Goal: Task Accomplishment & Management: Manage account settings

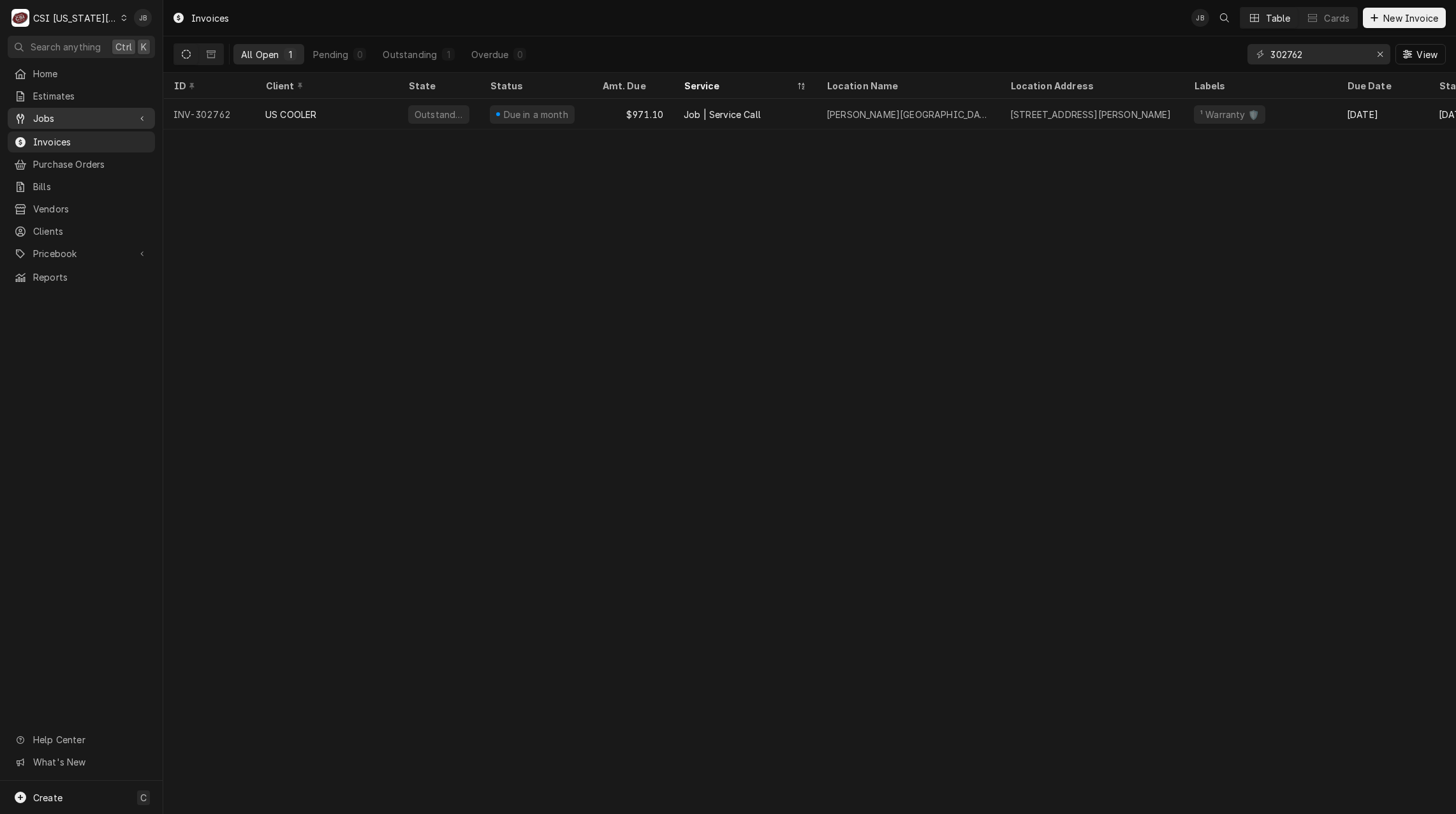
click at [92, 118] on span "Jobs" at bounding box center [81, 118] width 96 height 14
click at [83, 145] on link "Jobs" at bounding box center [81, 140] width 147 height 21
drag, startPoint x: 1325, startPoint y: 60, endPoint x: 1149, endPoint y: 55, distance: 176.1
click at [1153, 56] on div "All Open 1 Pending 0 Outstanding 1 Overdue 0 302762 View" at bounding box center [809, 55] width 1272 height 36
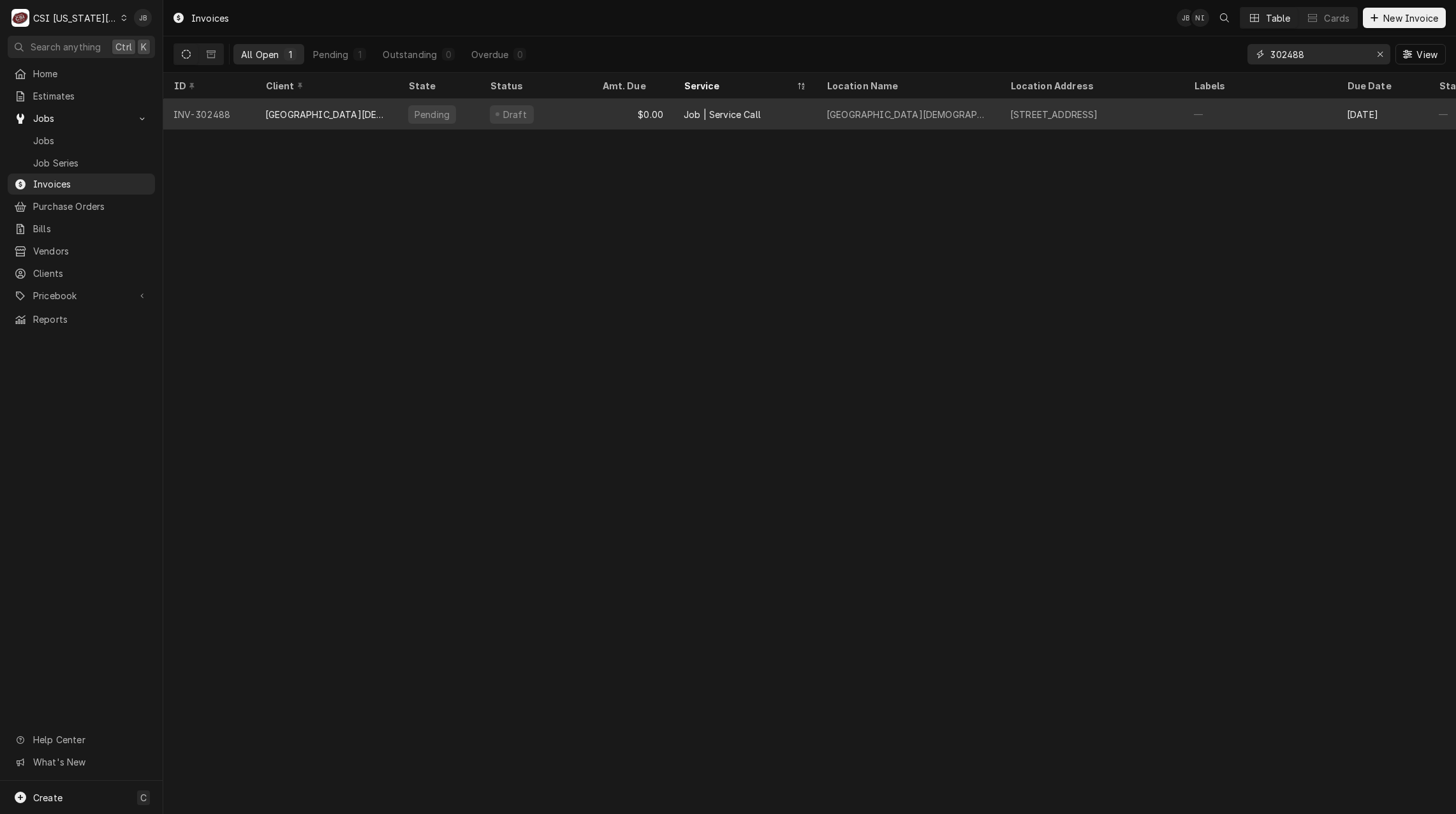
type input "302488"
click at [644, 120] on div "$0.00" at bounding box center [633, 114] width 82 height 31
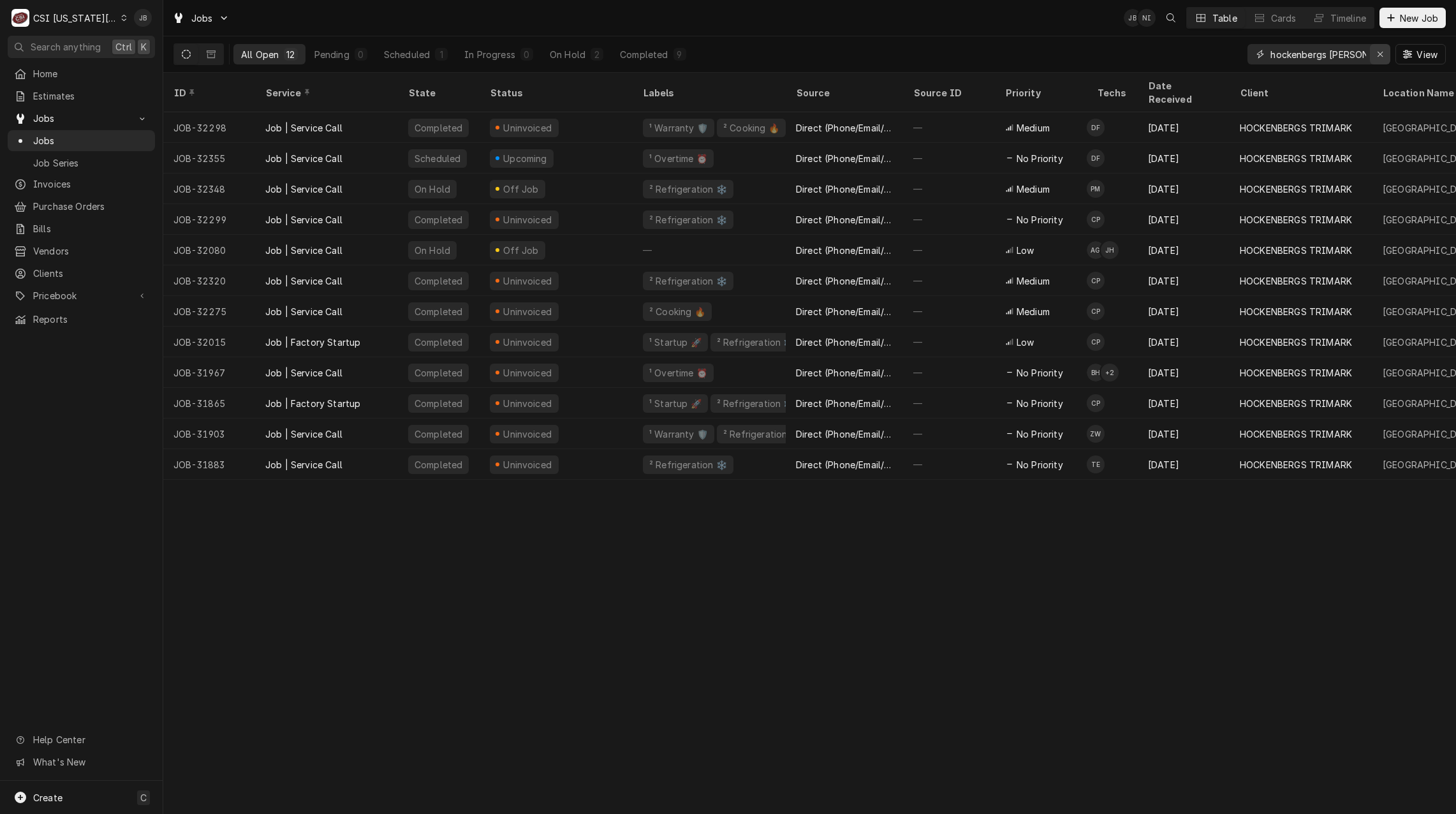
click at [1376, 56] on icon "Erase input" at bounding box center [1380, 54] width 7 height 9
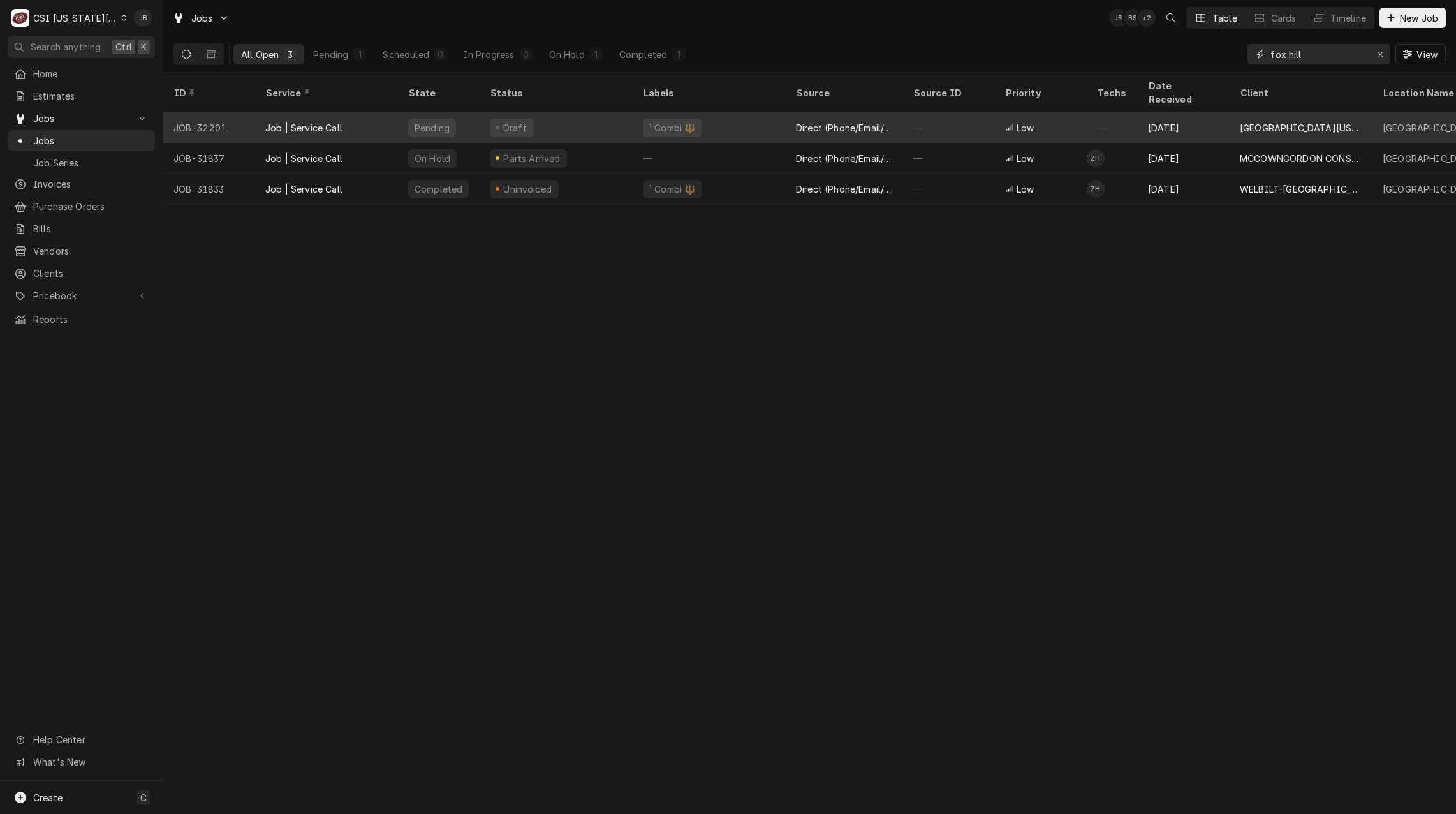
type input "fox hill"
click at [562, 116] on div "Draft" at bounding box center [555, 127] width 153 height 31
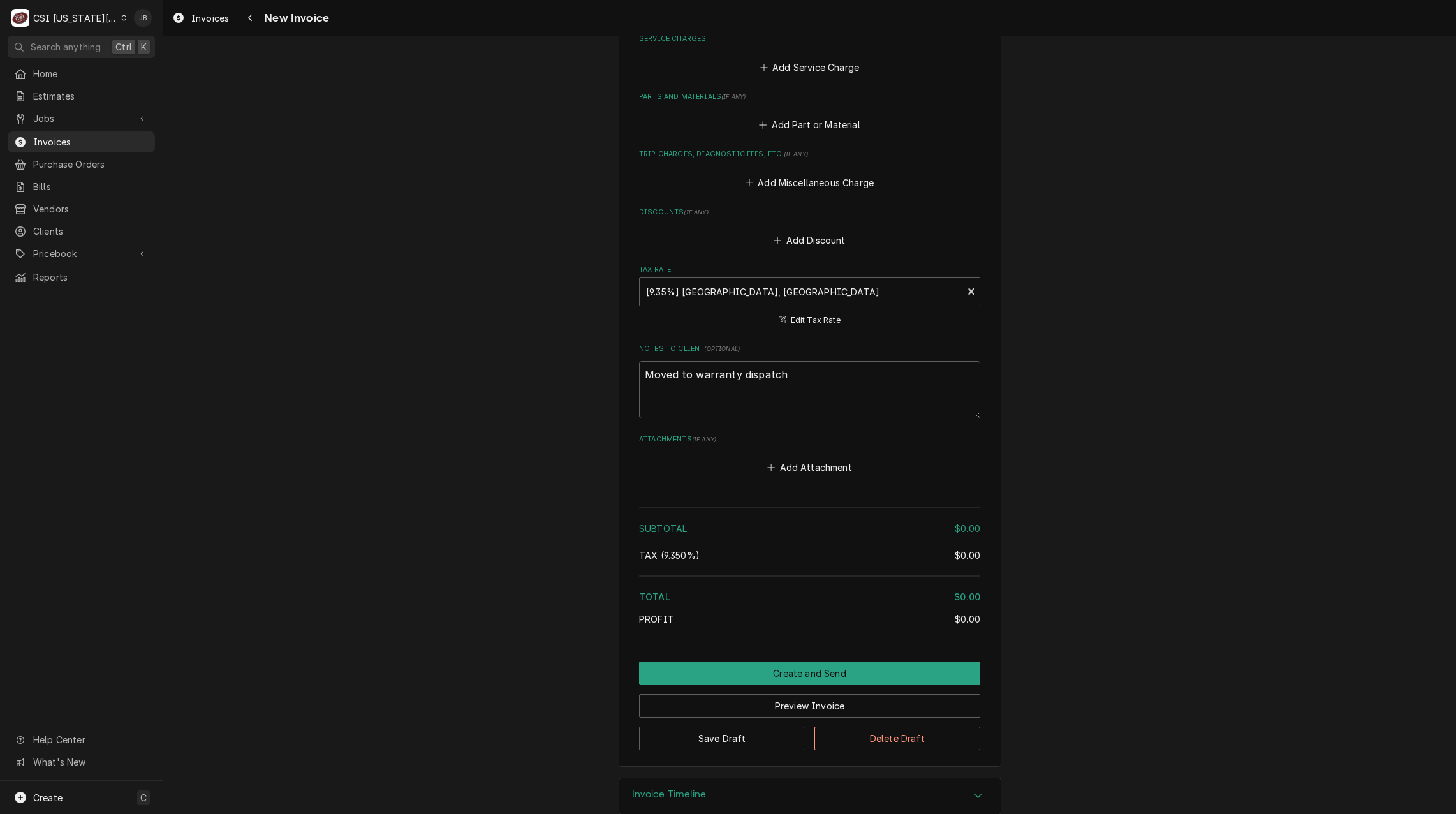
scroll to position [1118, 0]
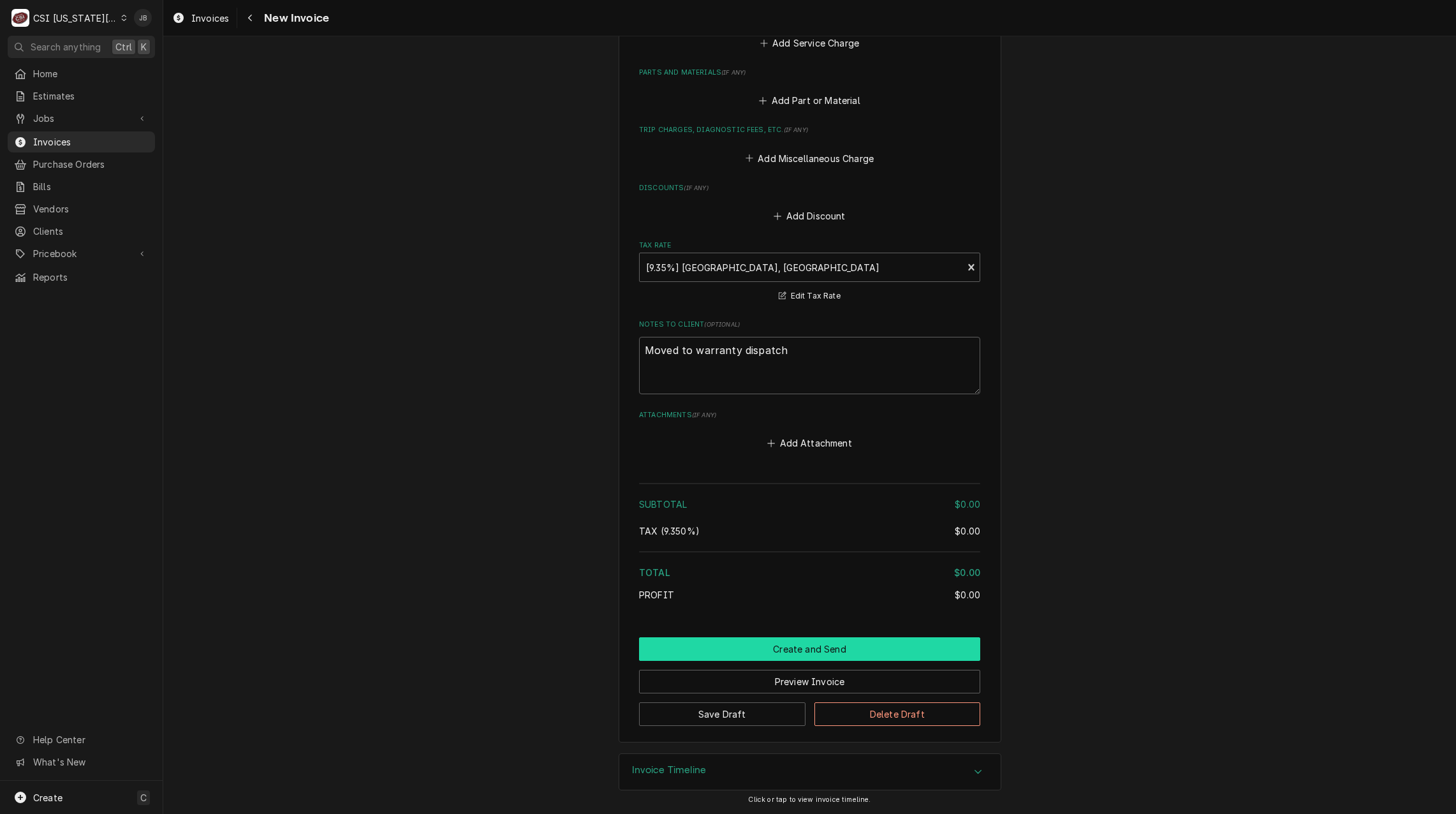
click at [784, 642] on button "Create and Send" at bounding box center [809, 649] width 341 height 24
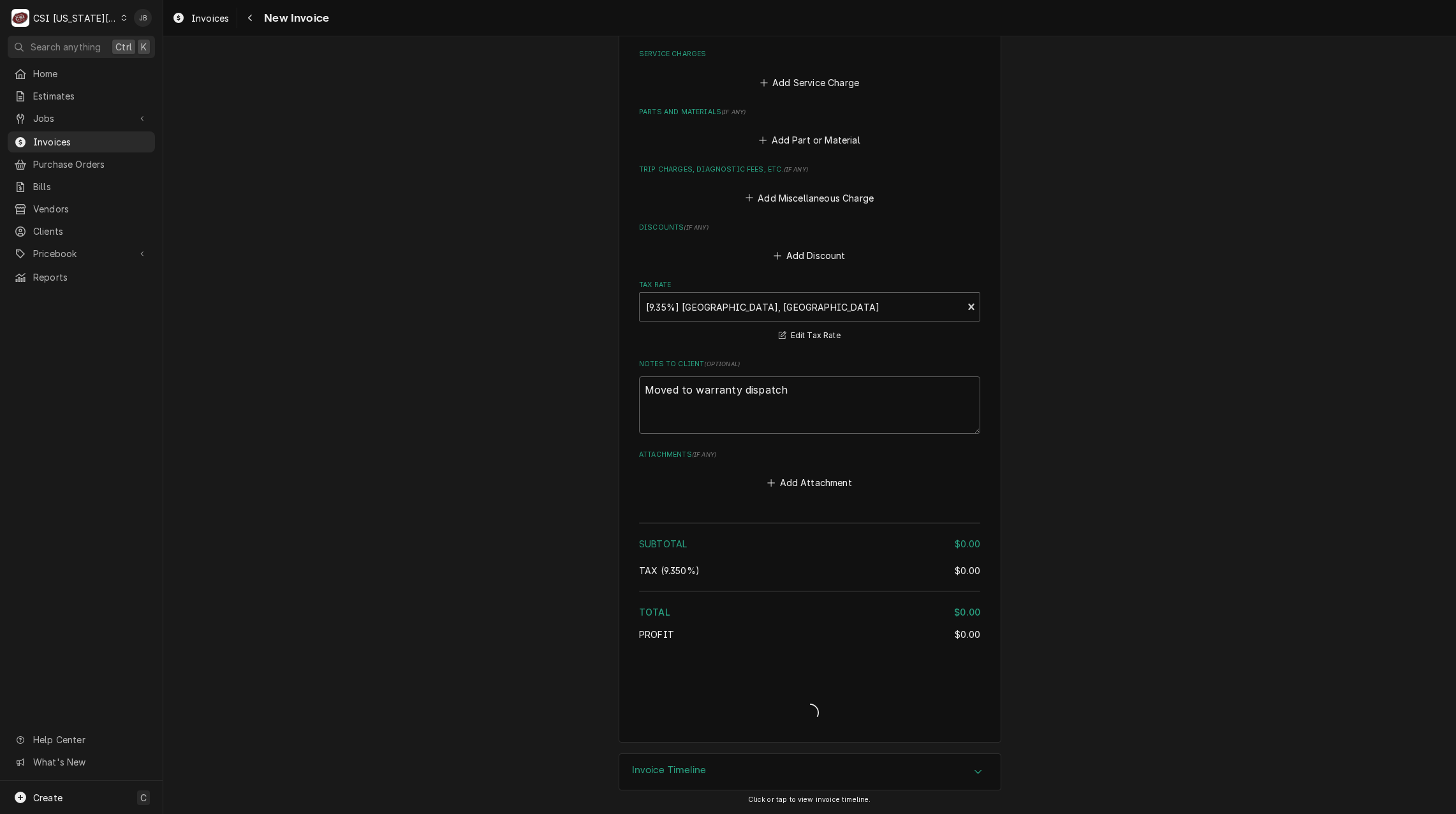
type textarea "x"
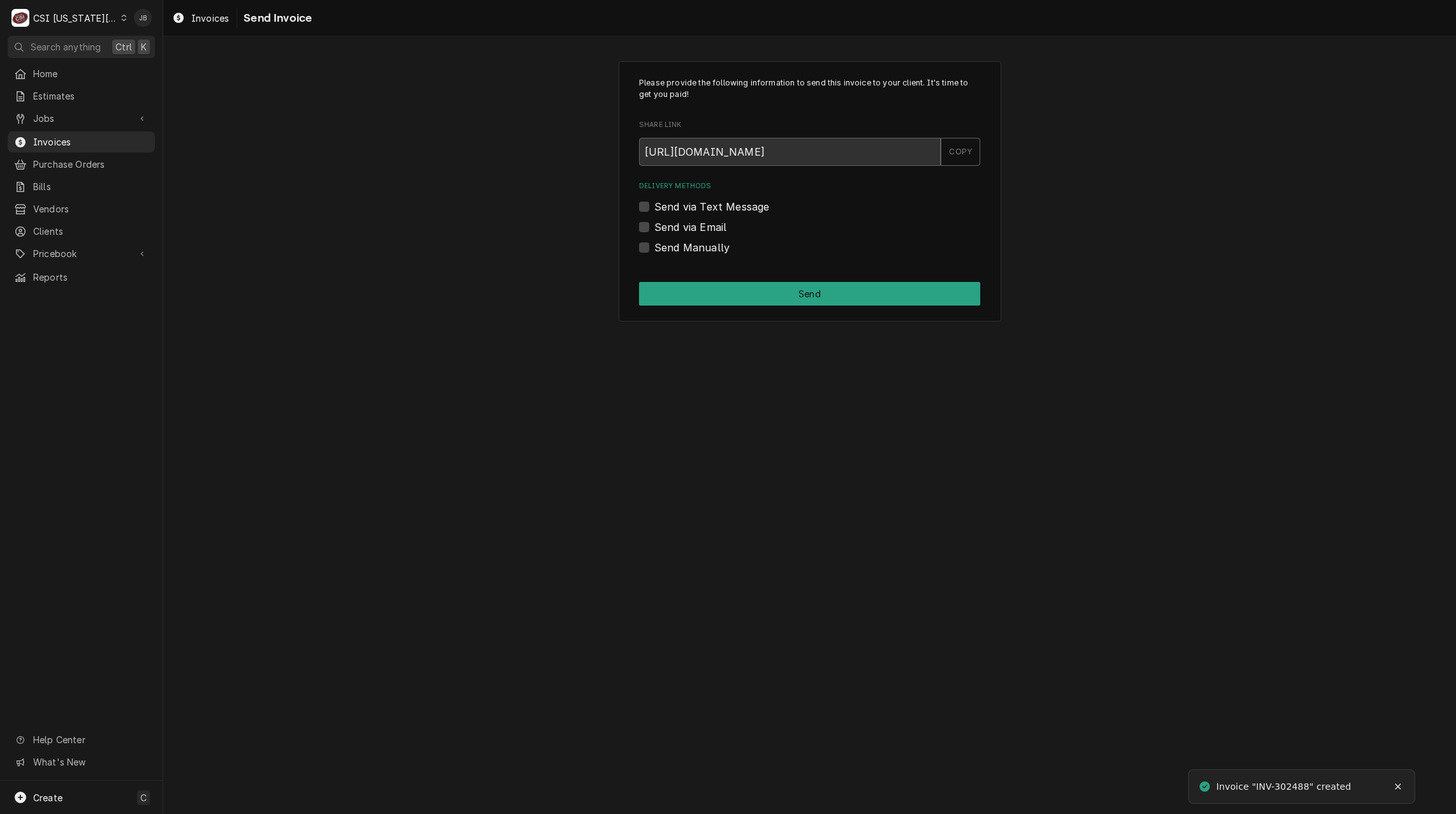
click at [682, 240] on label "Send Manually" at bounding box center [692, 247] width 75 height 15
click at [682, 240] on input "Send Manually" at bounding box center [825, 253] width 341 height 28
checkbox input "true"
click at [751, 282] on button "Send" at bounding box center [809, 294] width 341 height 24
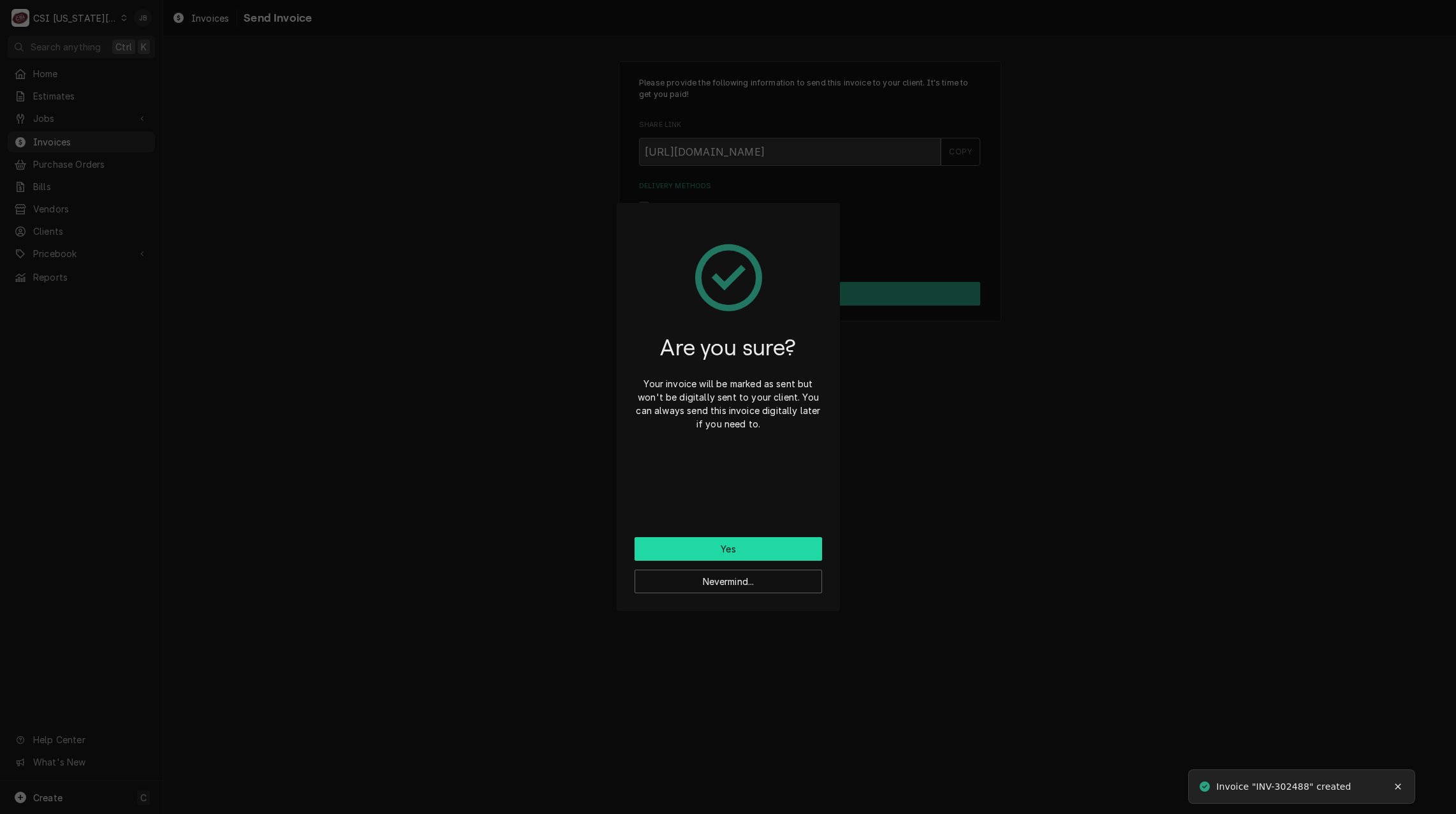
click at [696, 555] on button "Yes" at bounding box center [728, 548] width 187 height 24
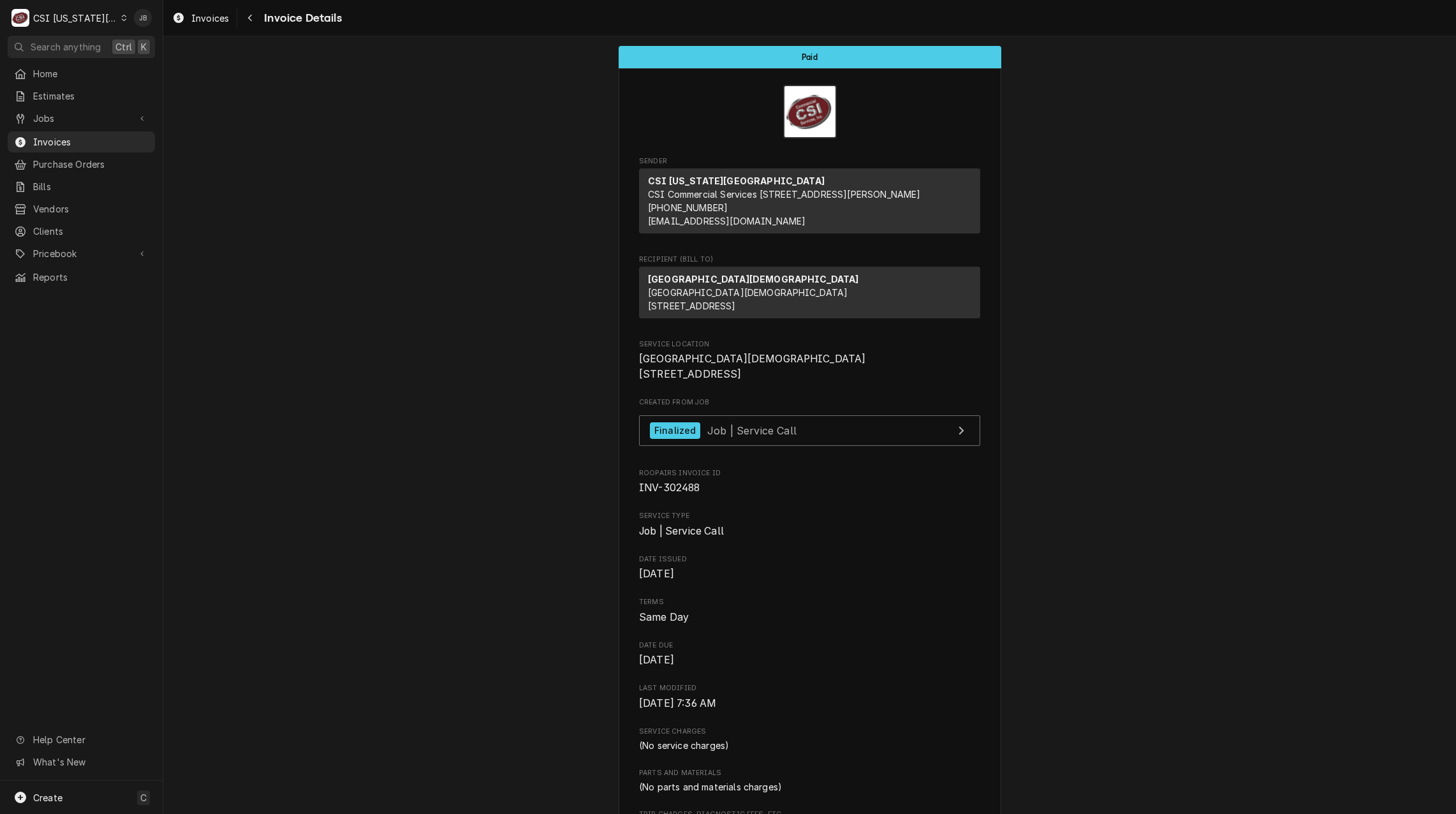
click at [89, 139] on span "Invoices" at bounding box center [90, 141] width 116 height 14
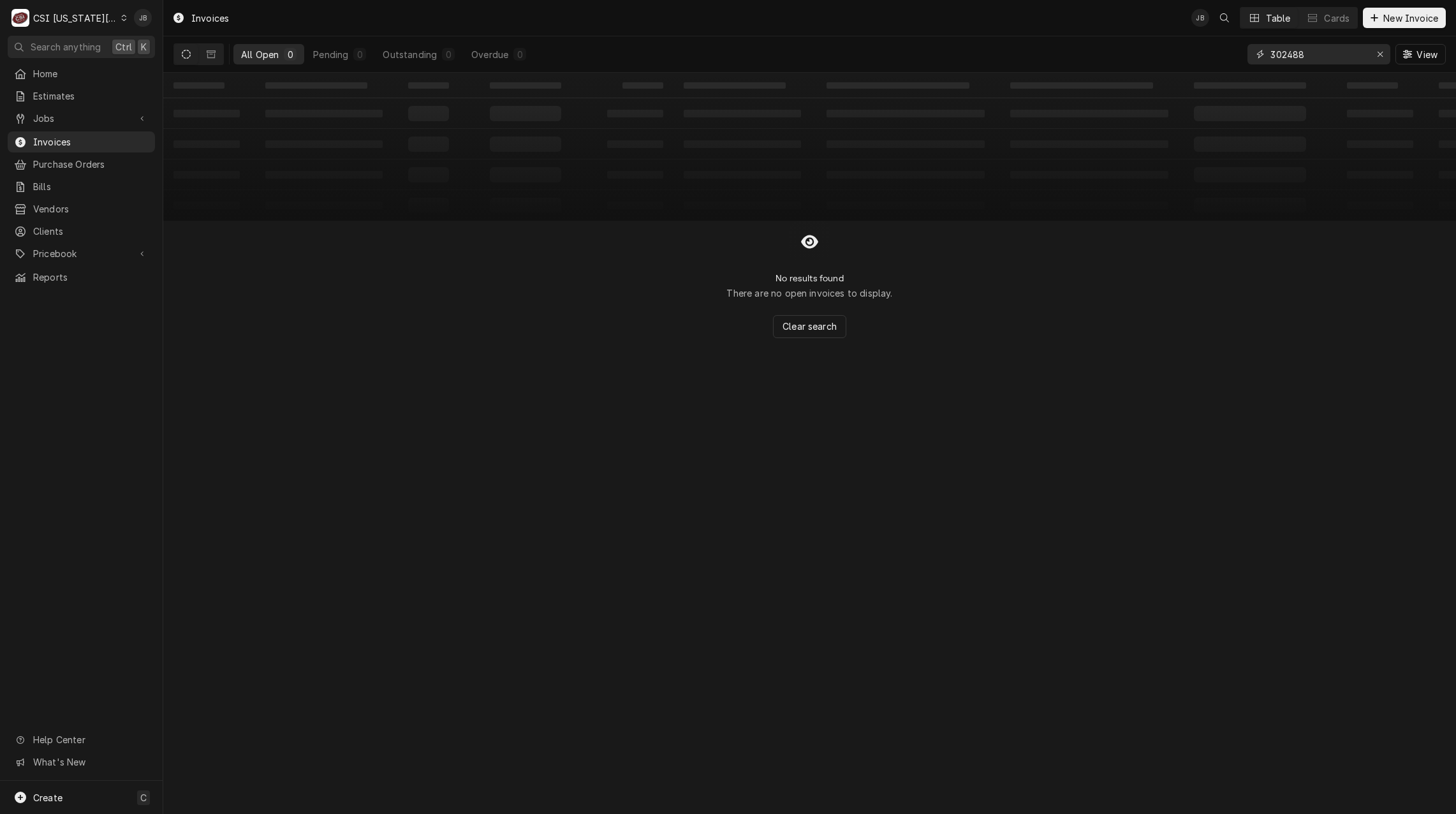
click at [1315, 53] on input "302488" at bounding box center [1318, 54] width 95 height 20
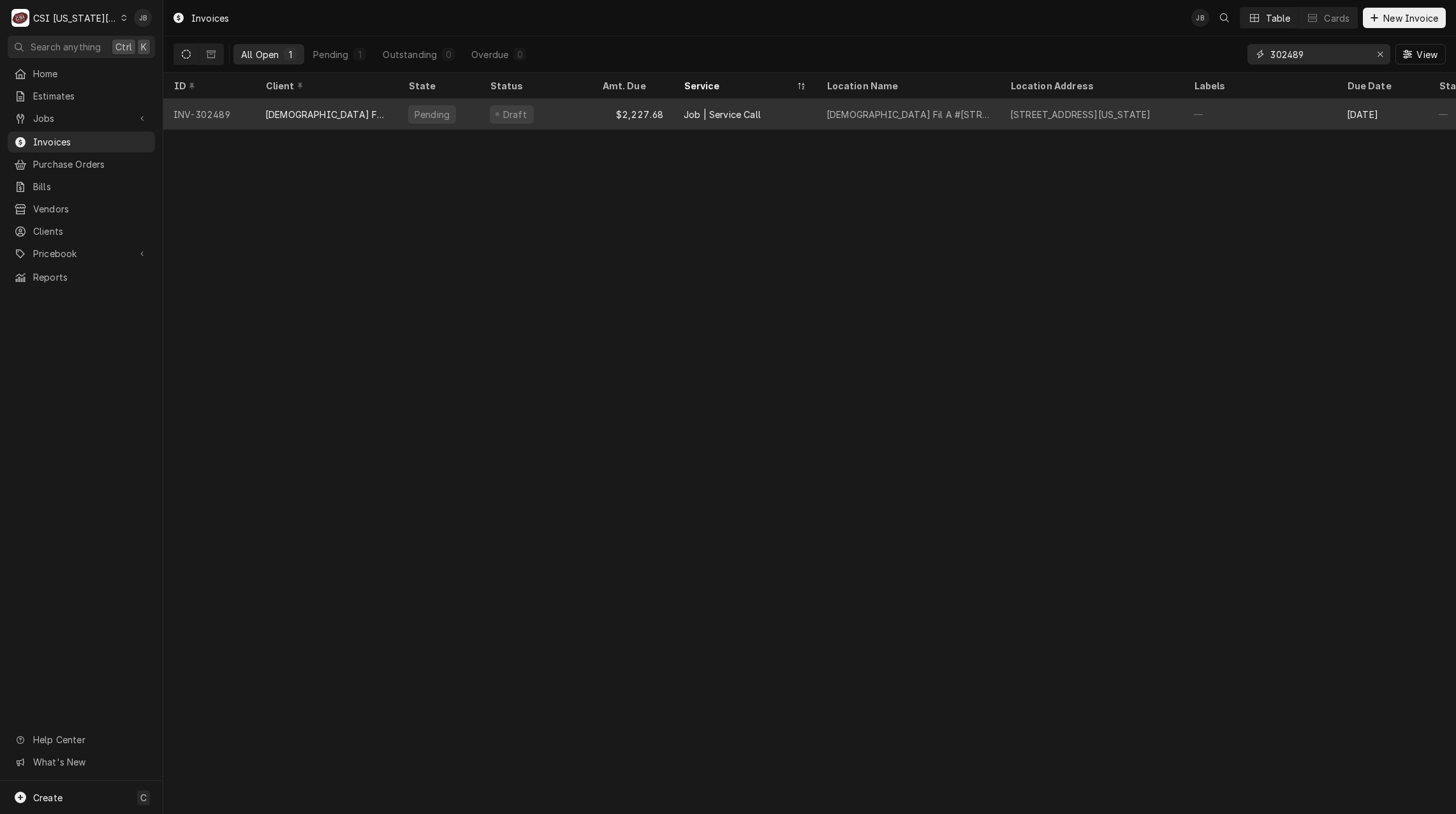
type input "302489"
click at [501, 118] on div "Draft" at bounding box center [511, 115] width 44 height 19
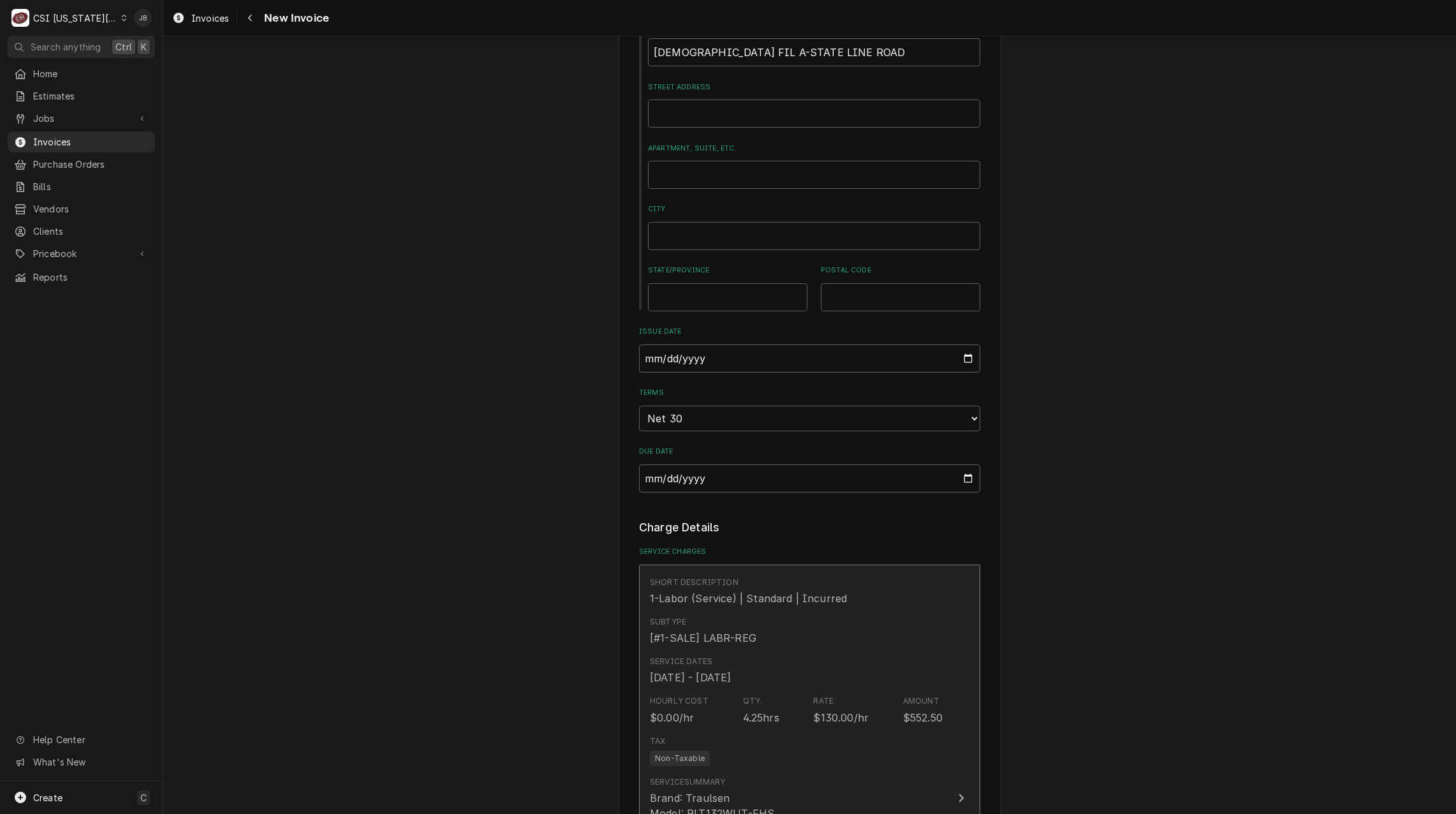
scroll to position [765, 0]
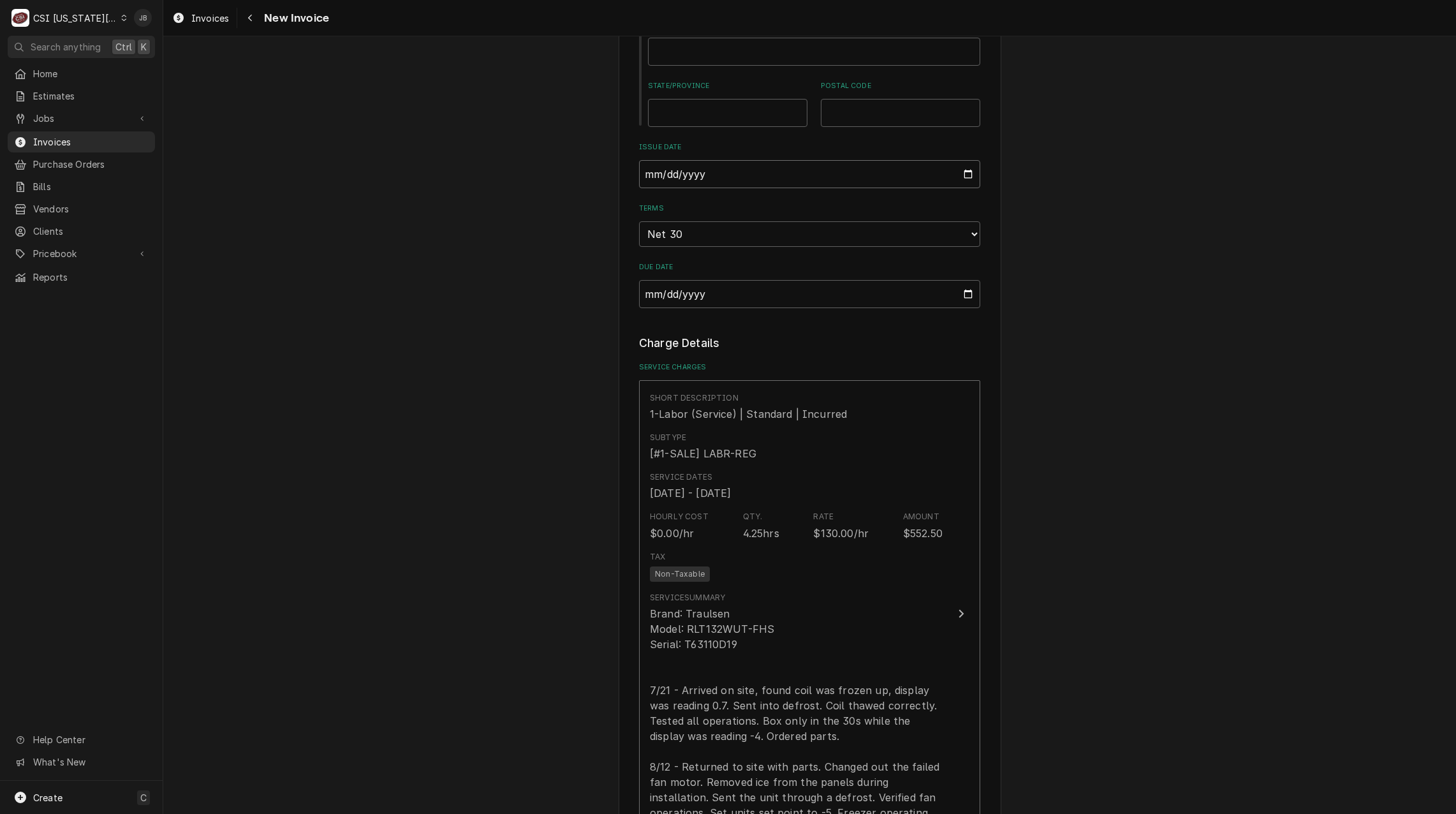
click at [962, 179] on input "2025-08-13" at bounding box center [809, 174] width 341 height 28
type textarea "x"
type input "2025-08-27"
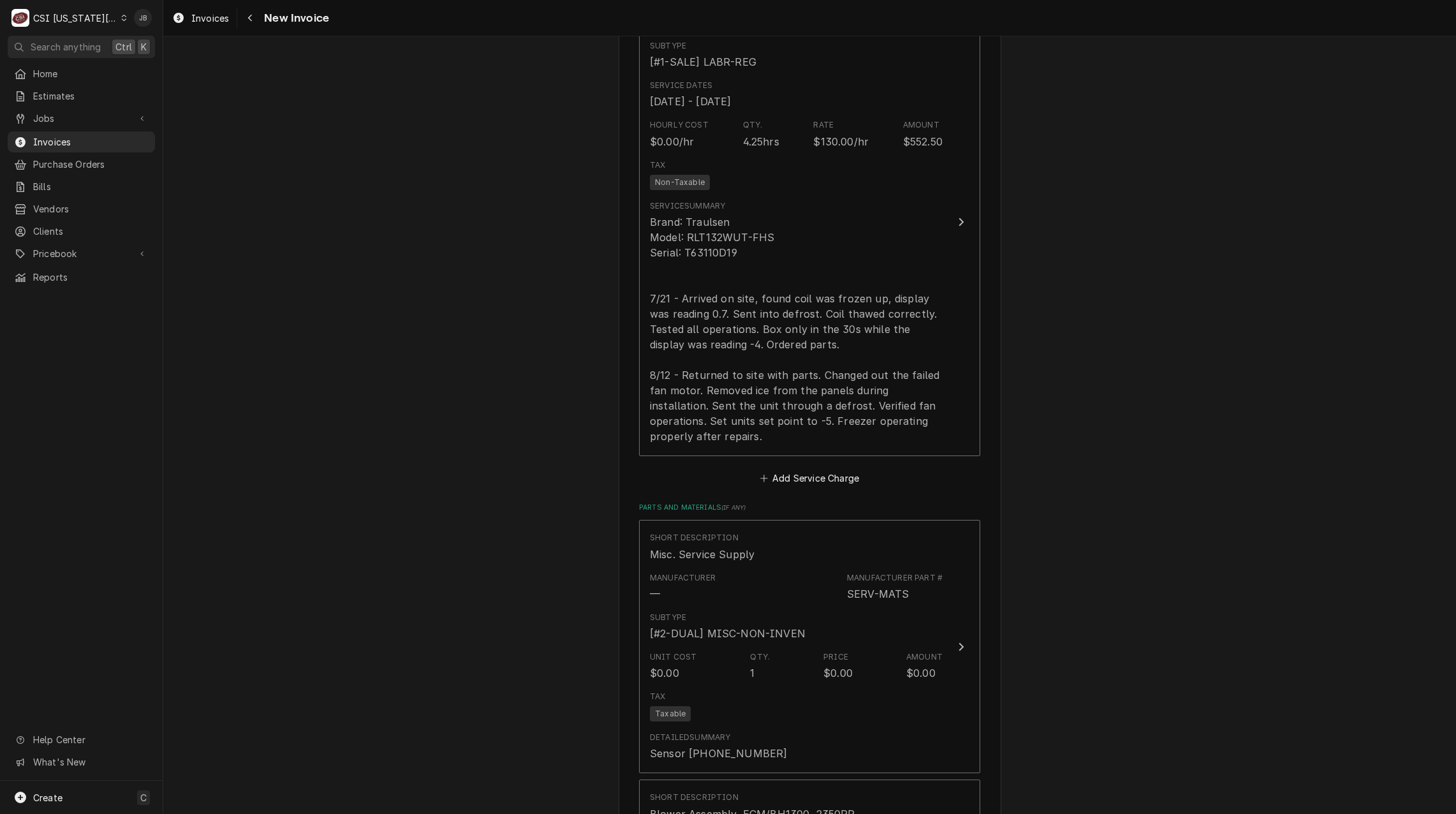
scroll to position [1085, 0]
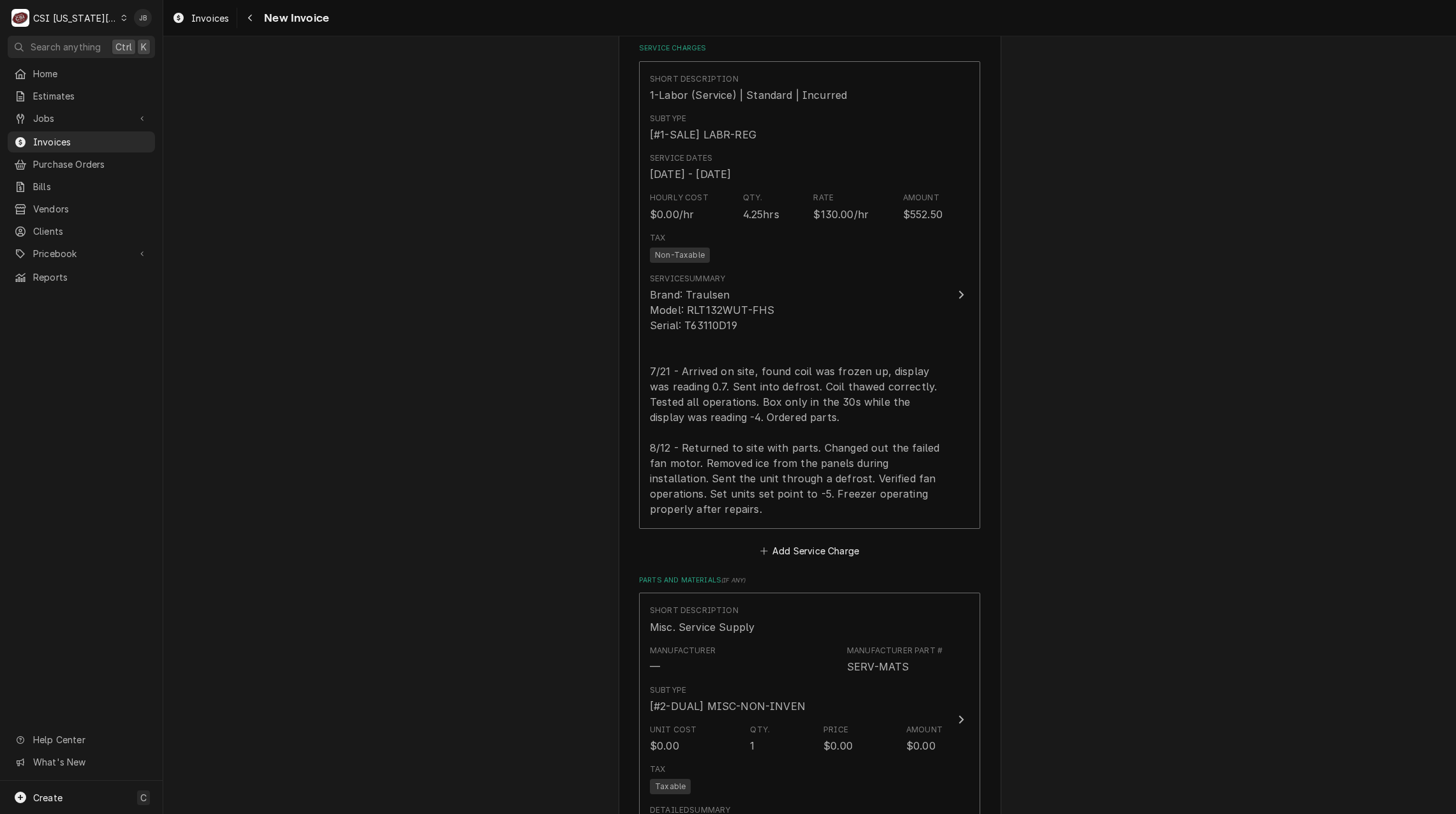
click at [571, 412] on div "Please provide the following information to create your invoice: Client Details…" at bounding box center [809, 574] width 1292 height 3216
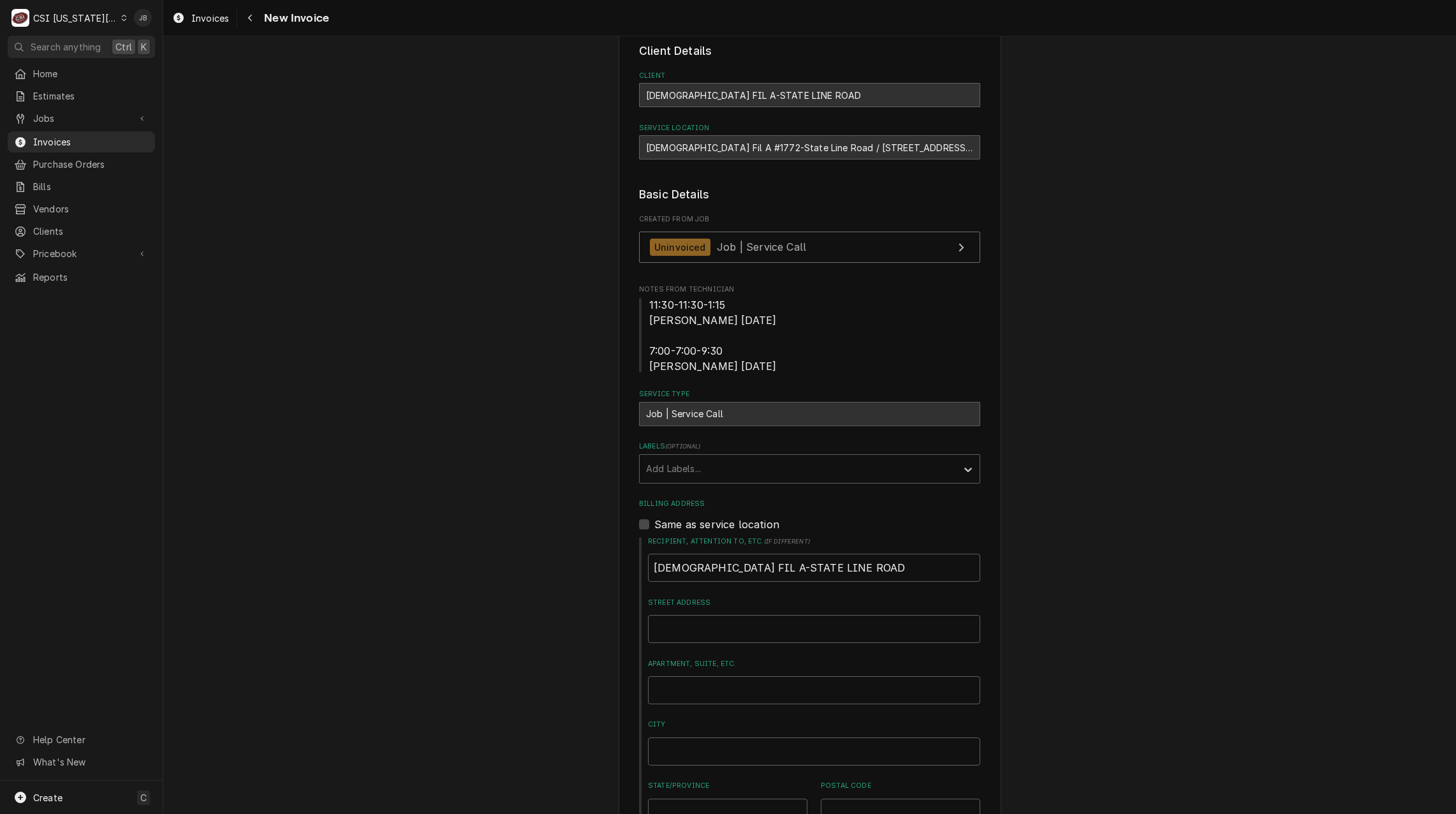
scroll to position [0, 0]
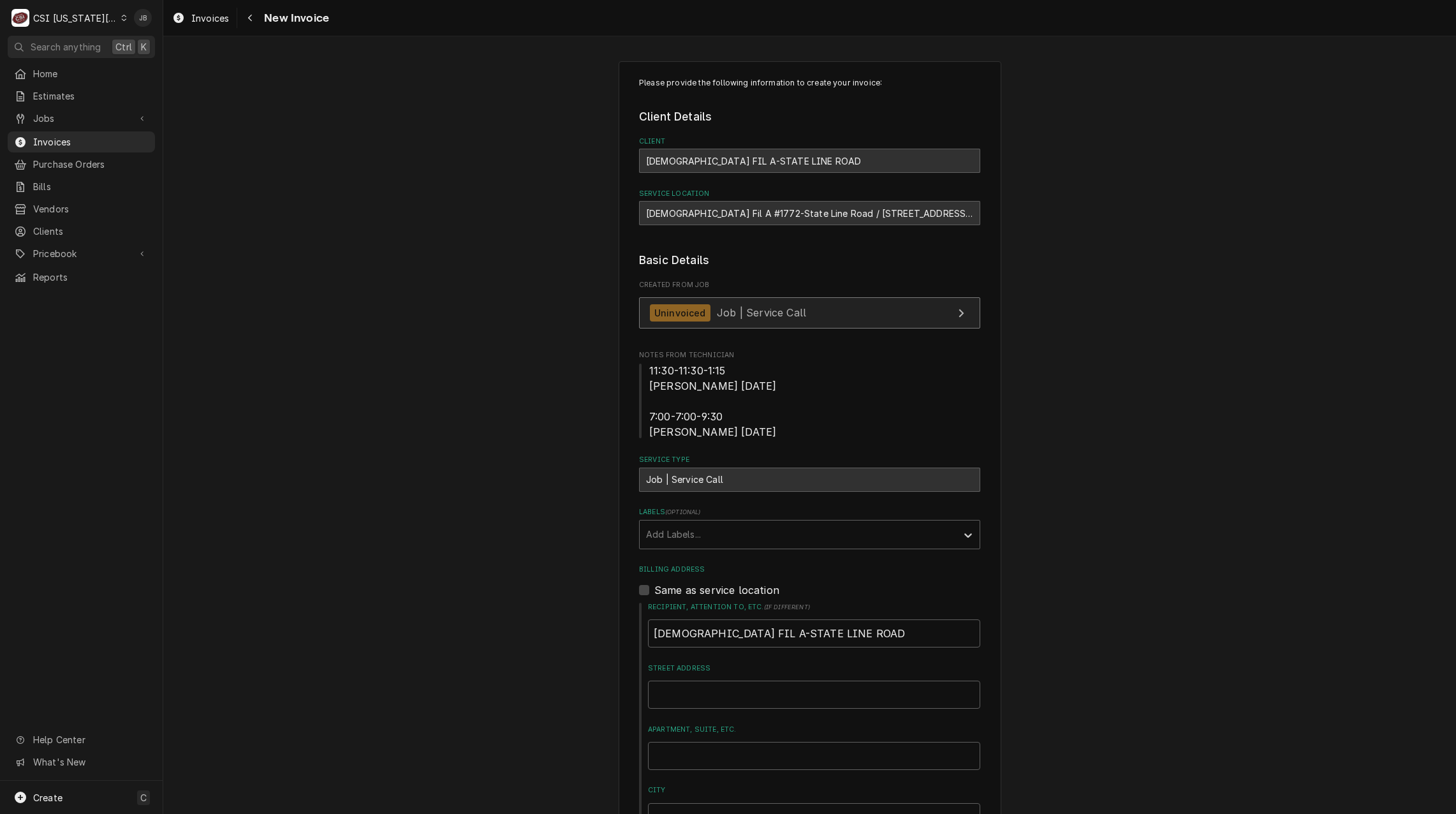
click at [764, 319] on div "Uninvoiced Job | Service Call" at bounding box center [728, 313] width 156 height 17
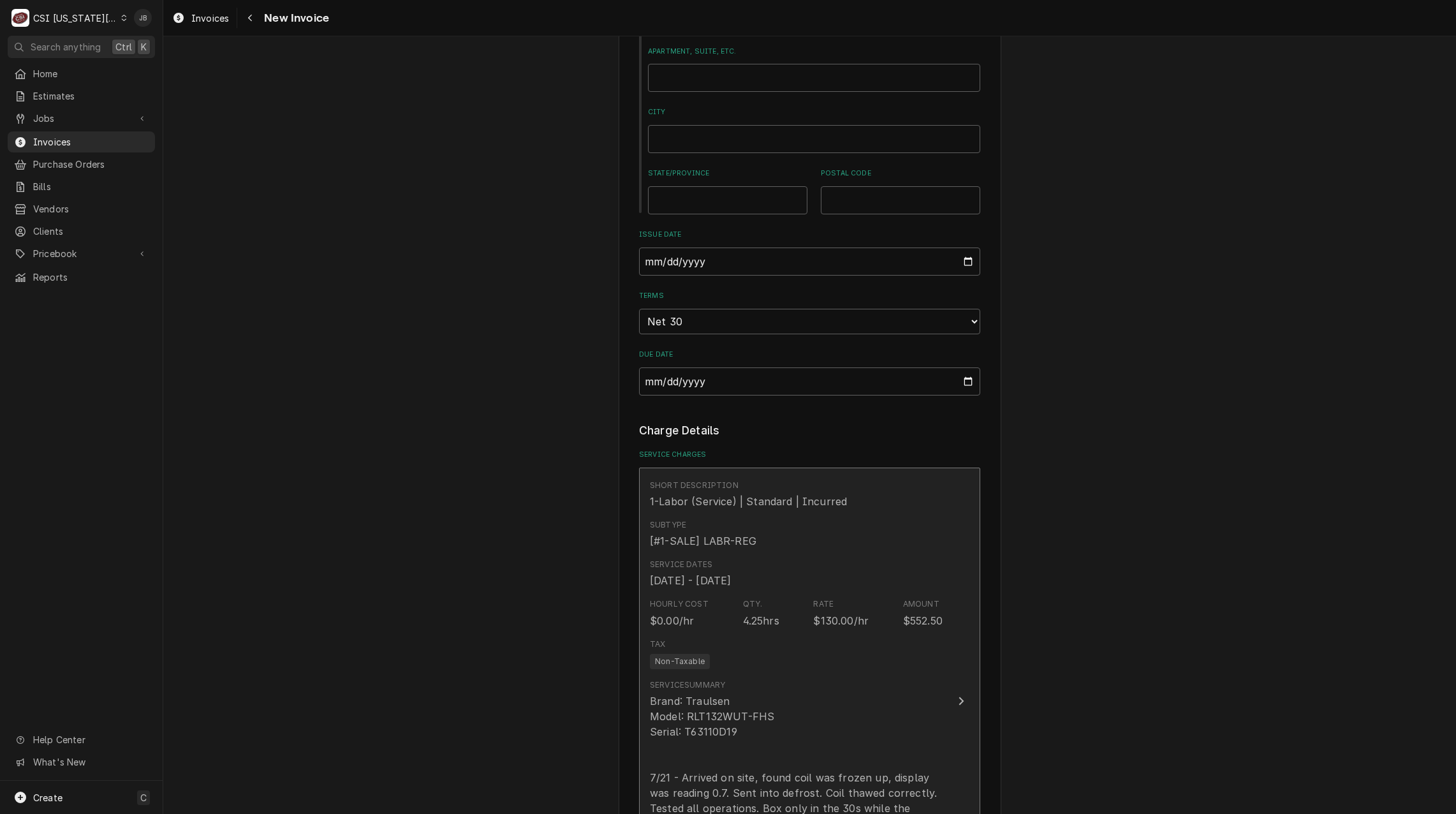
scroll to position [893, 0]
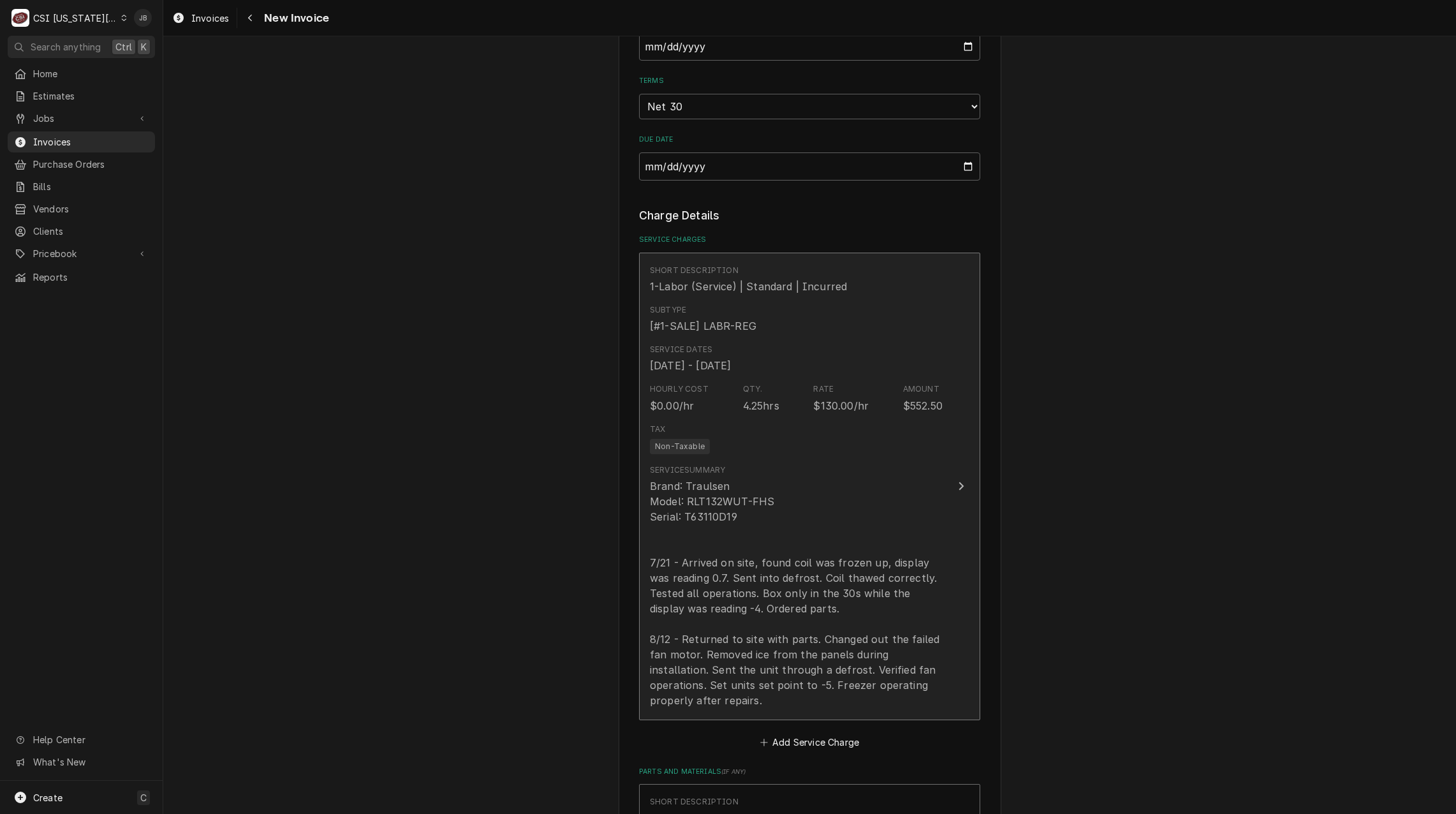
click at [775, 503] on div "Brand: Traulsen Model: RLT132WUT-FHS Serial: T63110D19 7/21 - Arrived on site, …" at bounding box center [796, 593] width 293 height 230
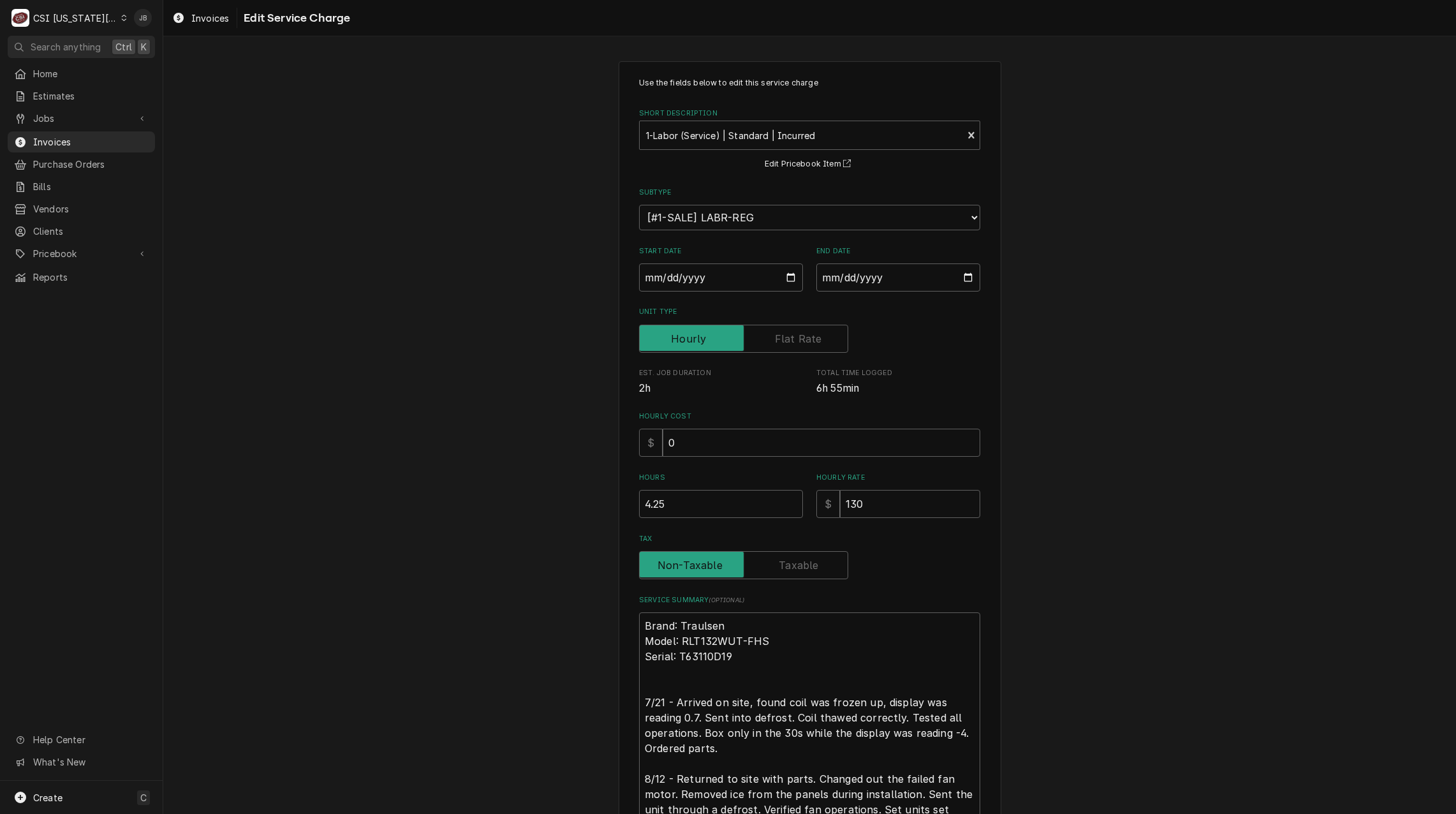
scroll to position [134, 0]
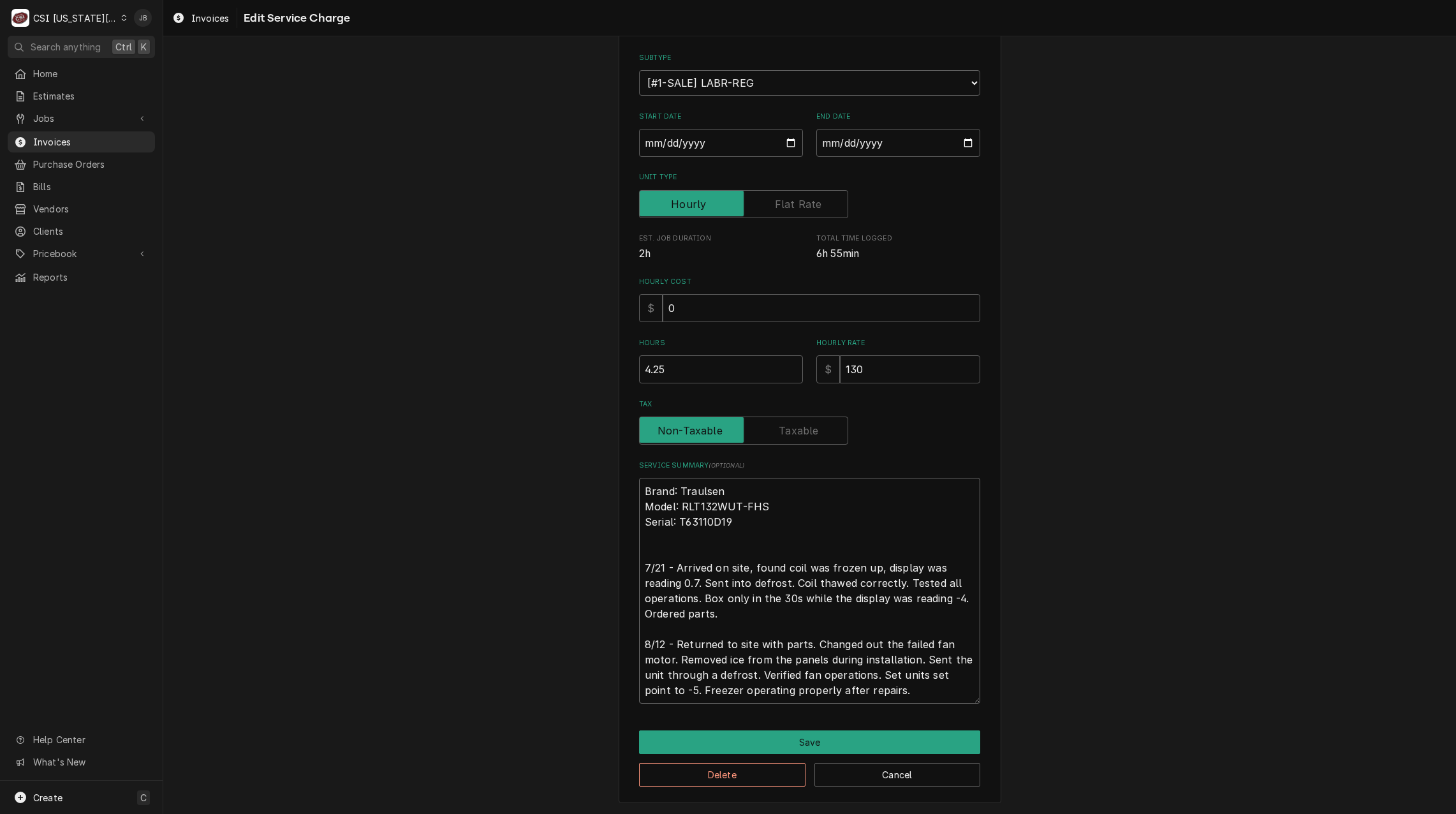
click at [643, 554] on textarea "Brand: Traulsen Model: RLT132WUT-FHS Serial: T63110D19 7/21 - Arrived on site, …" at bounding box center [809, 591] width 341 height 226
drag, startPoint x: 639, startPoint y: 562, endPoint x: 1086, endPoint y: 847, distance: 530.1
click at [1086, 813] on html "C CSI Kansas City JB Search anything Ctrl K Home Estimates Jobs Jobs Job Series…" at bounding box center [728, 407] width 1456 height 814
paste textarea "Traulsen freezer (Model: RLT132WUT-FHS, Serial: T63110D19). Upon arrival, the u…"
type textarea "x"
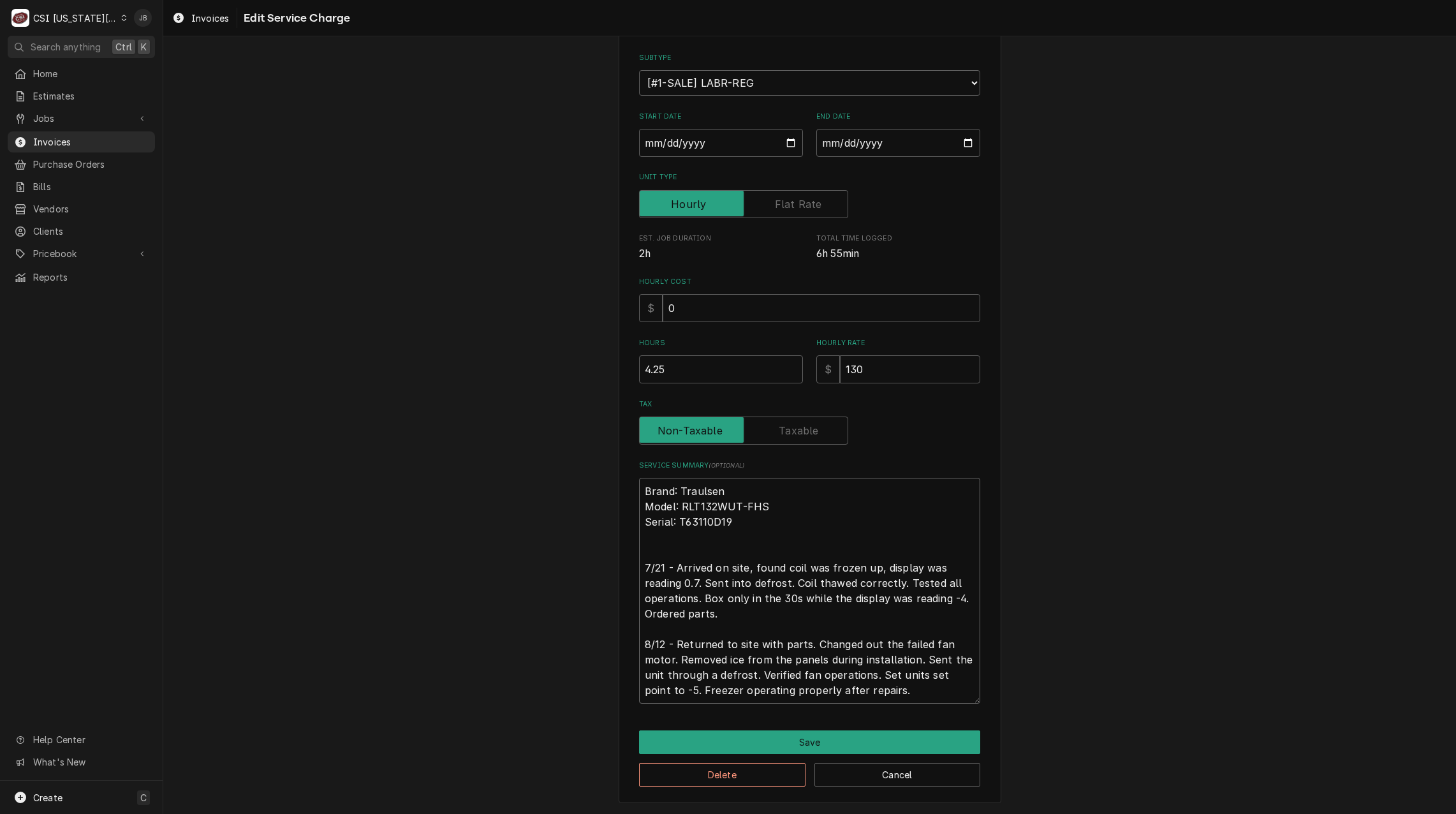
type textarea "Brand: Traulsen Model: RLT132WUT-FHS Serial: T63110D19 Traulsen freezer (Model:…"
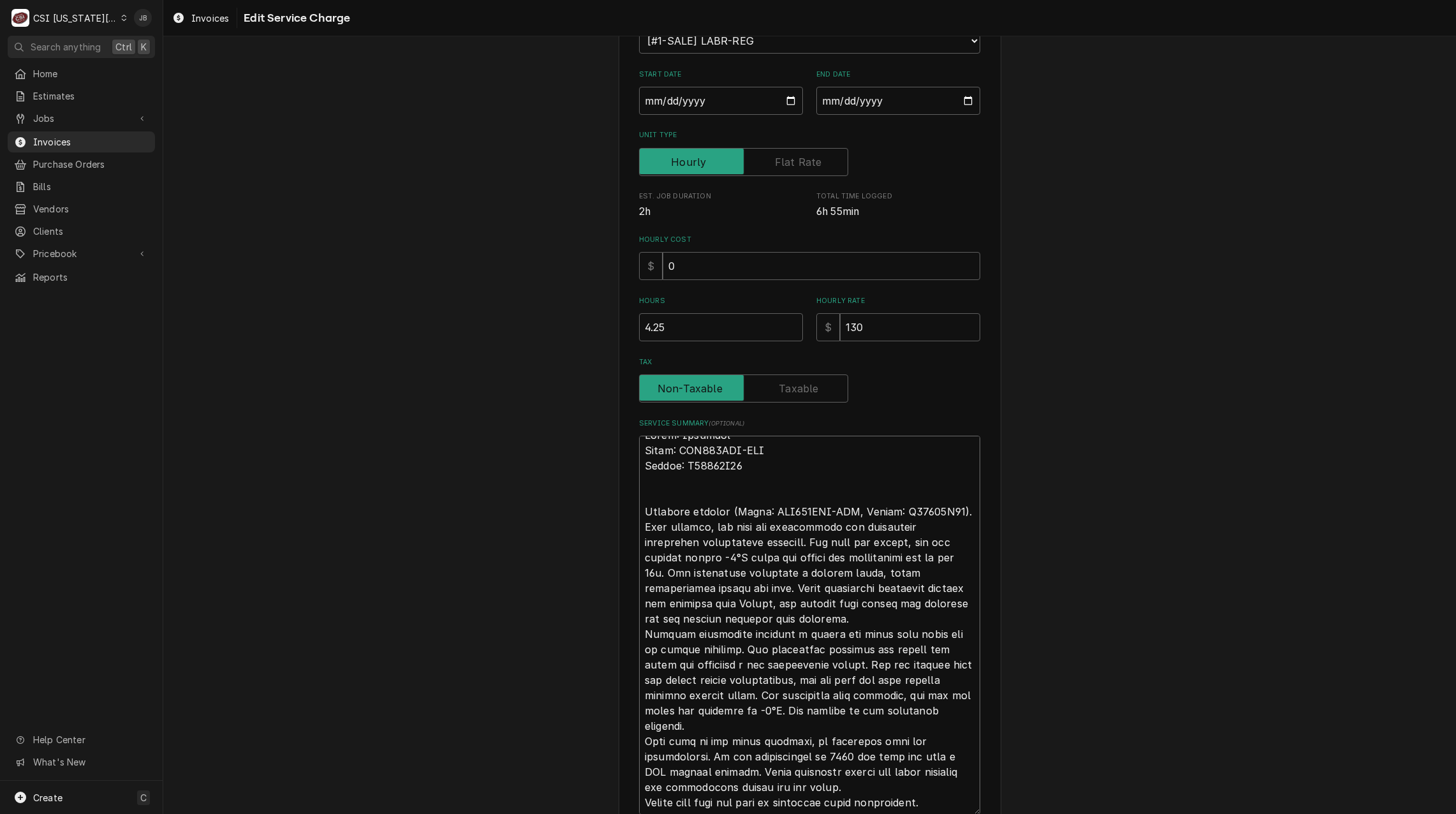
scroll to position [15, 0]
drag, startPoint x: 962, startPoint y: 507, endPoint x: 558, endPoint y: 507, distance: 404.0
click at [561, 507] on div "Use the fields below to edit this service charge Short Description 1-Labor (Ser…" at bounding box center [809, 398] width 1292 height 1052
type textarea "x"
type textarea "Brand: Traulsen Model: RLT132WUT-FHS Serial: T63110D19 Upon arrival, the unit w…"
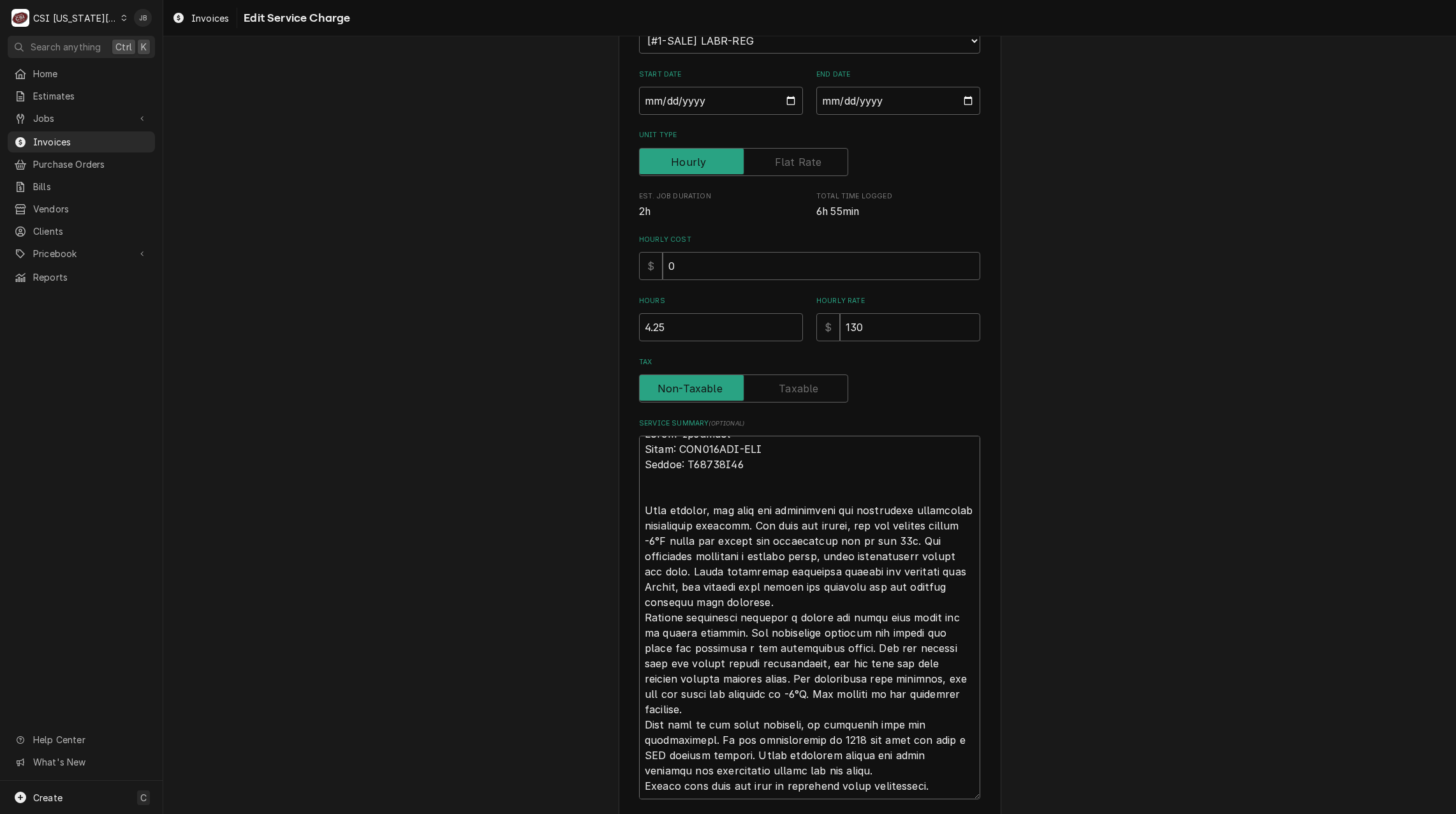
scroll to position [0, 0]
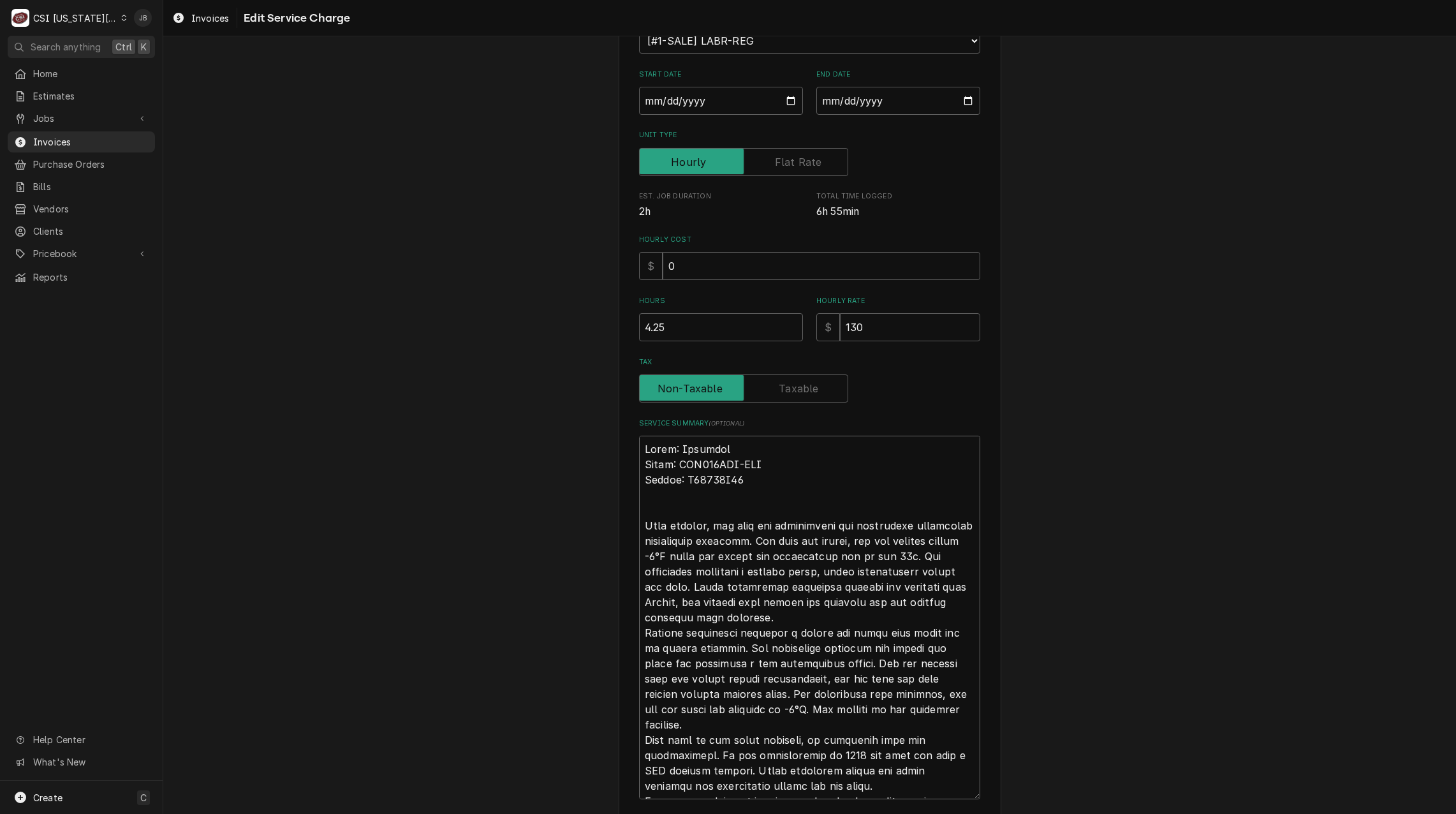
type textarea "x"
type textarea "Brand: Traulsen Model: RLT132WUT-FHS Serial: T63110D19 Upon arrival, the unit w…"
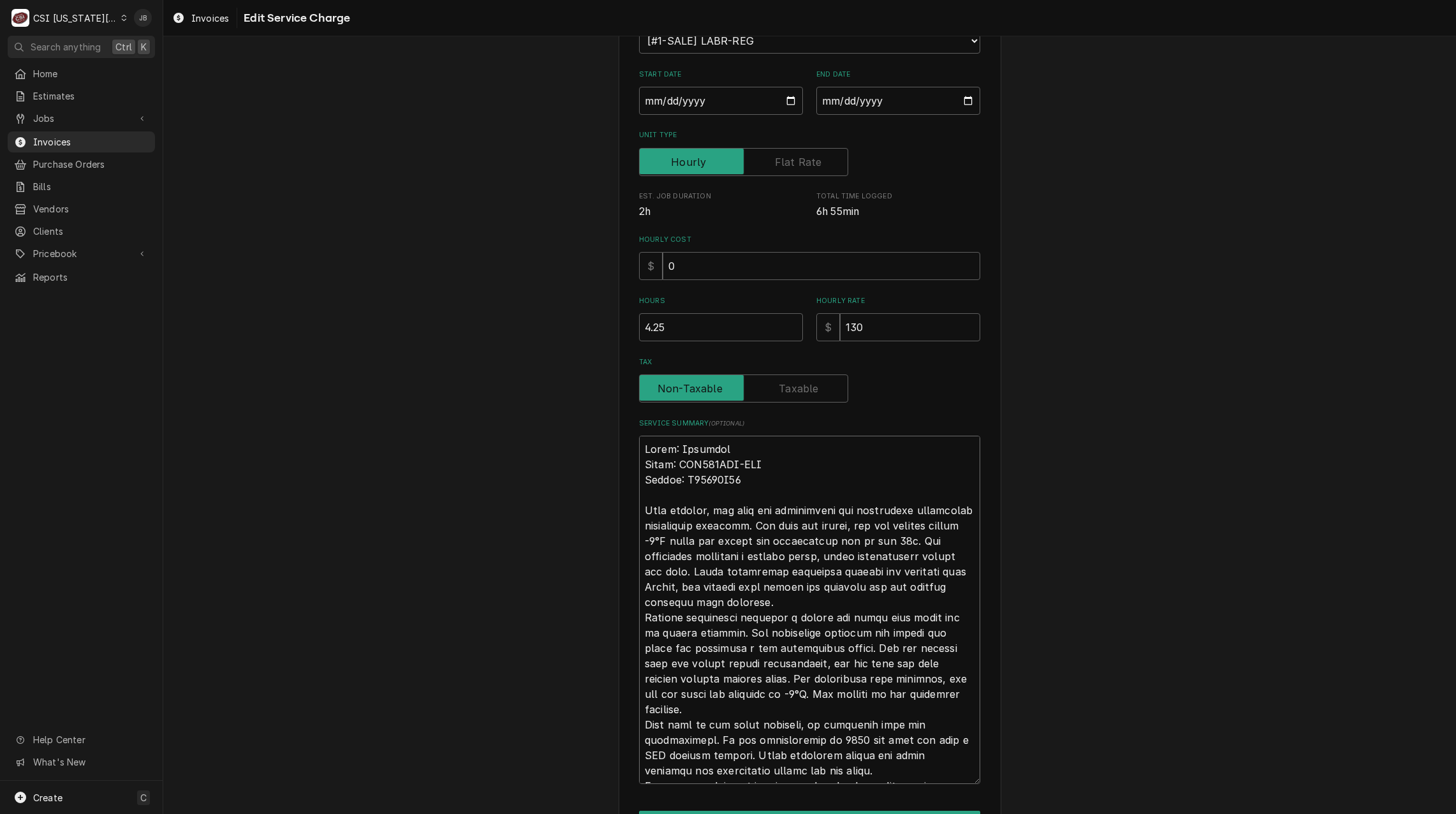
click at [725, 608] on textarea "Service Summary ( optional )" at bounding box center [809, 609] width 341 height 348
type textarea "x"
type textarea "Brand: Traulsen Model: RLT132WUT-FHS Serial: T63110D19 Upon arrival, the unit w…"
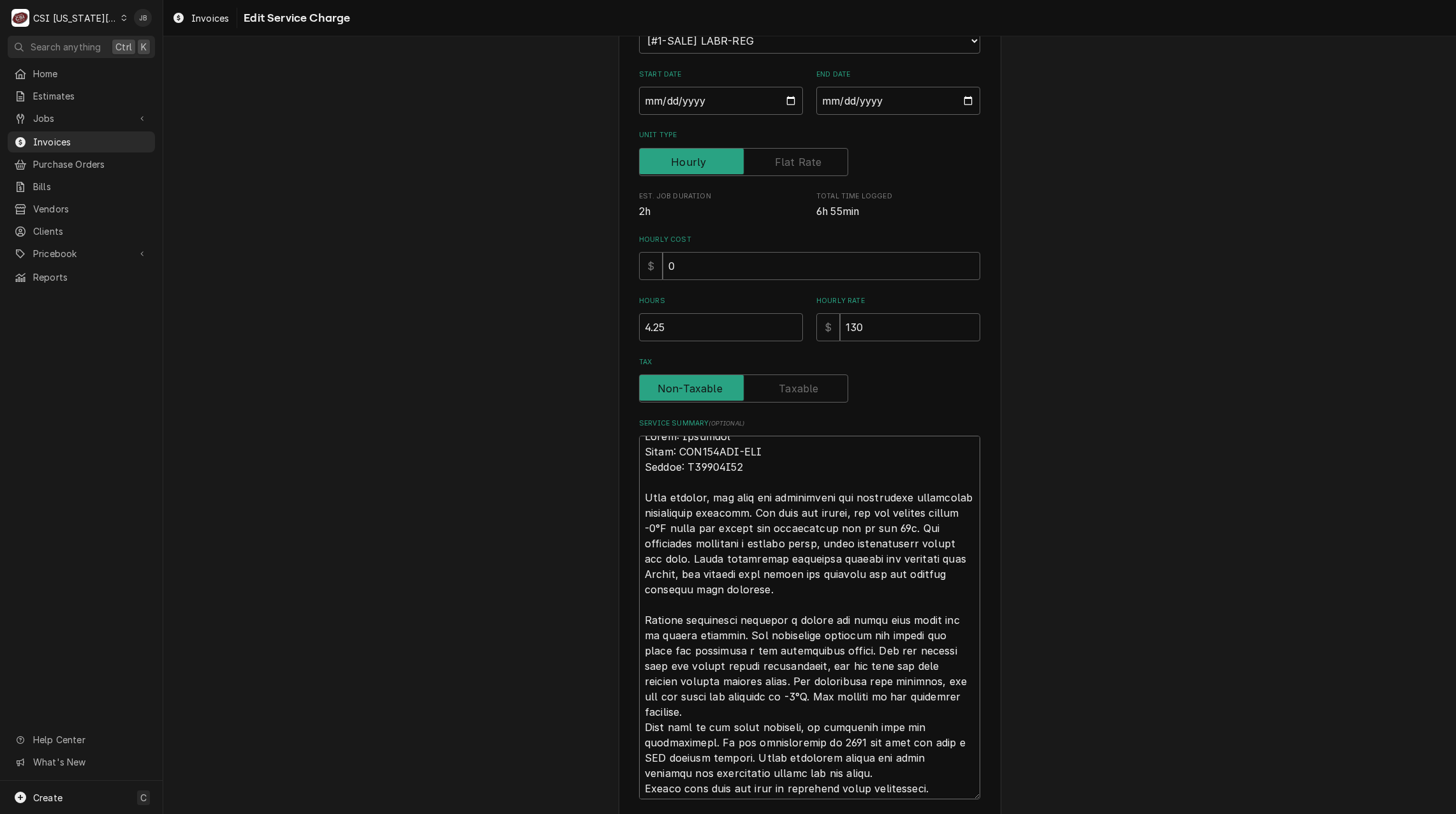
scroll to position [15, 0]
click at [698, 711] on textarea "Service Summary ( optional )" at bounding box center [809, 617] width 341 height 363
type textarea "x"
type textarea "Brand: Traulsen Model: RLT132WUT-FHS Serial: T63110D19 Upon arrival, the unit w…"
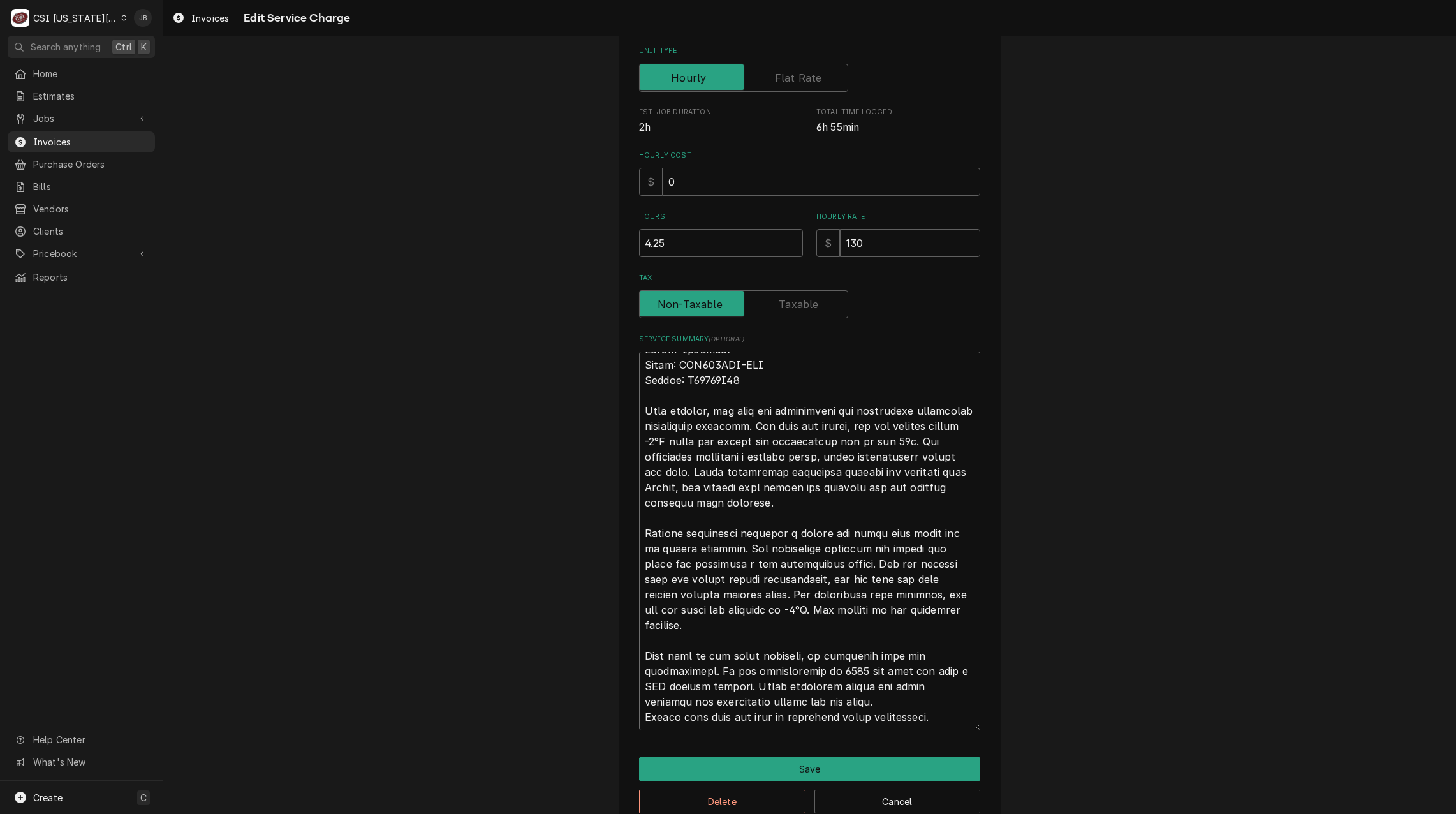
scroll to position [288, 0]
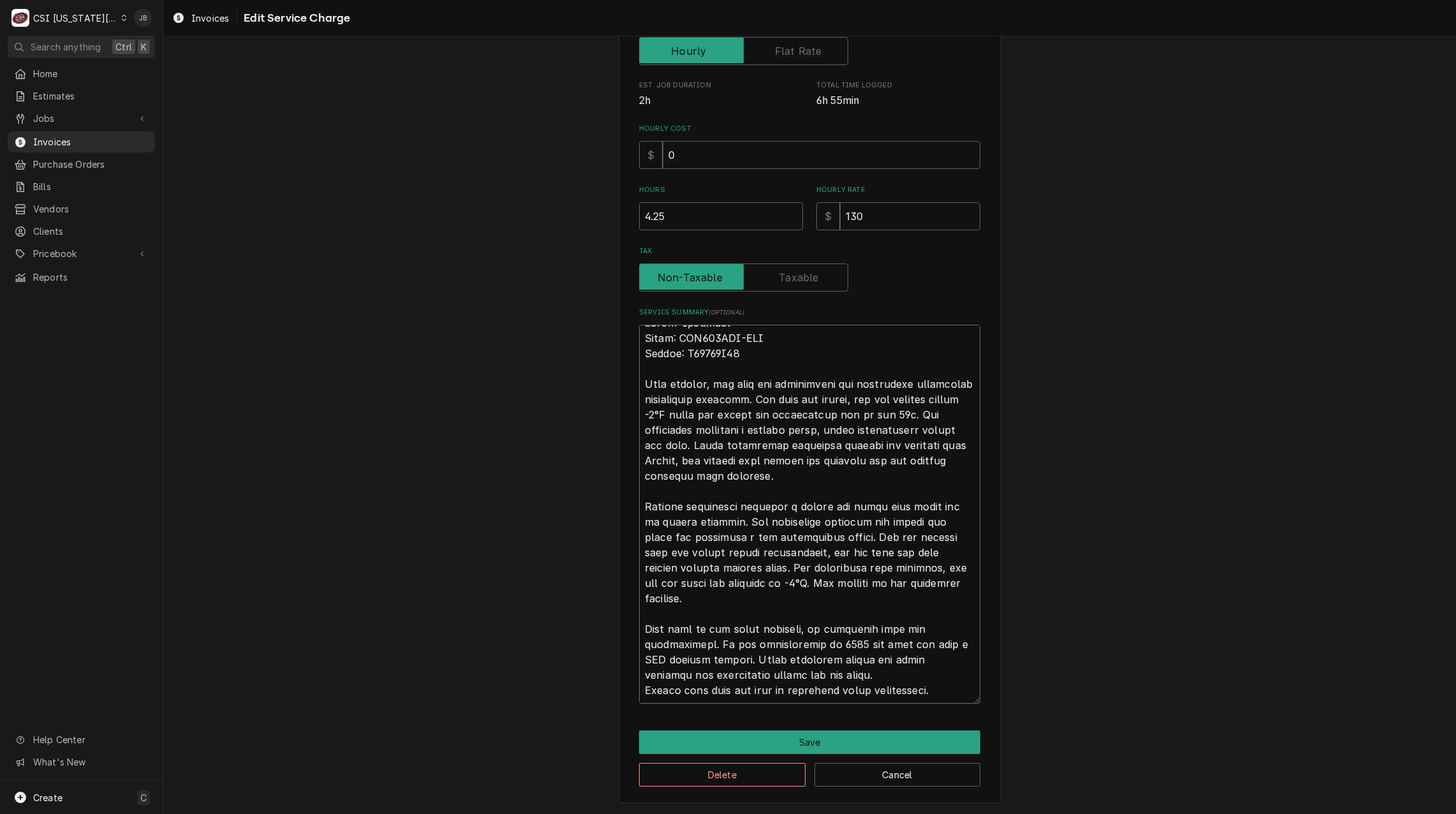
click at [859, 680] on textarea "Service Summary ( optional )" at bounding box center [809, 514] width 341 height 379
click at [733, 658] on textarea "Service Summary ( optional )" at bounding box center [809, 514] width 341 height 379
drag, startPoint x: 733, startPoint y: 658, endPoint x: 860, endPoint y: 641, distance: 128.1
click at [860, 641] on textarea "Service Summary ( optional )" at bounding box center [809, 514] width 341 height 379
type textarea "x"
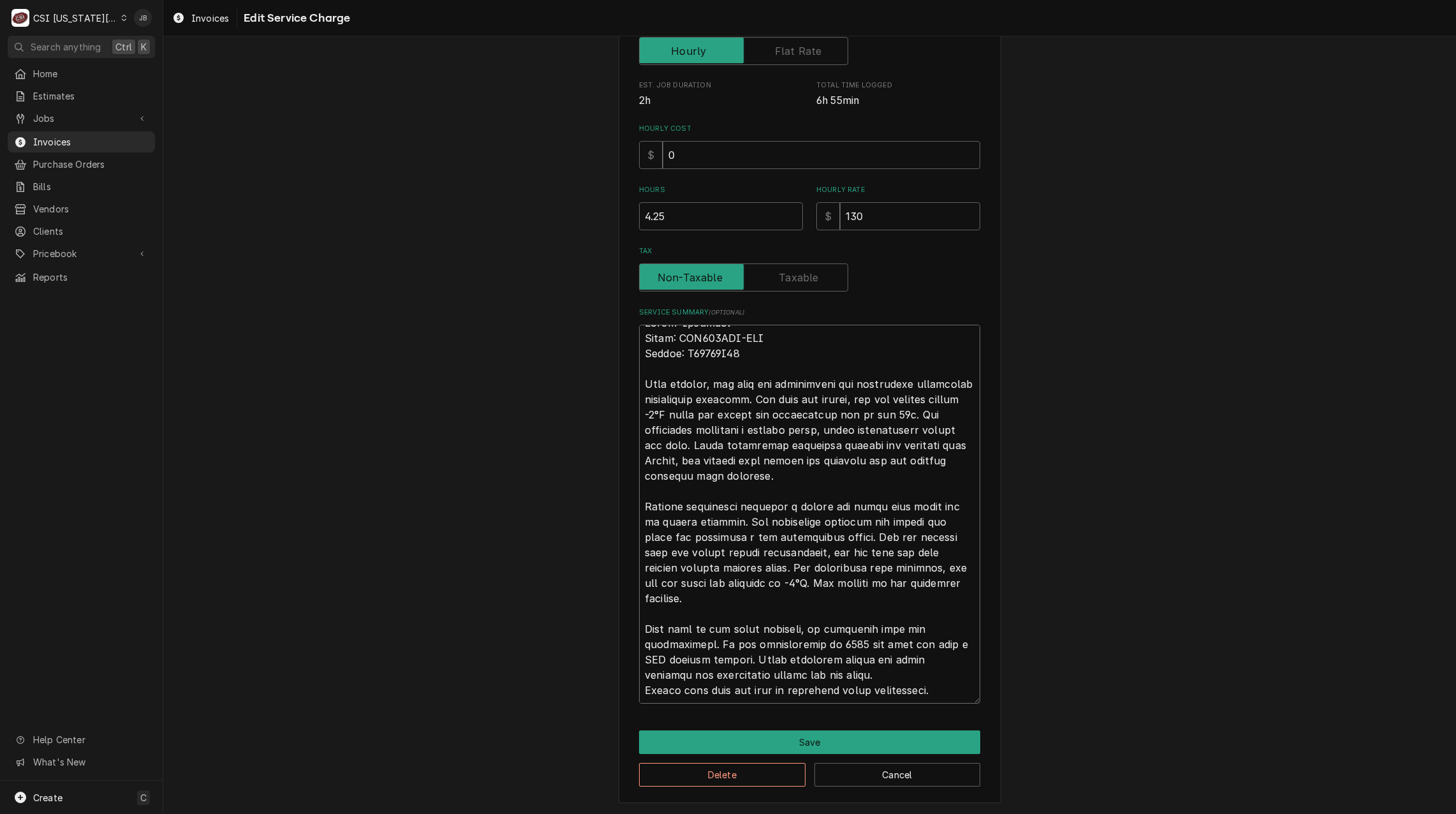
type textarea "Brand: Traulsen Model: RLT132WUT-FHS Serial: T63110D19 Upon arrival, the unit w…"
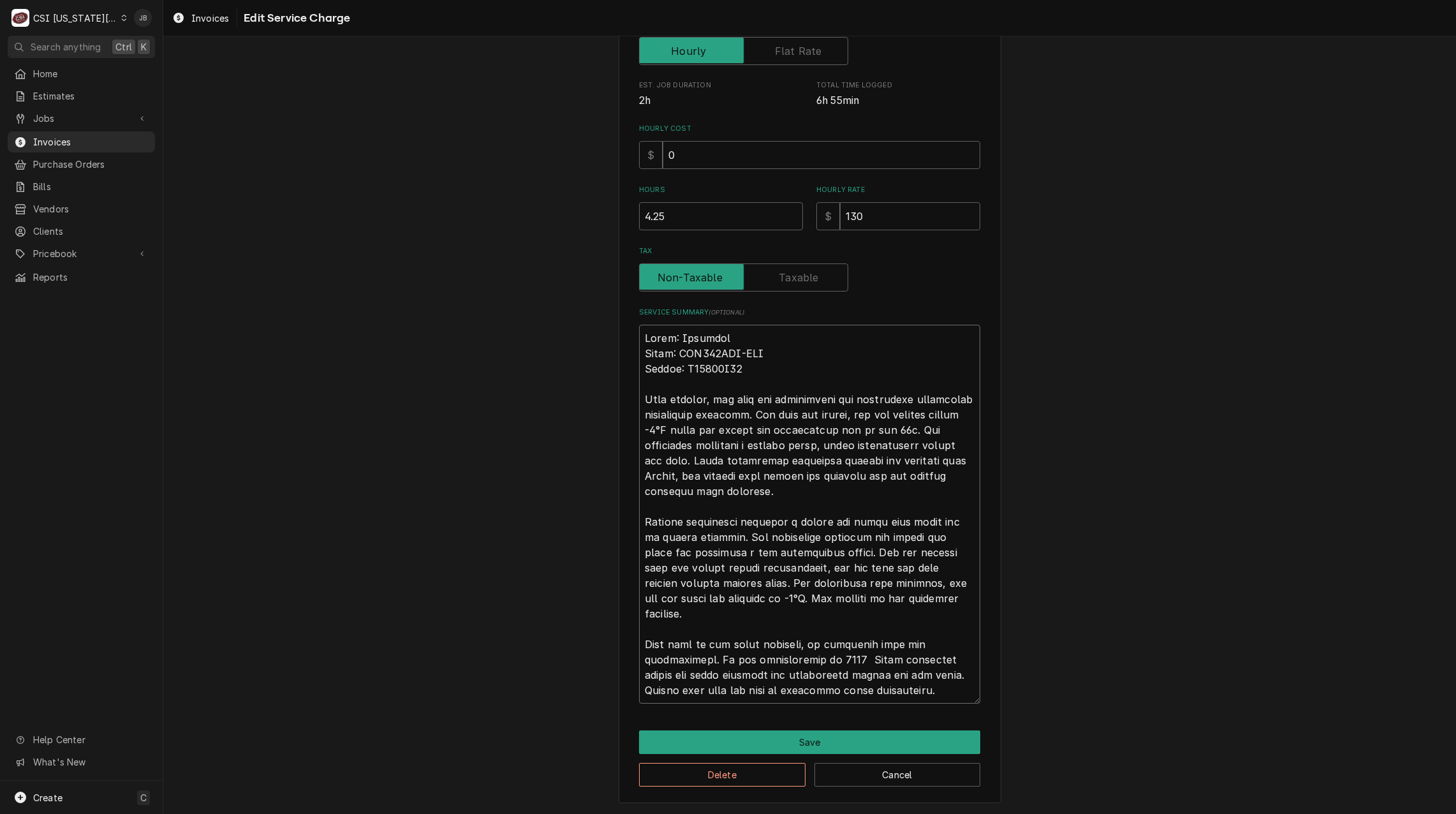
scroll to position [272, 0]
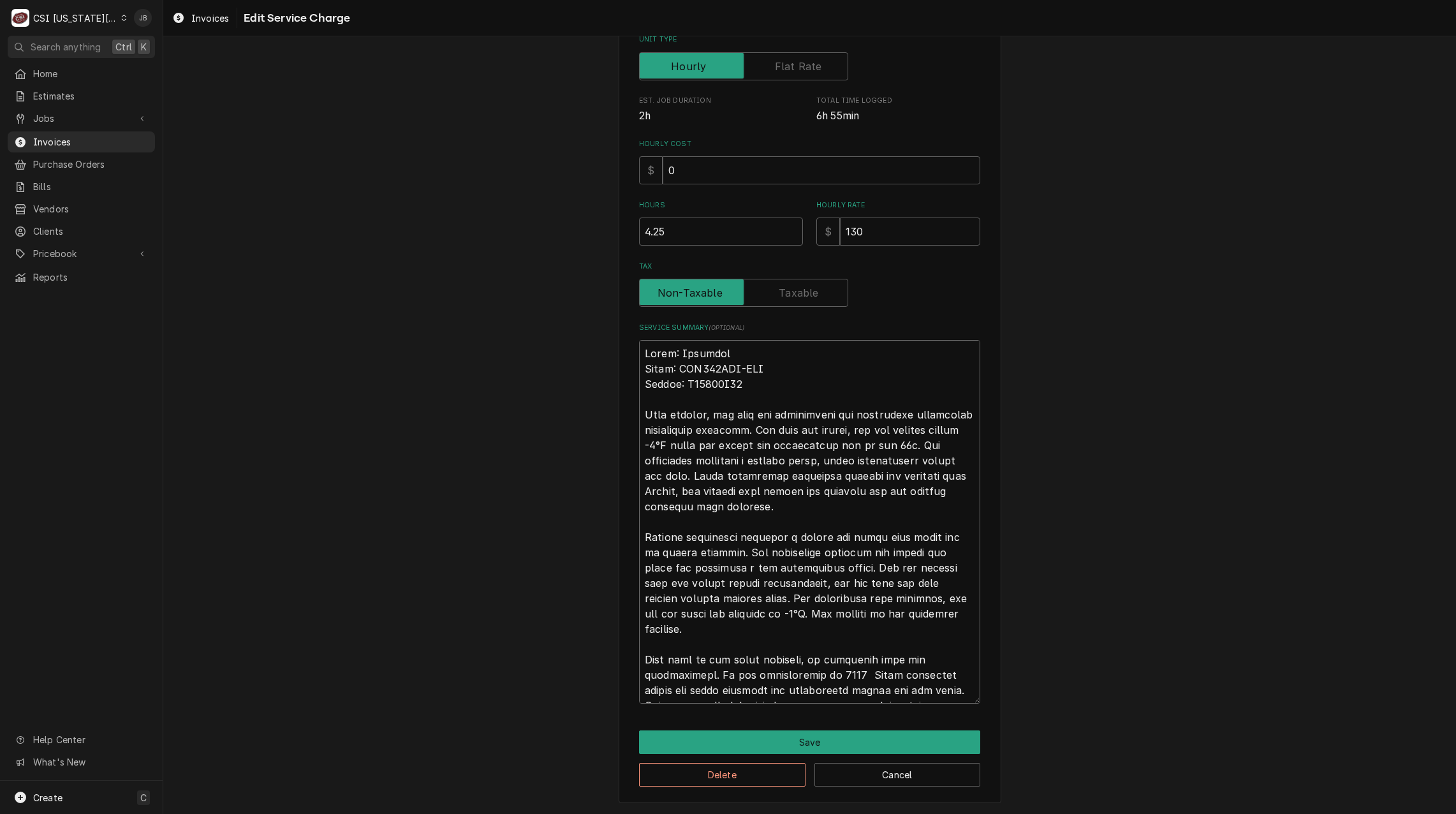
type textarea "x"
type textarea "Brand: Traulsen Model: RLT132WUT-FHS Serial: T63110D19 Upon arrival, the unit w…"
type textarea "x"
type textarea "Brand: Traulsen Model: RLT132WUT-FHS Serial: T63110D19 Upon arrival, the unit w…"
type textarea "x"
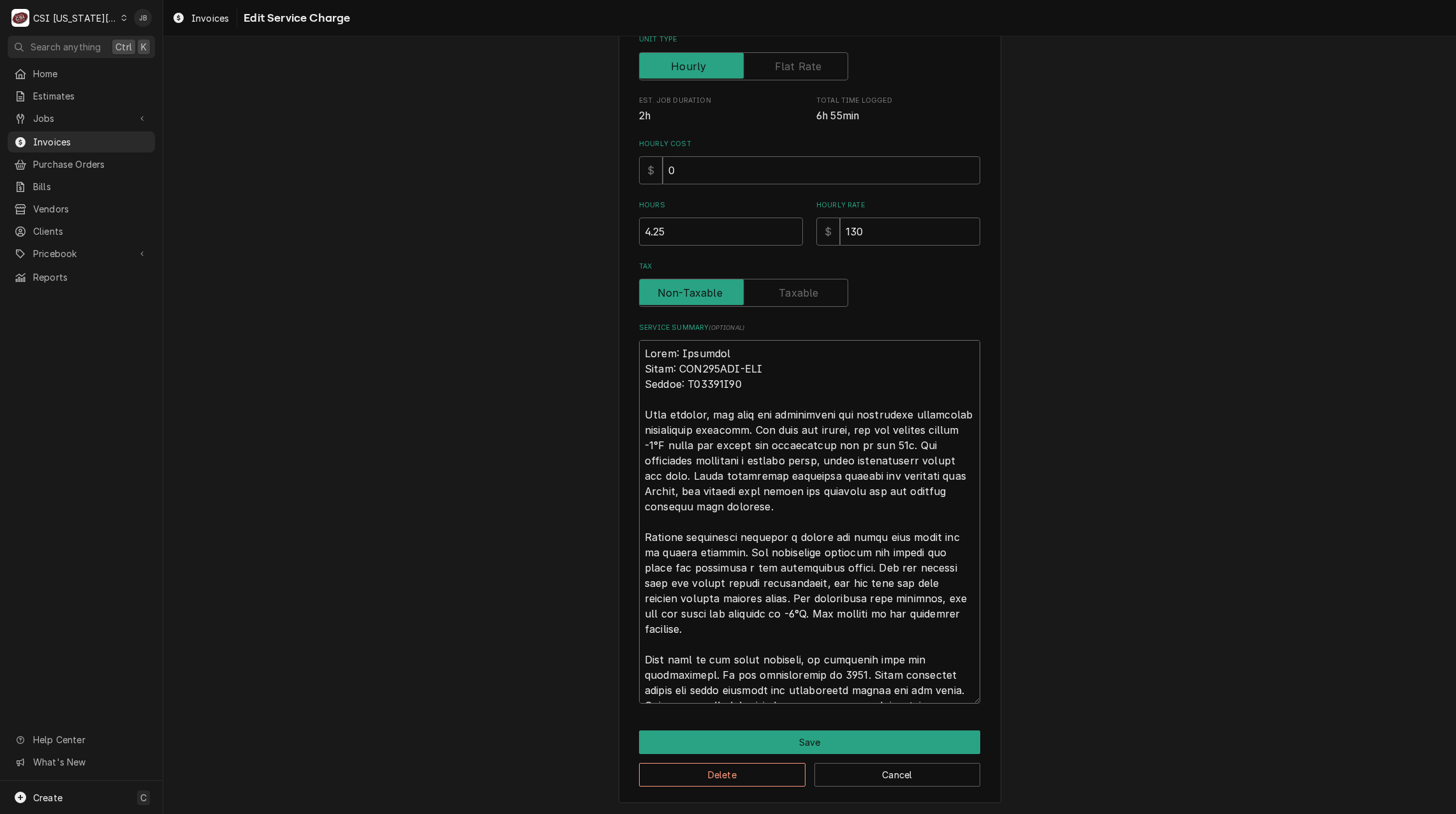
type textarea "Brand: Traulsen Model: RLT132WUT-FHS Serial: T63110D19 Upon arrival, the unit w…"
click at [932, 666] on textarea "Service Summary ( optional )" at bounding box center [809, 522] width 341 height 363
click at [937, 678] on textarea "Service Summary ( optional )" at bounding box center [809, 522] width 341 height 363
click at [924, 686] on textarea "Service Summary ( optional )" at bounding box center [809, 522] width 341 height 363
click at [918, 698] on textarea "Service Summary ( optional )" at bounding box center [809, 522] width 341 height 363
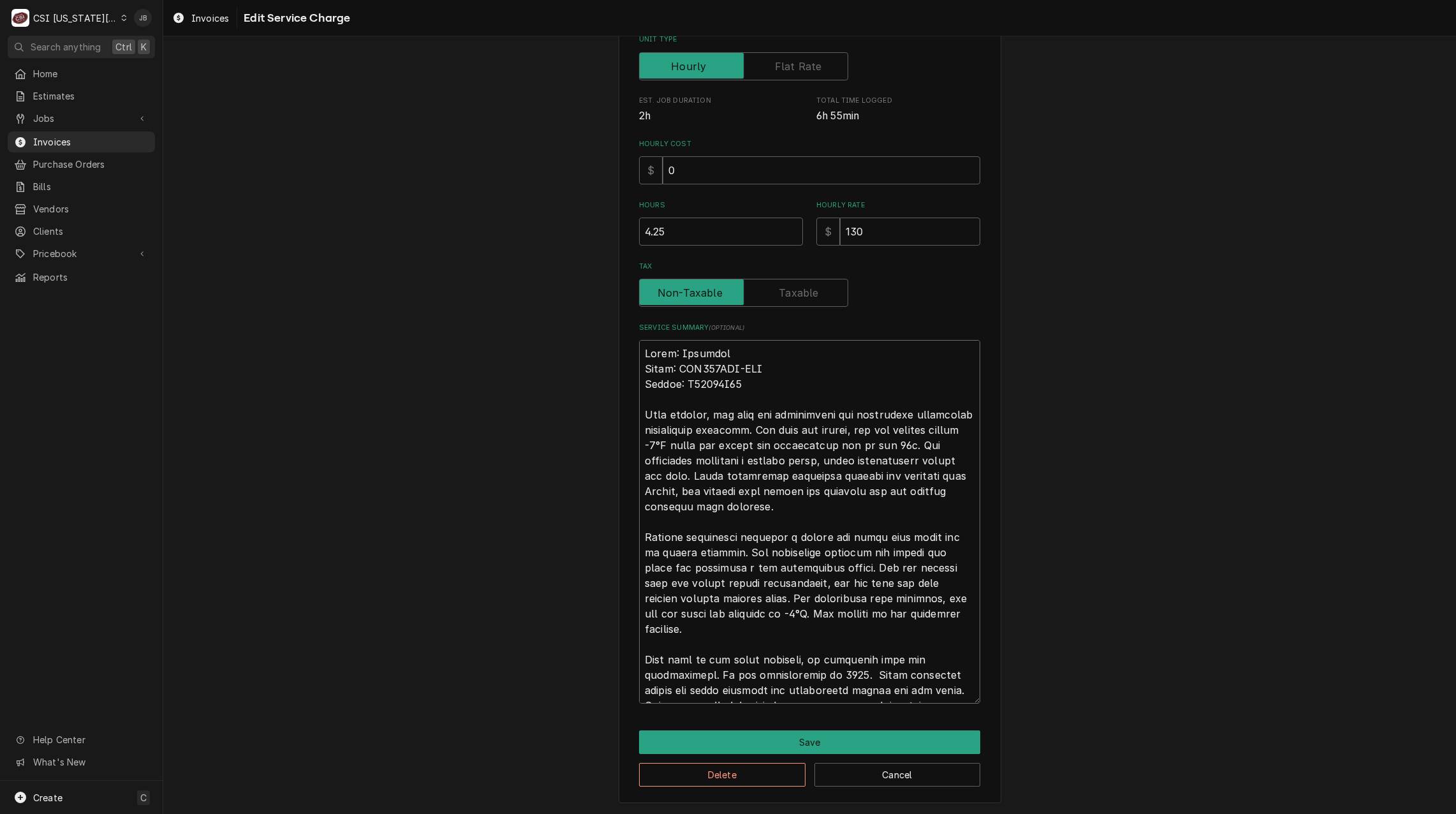
drag, startPoint x: 926, startPoint y: 691, endPoint x: 613, endPoint y: 644, distance: 316.5
click at [613, 644] on div "Use the fields below to edit this service charge Short Description 1-Labor (Ser…" at bounding box center [809, 296] width 1292 height 1037
type textarea "x"
type textarea "Brand: Traulsen Model: RLT132WUT-FHS Serial: T63110D19 Upon arrival, the unit w…"
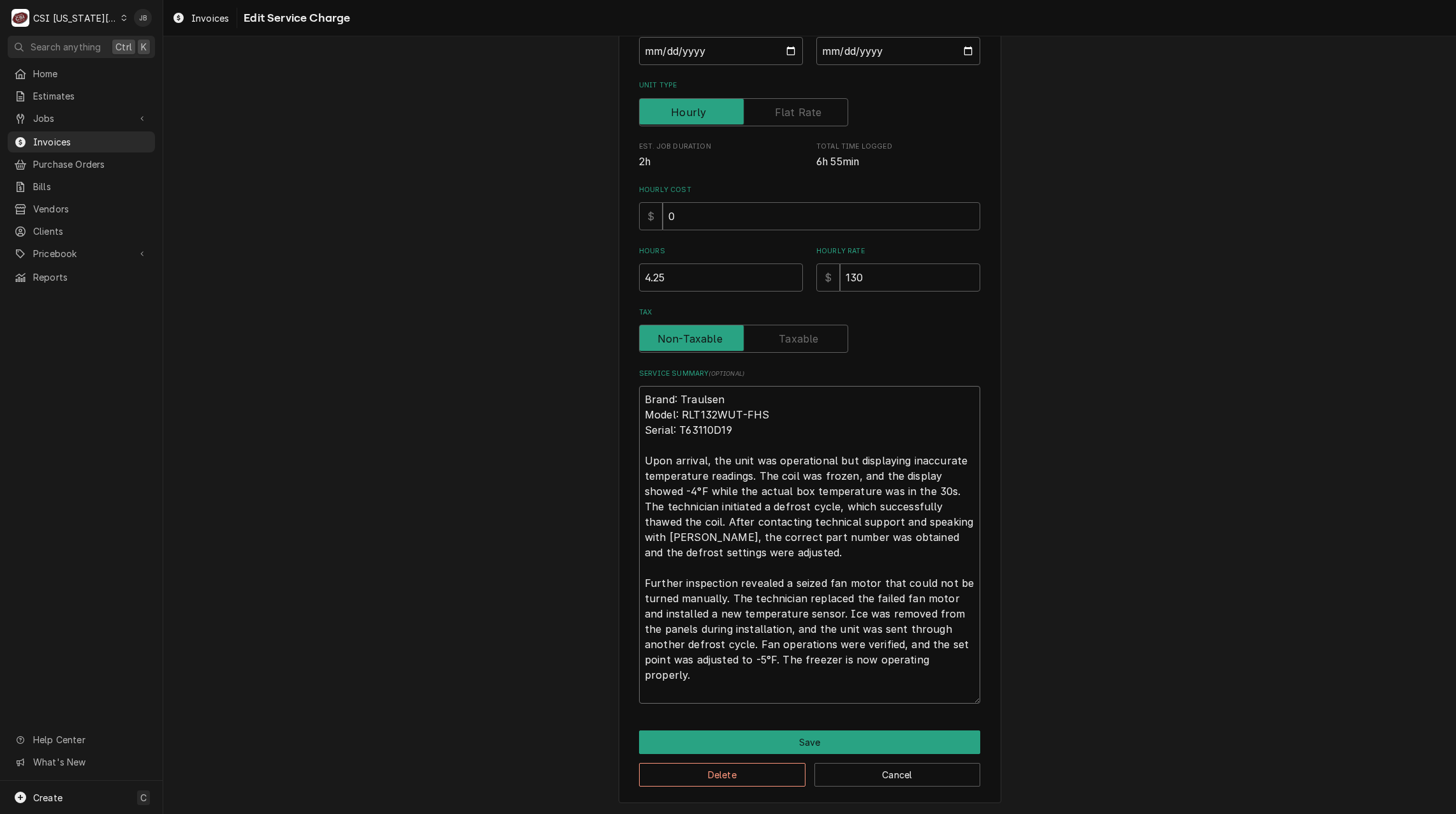
type textarea "x"
type textarea "Brand: Traulsen Model: RLT132WUT-FHS Serial: T63110D19 Upon arrival, the unit w…"
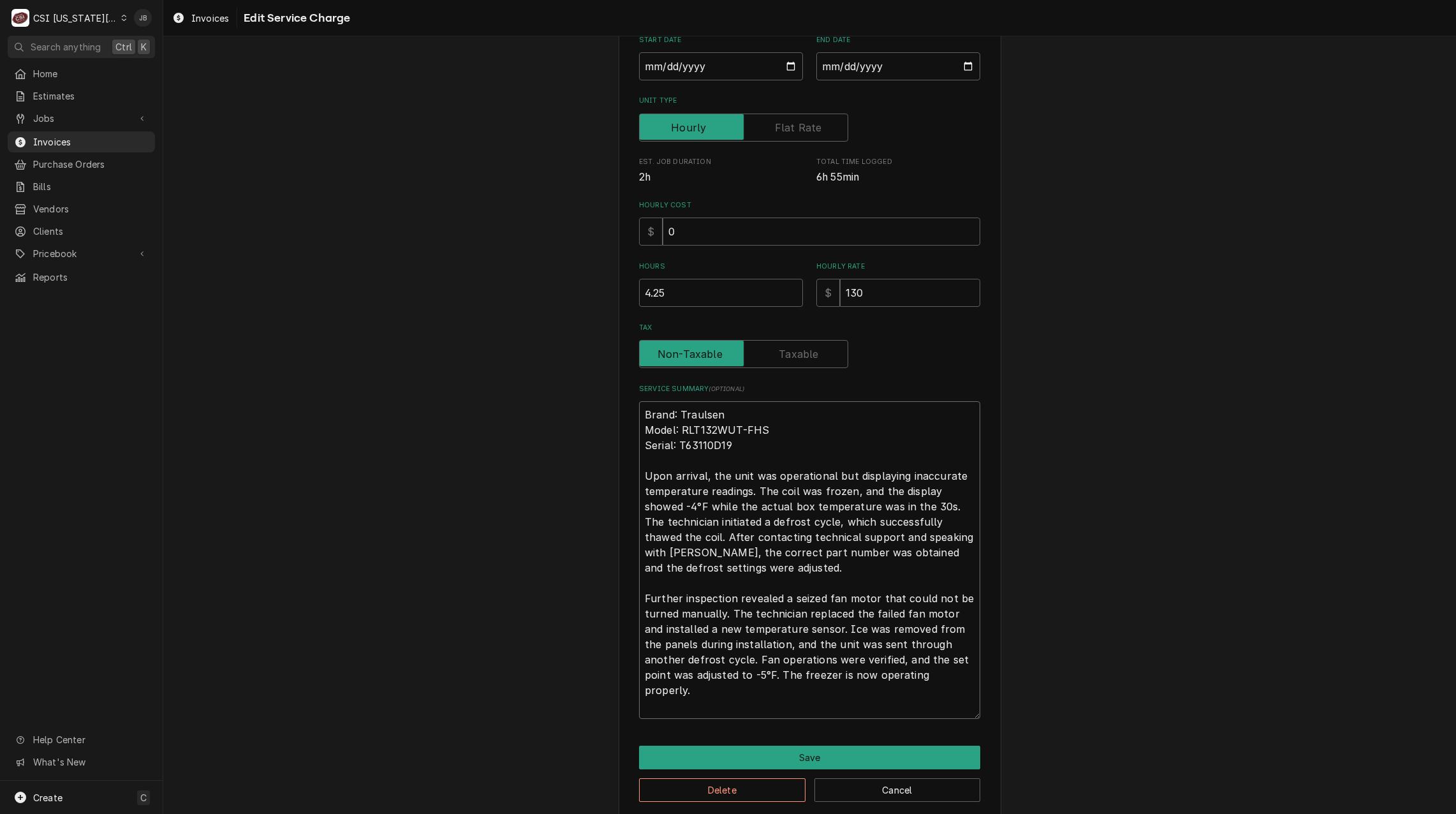
type textarea "x"
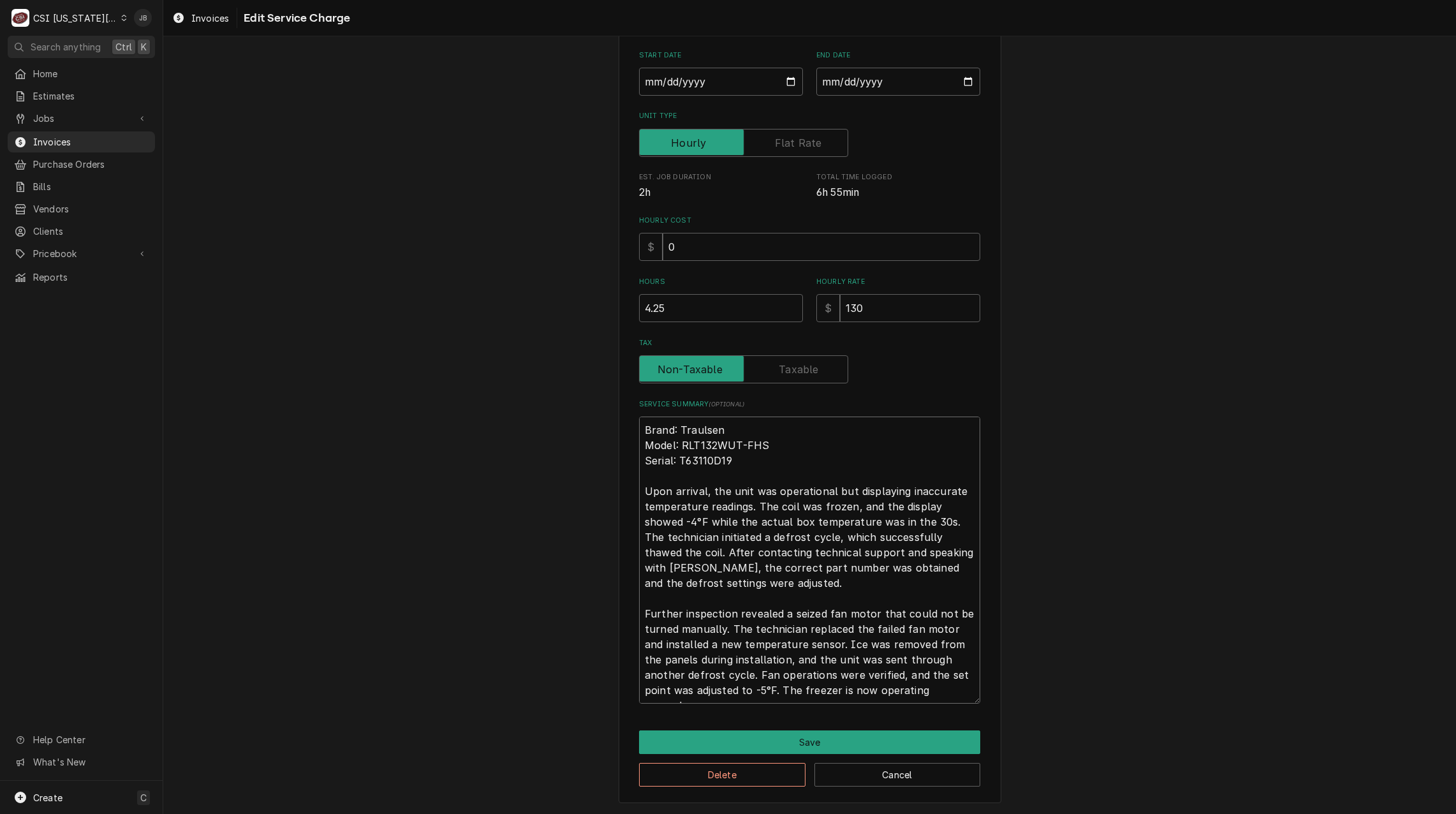
scroll to position [196, 0]
type textarea "Brand: Traulsen Model: RLT132WUT-FHS Serial: T63110D19 Upon arrival, the unit w…"
click at [723, 734] on button "Save" at bounding box center [809, 742] width 341 height 24
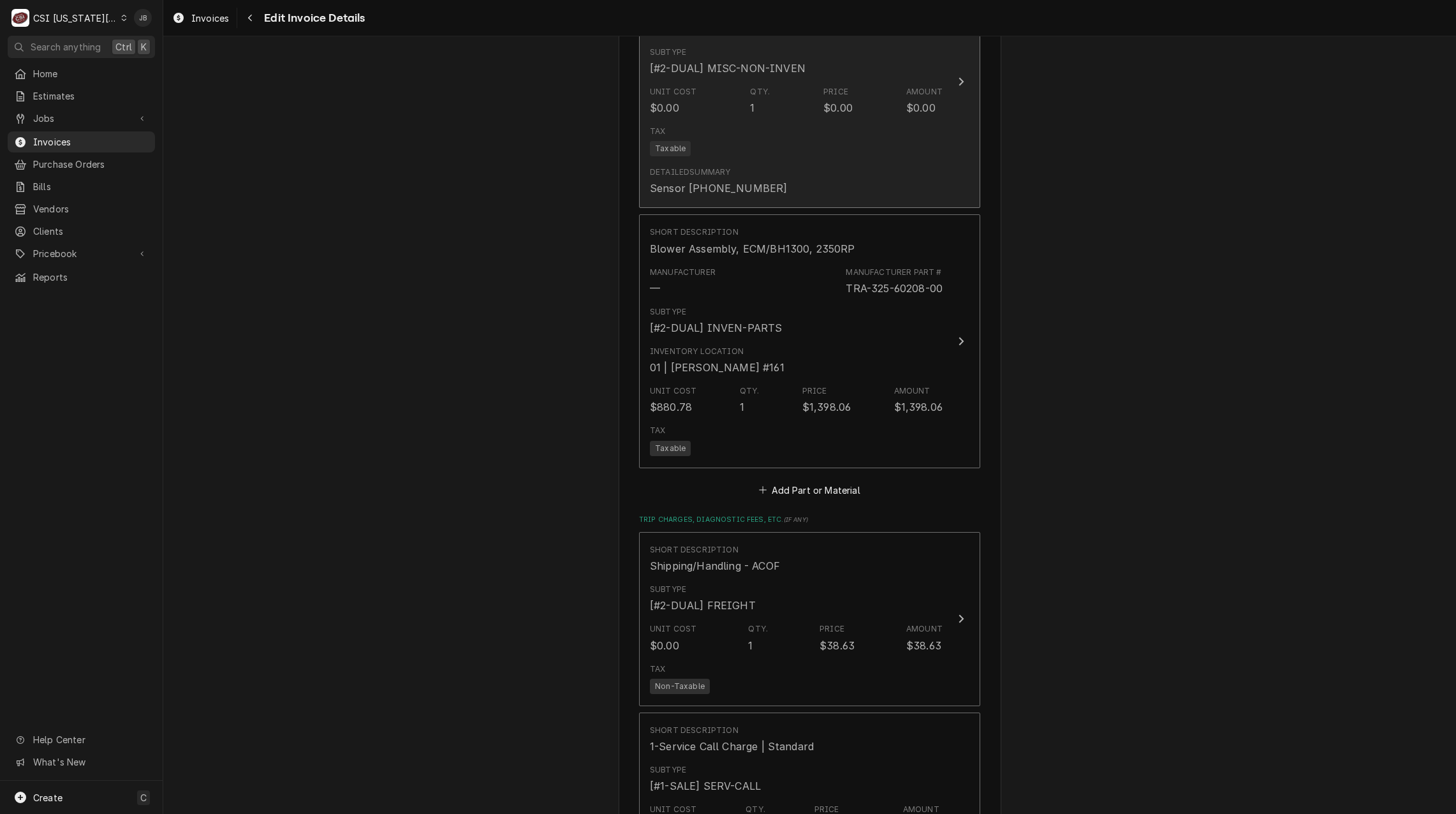
scroll to position [1643, 0]
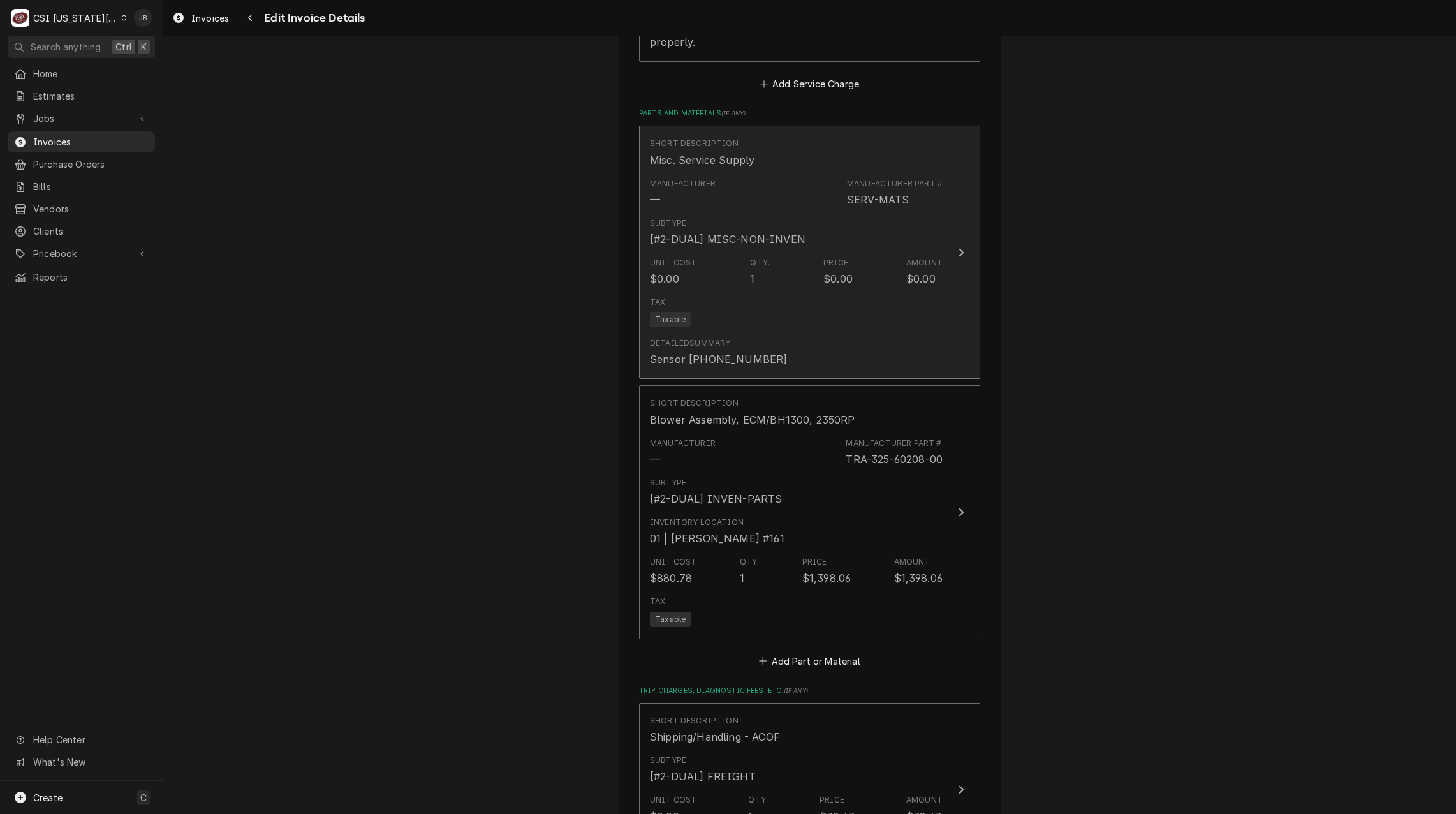
click at [759, 217] on div "Subtype [#2-DUAL] MISC-NON-INVEN" at bounding box center [727, 232] width 156 height 29
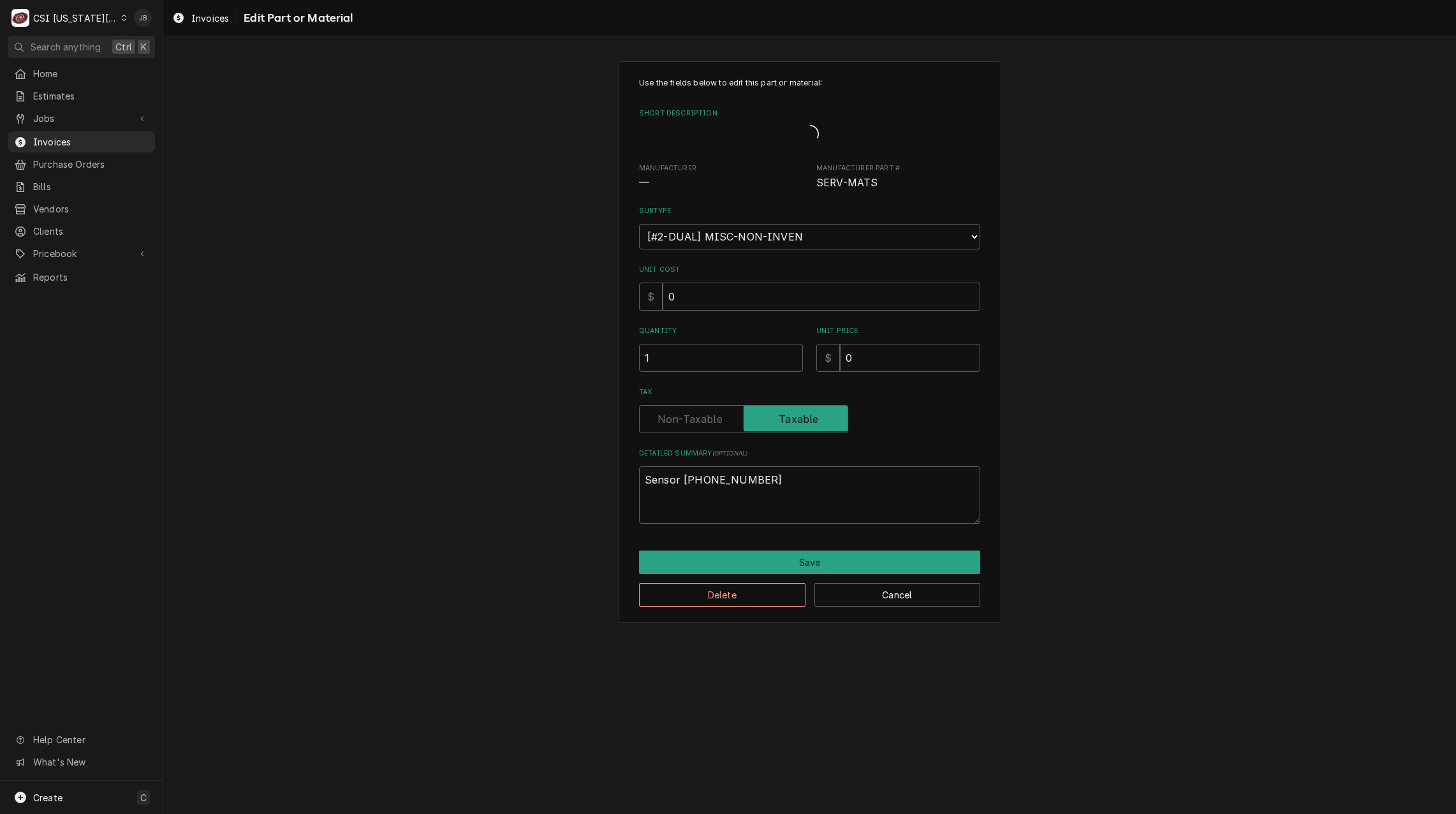
type textarea "x"
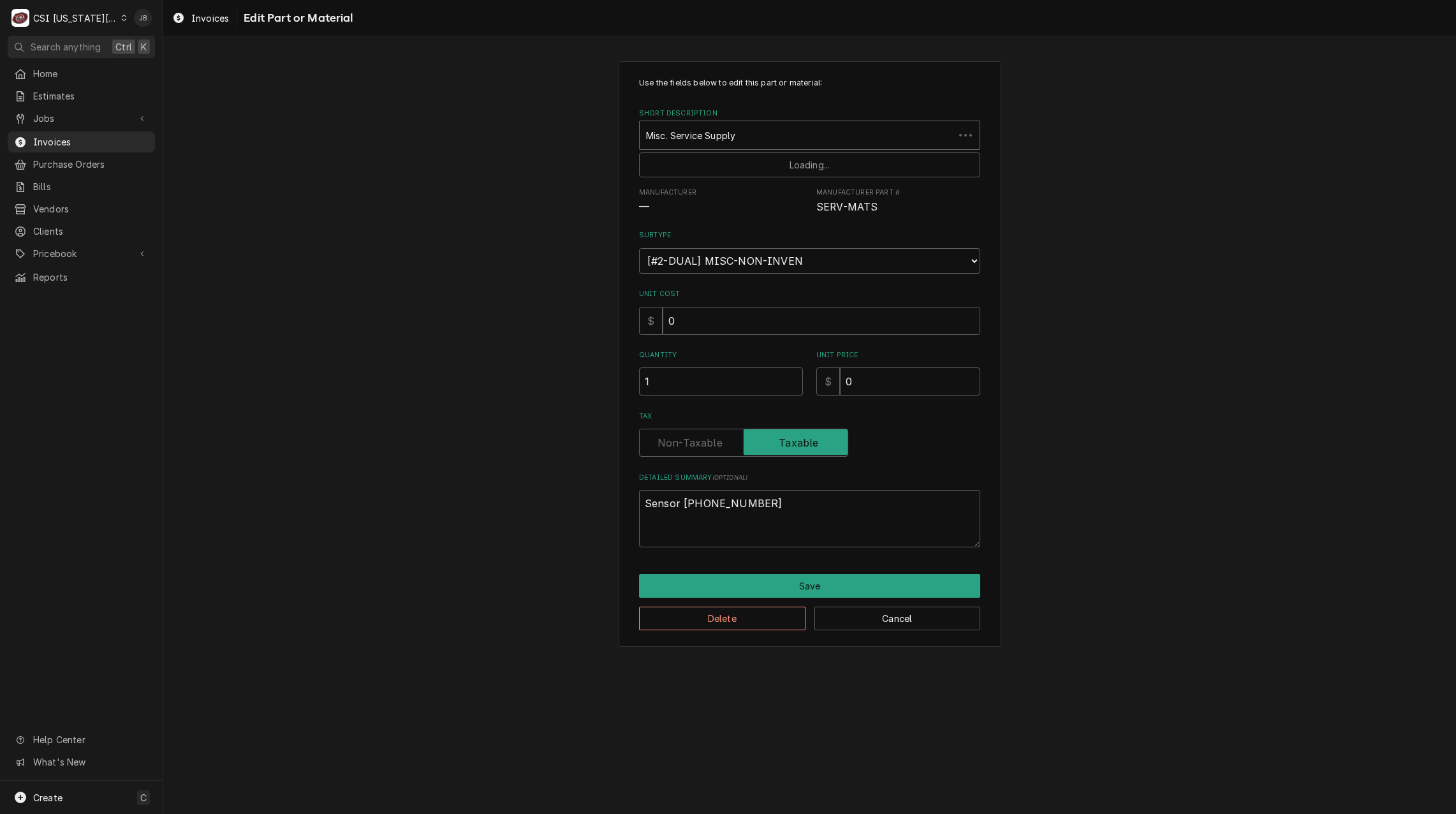
click at [699, 136] on div "Short Description" at bounding box center [797, 135] width 301 height 23
paste input "TRA-34-60083-01"
type input "TRA-34-60083-01"
type textarea "x"
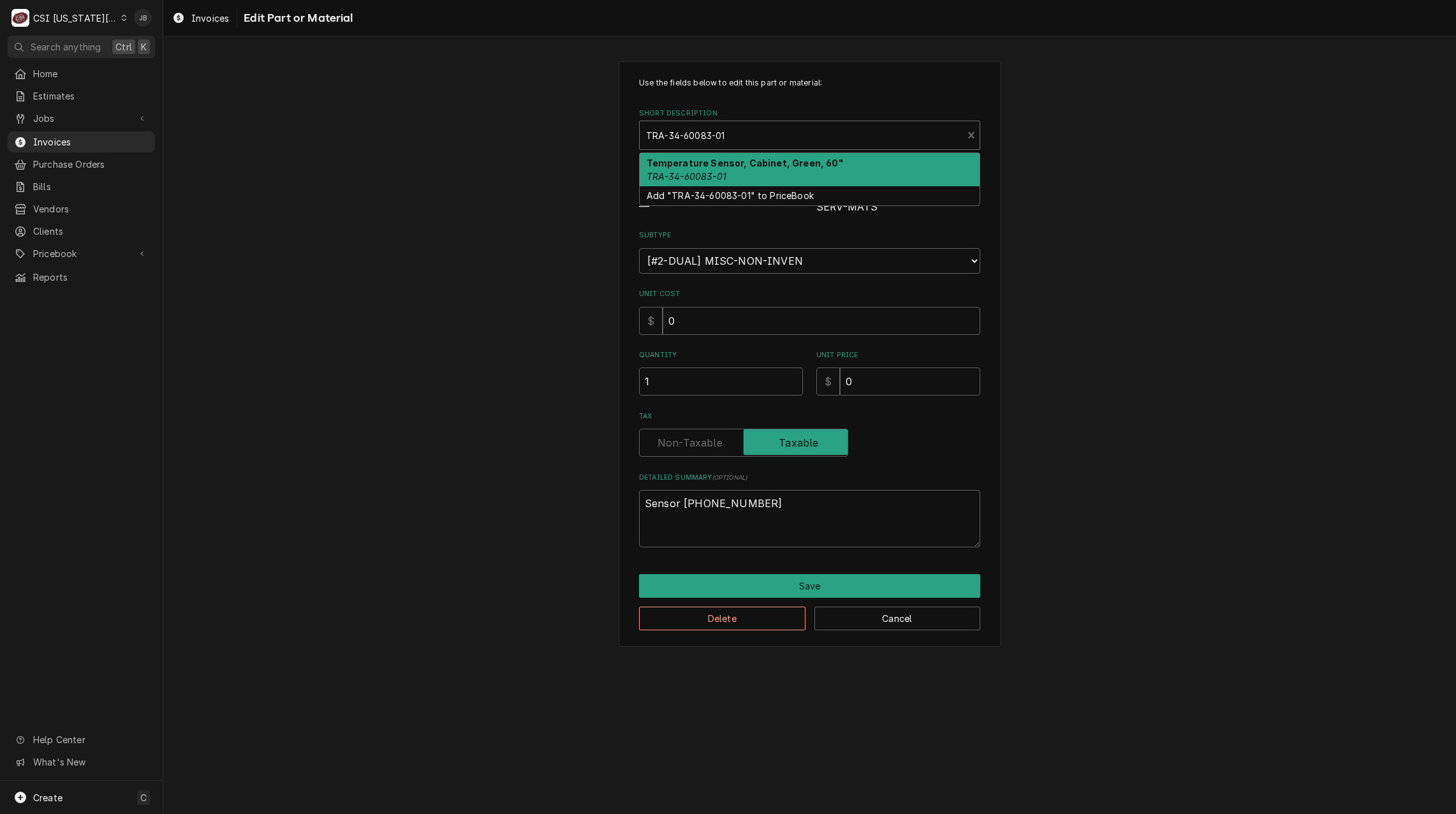
click at [749, 174] on div "Temperature Sensor, Cabinet, Green, 60" TRA-34-60083-01" at bounding box center [809, 169] width 340 height 33
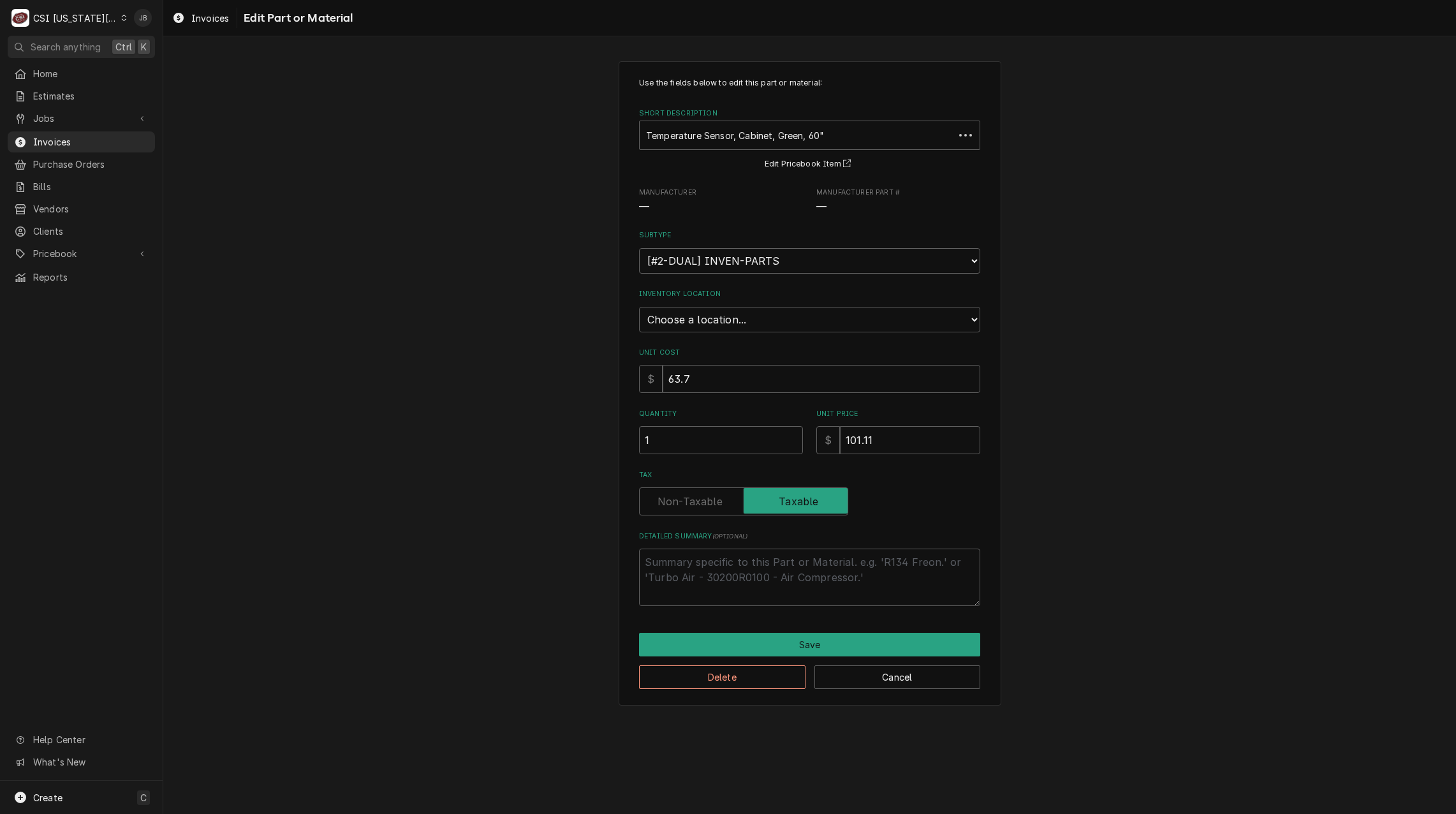
type textarea "x"
click at [706, 255] on select "Choose a subtype... [#2-DUAL] AFTERHRS-WH-CHG-2 [#2-DUAL] BEV-EQUIP [#2-DUAL] B…" at bounding box center [809, 261] width 341 height 26
click at [564, 269] on div "Use the fields below to edit this part or material: Short Description Temperatu…" at bounding box center [809, 383] width 1292 height 667
click at [703, 316] on select "Choose a location... 00 | KC WAREHOUSE 00 | MAIN WAREHOUSE 01 | BRIAN BREAZIER …" at bounding box center [809, 319] width 341 height 26
select select "2760"
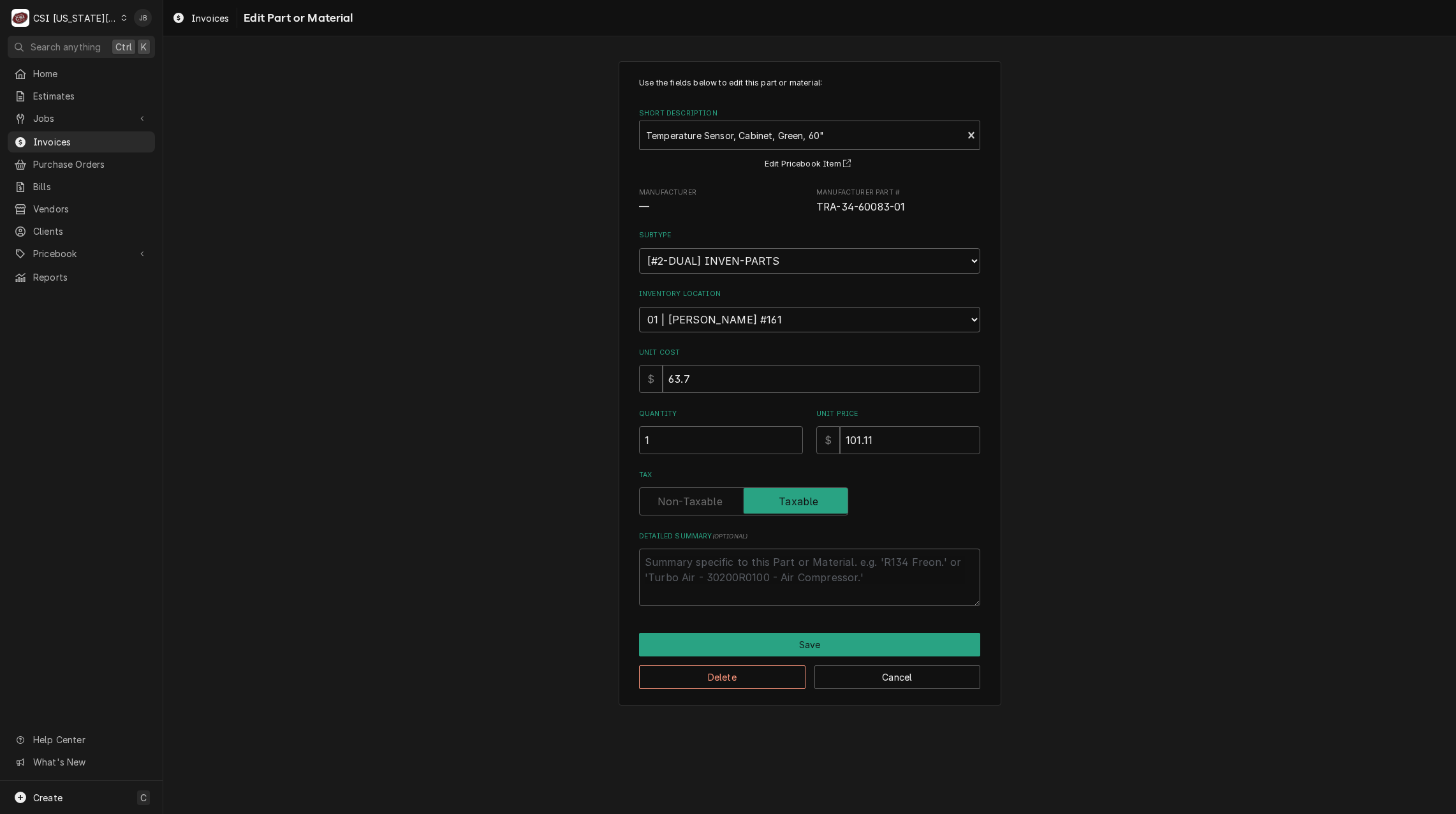
click at [639, 307] on select "Choose a location... 00 | KC WAREHOUSE 00 | MAIN WAREHOUSE 01 | BRIAN BREAZIER …" at bounding box center [809, 319] width 341 height 26
click at [726, 650] on button "Save" at bounding box center [809, 644] width 341 height 24
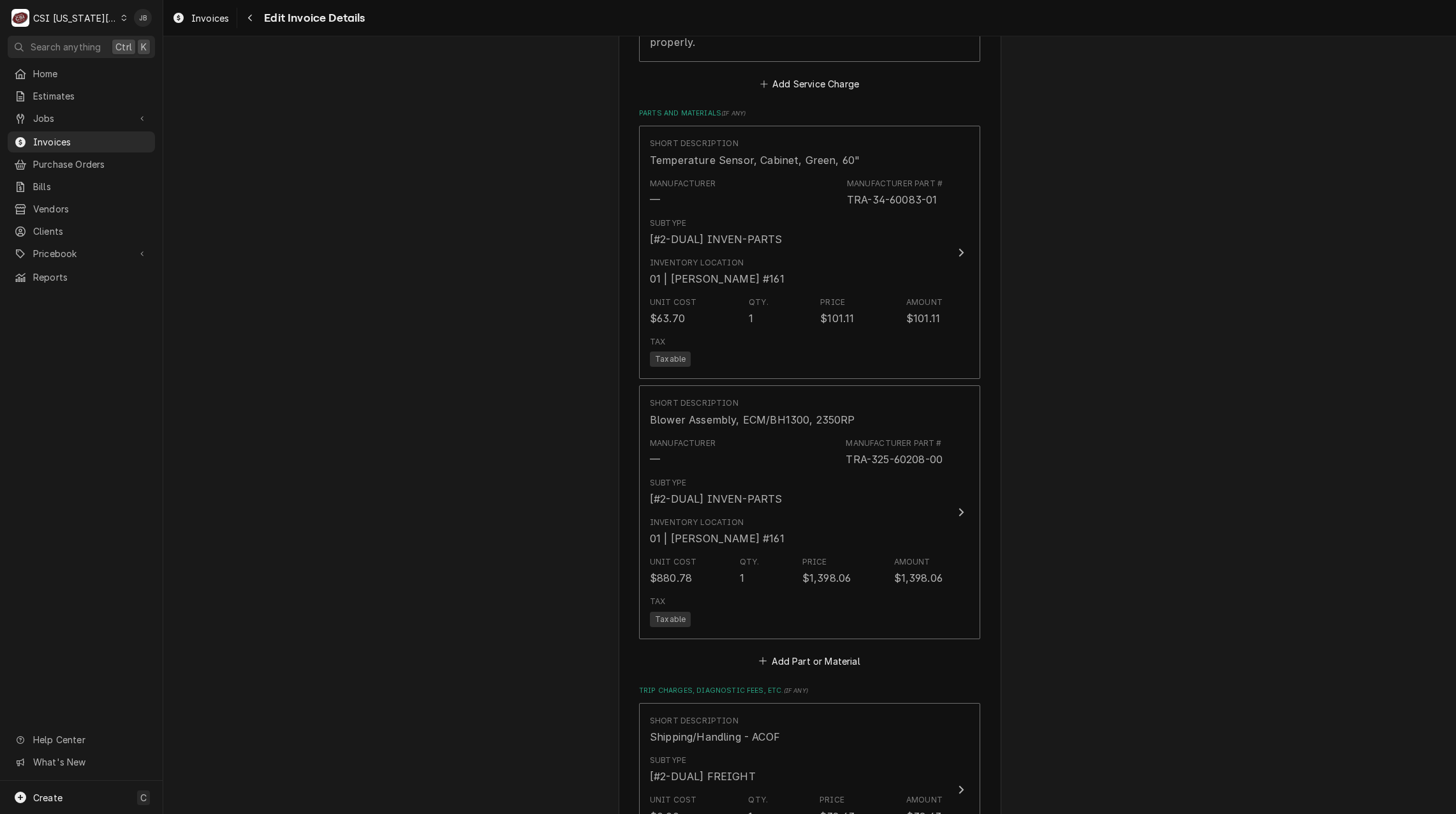
scroll to position [1683, 0]
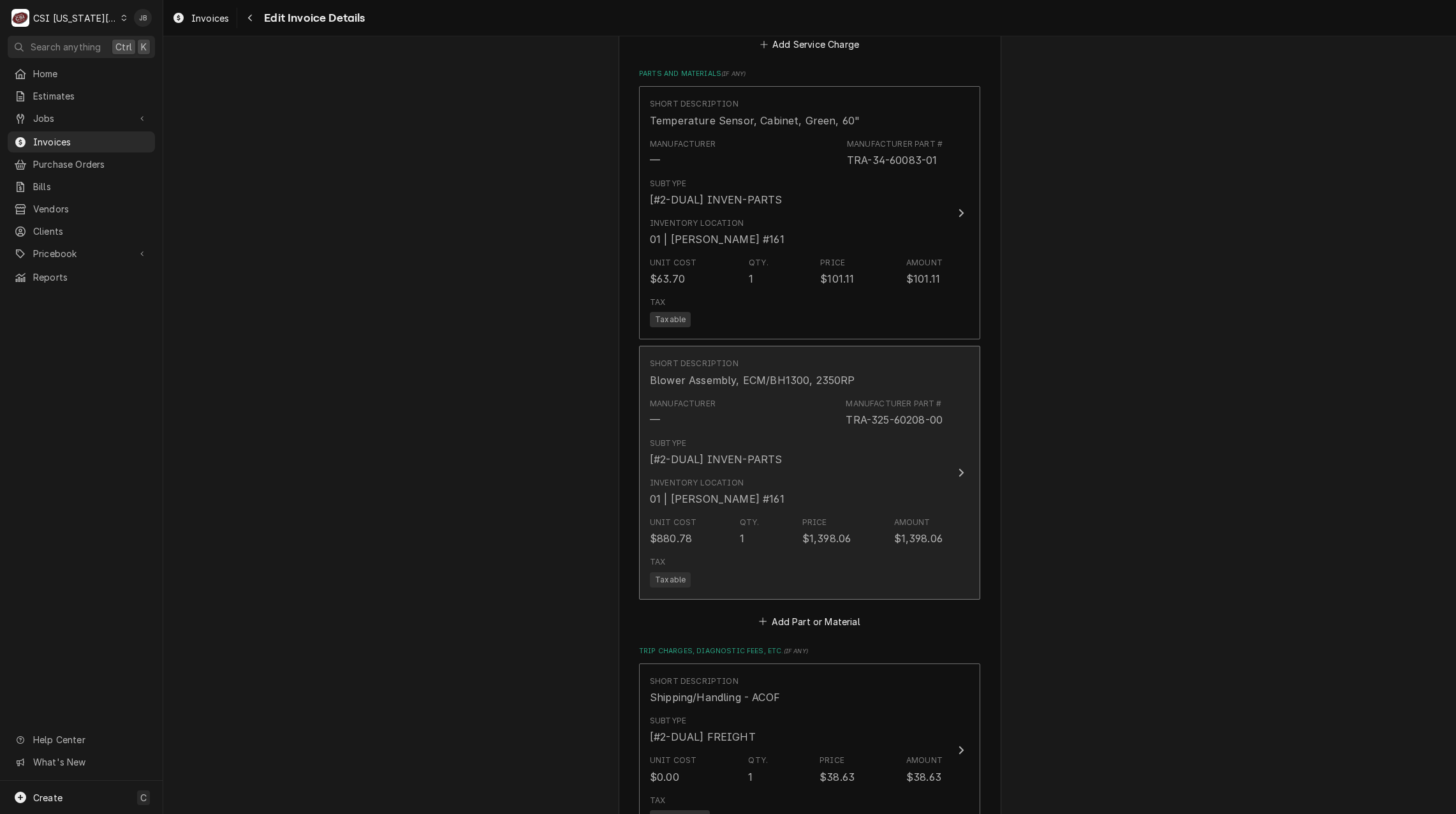
click at [863, 412] on div "TRA-325-60208-00" at bounding box center [893, 419] width 97 height 15
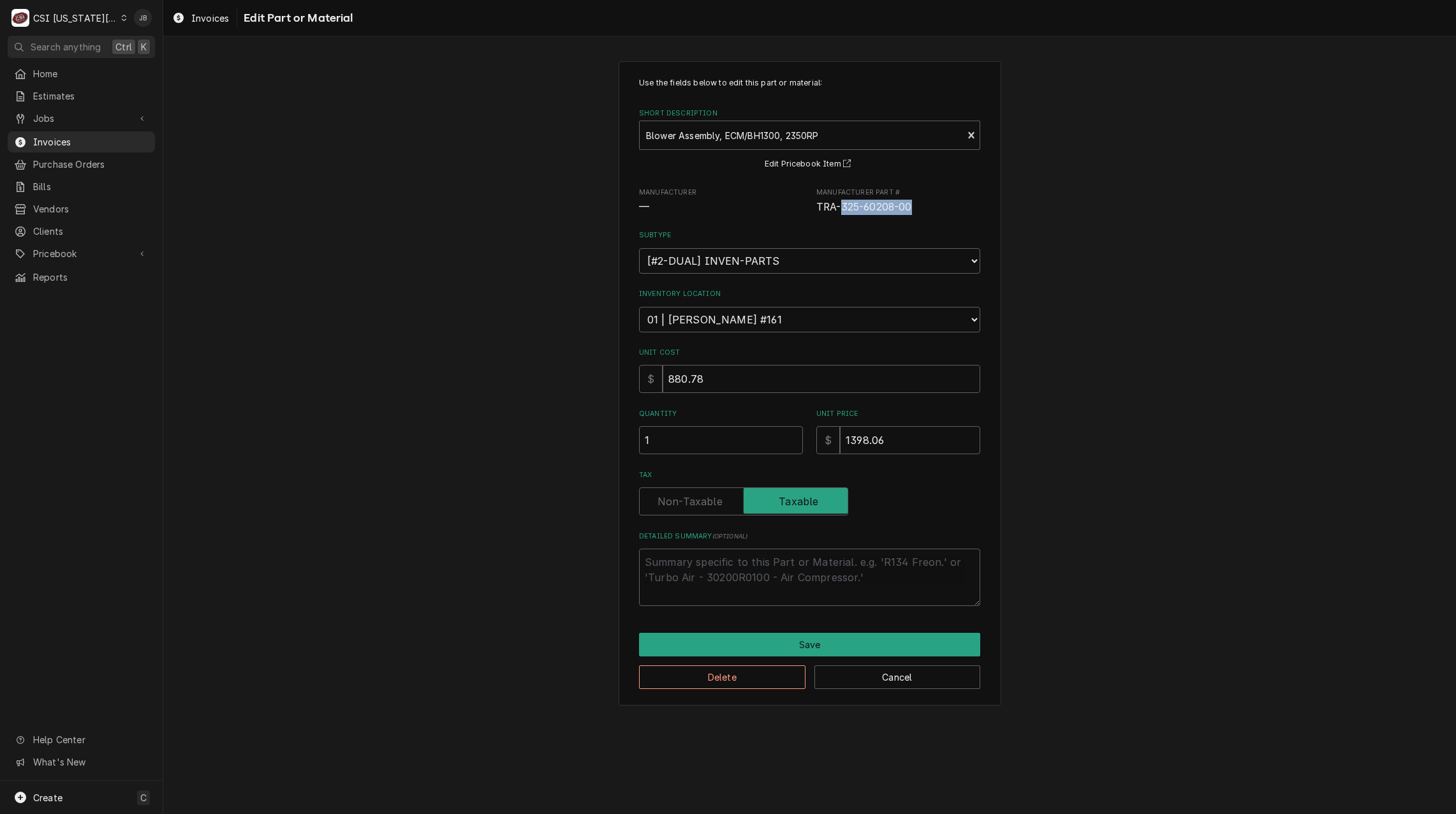
drag, startPoint x: 924, startPoint y: 208, endPoint x: 843, endPoint y: 208, distance: 81.0
click at [843, 208] on span "TRA-325-60208-00" at bounding box center [898, 207] width 164 height 15
copy span "325-60208-00"
click at [863, 673] on button "Cancel" at bounding box center [898, 677] width 166 height 24
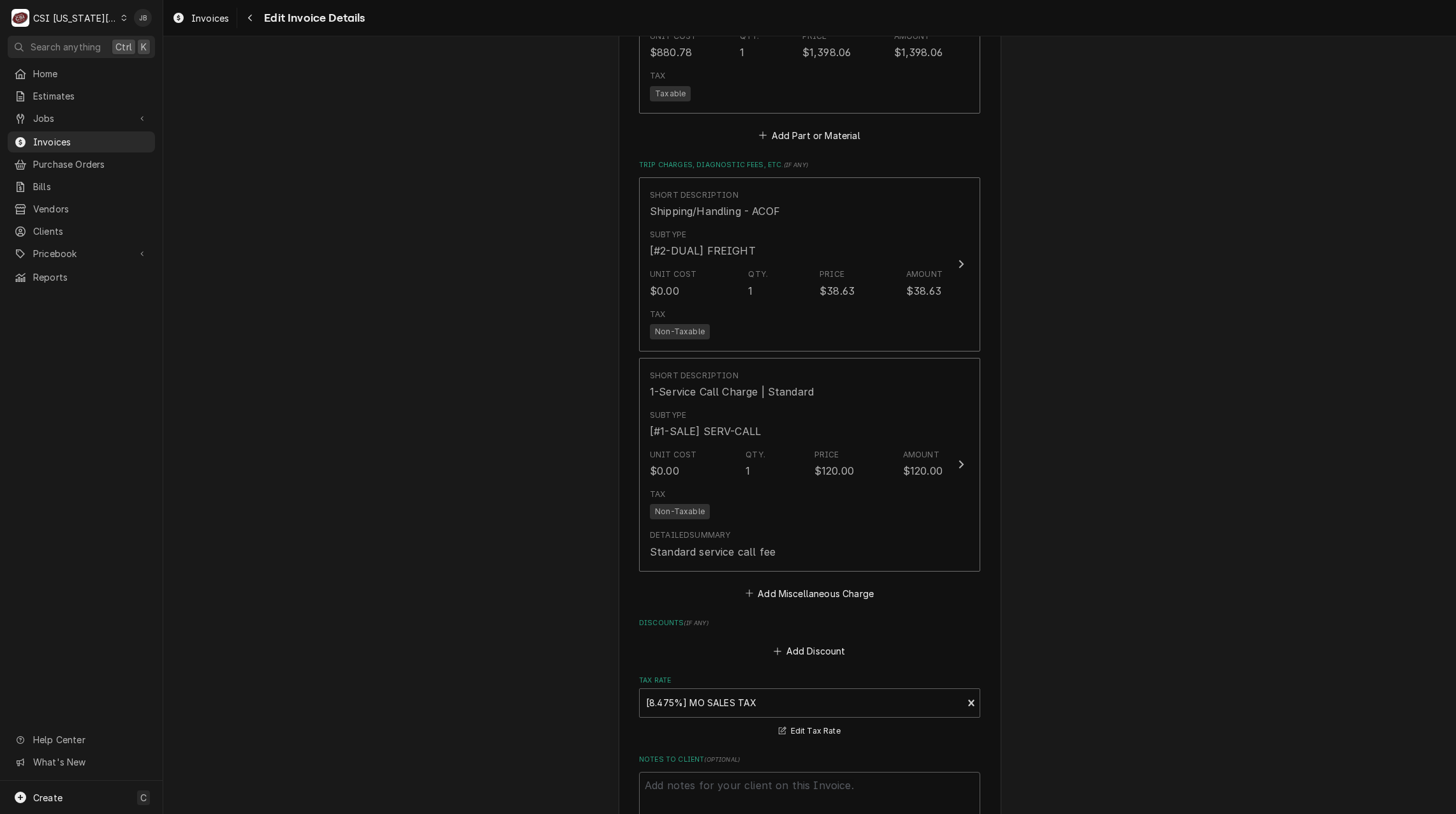
scroll to position [2041, 0]
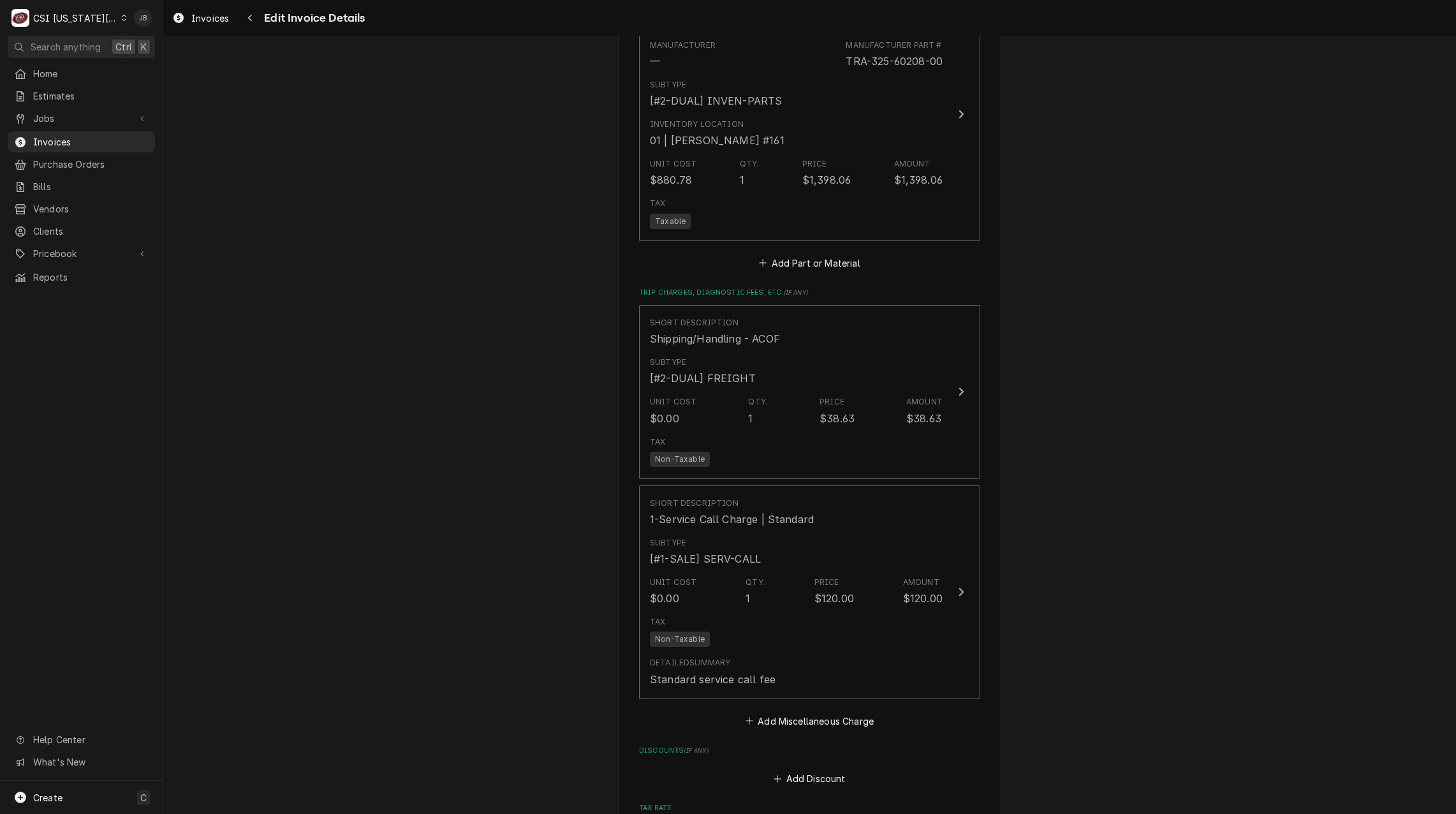
click at [766, 268] on fieldset "Charge Details Service Charges Short Description 1-Labor (Service) | Standard |…" at bounding box center [809, 37] width 341 height 1955
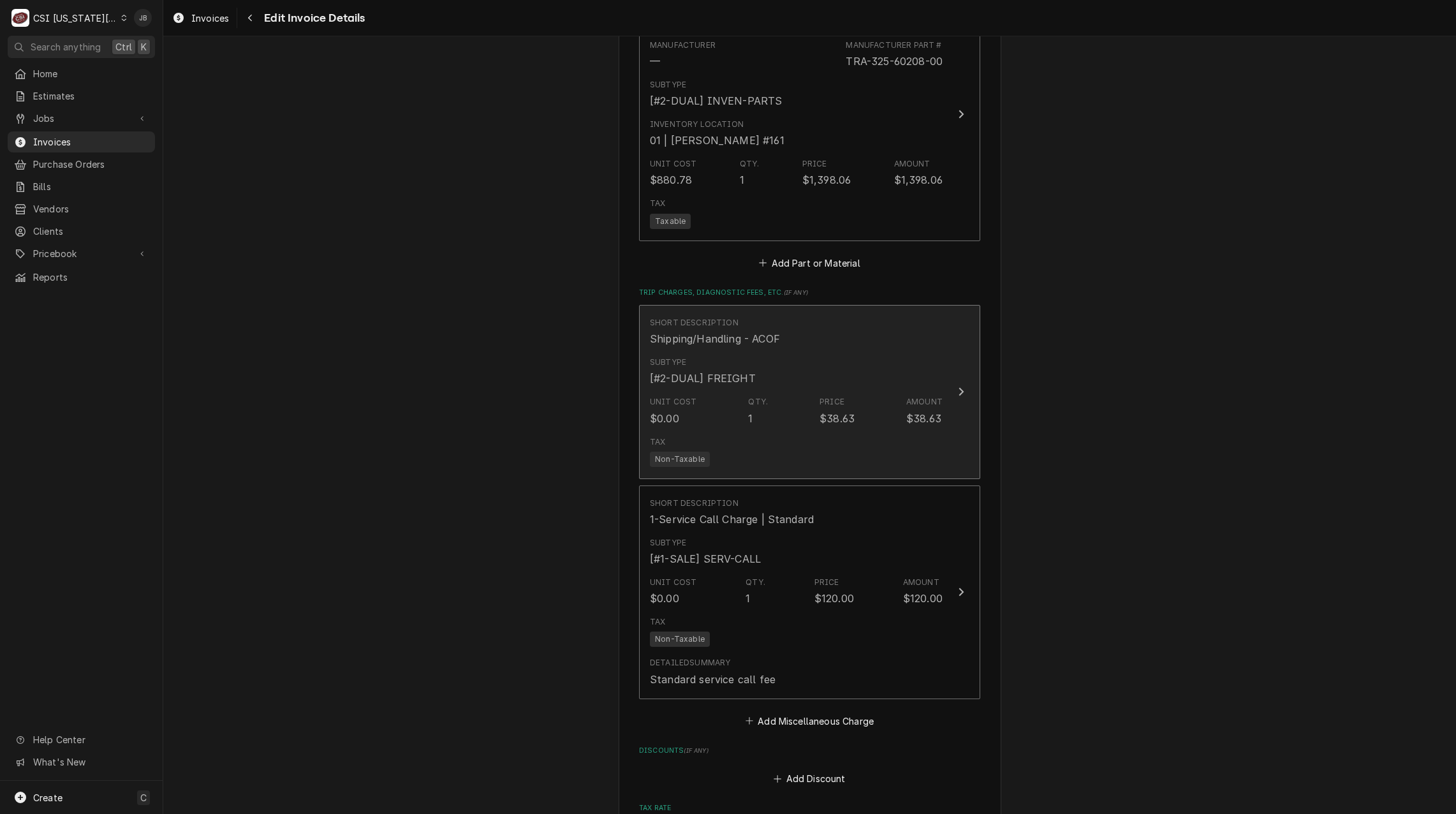
click at [753, 331] on div "Shipping/Handling - ACOF" at bounding box center [714, 338] width 130 height 15
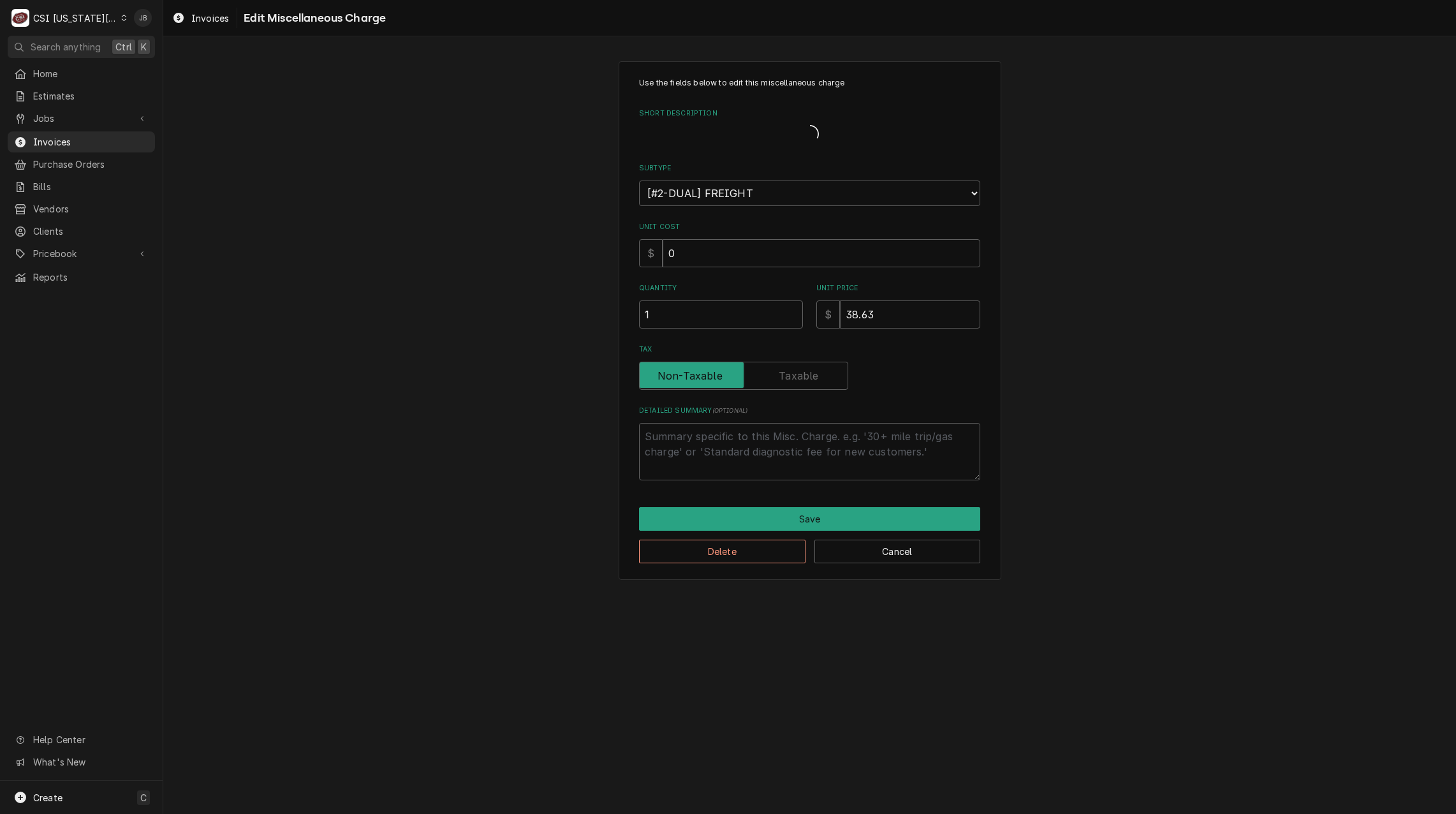
type textarea "x"
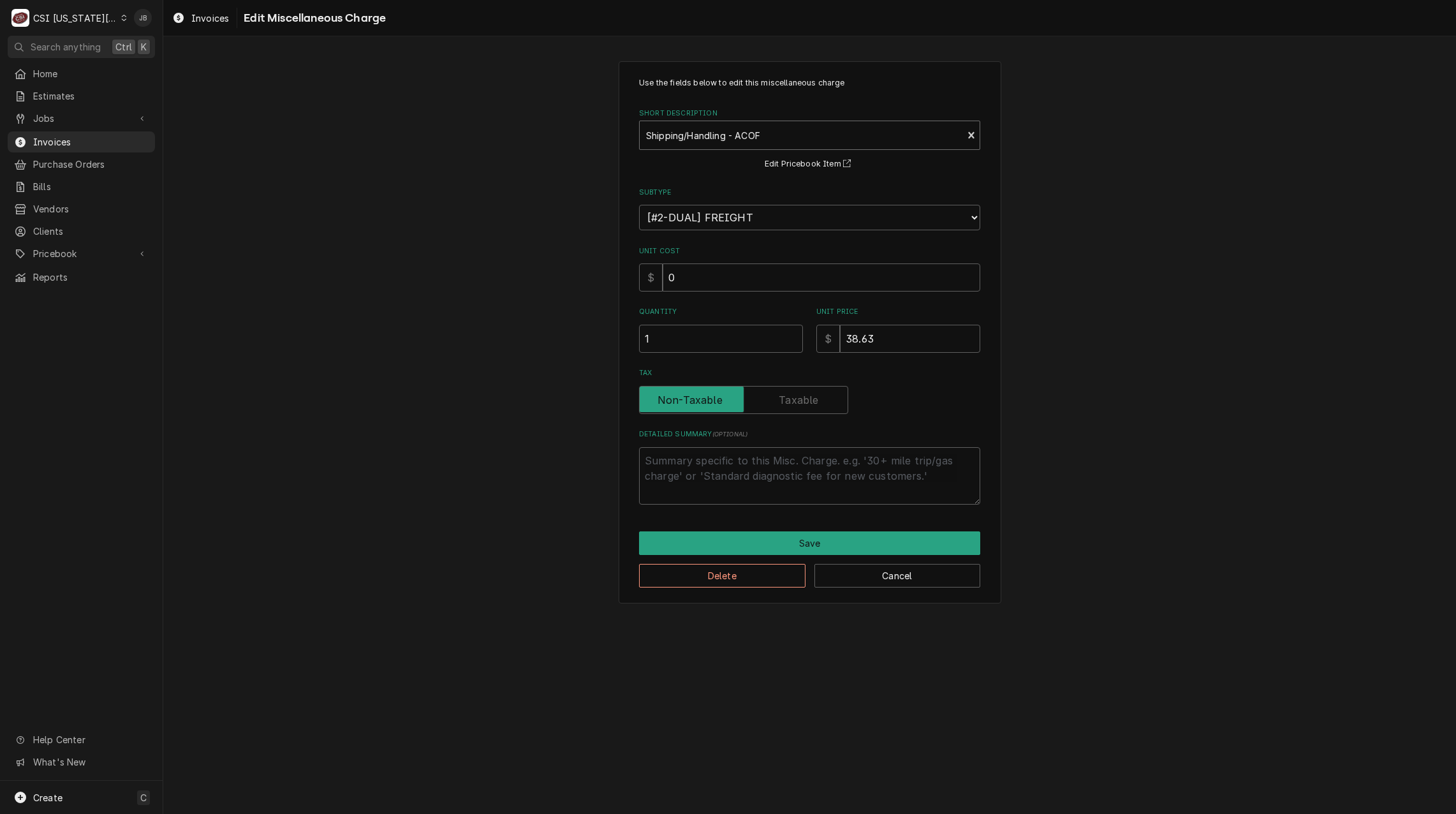
click at [718, 137] on div "Short Description" at bounding box center [801, 135] width 310 height 23
type input "ship"
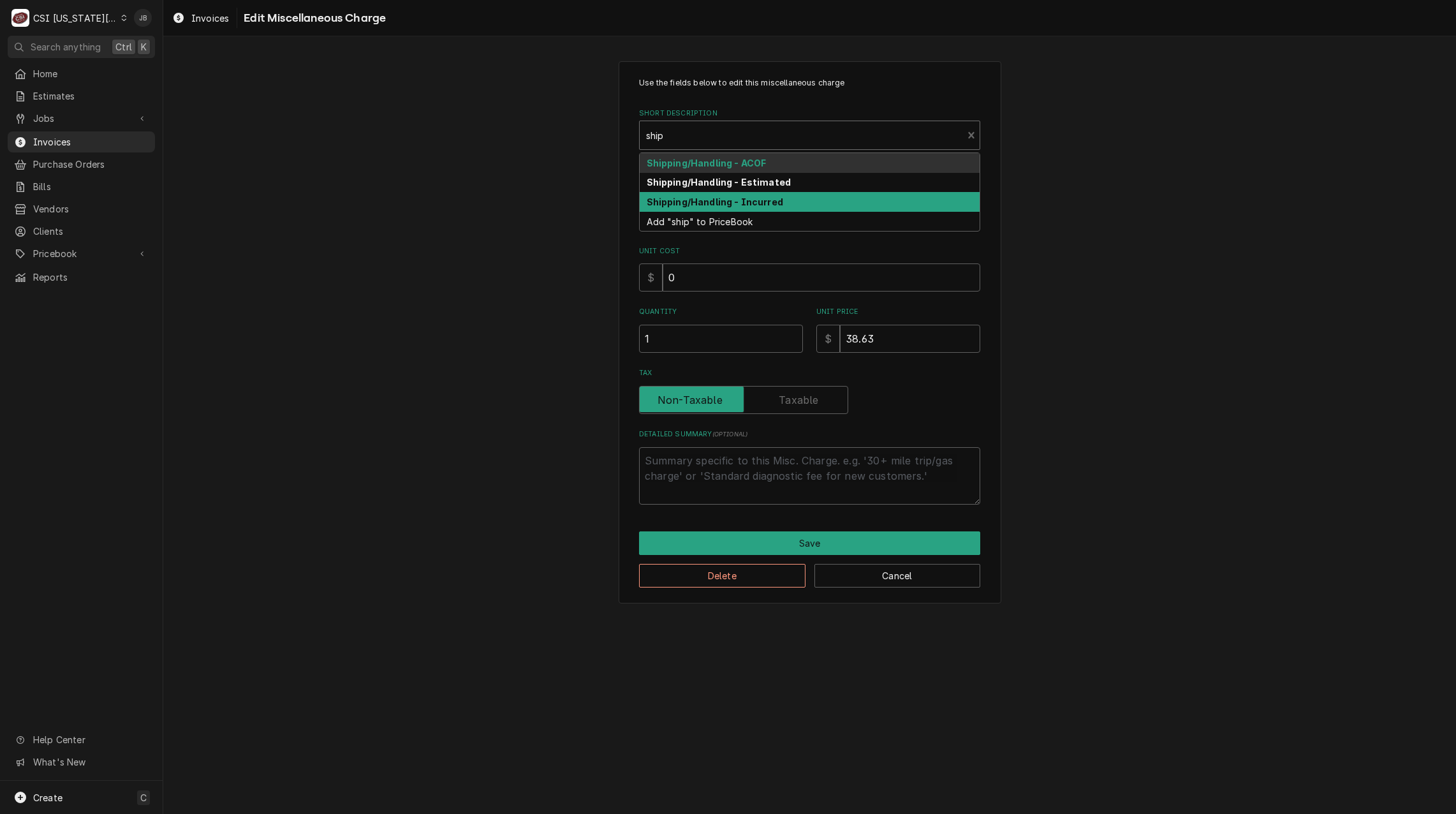
click at [762, 200] on strong "Shipping/Handling - Incurred" at bounding box center [715, 202] width 136 height 11
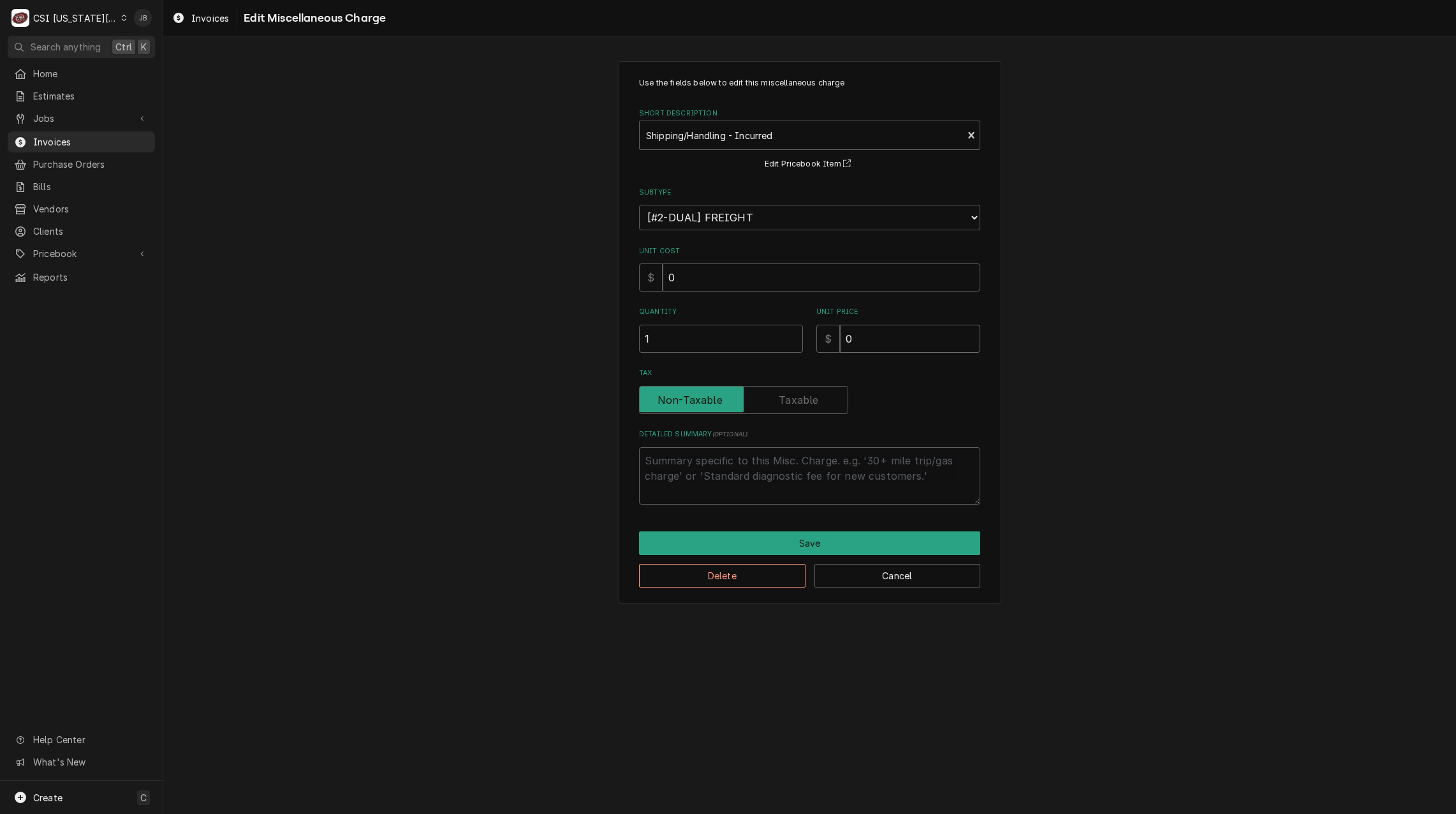
click at [888, 345] on input "0" at bounding box center [909, 338] width 140 height 28
drag, startPoint x: 886, startPoint y: 342, endPoint x: 772, endPoint y: 332, distance: 114.4
click at [774, 332] on div "Quantity 1 Unit Price $ 0" at bounding box center [809, 329] width 341 height 45
type textarea "x"
type input "4"
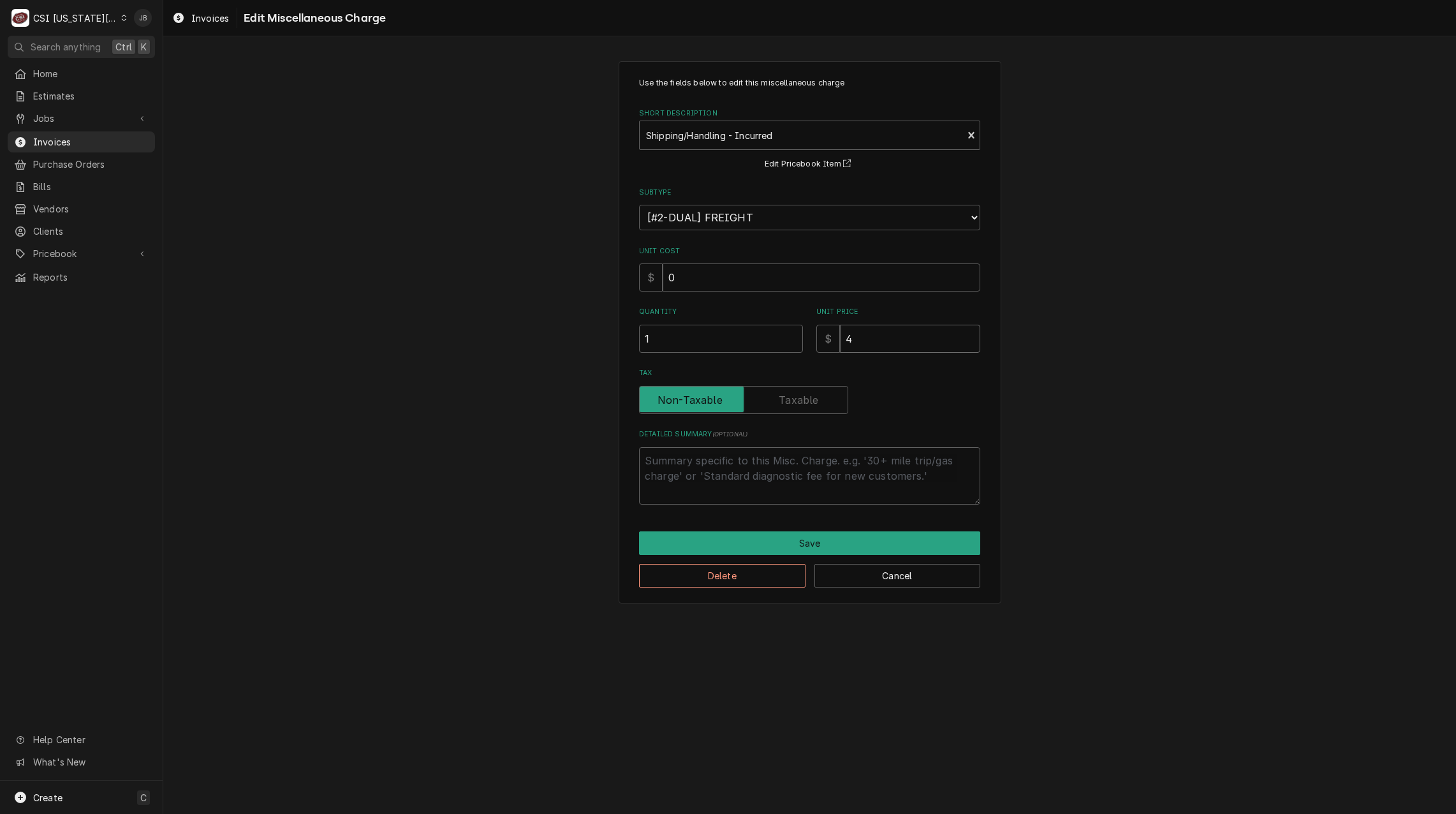
type textarea "x"
type input "45"
click at [809, 537] on button "Save" at bounding box center [809, 543] width 341 height 24
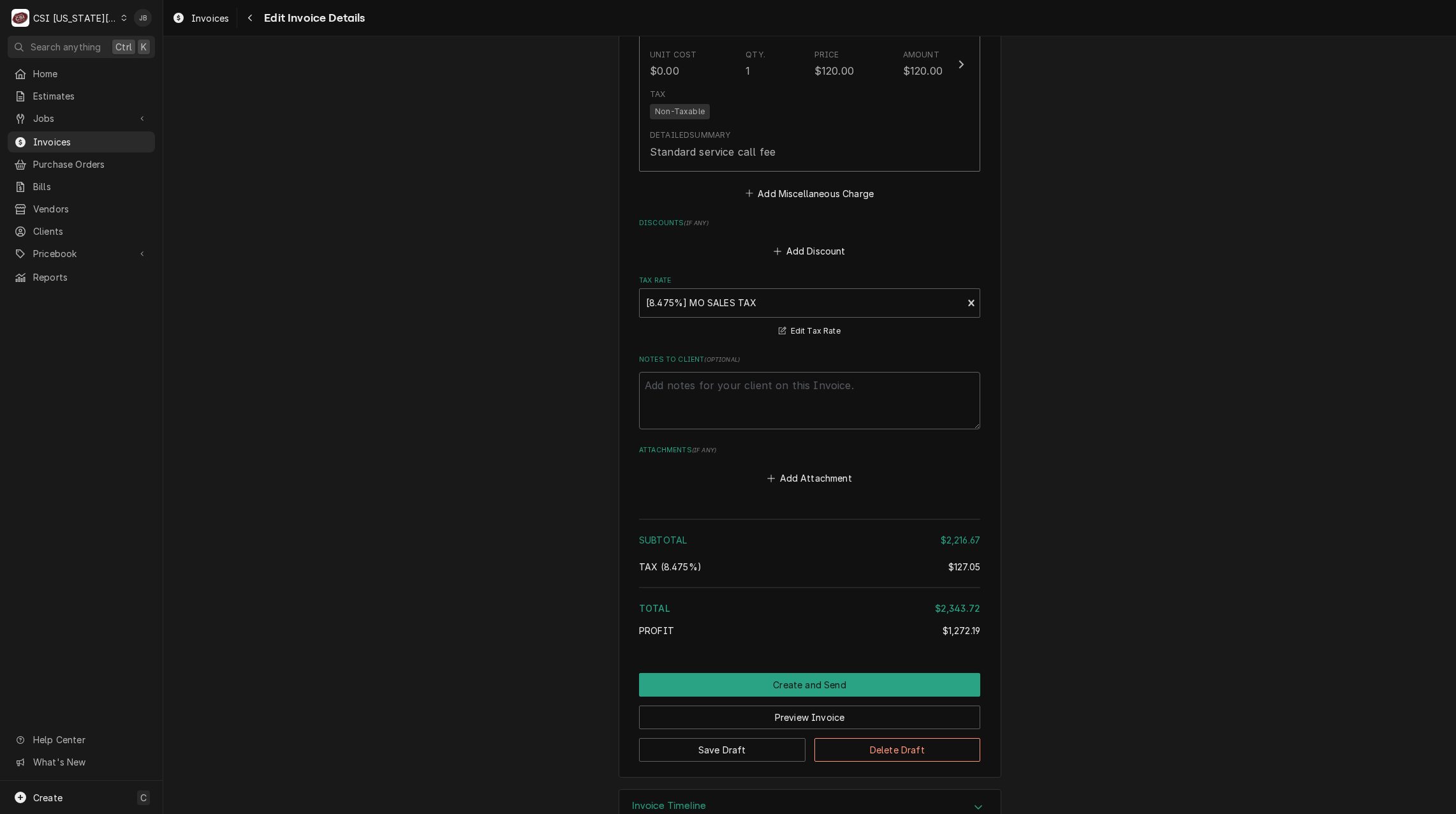
scroll to position [2588, 0]
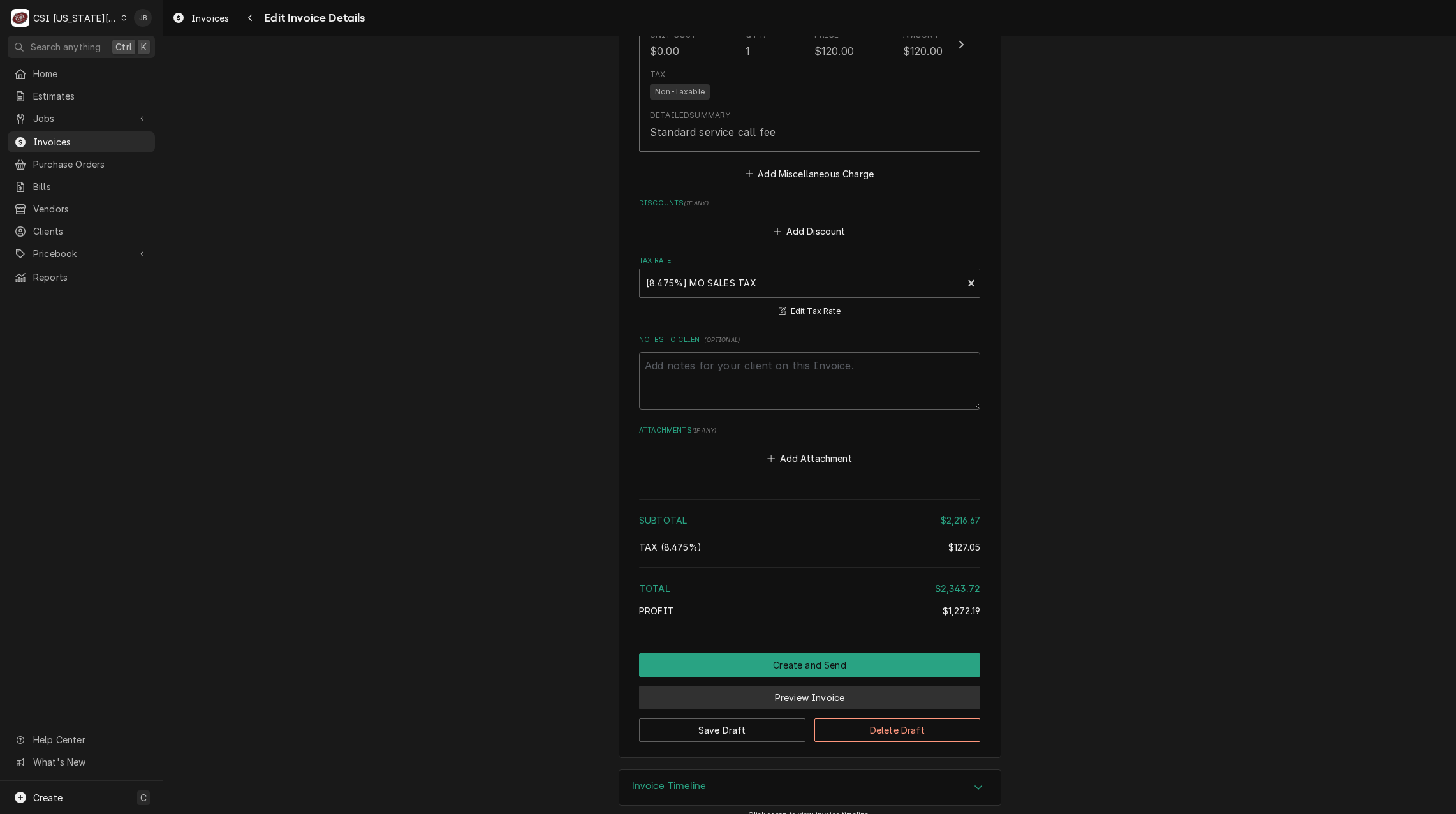
click at [746, 686] on button "Preview Invoice" at bounding box center [809, 697] width 341 height 24
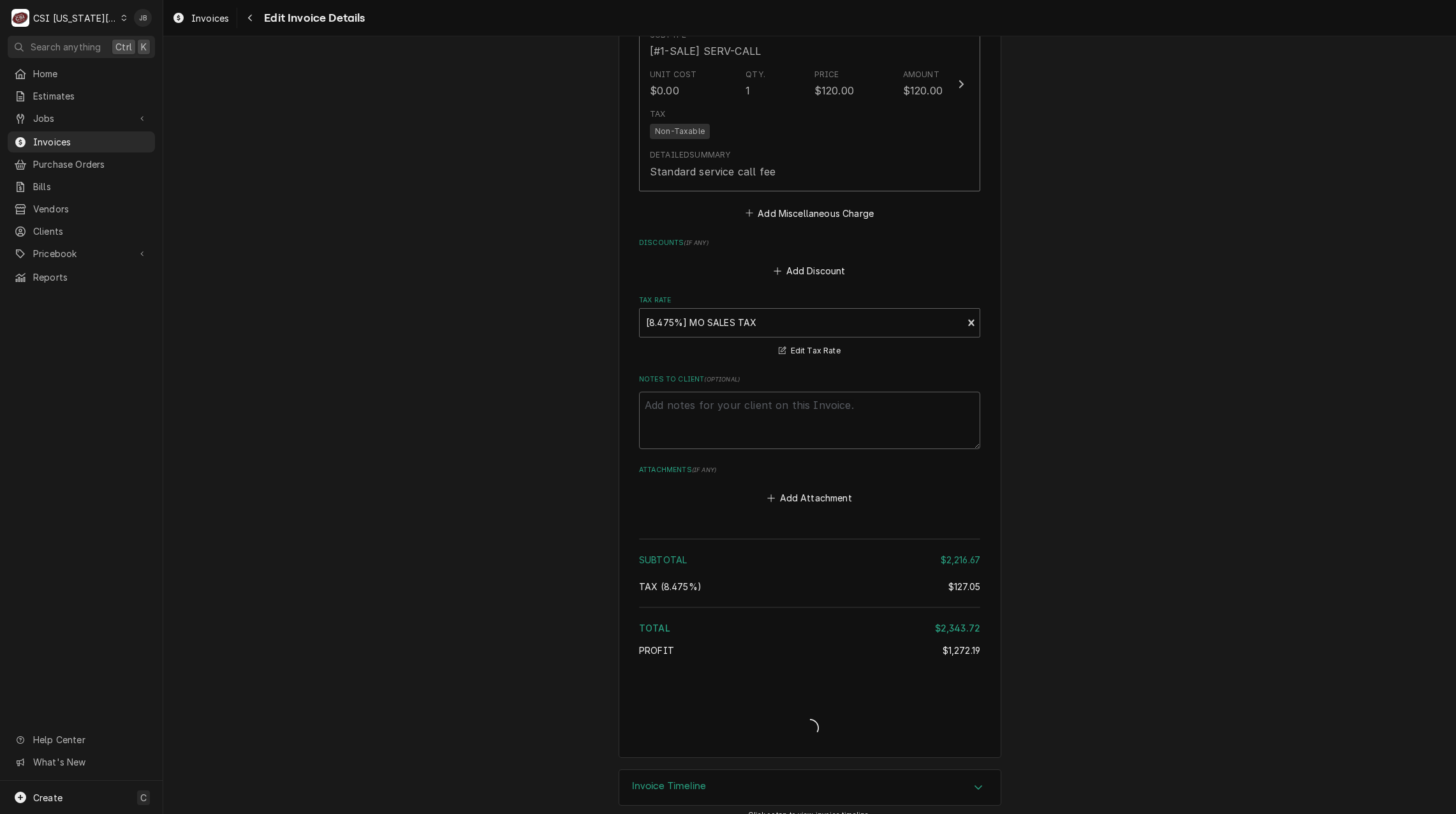
type textarea "x"
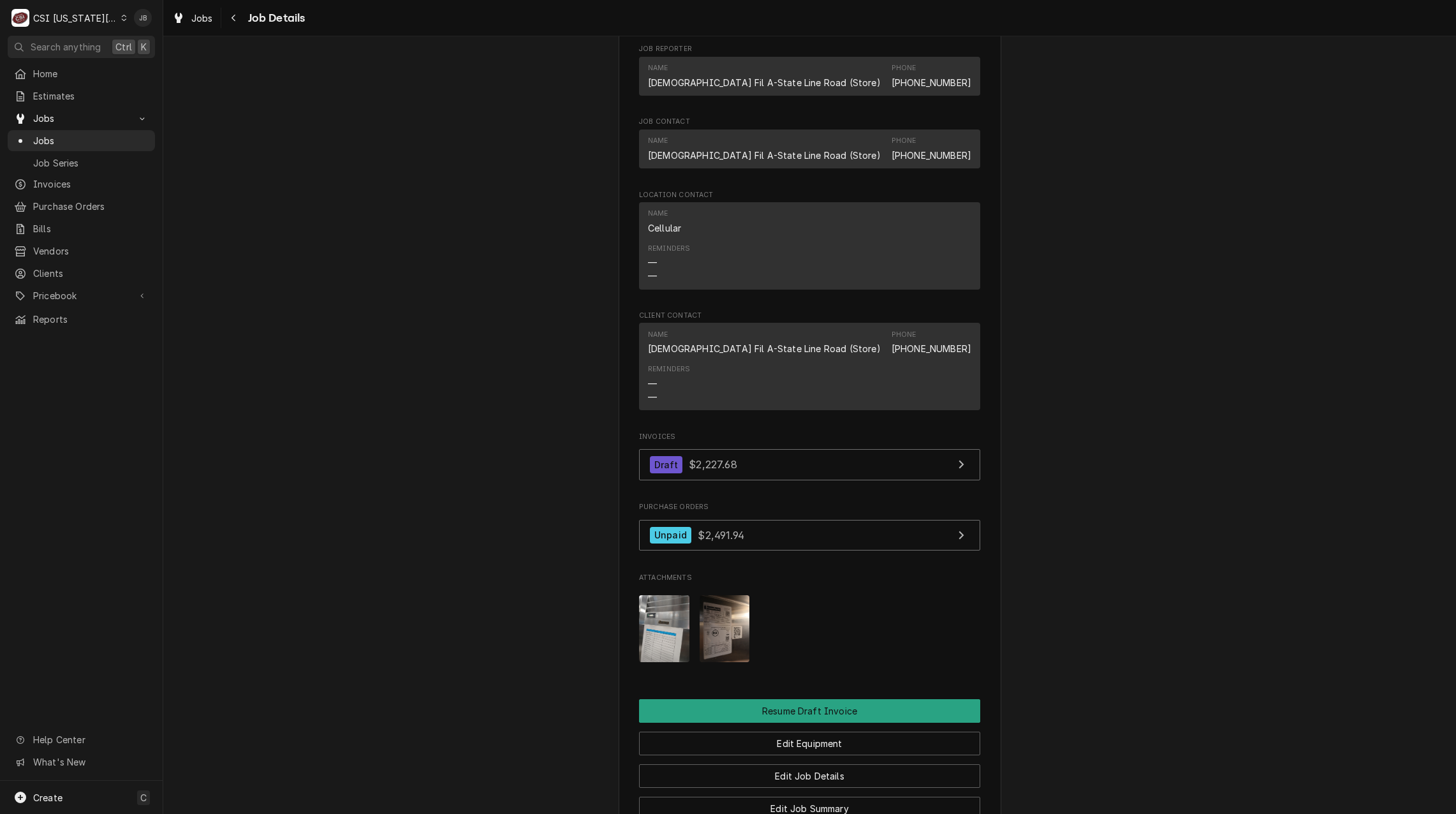
scroll to position [957, 0]
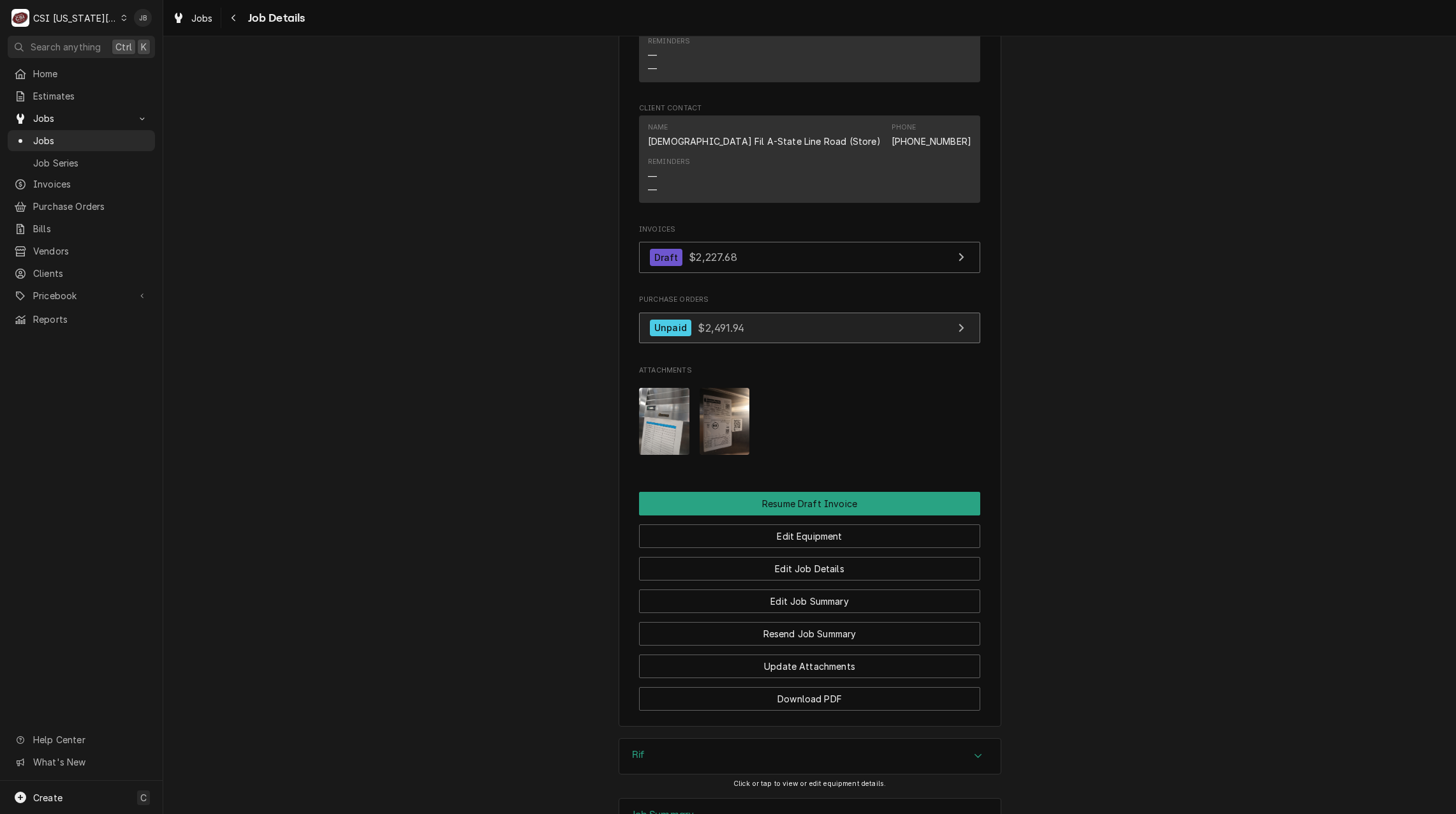
click at [754, 344] on link "Unpaid $2,491.94" at bounding box center [809, 328] width 341 height 32
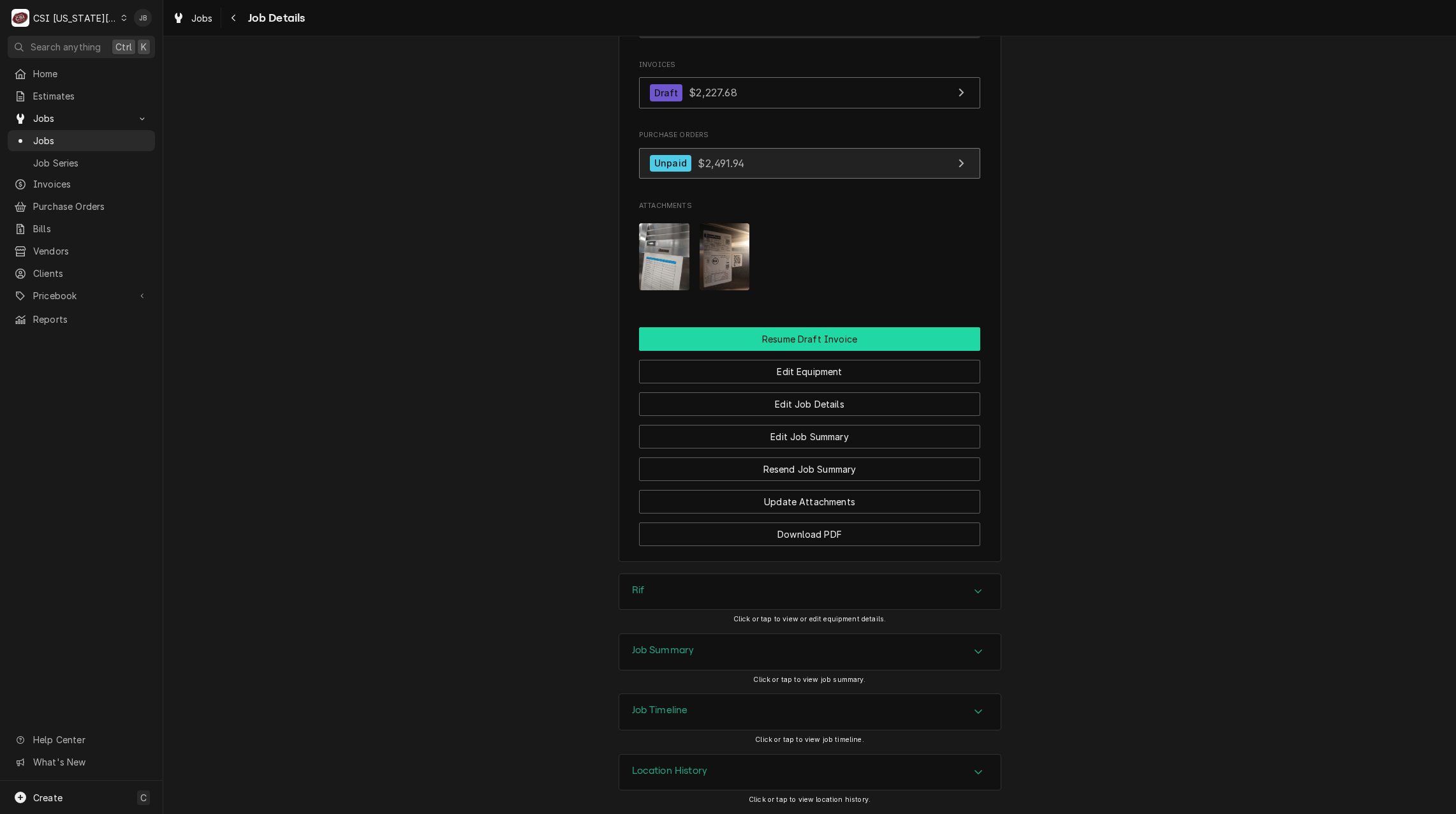
scroll to position [1136, 0]
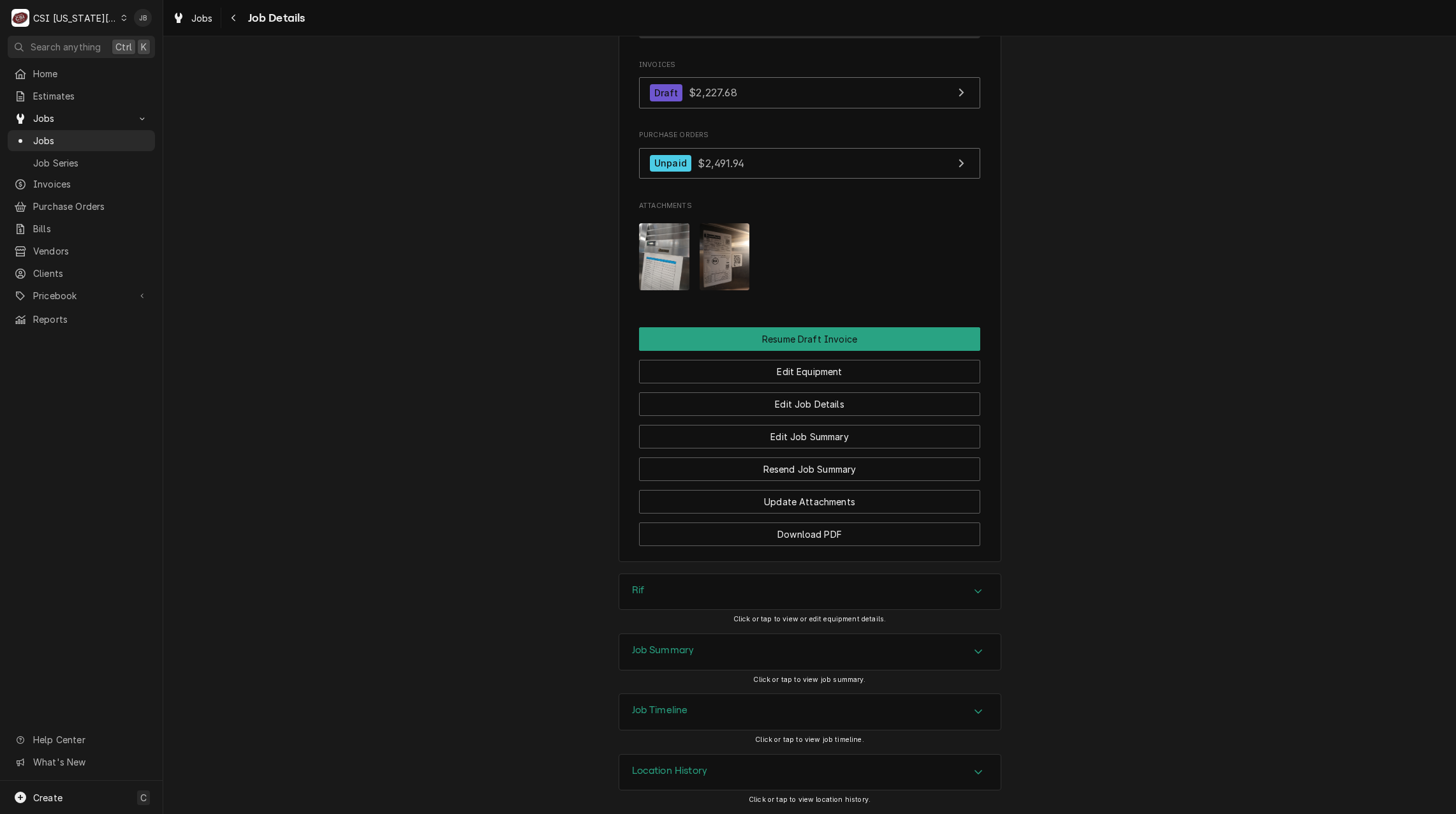
click at [702, 648] on div "Job Summary" at bounding box center [809, 652] width 381 height 36
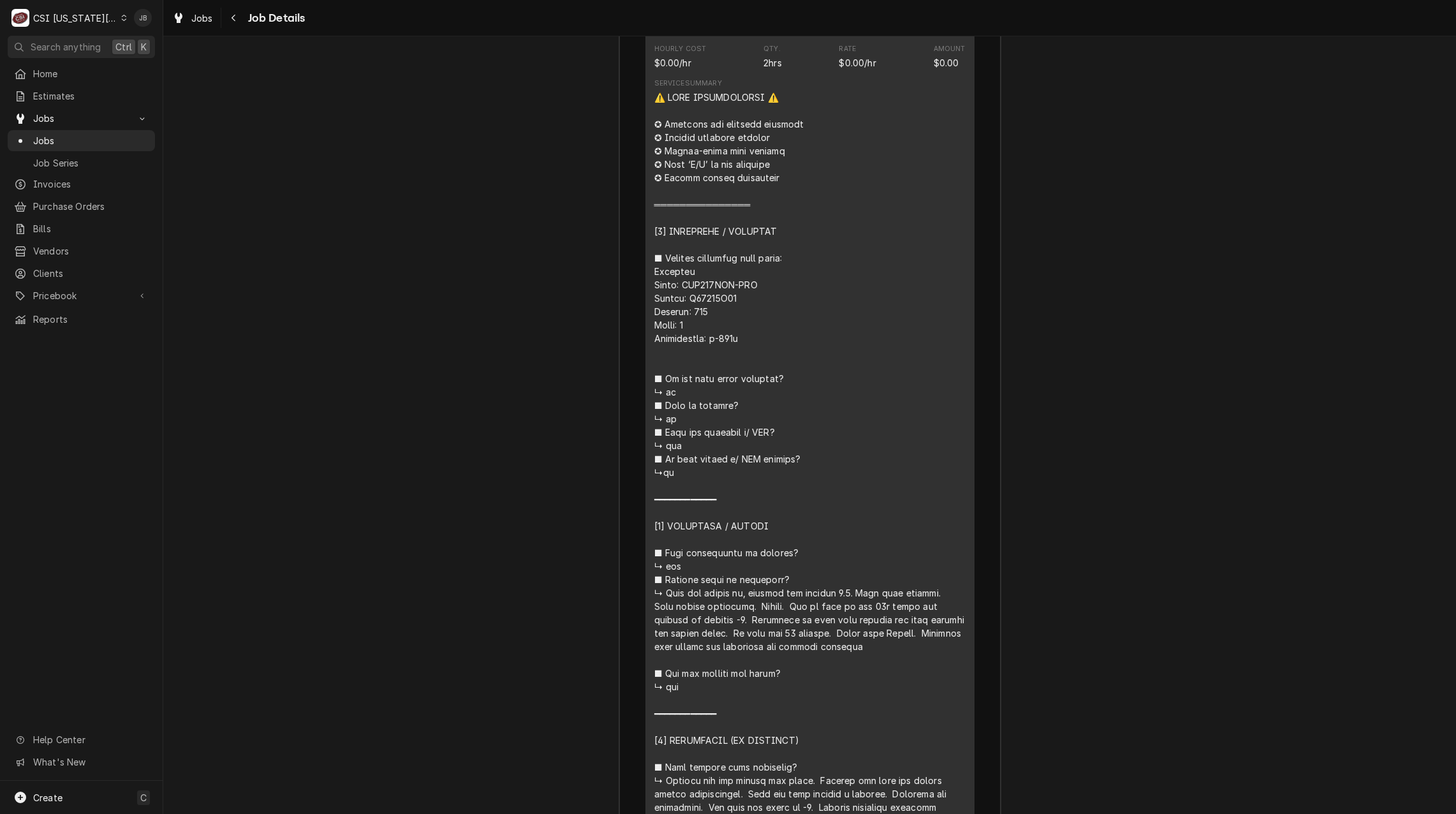
scroll to position [2093, 0]
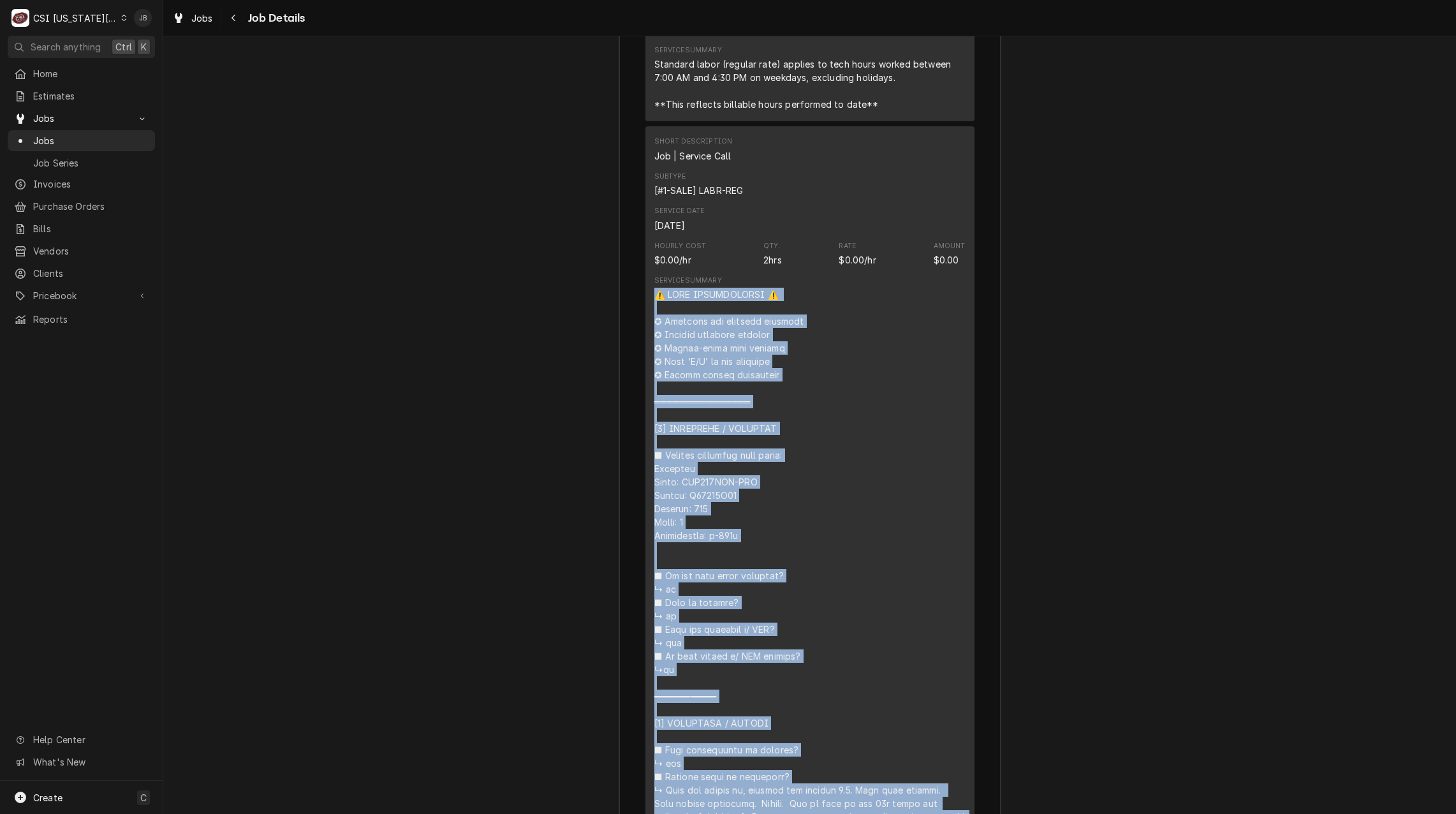
drag, startPoint x: 649, startPoint y: 309, endPoint x: 841, endPoint y: 768, distance: 497.5
drag, startPoint x: 841, startPoint y: 768, endPoint x: 786, endPoint y: 465, distance: 308.0
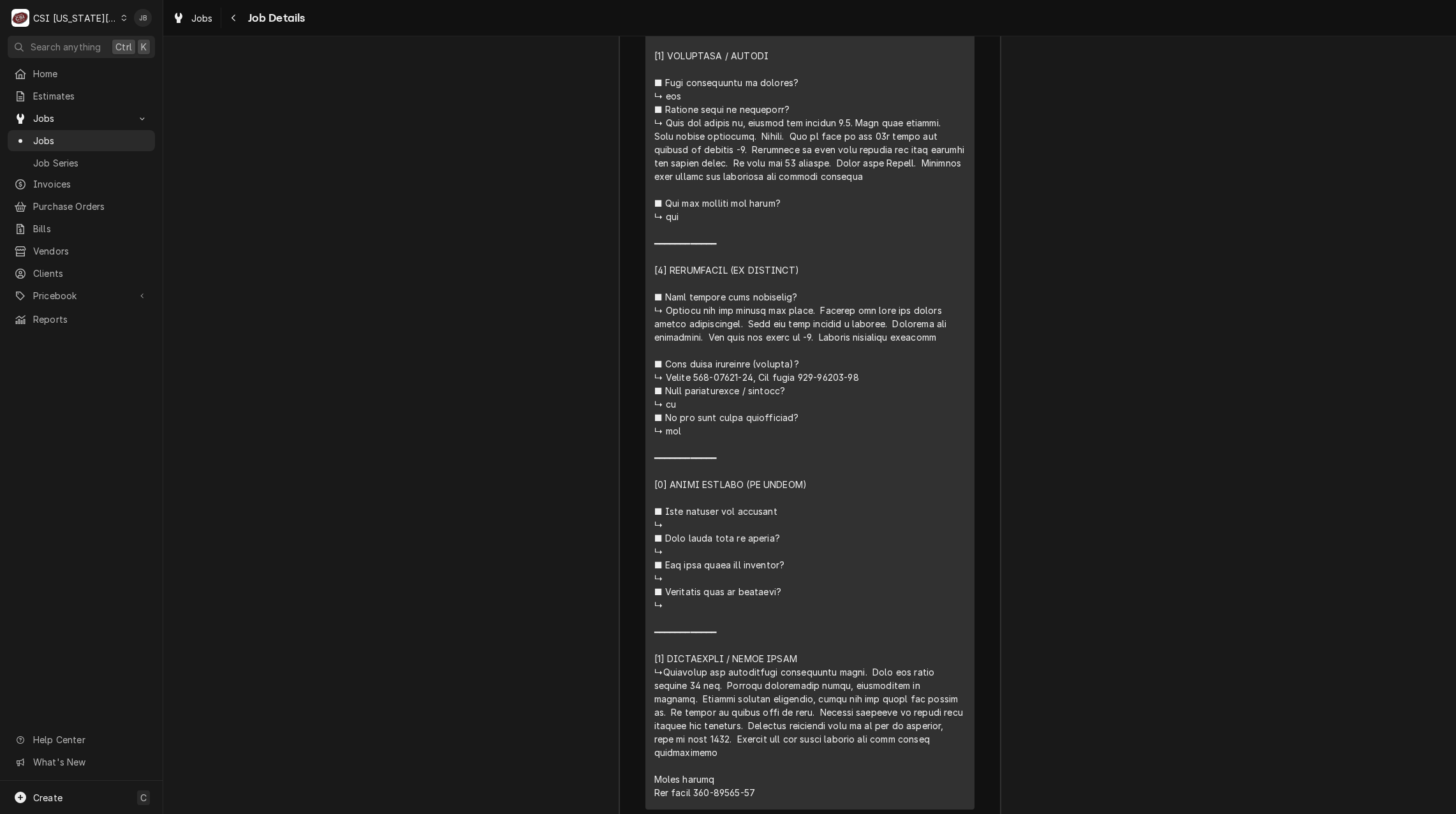
scroll to position [2932, 0]
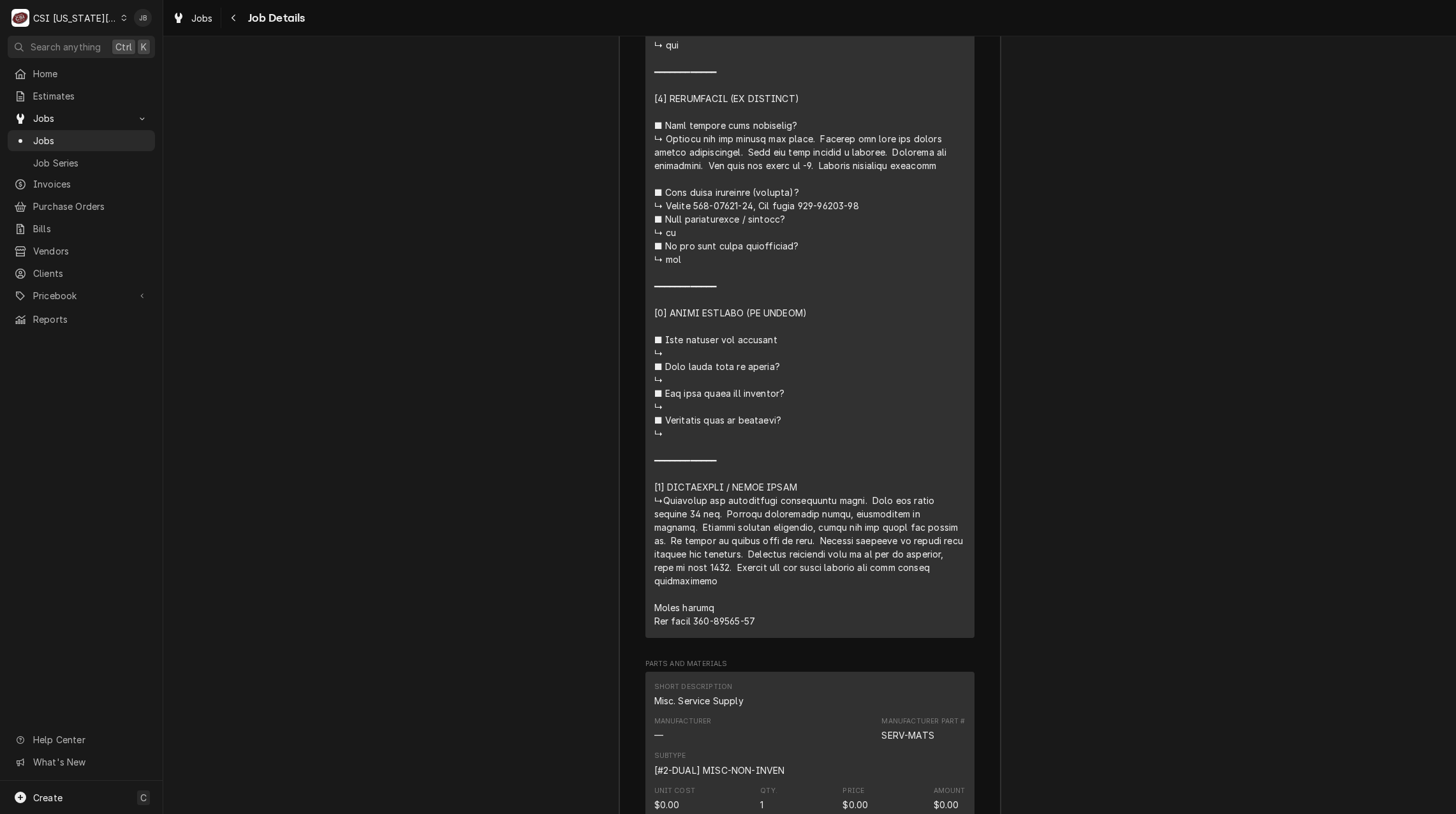
drag, startPoint x: 649, startPoint y: 170, endPoint x: 907, endPoint y: 627, distance: 524.8
copy div "Job | Service Call Subtype [#1-SALE] LABR-REG Service Date Jul 21, 2025 Hourly …"
click at [530, 474] on div "Job Summary Roopairs Job ID JOB-31412 Service Type Job | Service Call Job Type …" at bounding box center [809, 325] width 1292 height 3005
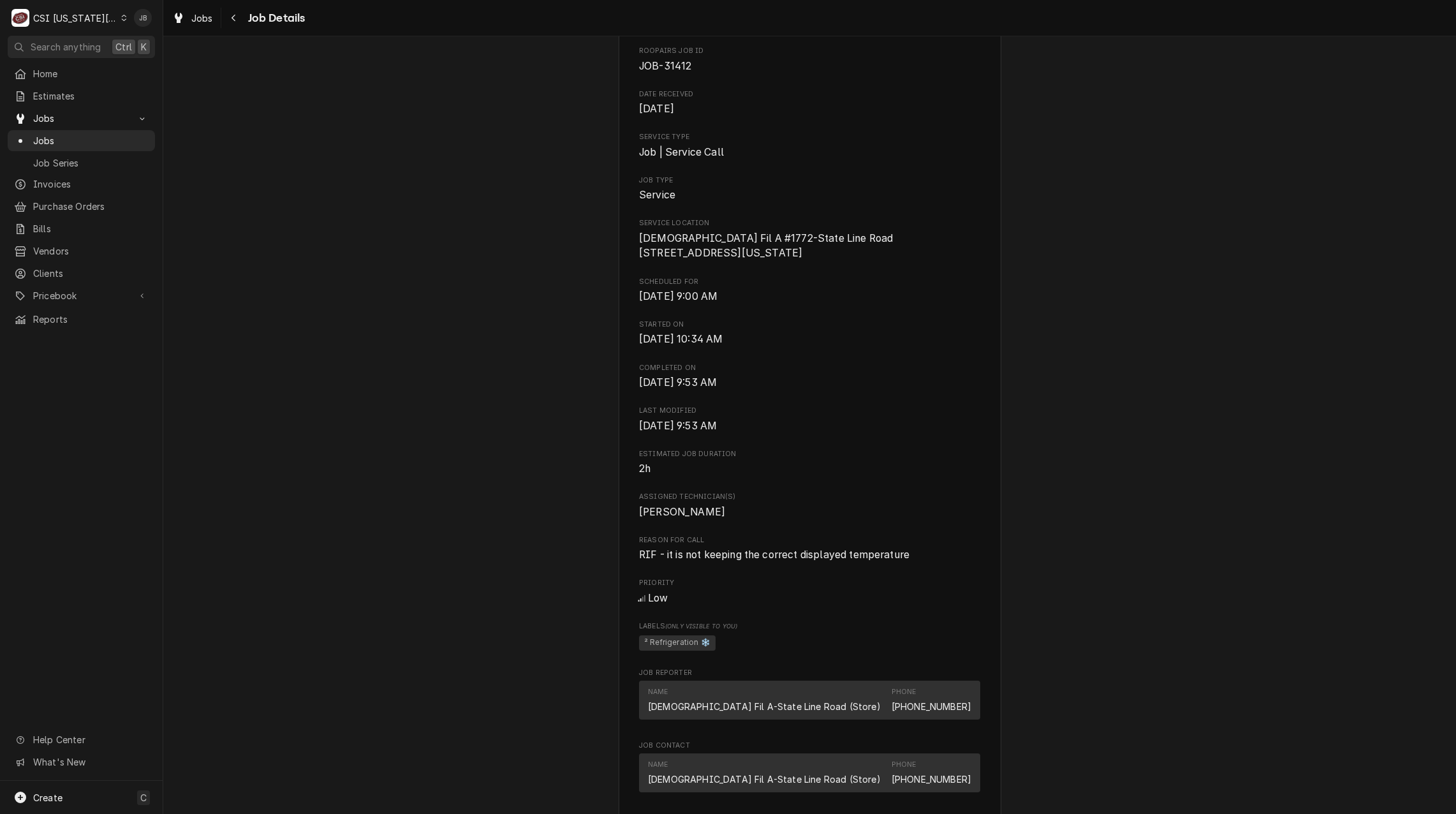
scroll to position [0, 0]
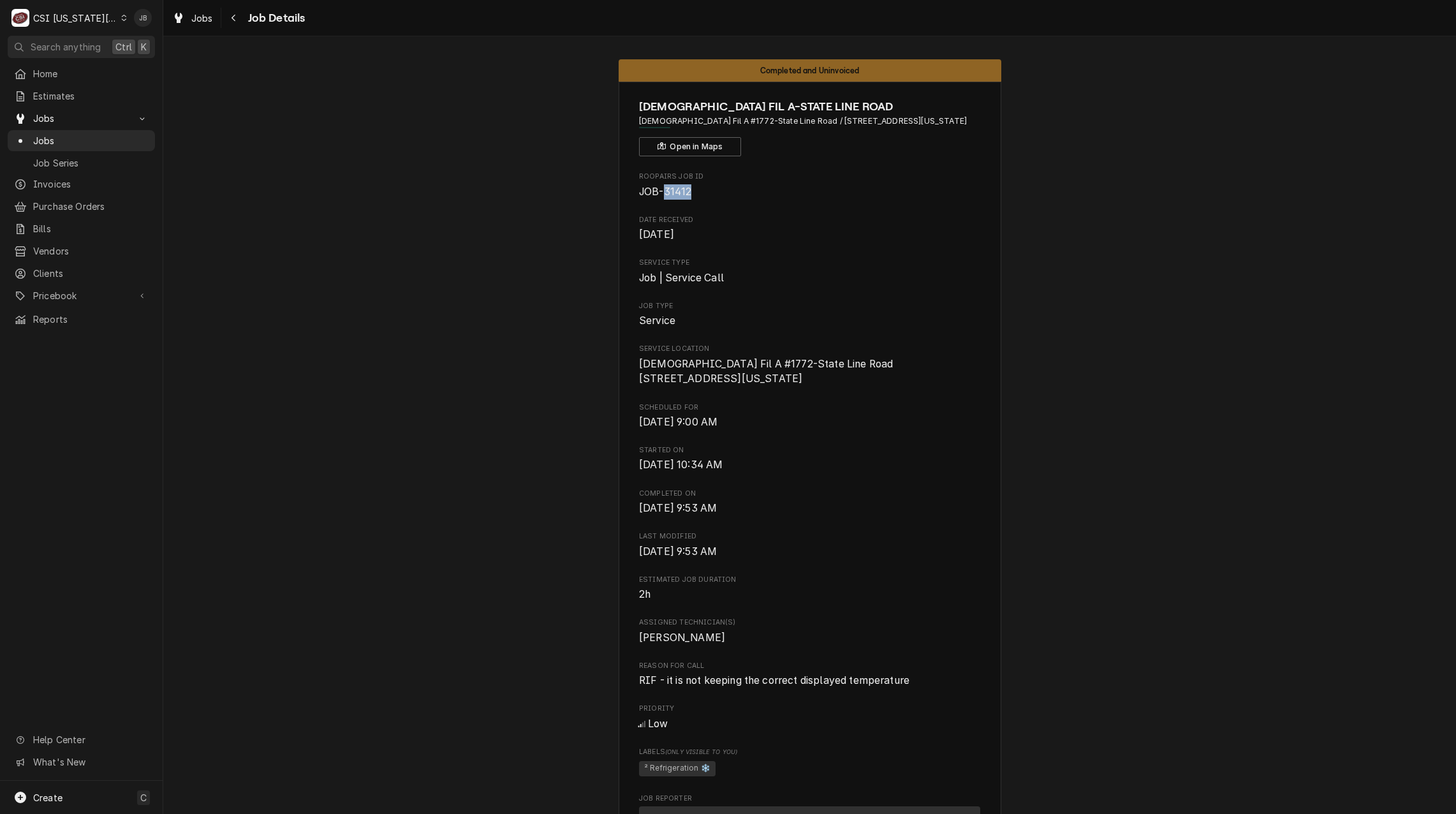
drag, startPoint x: 688, startPoint y: 194, endPoint x: 661, endPoint y: 193, distance: 27.0
click at [661, 193] on span "JOB-31412" at bounding box center [809, 192] width 341 height 15
copy span "31412"
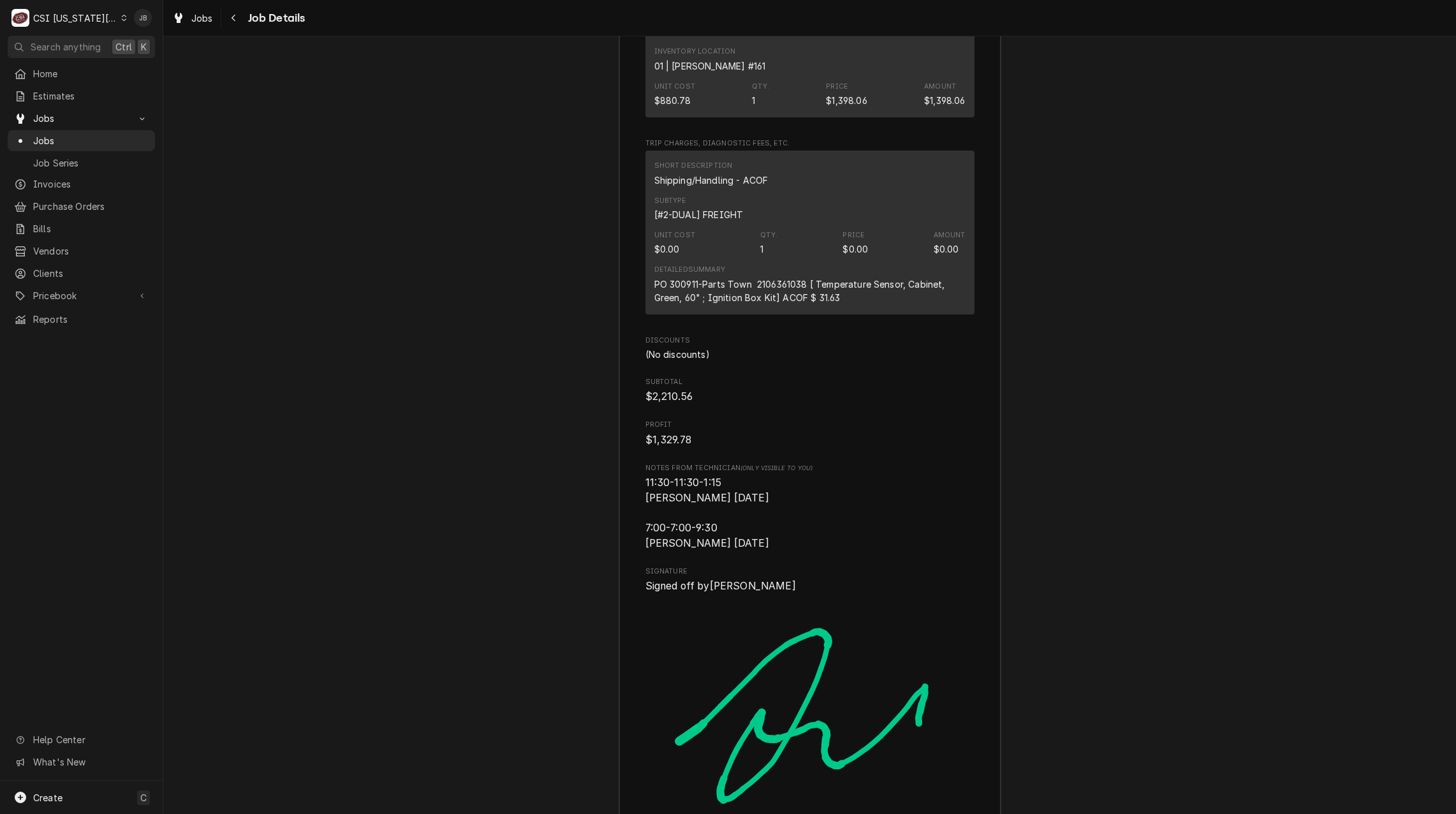
scroll to position [3685, 0]
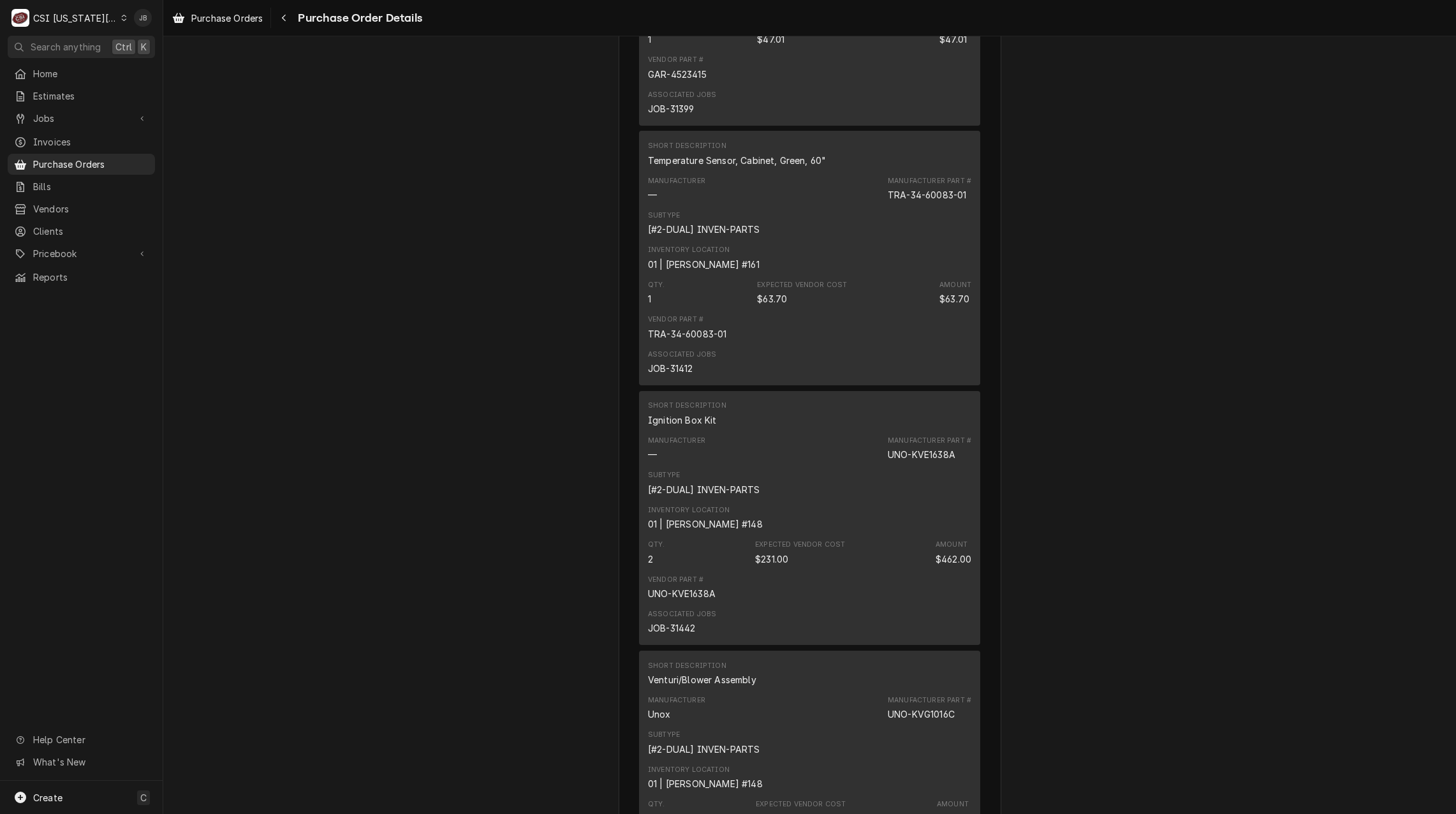
scroll to position [2870, 0]
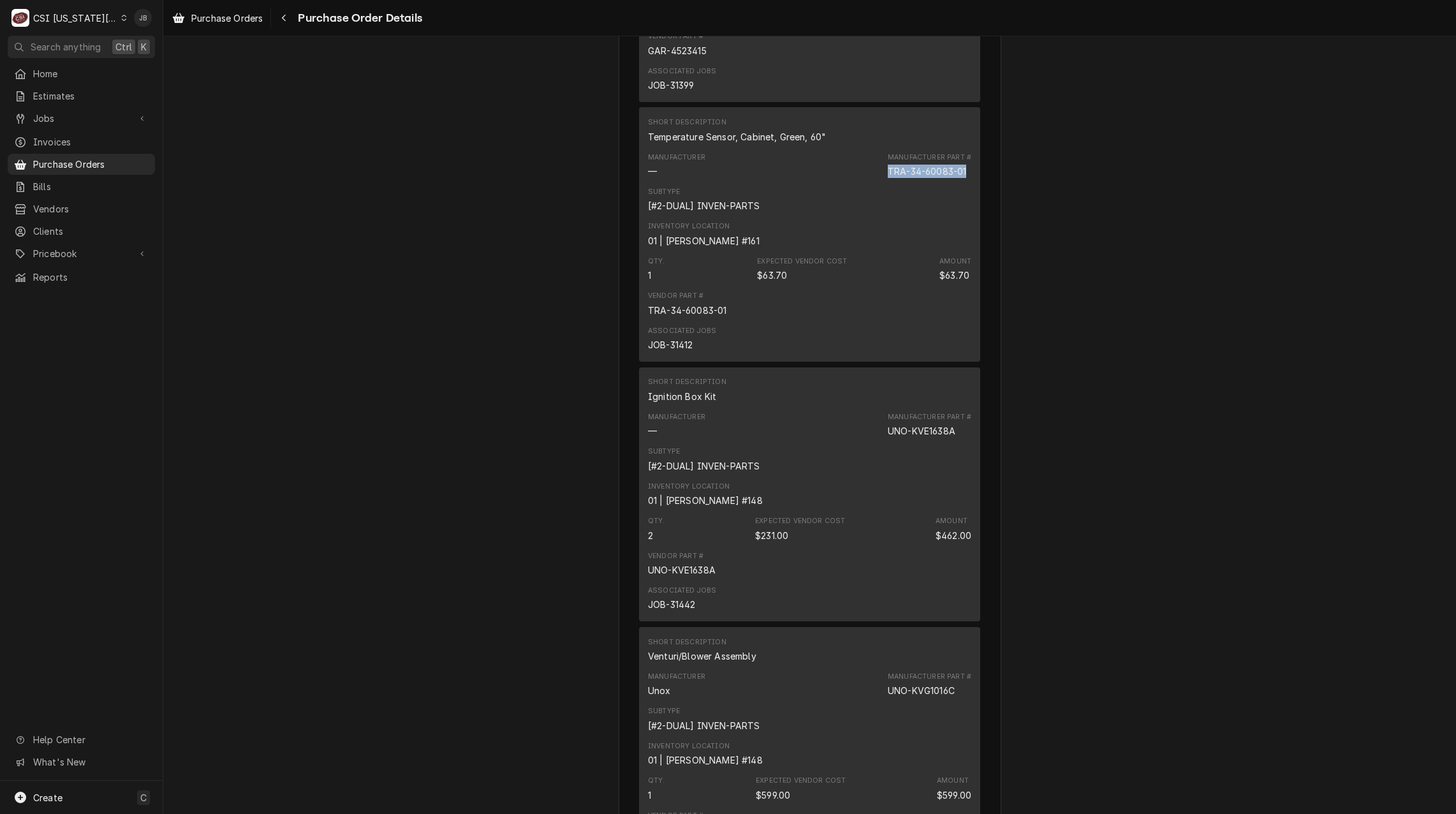
drag, startPoint x: 964, startPoint y: 214, endPoint x: 873, endPoint y: 215, distance: 91.0
click at [873, 182] on div "Manufacturer — Manufacturer Part # TRA-34-60083-01" at bounding box center [809, 165] width 323 height 34
copy div "TRA-34-60083-01"
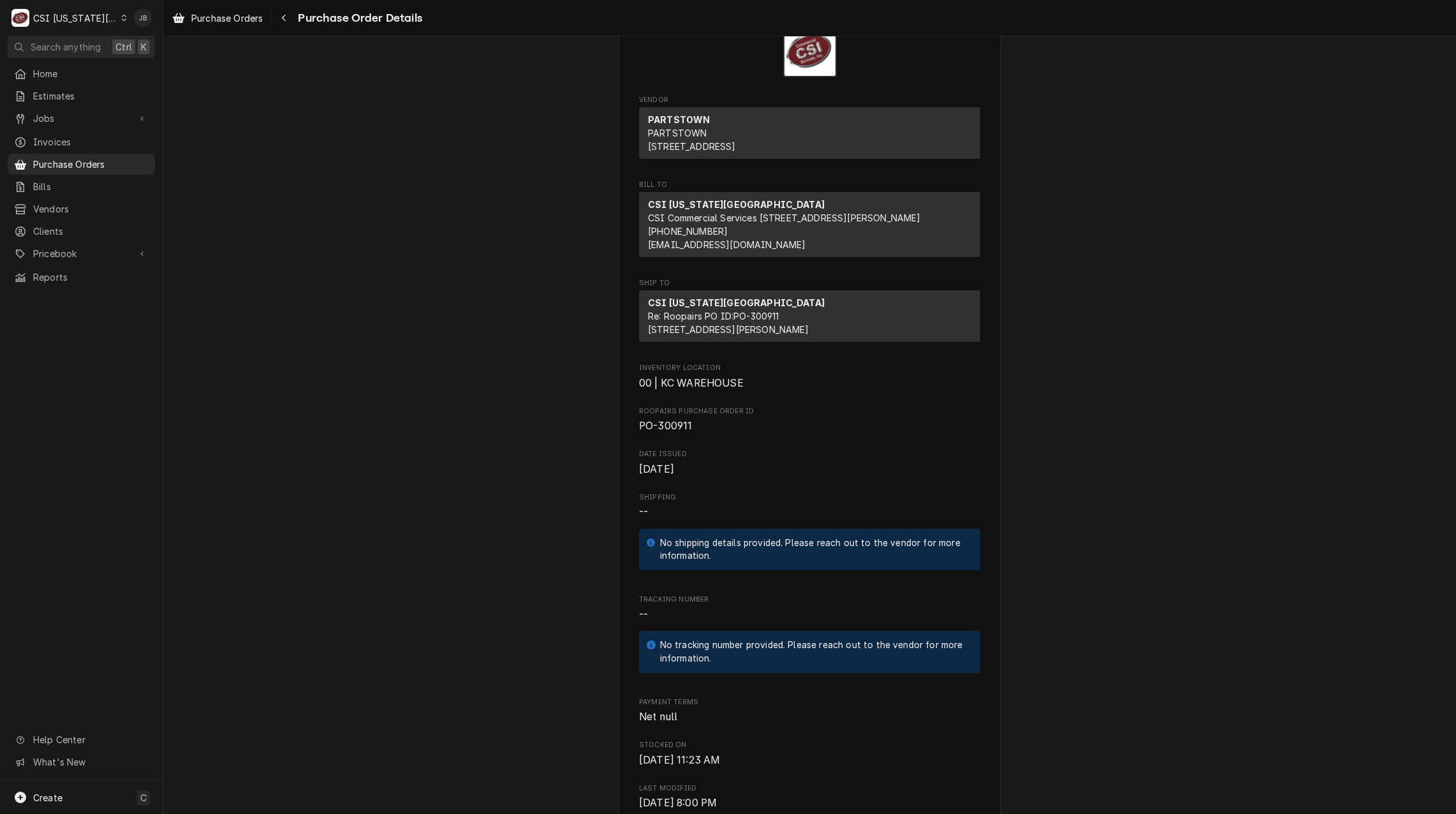
scroll to position [0, 0]
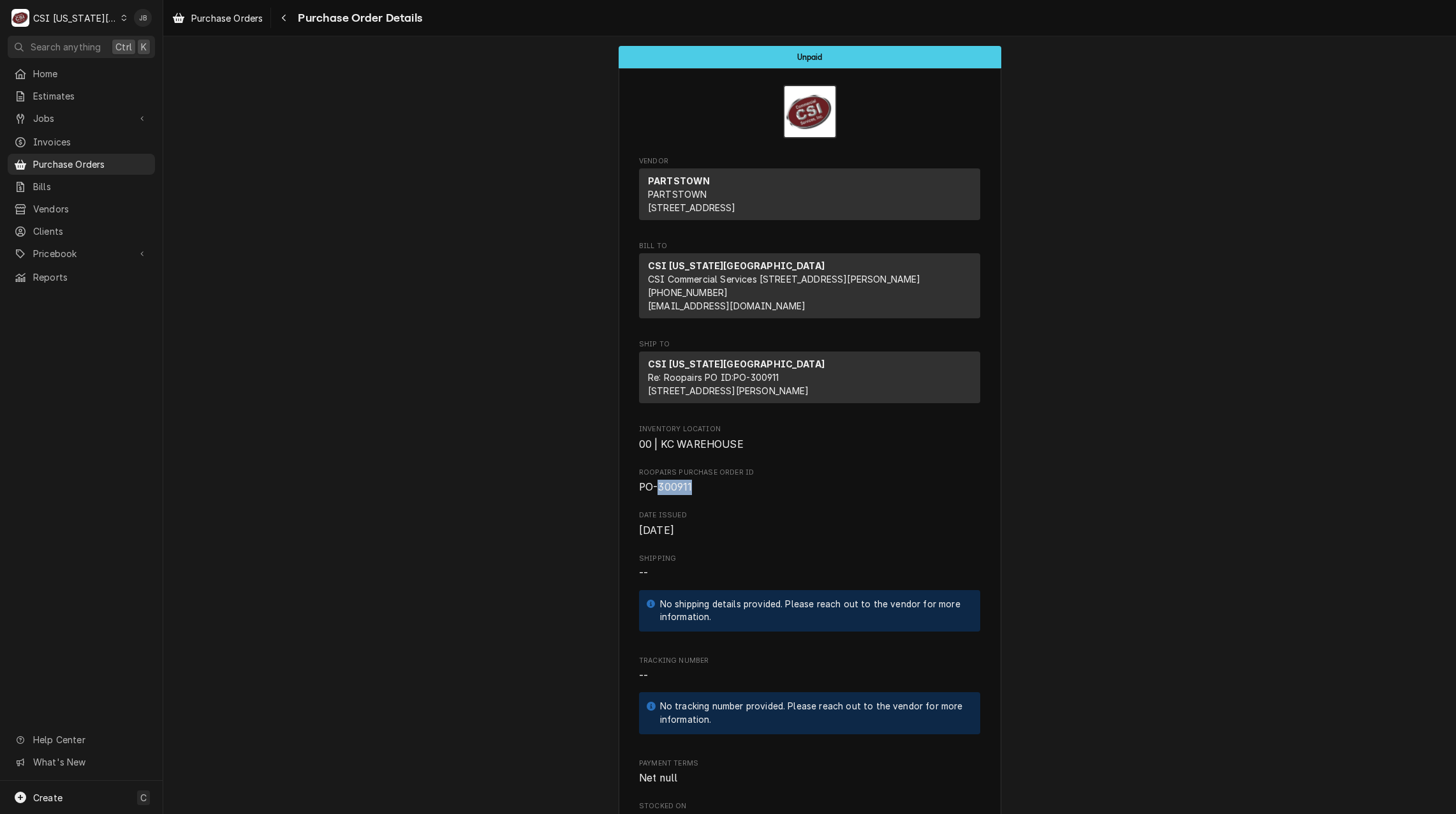
drag, startPoint x: 689, startPoint y: 529, endPoint x: 653, endPoint y: 527, distance: 36.1
click at [653, 495] on span "PO-300911" at bounding box center [809, 487] width 341 height 15
copy span "300911"
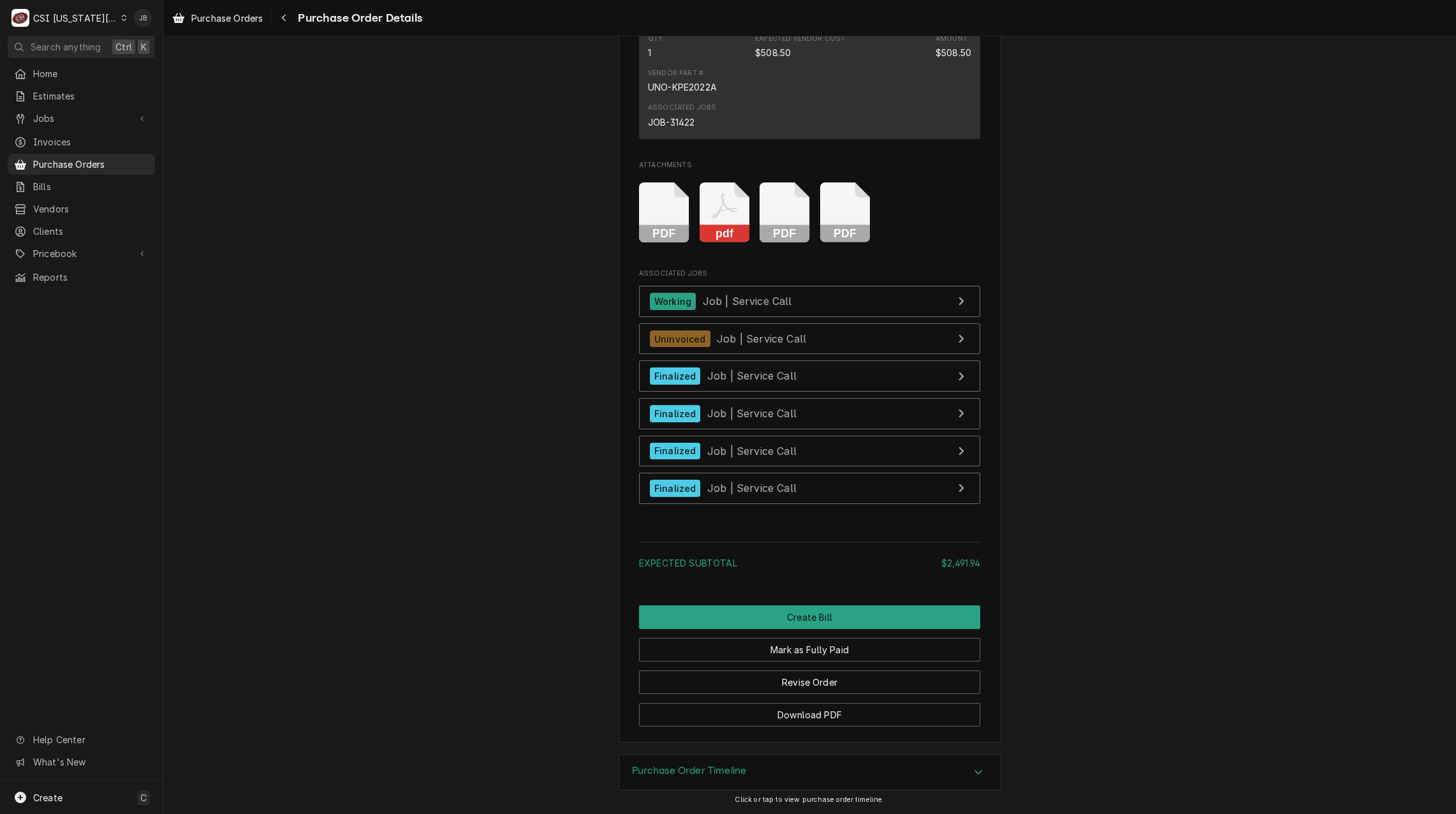
scroll to position [3912, 0]
click at [703, 779] on div "Purchase Order Timeline" at bounding box center [690, 772] width 115 height 15
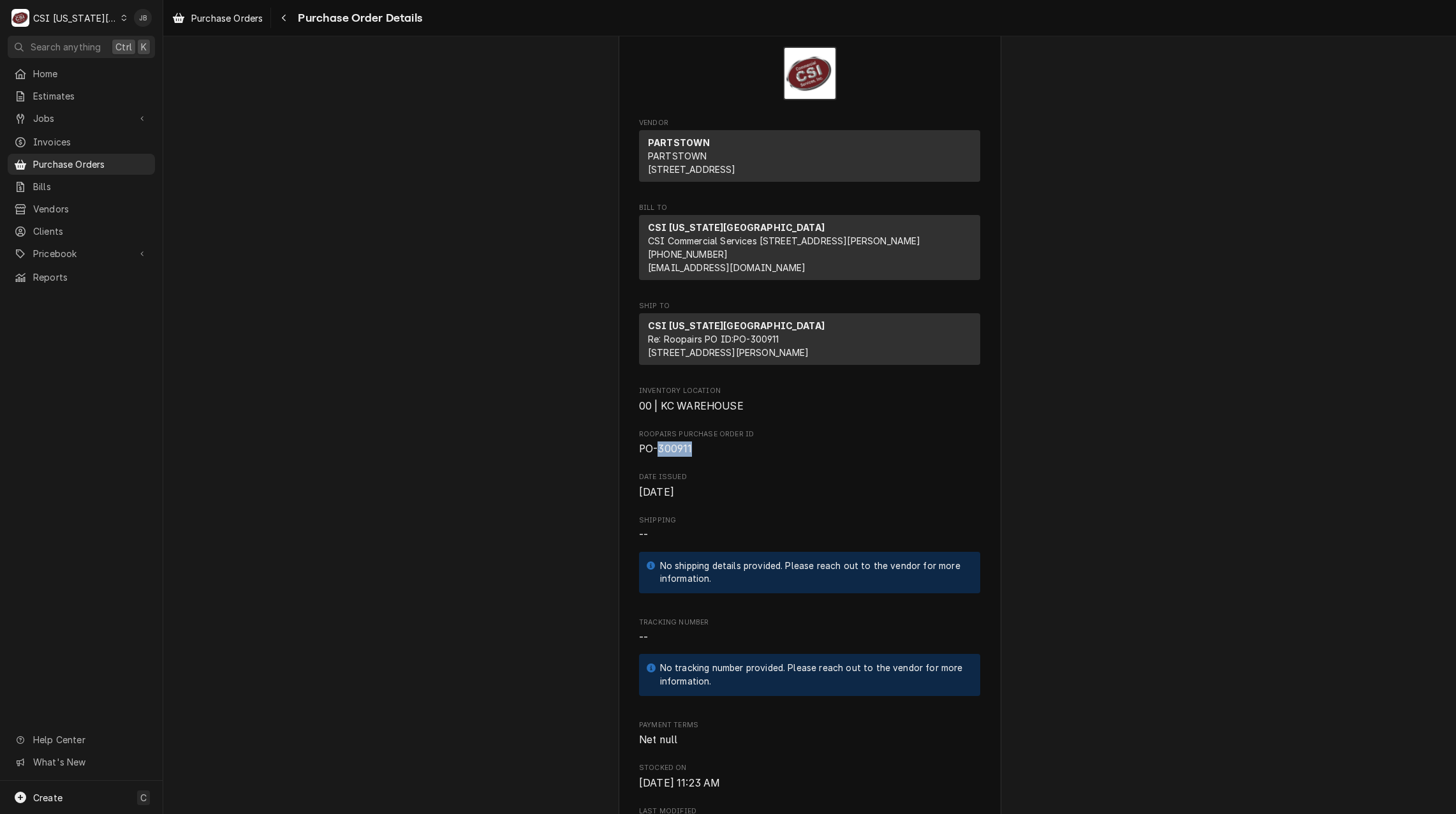
scroll to position [0, 0]
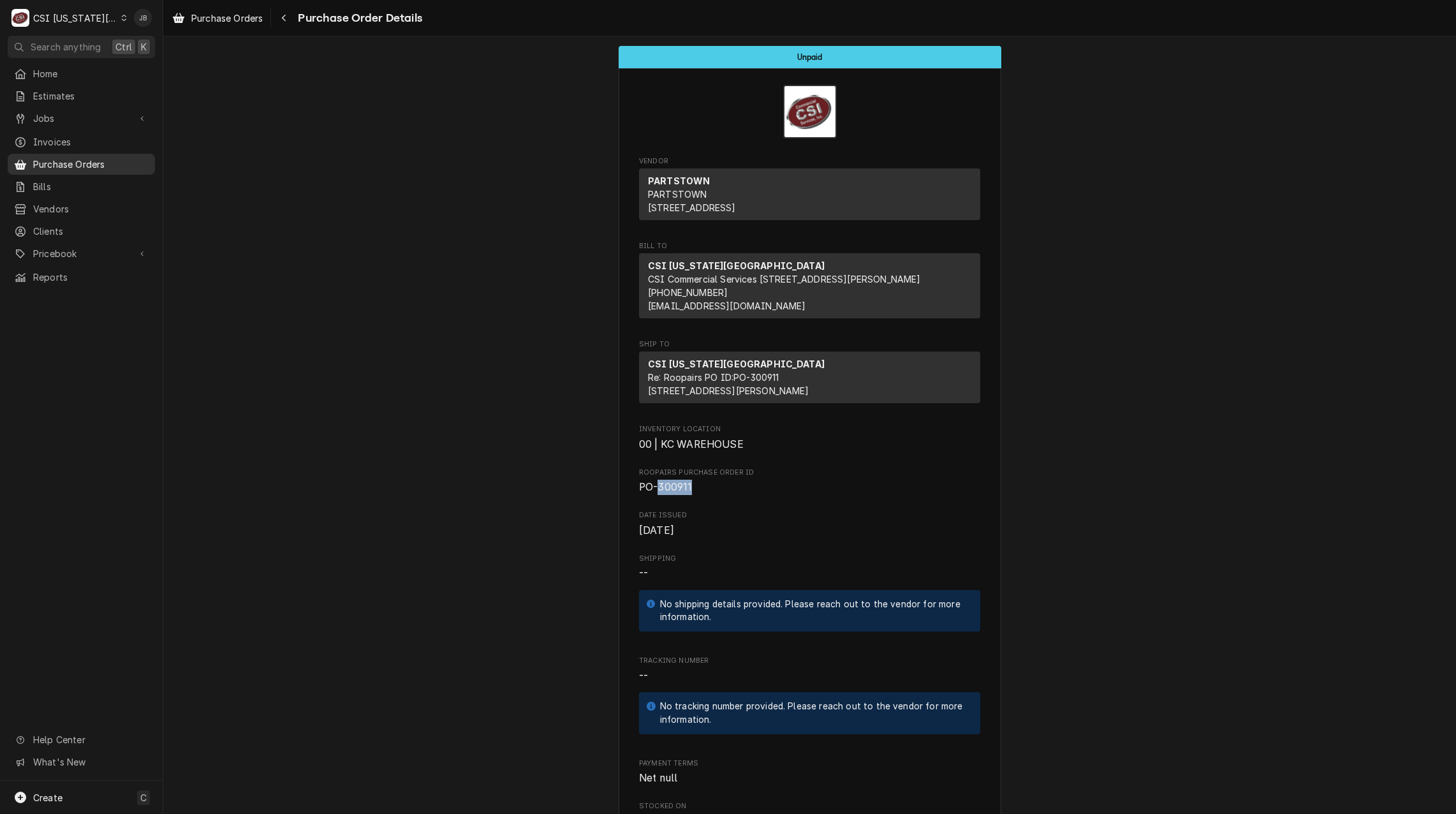
click at [113, 157] on span "Purchase Orders" at bounding box center [90, 164] width 116 height 14
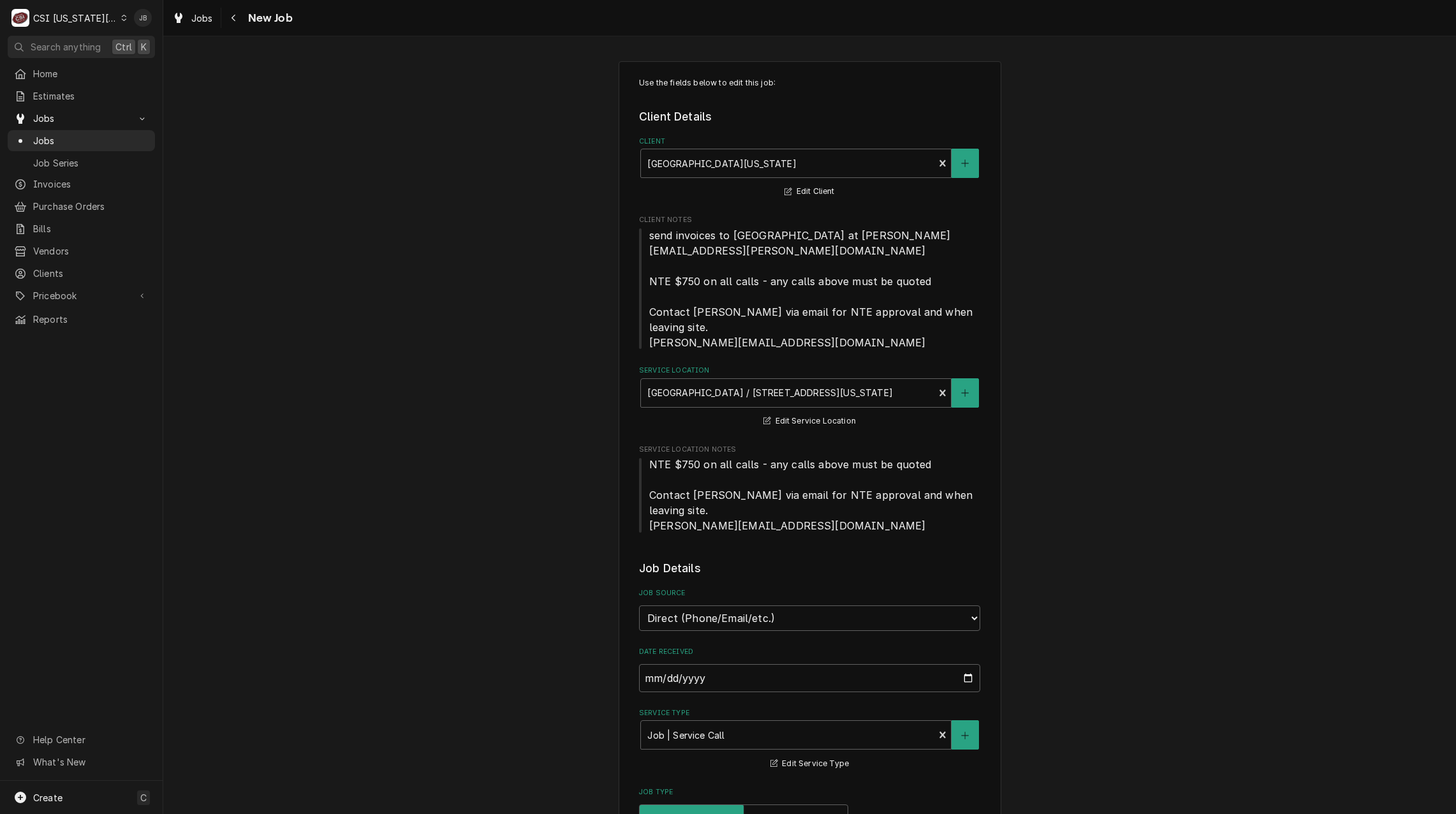
type textarea "x"
click at [233, 19] on icon "Navigate back" at bounding box center [233, 18] width 4 height 7
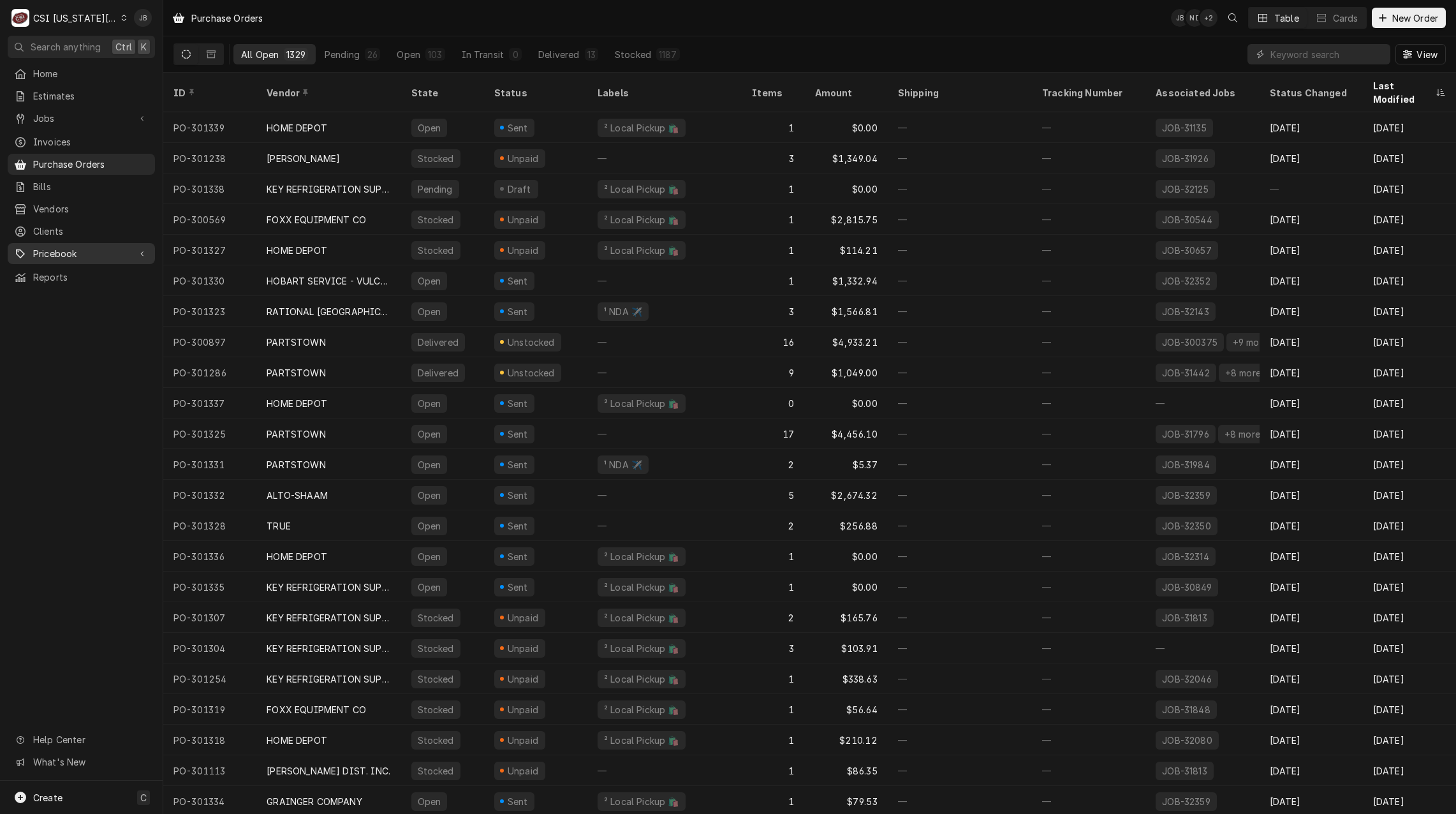
click at [74, 248] on span "Pricebook" at bounding box center [81, 253] width 96 height 14
click at [88, 297] on link "Parts & Materials" at bounding box center [81, 298] width 147 height 21
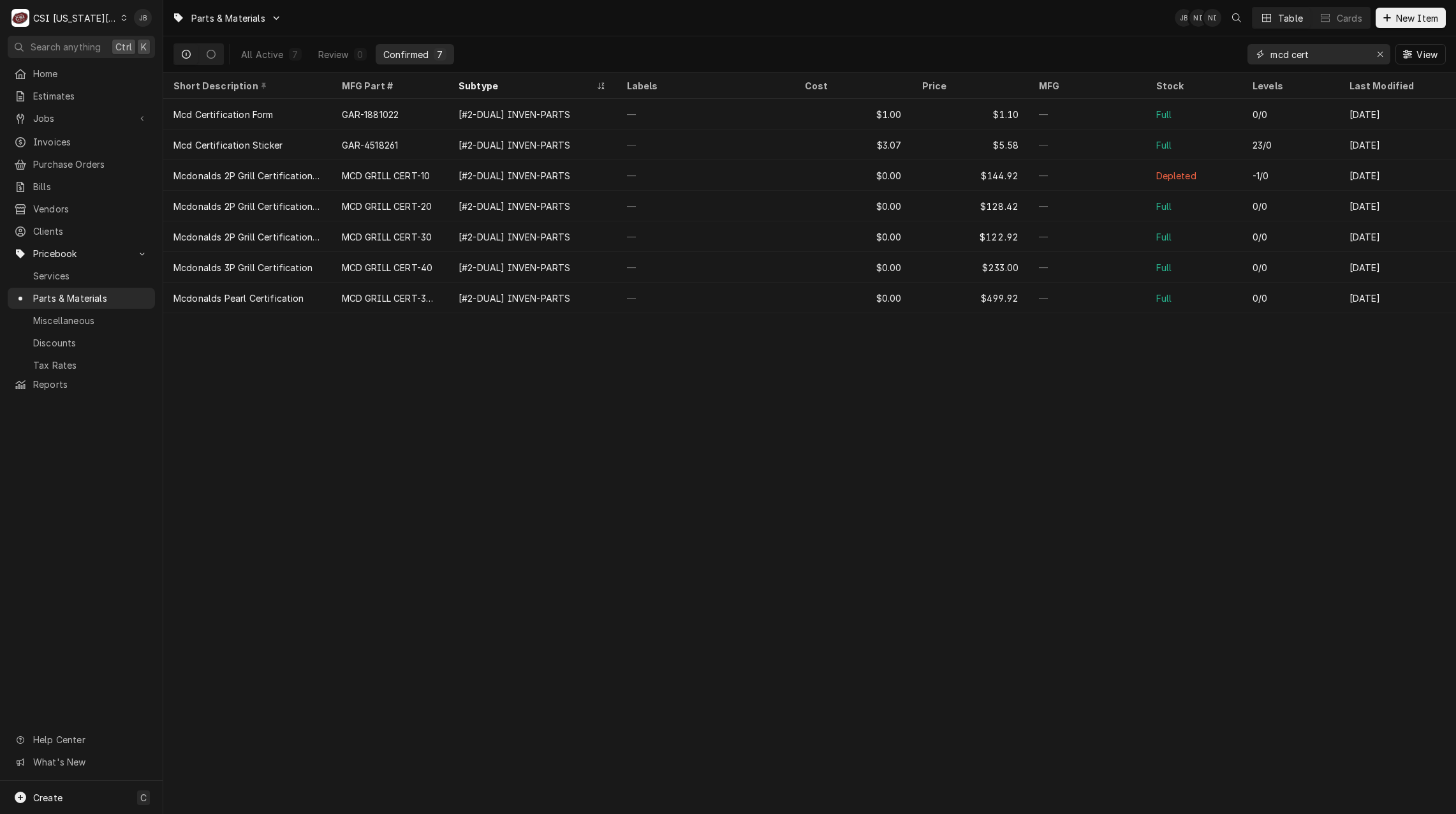
drag, startPoint x: 1302, startPoint y: 57, endPoint x: 1201, endPoint y: 55, distance: 101.0
click at [1204, 55] on div "All Active 7 Review 0 Confirmed 7 mcd cert View" at bounding box center [809, 55] width 1272 height 36
paste input "300911"
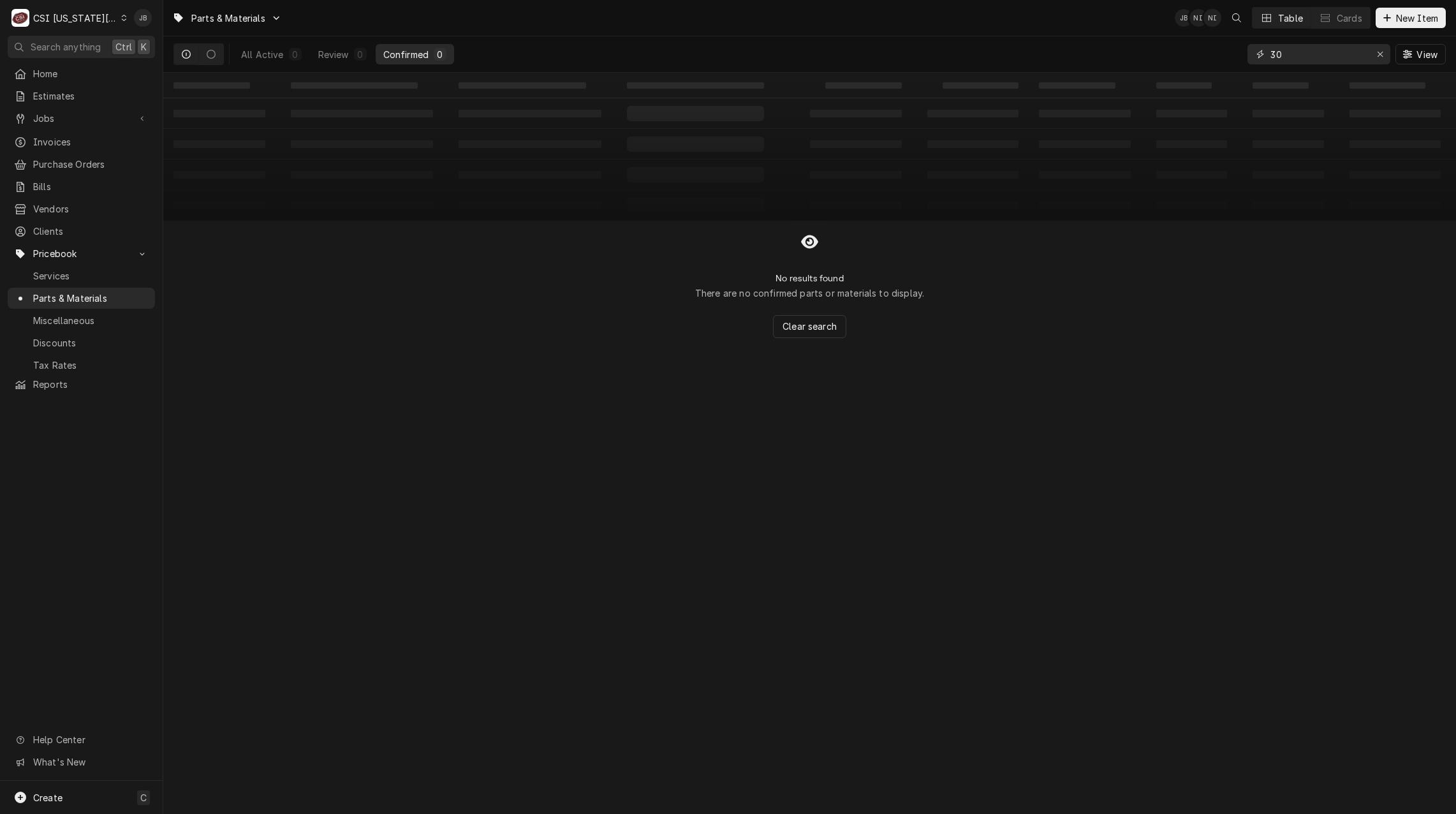
type input "3"
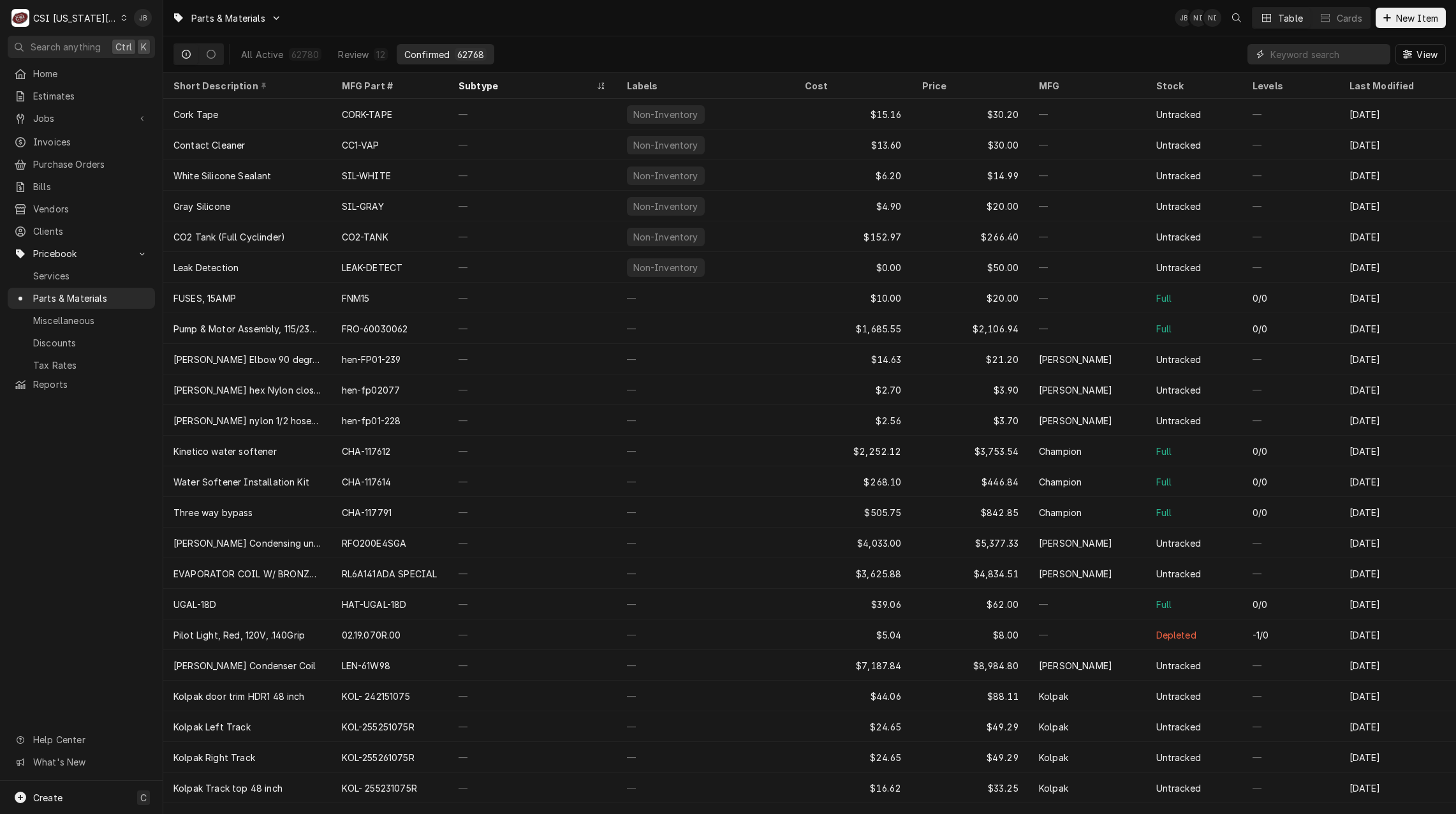
click at [1284, 60] on input "Dynamic Content Wrapper" at bounding box center [1327, 54] width 113 height 20
paste input "325-60208-00"
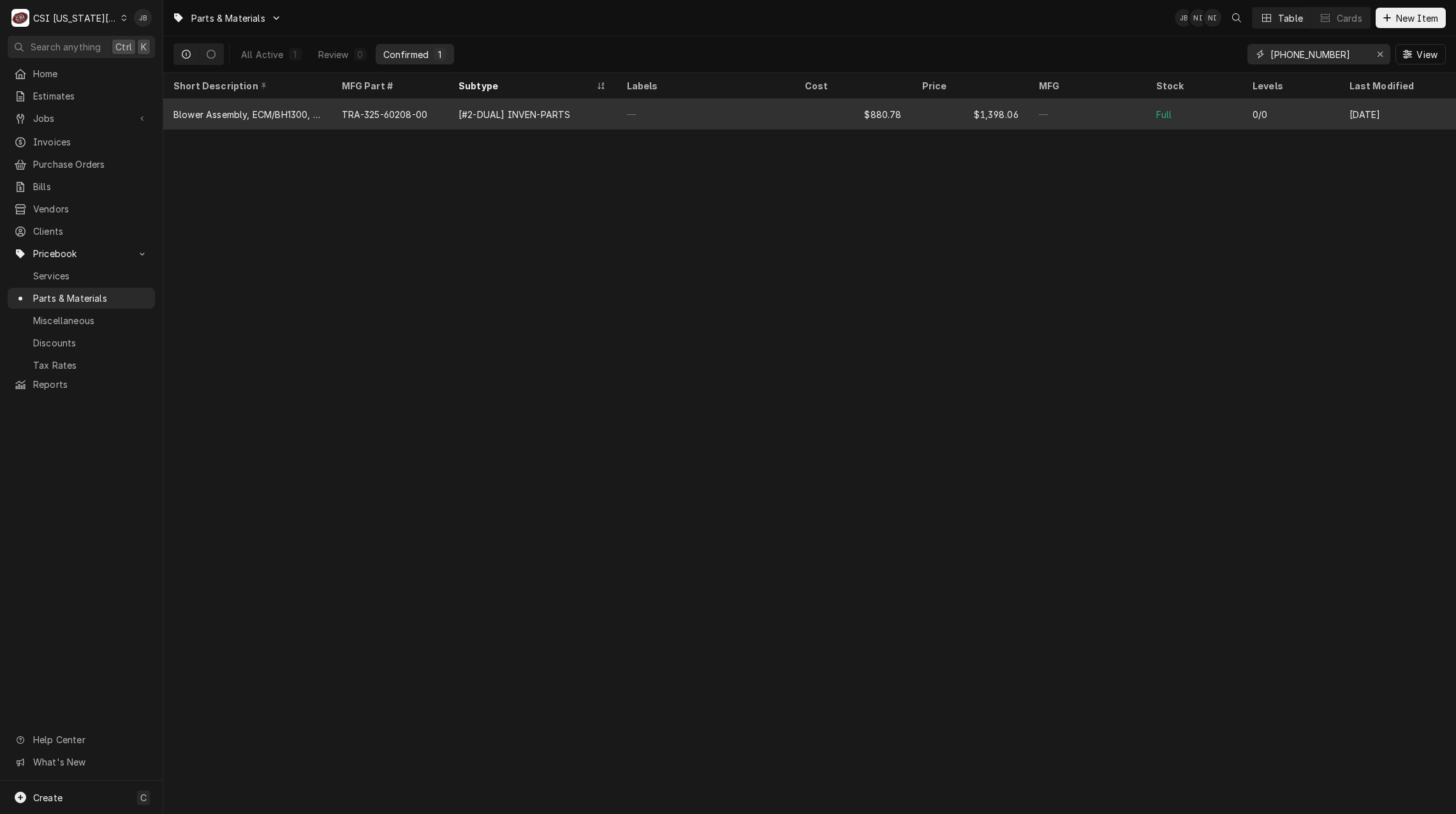
type input "325-60208-00"
click at [624, 118] on div "—" at bounding box center [705, 114] width 179 height 31
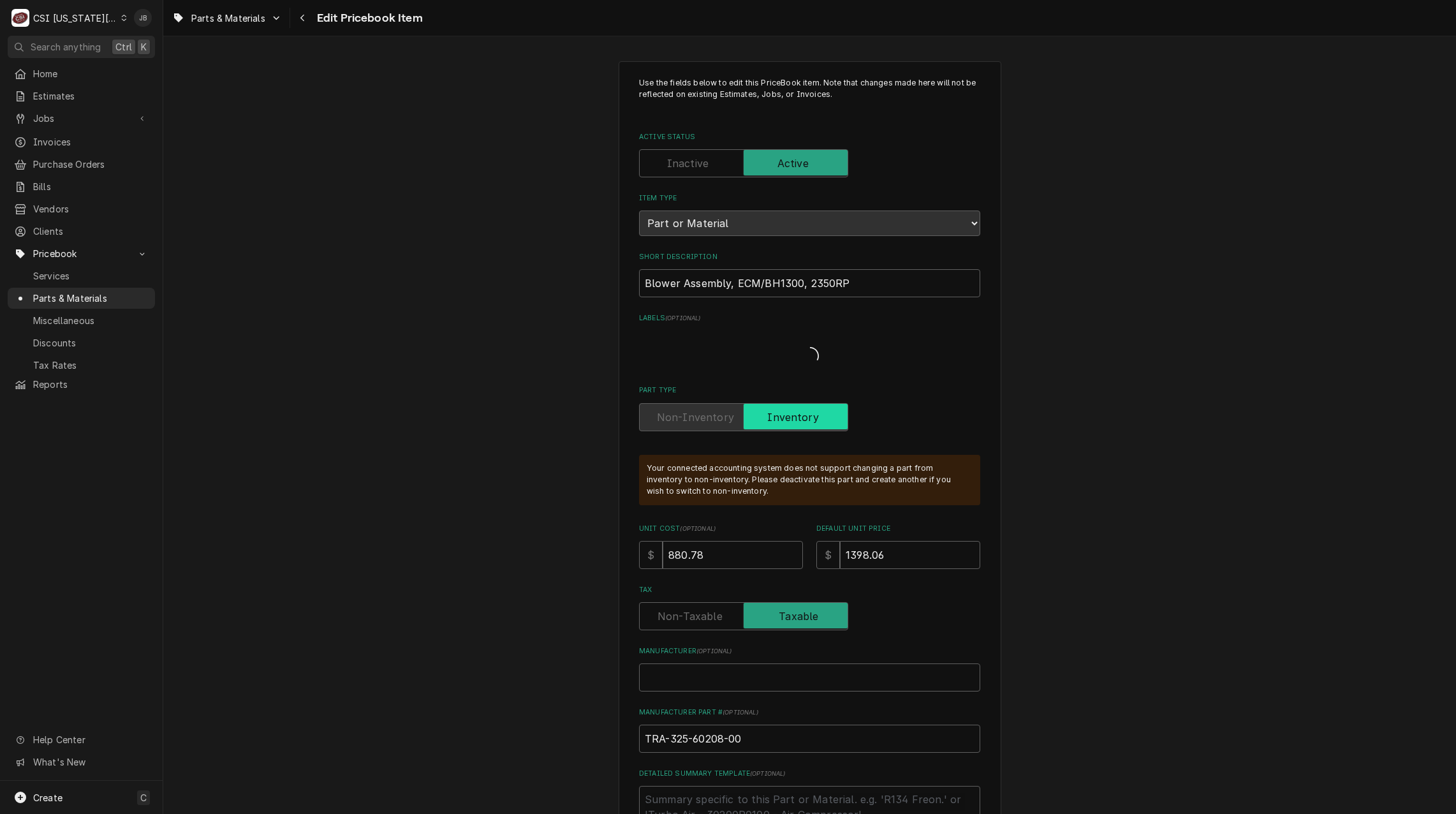
type textarea "x"
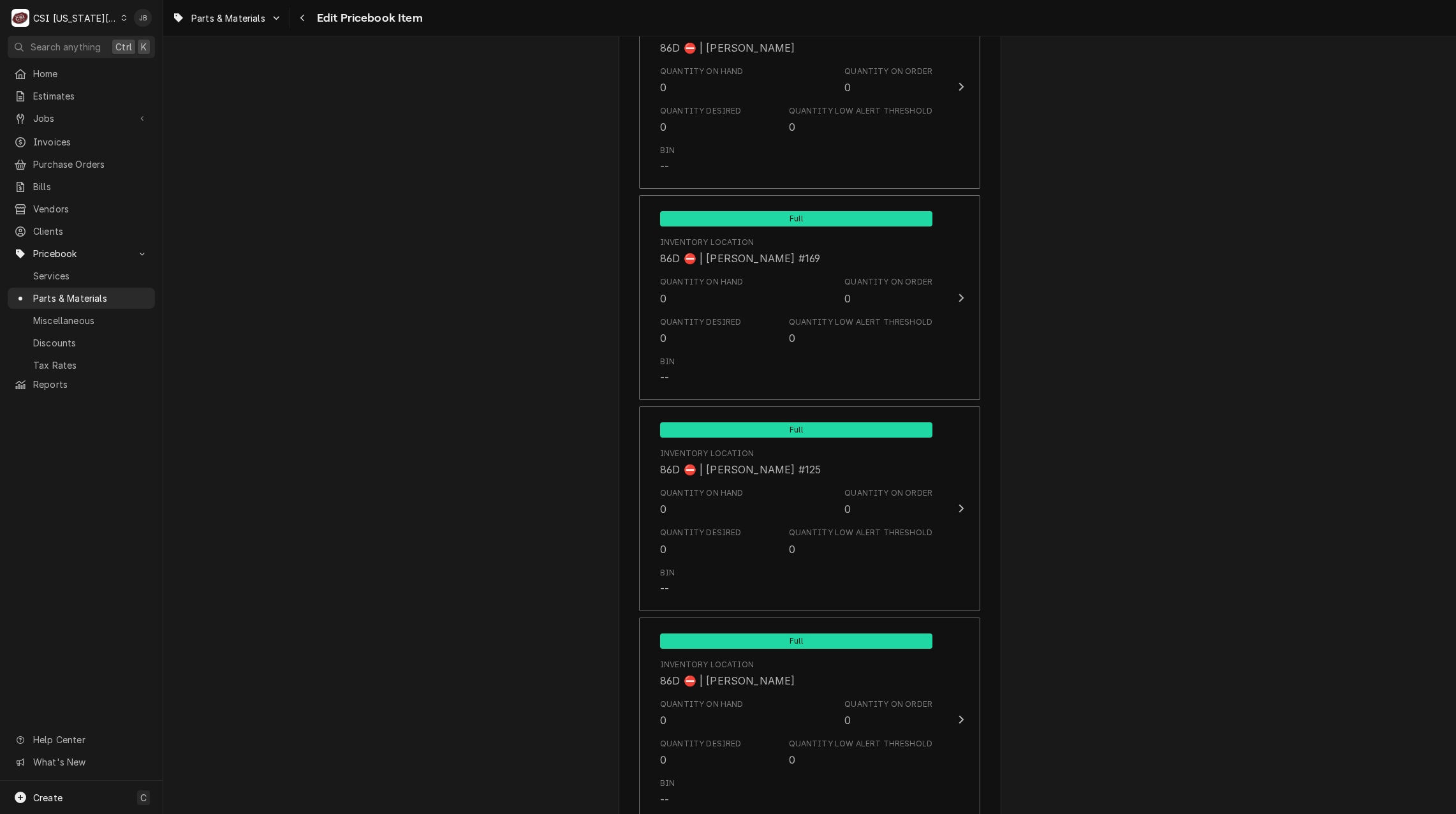
scroll to position [12235, 0]
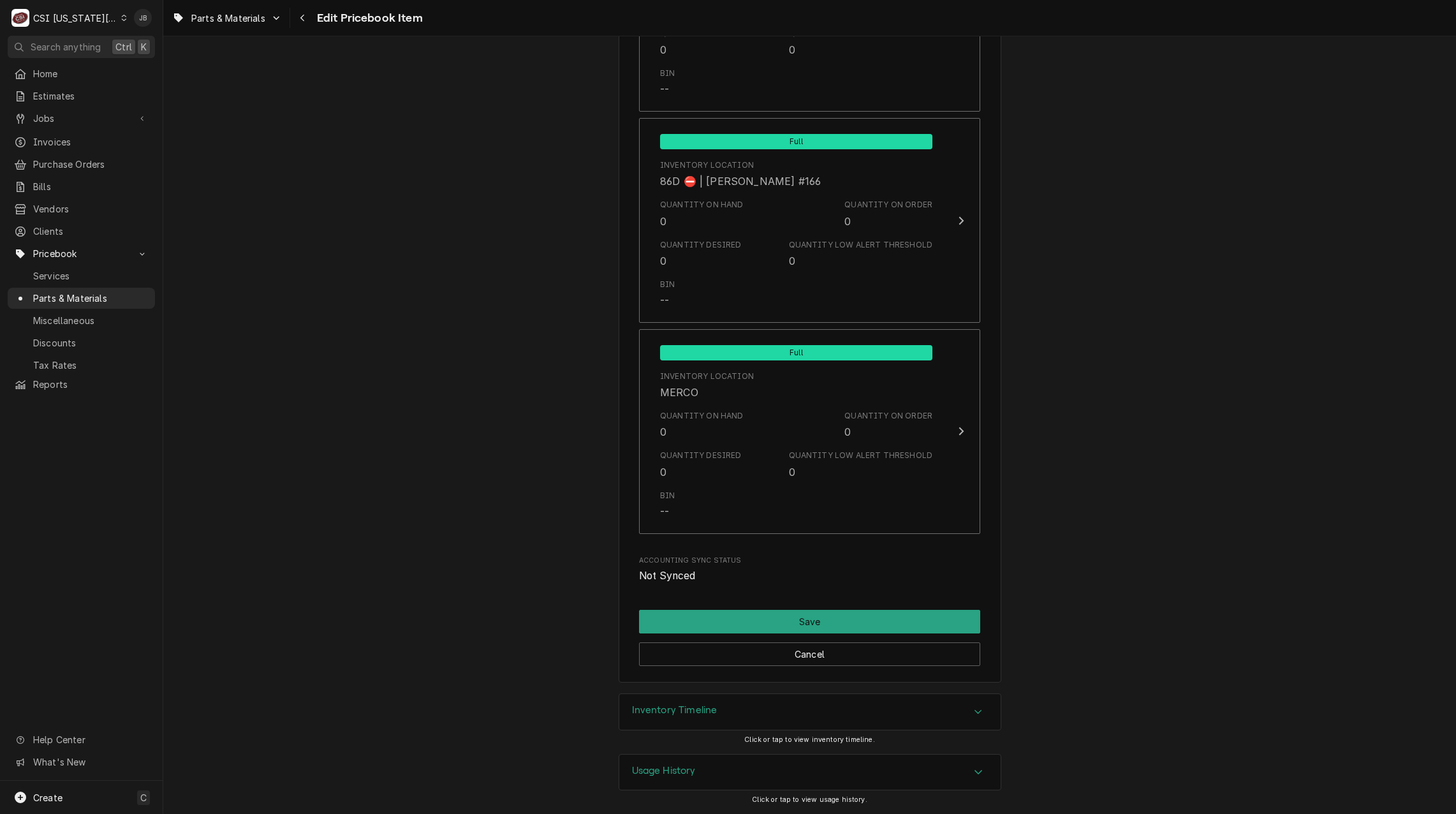
click at [855, 716] on div "Inventory Timeline" at bounding box center [809, 712] width 381 height 36
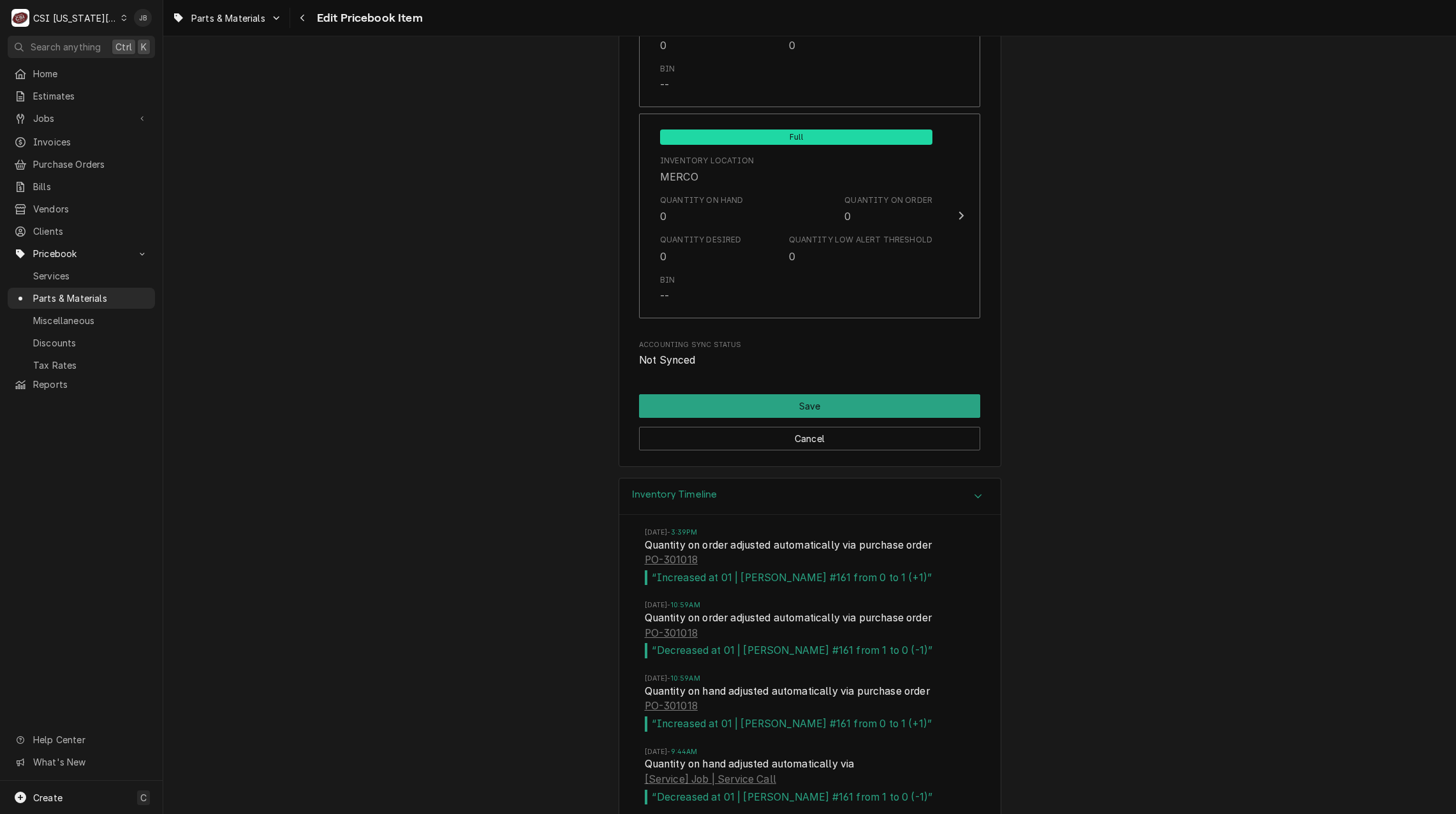
scroll to position [12531, 0]
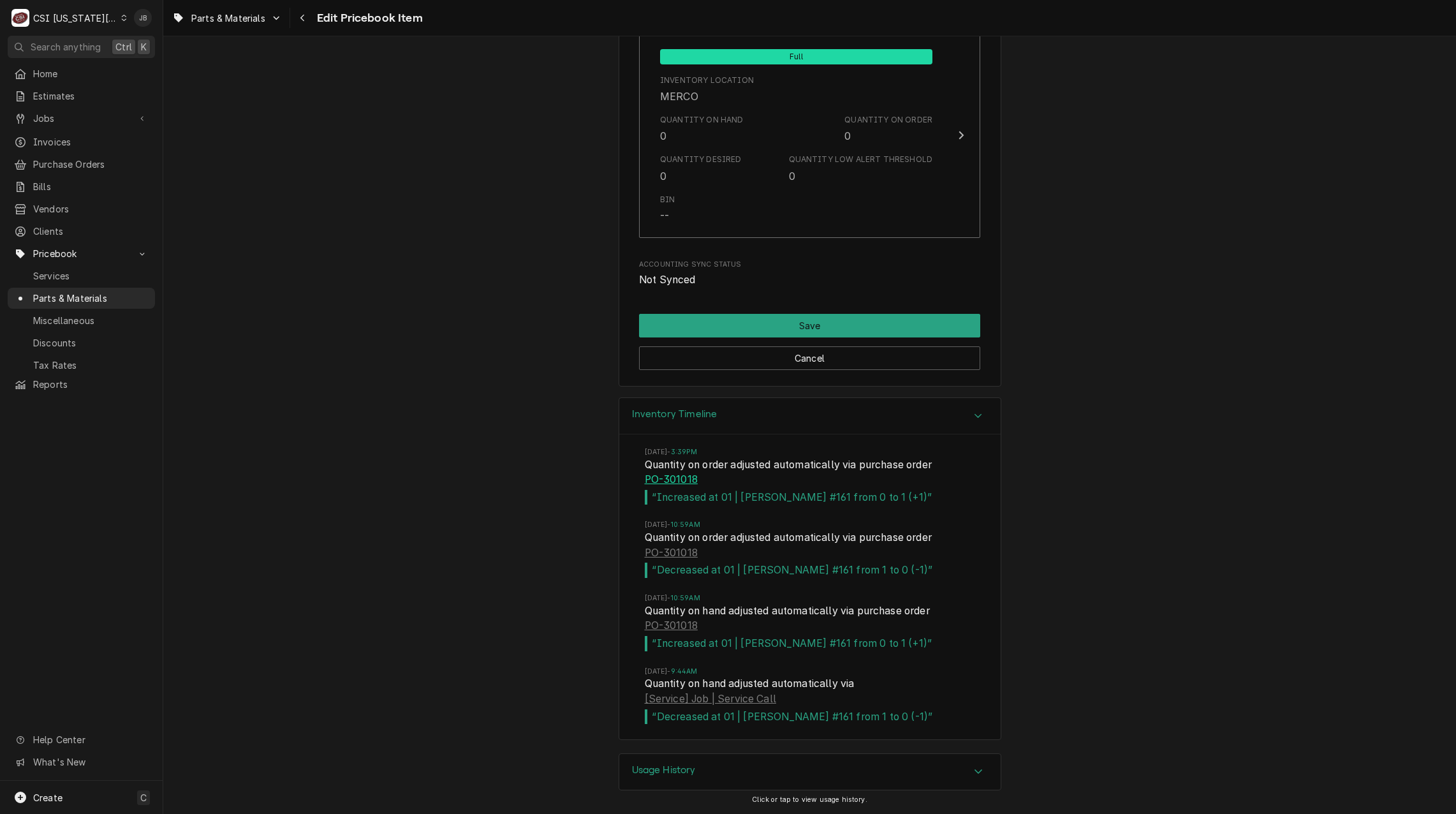
click at [682, 480] on link "PO-301018" at bounding box center [671, 479] width 53 height 15
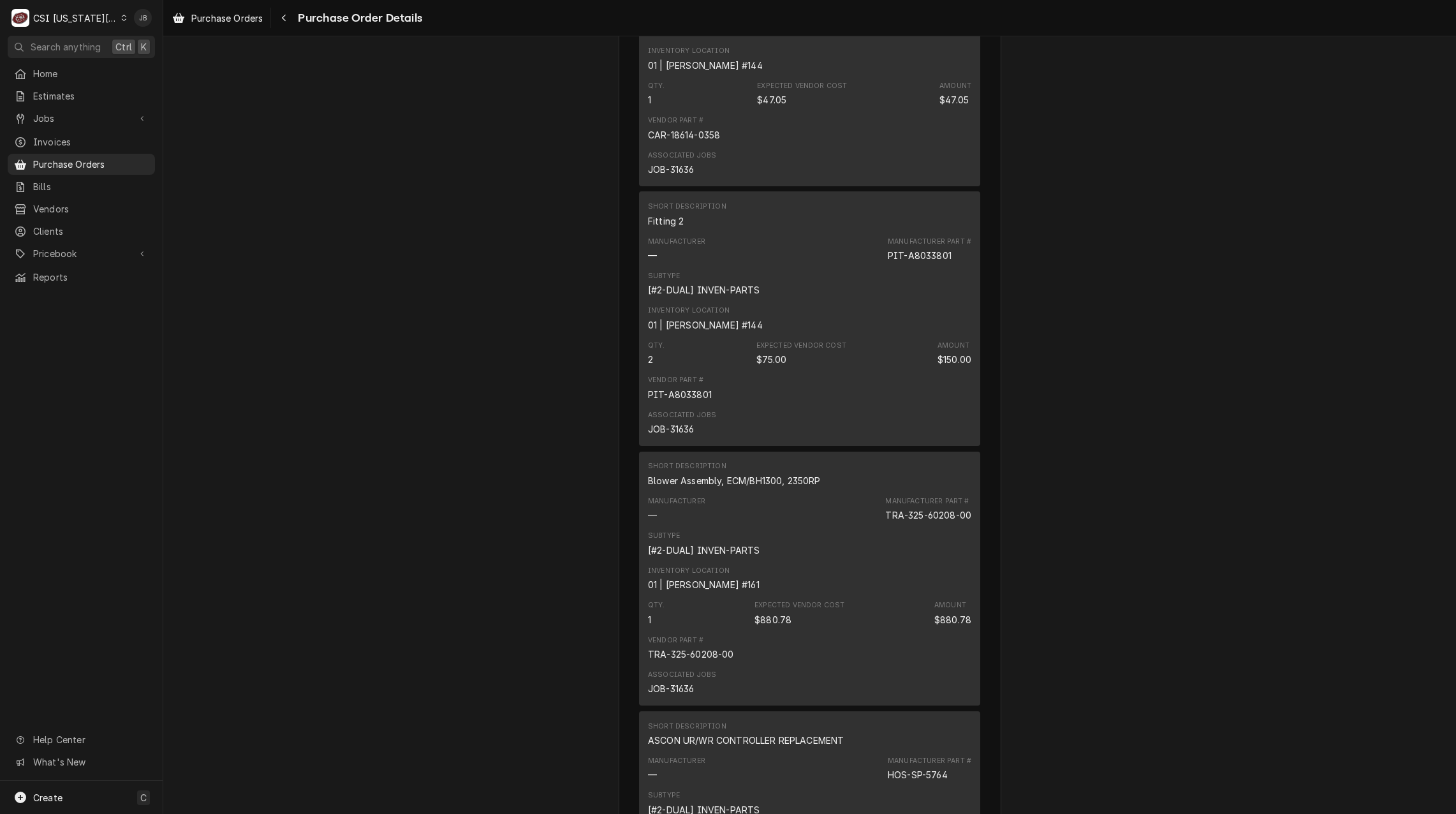
scroll to position [2998, 0]
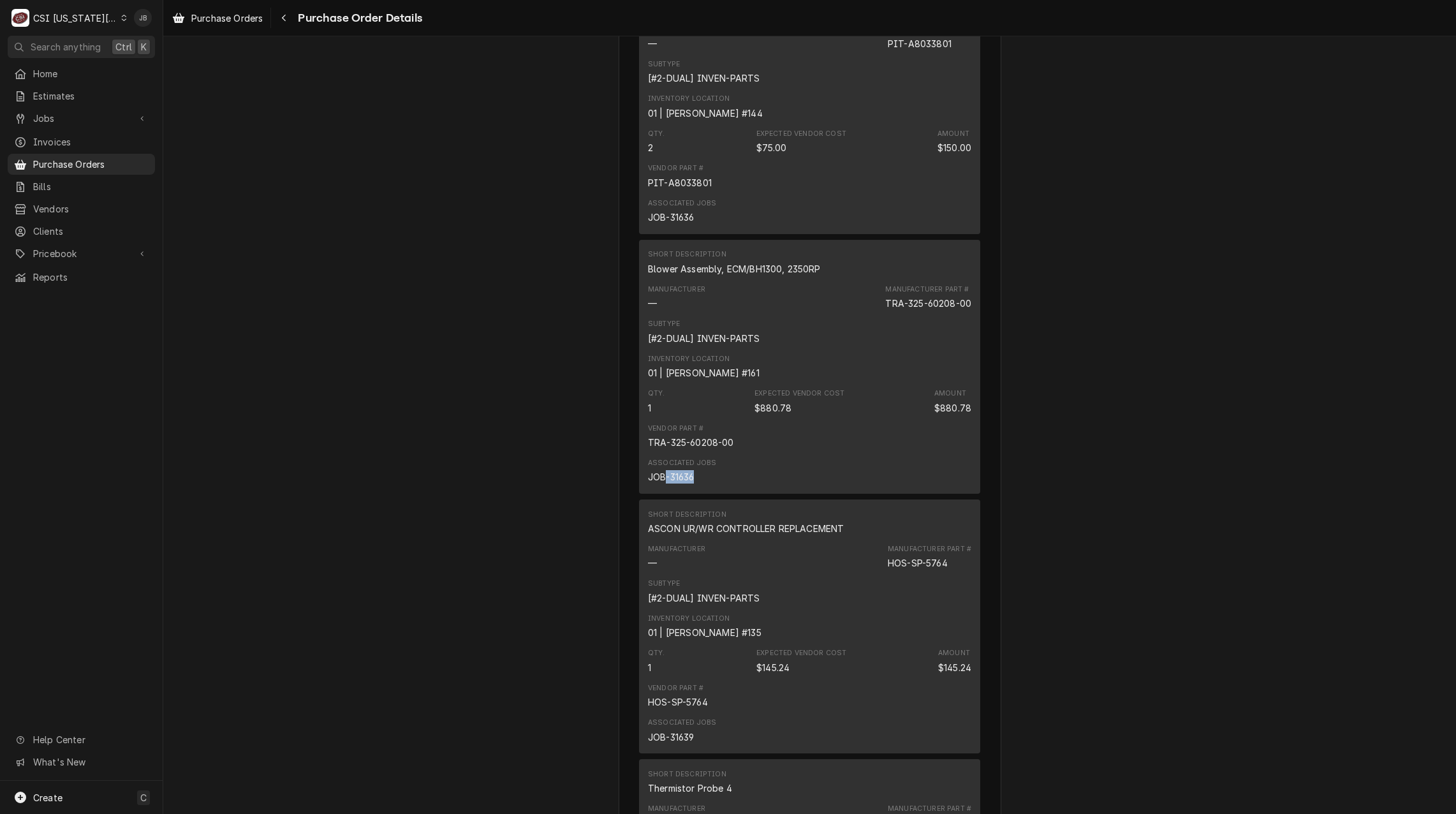
drag, startPoint x: 690, startPoint y: 518, endPoint x: 663, endPoint y: 514, distance: 27.3
click at [663, 484] on div "JOB-31636" at bounding box center [671, 477] width 46 height 14
drag, startPoint x: 663, startPoint y: 514, endPoint x: 697, endPoint y: 523, distance: 35.2
click at [697, 484] on div "Associated Jobs JOB-31636" at bounding box center [682, 471] width 68 height 26
drag, startPoint x: 690, startPoint y: 518, endPoint x: 666, endPoint y: 518, distance: 24.0
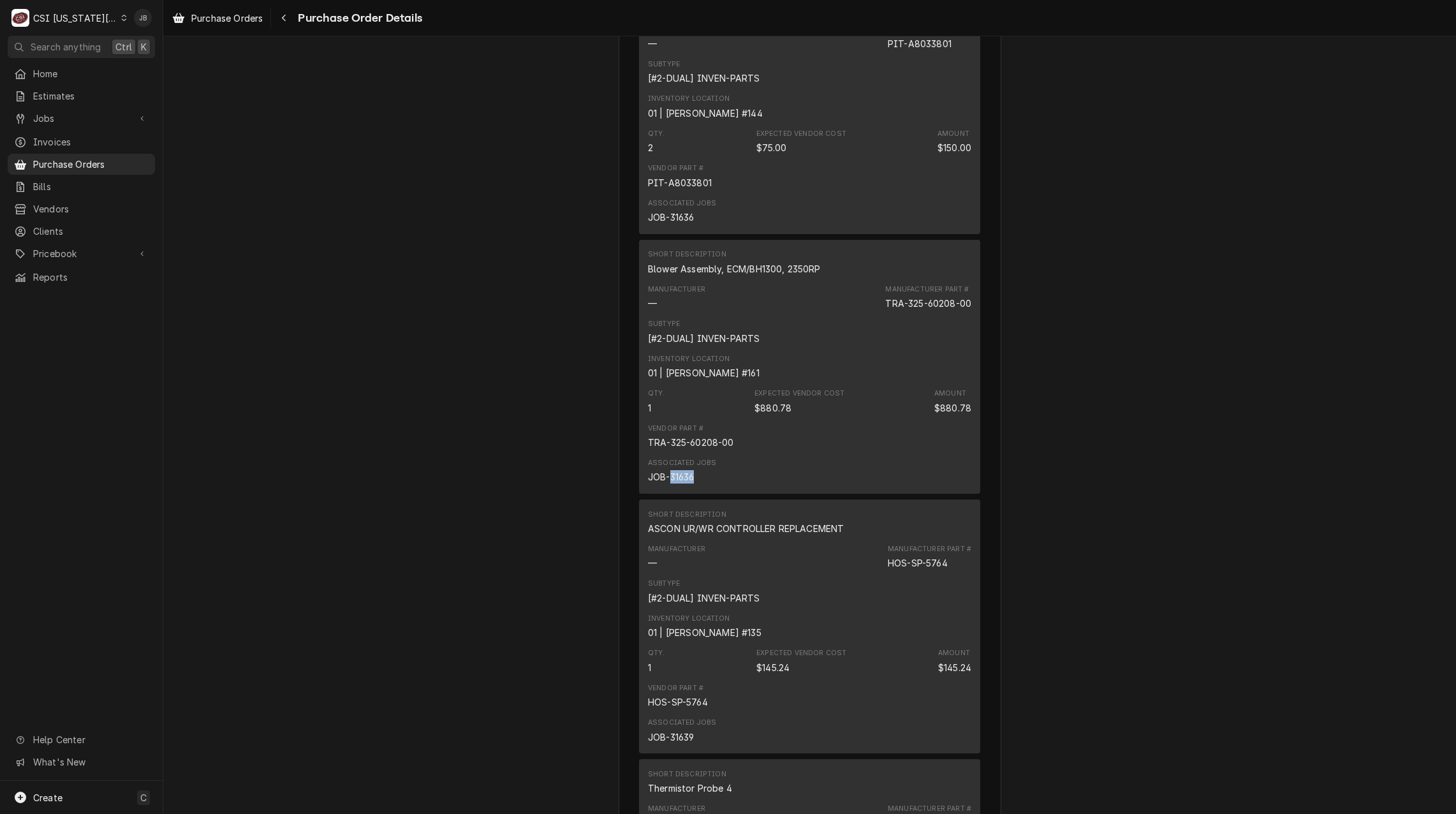
click at [666, 484] on div "Associated Jobs JOB-31636" at bounding box center [682, 471] width 68 height 26
copy div "31636"
click at [115, 111] on span "Jobs" at bounding box center [81, 118] width 96 height 14
click at [89, 136] on span "Jobs" at bounding box center [90, 141] width 116 height 14
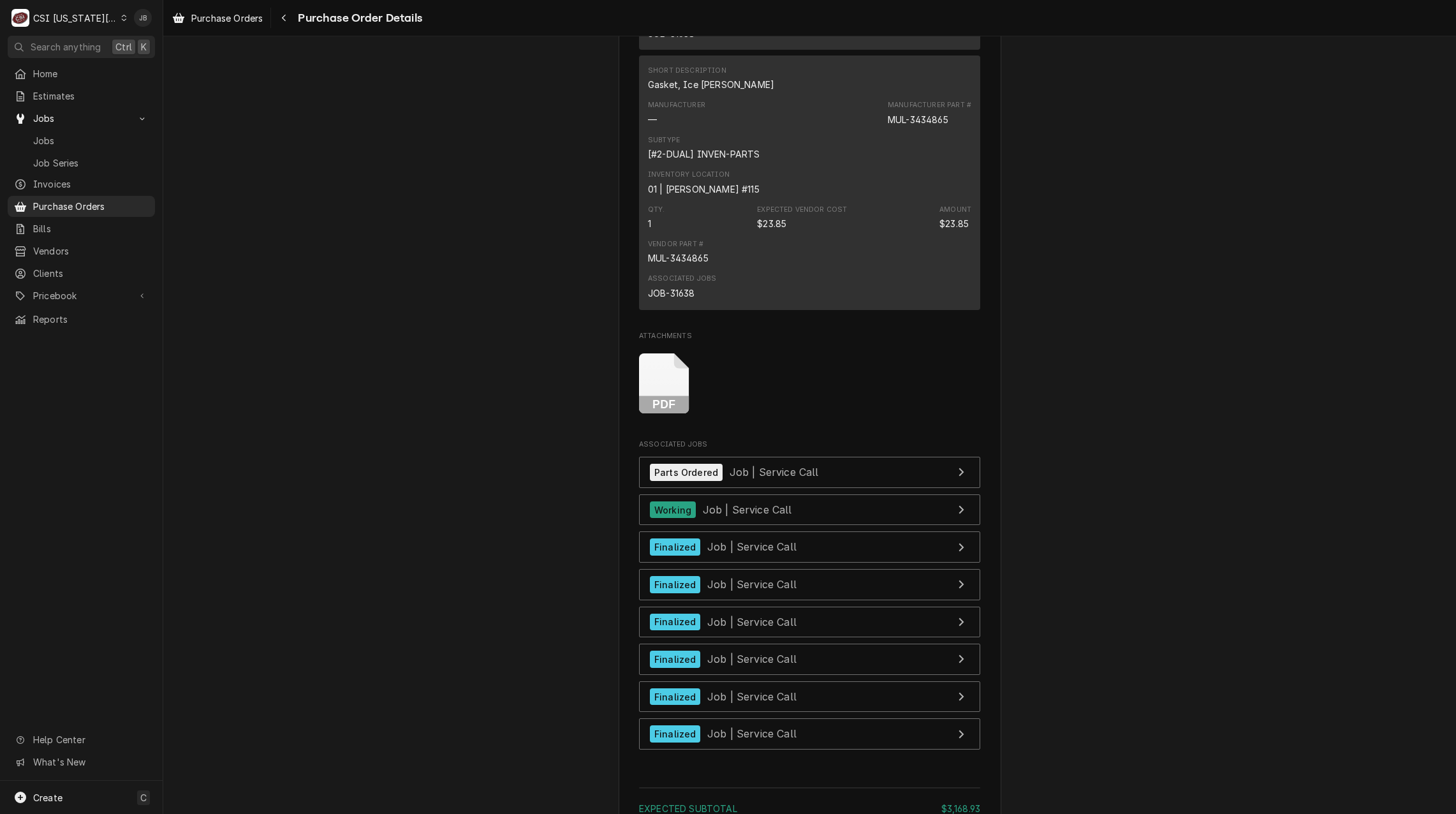
scroll to position [5285, 0]
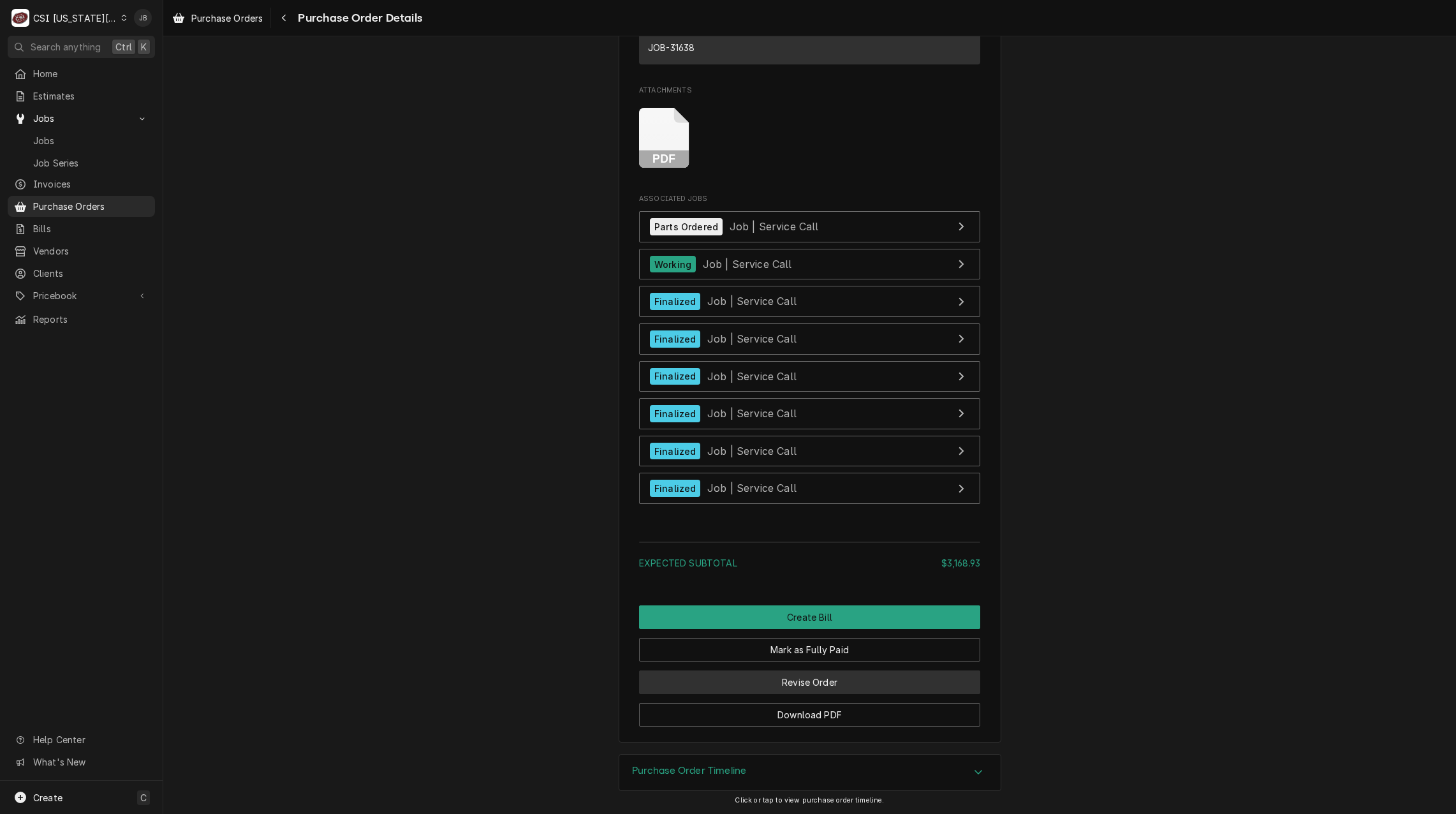
click at [756, 685] on button "Revise Order" at bounding box center [809, 682] width 341 height 24
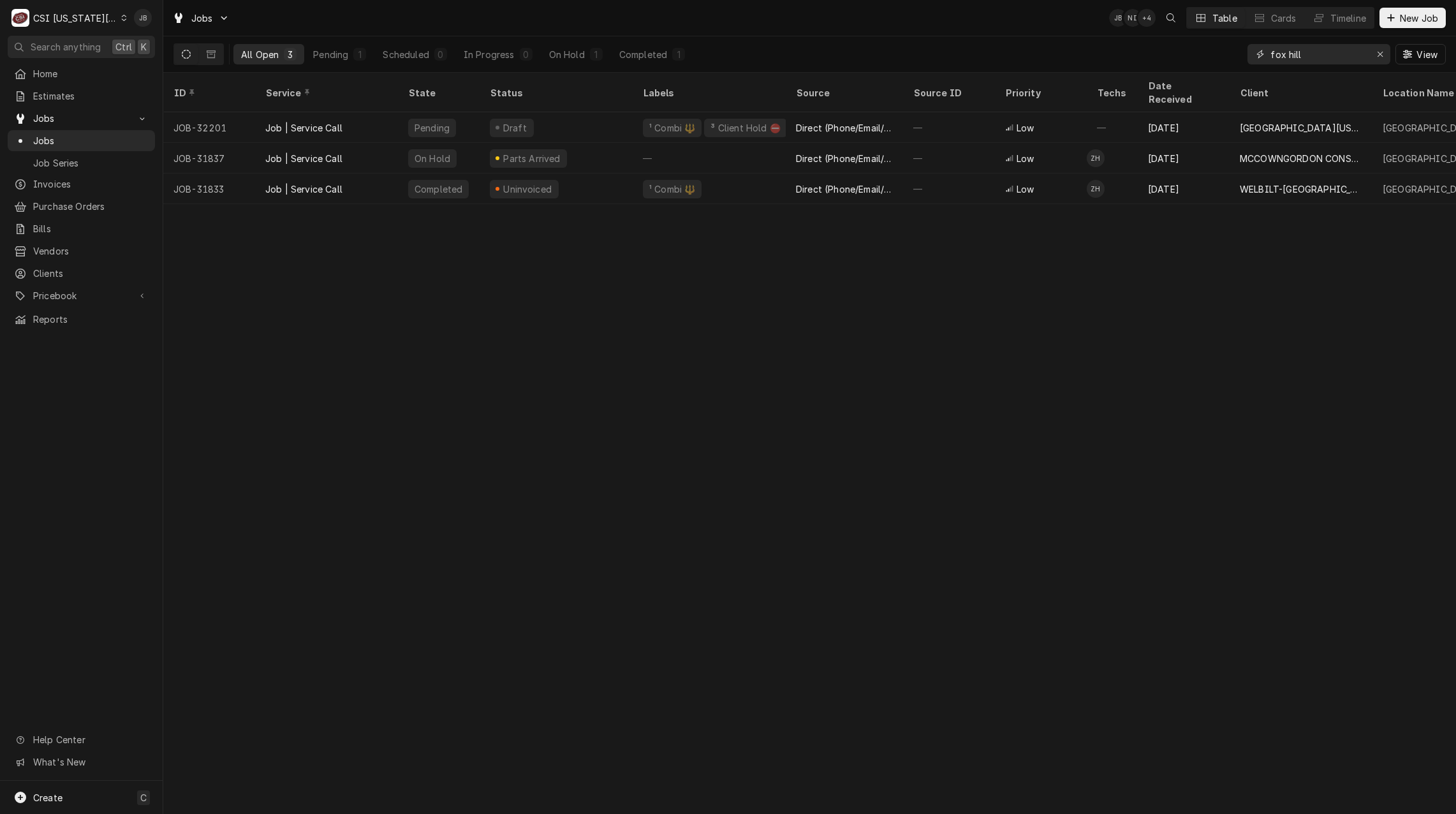
drag, startPoint x: 1312, startPoint y: 60, endPoint x: 1185, endPoint y: 58, distance: 127.0
click at [1190, 58] on div "All Open 3 Pending 1 Scheduled 0 In Progress 0 On Hold 1 Completed 1 fox hill V…" at bounding box center [809, 55] width 1272 height 36
paste input "31636"
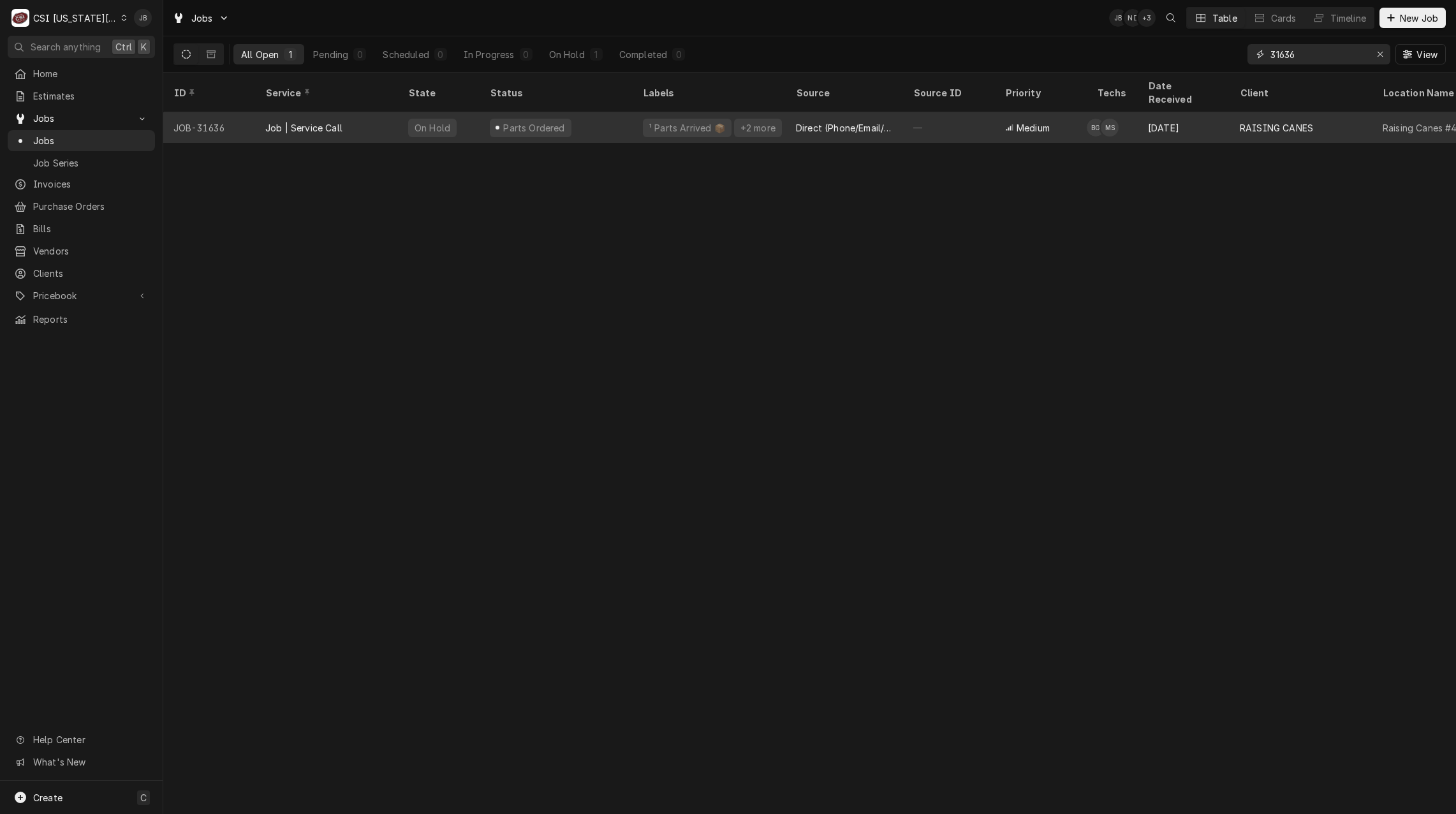
type input "31636"
click at [360, 117] on div "Job | Service Call" at bounding box center [326, 127] width 143 height 31
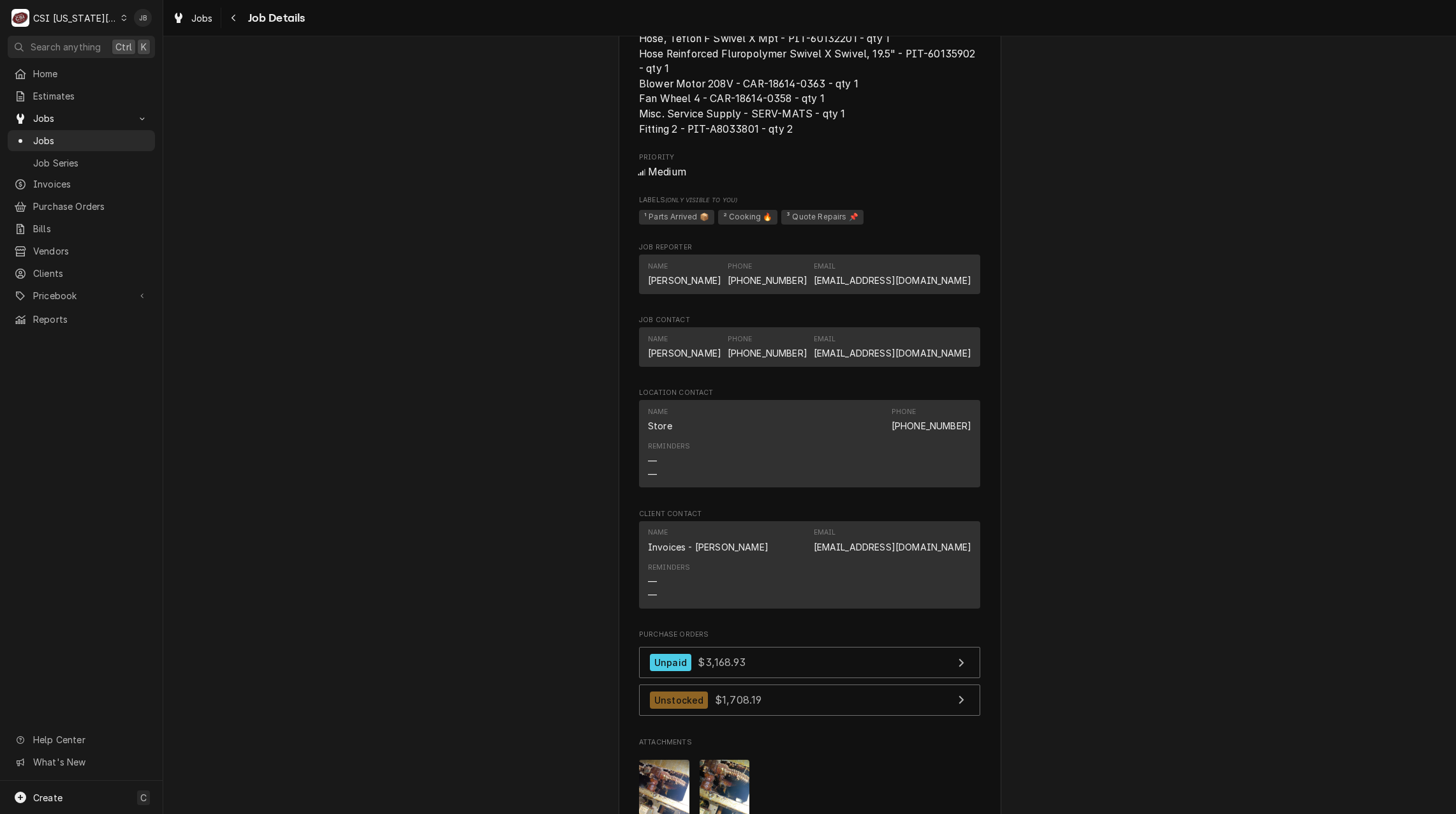
scroll to position [2296, 0]
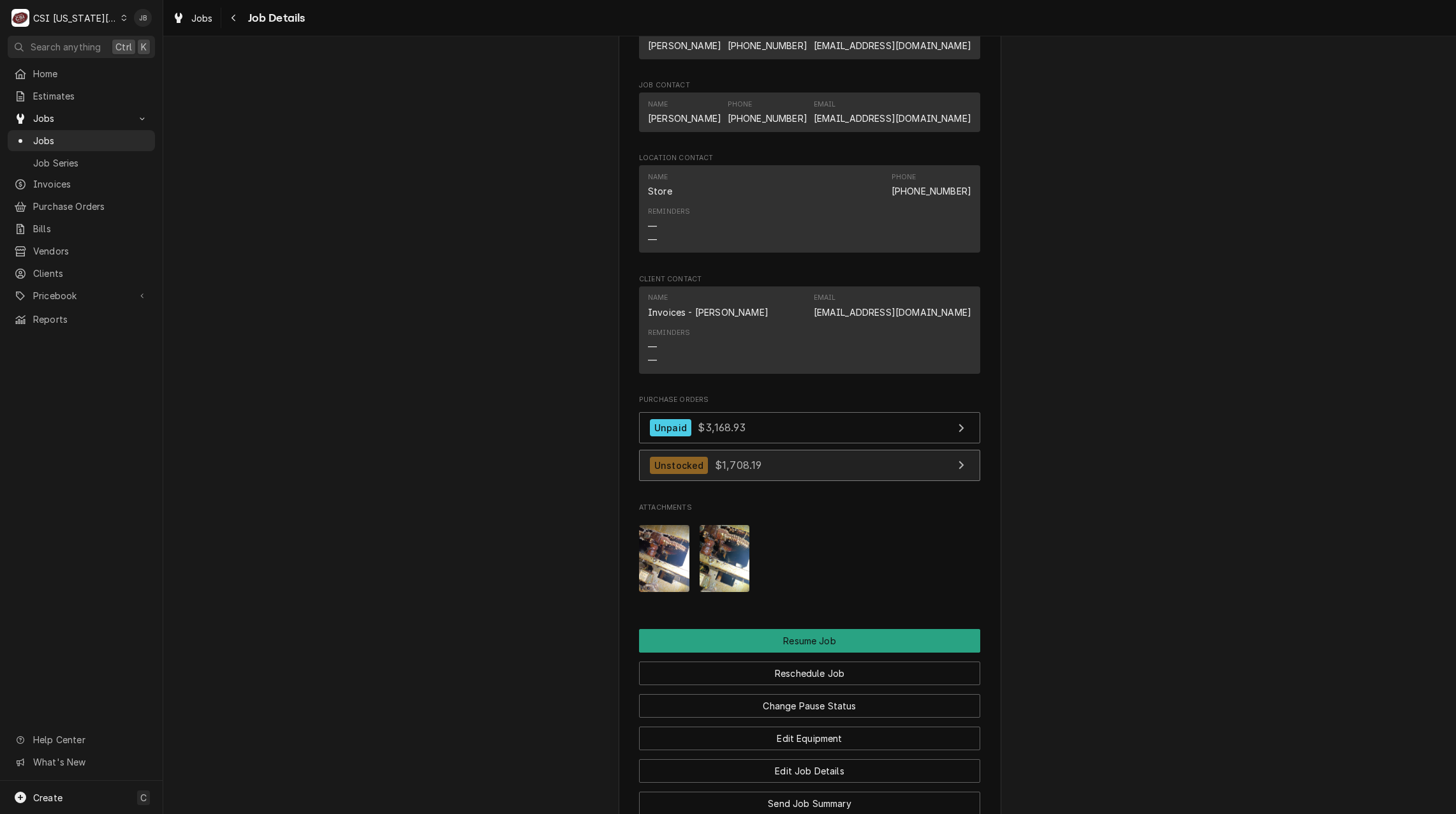
click at [752, 472] on span "$1,708.19" at bounding box center [738, 465] width 47 height 13
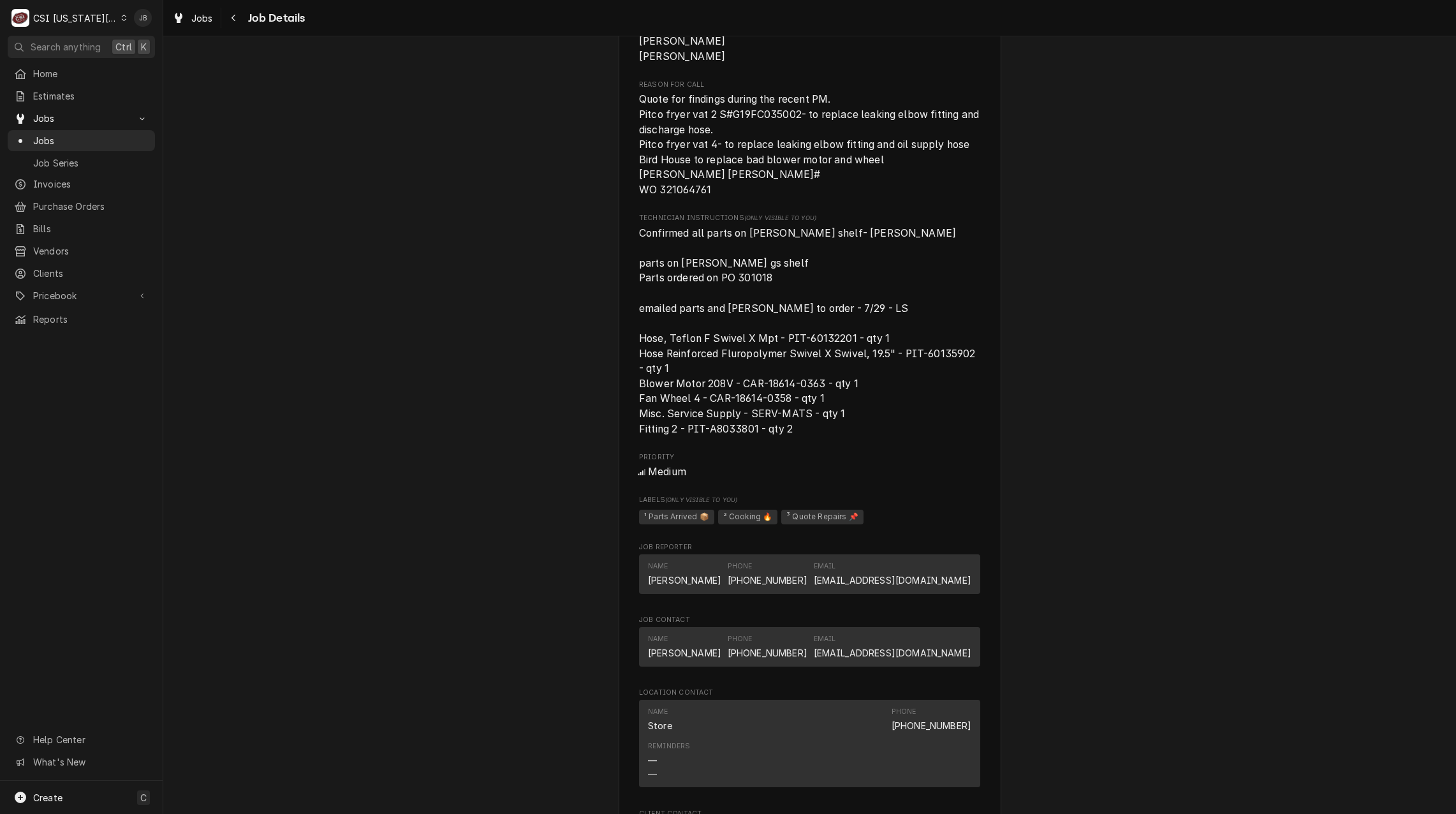
scroll to position [1530, 0]
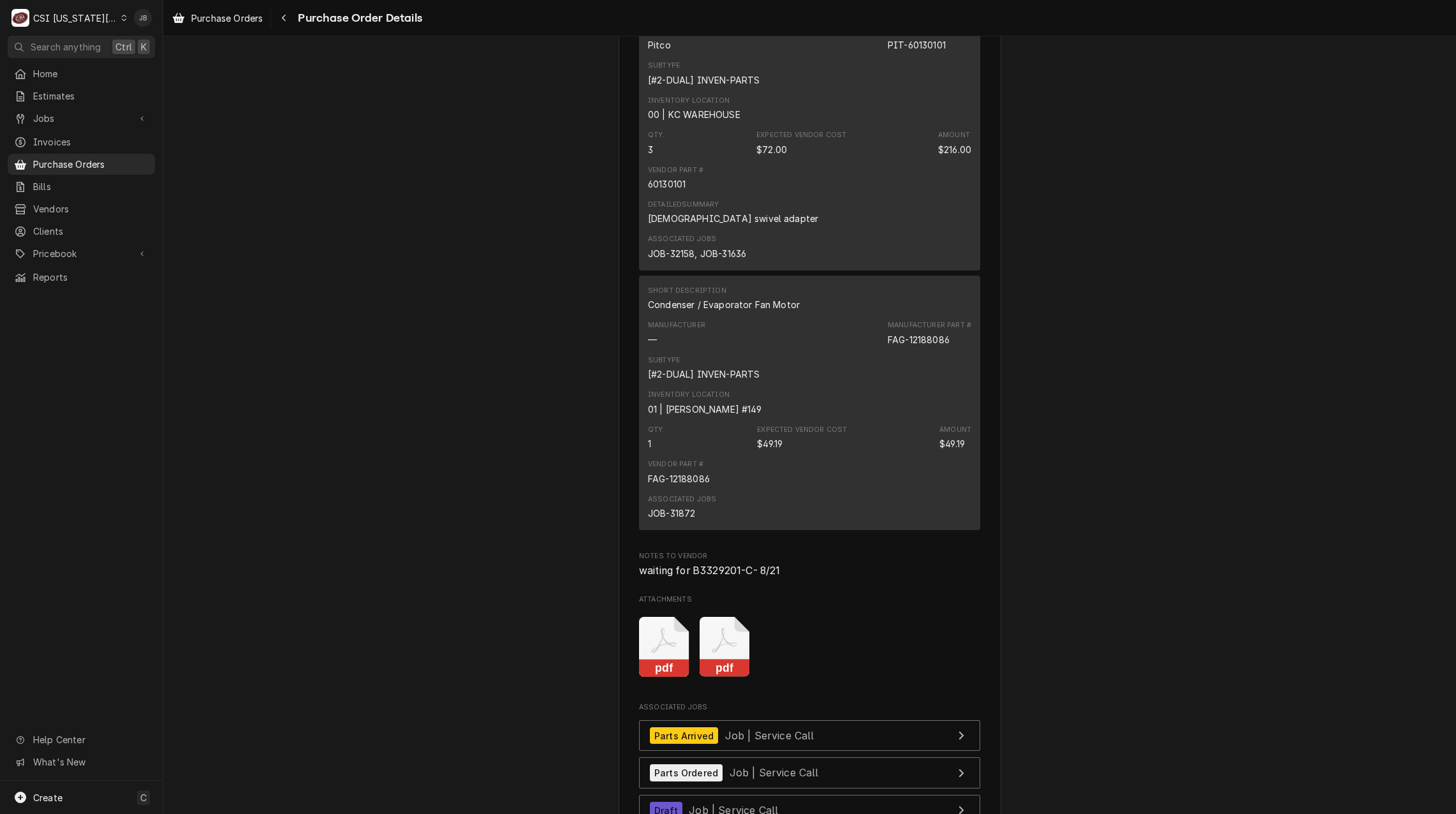
scroll to position [1835, 0]
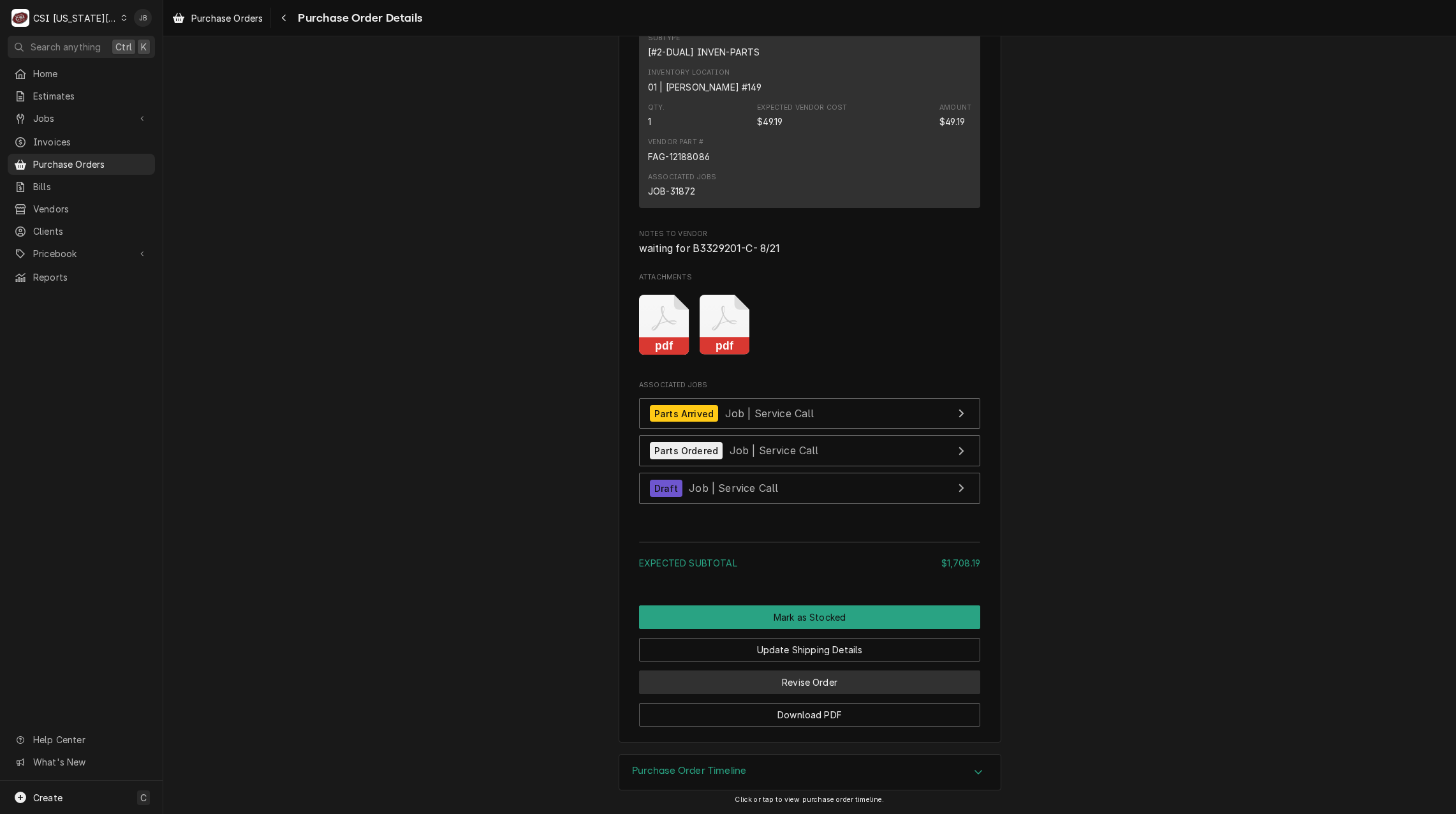
click at [756, 683] on button "Revise Order" at bounding box center [809, 682] width 341 height 24
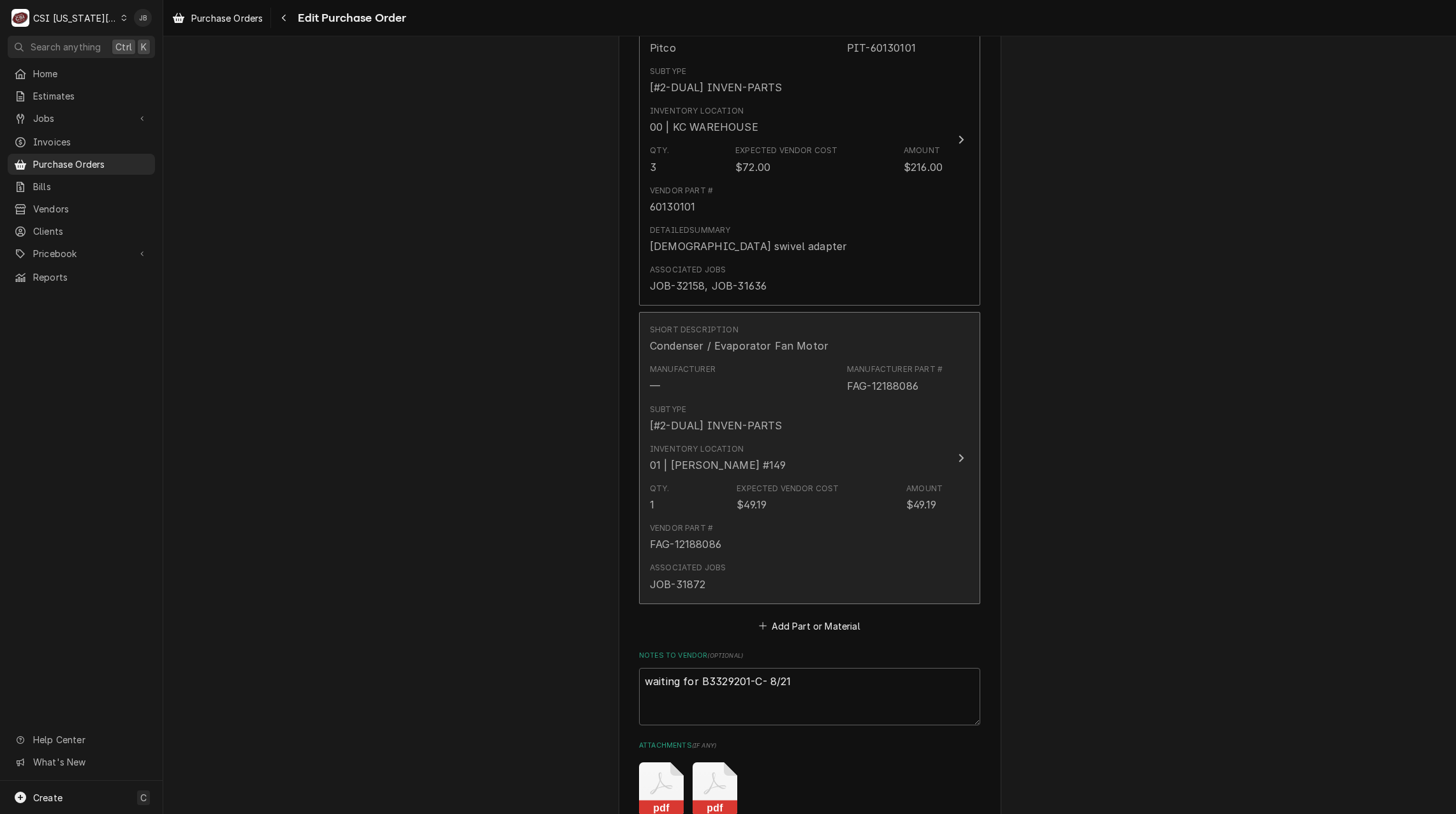
scroll to position [1502, 0]
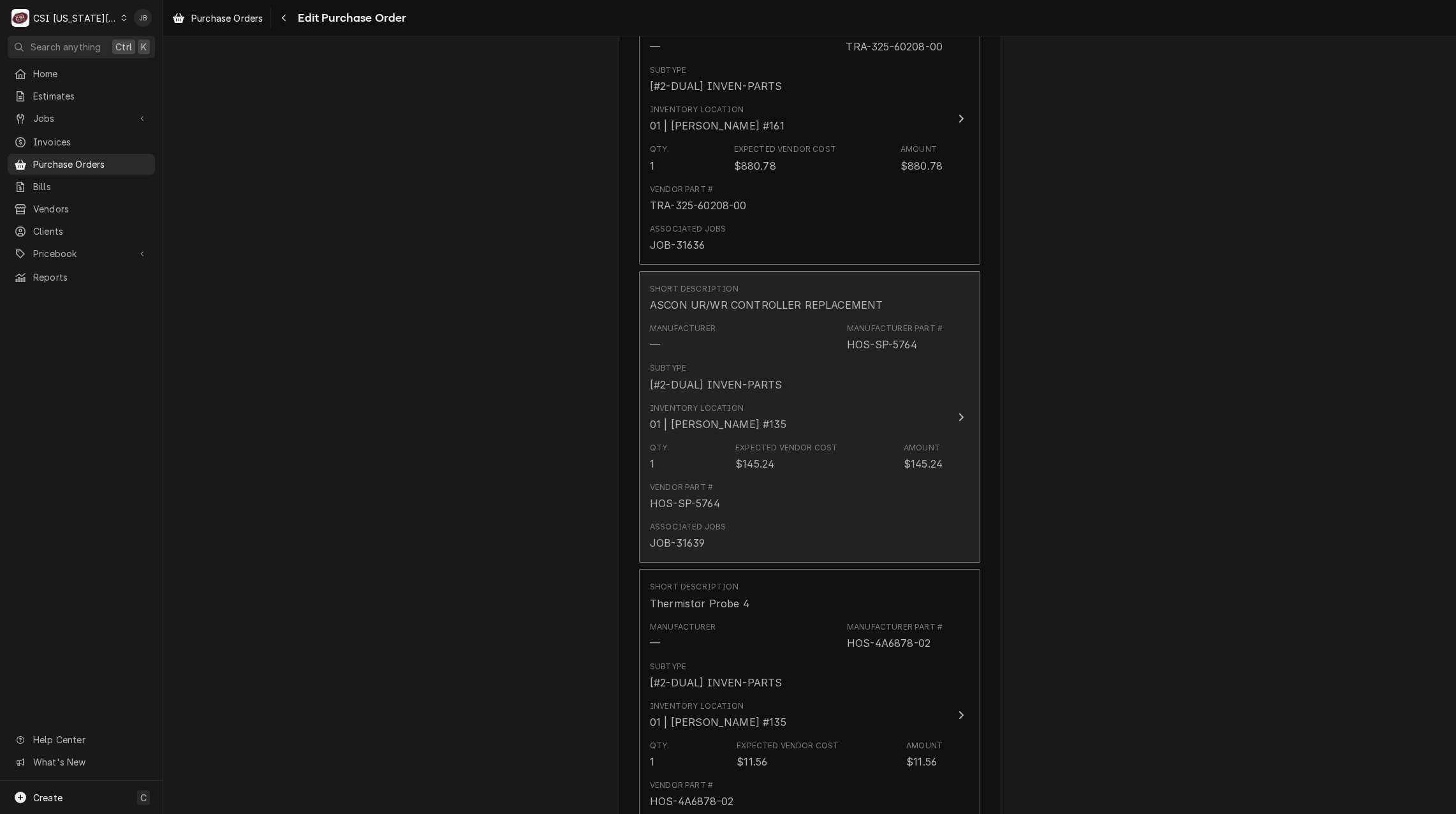
scroll to position [3189, 0]
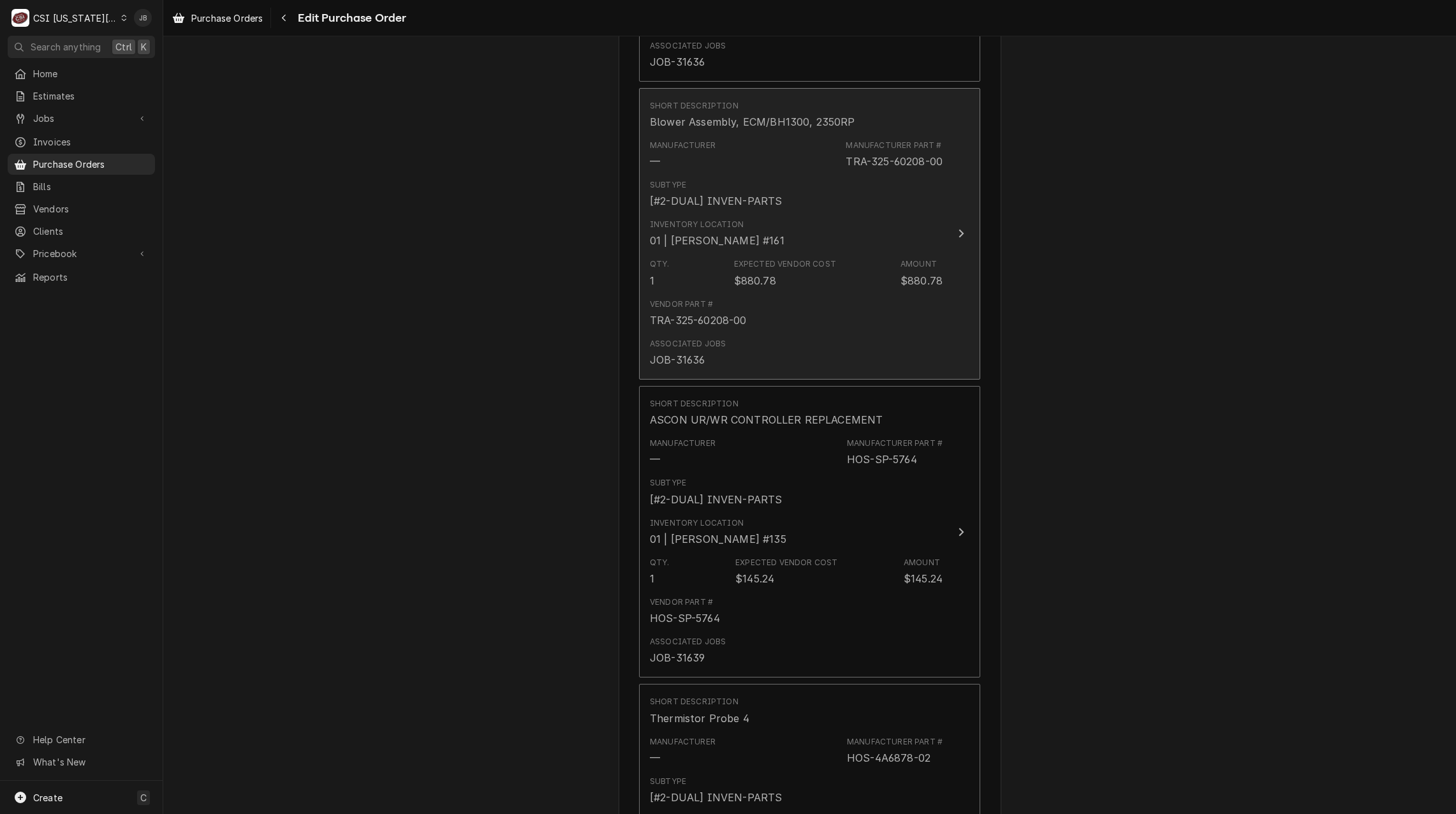
click at [755, 330] on div "Vendor Part # TRA-325-60208-00" at bounding box center [796, 313] width 293 height 39
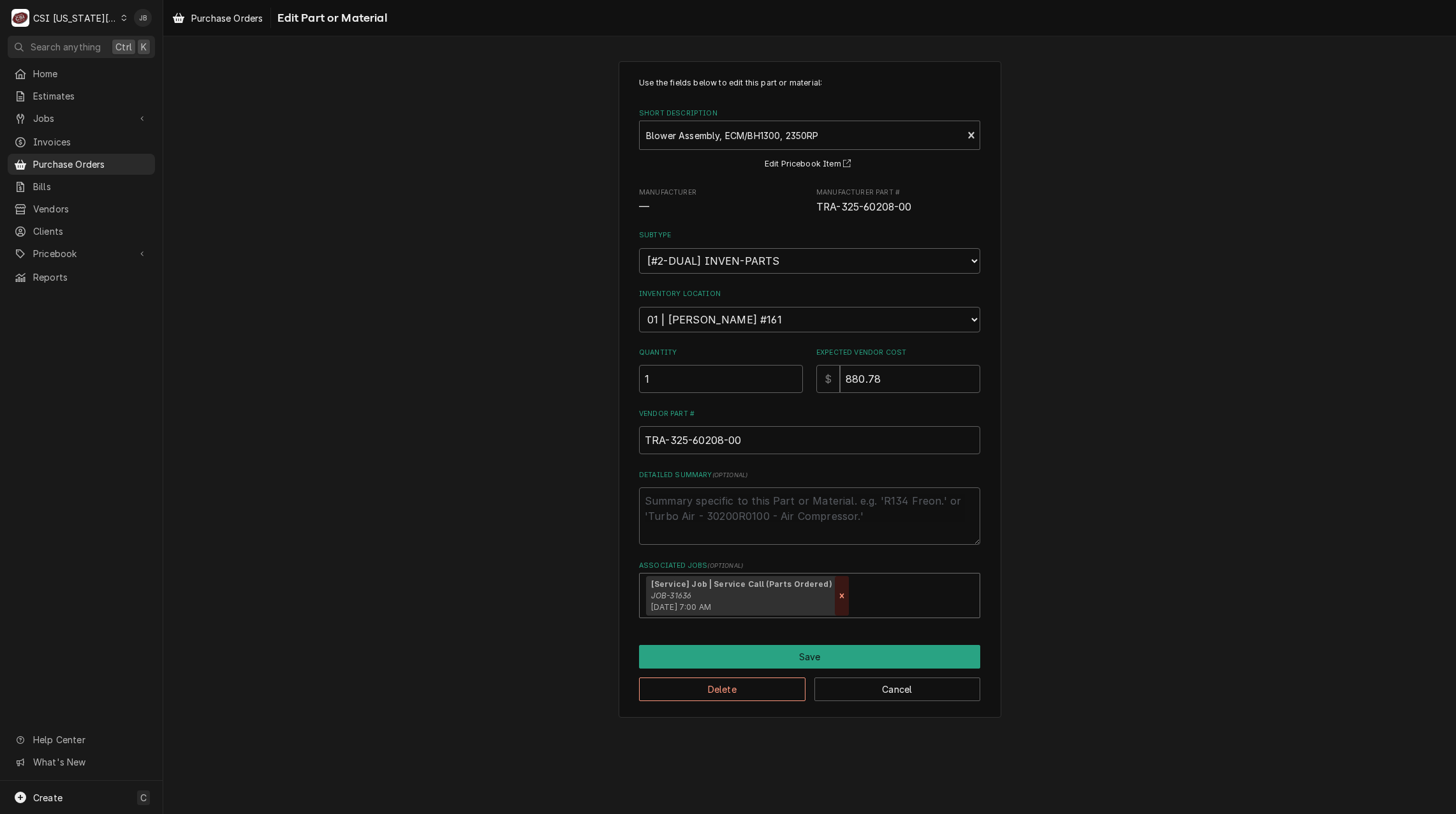
click at [837, 599] on icon "Remove [object Object]" at bounding box center [842, 596] width 9 height 9
type textarea "x"
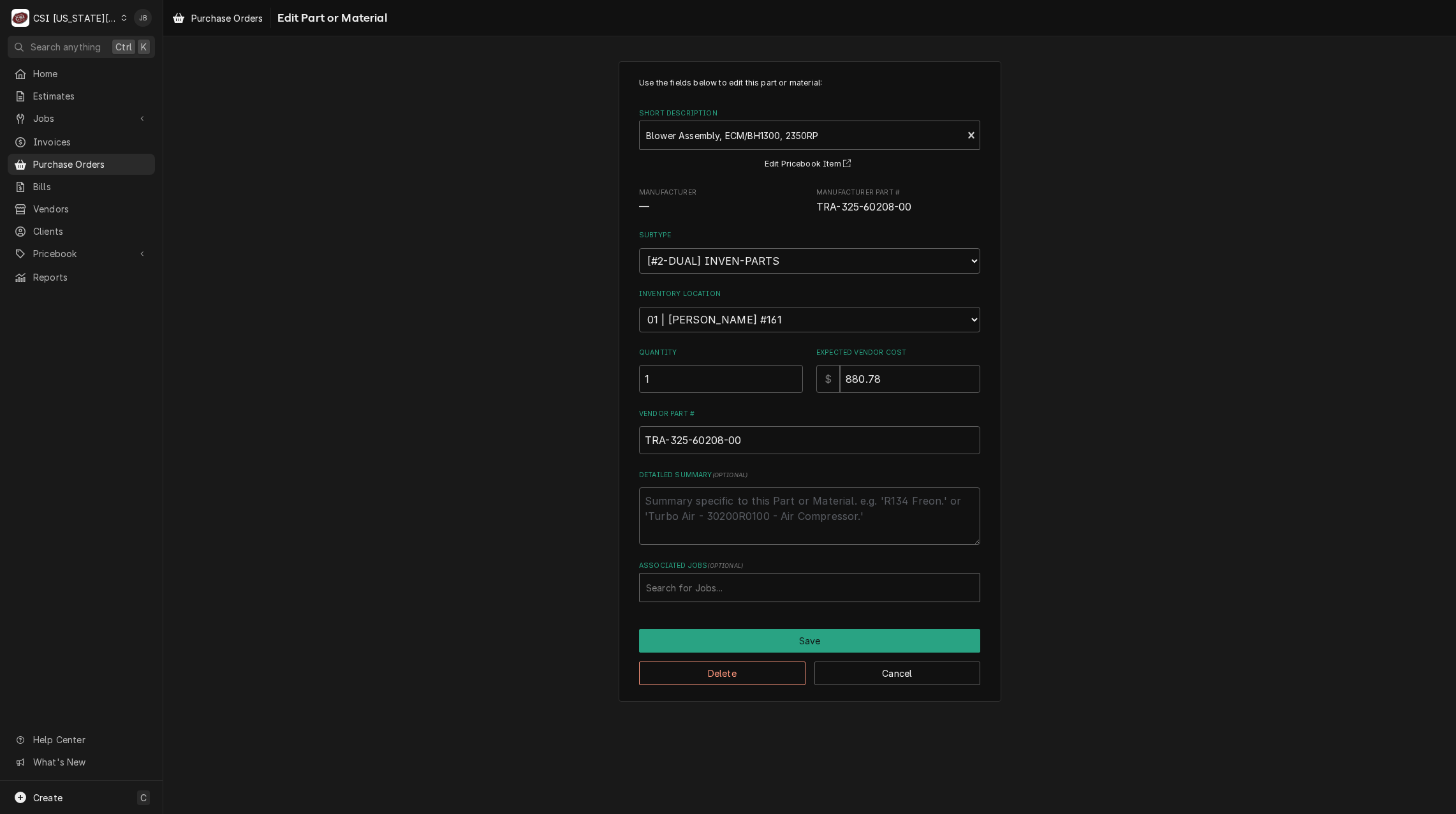
paste input "31412"
type input "31412"
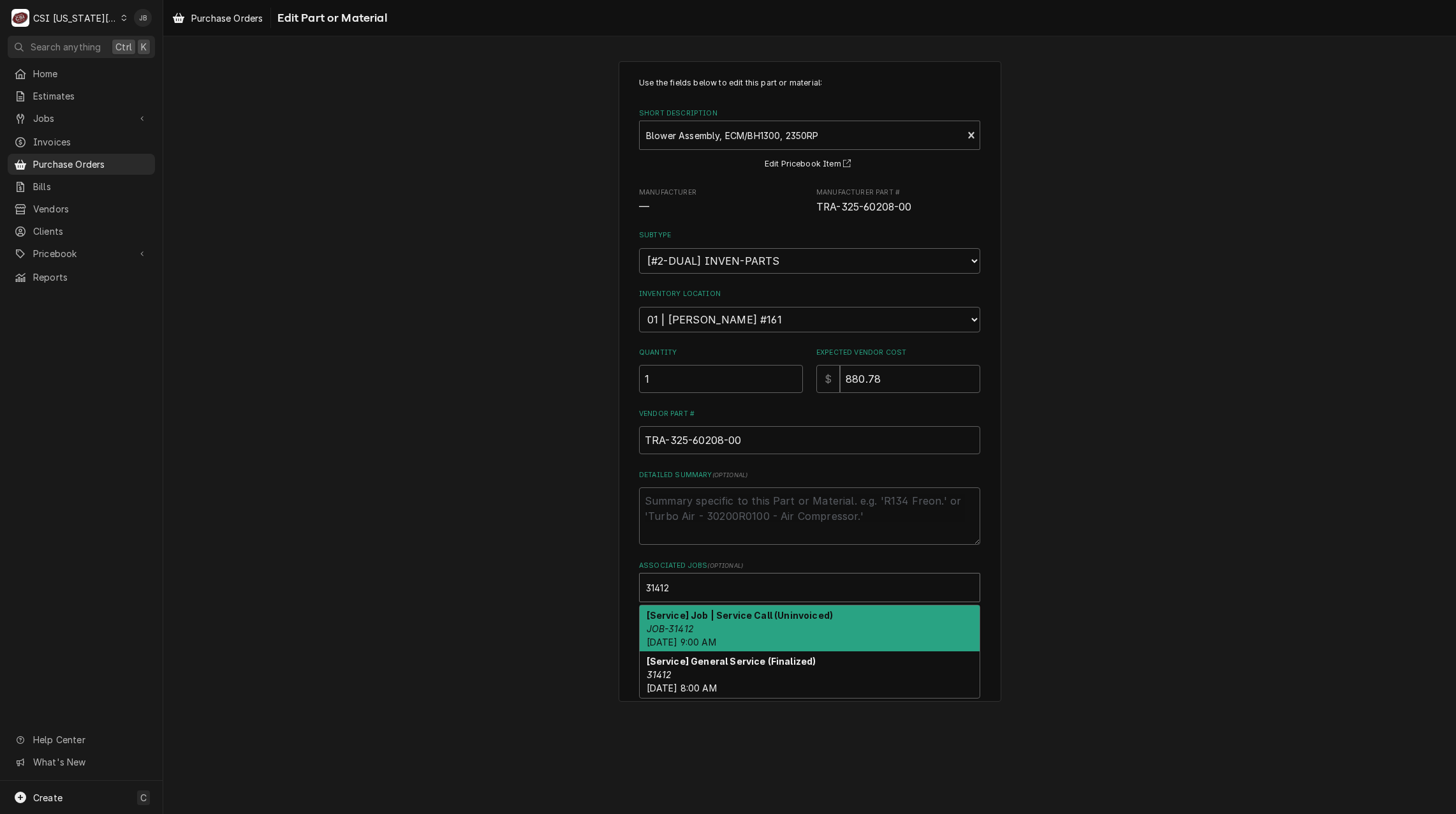
click at [741, 626] on div "[Service] Job | Service Call (Uninvoiced) JOB-31412 Wed, Aug 13th, 2025 - 9:00 …" at bounding box center [809, 628] width 340 height 47
type textarea "x"
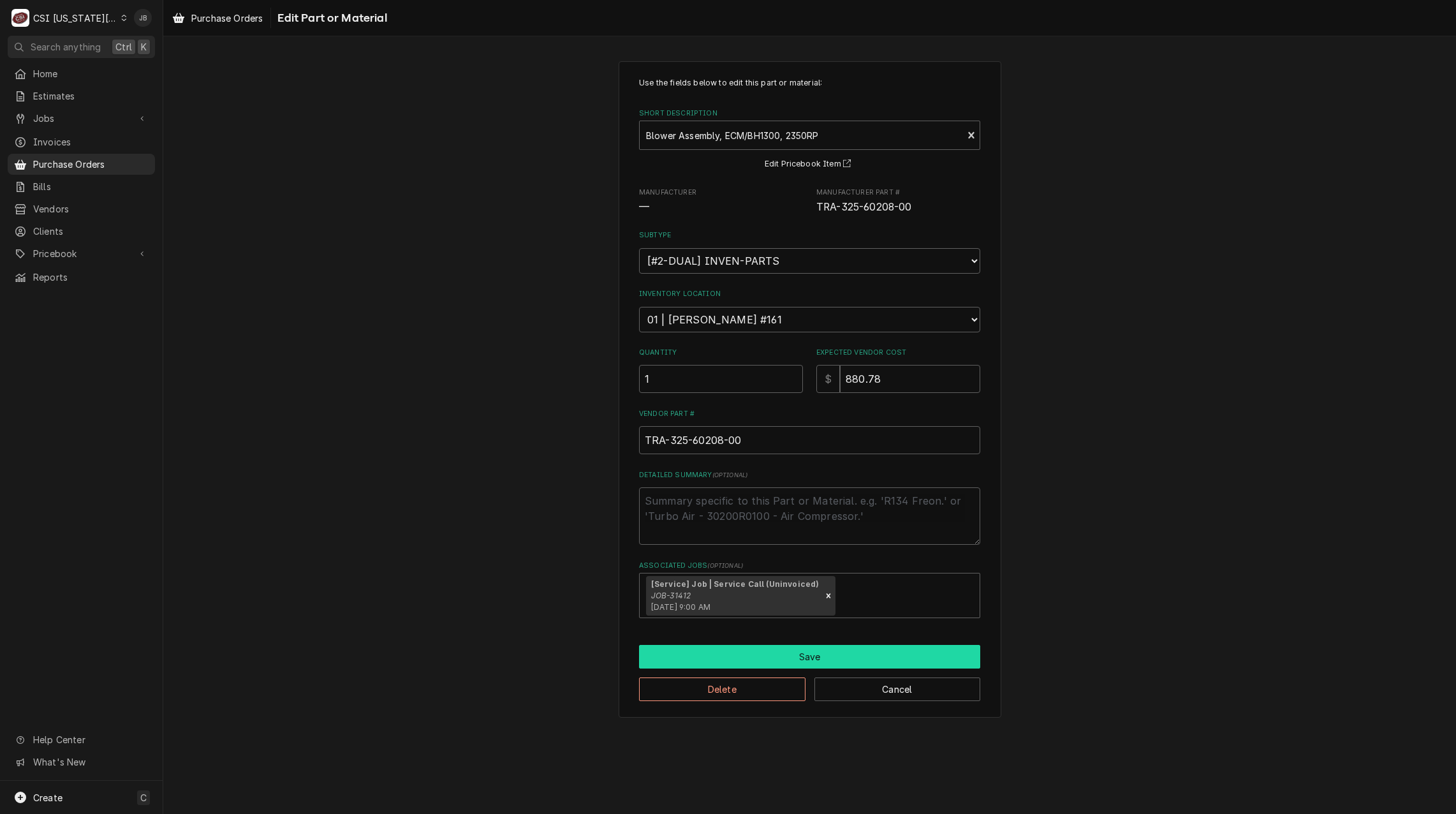
click at [741, 655] on button "Save" at bounding box center [809, 656] width 341 height 24
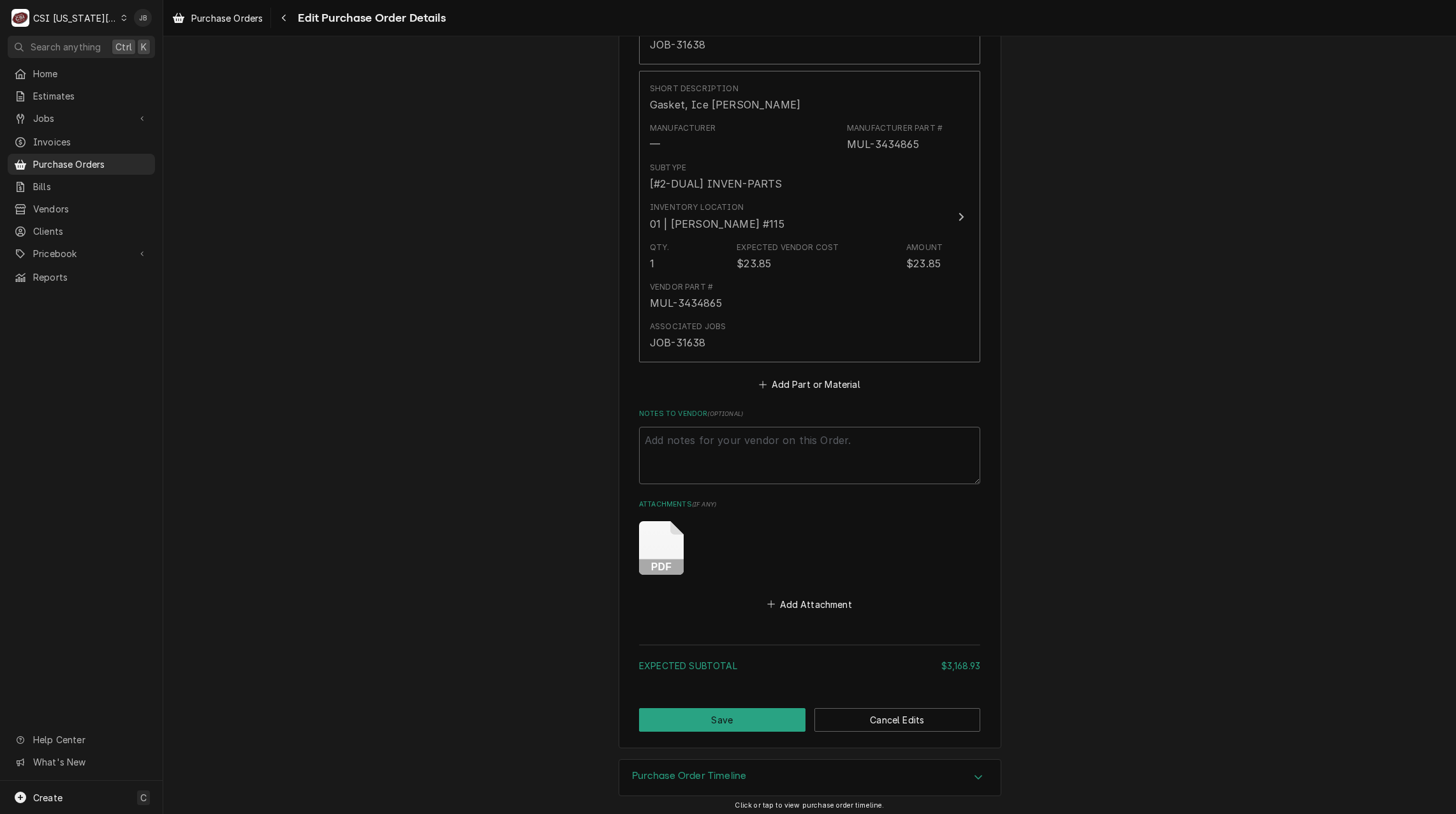
scroll to position [5297, 0]
click at [705, 710] on button "Save" at bounding box center [722, 714] width 166 height 24
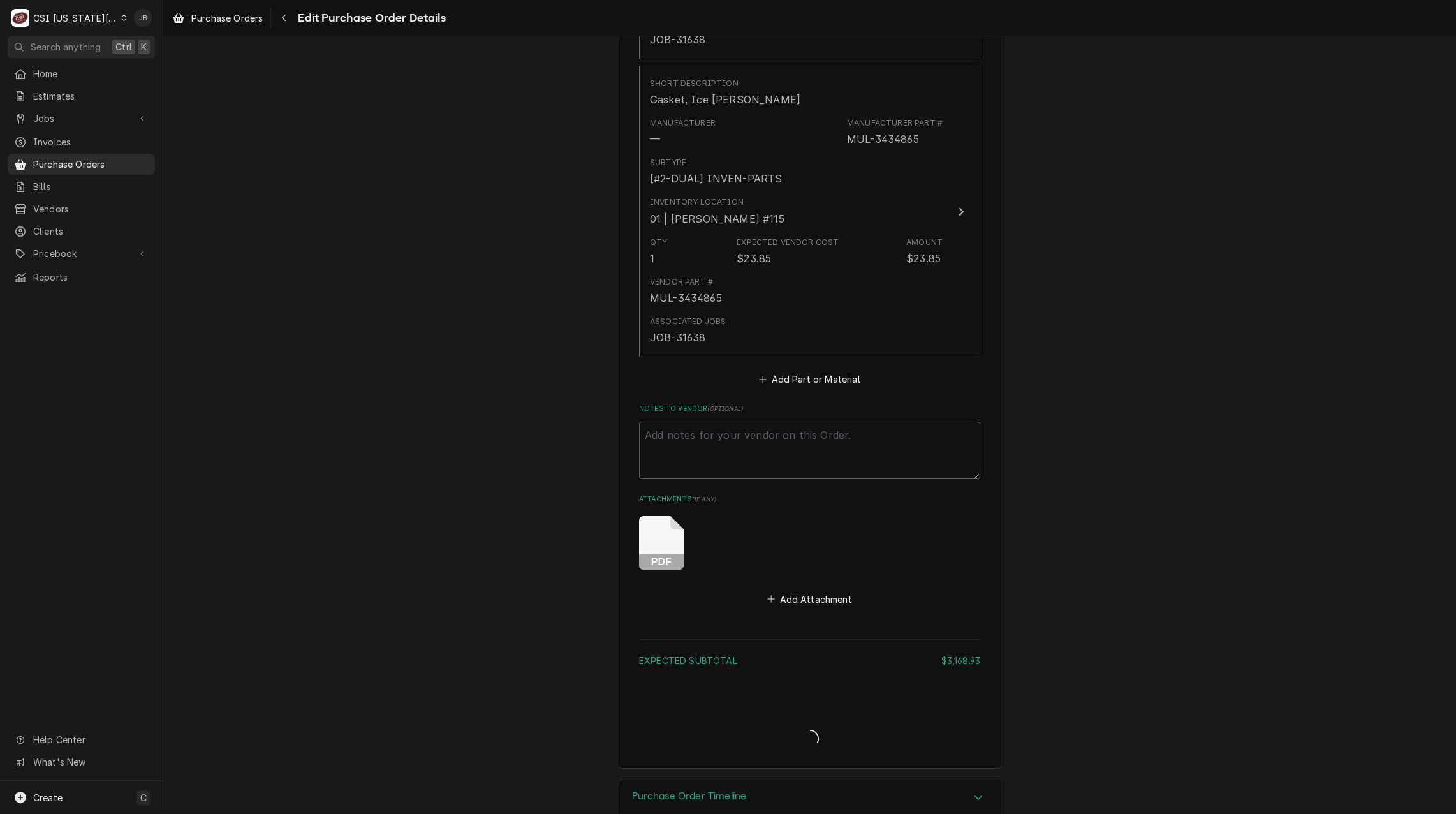
type textarea "x"
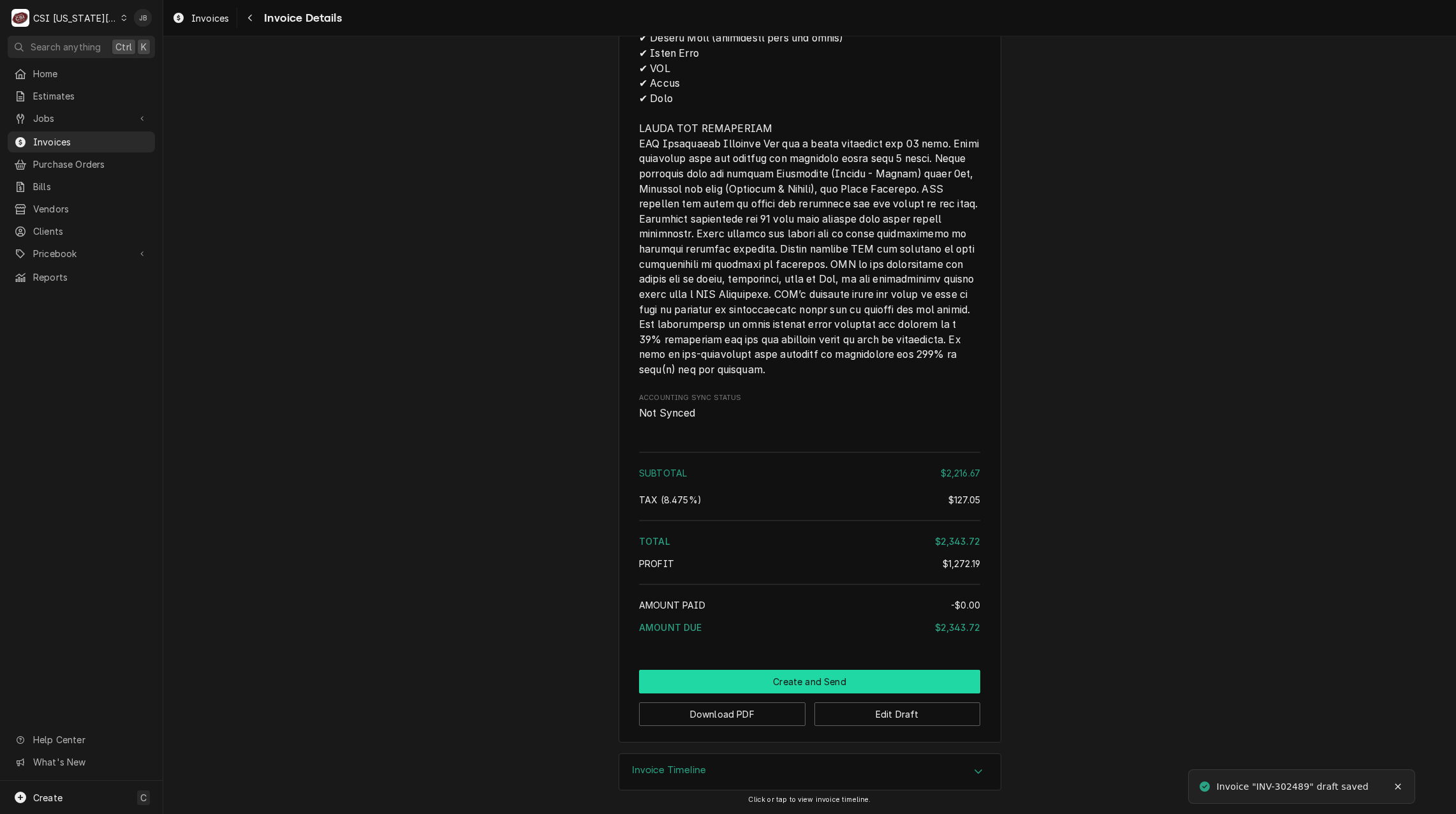
scroll to position [2375, 0]
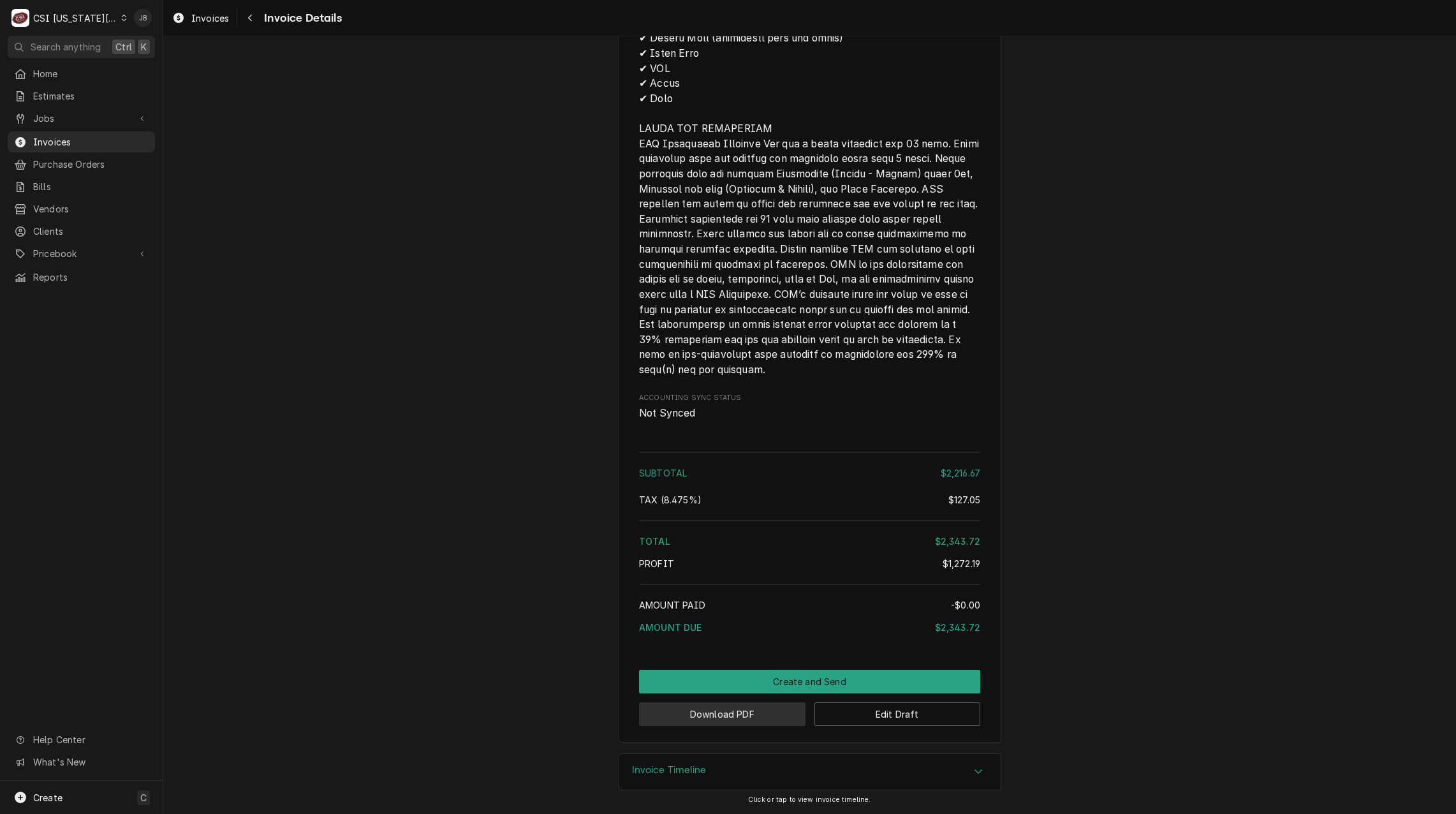
click at [741, 716] on button "Download PDF" at bounding box center [722, 714] width 166 height 24
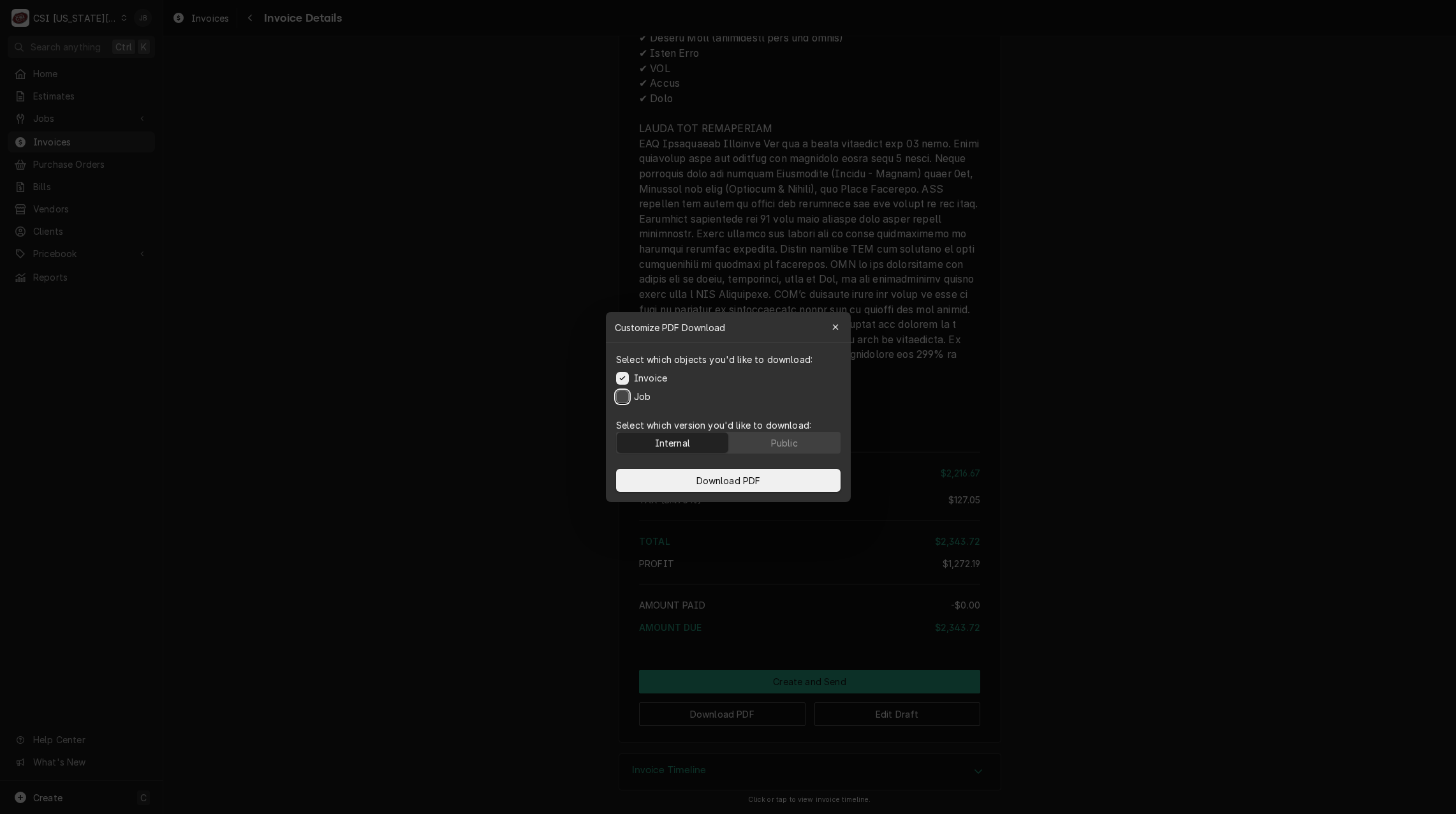
click at [622, 395] on button "Job" at bounding box center [622, 397] width 13 height 13
click at [776, 441] on div "Public" at bounding box center [783, 443] width 27 height 14
click at [719, 482] on span "Download PDF" at bounding box center [728, 480] width 70 height 14
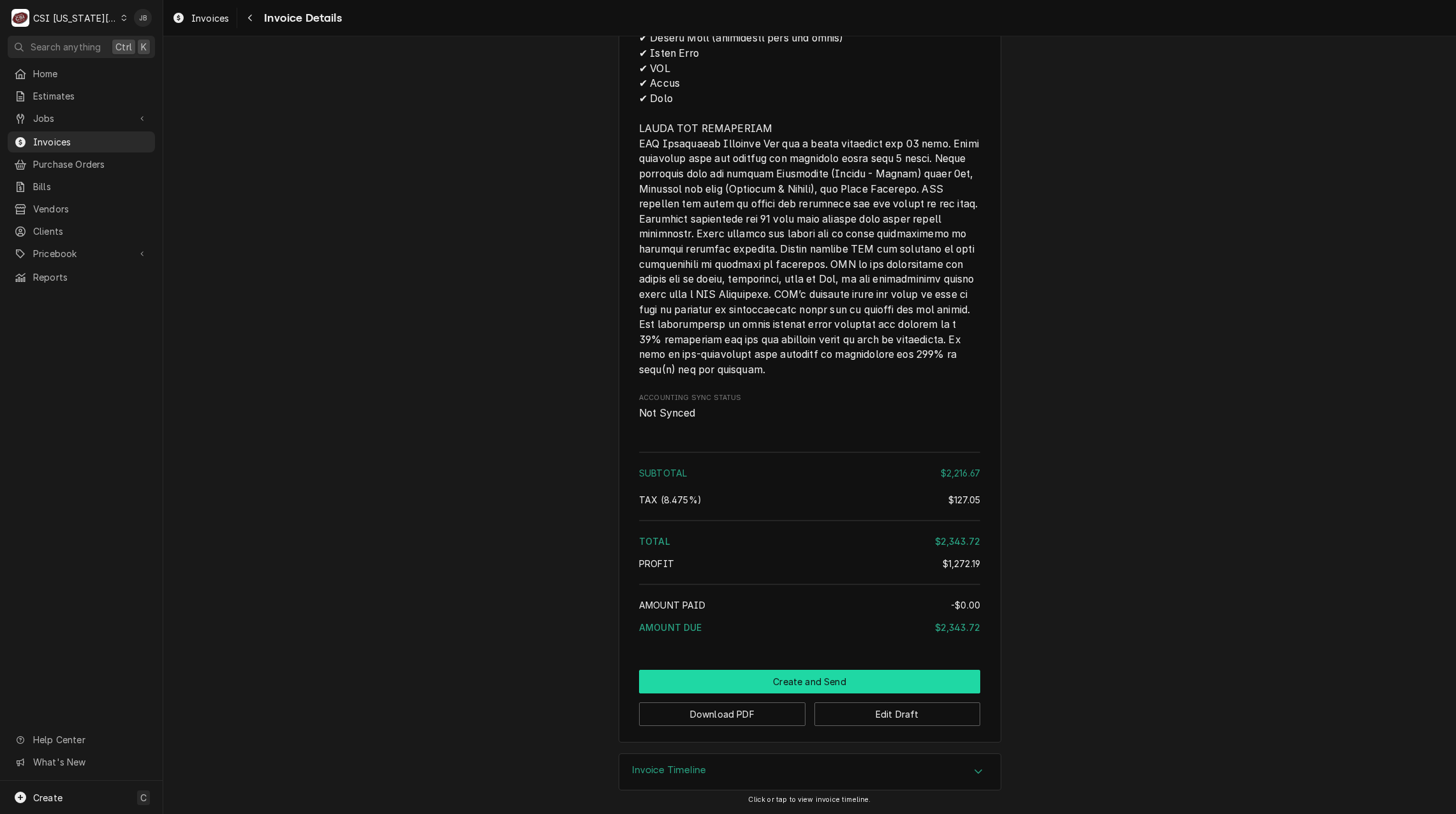
click at [752, 678] on button "Create and Send" at bounding box center [809, 681] width 341 height 24
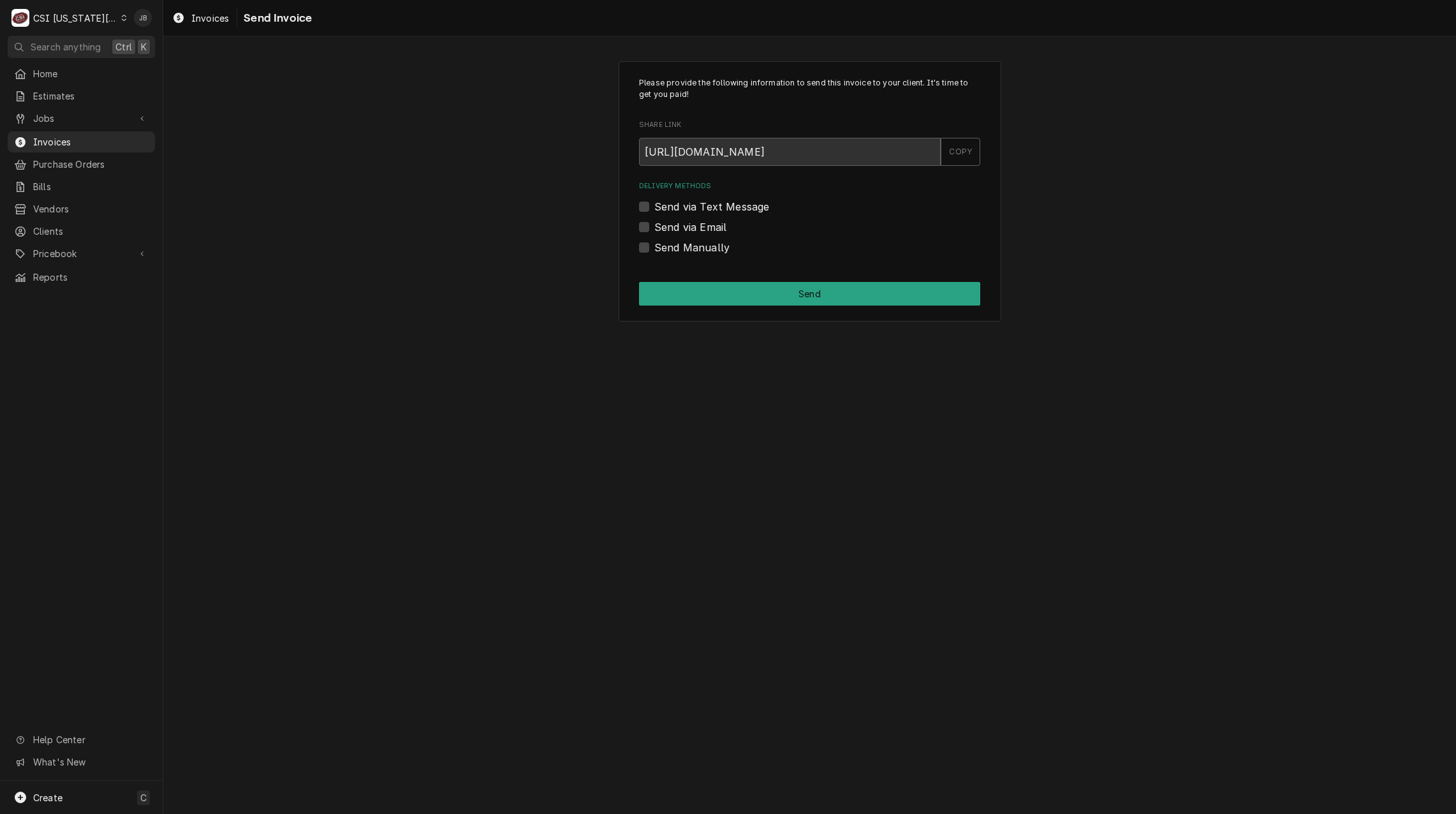
click at [712, 228] on label "Send via Email" at bounding box center [690, 227] width 72 height 15
click at [712, 228] on input "Send via Email" at bounding box center [825, 233] width 341 height 28
checkbox input "true"
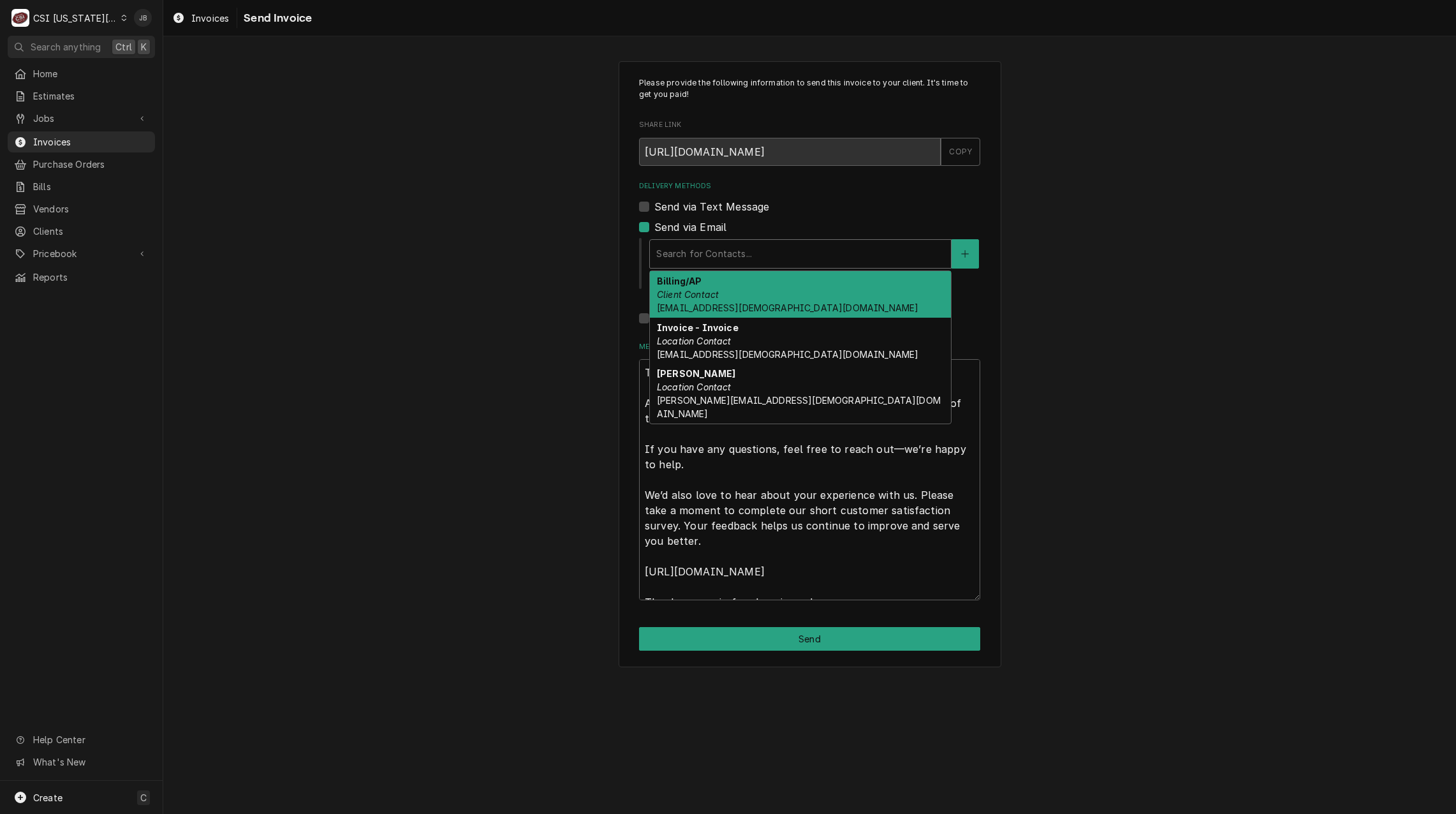
click at [765, 263] on div "Delivery Methods" at bounding box center [800, 254] width 288 height 23
click at [772, 308] on div "Billing/AP Client Contact 01772@chick-fil-a.com" at bounding box center [799, 294] width 301 height 47
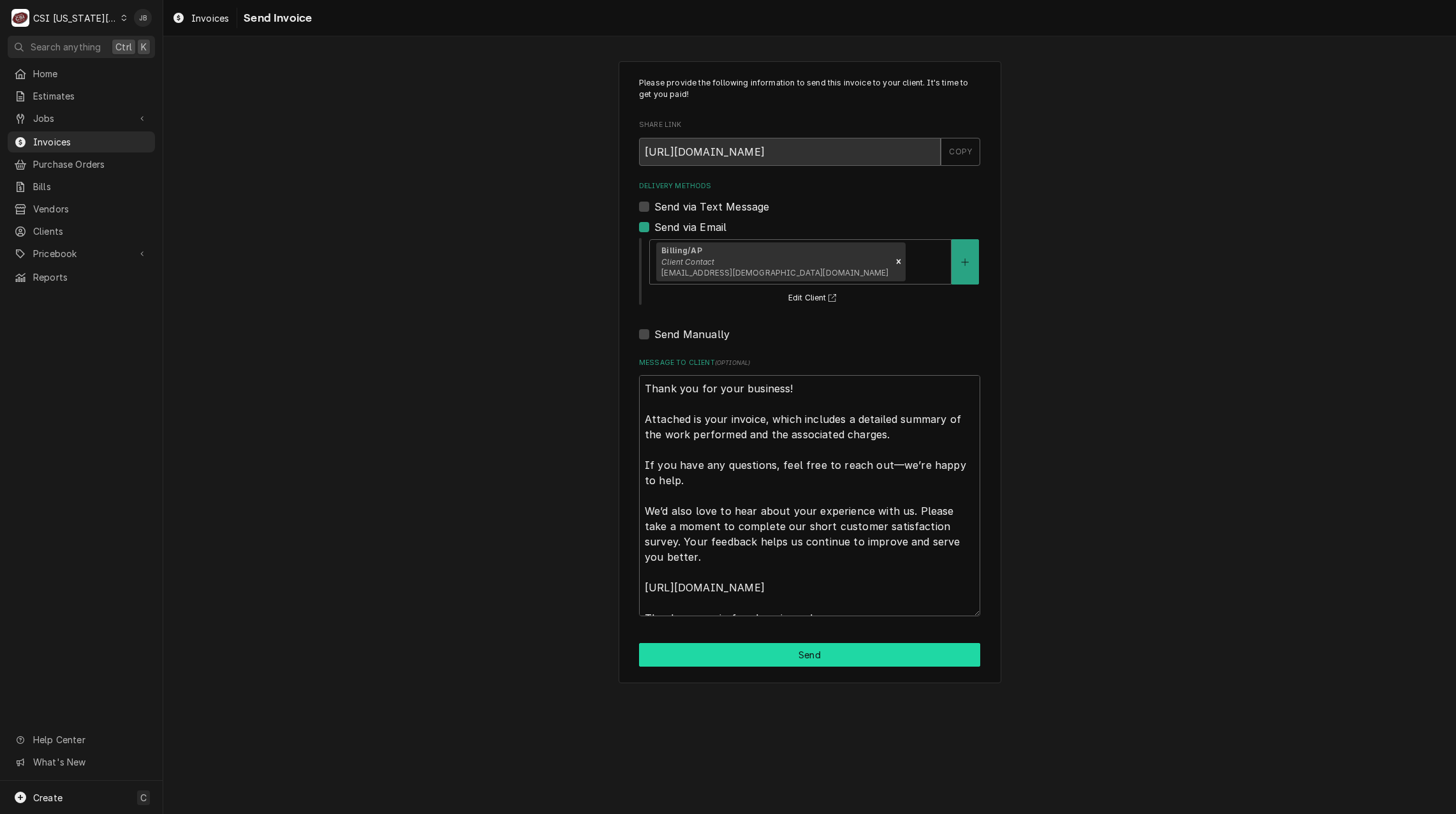
click at [797, 658] on button "Send" at bounding box center [809, 655] width 341 height 24
type textarea "x"
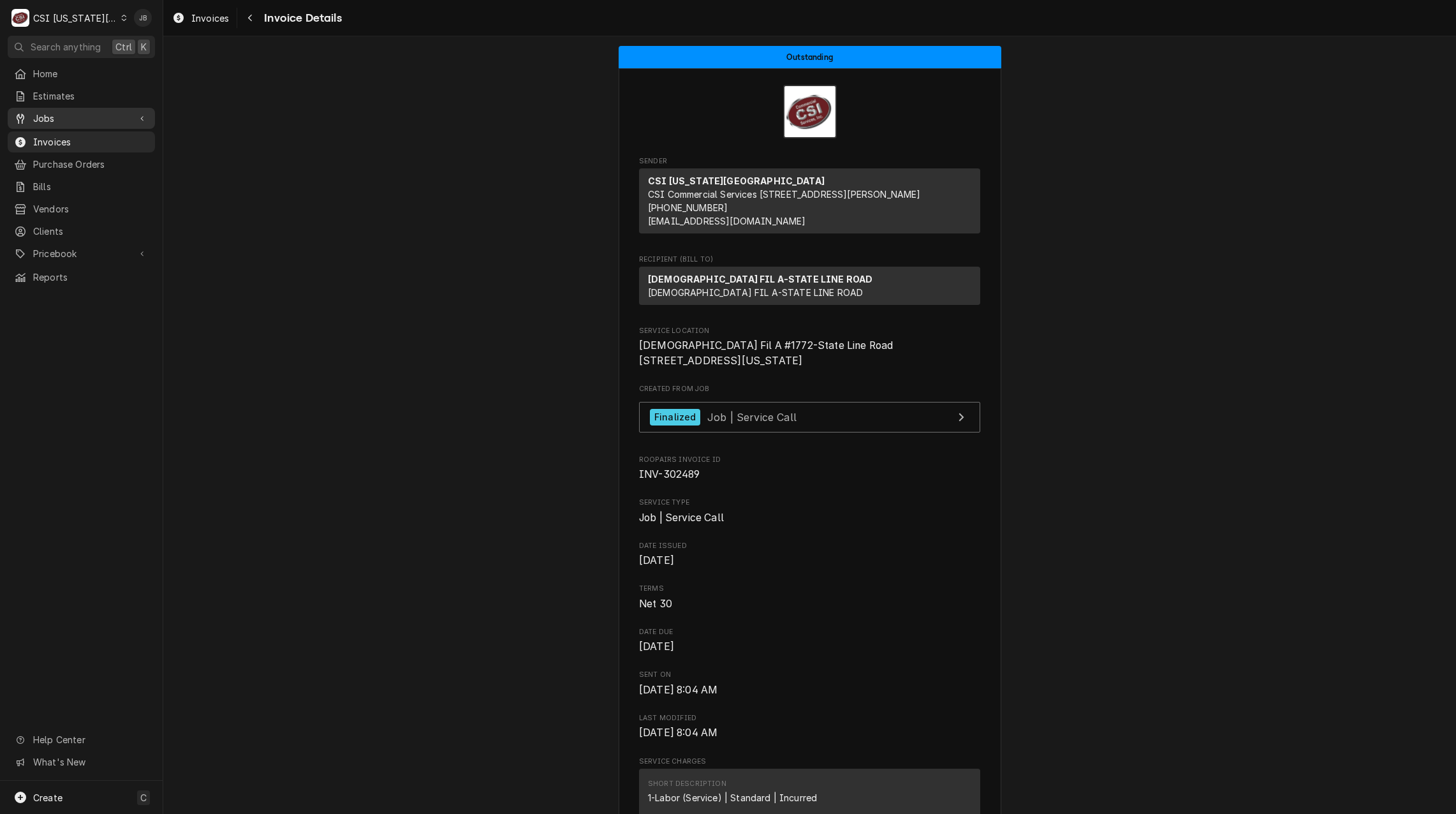
click at [104, 113] on span "Jobs" at bounding box center [81, 118] width 96 height 14
click at [78, 139] on span "Jobs" at bounding box center [90, 141] width 116 height 14
click at [83, 139] on span "Jobs" at bounding box center [90, 141] width 116 height 14
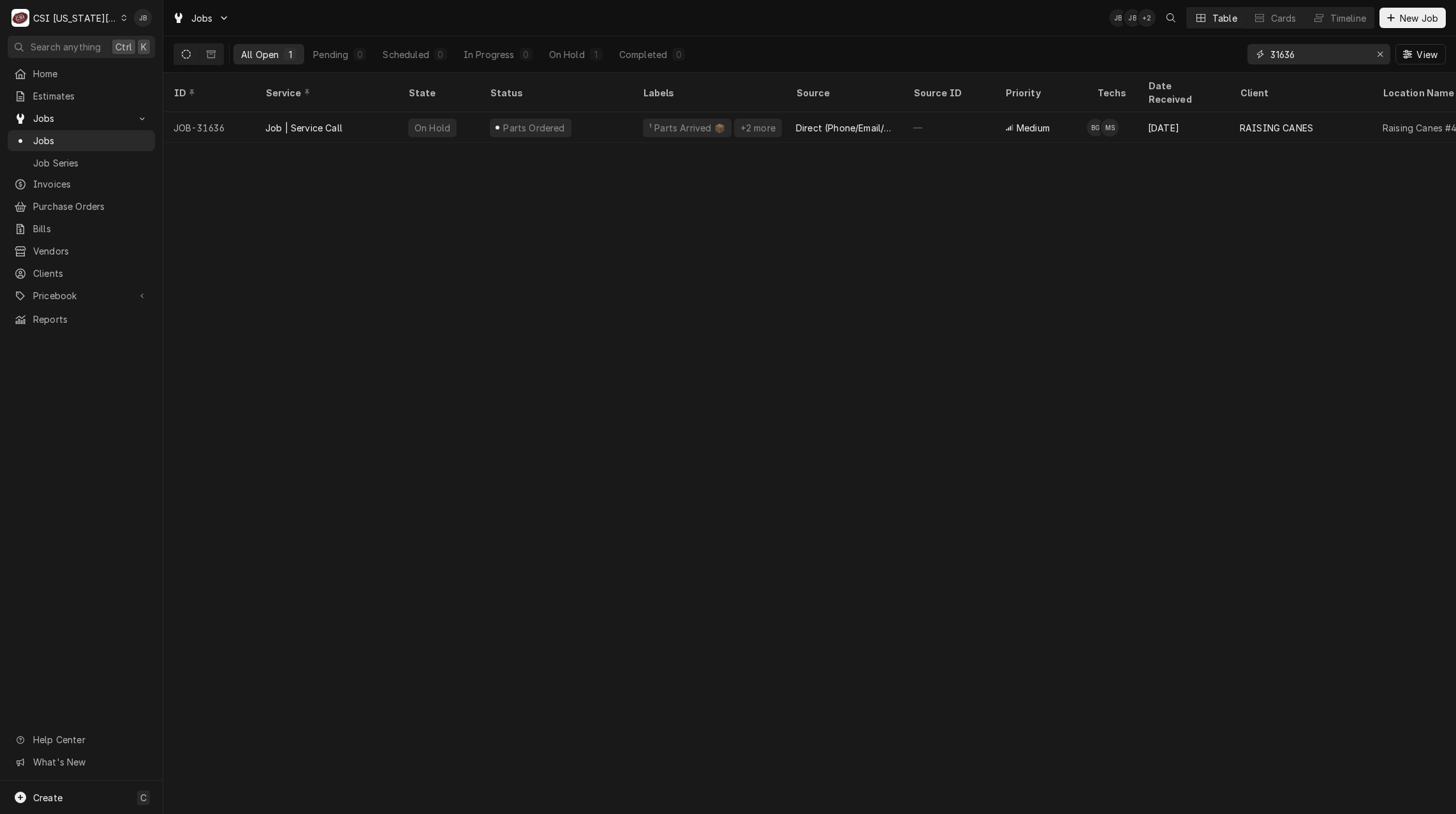
drag, startPoint x: 1307, startPoint y: 53, endPoint x: 1102, endPoint y: 57, distance: 205.0
click at [1102, 57] on div "All Open 1 Pending 0 Scheduled 0 In Progress 0 On Hold 1 Completed 0 31636 View" at bounding box center [809, 55] width 1272 height 36
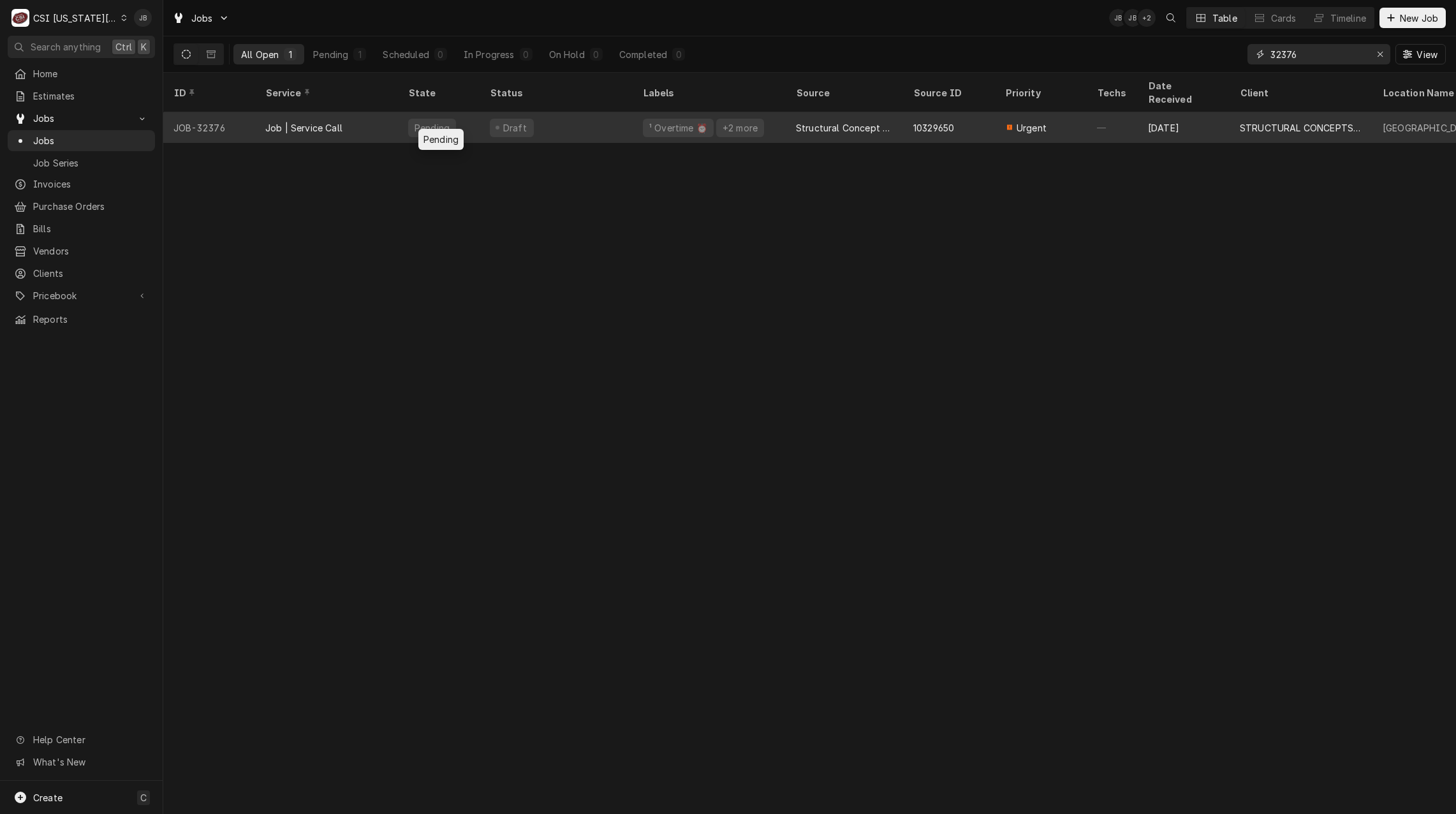
type input "32376"
click at [474, 118] on div "Pending" at bounding box center [438, 127] width 82 height 31
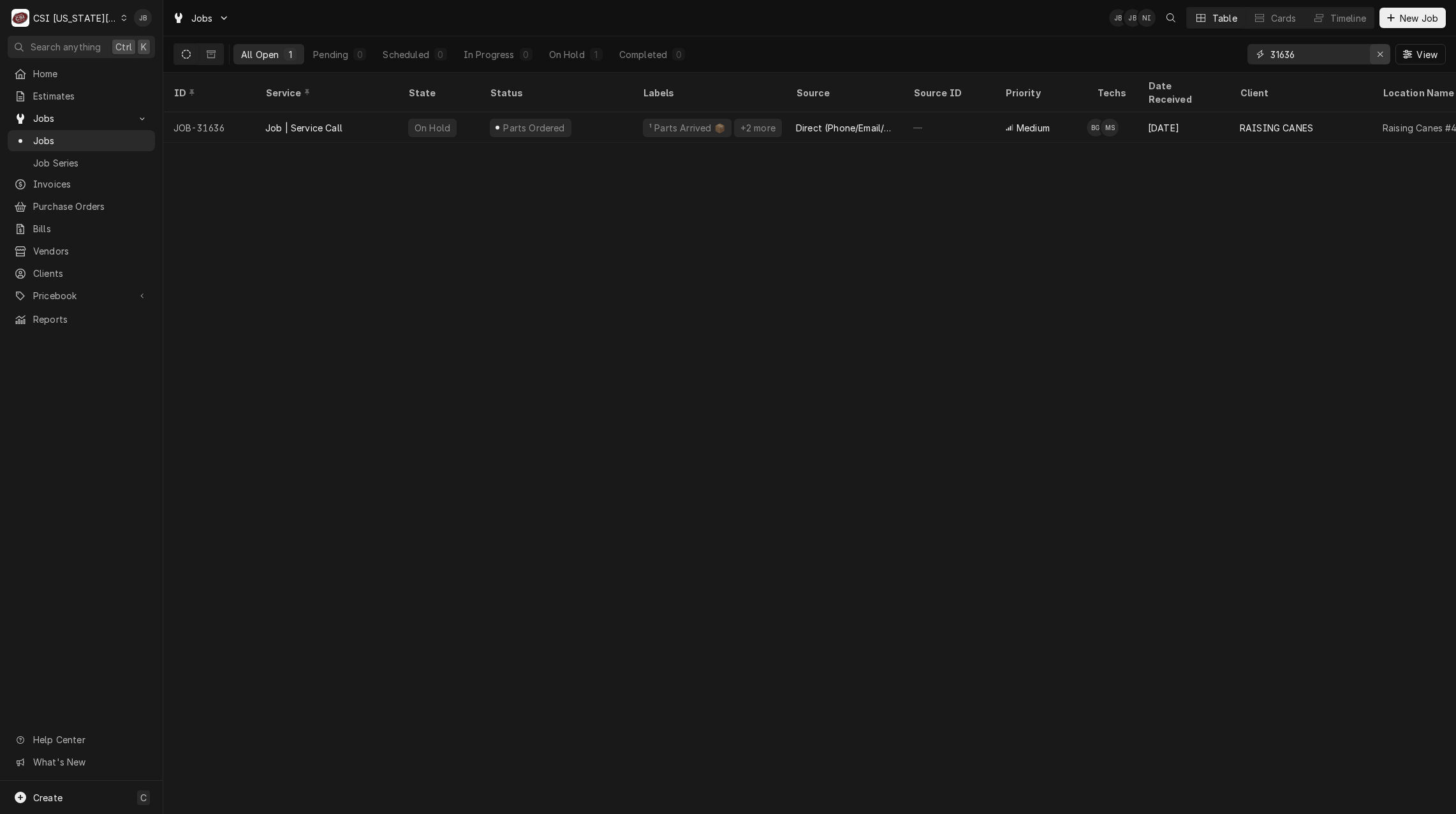
click at [1376, 55] on icon "Erase input" at bounding box center [1380, 54] width 7 height 9
click at [1320, 59] on input "Dynamic Content Wrapper" at bounding box center [1330, 54] width 120 height 20
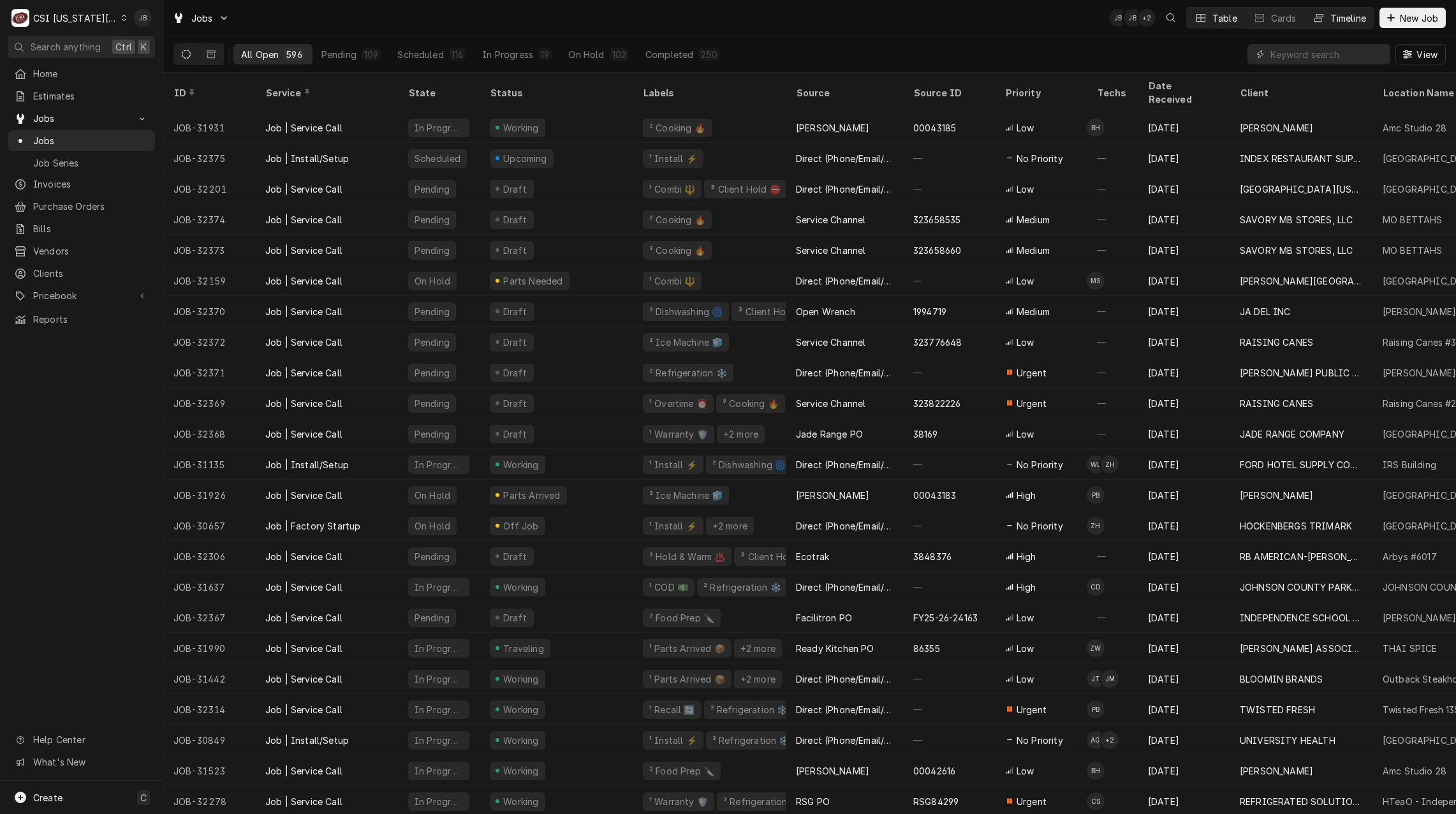
click at [1346, 9] on button "Timeline" at bounding box center [1339, 18] width 69 height 20
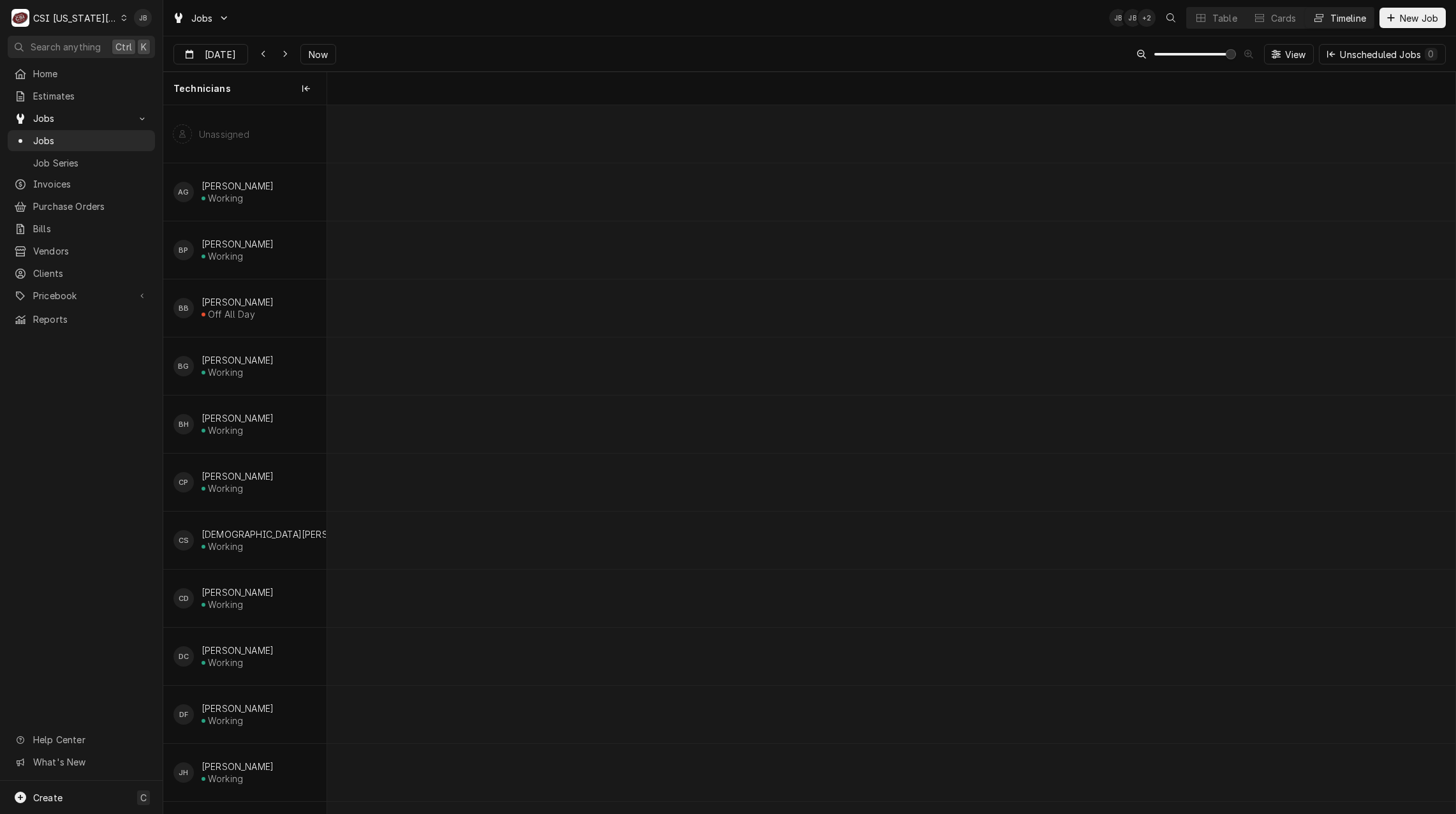
scroll to position [0, 22355]
click at [311, 52] on span "Now" at bounding box center [318, 55] width 24 height 14
type input "Aug 27"
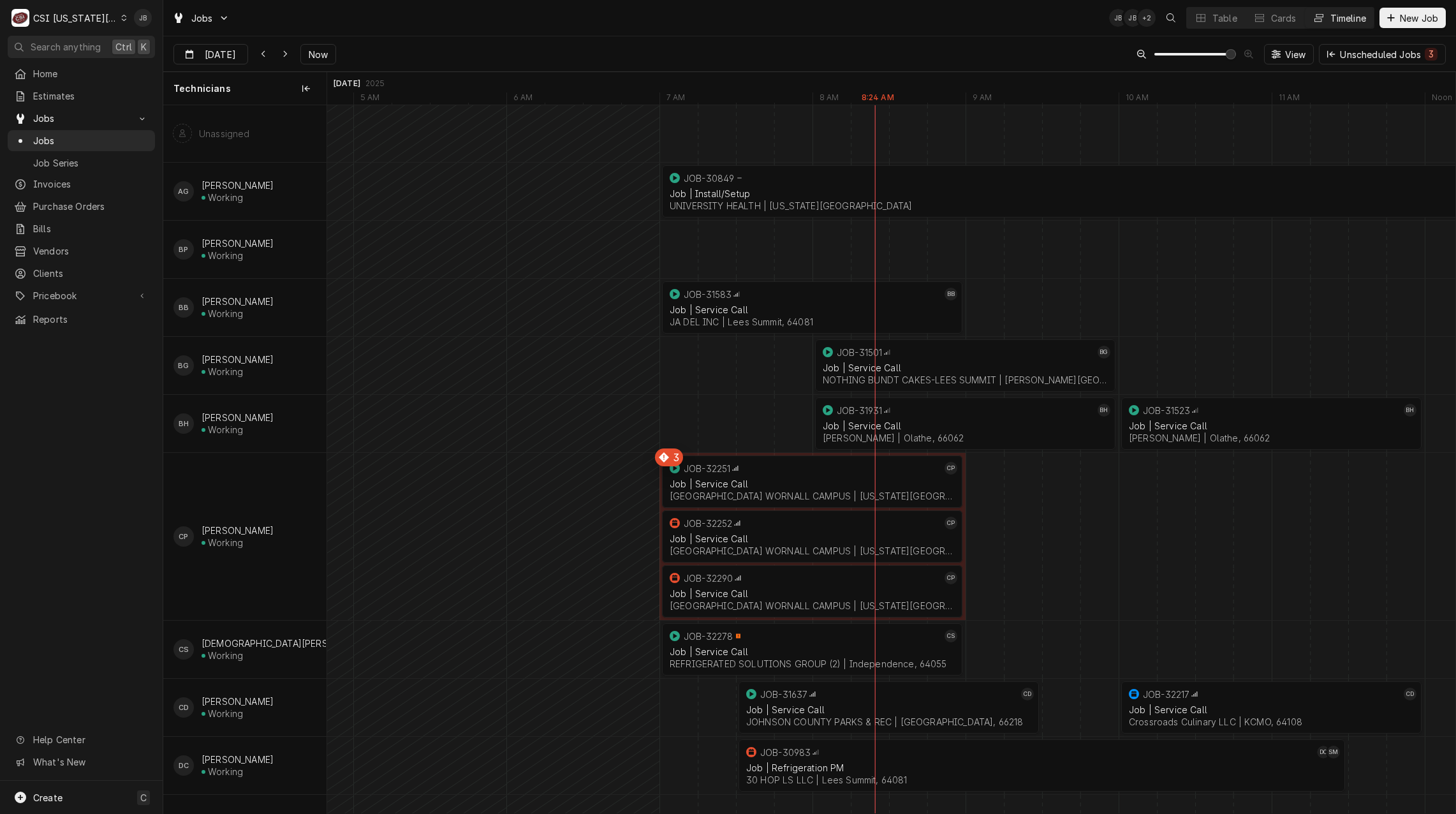
scroll to position [0, 0]
click at [1228, 19] on div "Table" at bounding box center [1224, 18] width 25 height 14
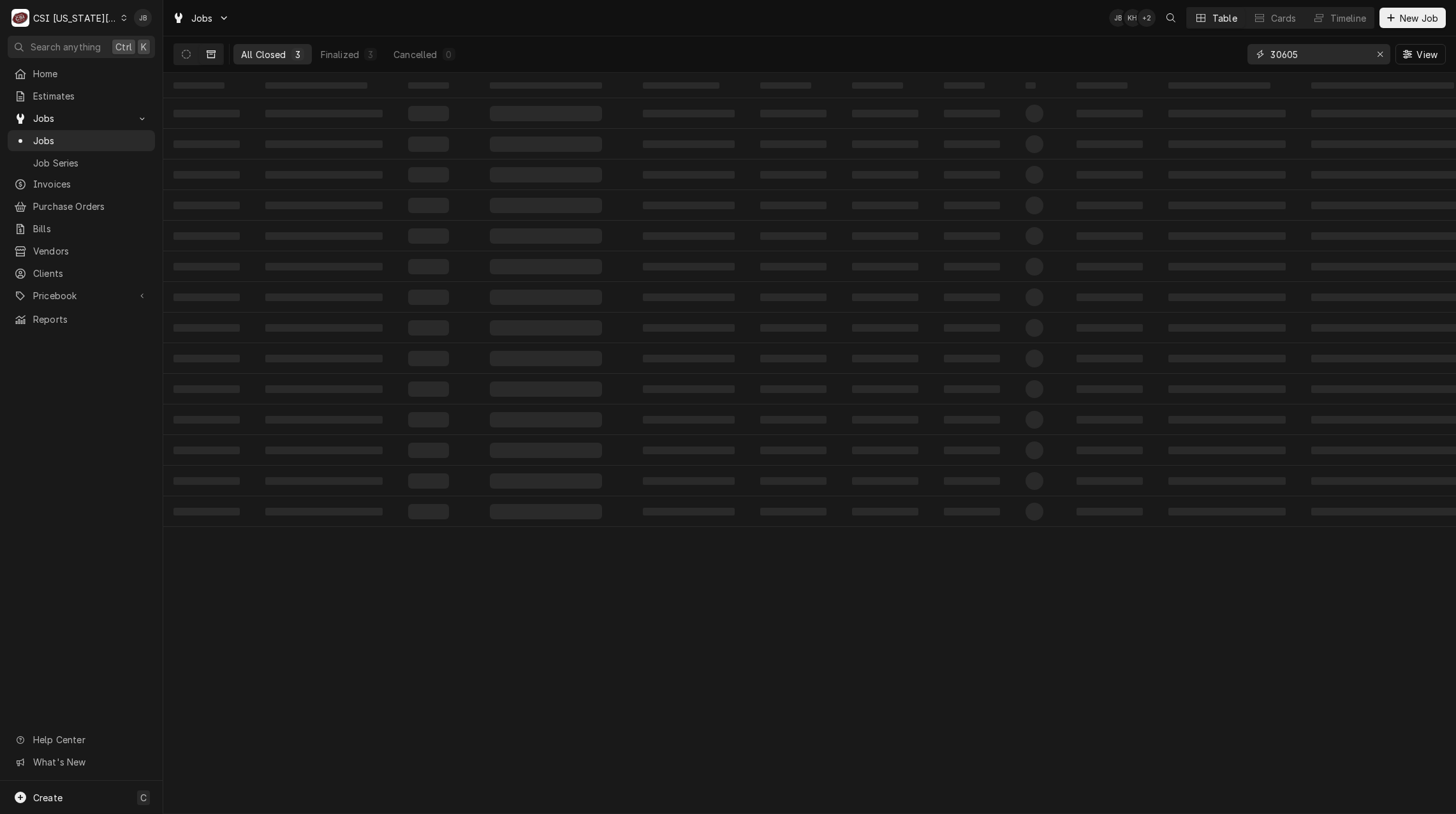
drag, startPoint x: 1308, startPoint y: 59, endPoint x: 1294, endPoint y: 58, distance: 14.0
click at [1294, 58] on input "30605" at bounding box center [1318, 54] width 95 height 20
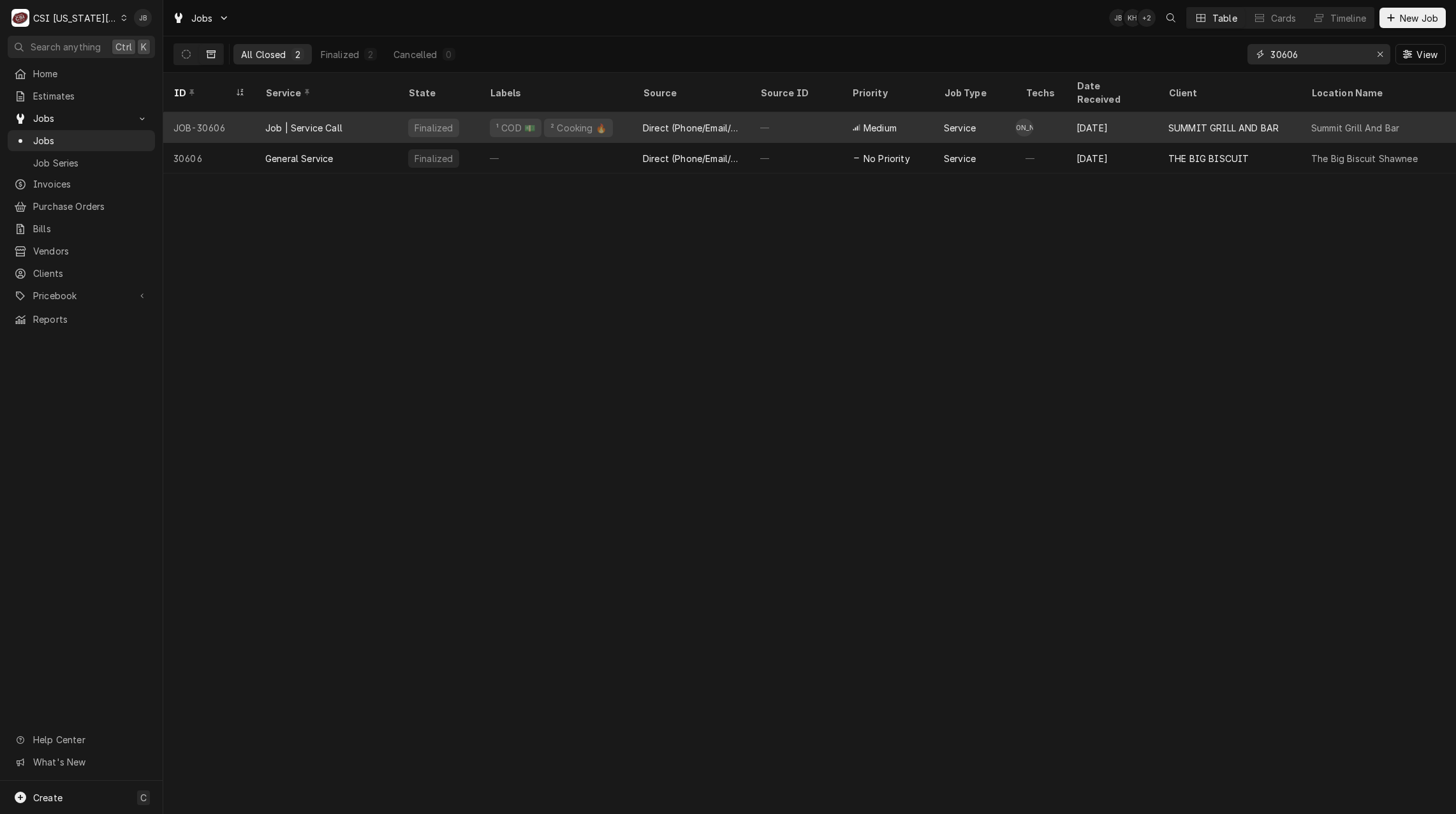
type input "30606"
click at [677, 121] on div "Direct (Phone/Email/etc.)" at bounding box center [691, 128] width 97 height 14
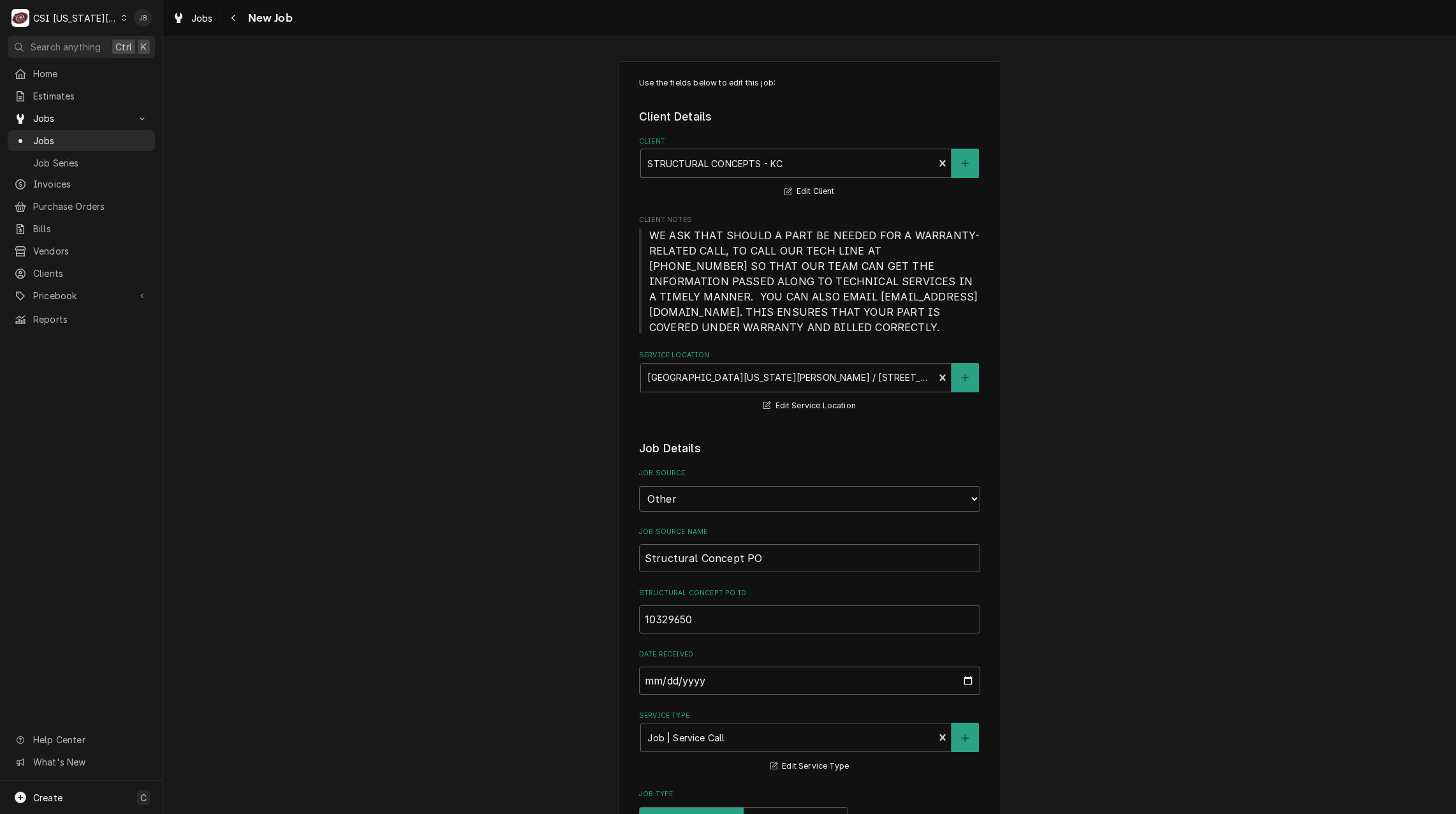
type textarea "x"
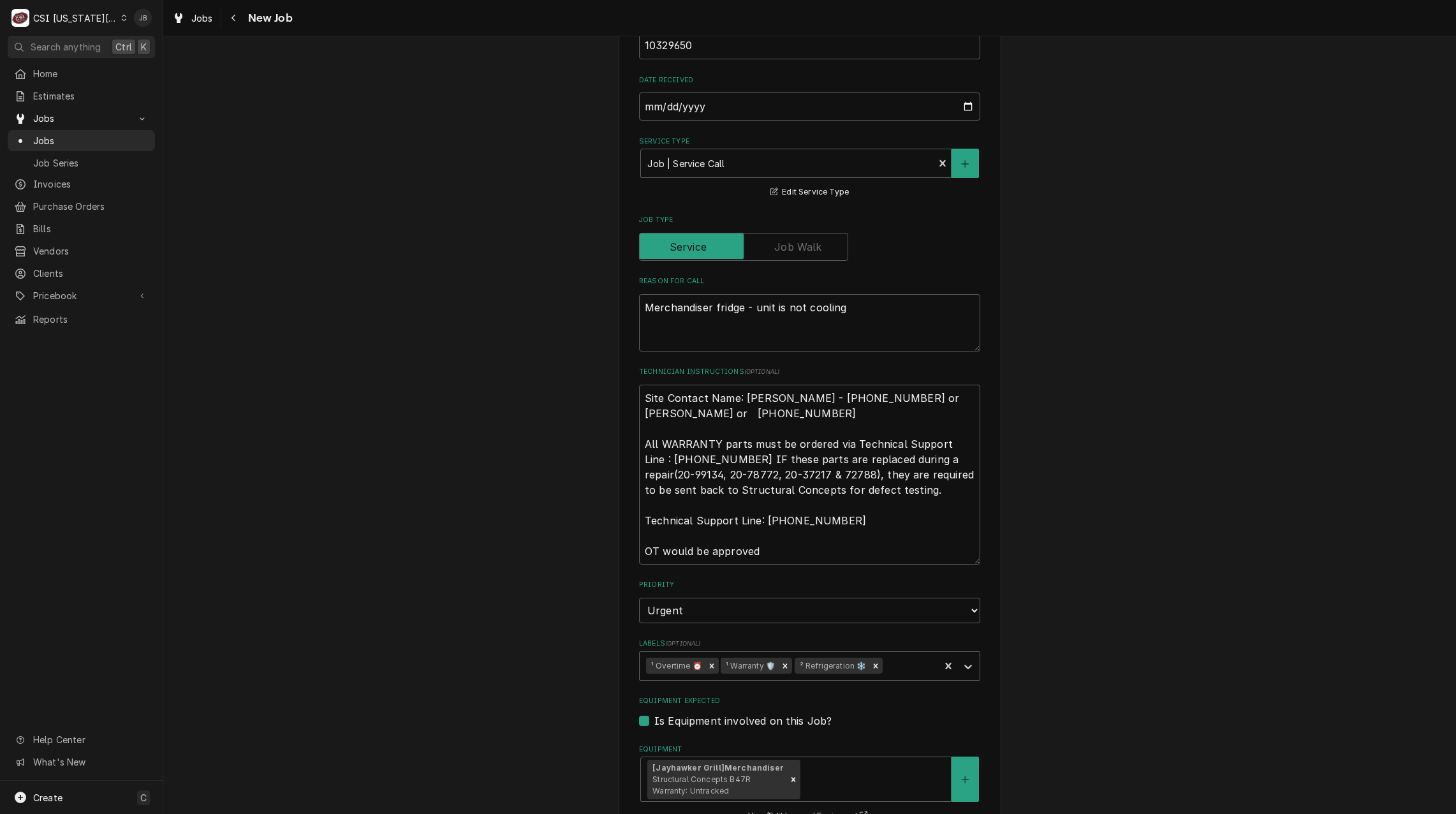
scroll to position [15, 0]
drag, startPoint x: 819, startPoint y: 476, endPoint x: 812, endPoint y: 482, distance: 9.2
click at [819, 476] on textarea "Site Contact Name: Jon Bain - 816-534-4816 or Kevin Sloan or 913-216-9396 All W…" at bounding box center [809, 474] width 341 height 180
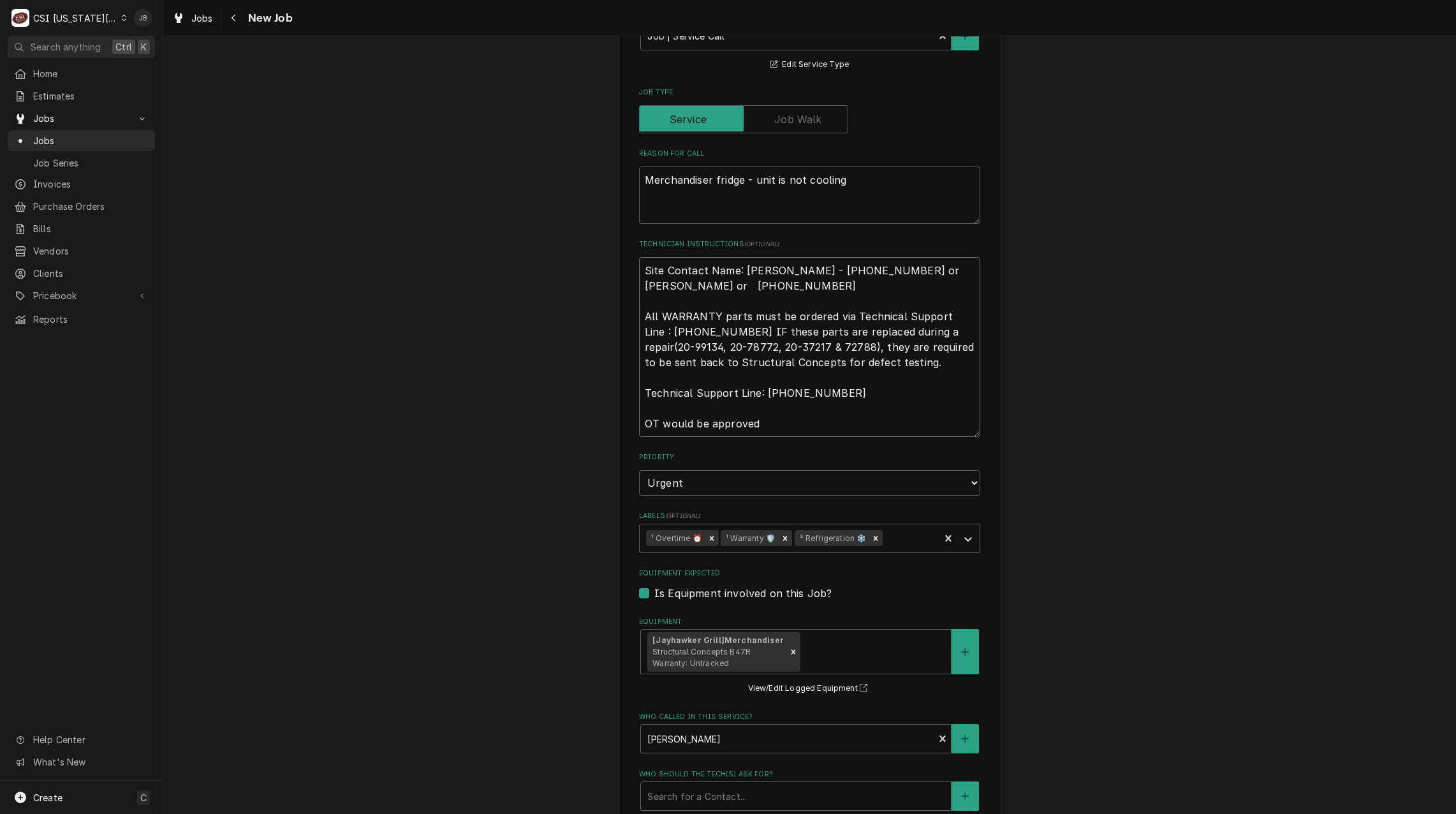
scroll to position [0, 0]
click at [88, 139] on span "Jobs" at bounding box center [90, 141] width 116 height 14
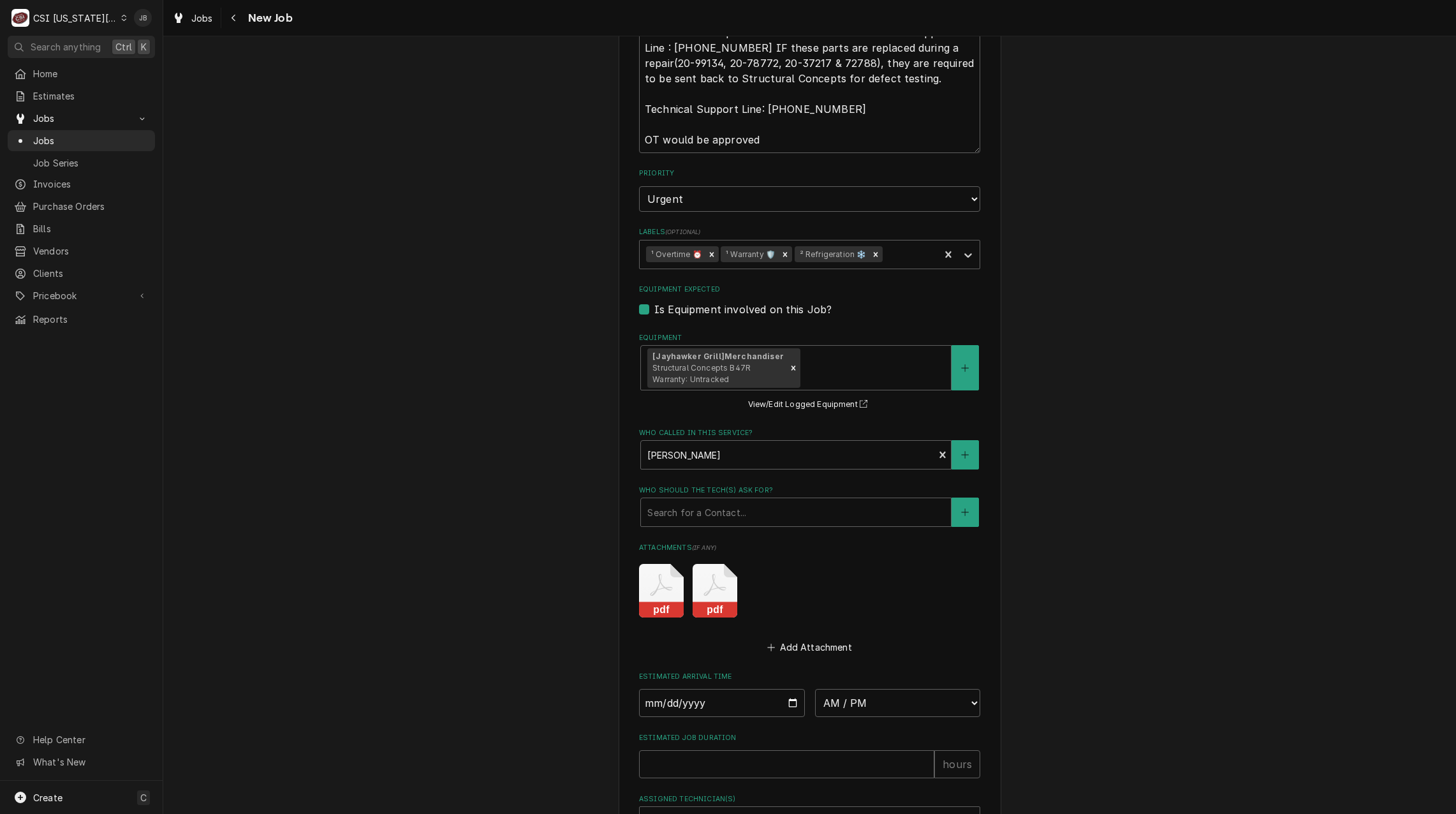
scroll to position [1085, 0]
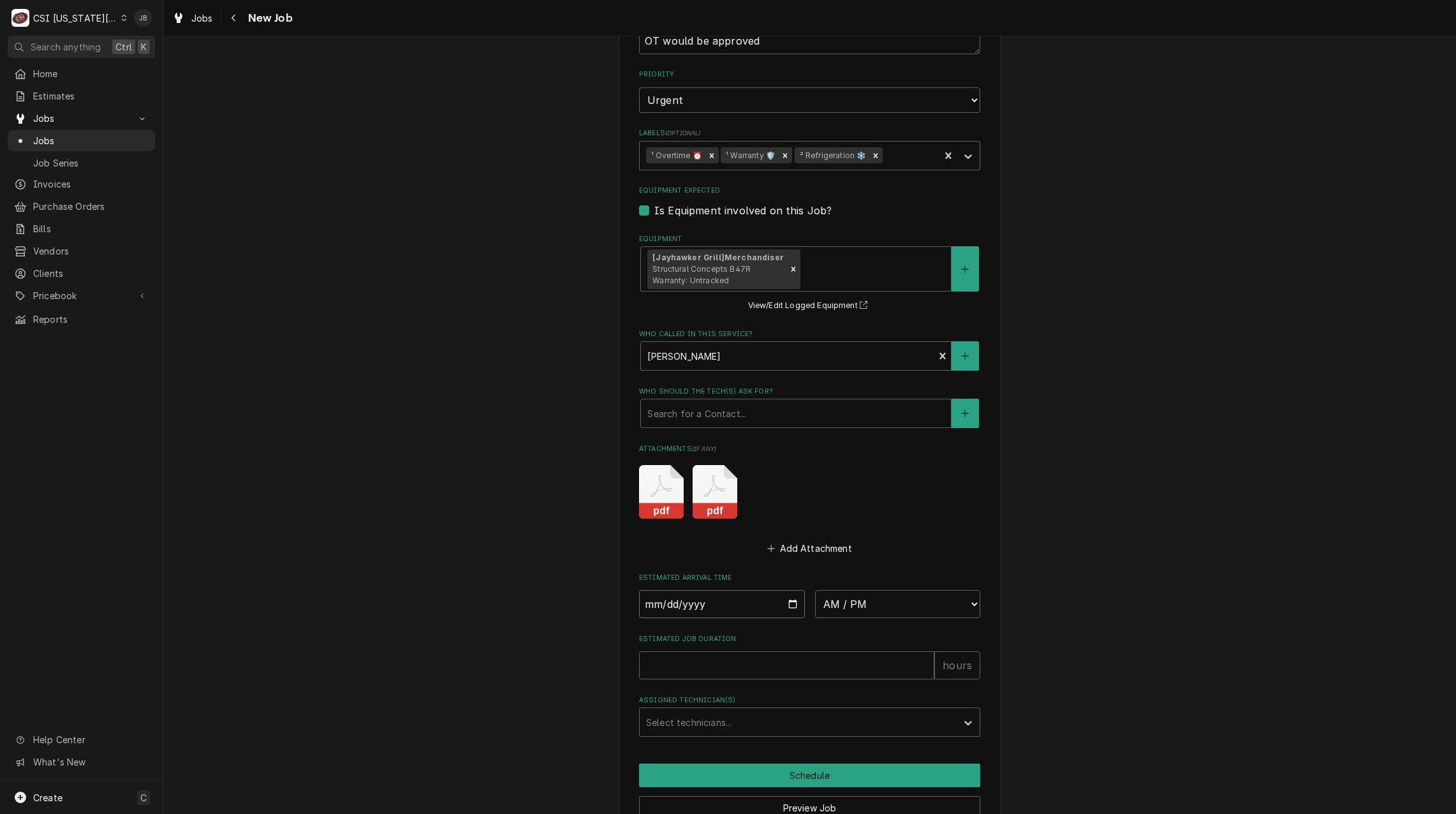
click at [781, 609] on input "Date" at bounding box center [721, 604] width 166 height 28
type input "2025-08-27"
type textarea "x"
click at [883, 603] on select "AM / PM 6:00 AM 6:15 AM 6:30 AM 6:45 AM 7:00 AM 7:15 AM 7:30 AM 7:45 AM 8:00 AM…" at bounding box center [898, 604] width 166 height 28
select select "12:00:00"
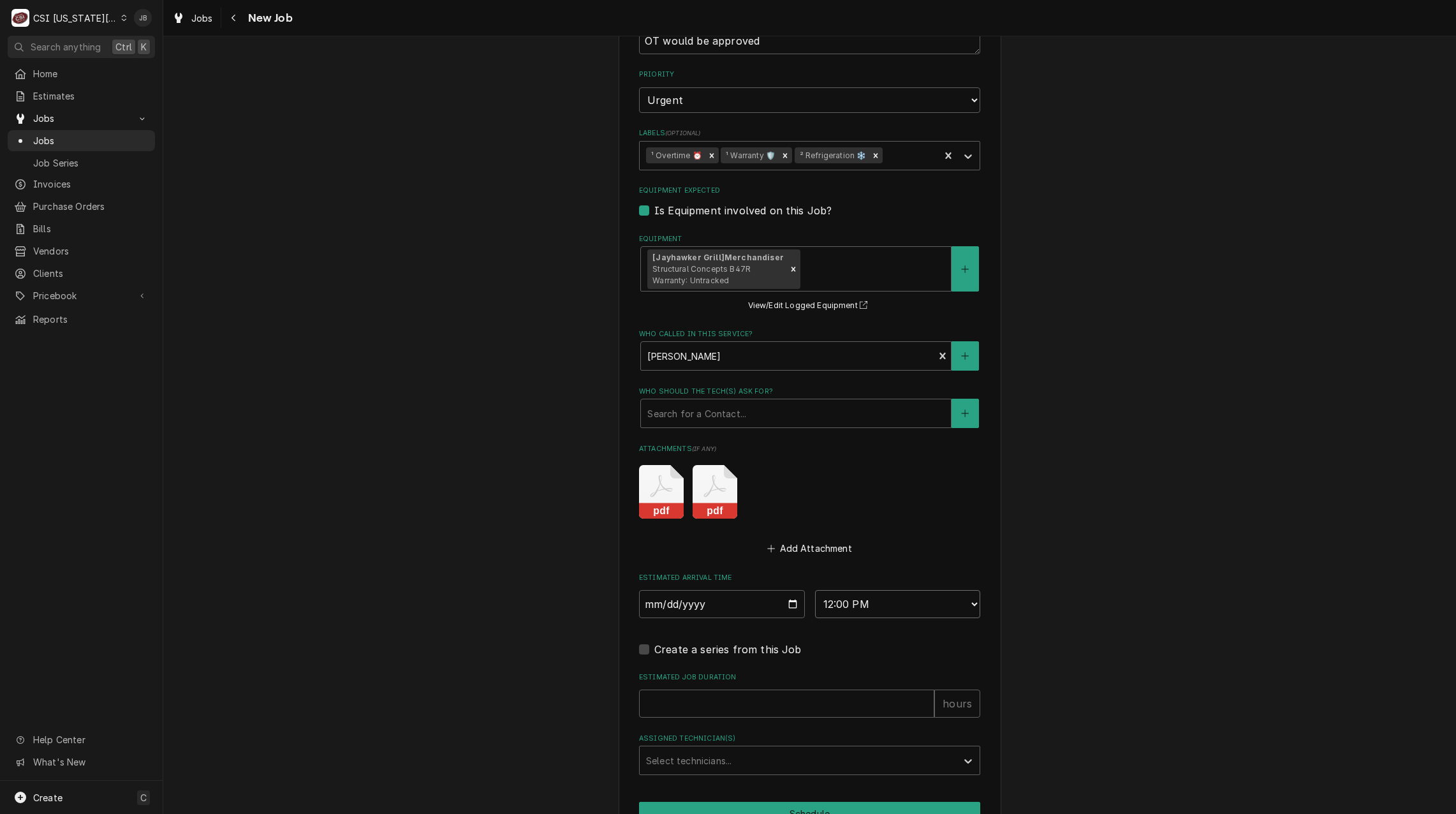
scroll to position [0, 0]
click at [681, 701] on input "Estimated Job Duration" at bounding box center [786, 703] width 295 height 28
type textarea "x"
type input "3"
type textarea "x"
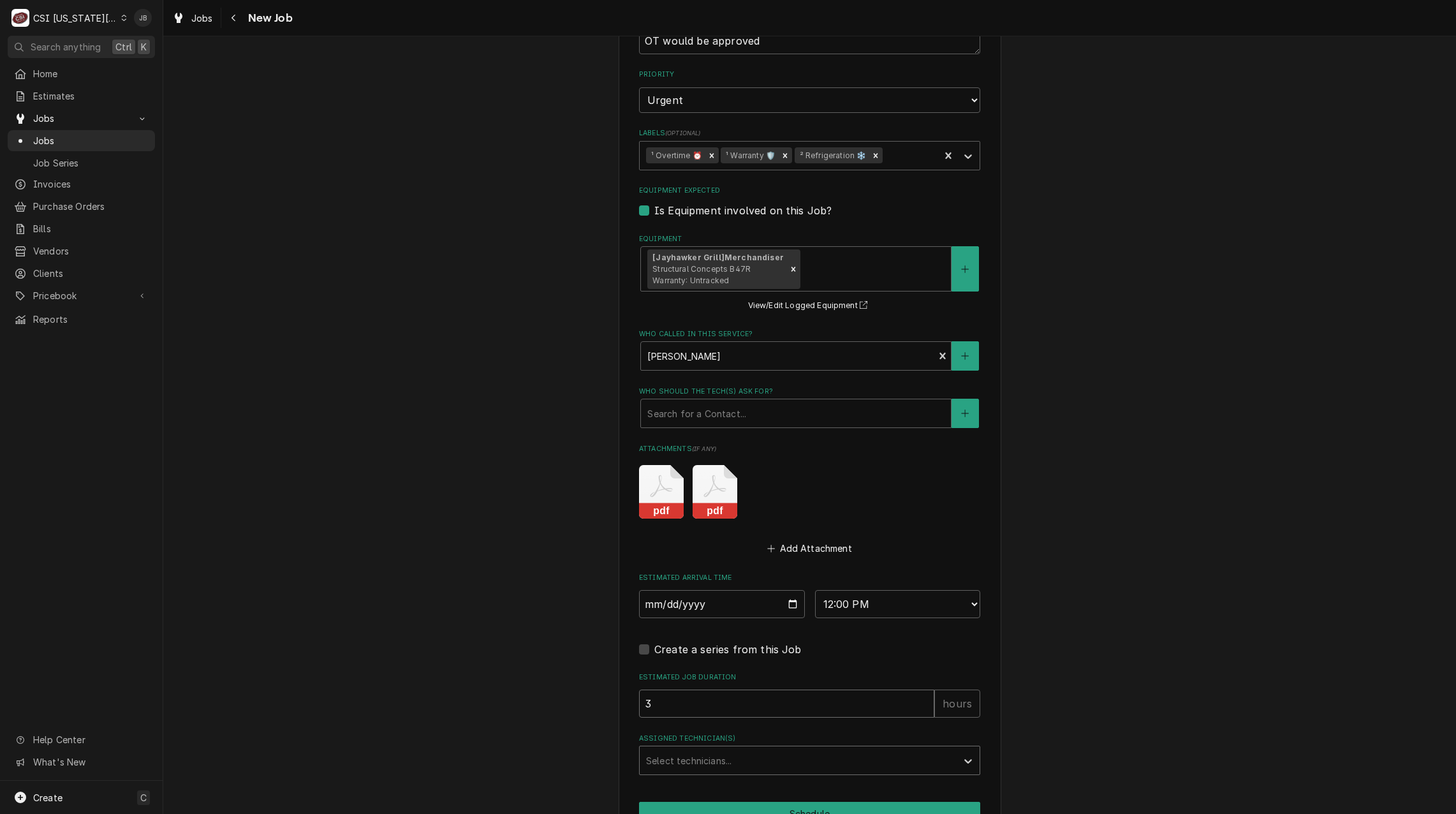
type input "3"
click at [660, 762] on div "Assigned Technician(s)" at bounding box center [798, 760] width 304 height 23
type input "charles"
click at [750, 789] on div "Charles Pendergrass" at bounding box center [809, 788] width 340 height 20
type textarea "x"
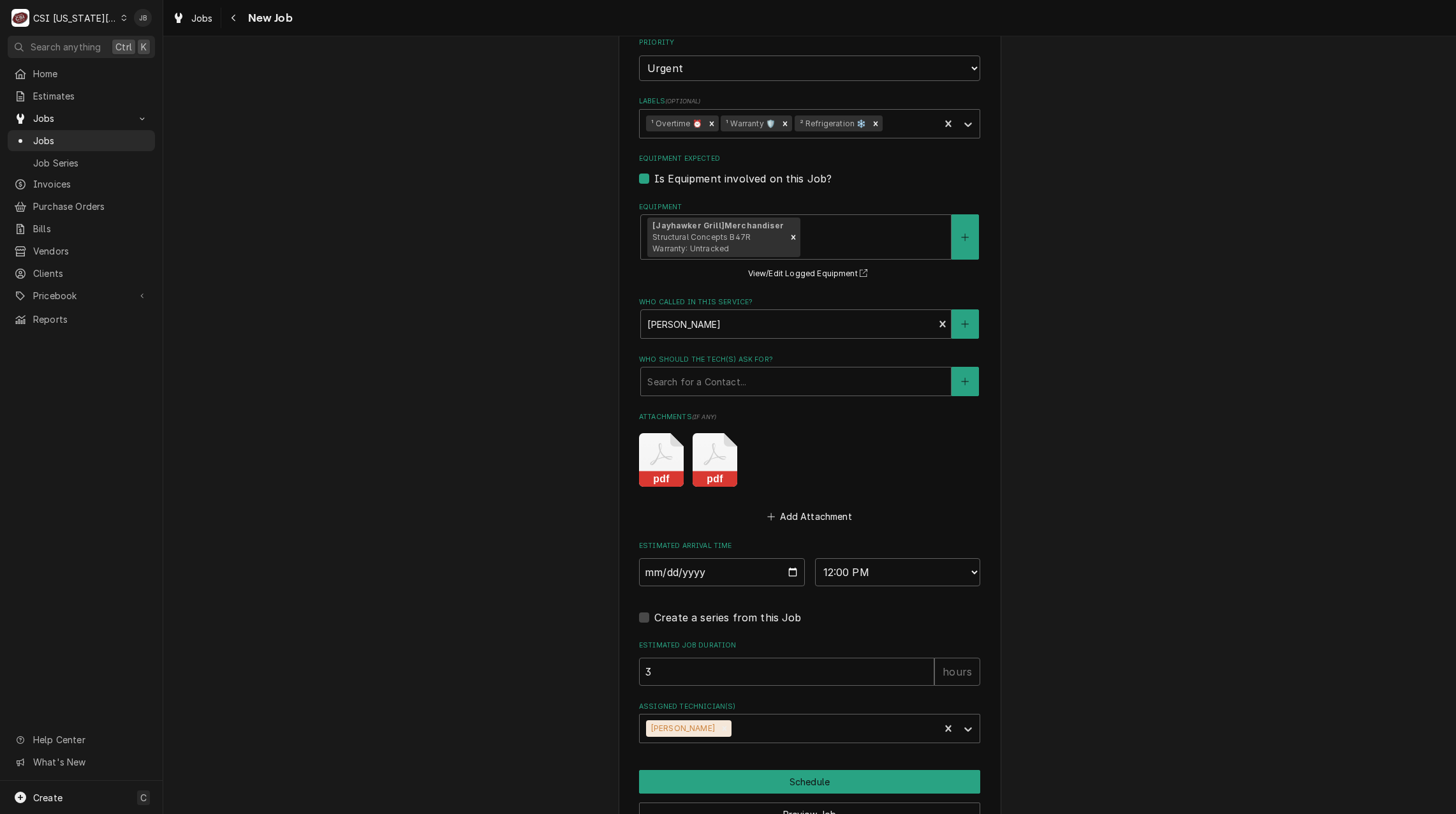
scroll to position [1188, 0]
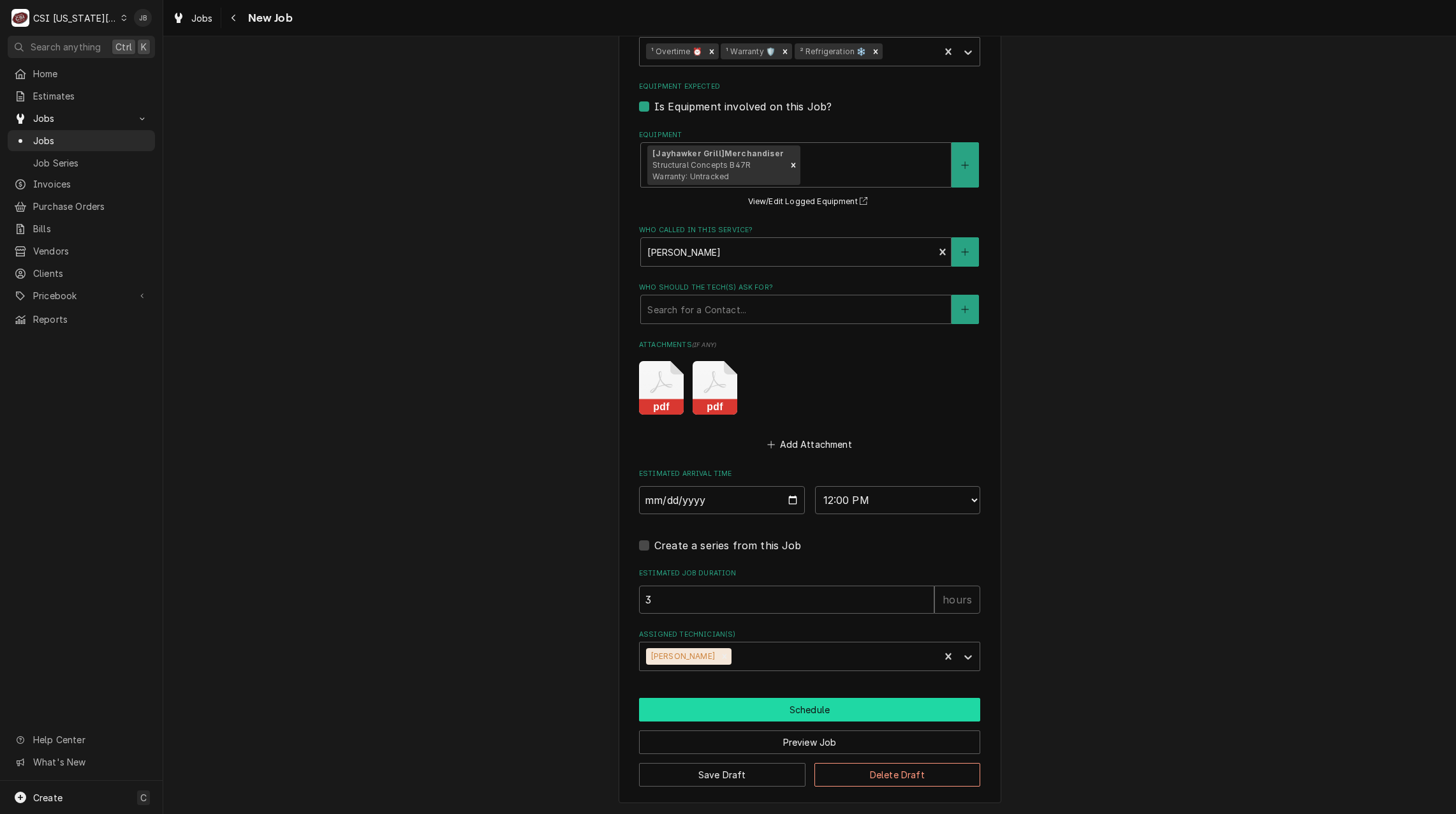
click at [745, 710] on button "Schedule" at bounding box center [809, 709] width 341 height 24
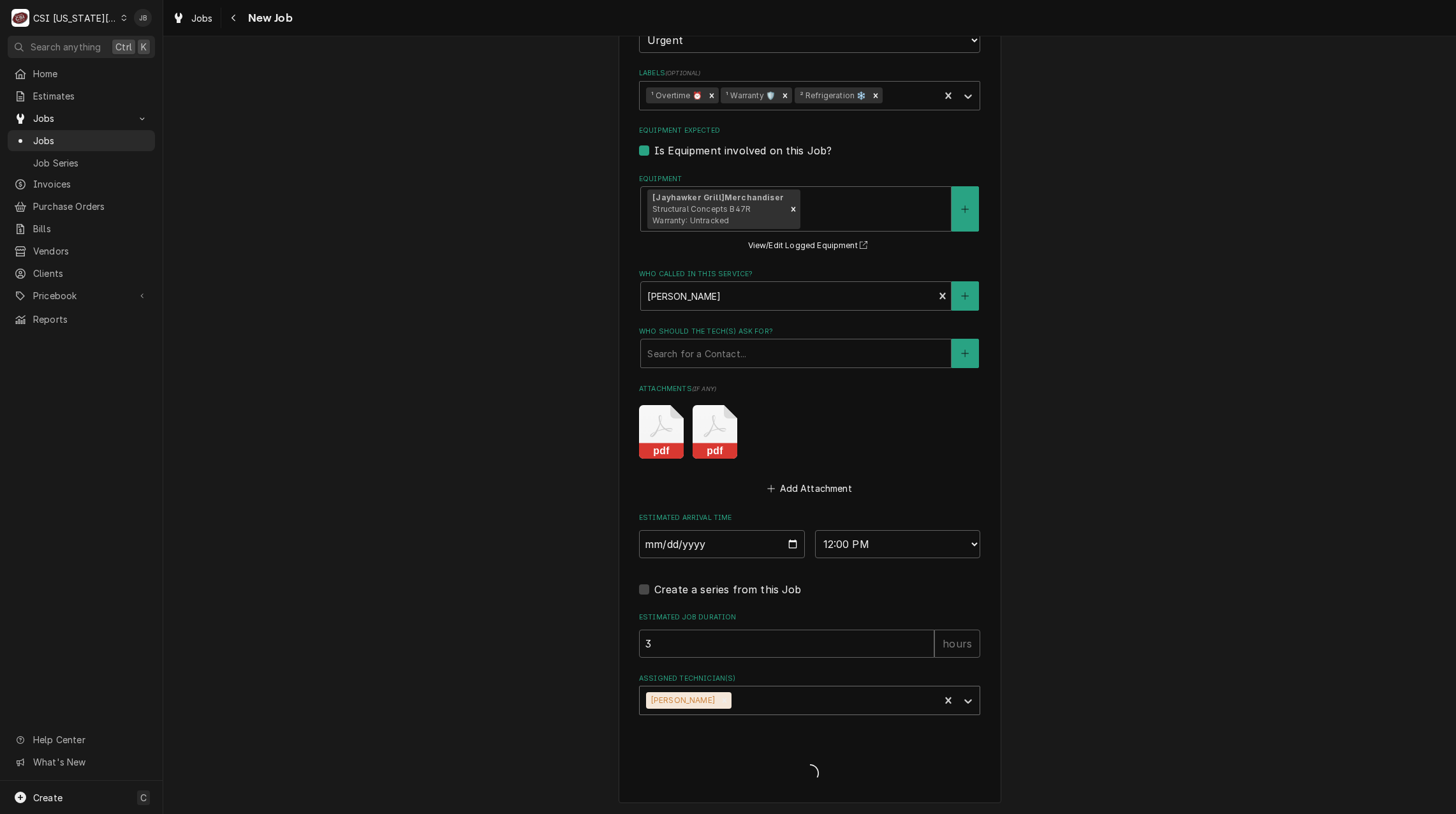
type textarea "x"
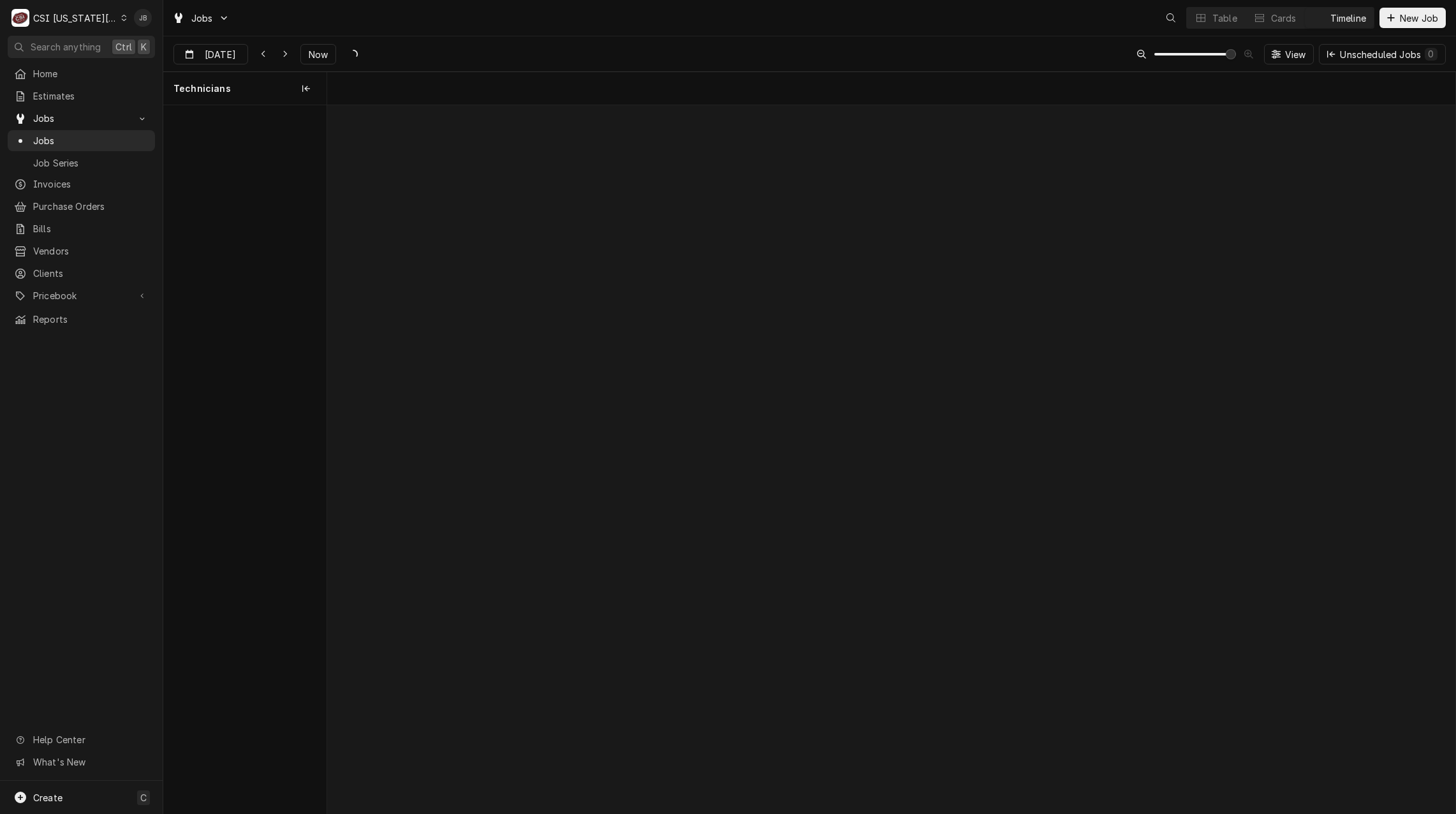
scroll to position [0, 22354]
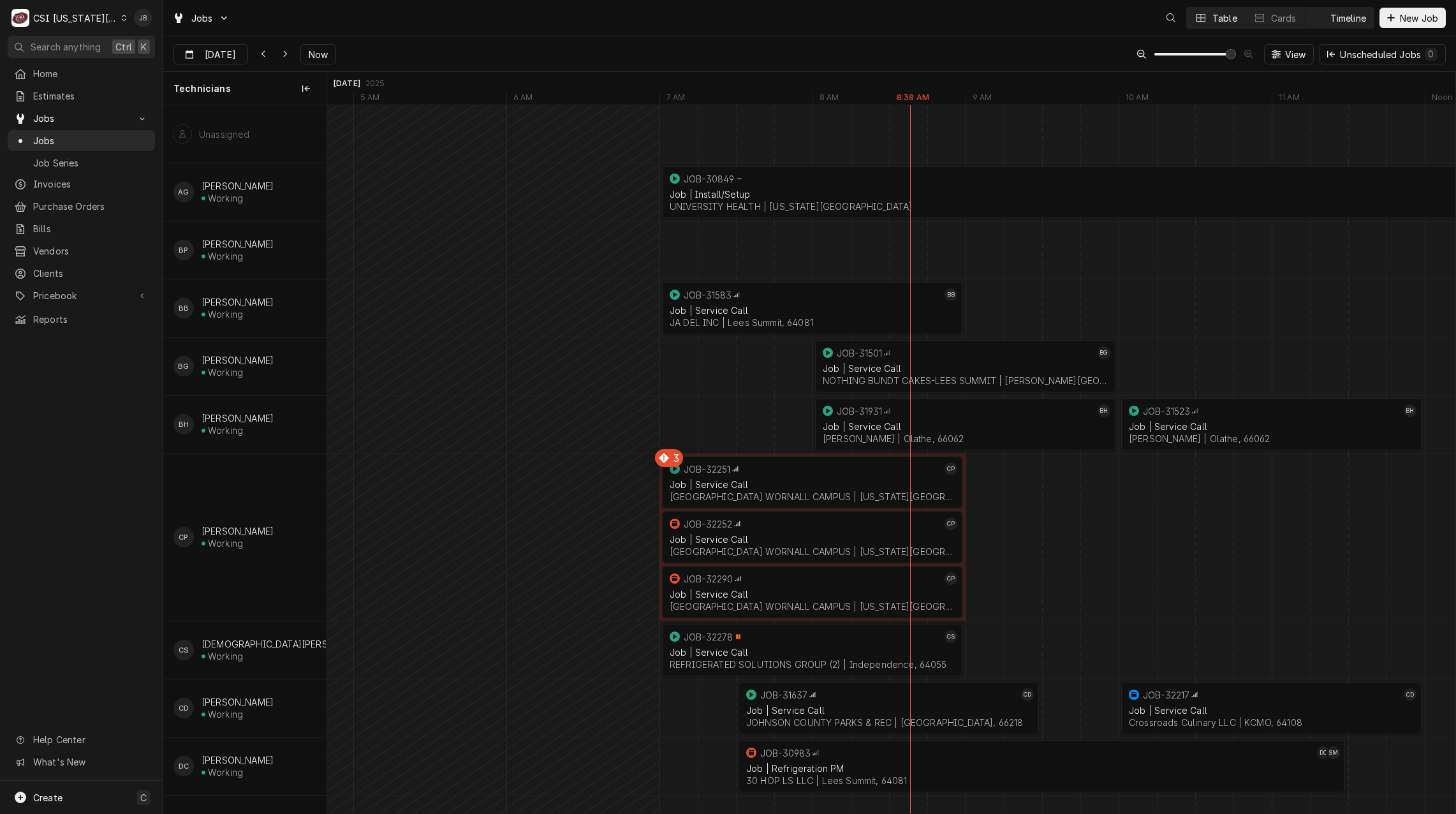
click at [1220, 18] on div "Table" at bounding box center [1224, 18] width 25 height 14
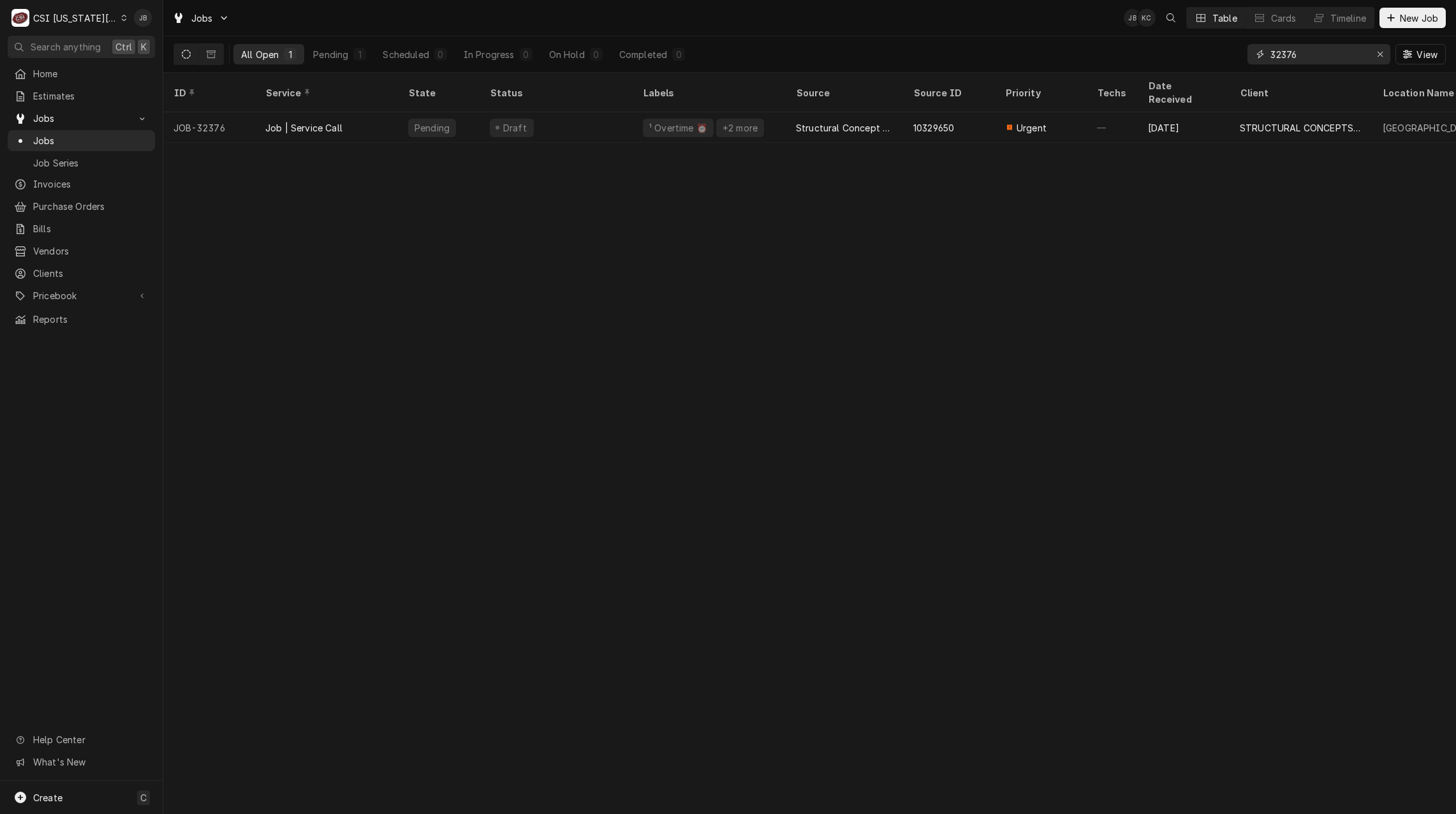
drag, startPoint x: 1305, startPoint y: 52, endPoint x: 1158, endPoint y: 52, distance: 147.0
click at [1170, 53] on div "All Open 1 Pending 1 Scheduled 0 In Progress 0 On Hold 0 Completed 0 32376 View" at bounding box center [809, 55] width 1272 height 36
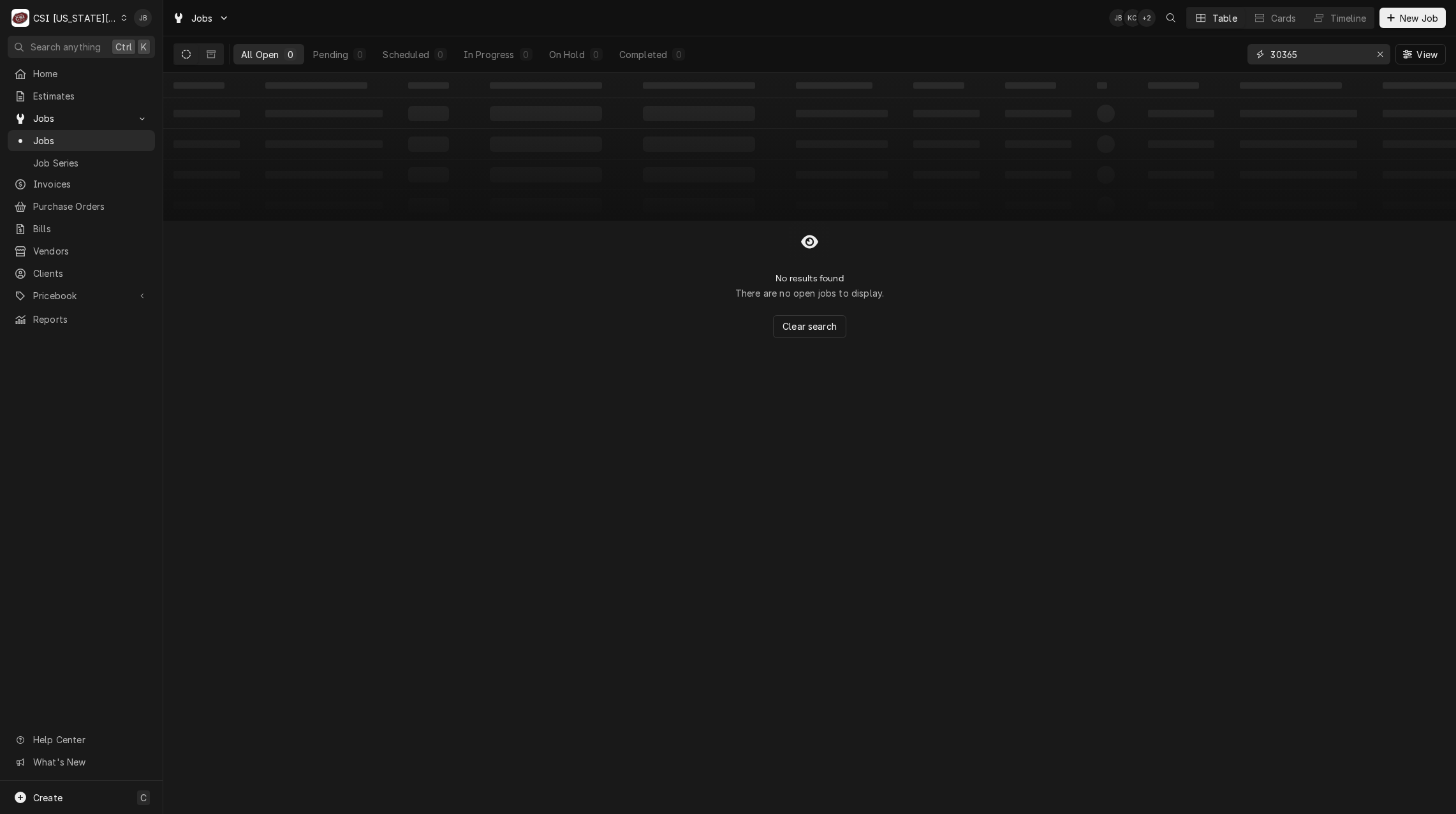
click at [1282, 56] on input "30365" at bounding box center [1318, 54] width 95 height 20
click at [1287, 55] on input "30365" at bounding box center [1318, 54] width 95 height 20
type input "30605"
click at [205, 51] on button "Dynamic Content Wrapper" at bounding box center [211, 54] width 24 height 20
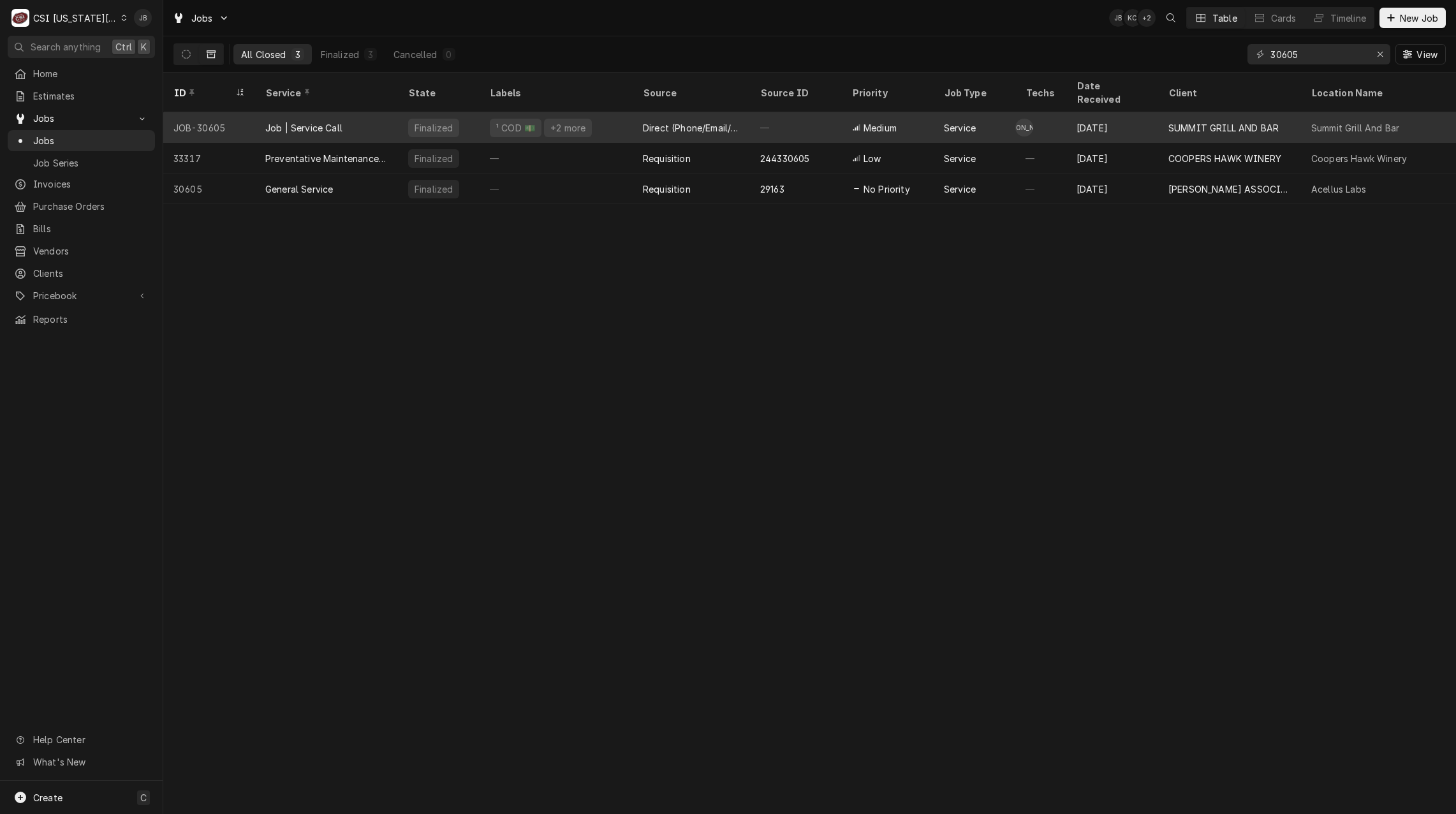
click at [789, 120] on div "—" at bounding box center [796, 127] width 92 height 31
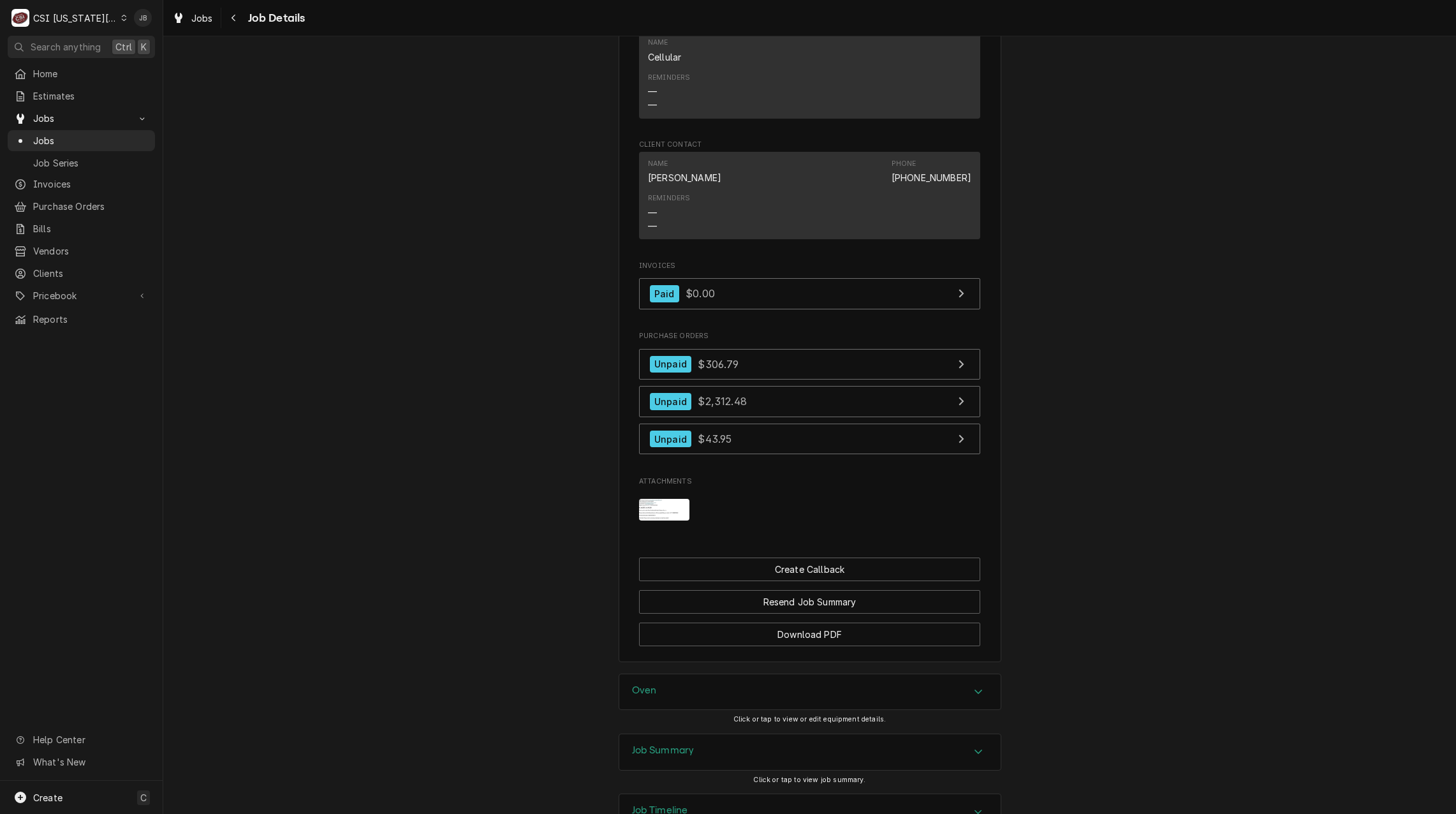
scroll to position [1391, 0]
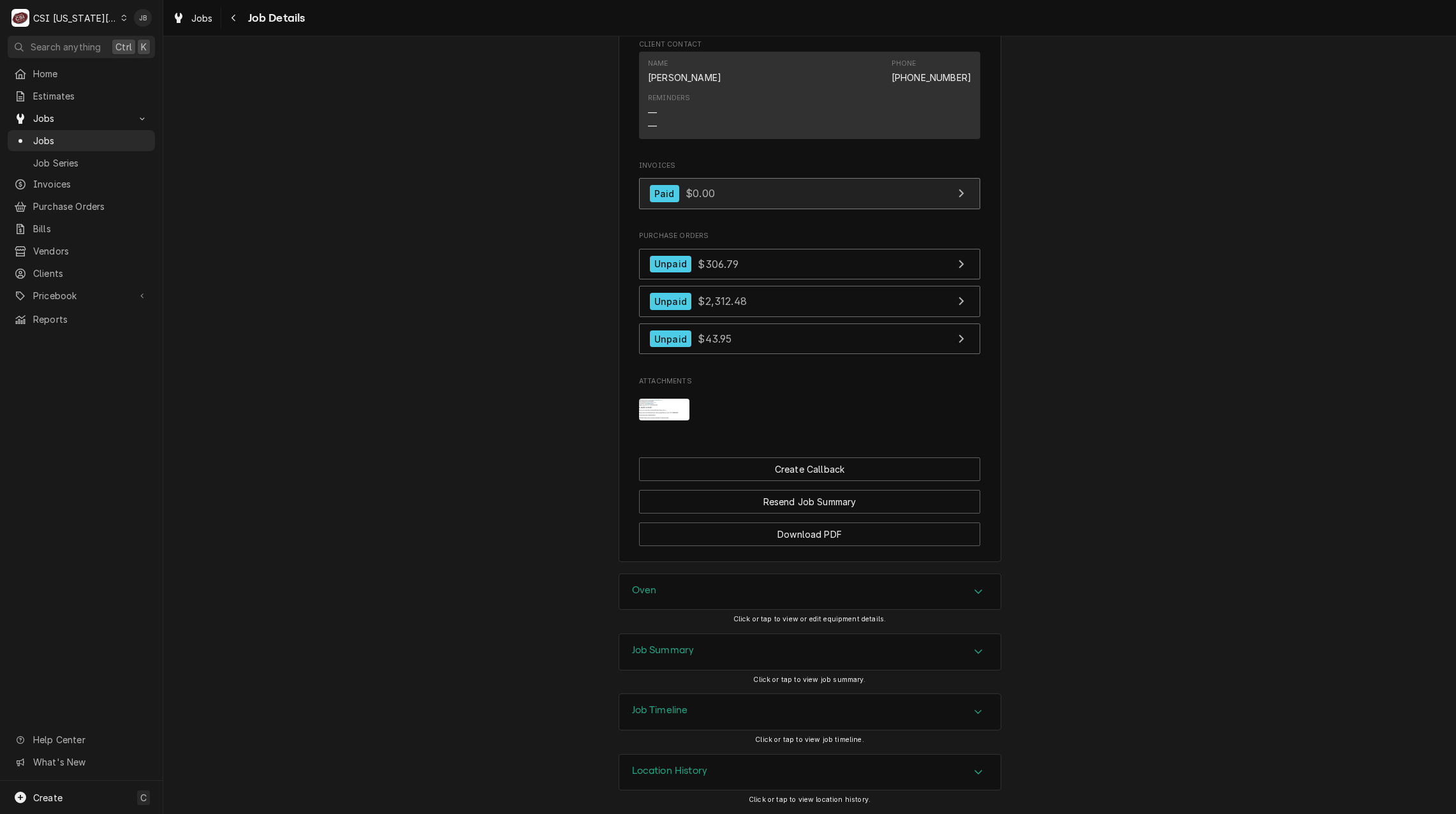
click at [715, 192] on link "Paid $0.00" at bounding box center [809, 194] width 341 height 32
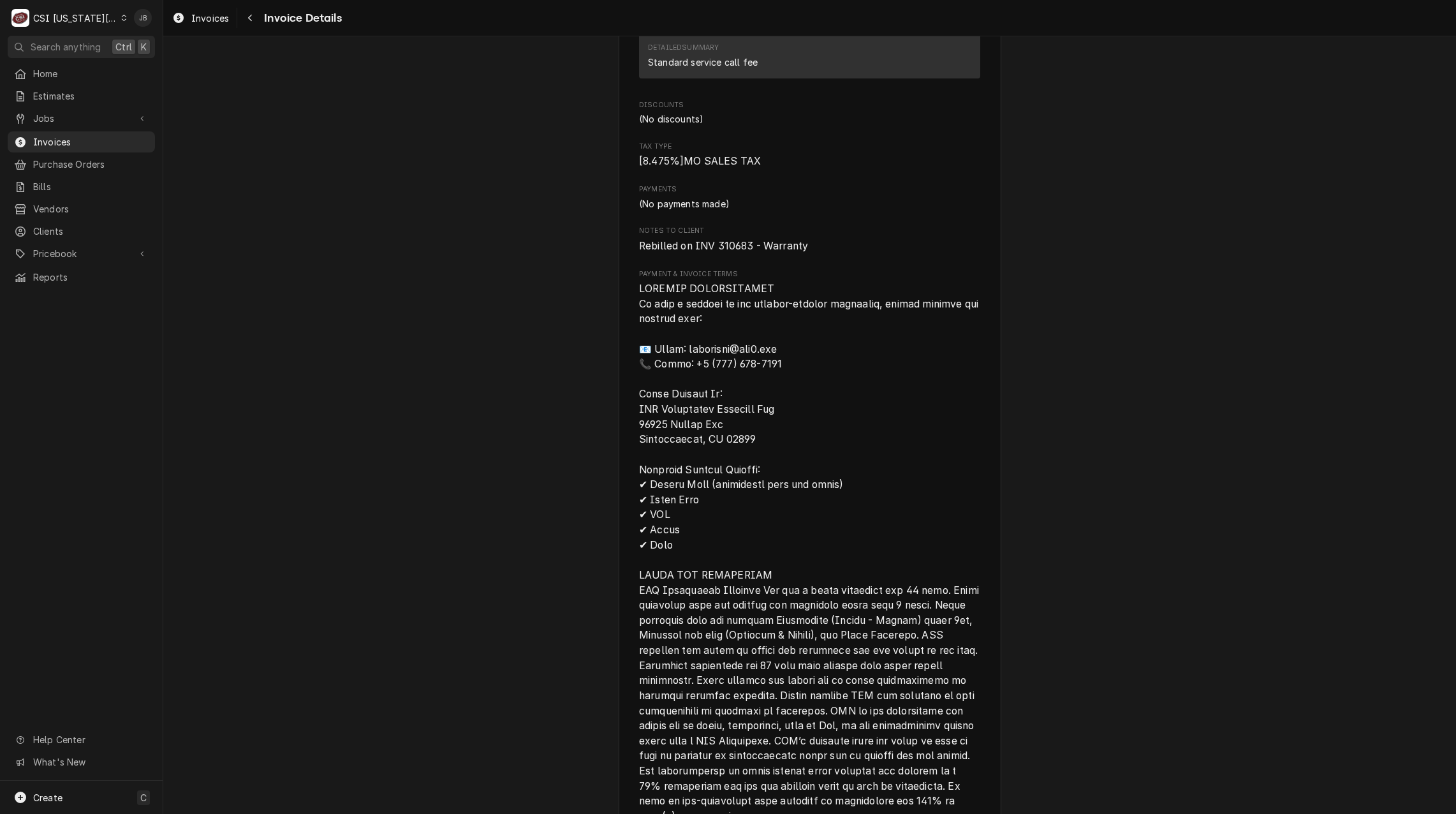
scroll to position [1416, 0]
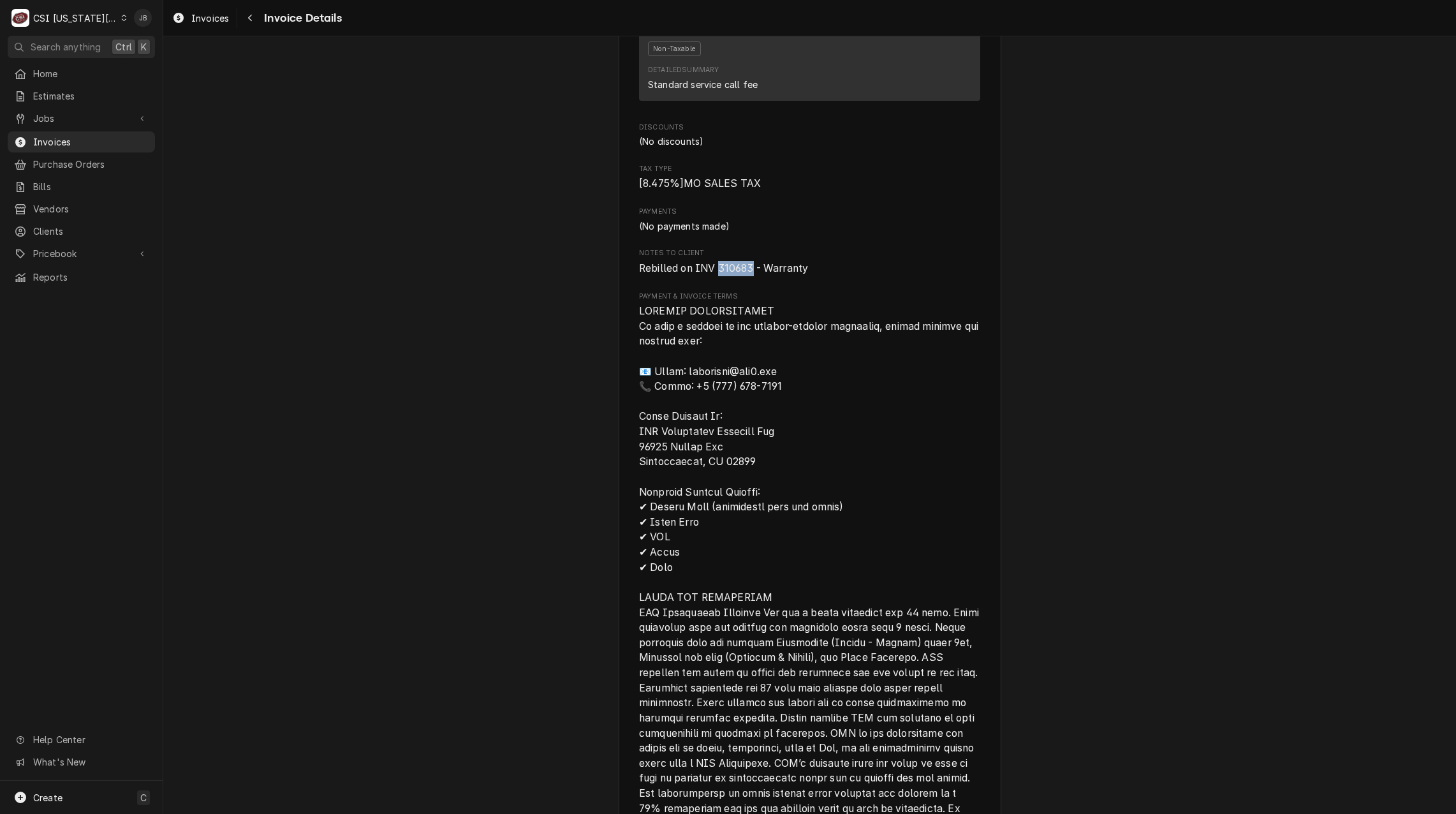
drag, startPoint x: 746, startPoint y: 310, endPoint x: 713, endPoint y: 307, distance: 33.1
click at [713, 274] on span "Rebilled on INV 310683 - Warranty" at bounding box center [723, 268] width 169 height 12
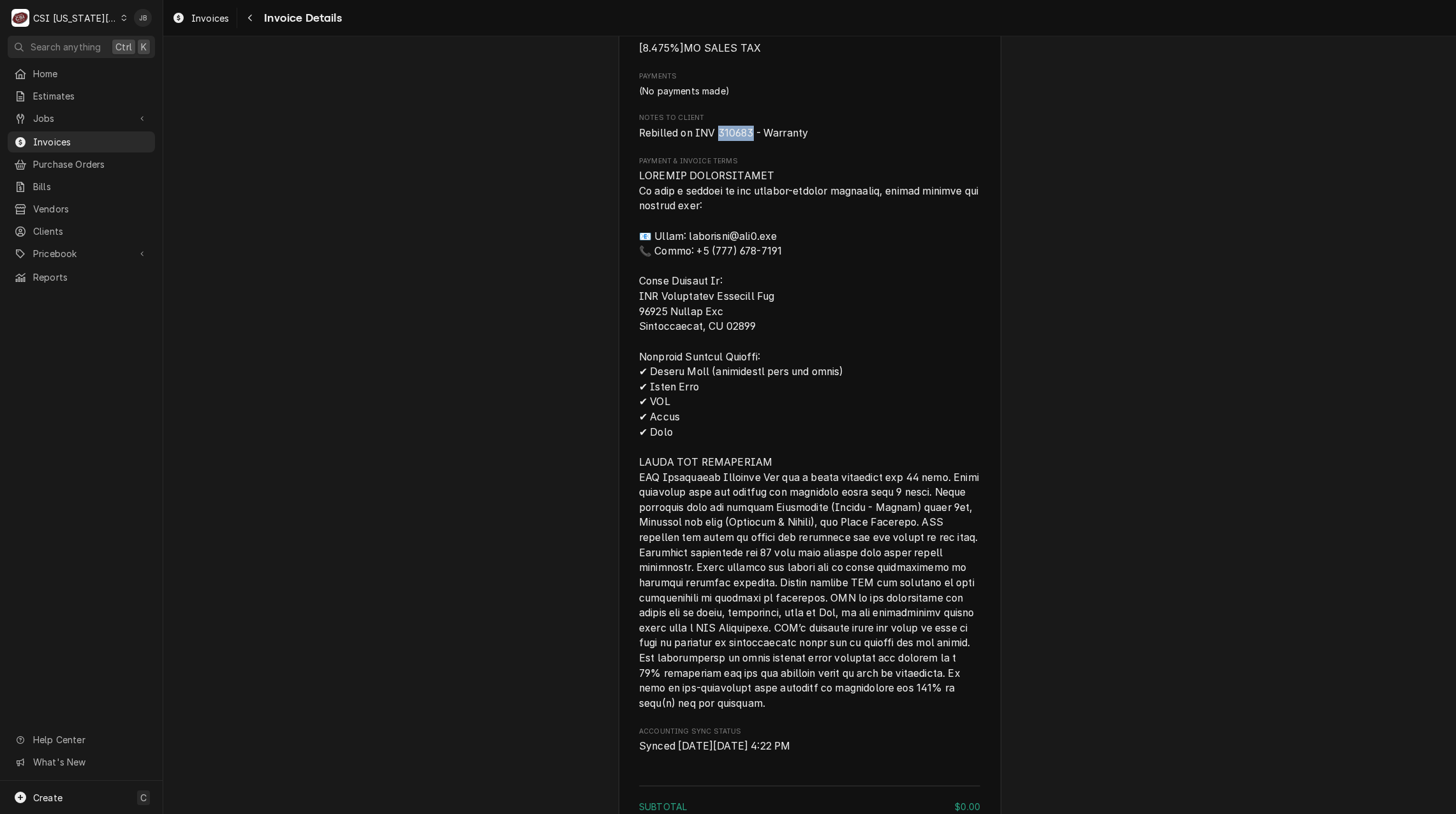
scroll to position [1543, 0]
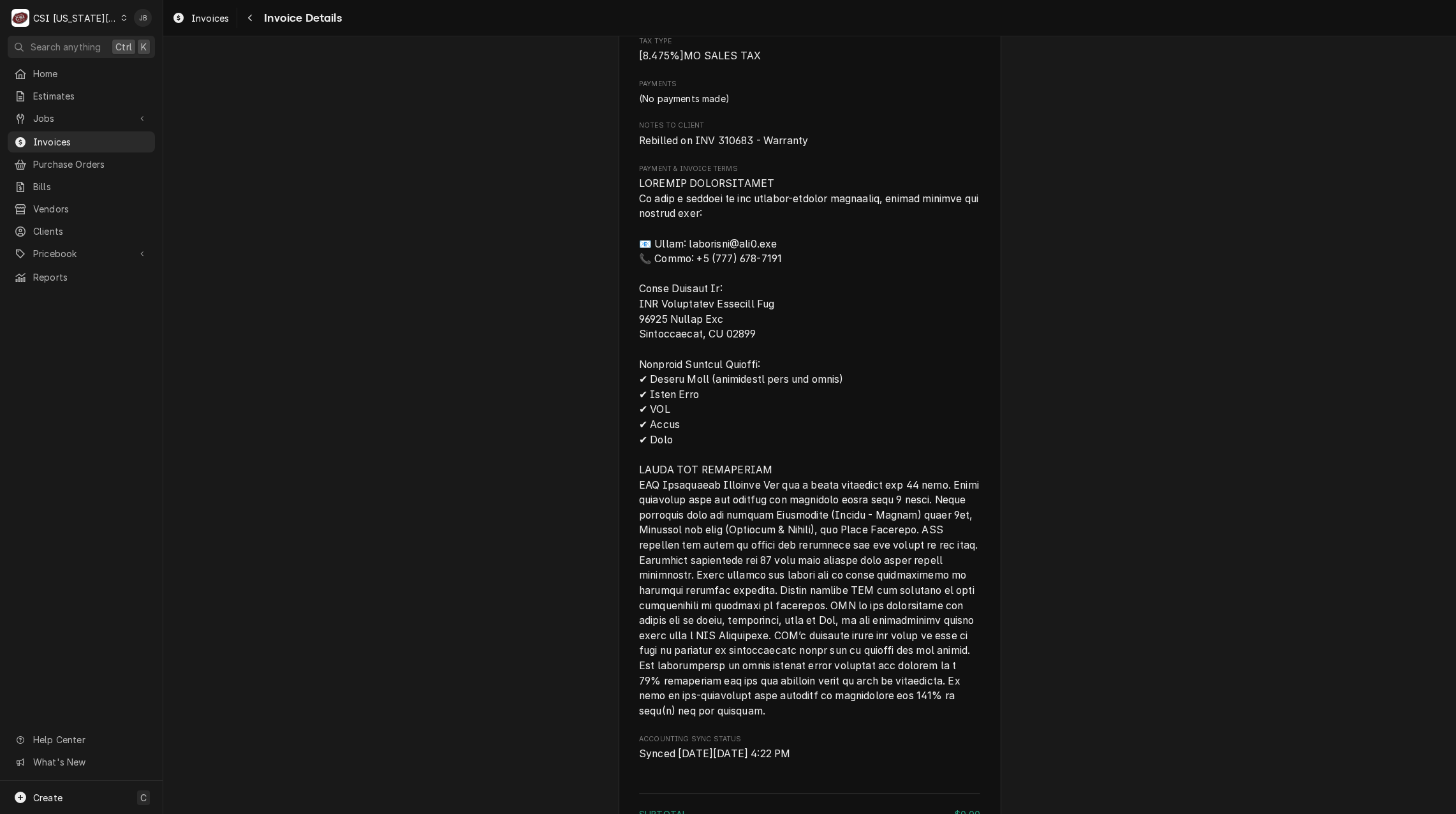
click at [795, 329] on span "Payment & Invoice Terms" at bounding box center [809, 447] width 341 height 543
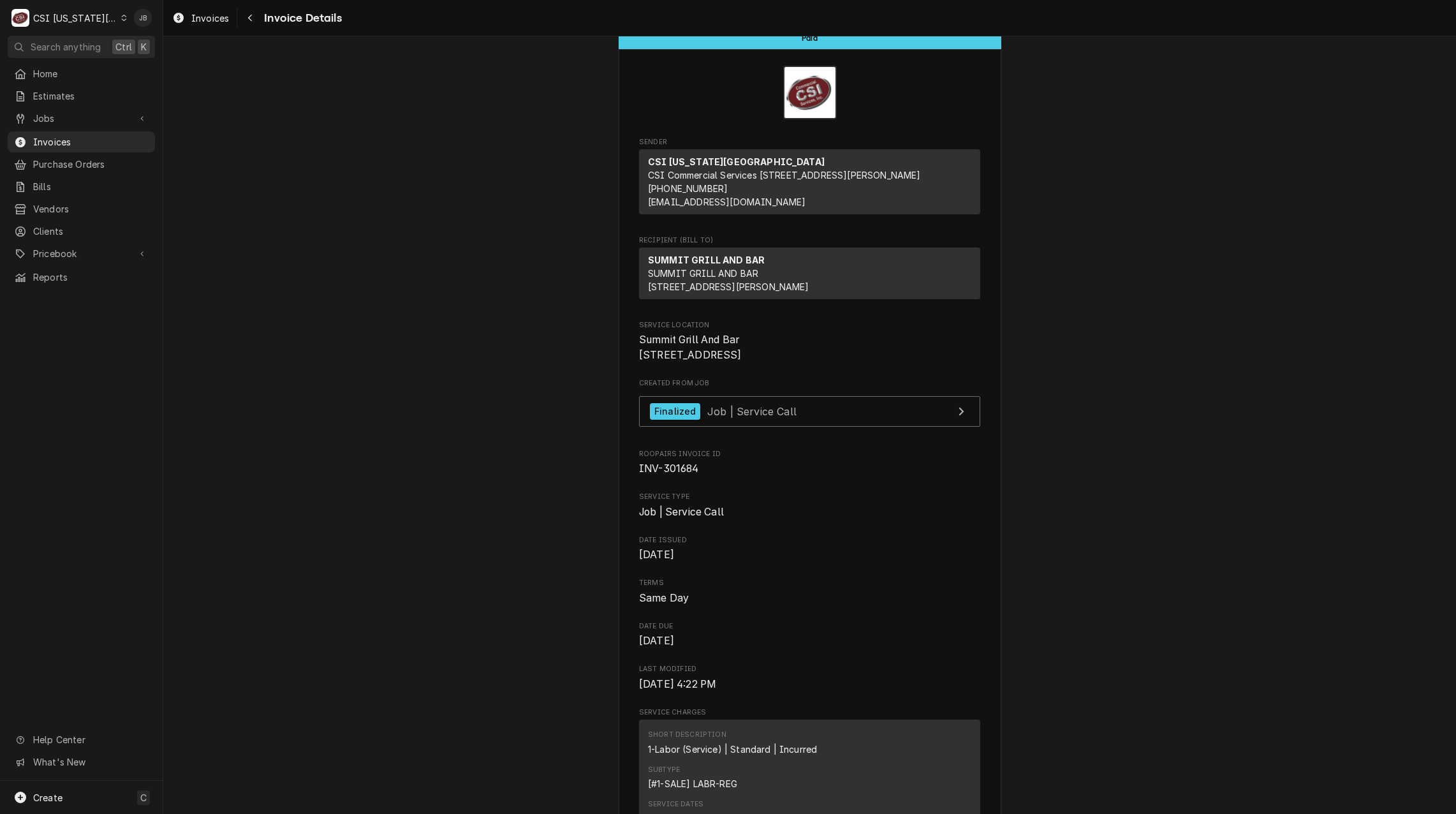
scroll to position [0, 0]
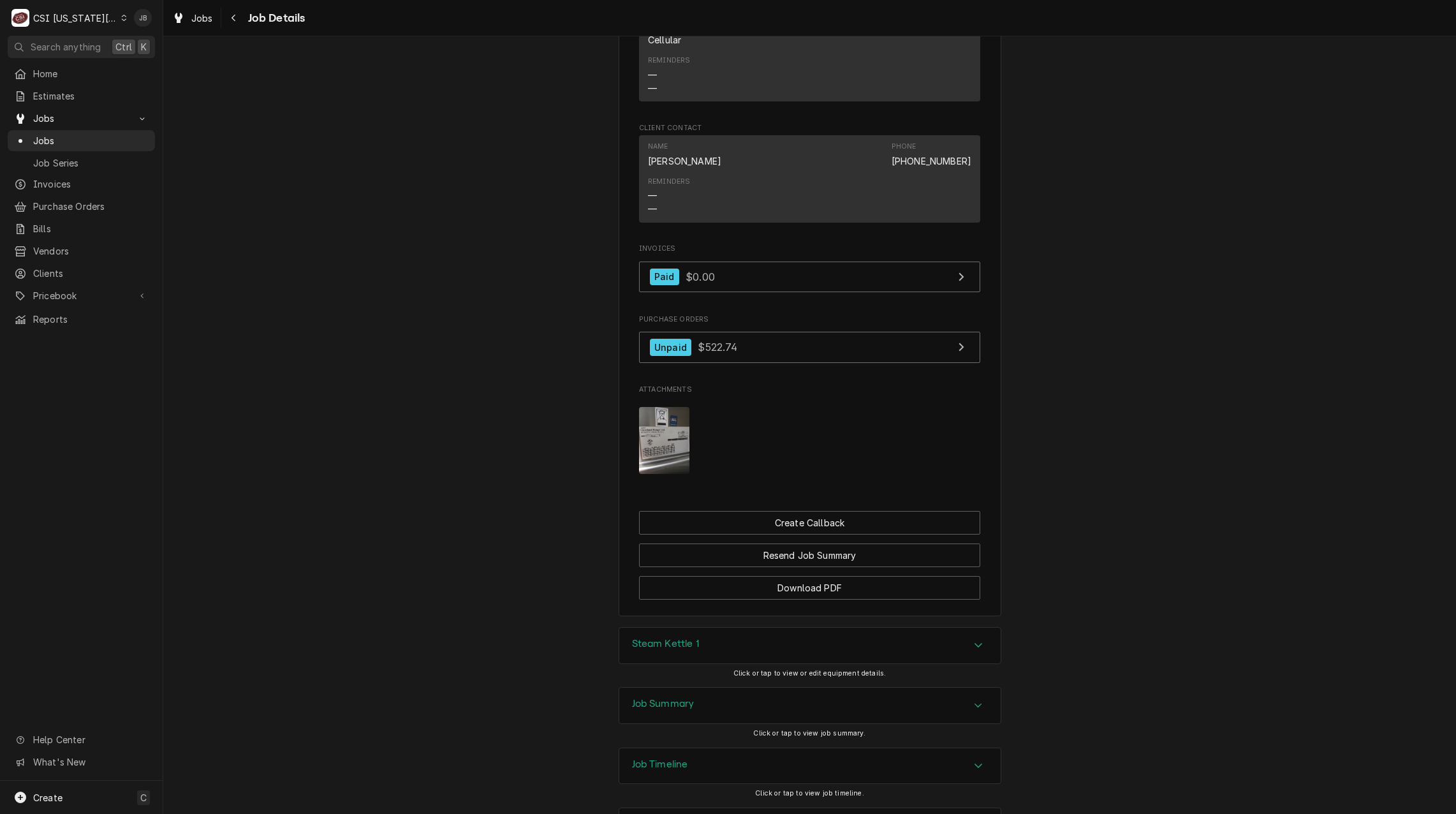
scroll to position [1301, 0]
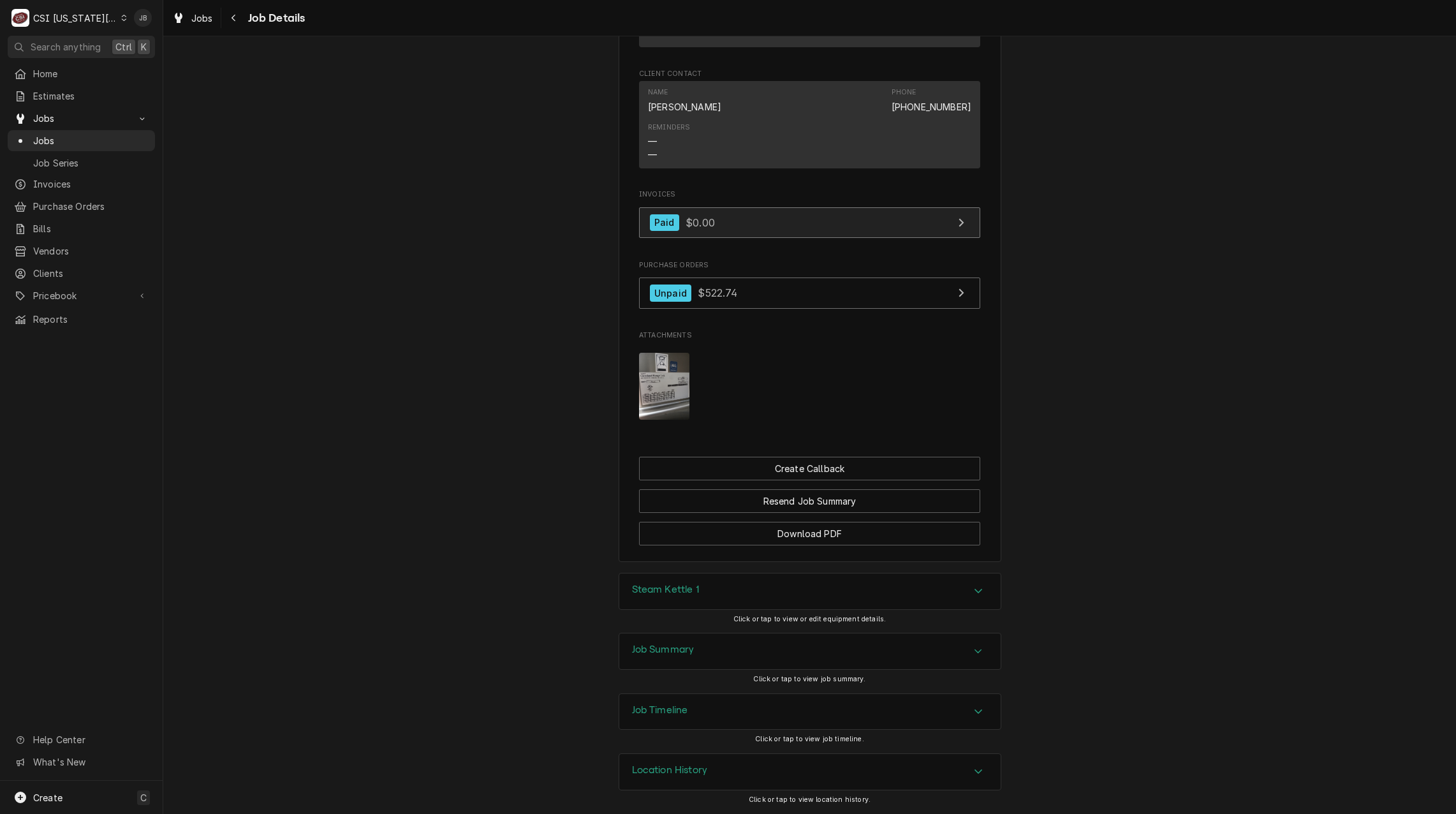
click at [736, 220] on link "Paid $0.00" at bounding box center [809, 223] width 341 height 32
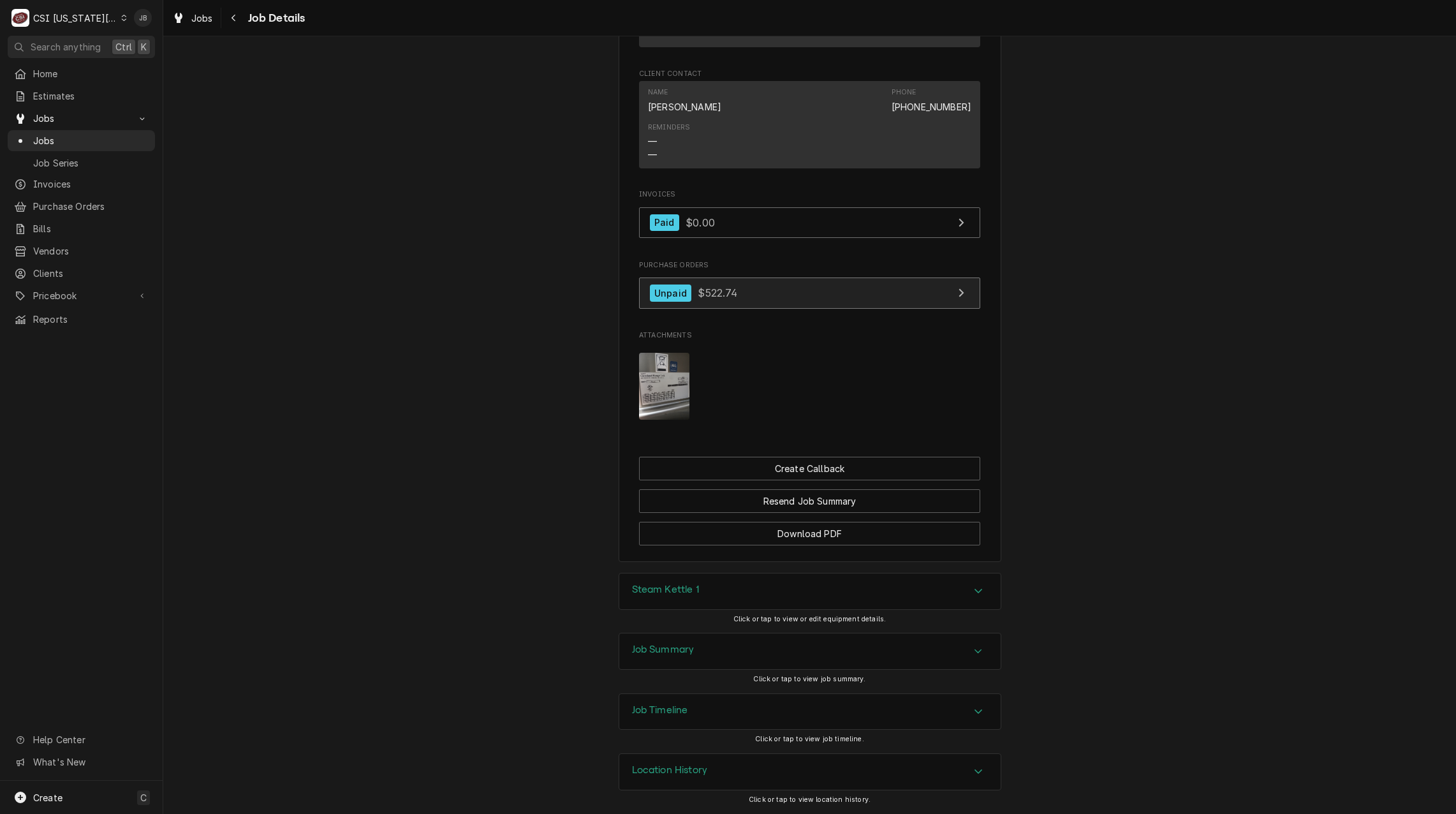
click at [729, 294] on span "$522.74" at bounding box center [717, 293] width 39 height 13
click at [684, 649] on h3 "Job Summary" at bounding box center [663, 650] width 62 height 12
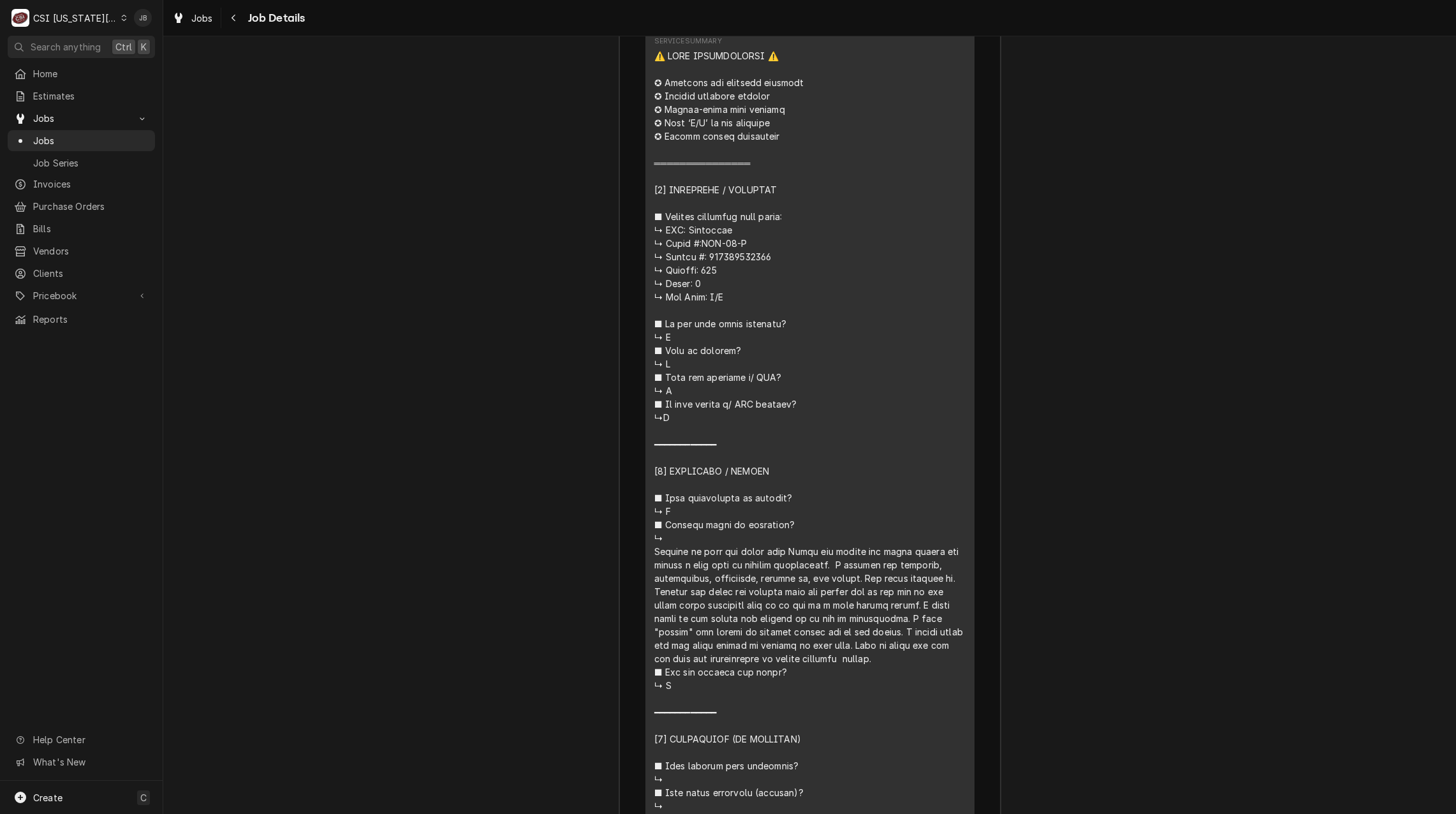
scroll to position [2641, 0]
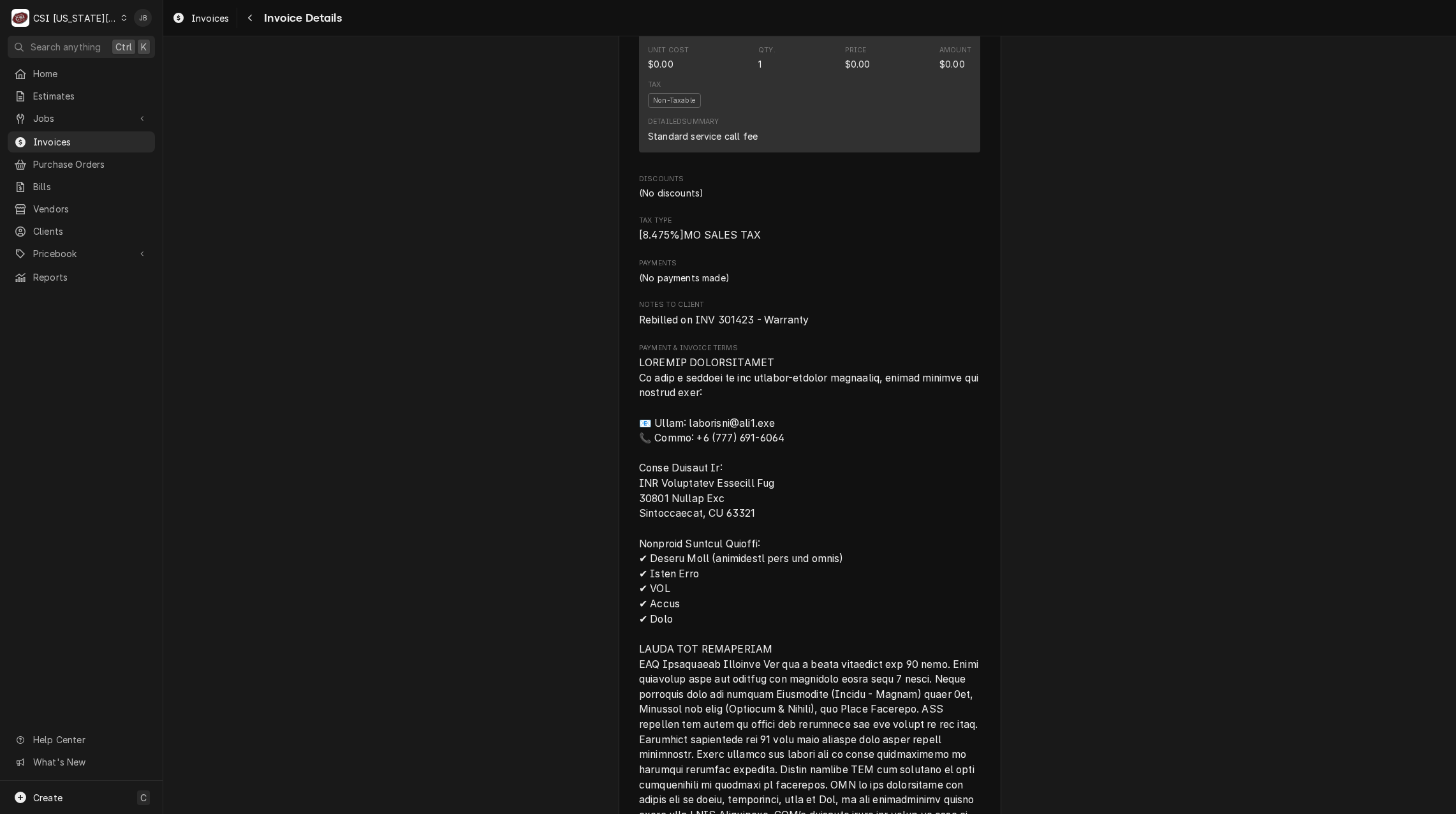
scroll to position [1148, 0]
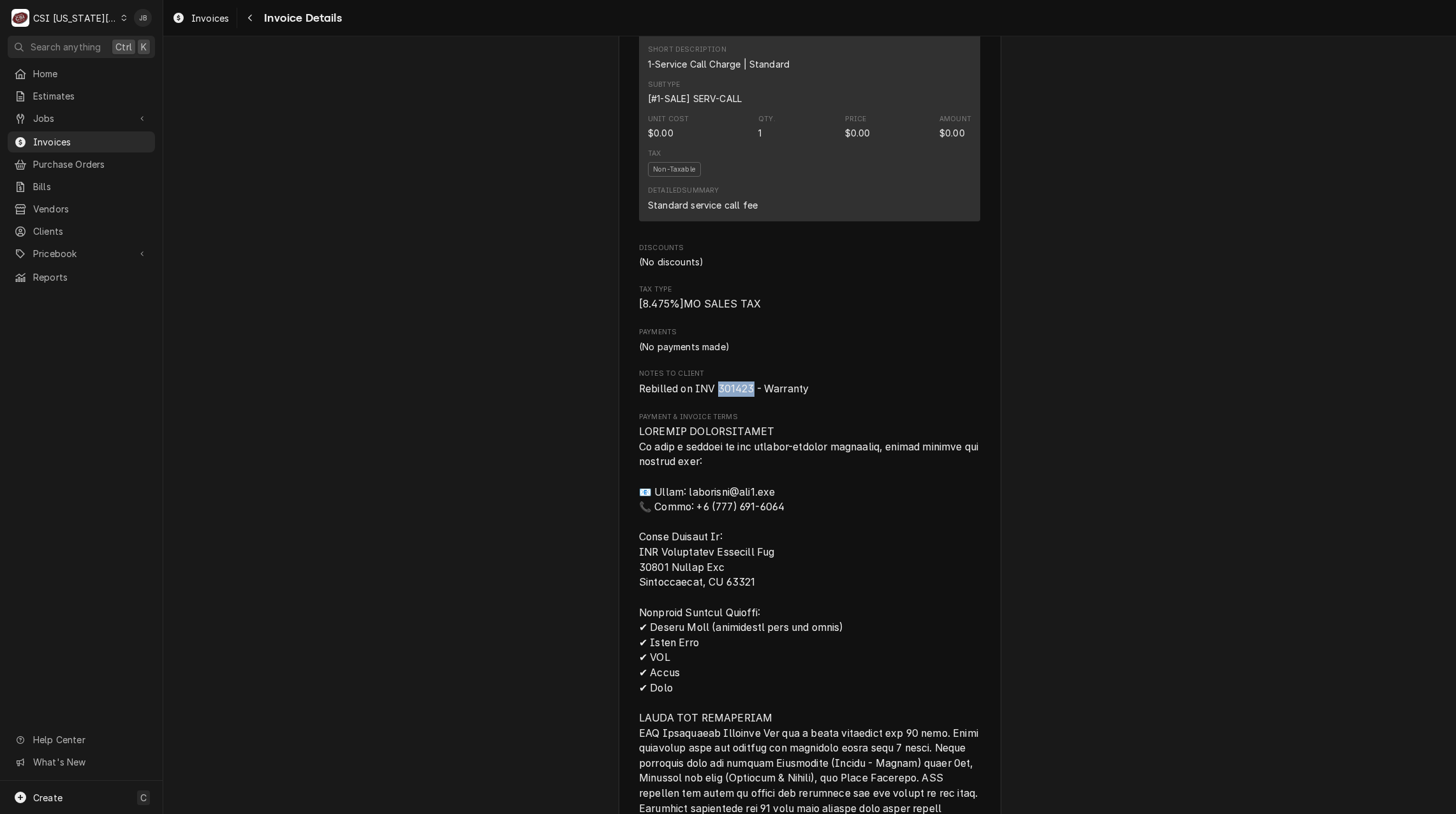
drag, startPoint x: 748, startPoint y: 431, endPoint x: 715, endPoint y: 429, distance: 33.1
click at [715, 395] on span "Rebilled on INV 301423 - Warranty" at bounding box center [723, 388] width 169 height 12
copy span "301423"
click at [856, 364] on div "Sender CSI [US_STATE] City CSI Commercial Services [STREET_ADDRESS][PERSON_NAME…" at bounding box center [809, 9] width 341 height 2001
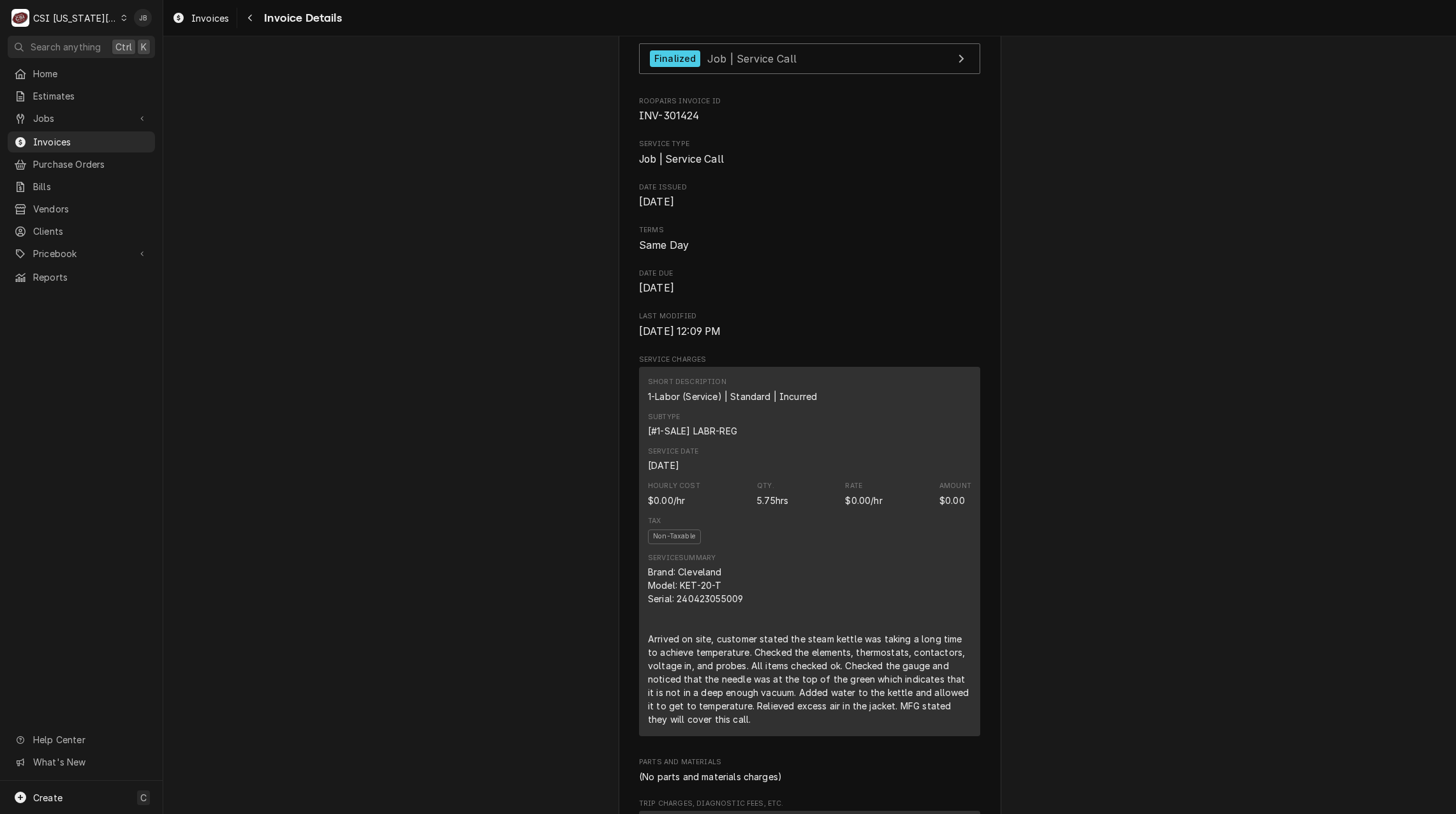
scroll to position [0, 0]
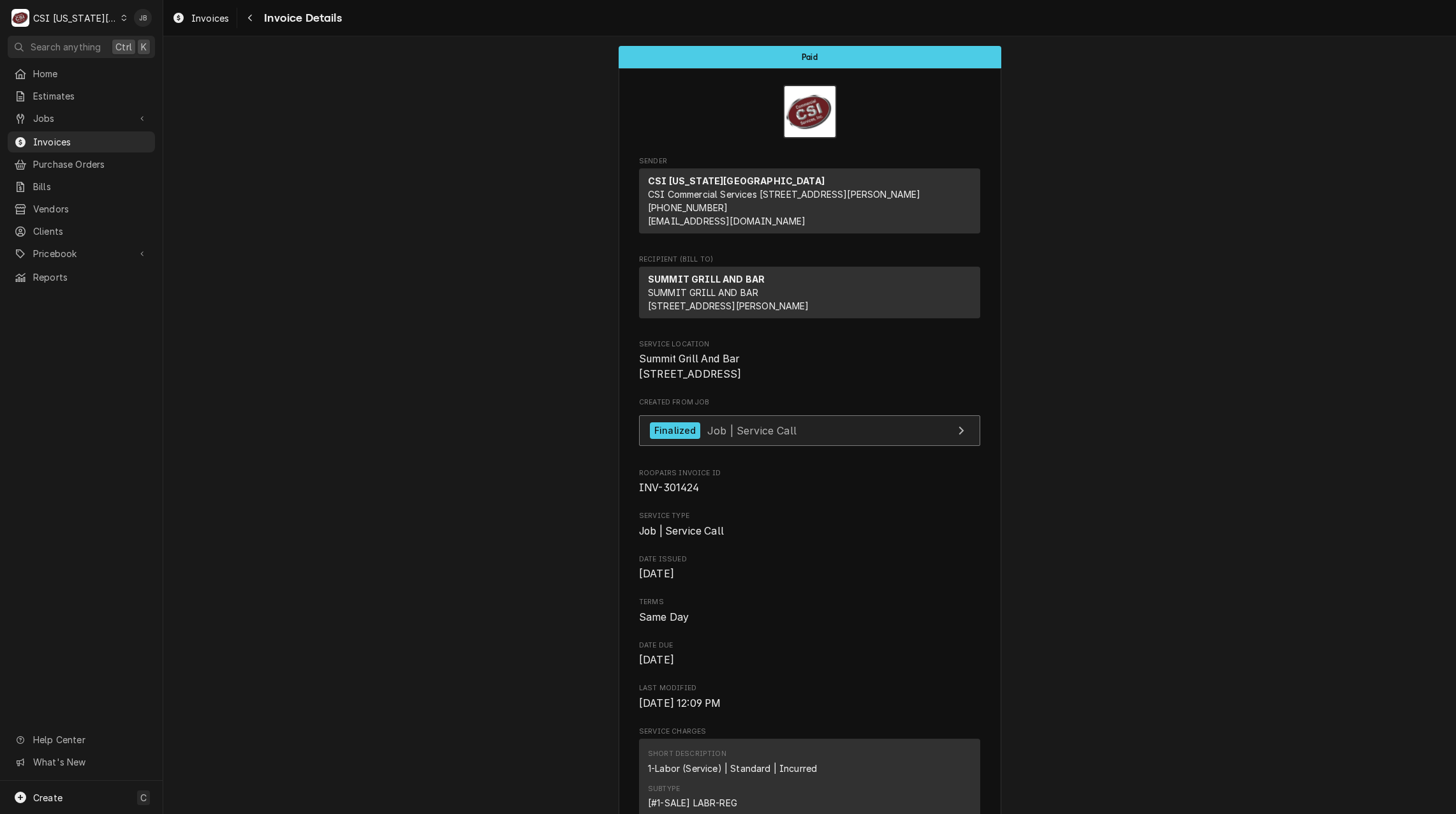
click at [712, 436] on span "Job | Service Call" at bounding box center [751, 430] width 89 height 13
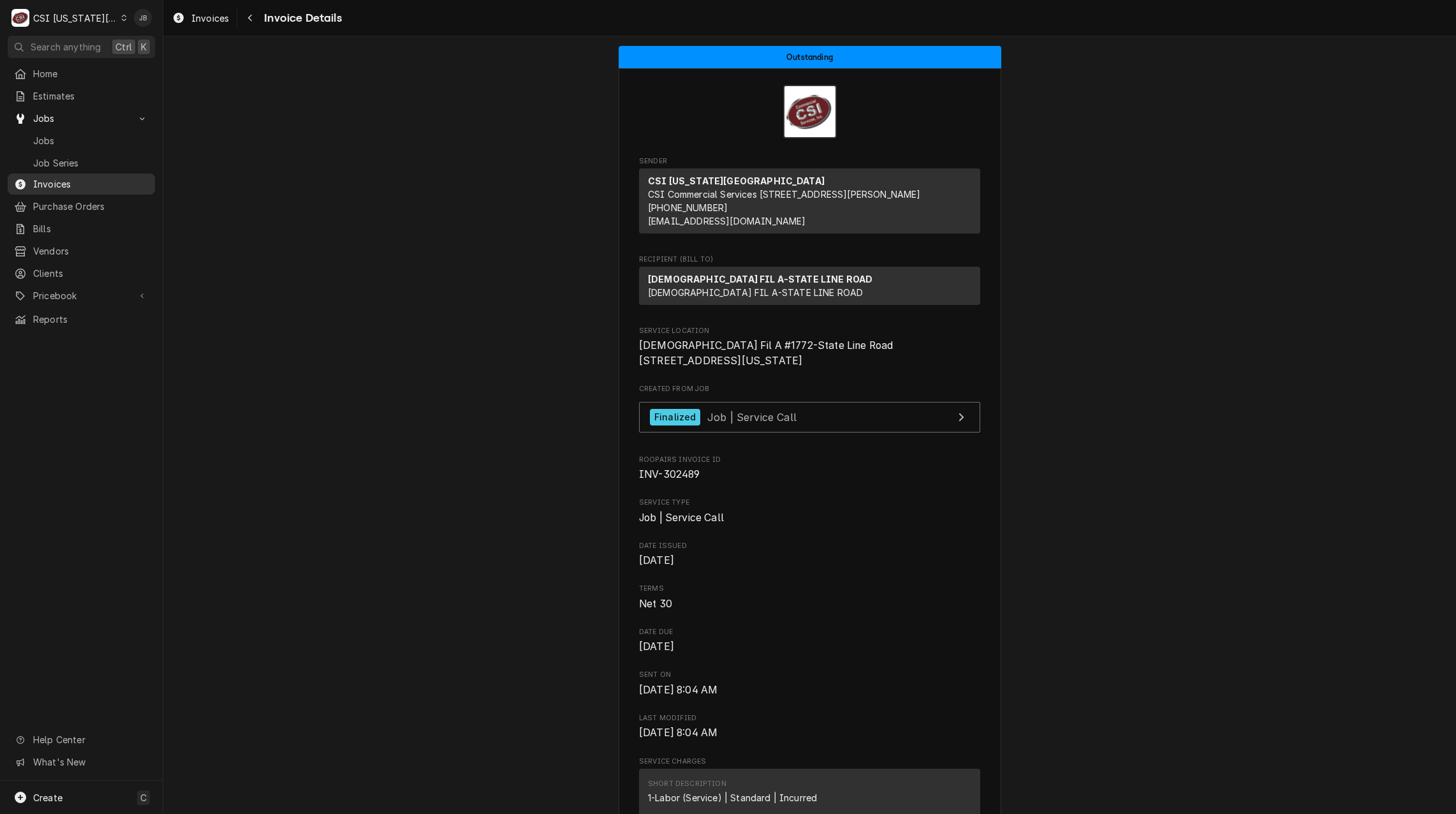
click at [60, 180] on span "Invoices" at bounding box center [90, 184] width 116 height 14
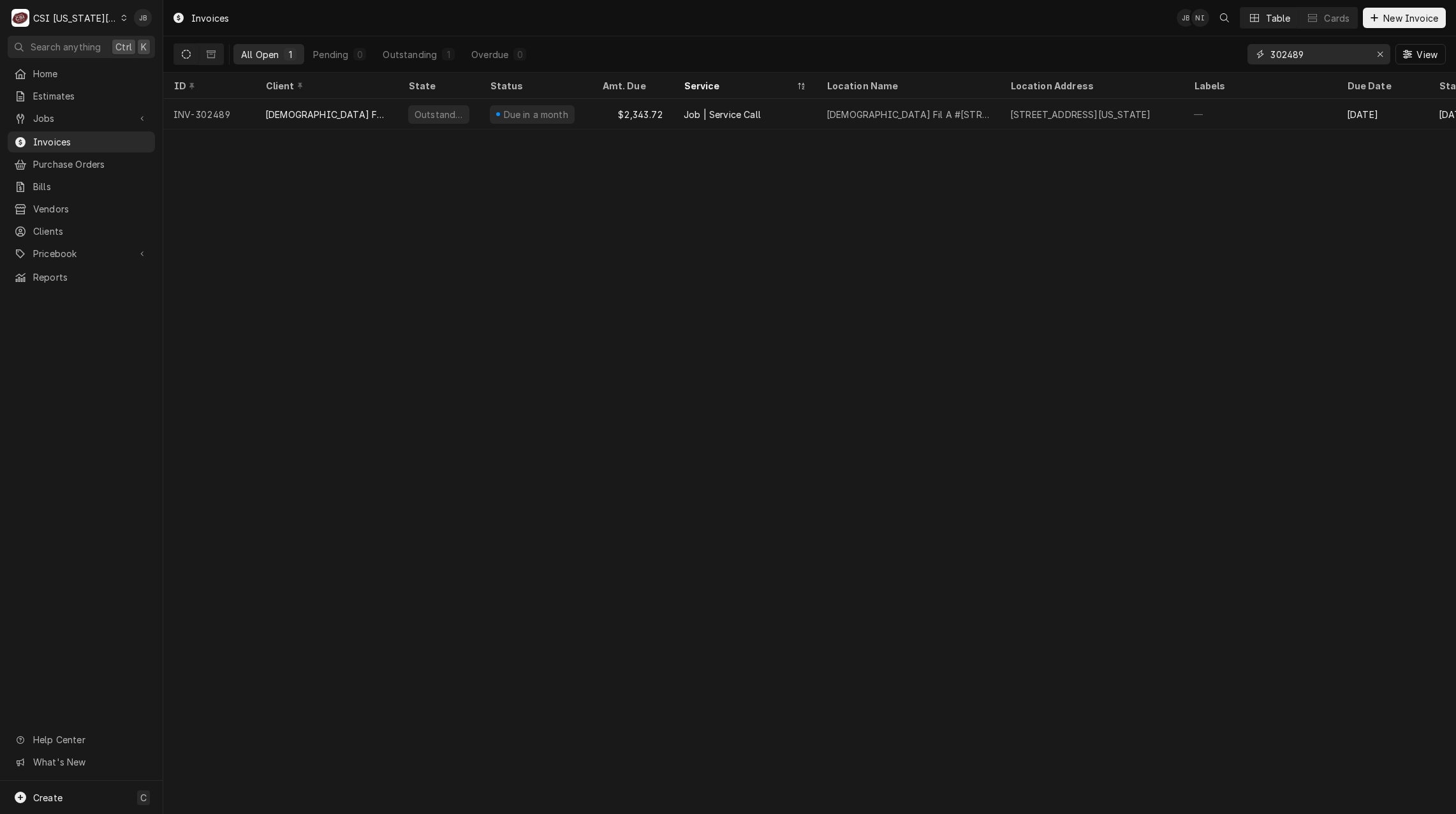
drag, startPoint x: 1330, startPoint y: 62, endPoint x: 1168, endPoint y: 60, distance: 162.0
click at [1173, 60] on div "All Open 1 Pending 0 Outstanding 1 Overdue 0 302489 View" at bounding box center [809, 55] width 1272 height 36
paste input "1423"
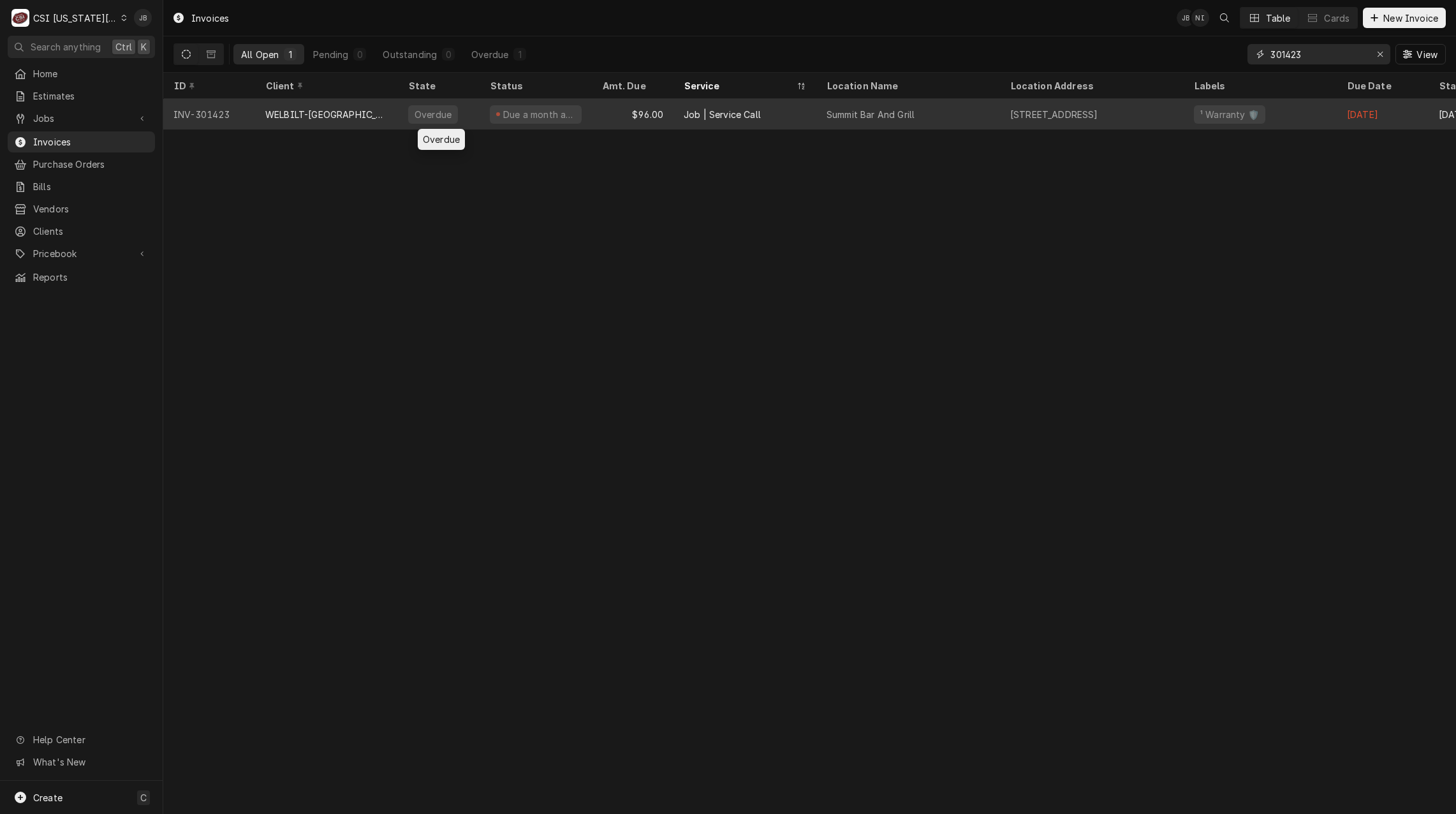
type input "301423"
click at [466, 116] on div "Overdue" at bounding box center [438, 114] width 82 height 31
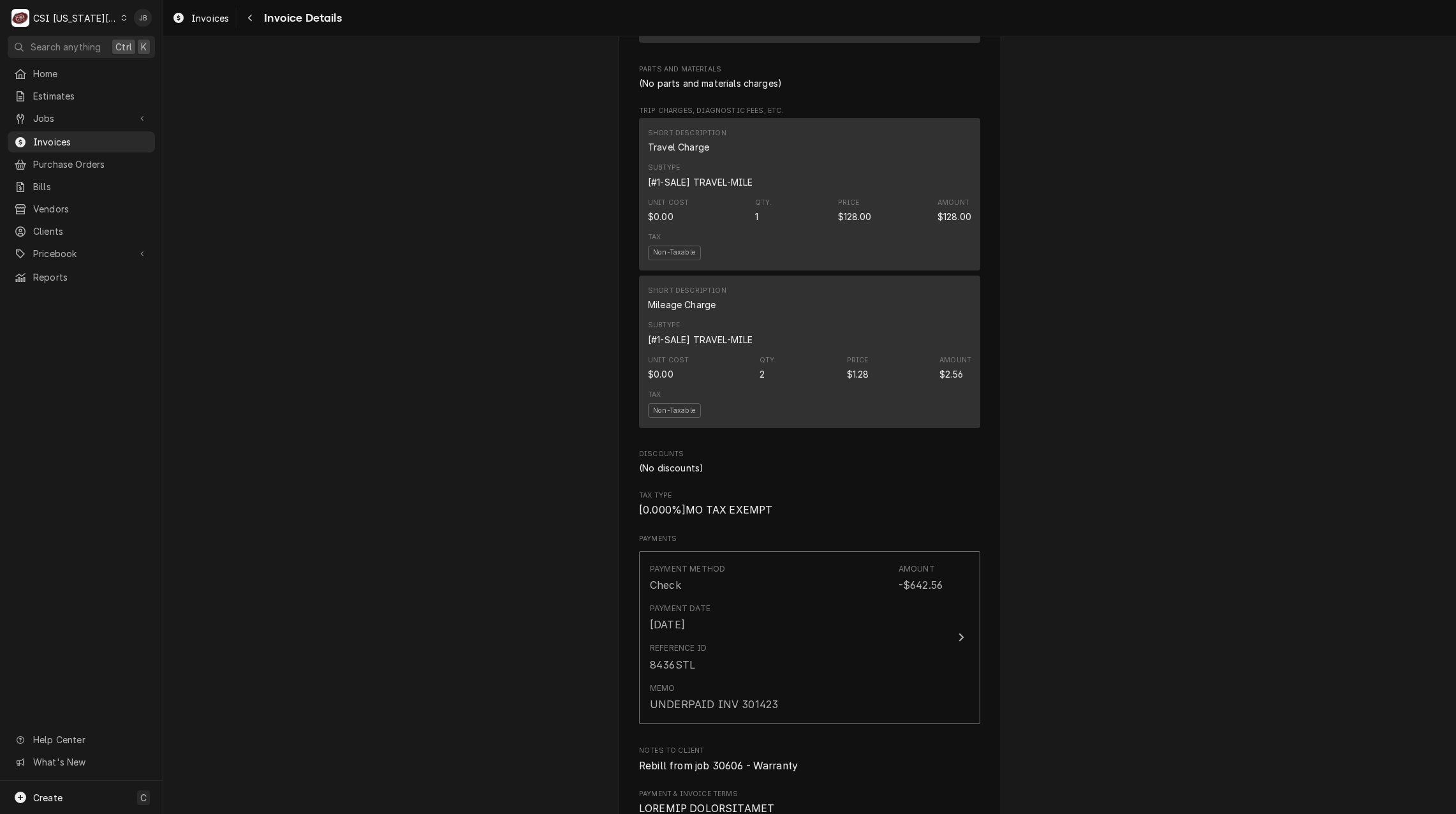
scroll to position [765, 0]
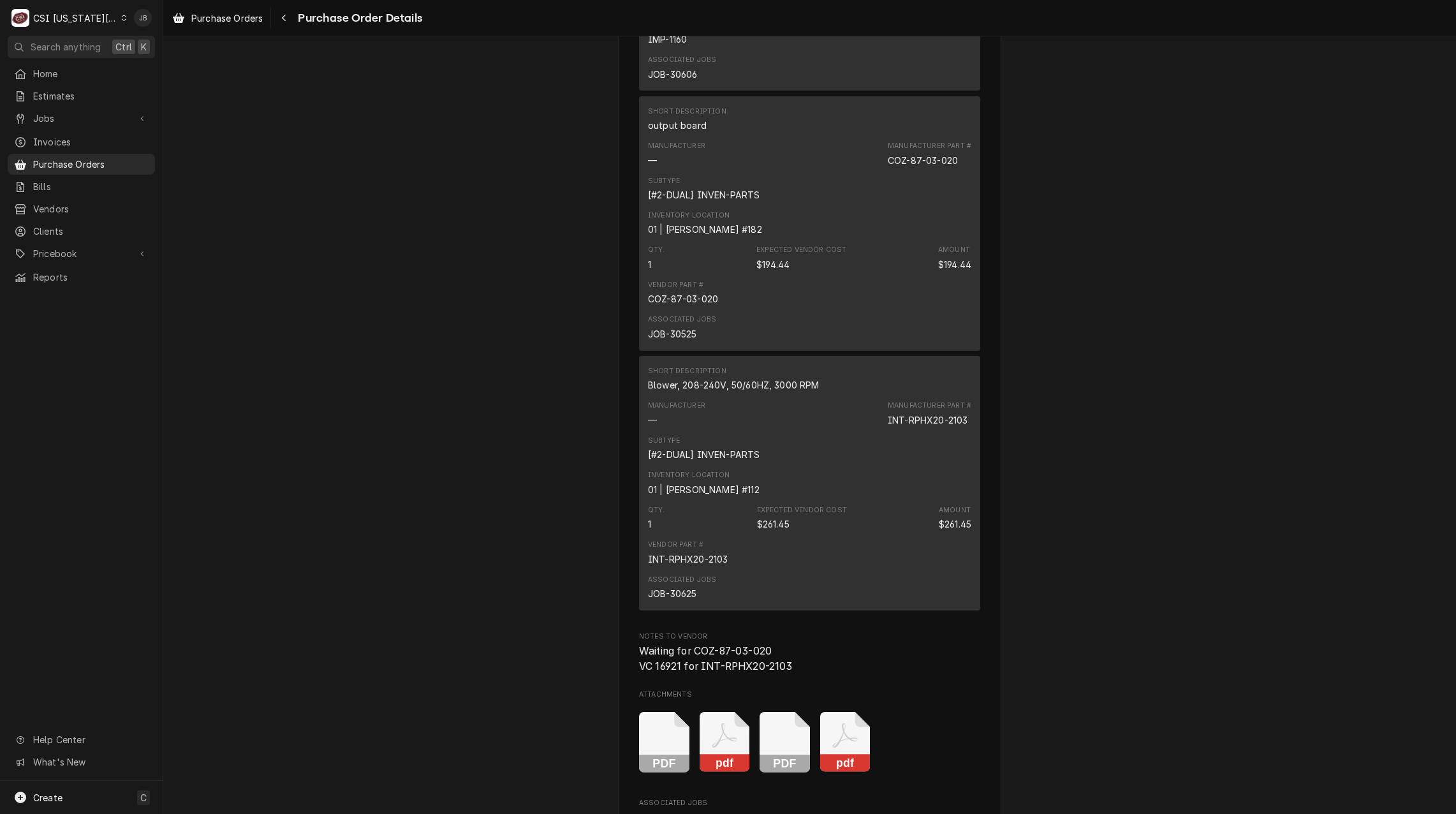
scroll to position [829, 0]
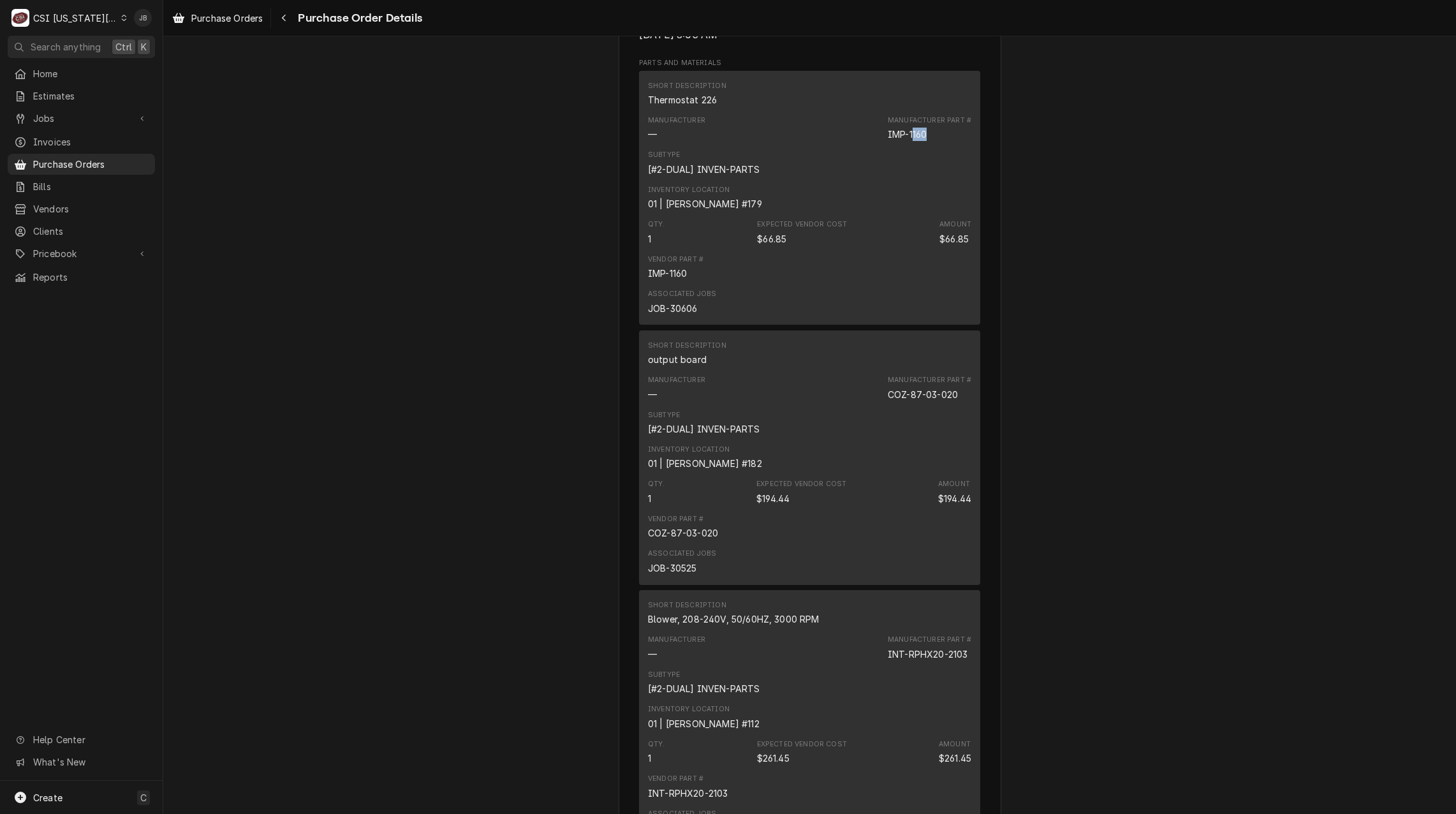
drag, startPoint x: 926, startPoint y: 176, endPoint x: 908, endPoint y: 175, distance: 18.0
click at [908, 141] on div "Manufacturer Part # IMP-1160" at bounding box center [929, 128] width 83 height 26
drag, startPoint x: 897, startPoint y: 247, endPoint x: 921, endPoint y: 188, distance: 63.7
click at [897, 215] on div "Inventory Location 01 | WADE URTEAGA #179" at bounding box center [809, 197] width 323 height 34
drag, startPoint x: 926, startPoint y: 177, endPoint x: 906, endPoint y: 176, distance: 20.0
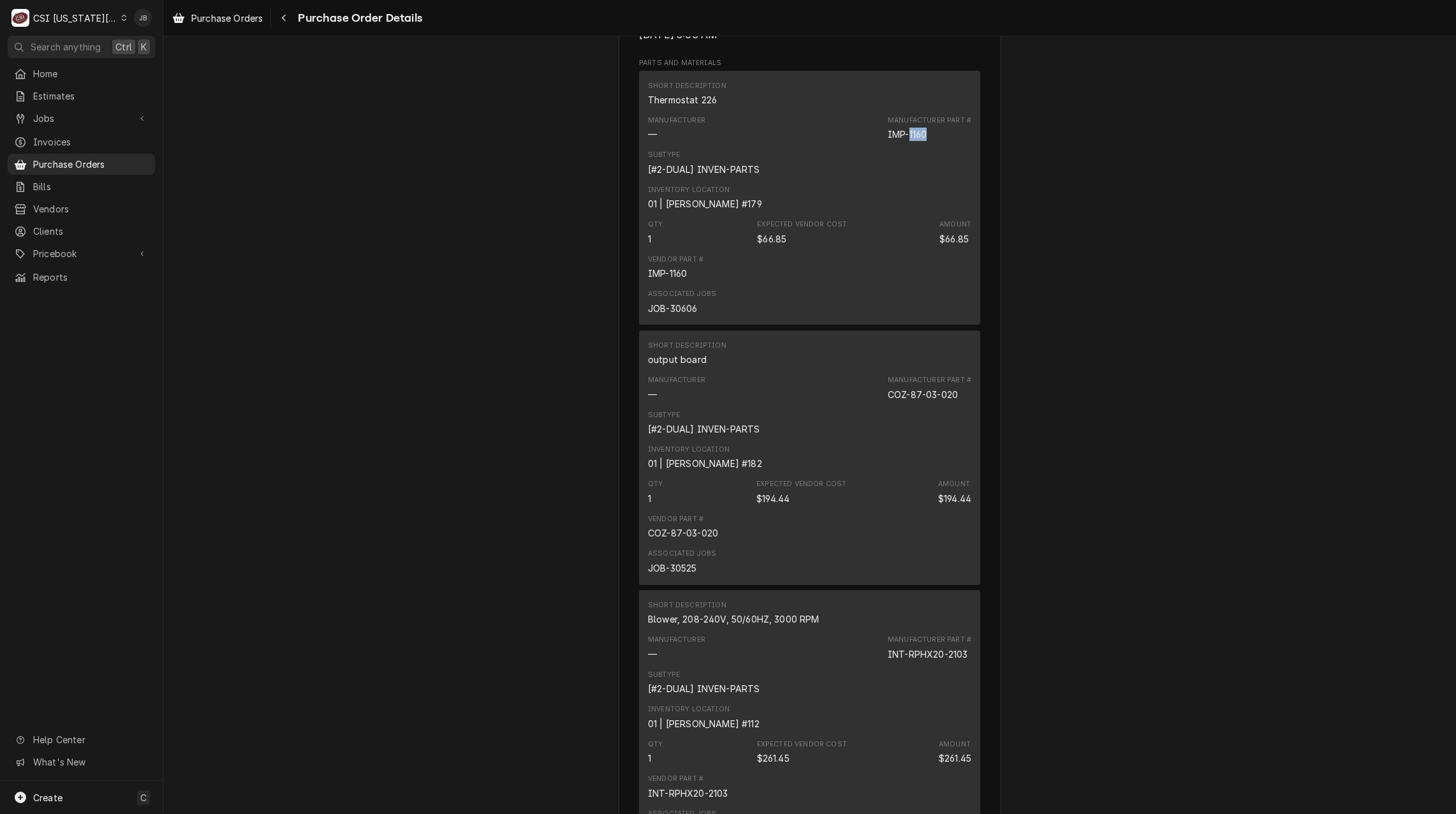
click at [906, 141] on div "Manufacturer Part # IMP-1160" at bounding box center [929, 128] width 83 height 26
copy div "1160"
click at [490, 341] on div "Unpaid Vendor PARTSTOWN PARTSTOWN 1200 N Greenbriar Drive Addison, IL 60101 Bil…" at bounding box center [809, 307] width 1292 height 2198
drag, startPoint x: 933, startPoint y: 174, endPoint x: 871, endPoint y: 176, distance: 62.0
click at [871, 146] on div "Manufacturer — Manufacturer Part # IMP-1160" at bounding box center [809, 128] width 323 height 34
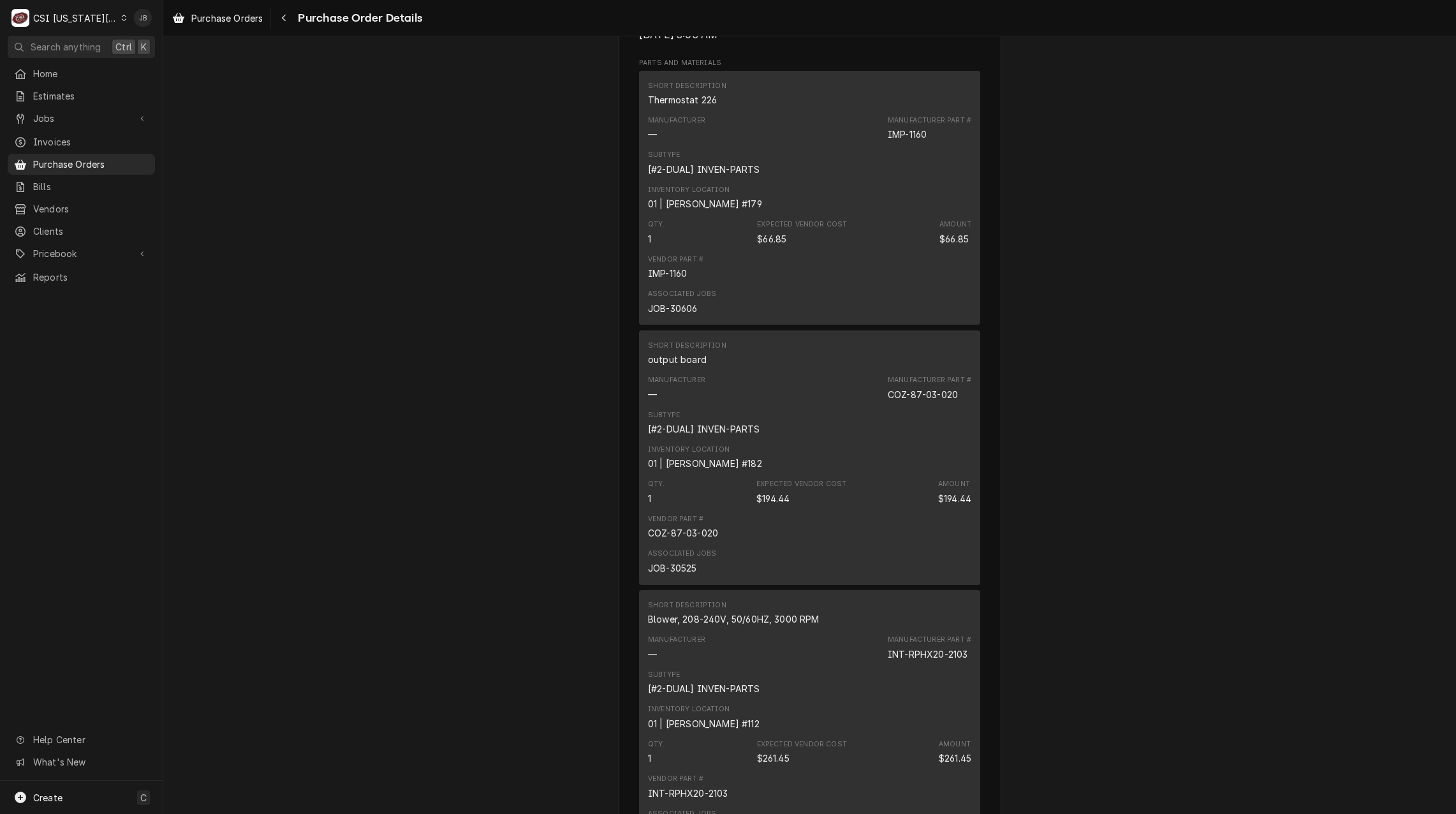
drag, startPoint x: 871, startPoint y: 176, endPoint x: 914, endPoint y: 176, distance: 43.0
click at [914, 141] on div "IMP-1160" at bounding box center [907, 134] width 39 height 14
drag, startPoint x: 929, startPoint y: 173, endPoint x: 879, endPoint y: 174, distance: 50.0
click at [879, 146] on div "Manufacturer — Manufacturer Part # IMP-1160" at bounding box center [809, 128] width 323 height 34
copy div "IMP-1160"
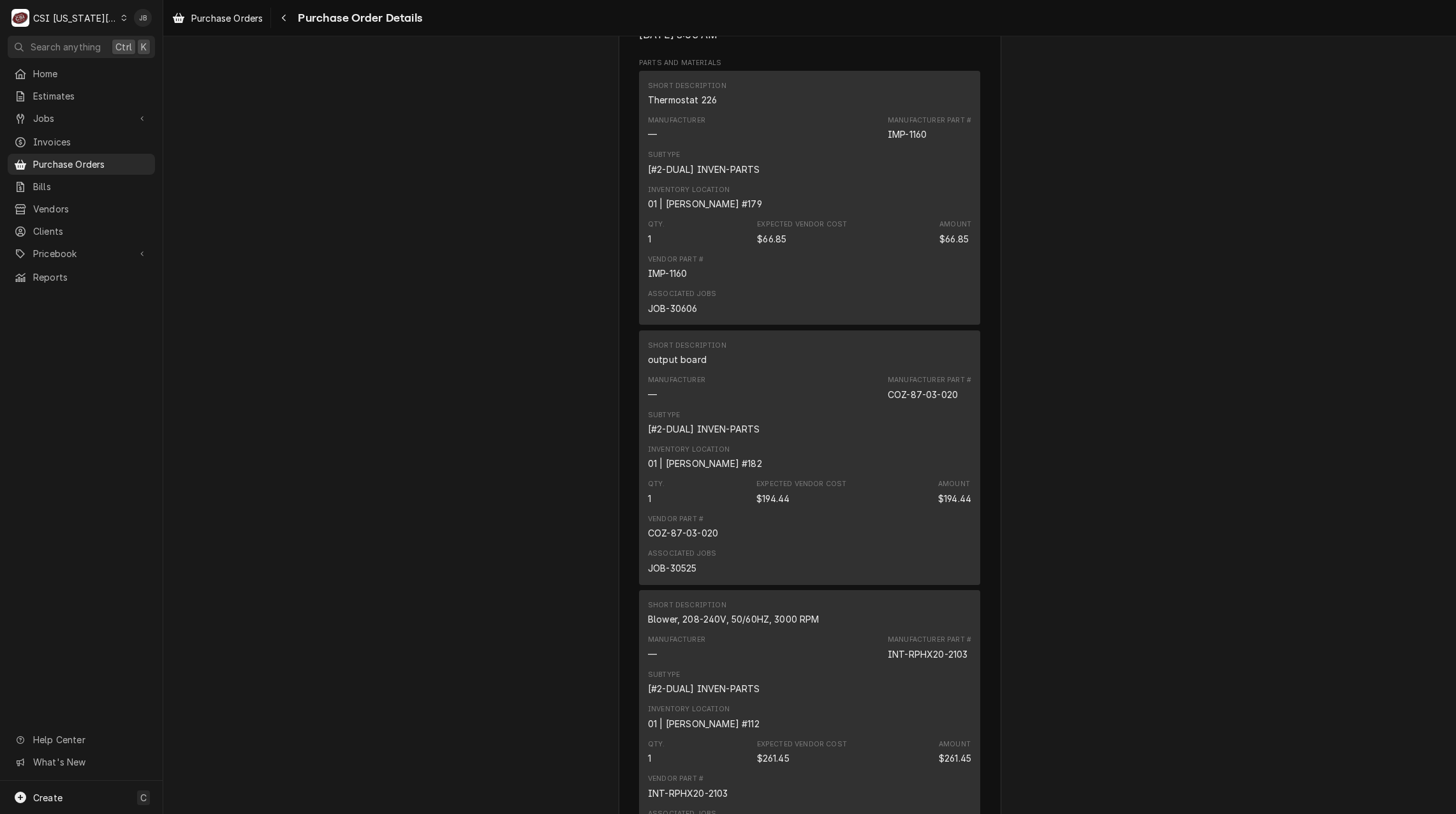
click at [593, 217] on div "Unpaid Vendor PARTSTOWN PARTSTOWN 1200 N Greenbriar Drive Addison, IL 60101 Bil…" at bounding box center [809, 307] width 1292 height 2198
click at [59, 247] on span "Pricebook" at bounding box center [81, 253] width 96 height 14
click at [93, 291] on span "Parts & Materials" at bounding box center [90, 298] width 116 height 14
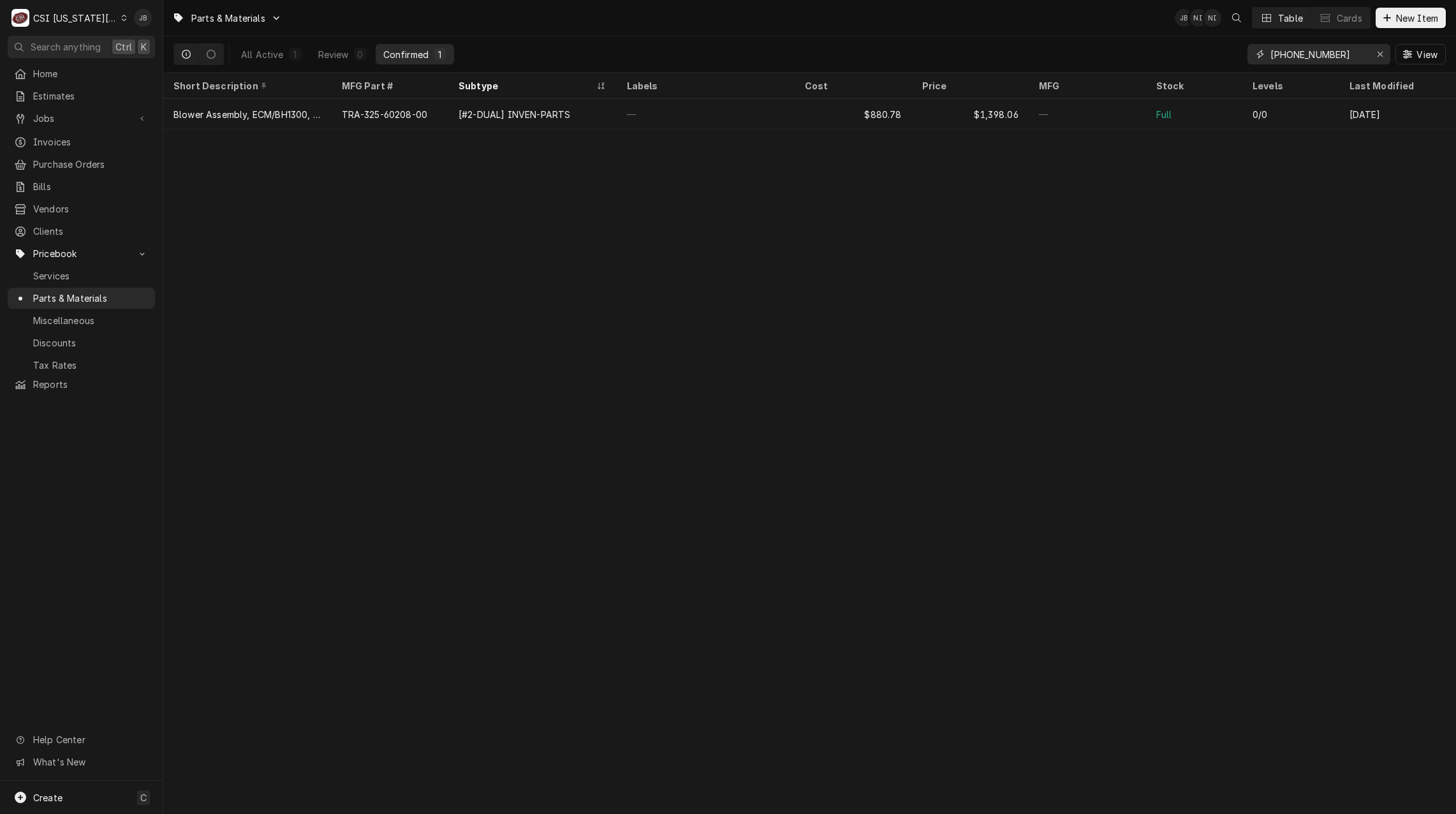
drag, startPoint x: 1345, startPoint y: 53, endPoint x: 1140, endPoint y: 55, distance: 205.0
click at [1155, 53] on div "All Active 1 Review 0 Confirmed 1 325-60208-00 View" at bounding box center [809, 55] width 1272 height 36
paste input "IMP-116"
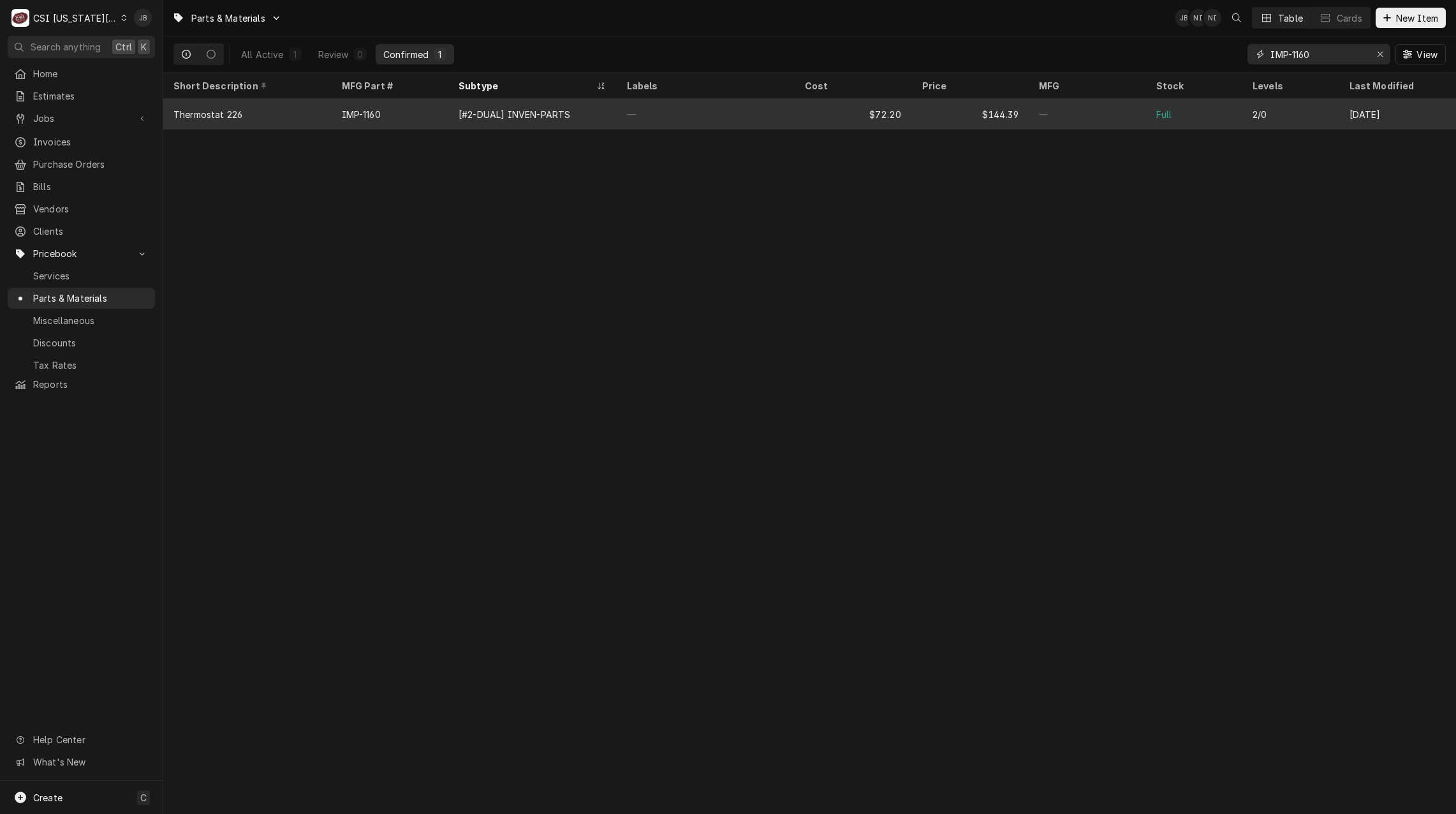
type input "IMP-1160"
click at [517, 119] on div "[#2-DUAL] INVEN-PARTS" at bounding box center [532, 114] width 169 height 31
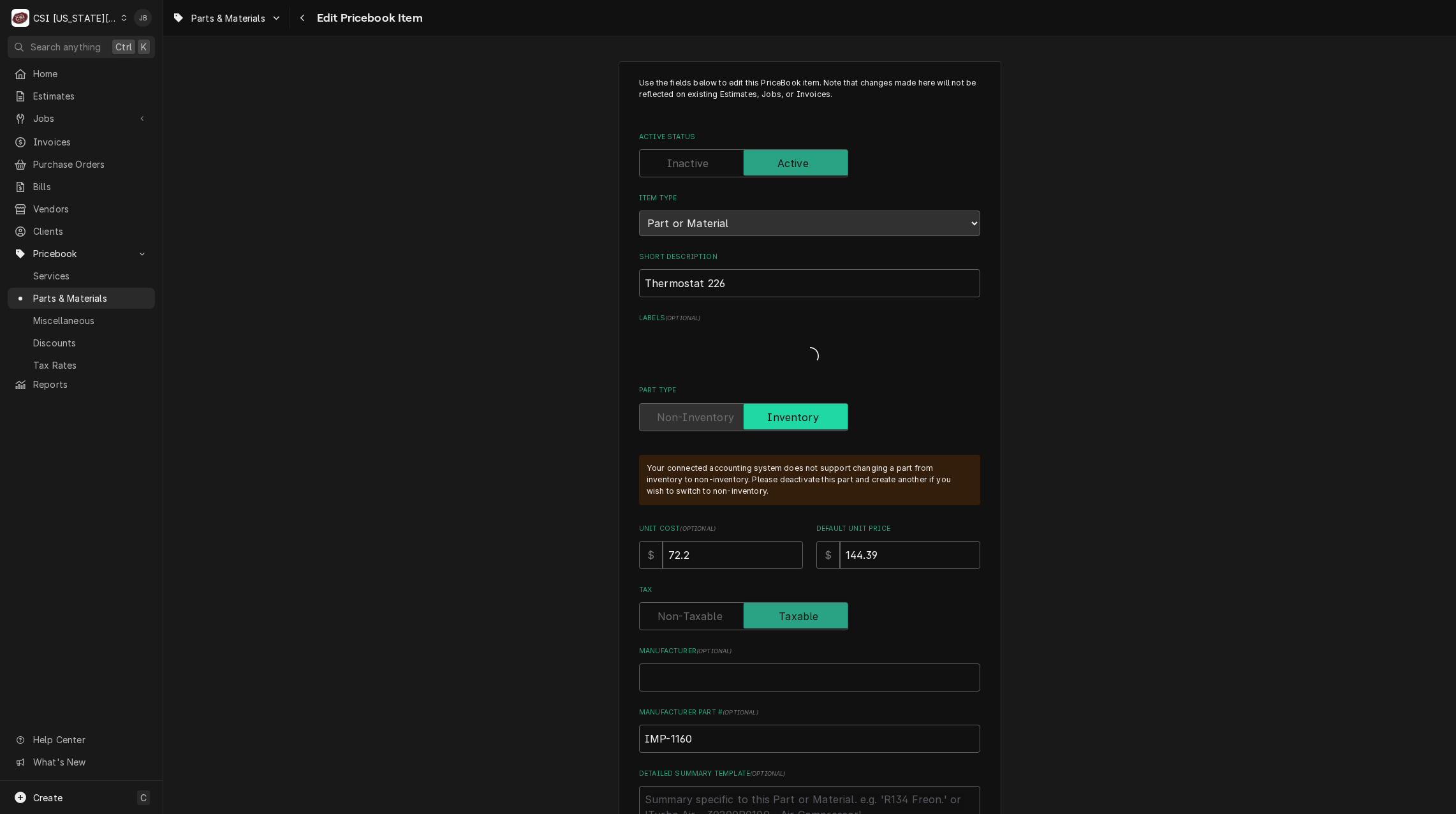
type textarea "x"
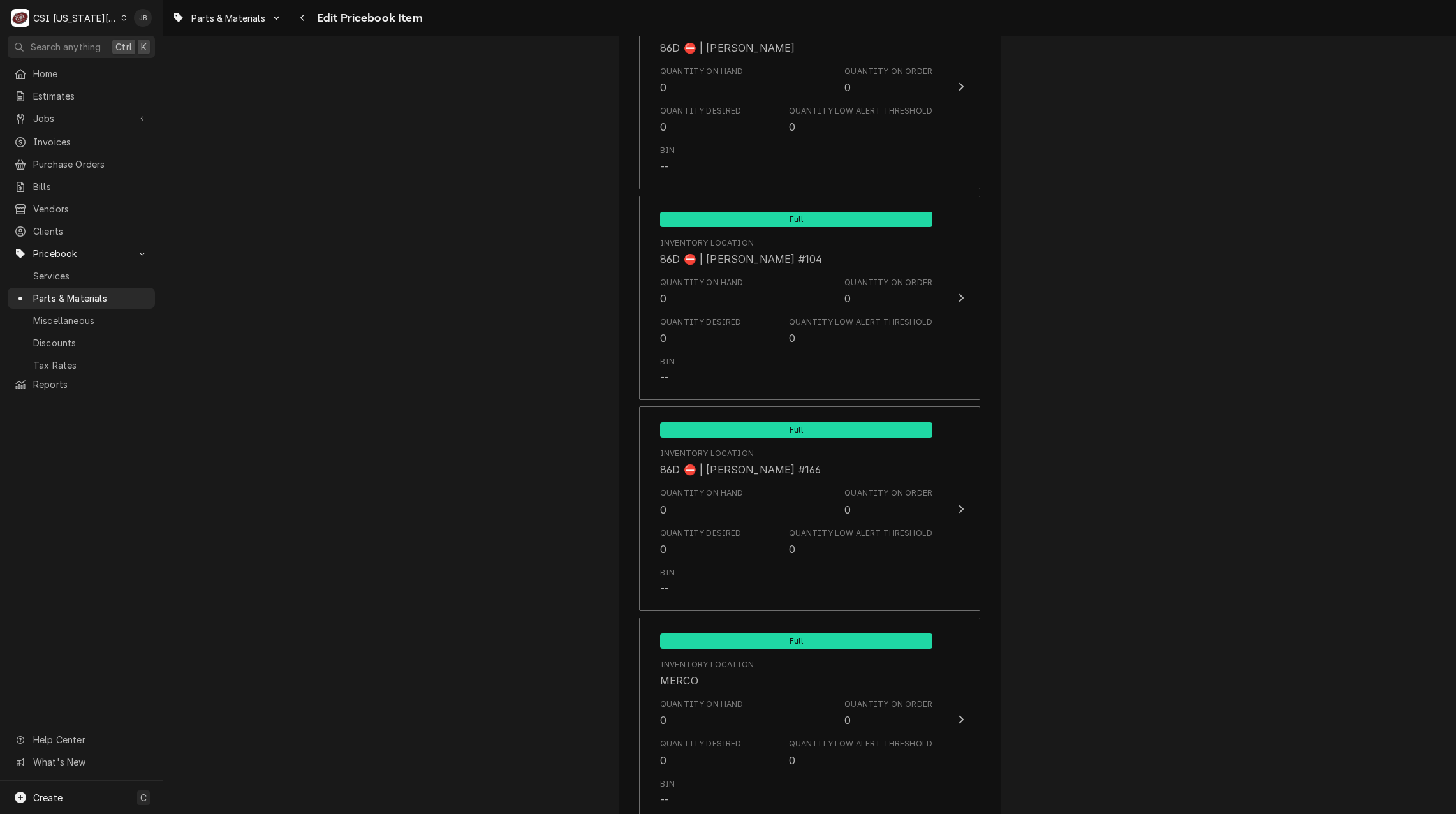
scroll to position [12235, 0]
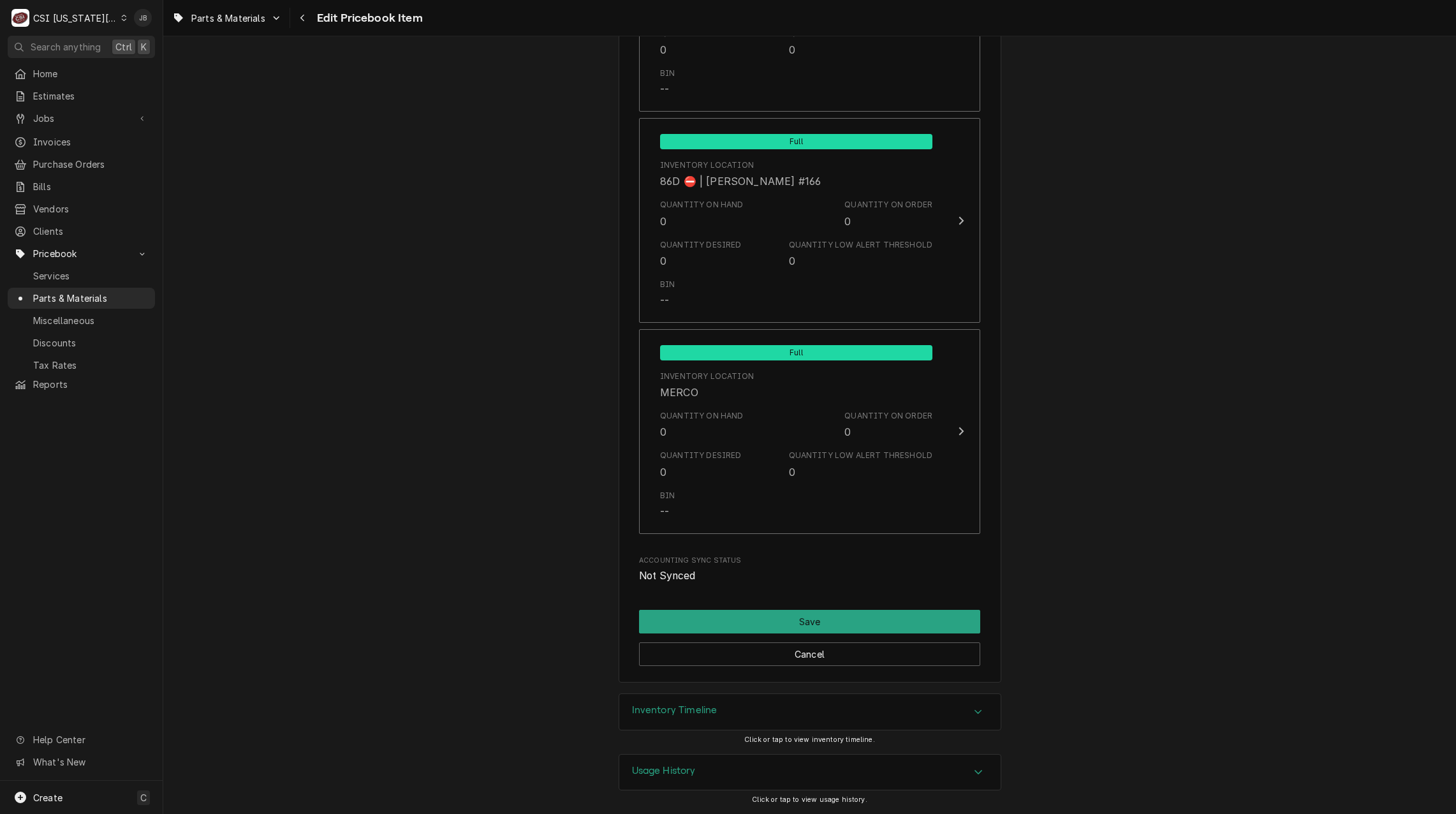
click at [794, 712] on div "Inventory Timeline" at bounding box center [809, 712] width 381 height 36
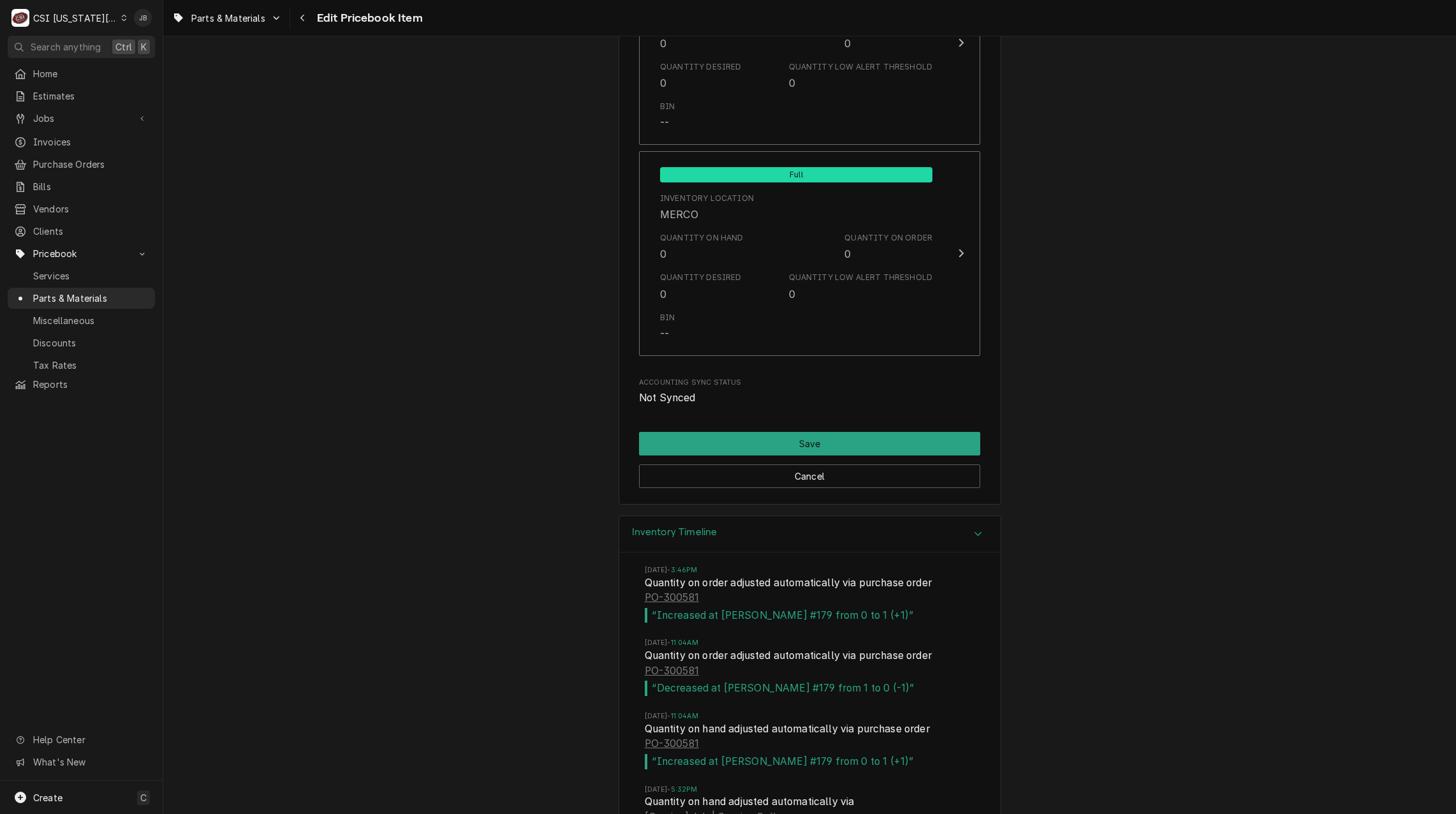
scroll to position [12588, 0]
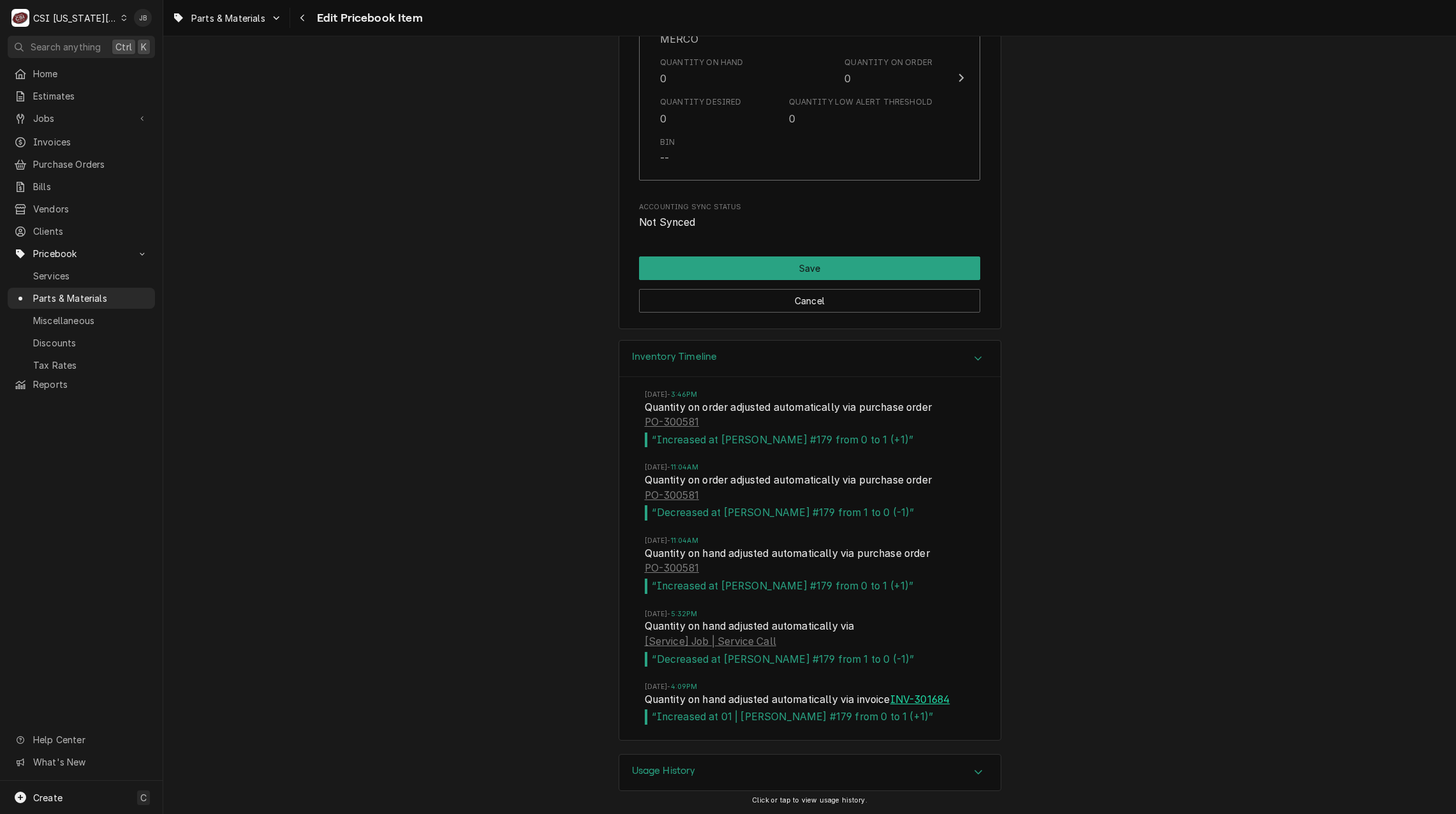
click at [935, 701] on link "INV-301684" at bounding box center [920, 699] width 60 height 15
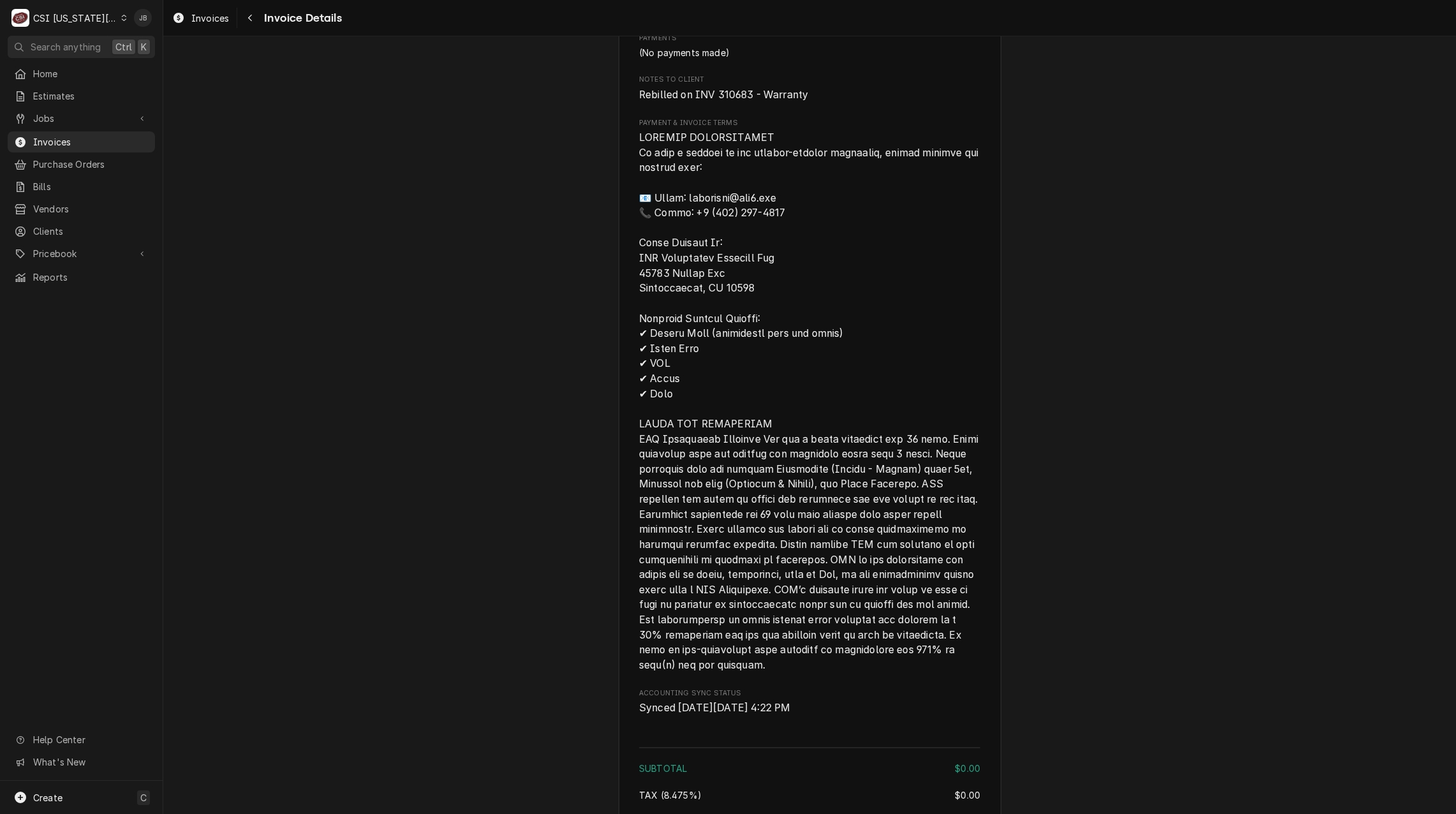
scroll to position [1416, 0]
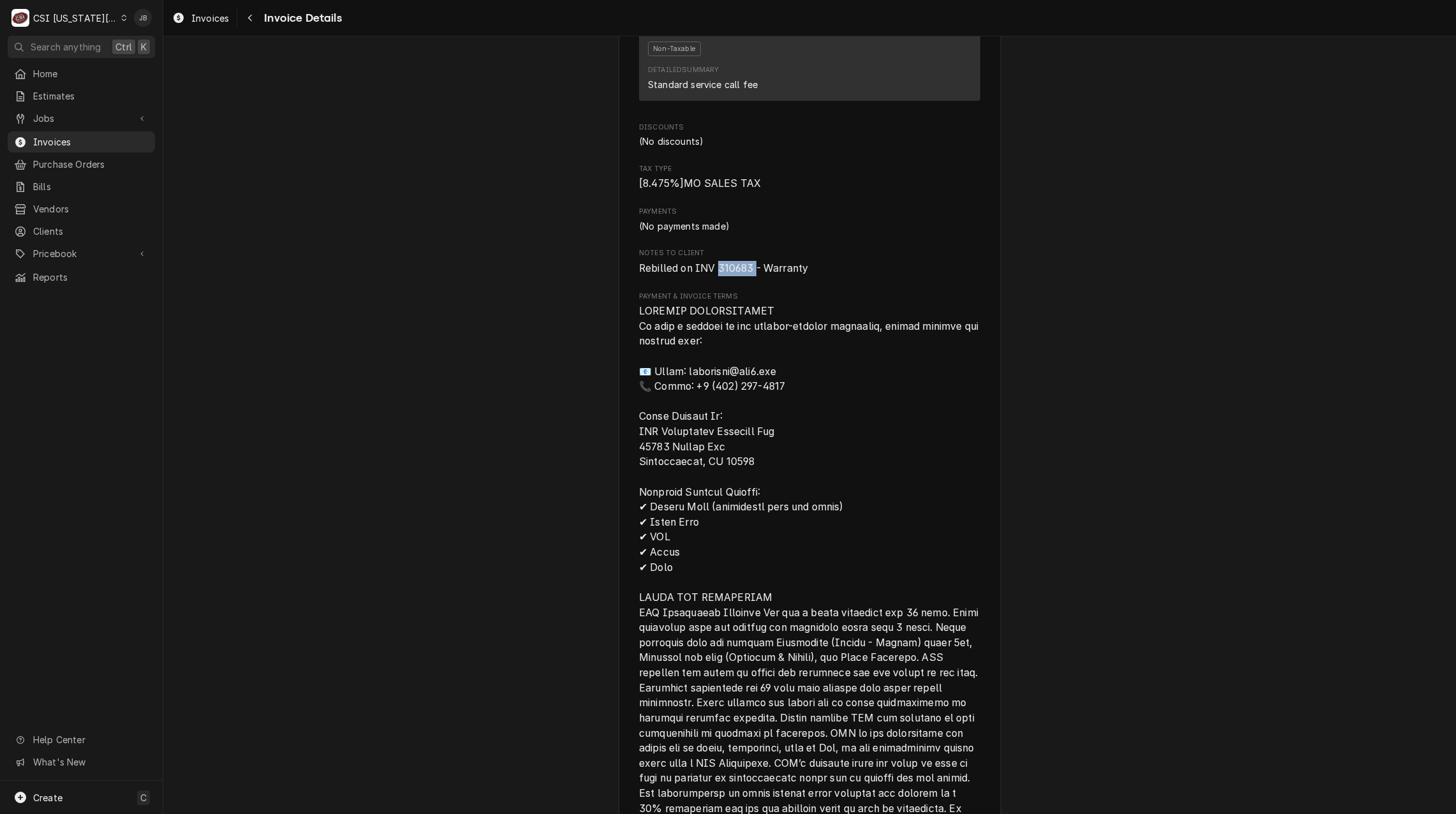
drag, startPoint x: 752, startPoint y: 304, endPoint x: 715, endPoint y: 304, distance: 37.0
click at [715, 274] on span "Rebilled on INV 310683 - Warranty" at bounding box center [723, 268] width 169 height 12
copy span "310683"
click at [959, 232] on div "Payments (No payments made)" at bounding box center [809, 220] width 341 height 26
click at [75, 137] on span "Invoices" at bounding box center [90, 141] width 116 height 14
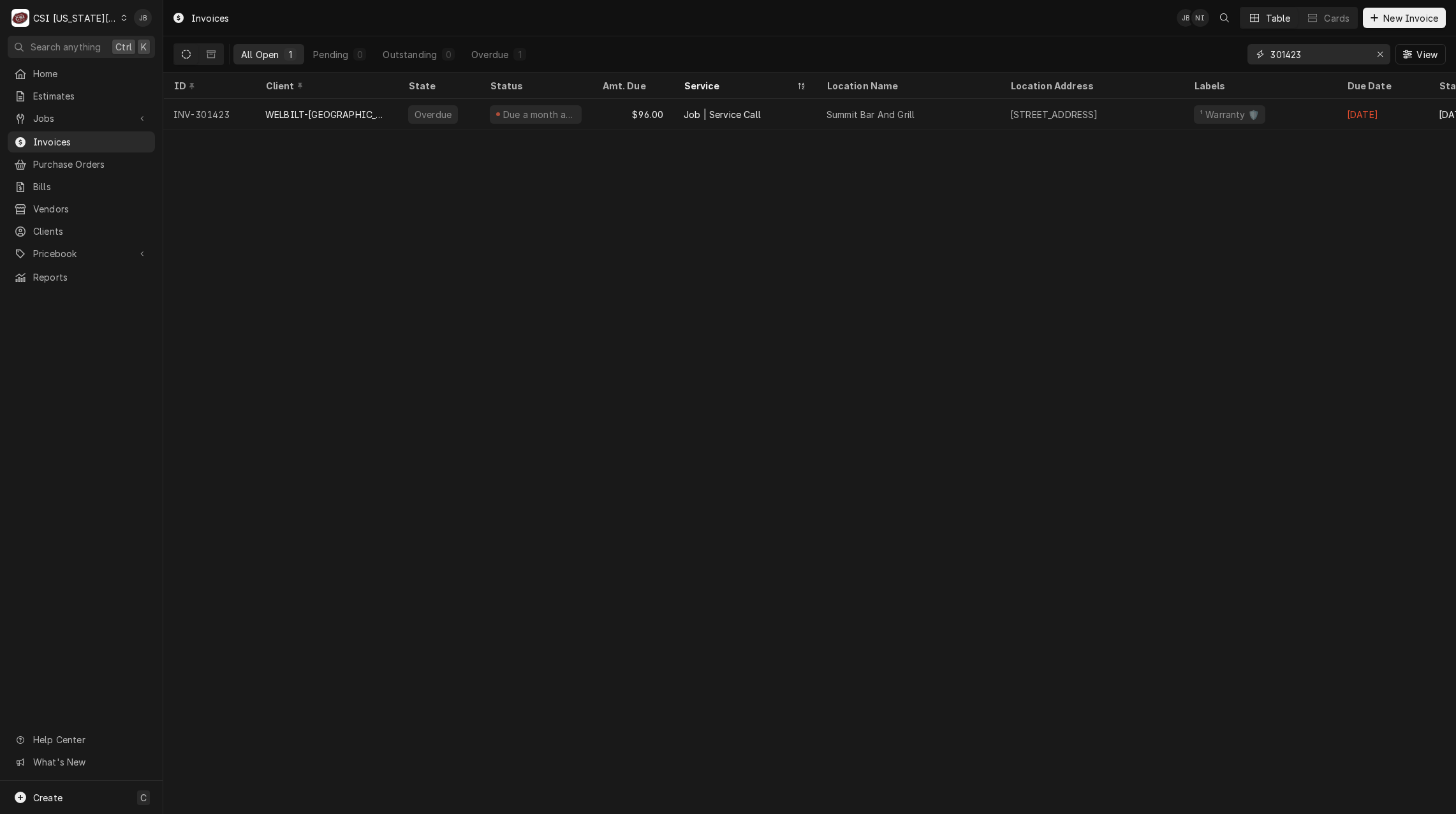
drag, startPoint x: 1272, startPoint y: 56, endPoint x: 1183, endPoint y: 56, distance: 89.0
click at [1193, 56] on div "All Open 1 Pending 0 Outstanding 0 Overdue 1 301423 View" at bounding box center [809, 55] width 1272 height 36
paste input "10683"
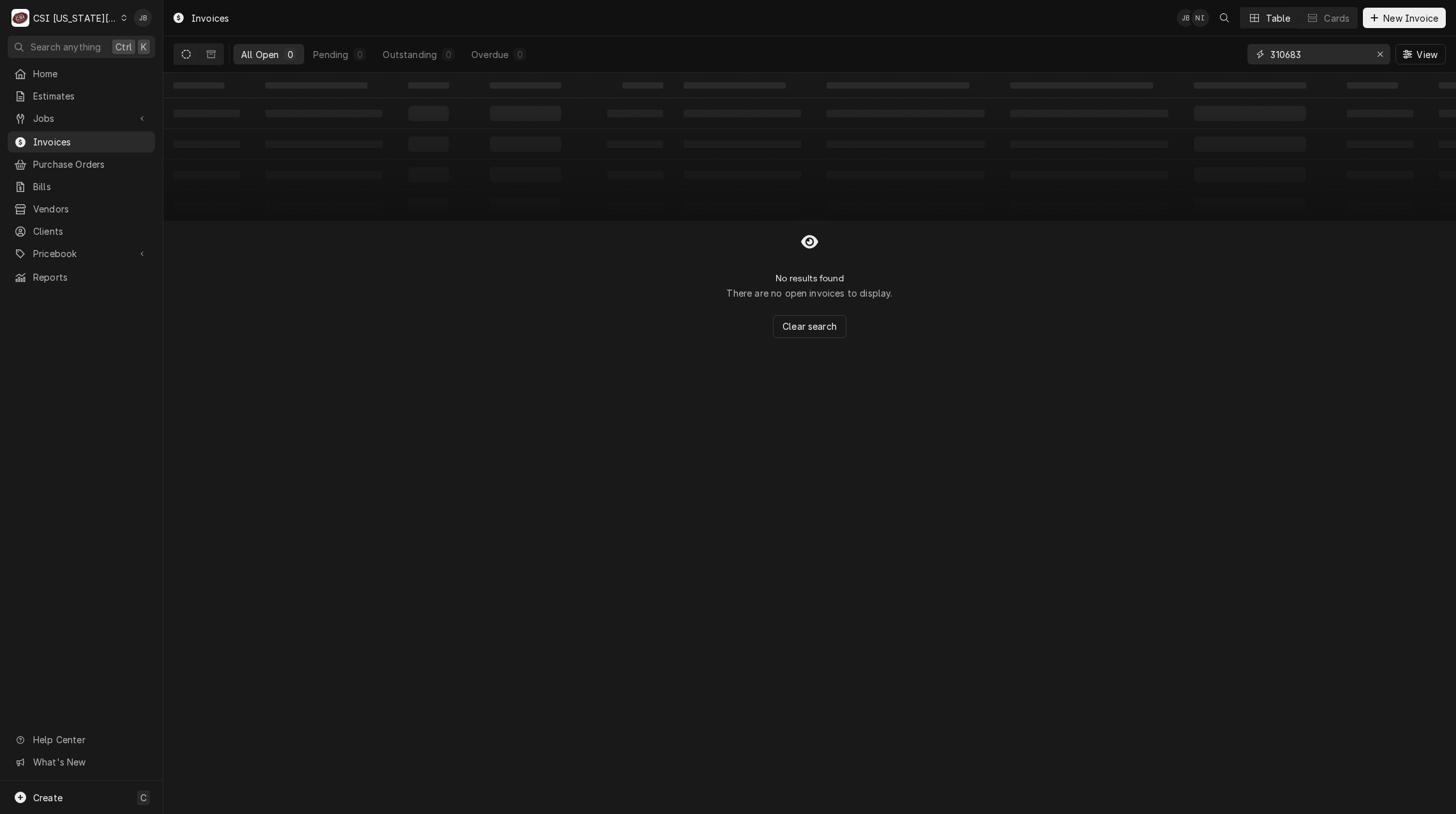
click at [1289, 55] on input "310683" at bounding box center [1318, 54] width 95 height 20
click at [1287, 55] on input "310683" at bounding box center [1318, 54] width 95 height 20
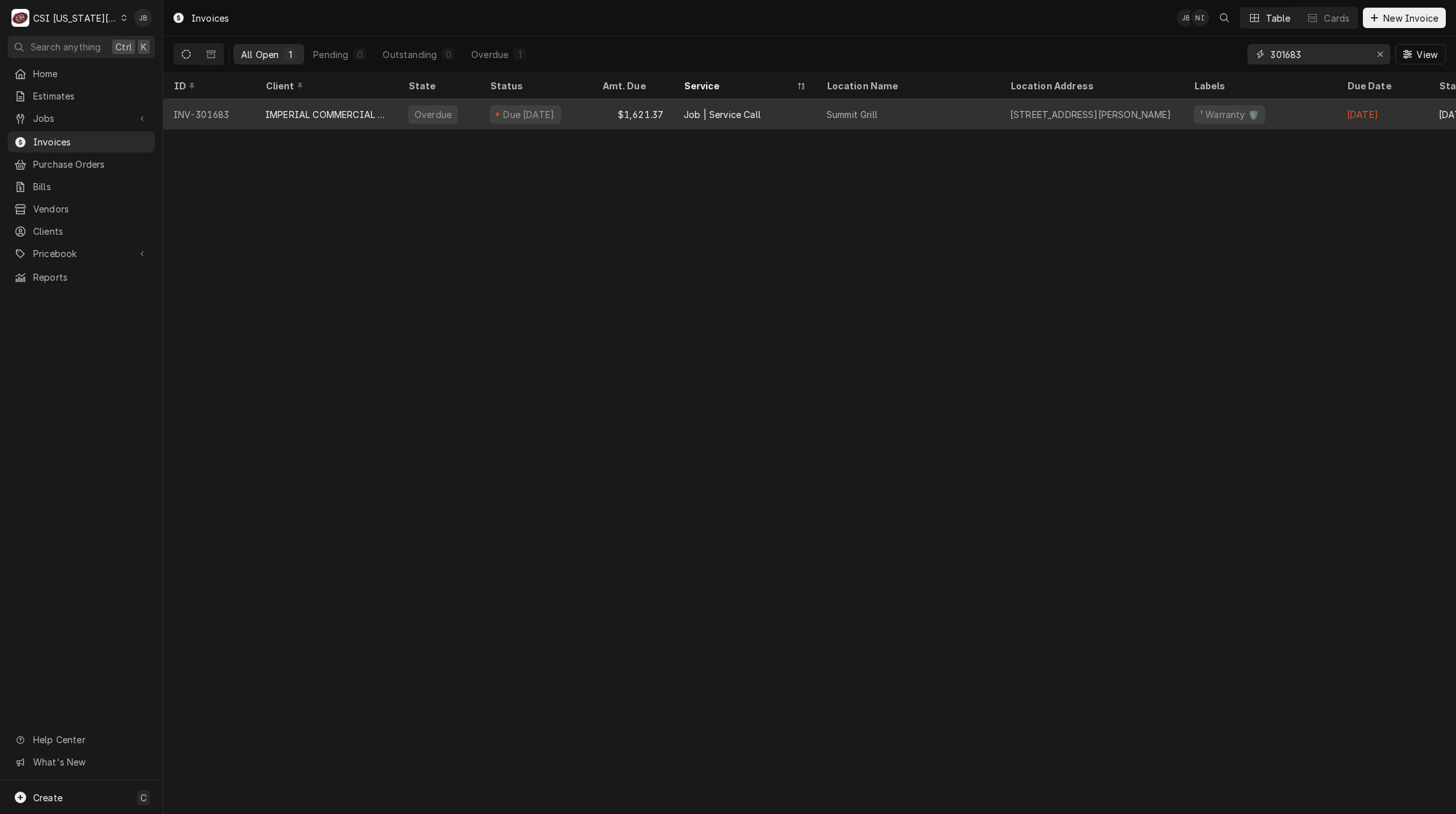
type input "301683"
click at [367, 116] on div "IMPERIAL COMMERCIAL COOKING EQUIP" at bounding box center [327, 114] width 123 height 14
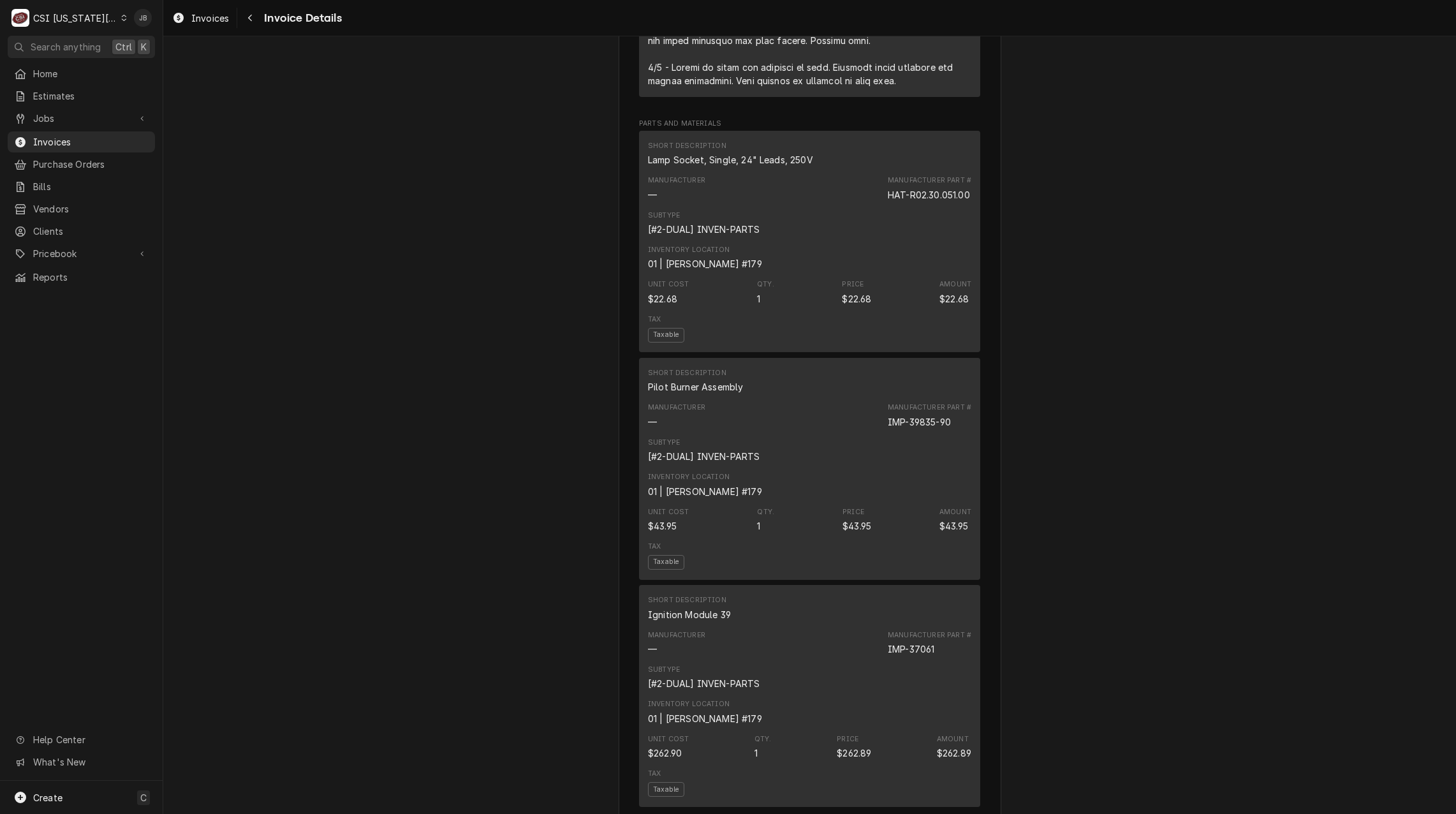
scroll to position [829, 0]
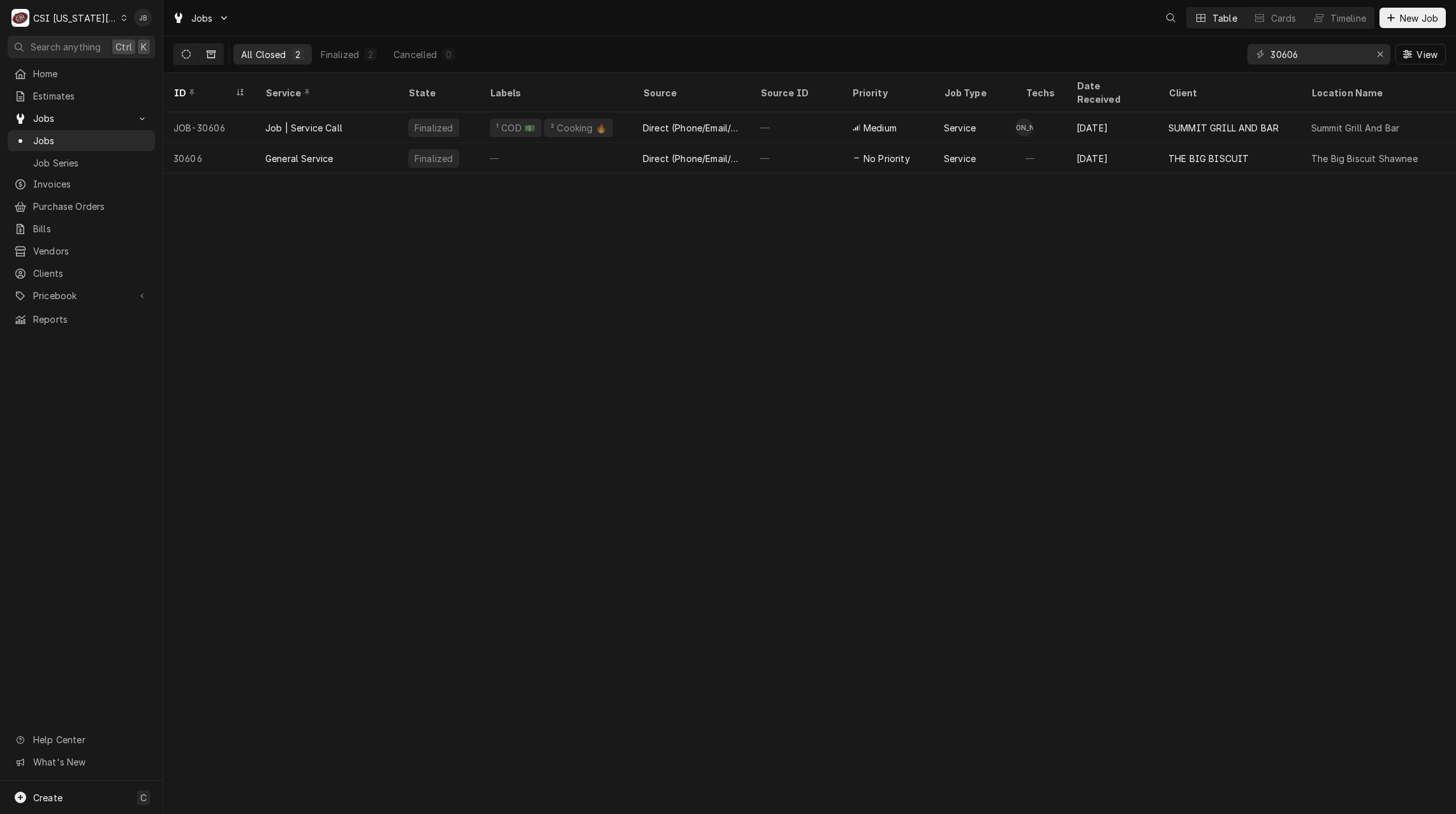
click at [179, 54] on button "Dynamic Content Wrapper" at bounding box center [187, 54] width 24 height 20
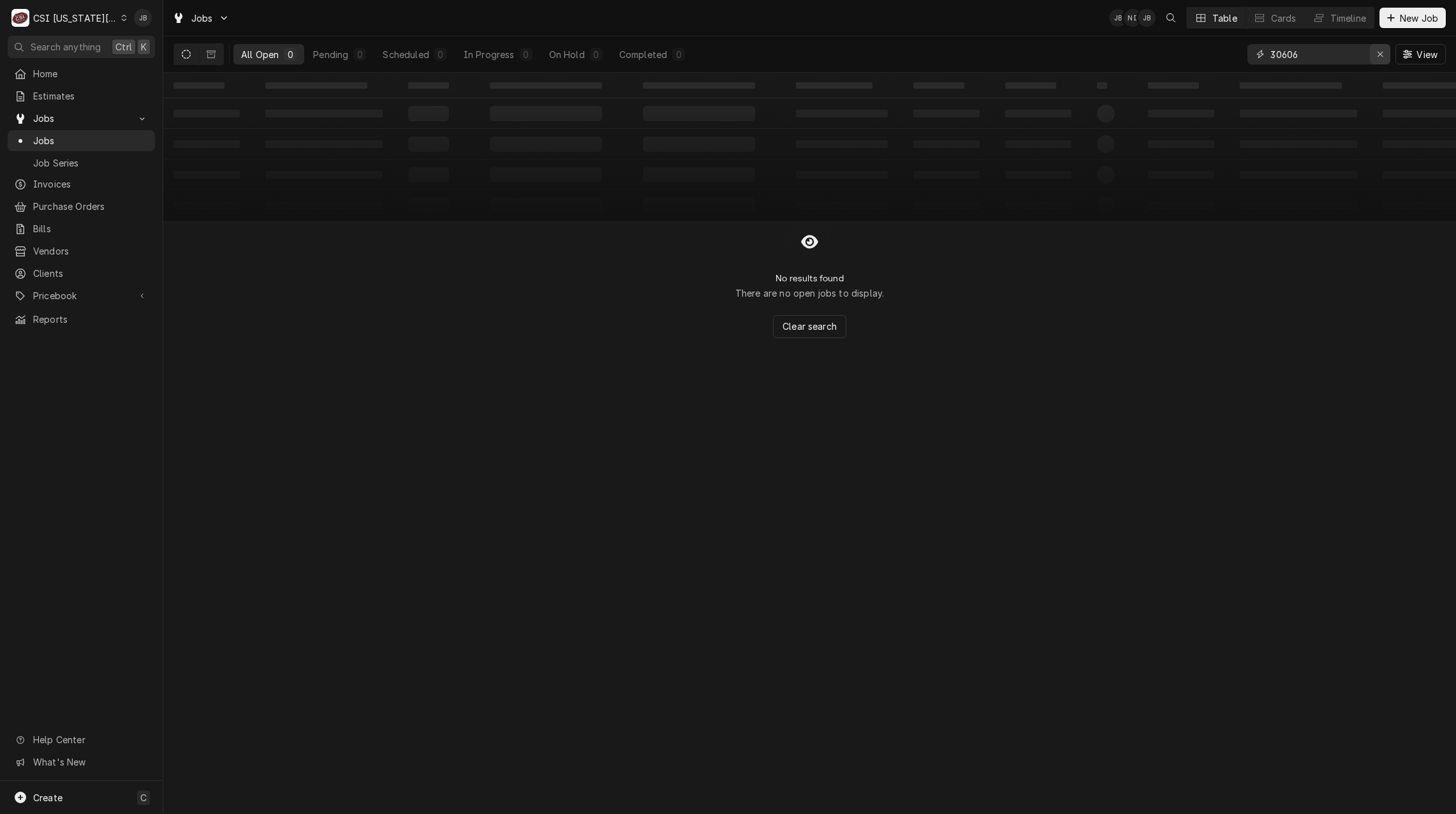
click at [1381, 56] on icon "Erase input" at bounding box center [1380, 54] width 7 height 9
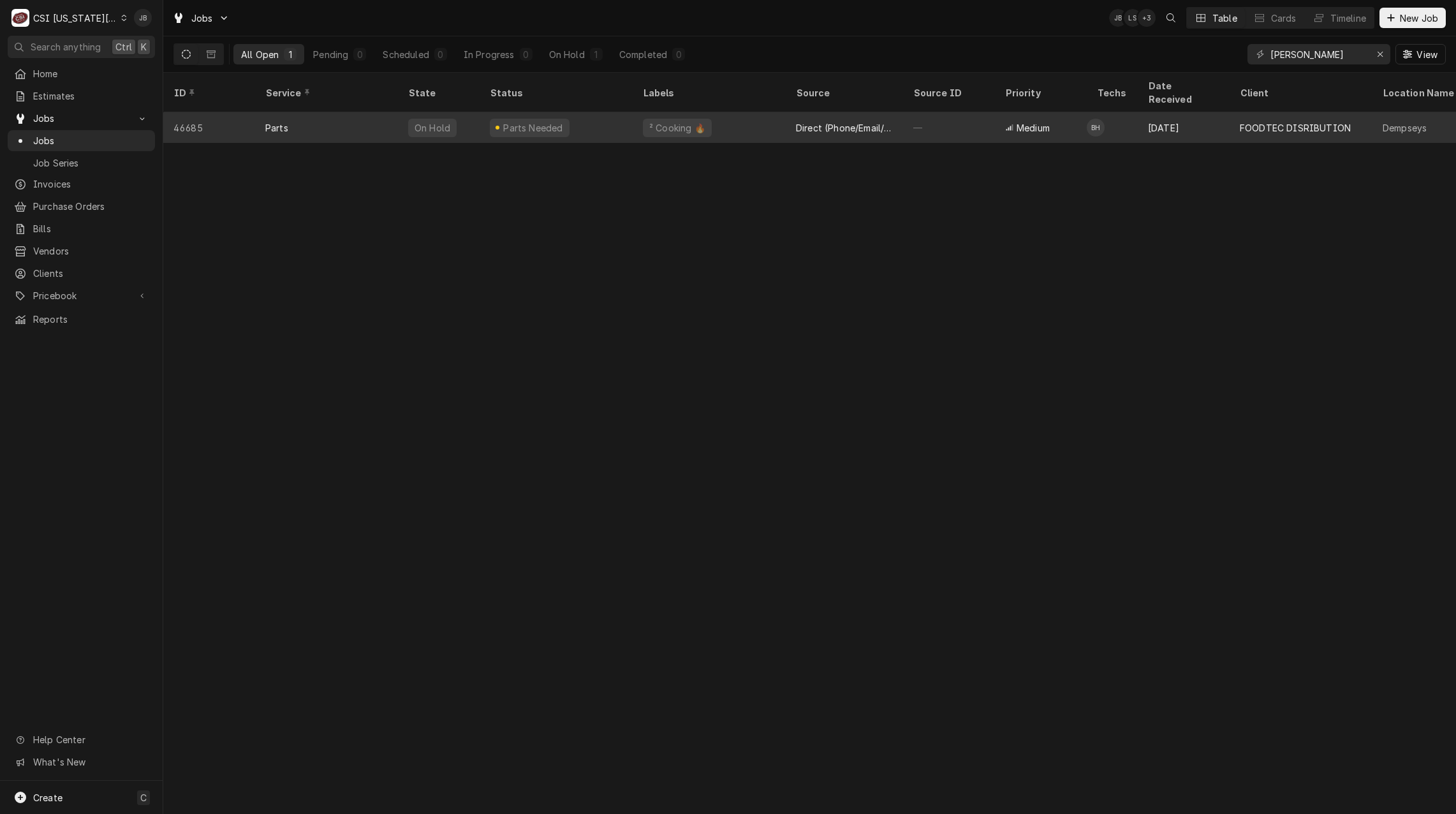
click at [596, 112] on div "Parts Needed" at bounding box center [555, 127] width 153 height 31
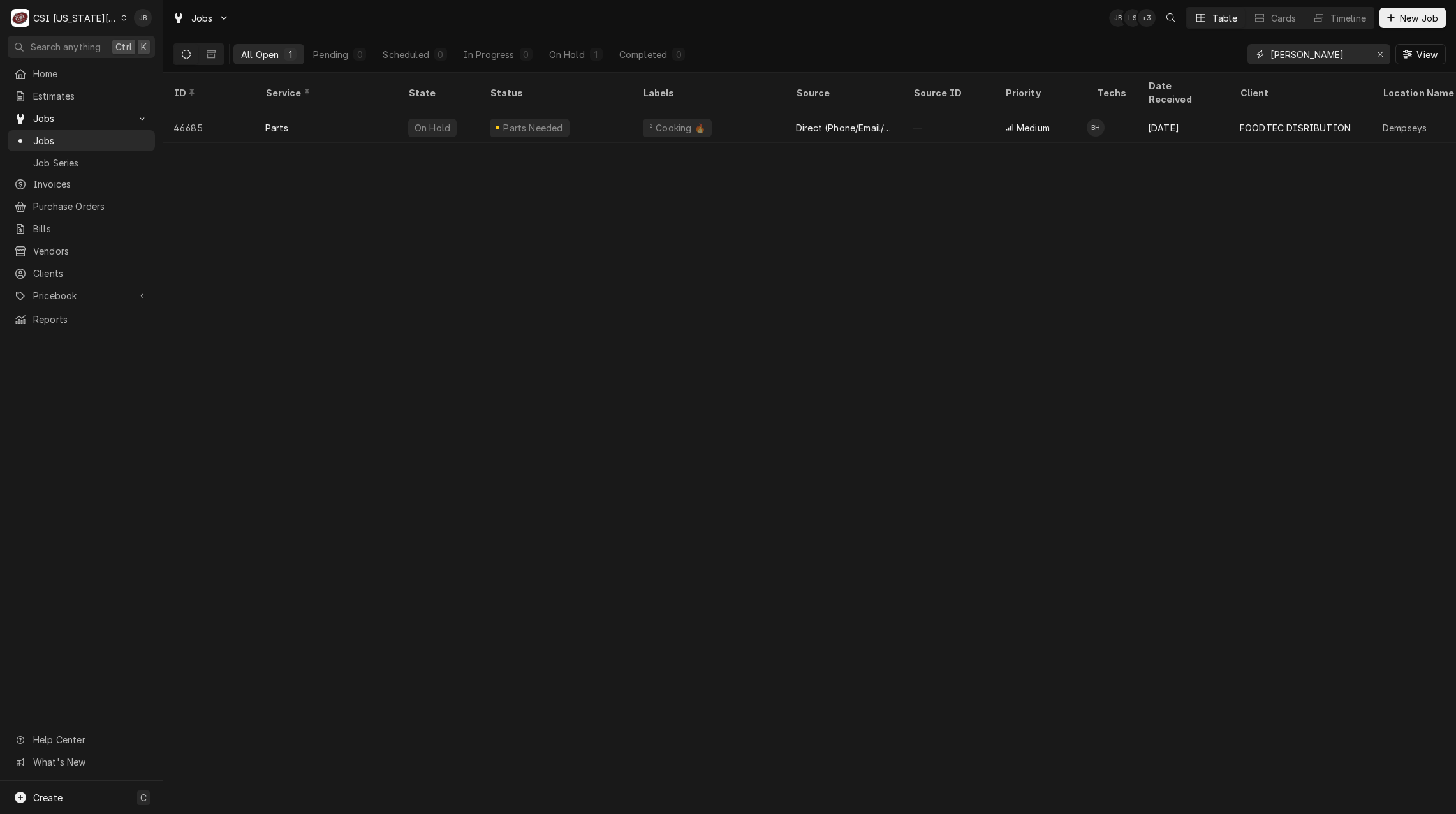
drag, startPoint x: 1329, startPoint y: 57, endPoint x: 906, endPoint y: 60, distance: 423.0
click at [1198, 59] on div "All Open 1 Pending 0 Scheduled 0 In Progress 0 On Hold 1 Completed 0 dempsey Vi…" at bounding box center [809, 55] width 1272 height 36
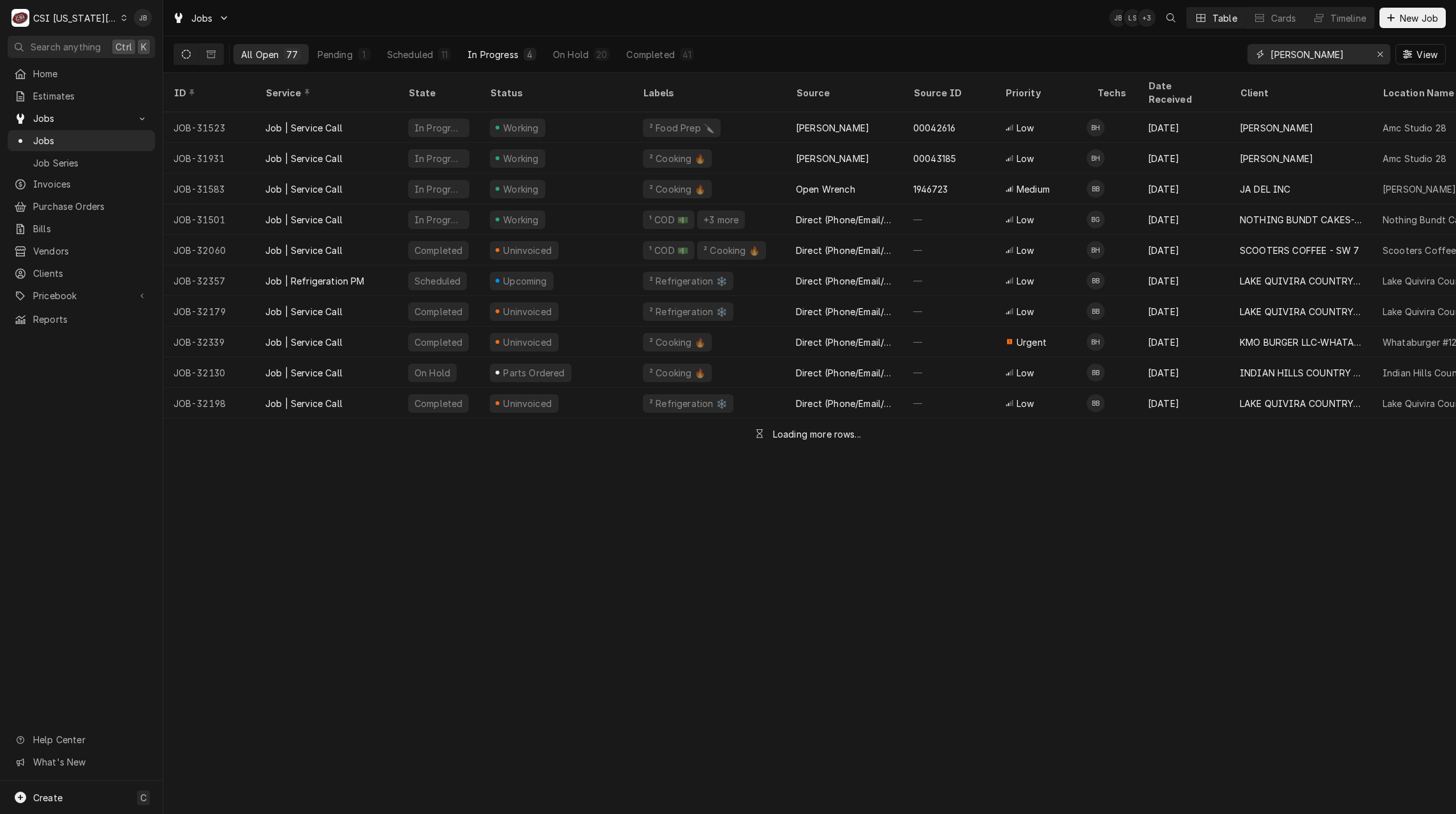
type input "[PERSON_NAME]"
click at [506, 54] on div "In Progress" at bounding box center [492, 55] width 51 height 14
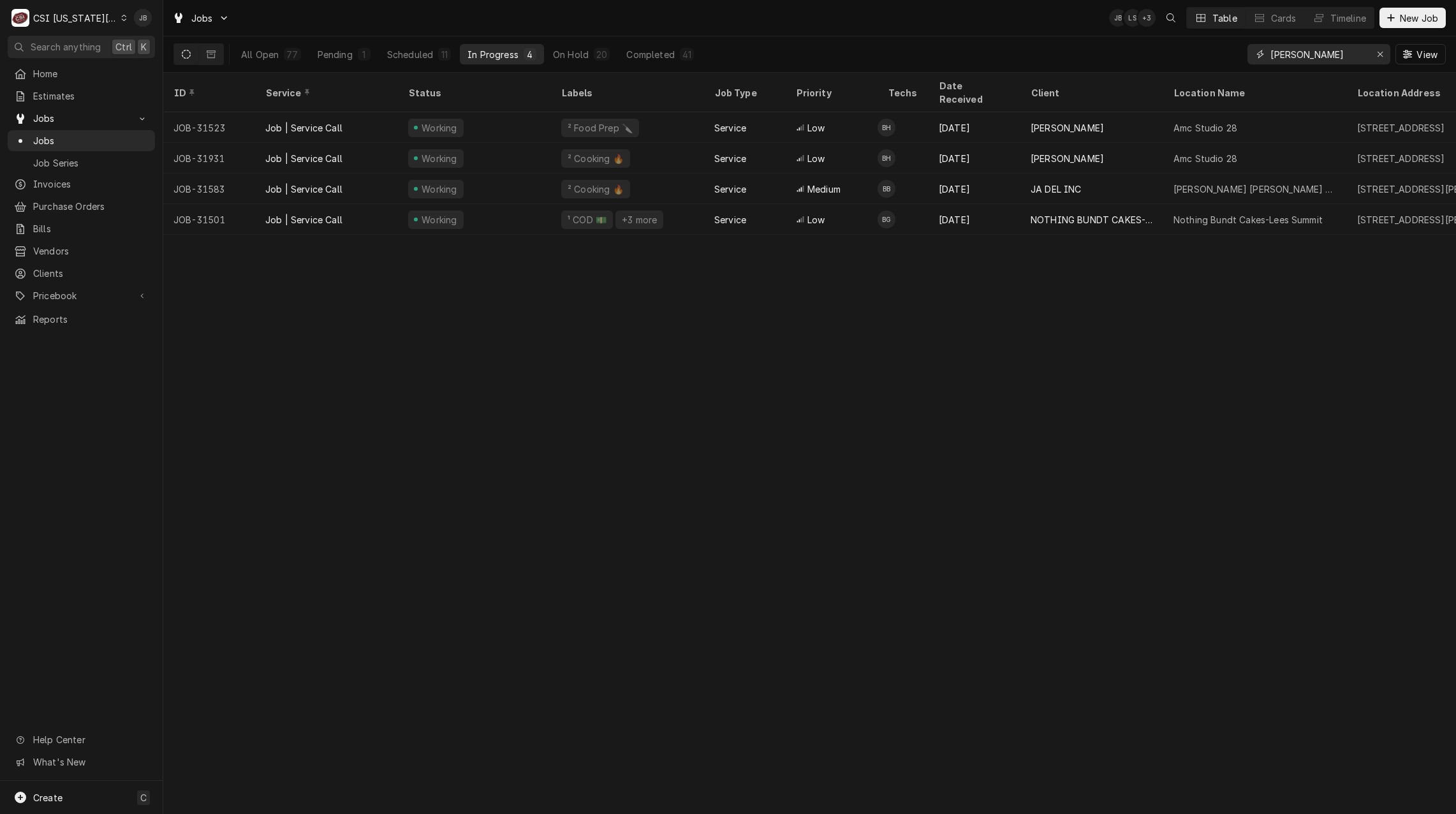
drag, startPoint x: 1315, startPoint y: 58, endPoint x: 1144, endPoint y: 55, distance: 171.0
click at [1164, 57] on div "All Open 77 Pending 1 Scheduled 11 In Progress 4 On Hold 20 Completed 41 brian …" at bounding box center [809, 55] width 1272 height 36
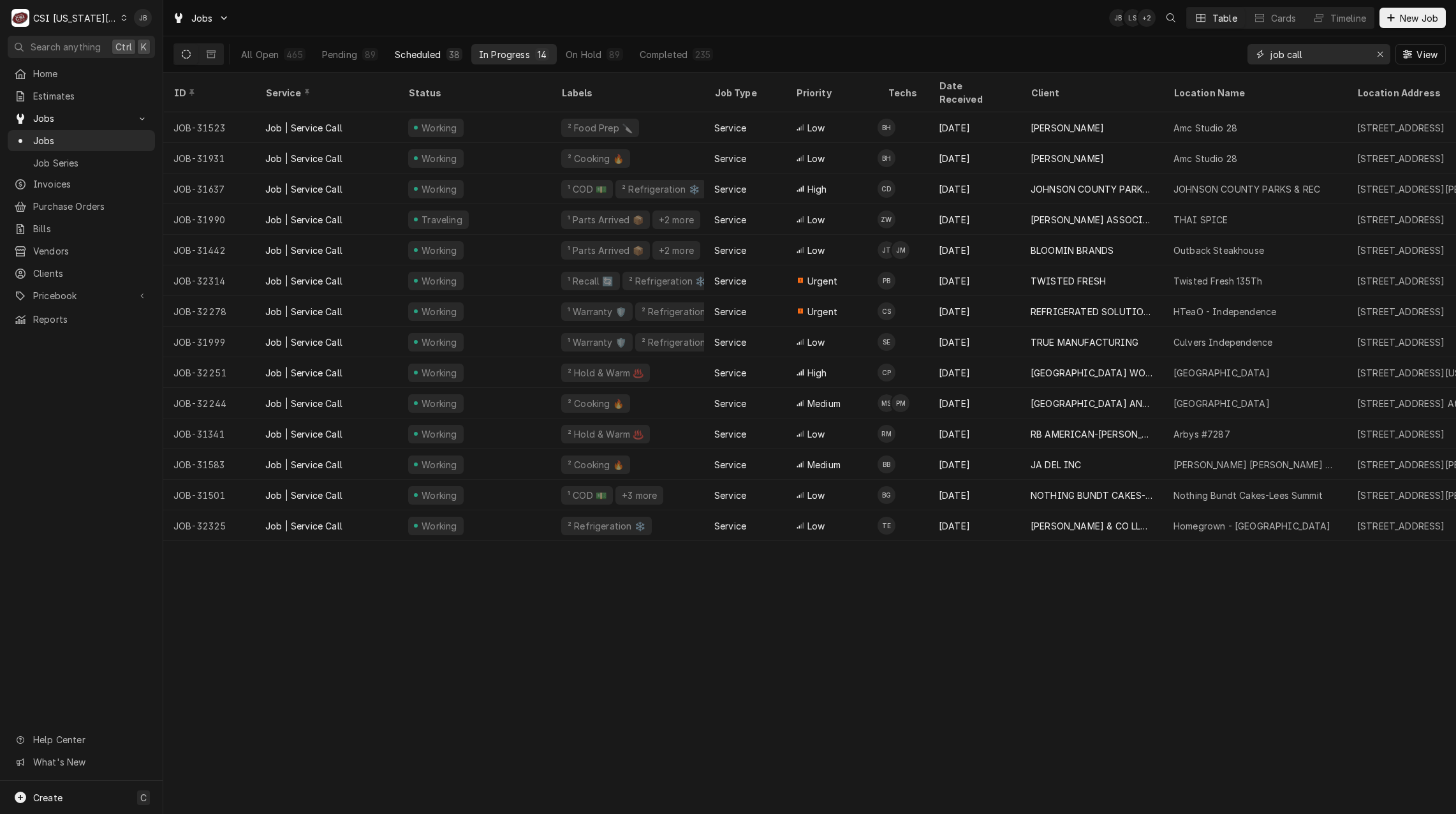
type input "job call"
click at [428, 55] on div "Scheduled" at bounding box center [418, 55] width 46 height 14
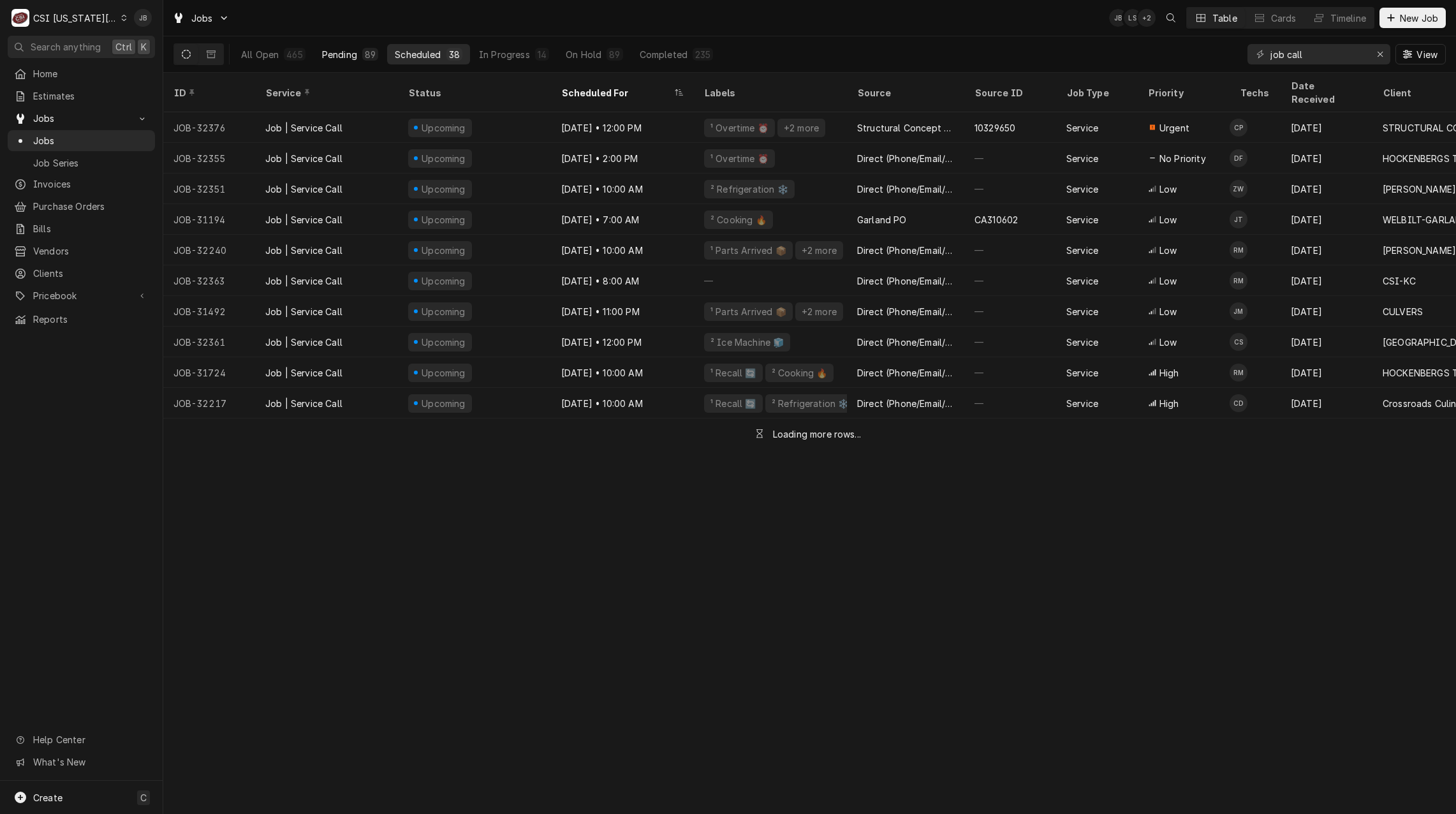
click at [334, 52] on div "Pending" at bounding box center [339, 55] width 35 height 14
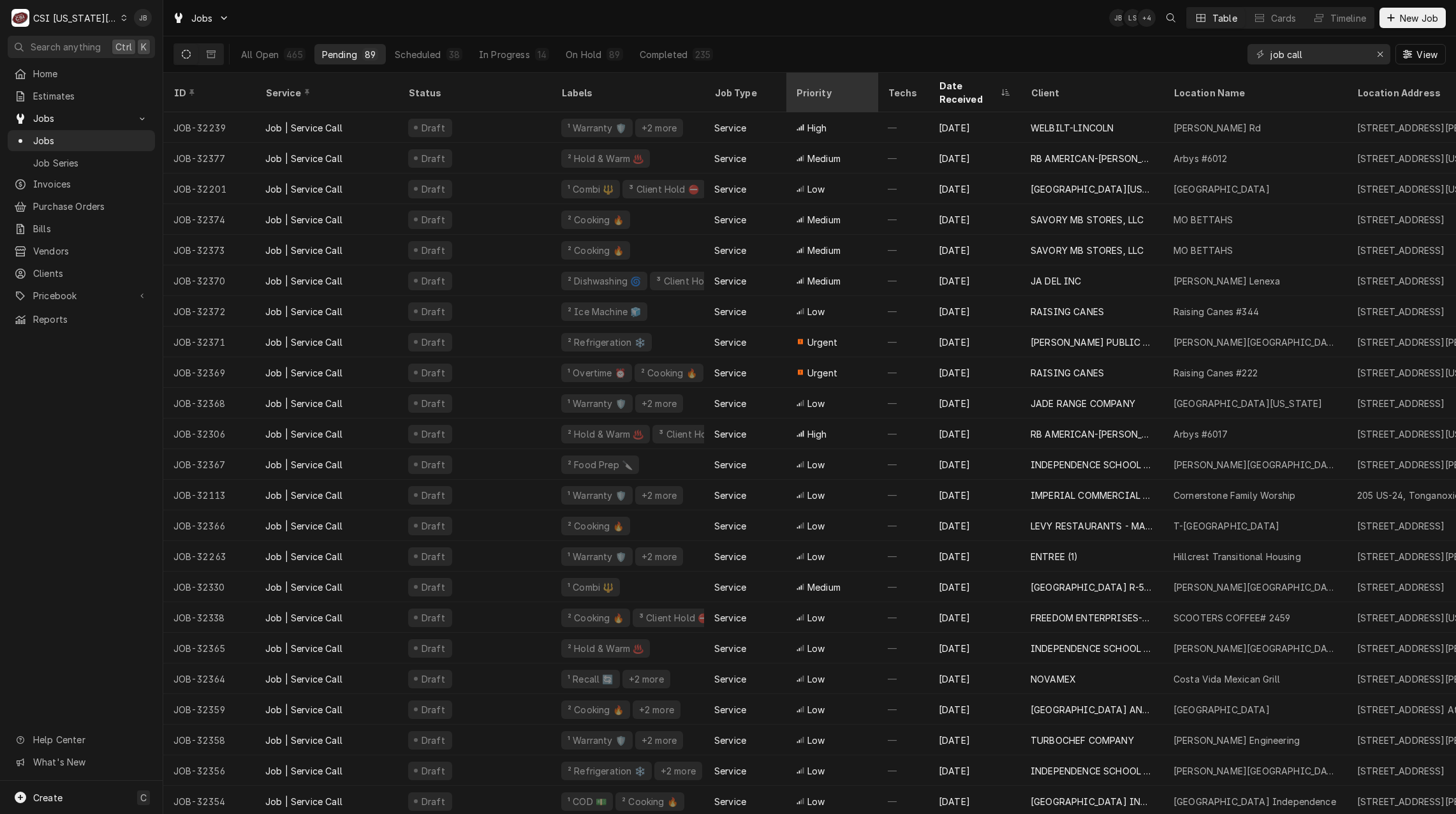
click at [822, 86] on div "Priority" at bounding box center [830, 93] width 69 height 14
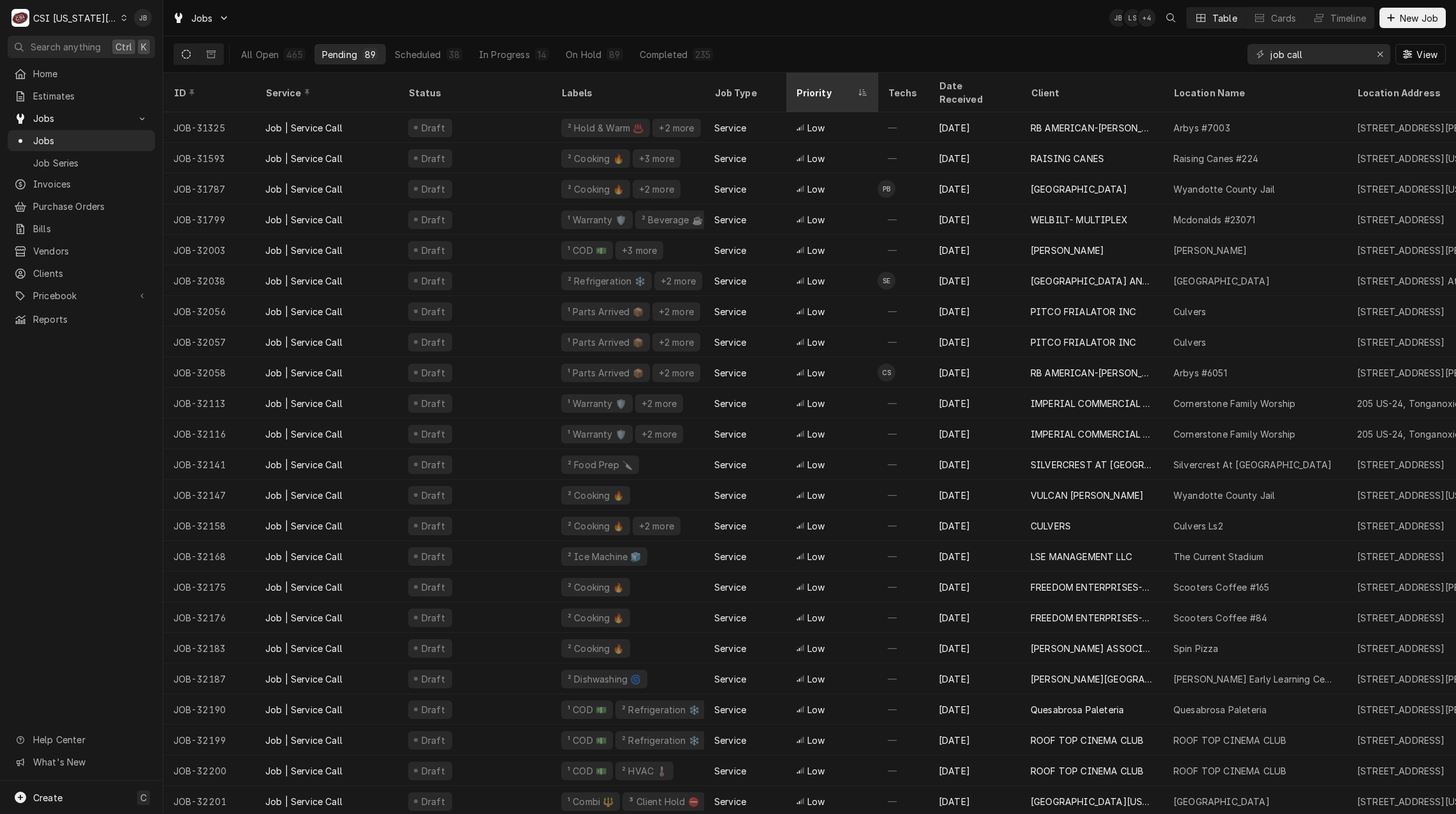
click at [827, 86] on div "Priority" at bounding box center [825, 93] width 59 height 14
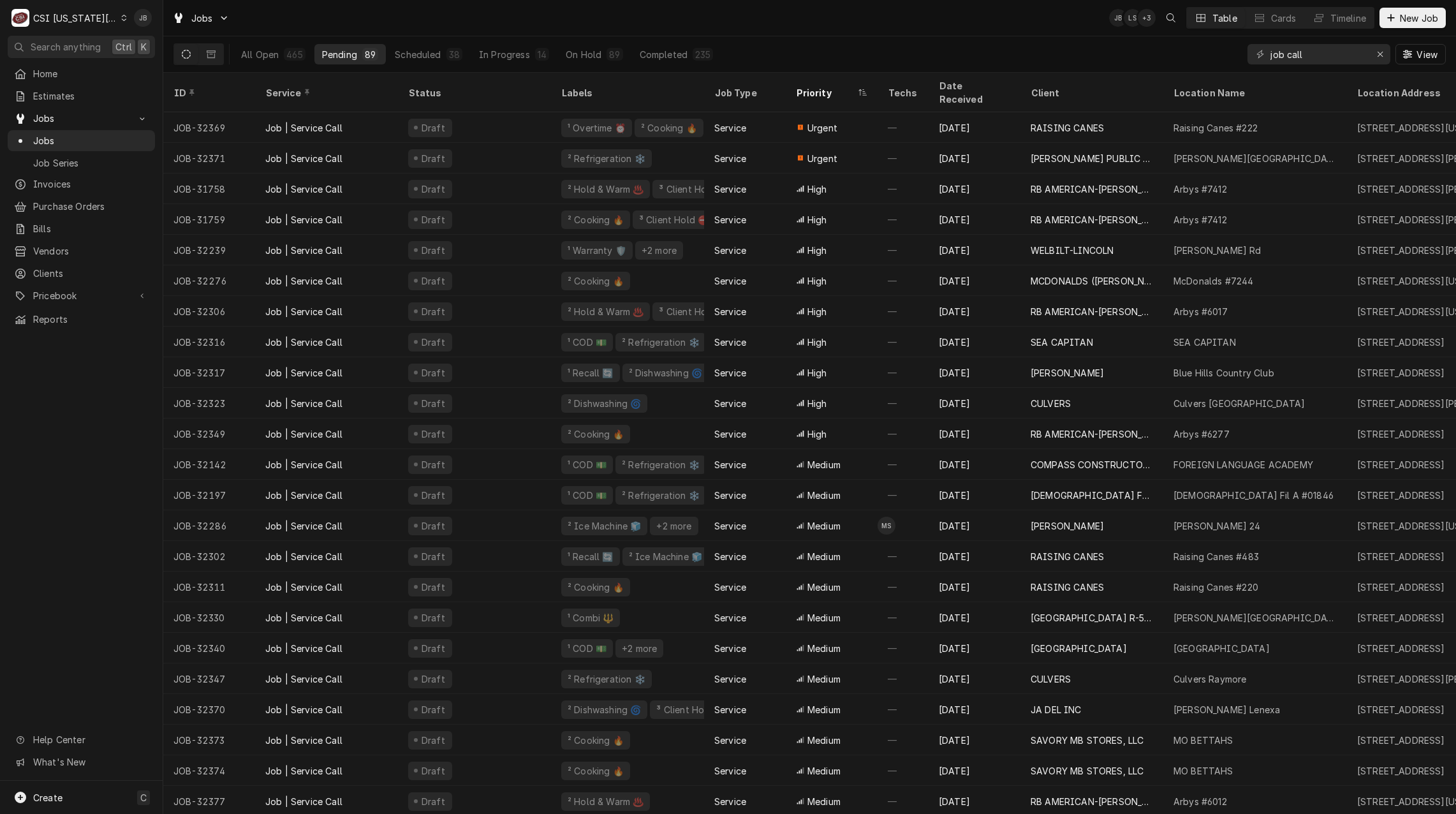
click at [855, 35] on div "Jobs JB LS + 3 Table Cards Timeline New Job" at bounding box center [809, 18] width 1292 height 37
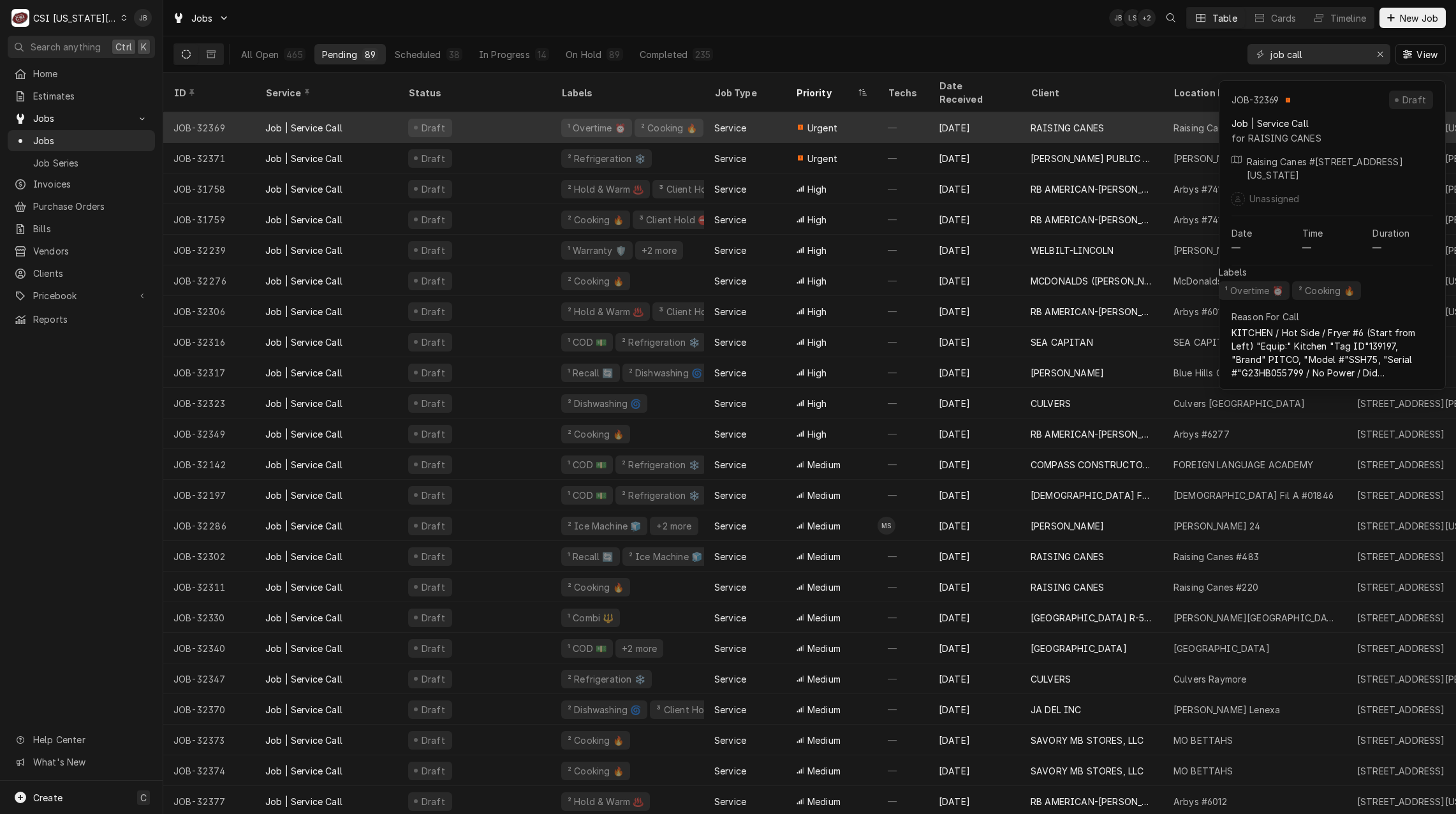
click at [836, 121] on span "Urgent" at bounding box center [822, 128] width 30 height 14
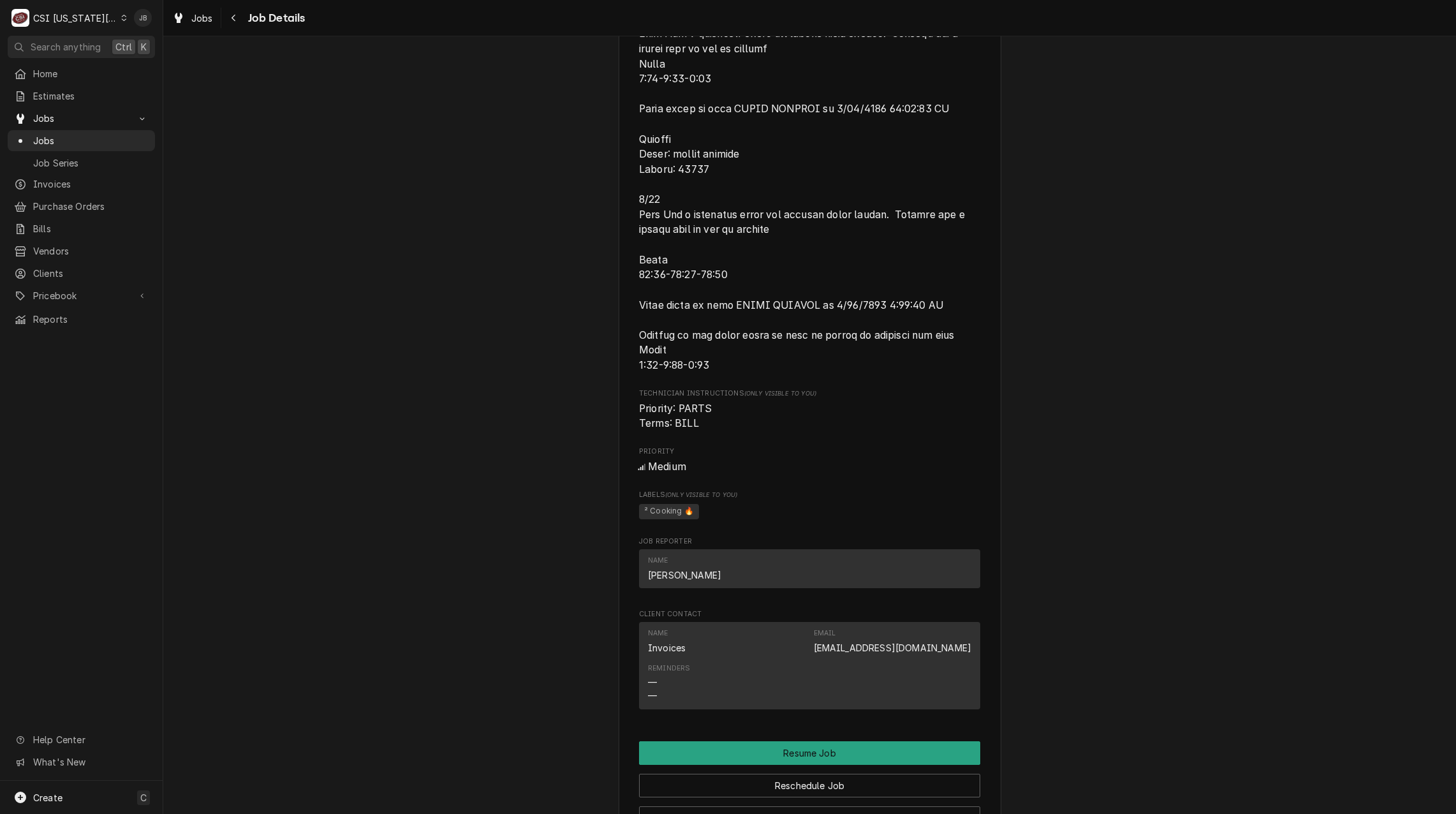
scroll to position [3644, 0]
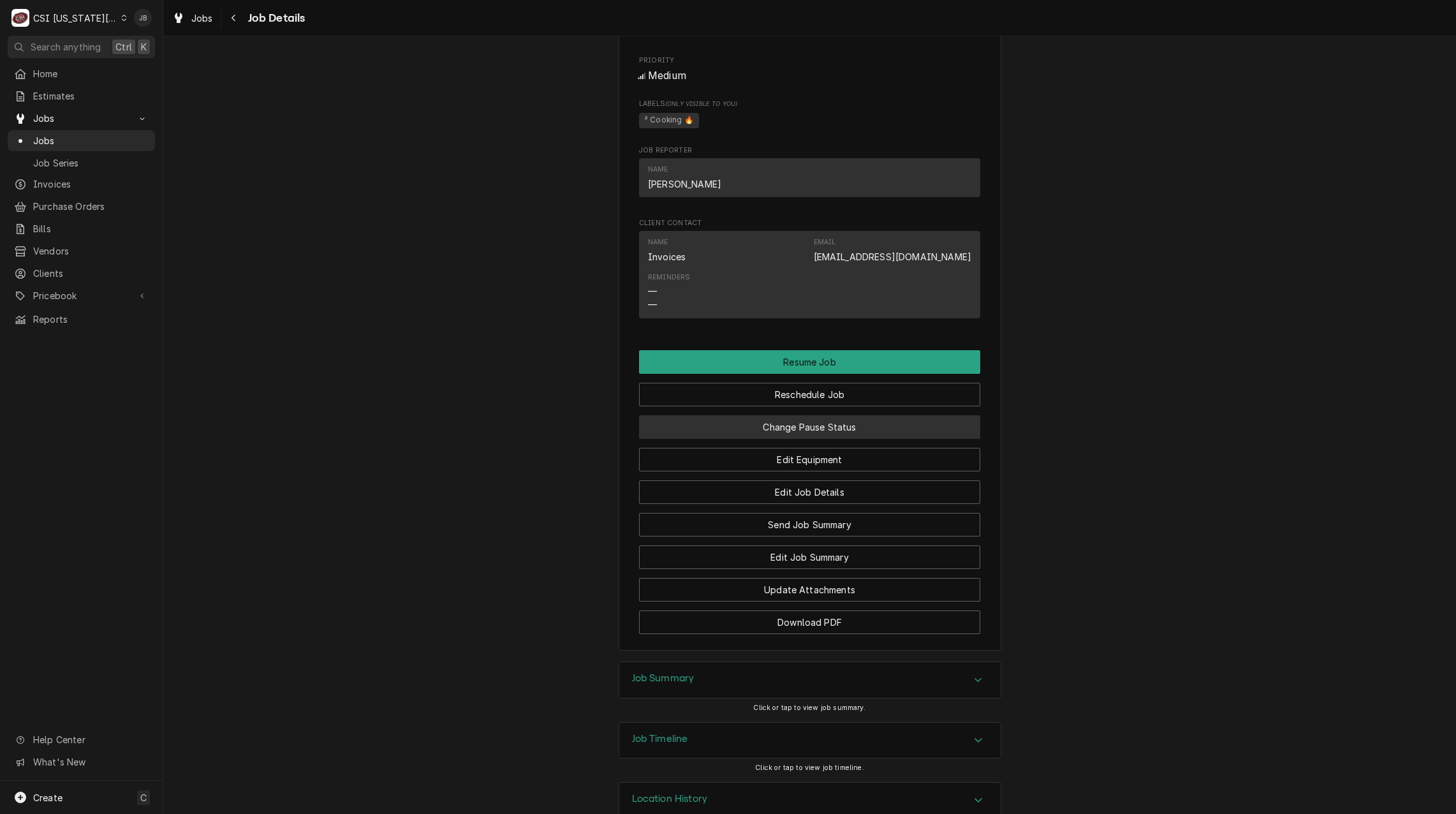
click at [814, 415] on button "Change Pause Status" at bounding box center [809, 426] width 341 height 24
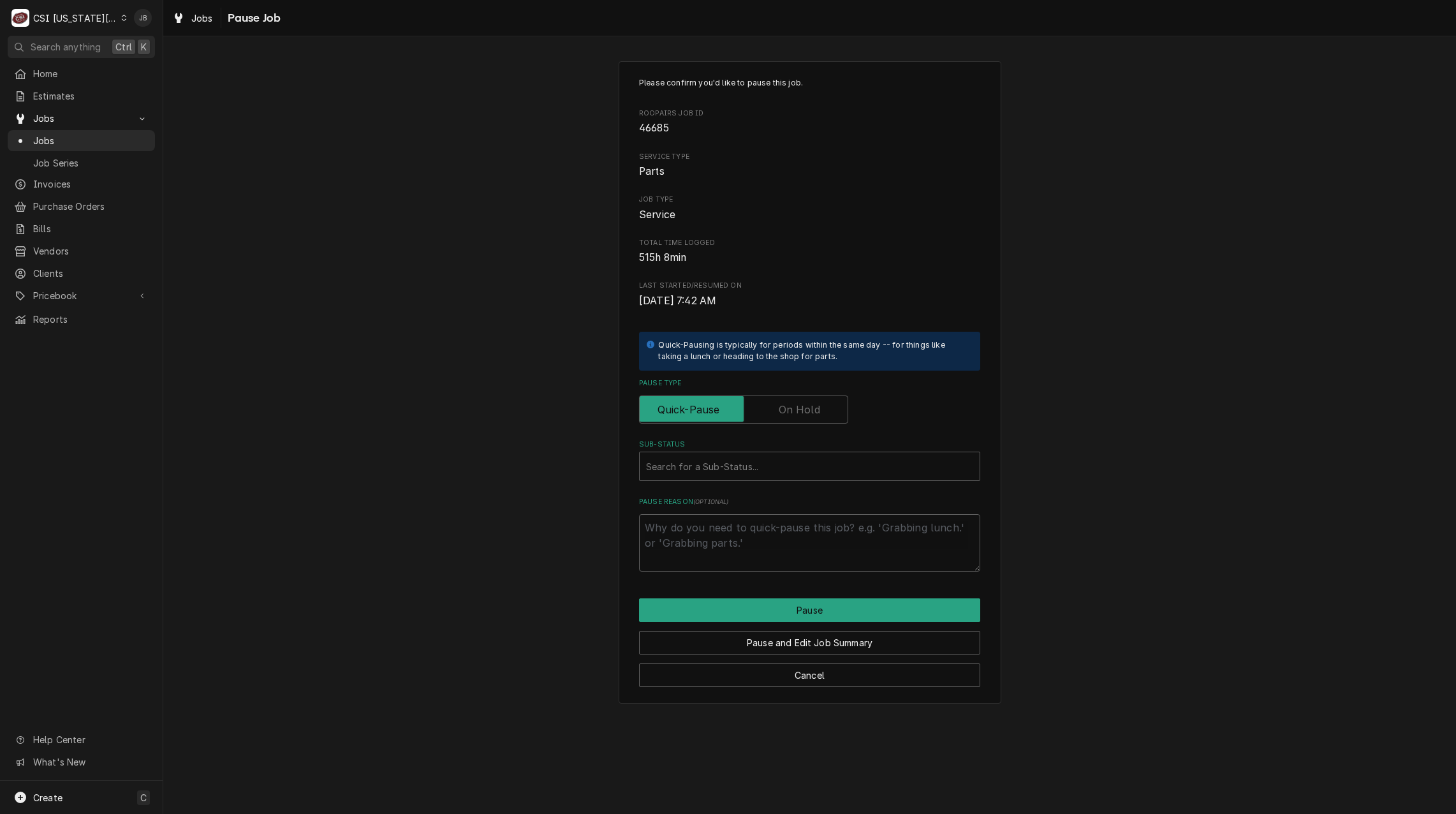
click at [789, 410] on label "Pause Type" at bounding box center [743, 409] width 209 height 28
click at [789, 410] on input "Pause Type" at bounding box center [743, 409] width 197 height 28
checkbox input "true"
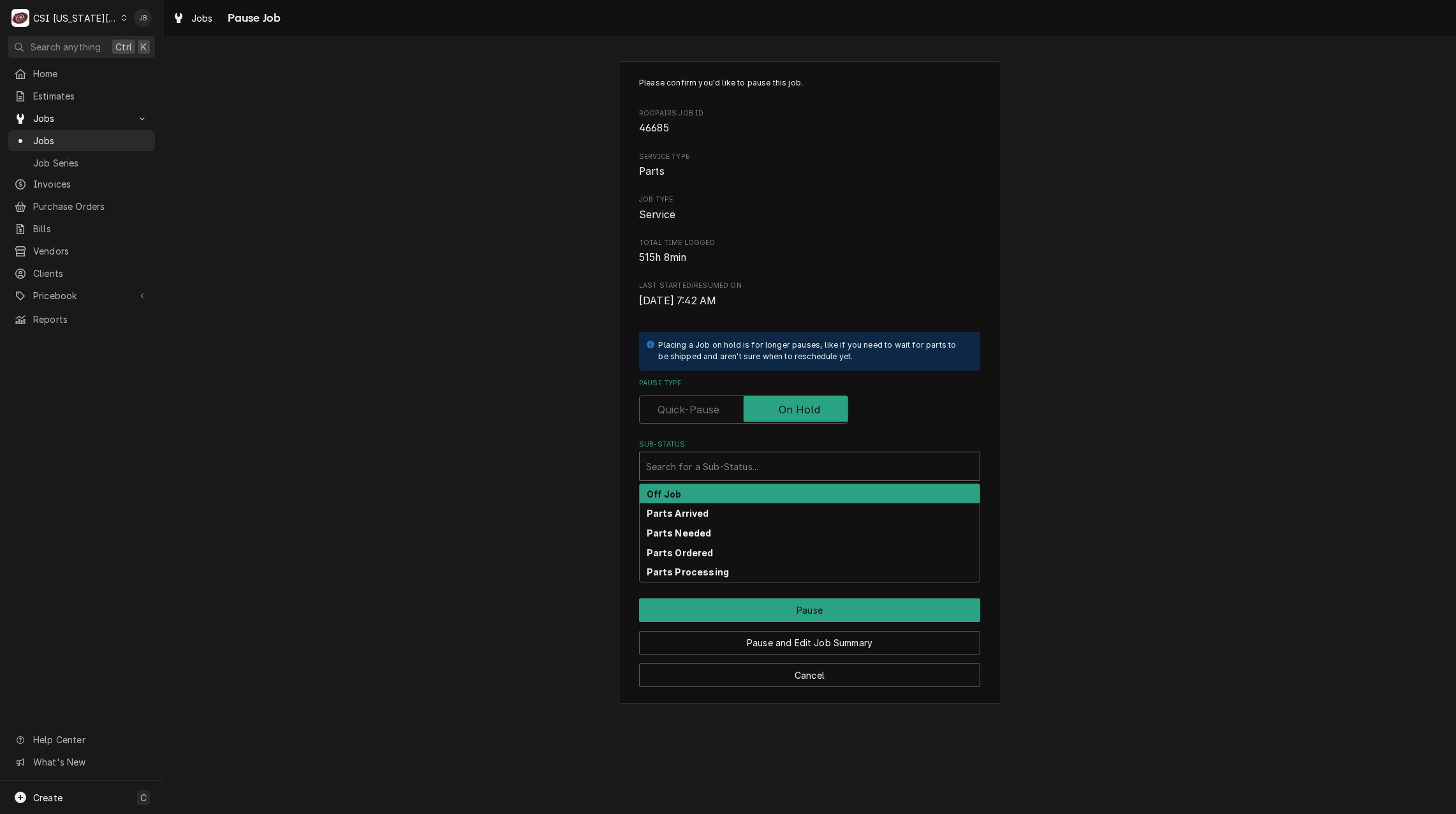
click at [746, 463] on div "Sub-Status" at bounding box center [809, 467] width 327 height 23
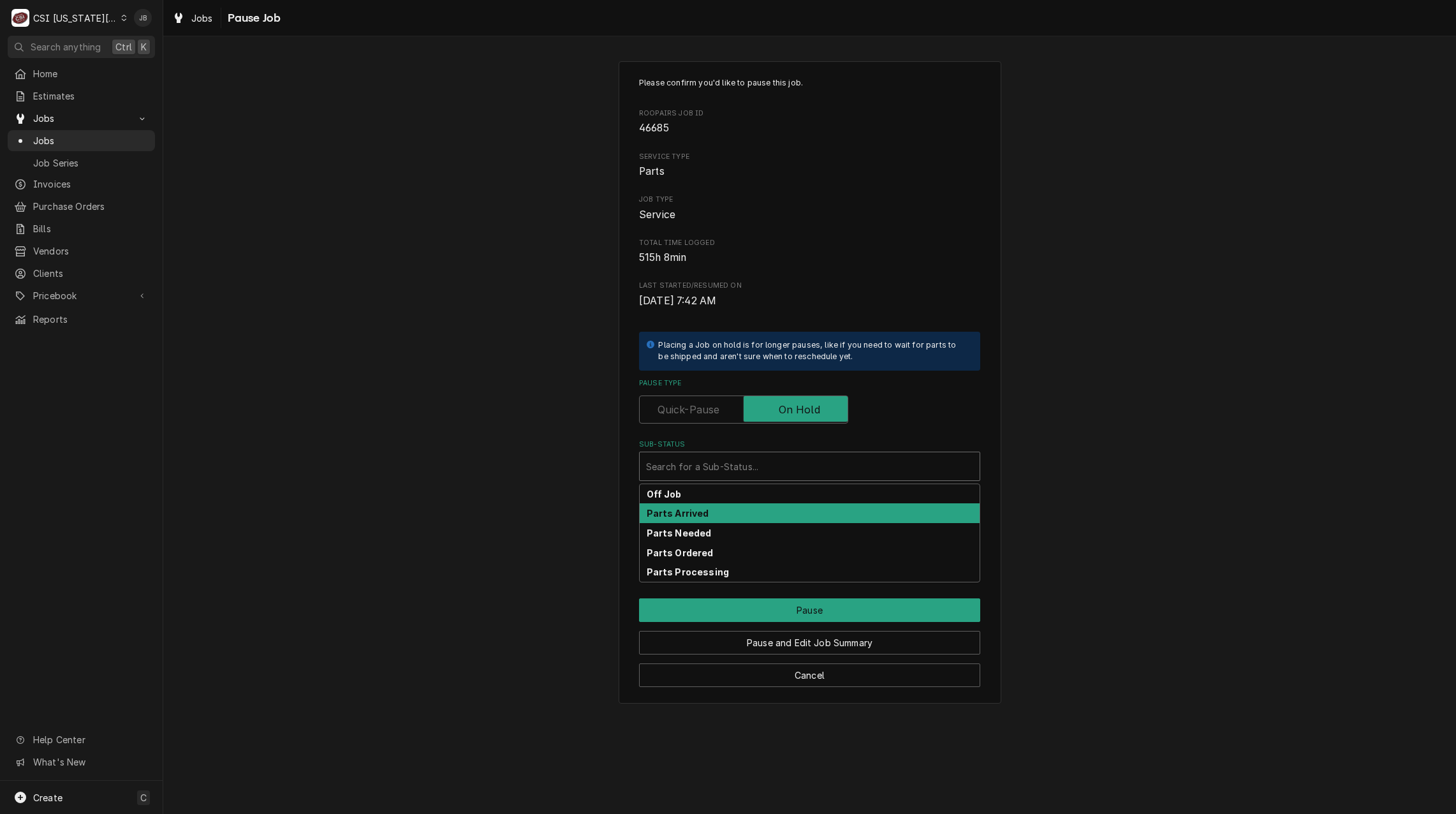
click at [736, 515] on div "Parts Arrived" at bounding box center [809, 513] width 340 height 20
click at [661, 528] on textarea "Who received part(s) & to where?" at bounding box center [809, 543] width 341 height 57
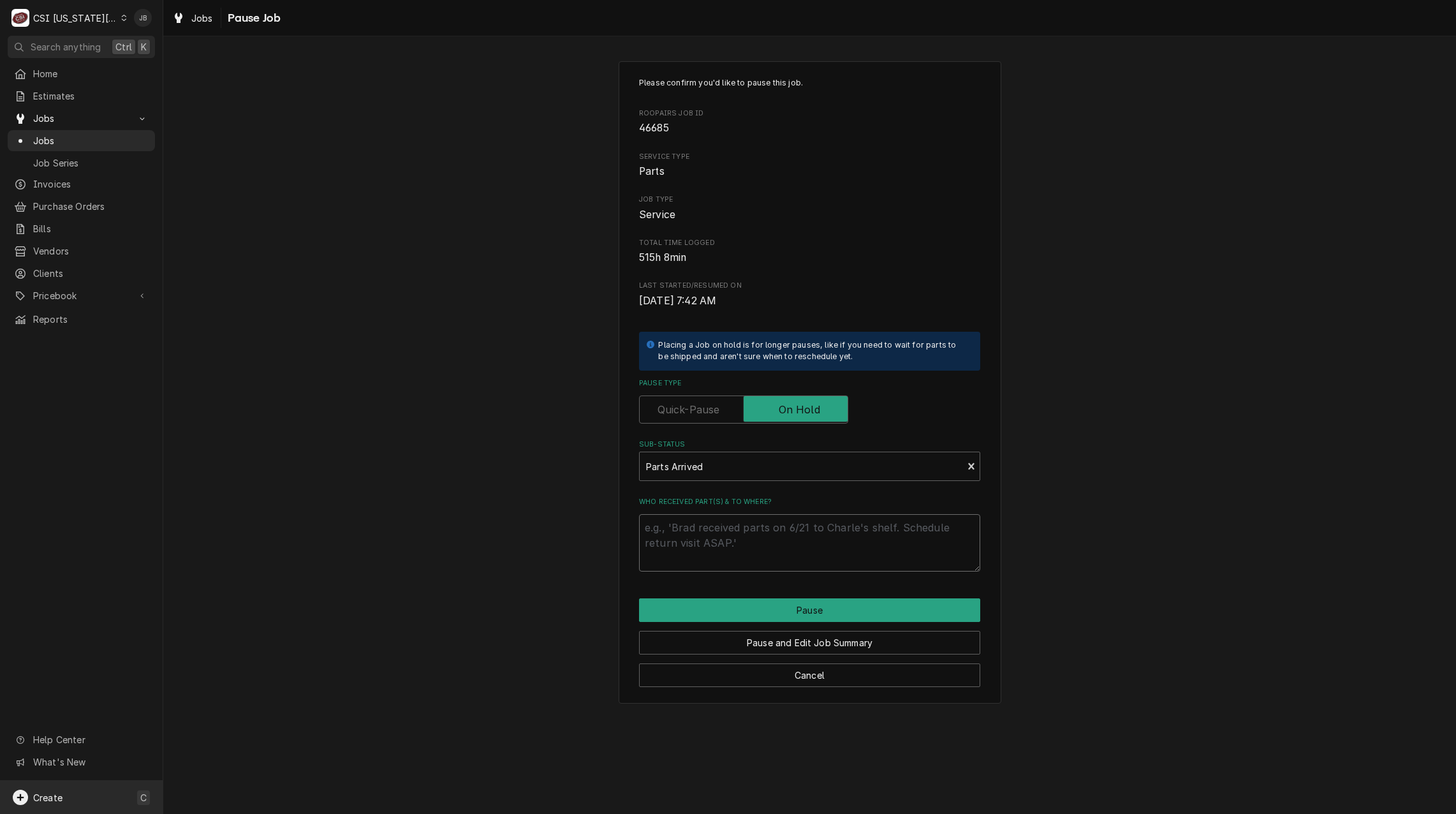
type textarea "x"
type textarea "s"
type textarea "x"
type textarea "sw"
type textarea "x"
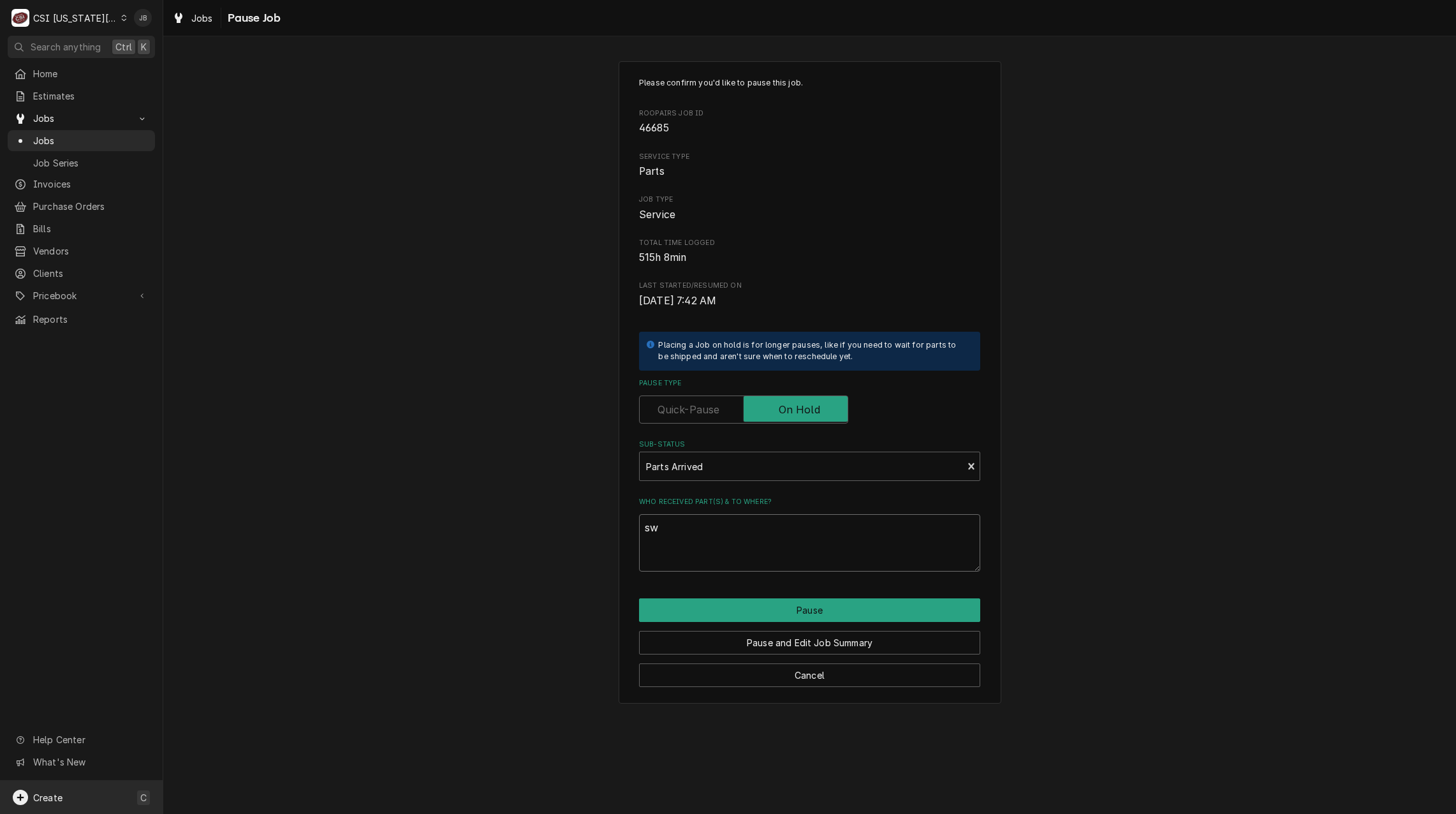
type textarea "swi"
type textarea "x"
type textarea "swit"
type textarea "x"
type textarea "swith"
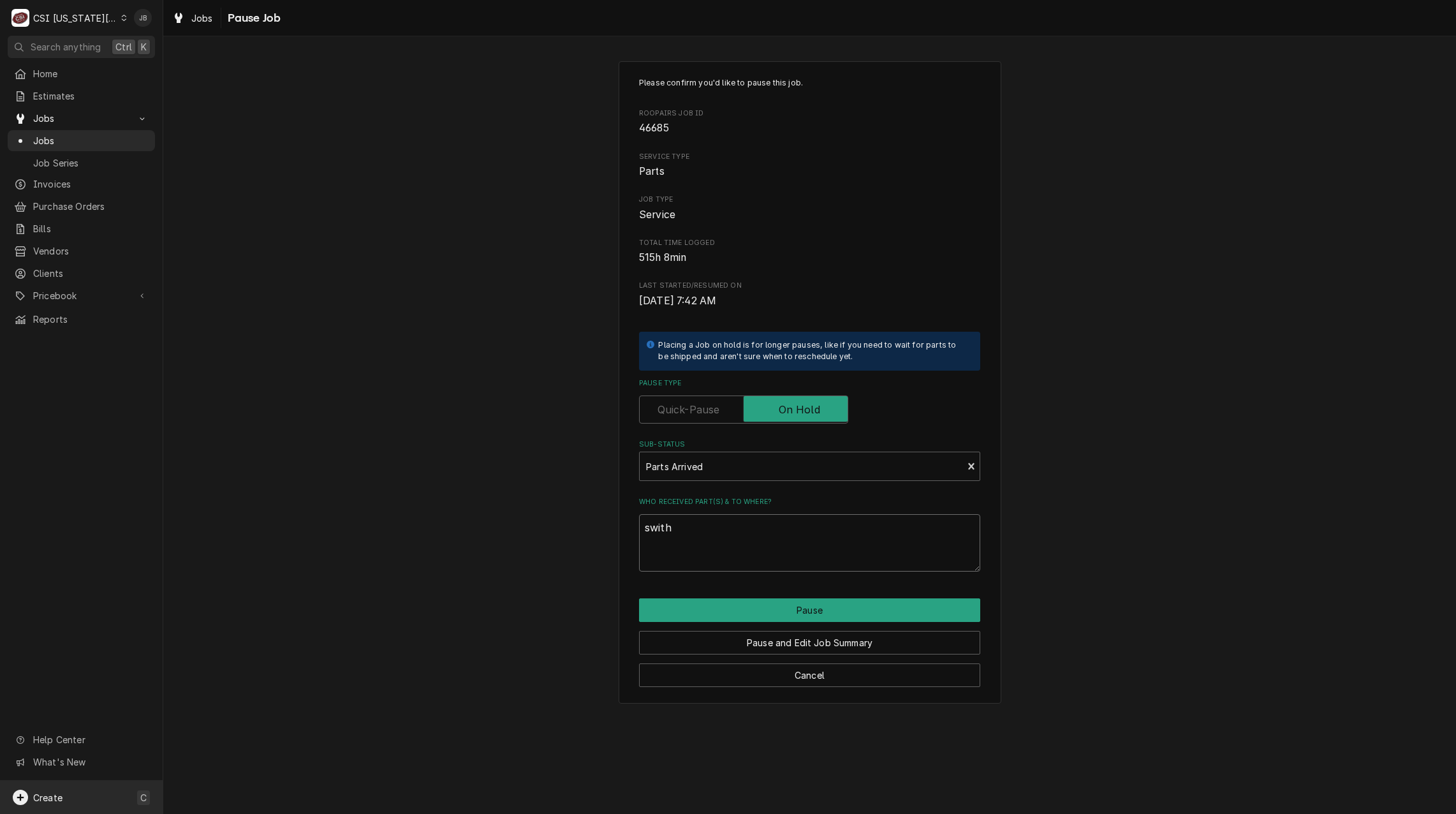
type textarea "x"
type textarea "swithc"
type textarea "x"
type textarea "swithc"
type textarea "x"
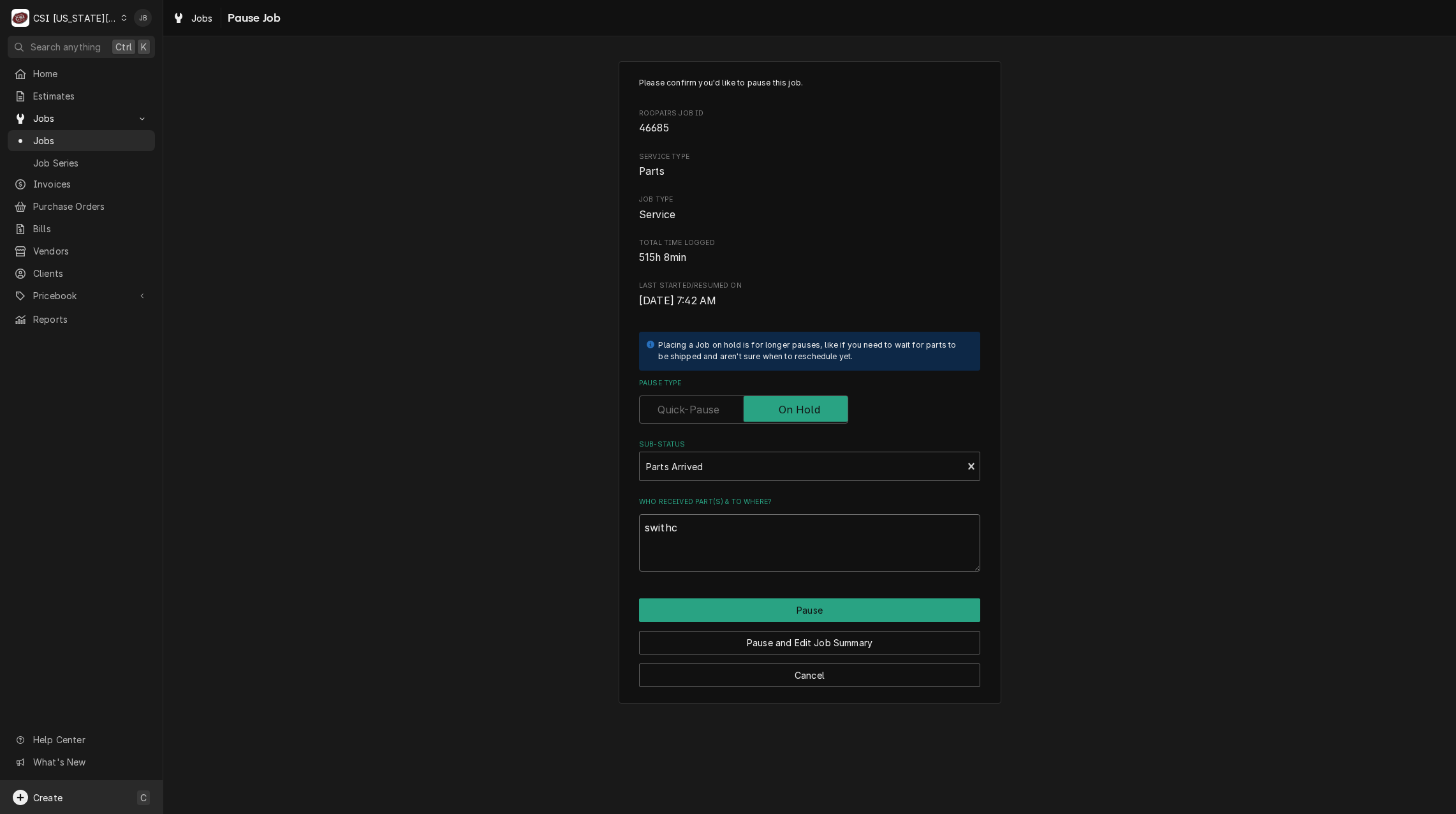
type textarea "swithc o"
type textarea "x"
type textarea "swithc on"
type textarea "x"
type textarea "swithc on"
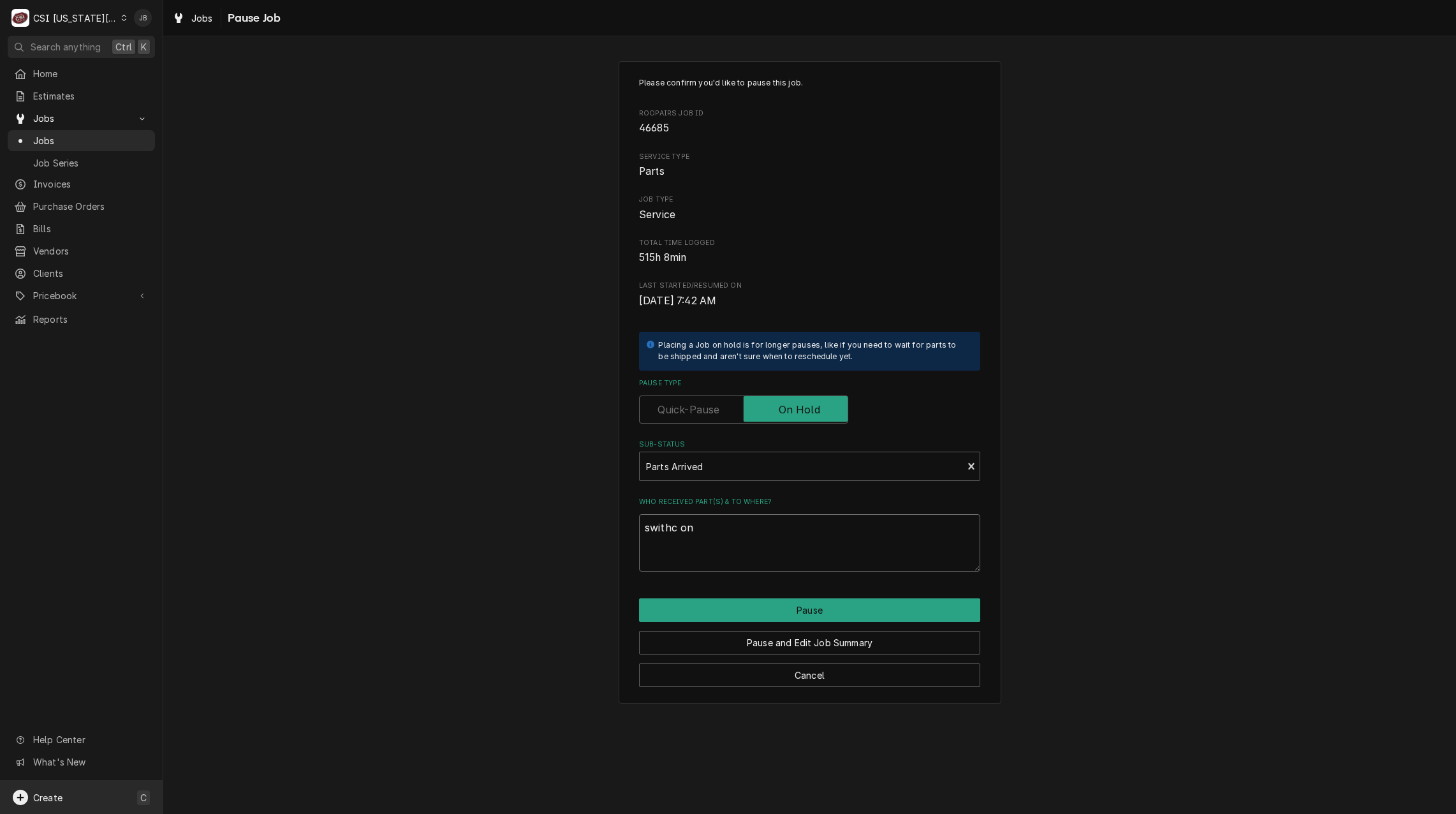
type textarea "x"
type textarea "swithc on B"
type textarea "x"
type textarea "swithc on Br"
type textarea "x"
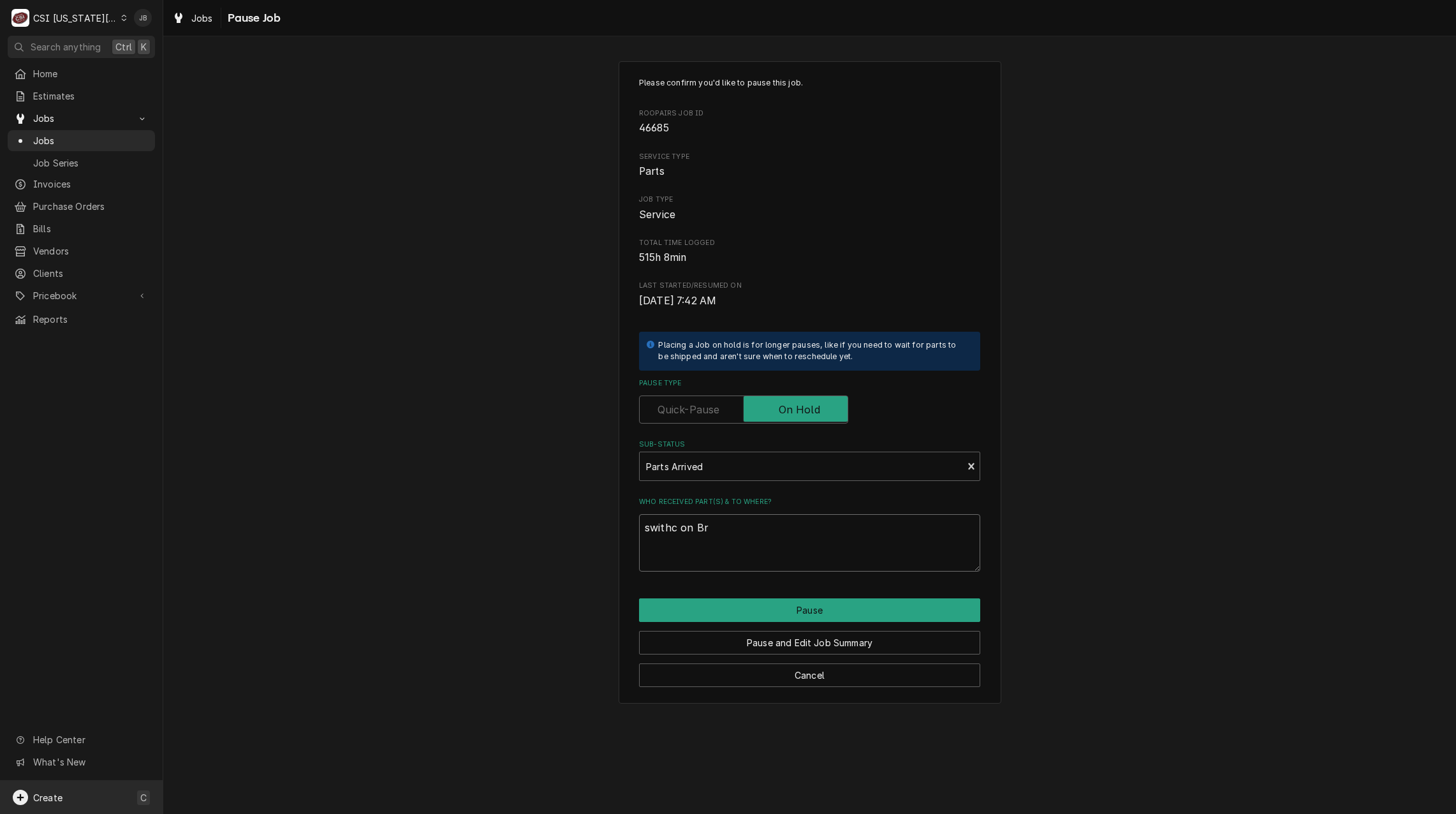
type textarea "swithc on Bri"
type textarea "x"
type textarea "swithc on Bria"
type textarea "x"
type textarea "swithc on Brian"
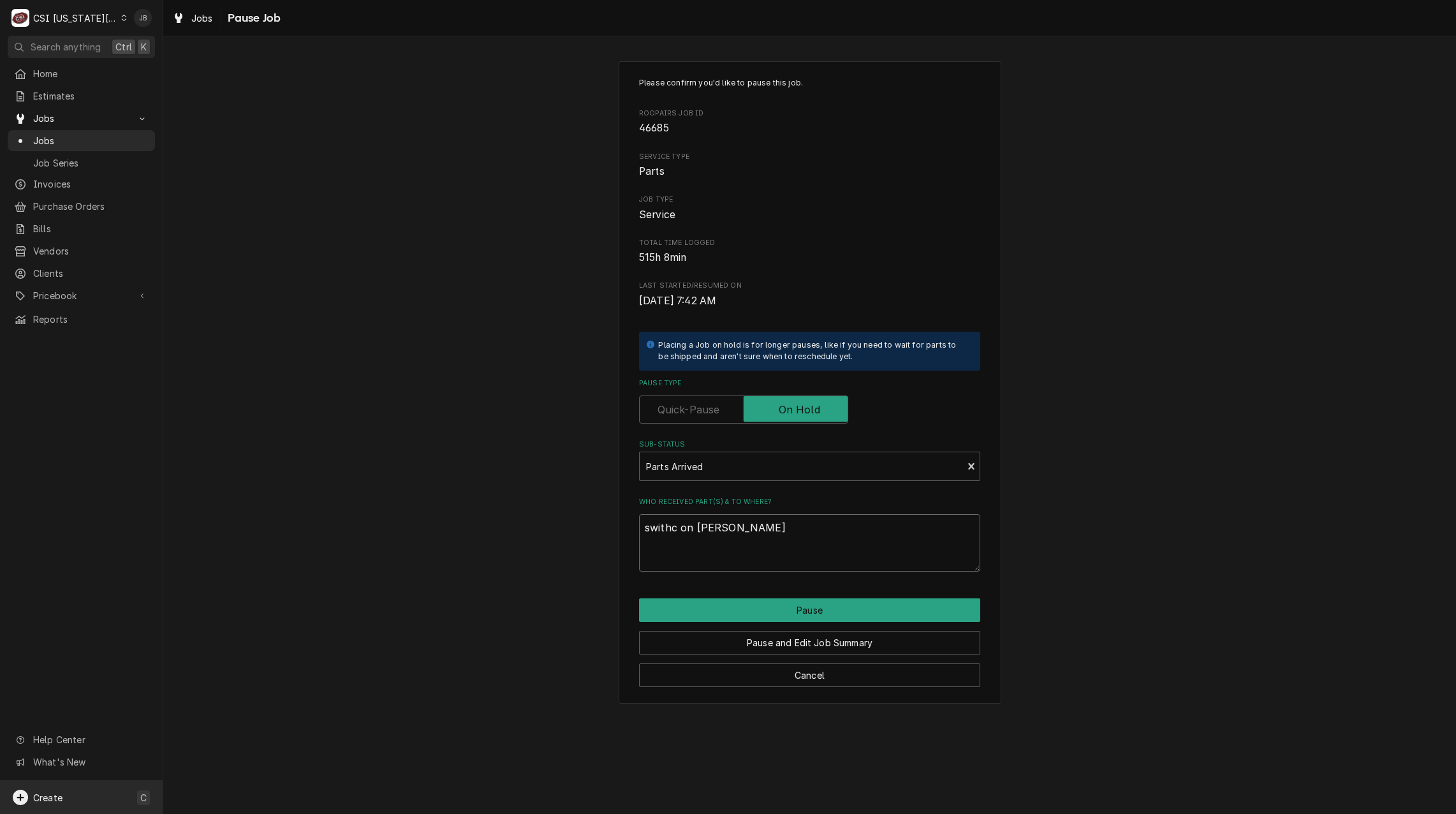
type textarea "x"
type textarea "swithc on Brians"
type textarea "x"
type textarea "swithc on Brians"
type textarea "x"
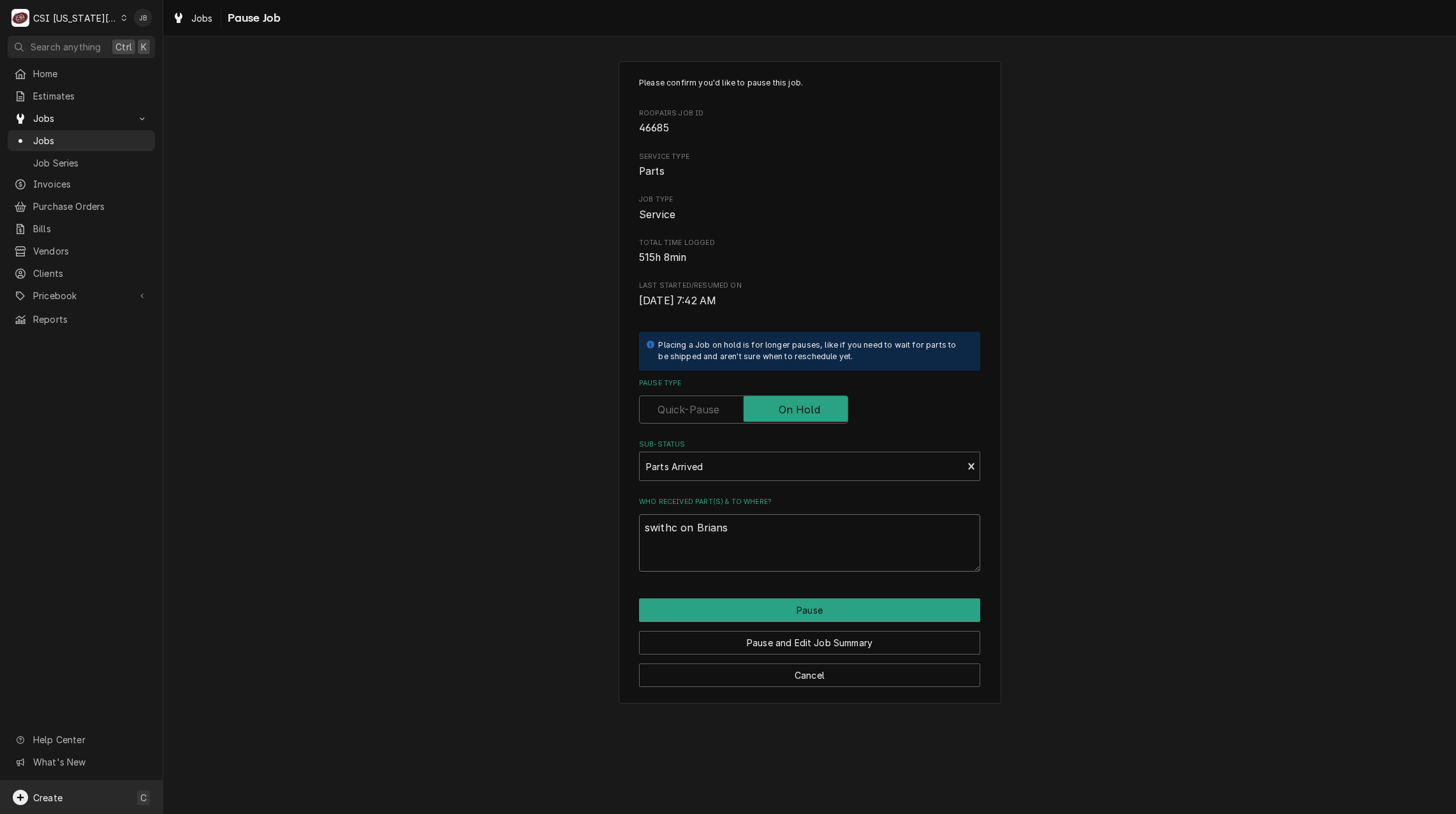
type textarea "swithc on Brians H"
type textarea "x"
type textarea "swithc on Brians"
type textarea "x"
type textarea "swithc on Brians"
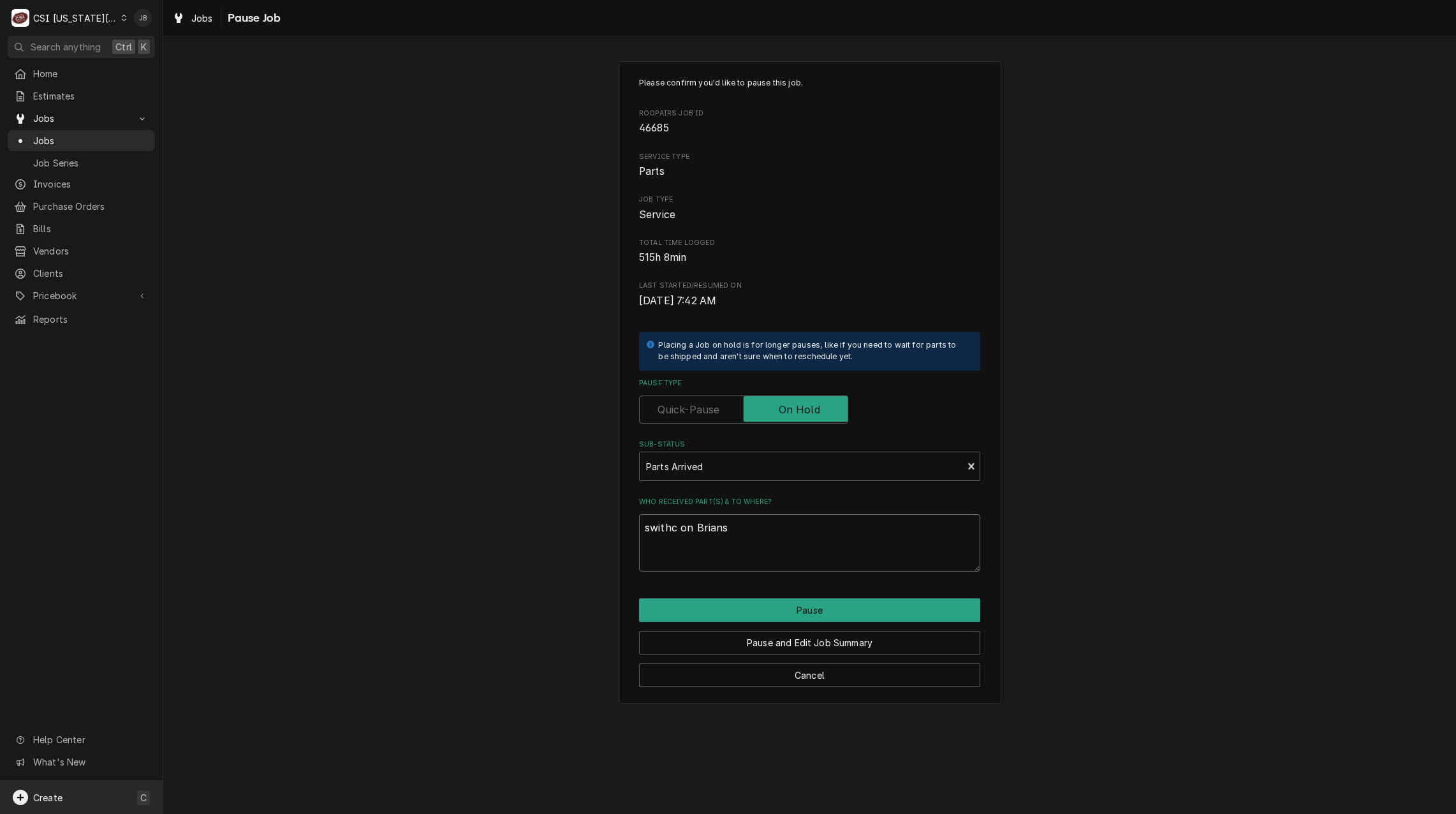
type textarea "x"
type textarea "swithc on Brian"
type textarea "x"
type textarea "swithc on Brian"
type textarea "x"
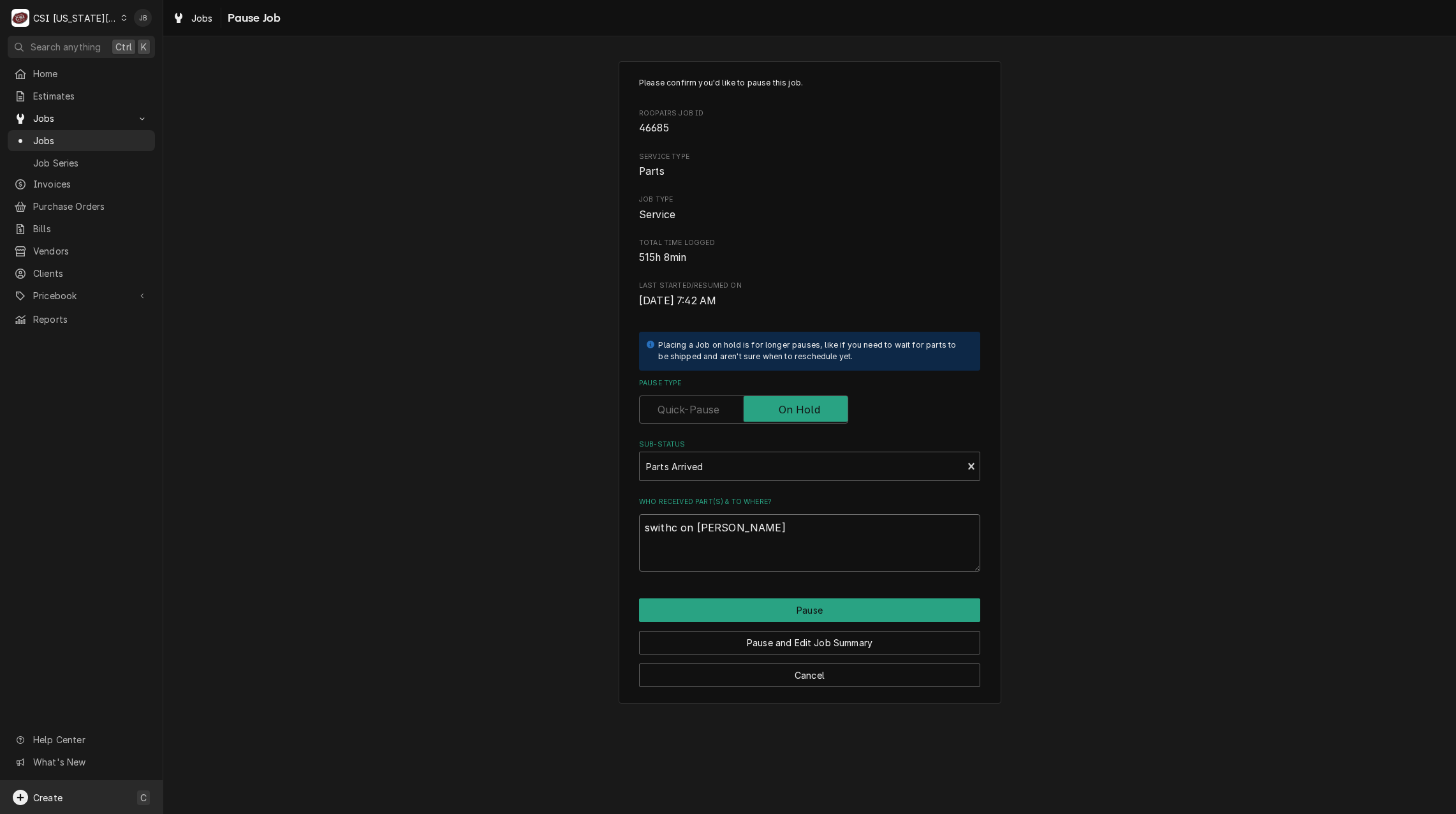
type textarea "swithc on Brian H"
type textarea "x"
type textarea "swithc on Brian H"
type textarea "x"
type textarea "swithc on Brian H s"
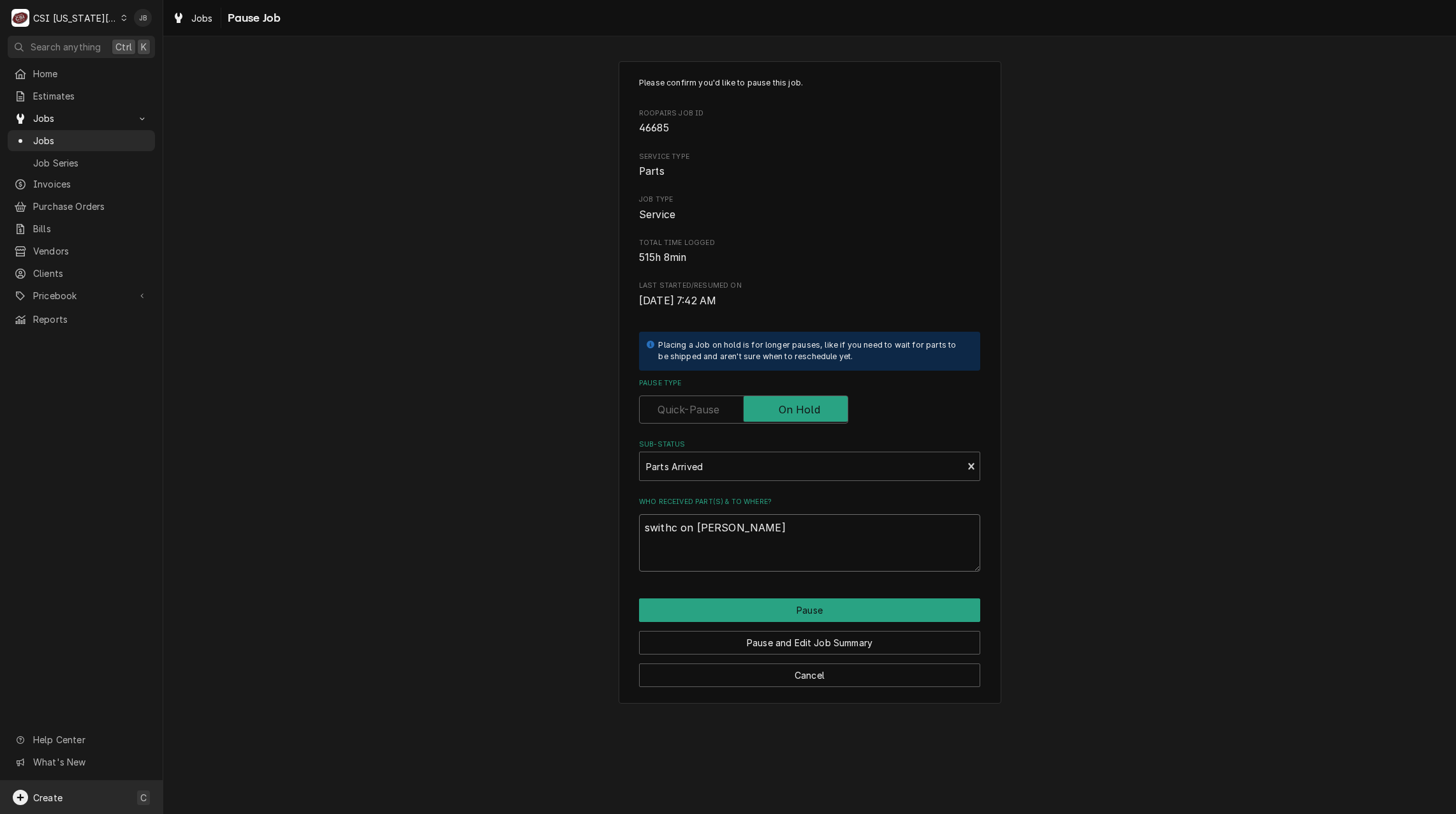
type textarea "x"
type textarea "swithc on Brian H sh"
type textarea "x"
type textarea "swithc on Brian H she"
type textarea "x"
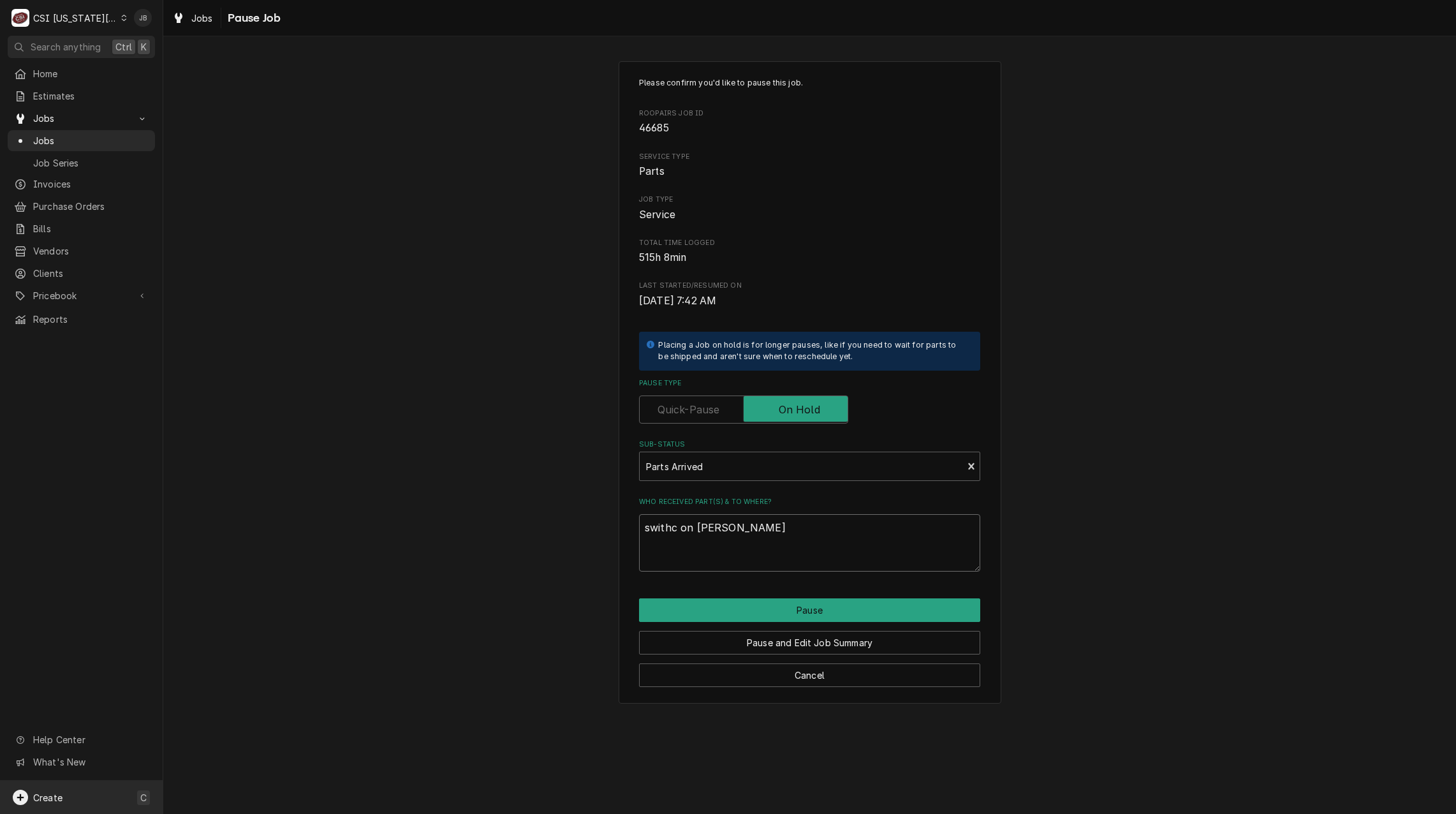
type textarea "swithc on Brian H shel"
type textarea "x"
type textarea "swithc on Brian H shelf"
type textarea "x"
type textarea "swithc on Brian H shelf"
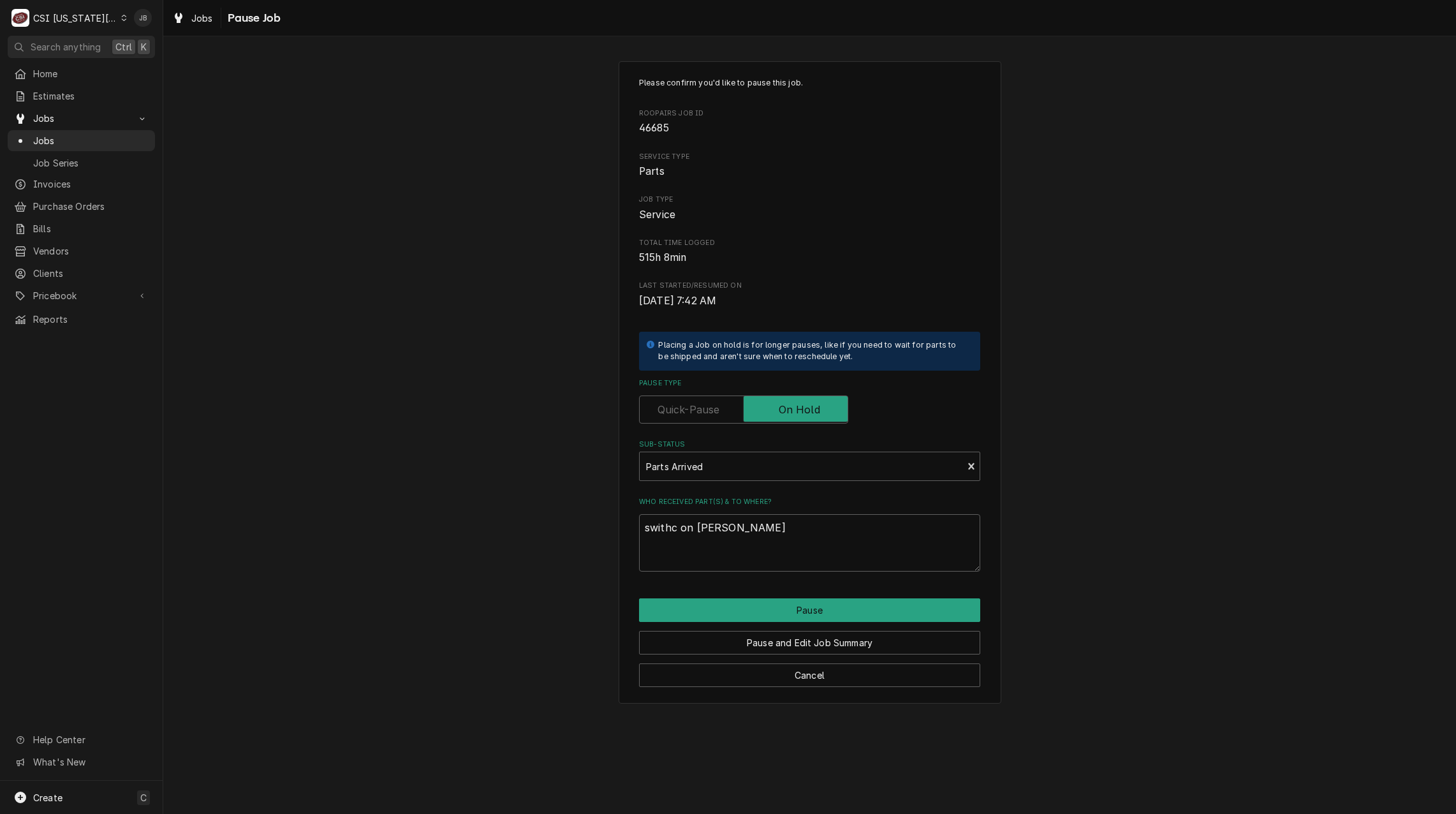
type textarea "x"
type textarea "switch on Brian H shelf"
click at [751, 612] on button "Pause" at bounding box center [809, 609] width 341 height 24
type textarea "x"
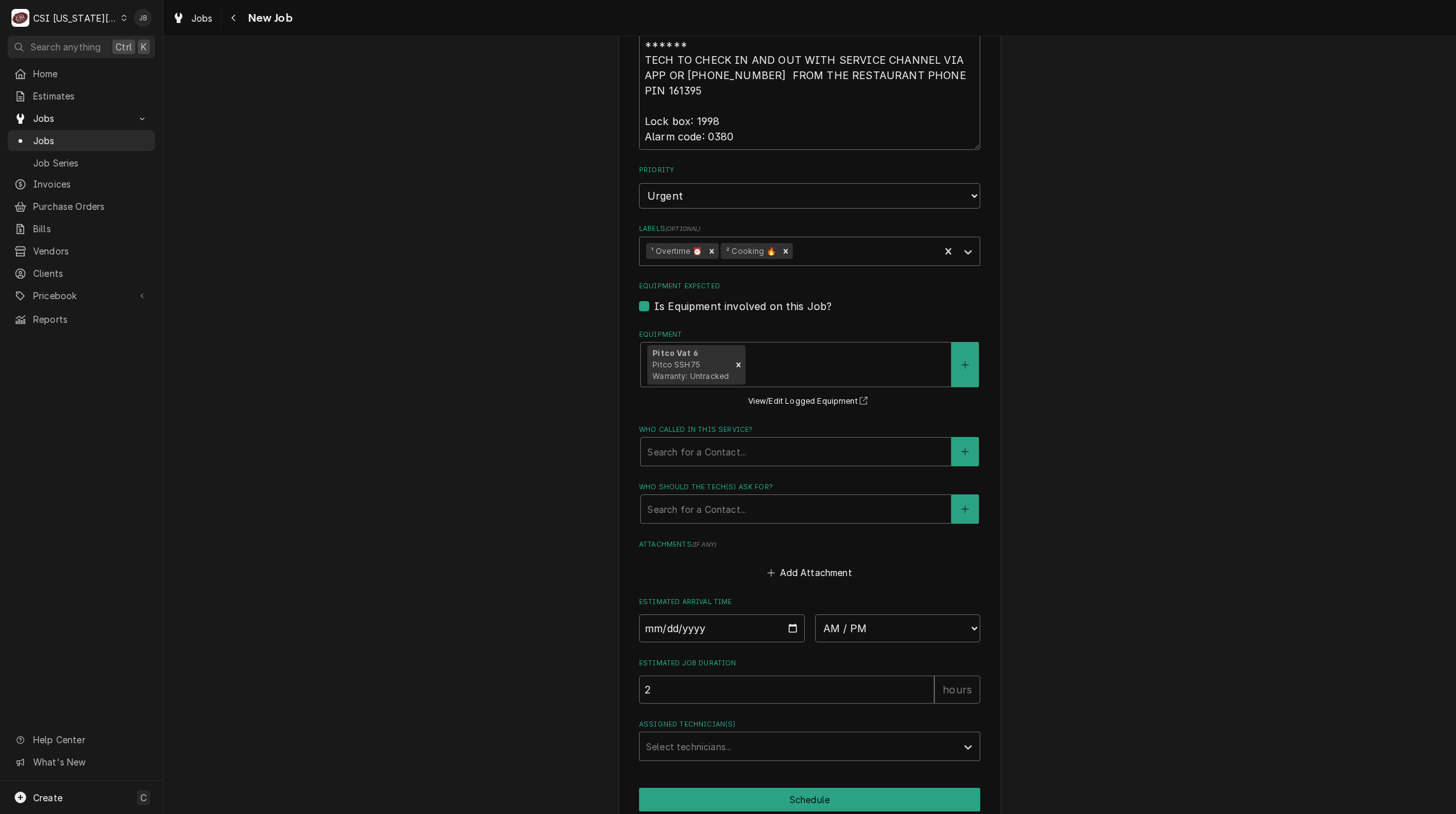
scroll to position [1520, 0]
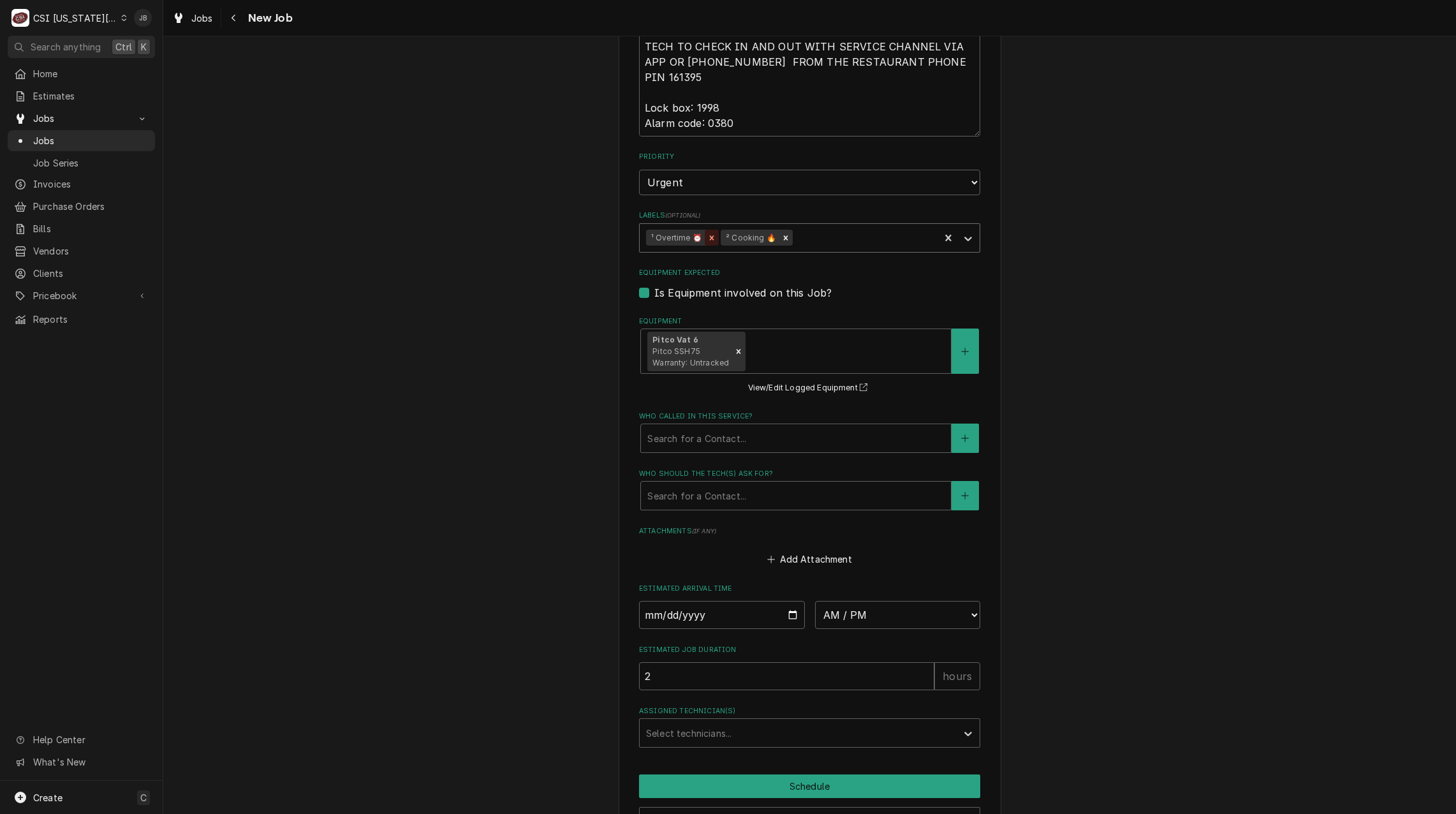
click at [707, 233] on icon "Remove ¹ Overtime ⏰" at bounding box center [711, 238] width 9 height 9
type textarea "x"
click at [781, 601] on input "Date" at bounding box center [721, 614] width 166 height 28
click at [786, 601] on input "Date" at bounding box center [721, 614] width 166 height 28
type input "2025-08-27"
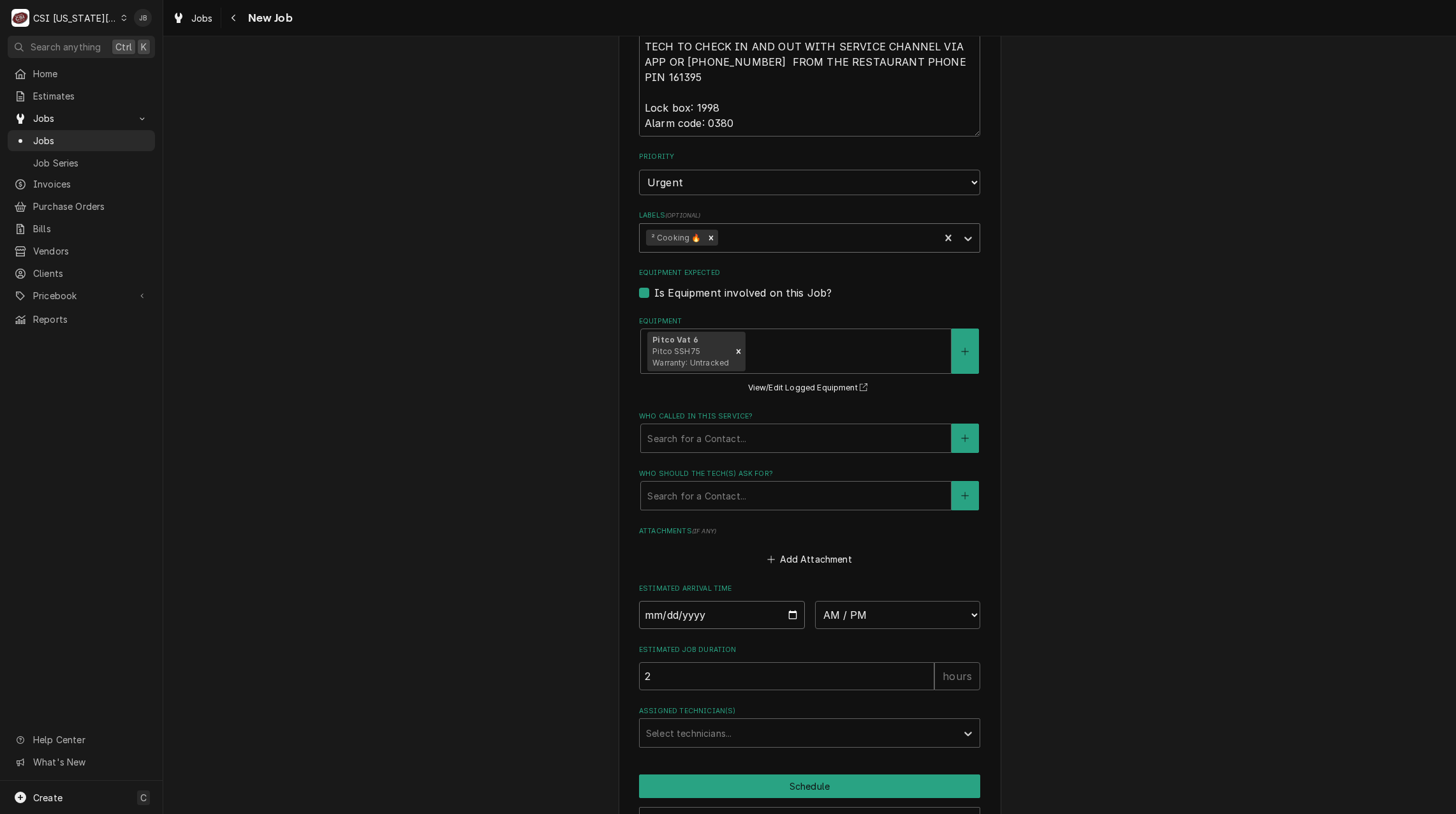
type textarea "x"
click at [874, 601] on select "AM / PM 6:00 AM 6:15 AM 6:30 AM 6:45 AM 7:00 AM 7:15 AM 7:30 AM 7:45 AM 8:00 AM…" at bounding box center [898, 614] width 166 height 28
select select "12:00:00"
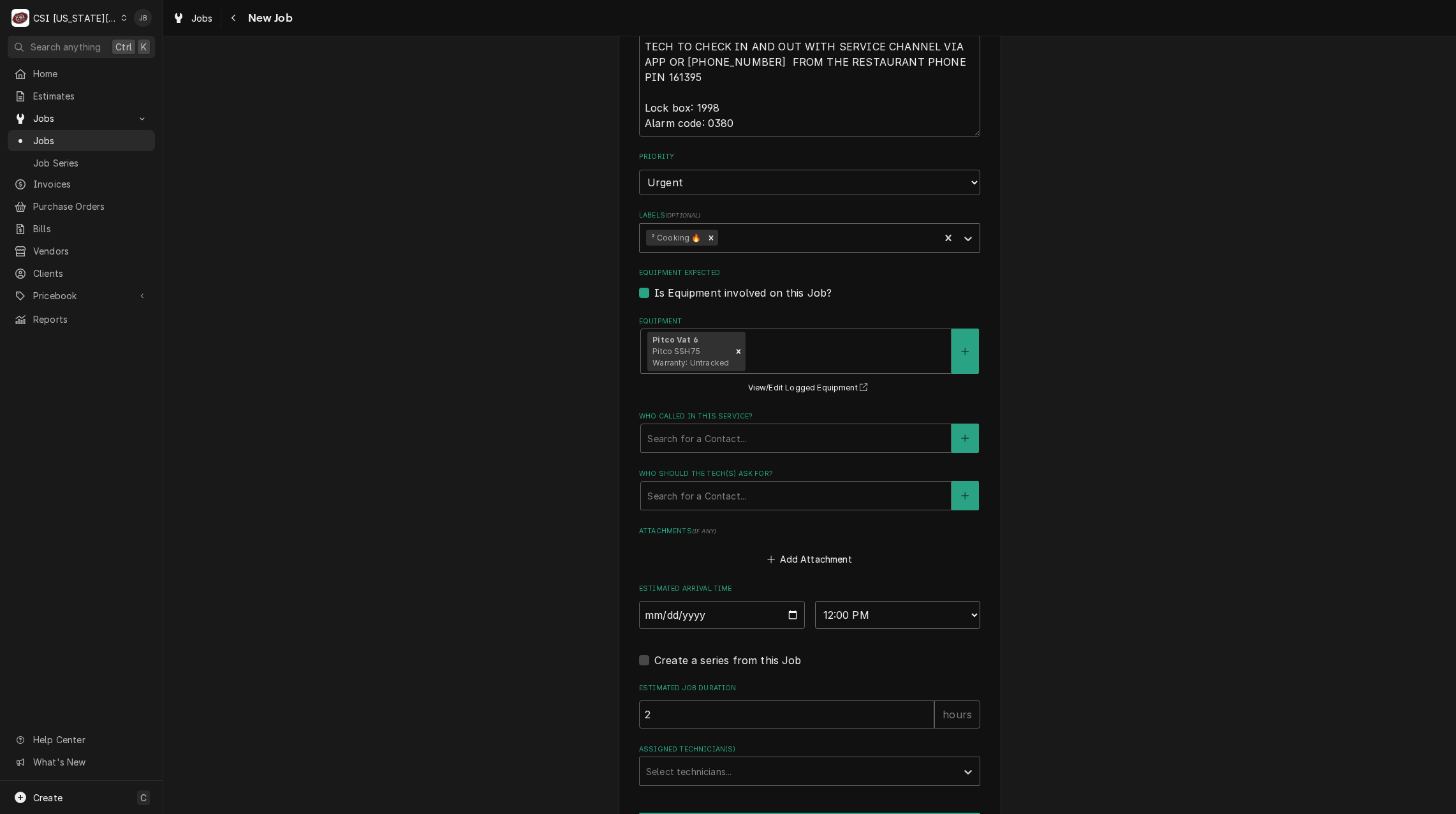
type textarea "x"
click at [647, 759] on div "Assigned Technician(s)" at bounding box center [798, 771] width 304 height 23
type input "[PERSON_NAME]"
type textarea "x"
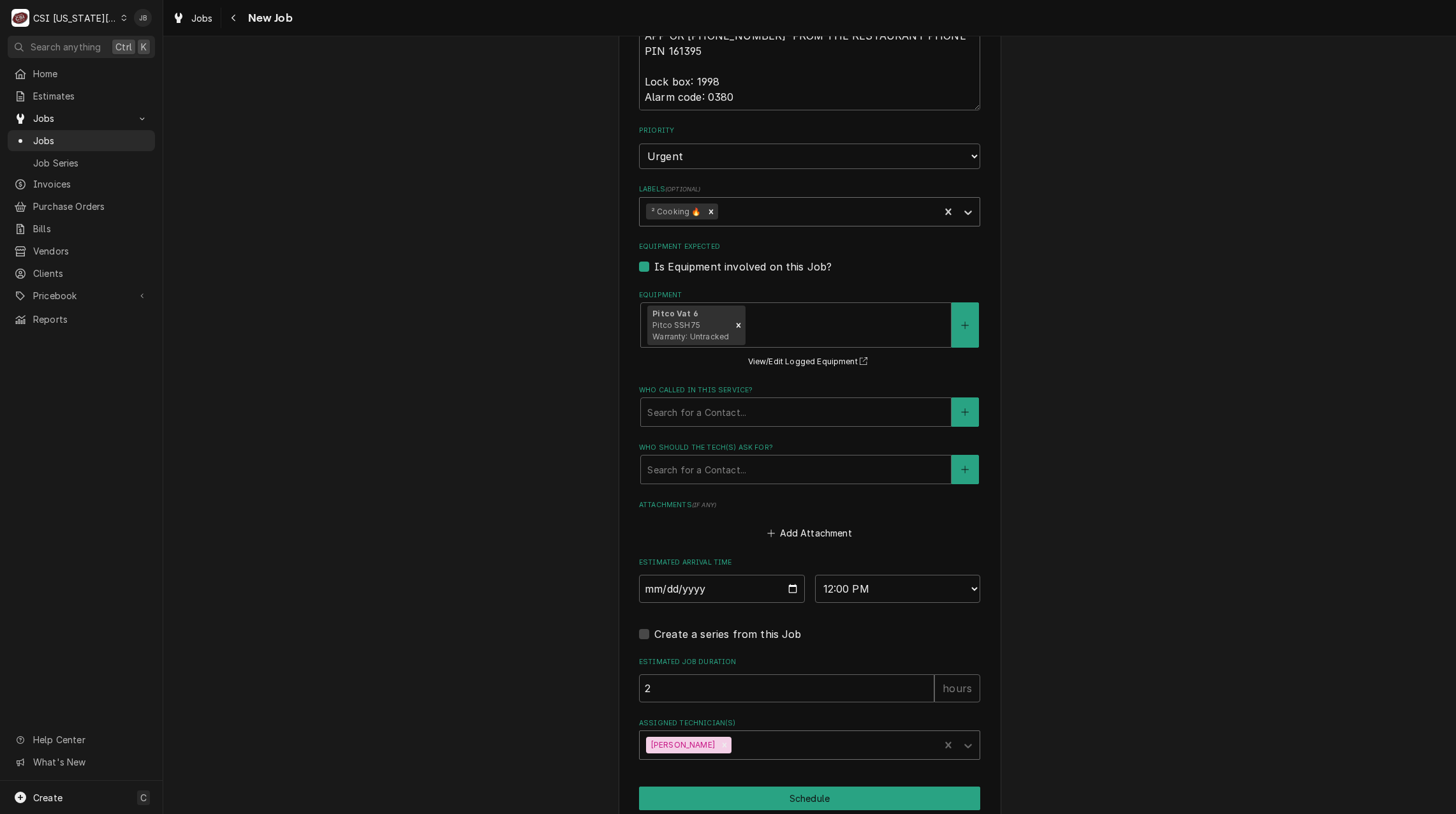
scroll to position [1558, 0]
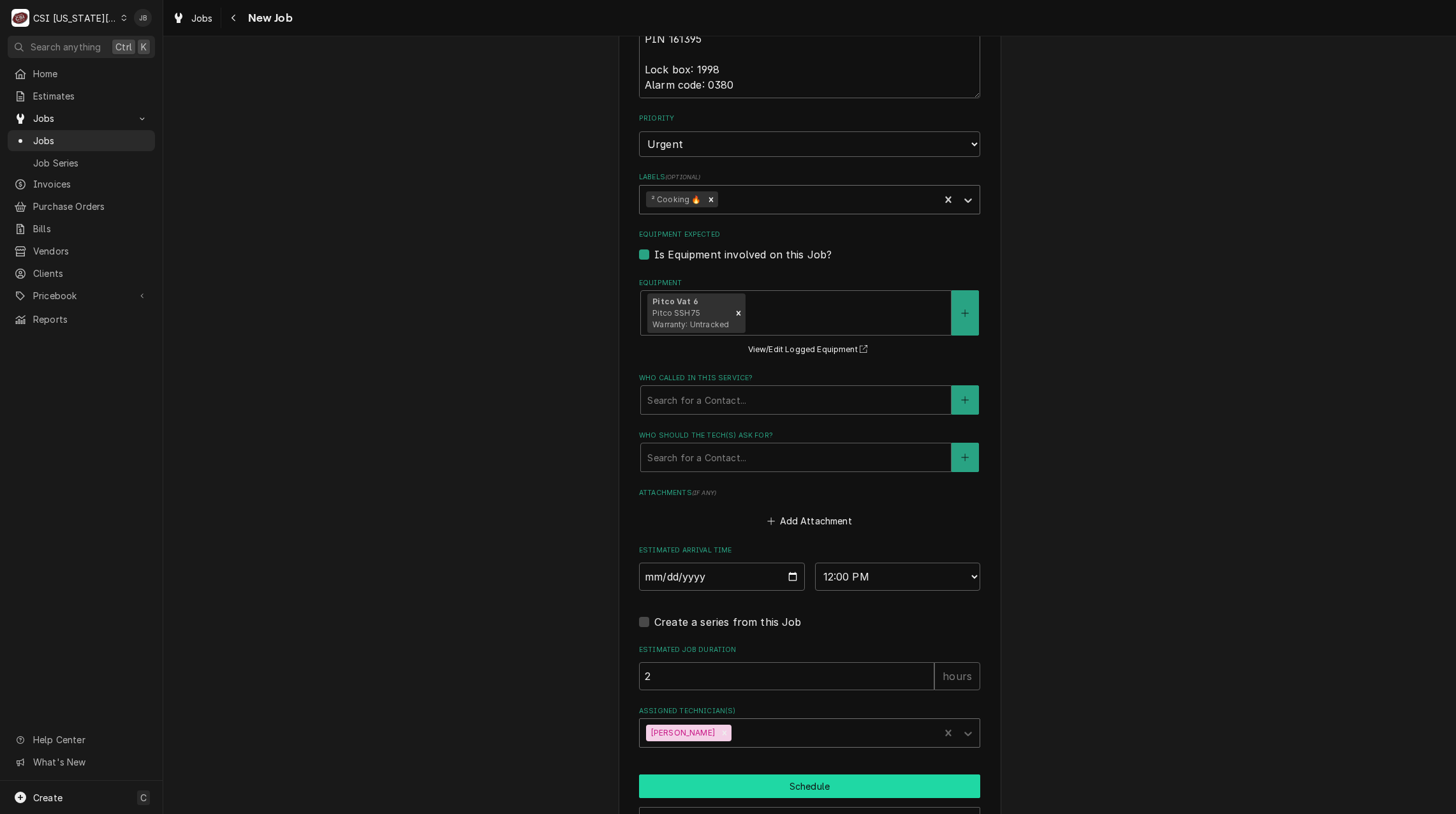
click at [695, 775] on button "Schedule" at bounding box center [809, 786] width 341 height 24
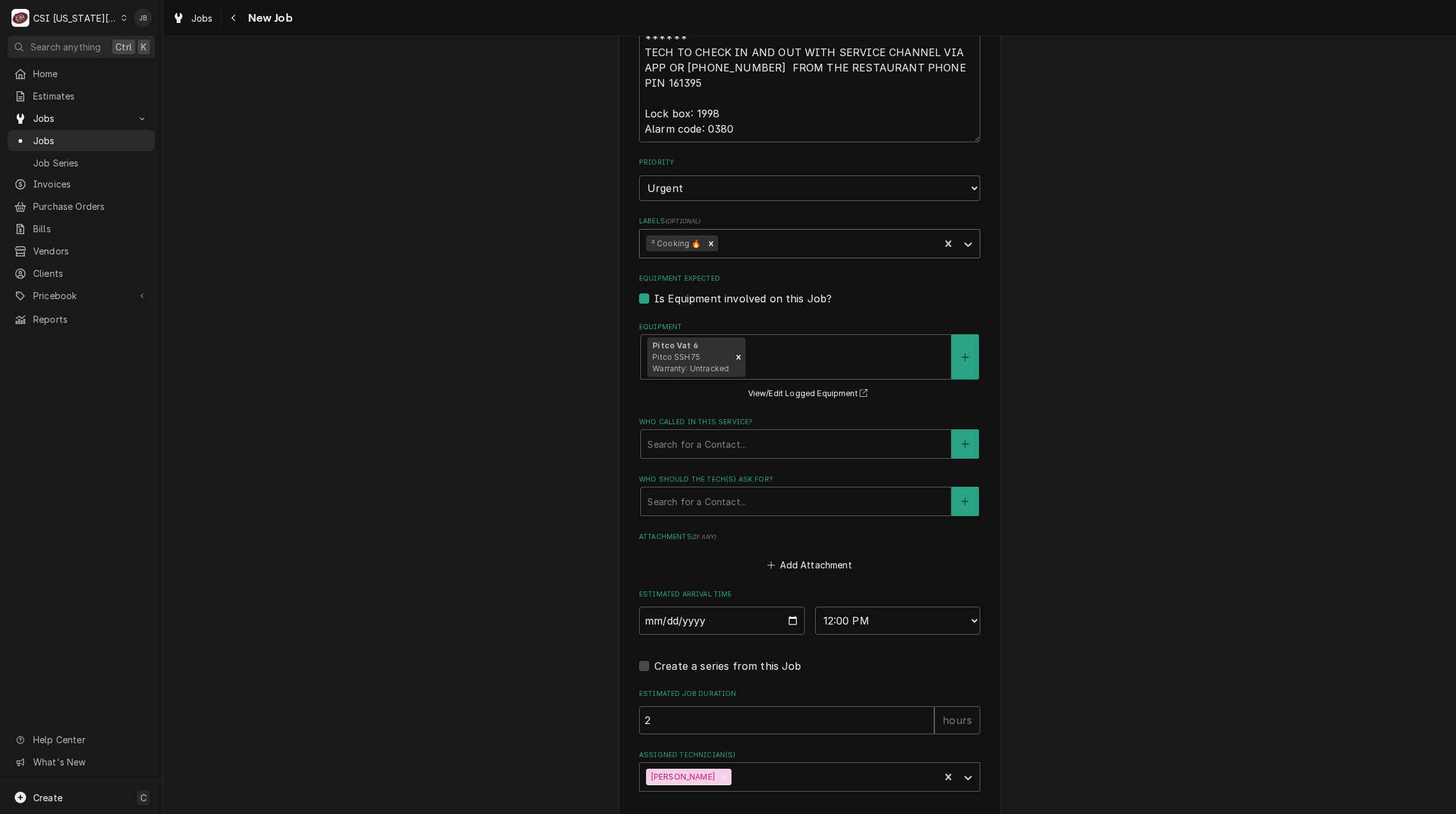
type textarea "x"
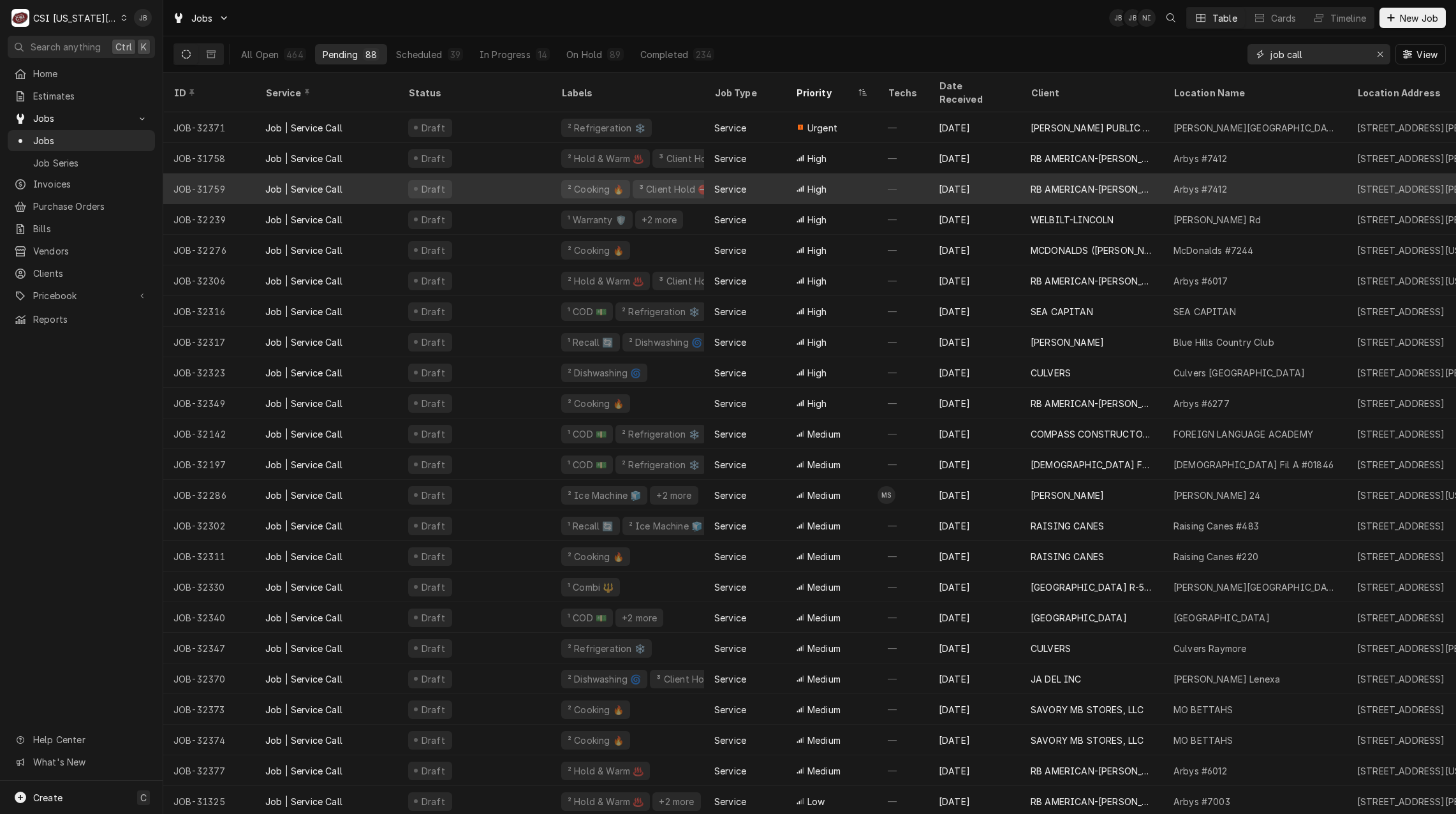
drag, startPoint x: 1335, startPoint y: 60, endPoint x: 593, endPoint y: 161, distance: 748.8
click at [996, 104] on div "Jobs JB JB NI Table Cards Timeline New Job All Open 464 Pending 88 Scheduled 39…" at bounding box center [809, 407] width 1292 height 814
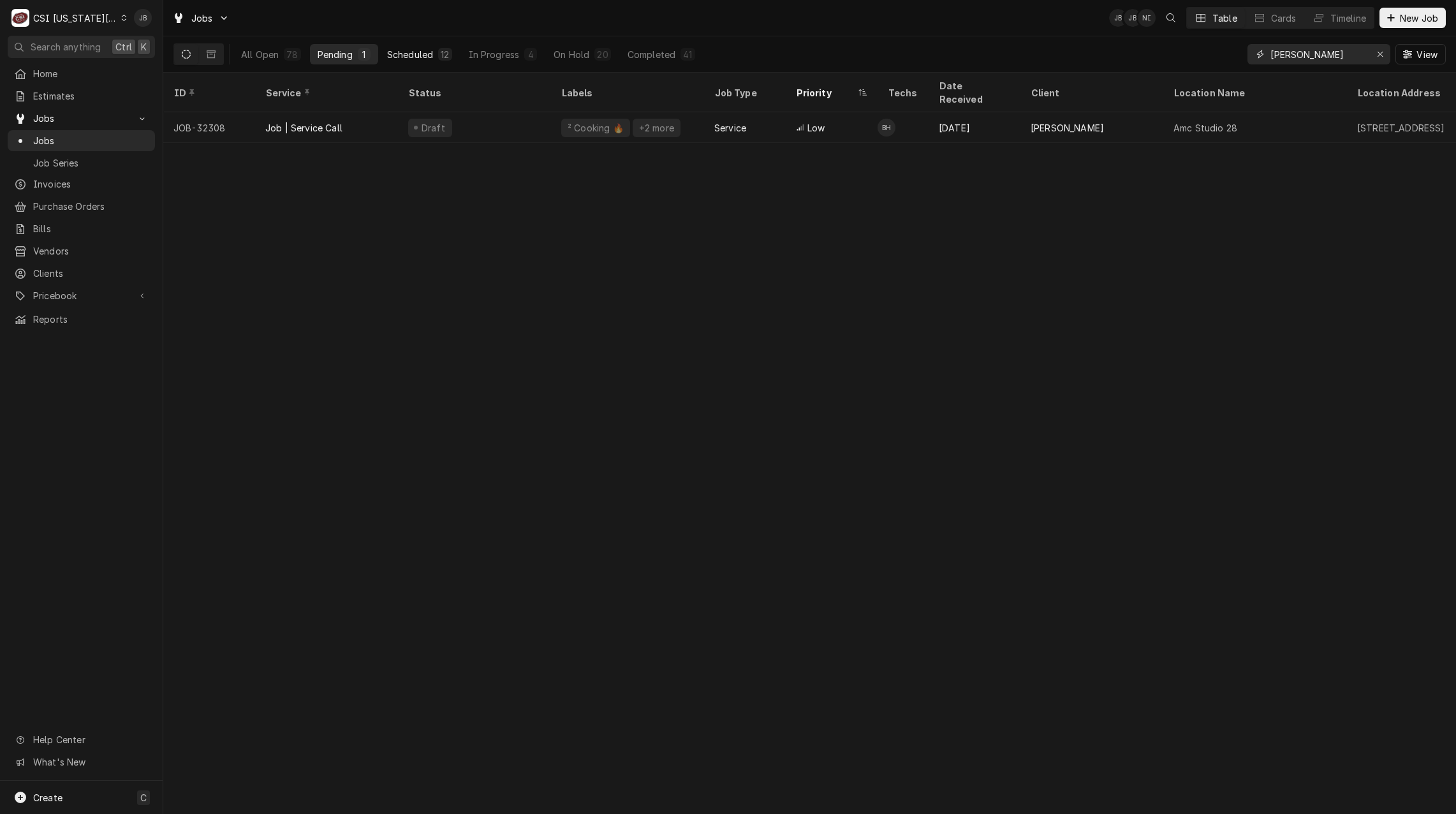
type input "[PERSON_NAME]"
click at [409, 60] on div "Scheduled" at bounding box center [410, 55] width 46 height 14
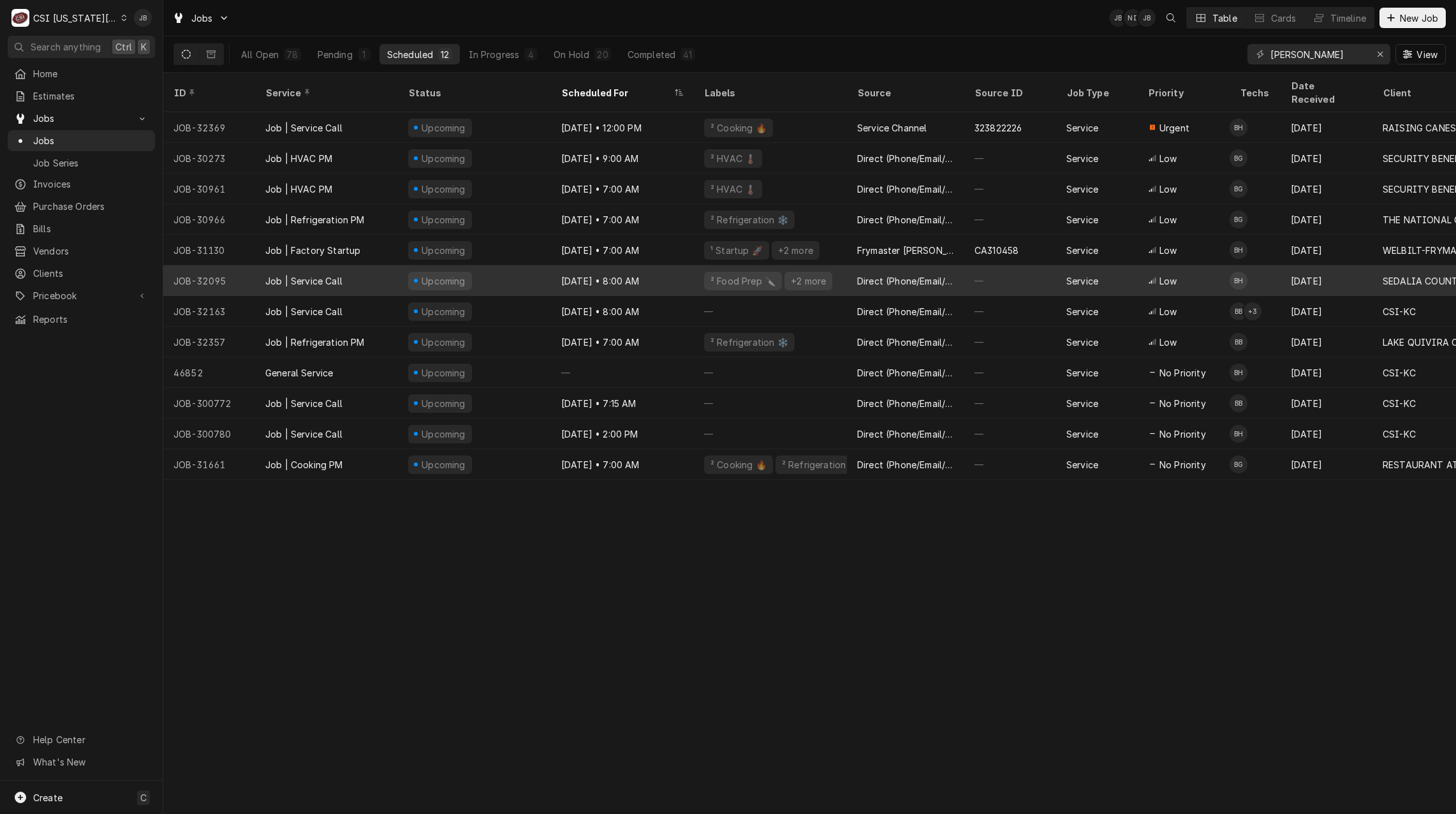
click at [1117, 266] on div "Service" at bounding box center [1096, 281] width 82 height 31
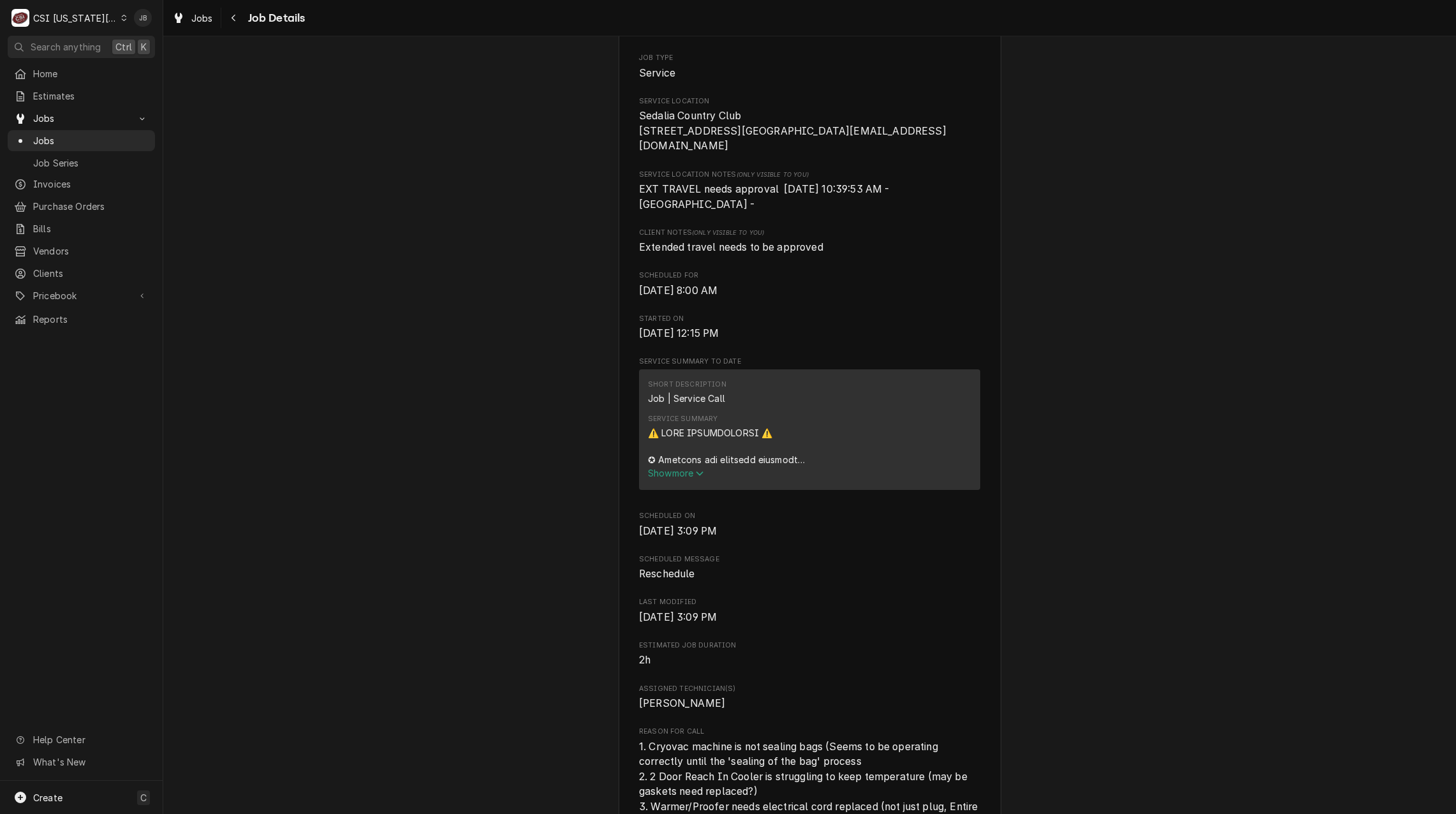
scroll to position [383, 0]
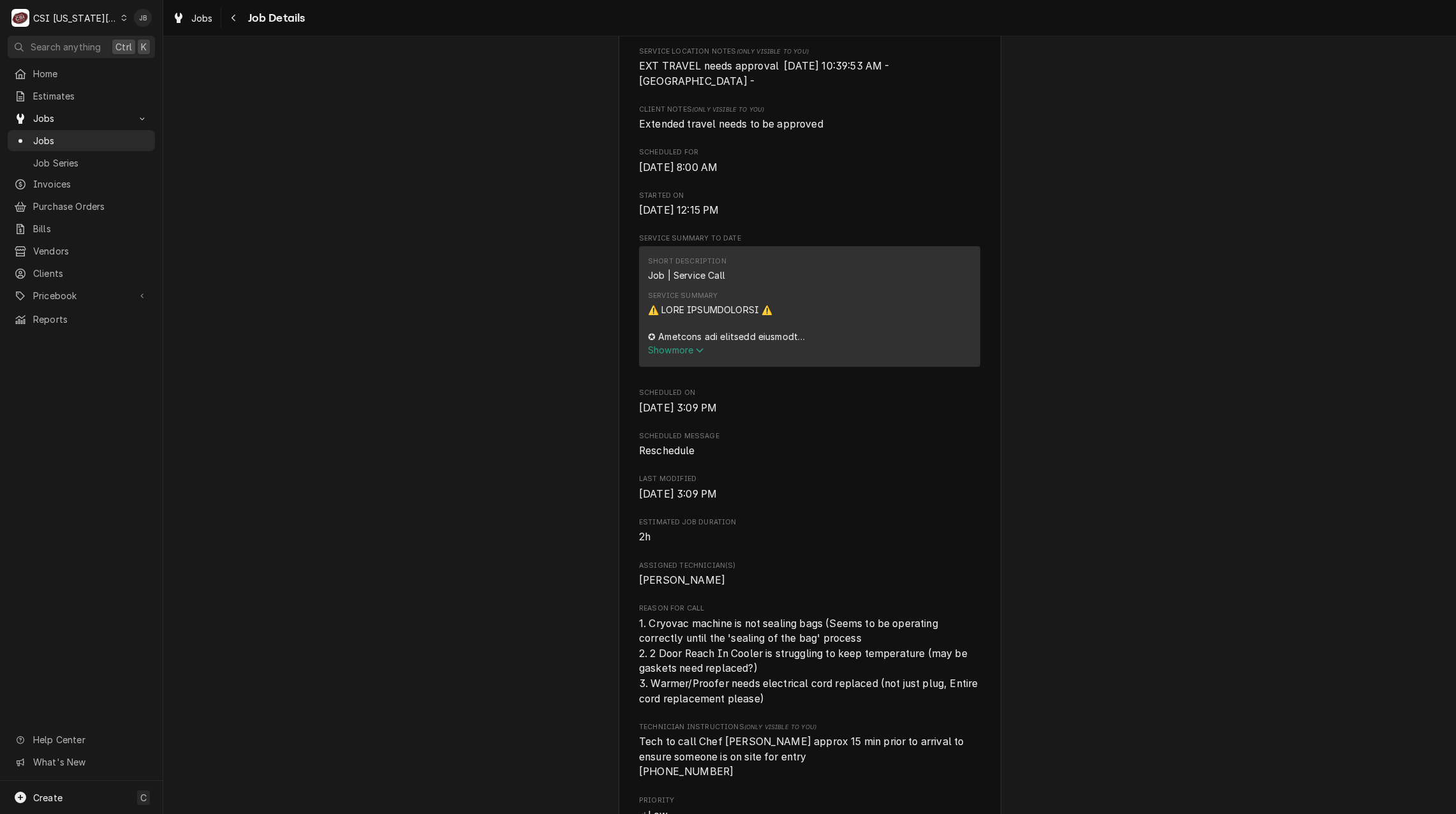
click at [675, 343] on button "Show more" at bounding box center [809, 350] width 323 height 14
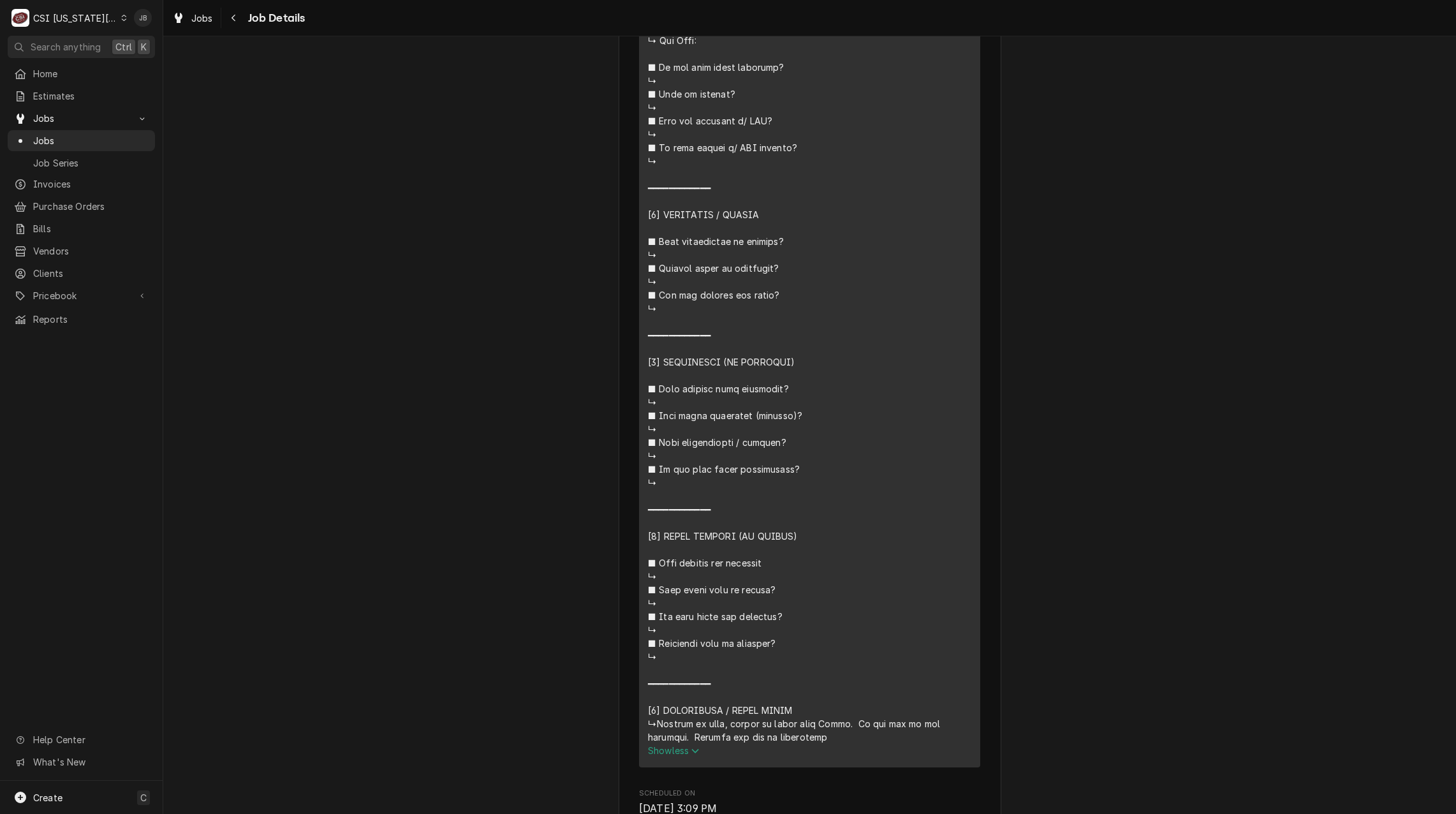
scroll to position [1021, 0]
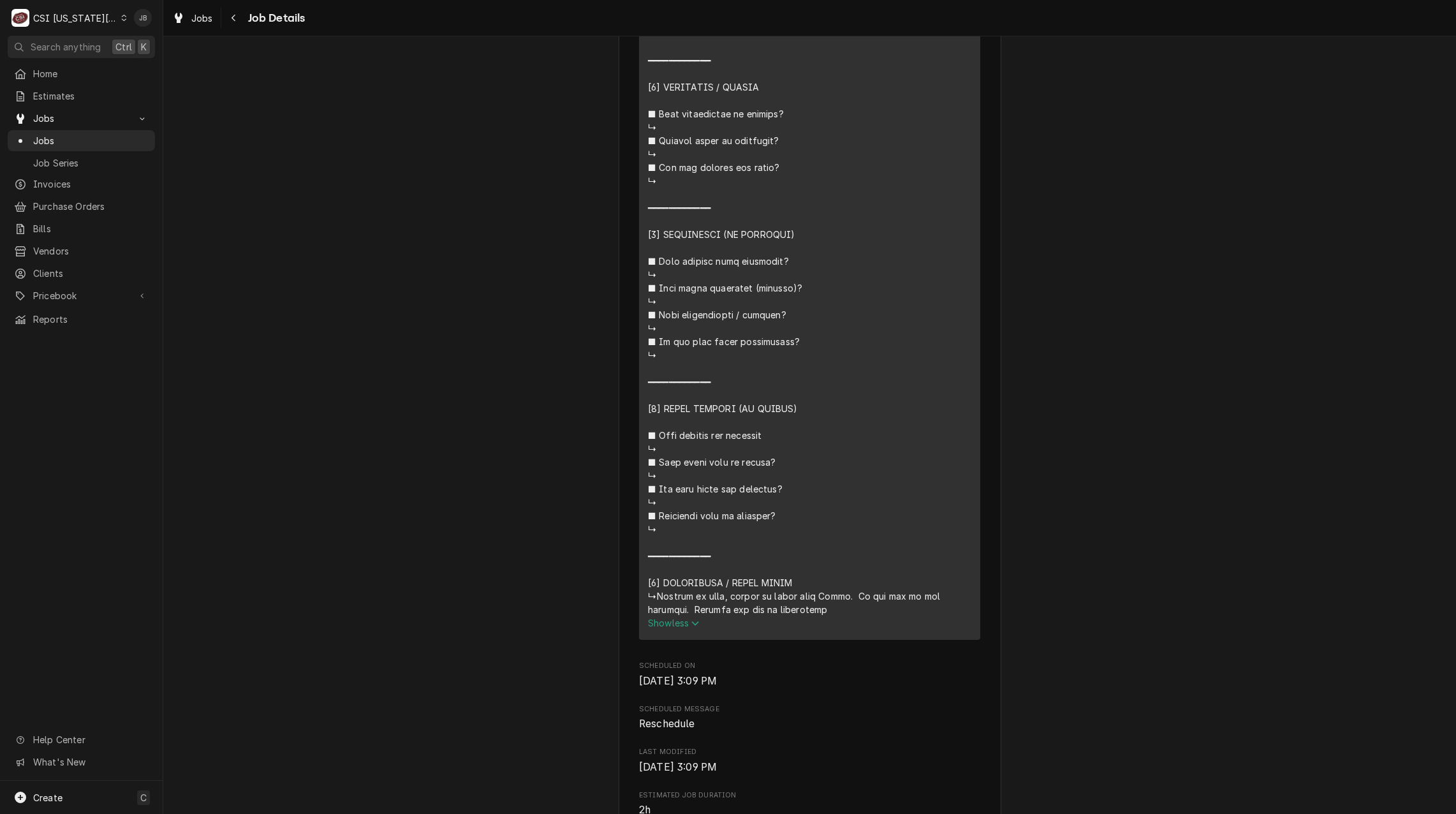
click at [546, 411] on div "Upcoming SEDALIA COUNTRY CLUB Sedalia Country Club / [GEOGRAPHIC_DATA][EMAIL_AD…" at bounding box center [809, 417] width 1292 height 2776
click at [110, 135] on span "Jobs" at bounding box center [90, 141] width 116 height 14
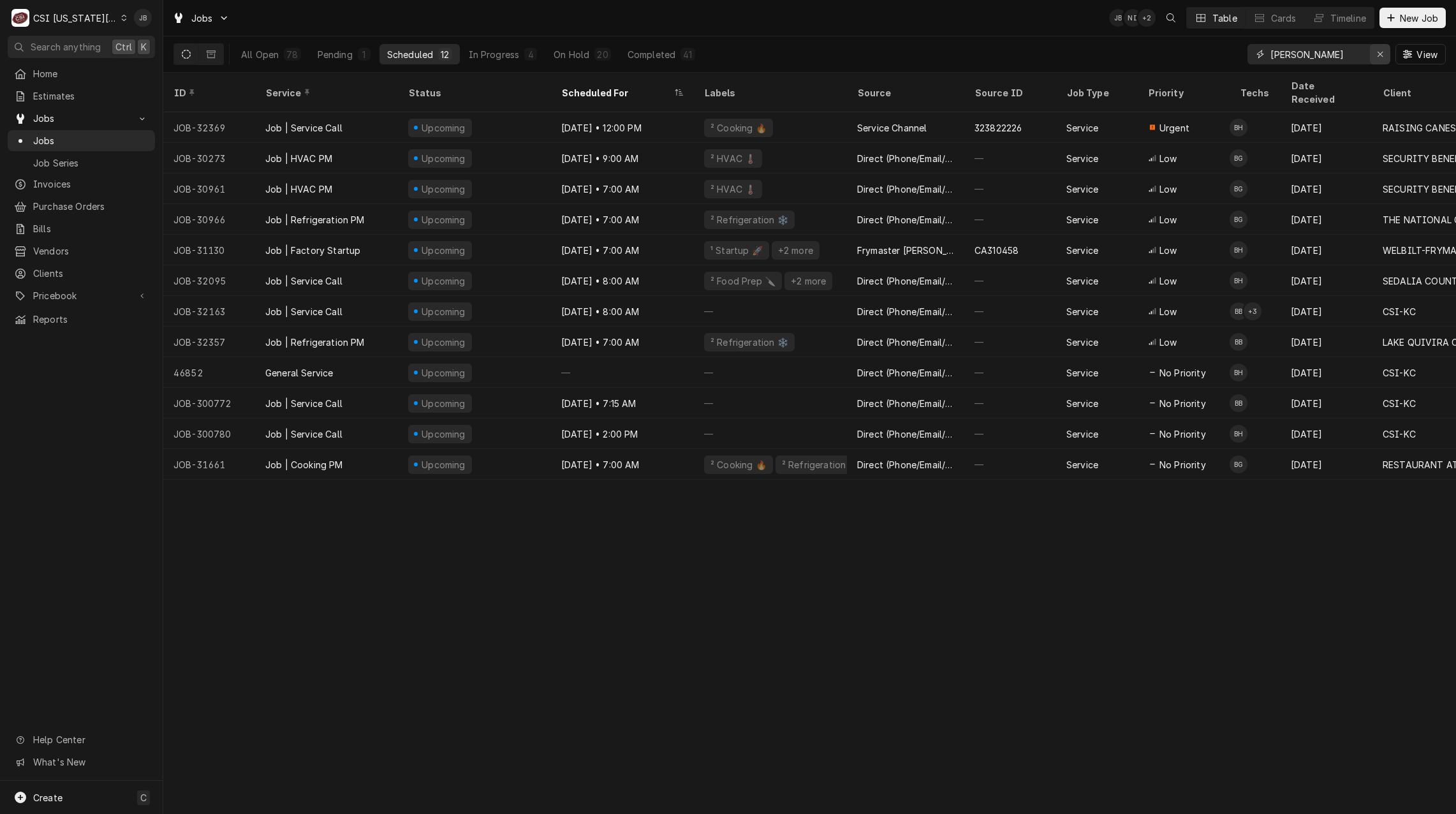
click at [1377, 56] on icon "Erase input" at bounding box center [1379, 54] width 5 height 5
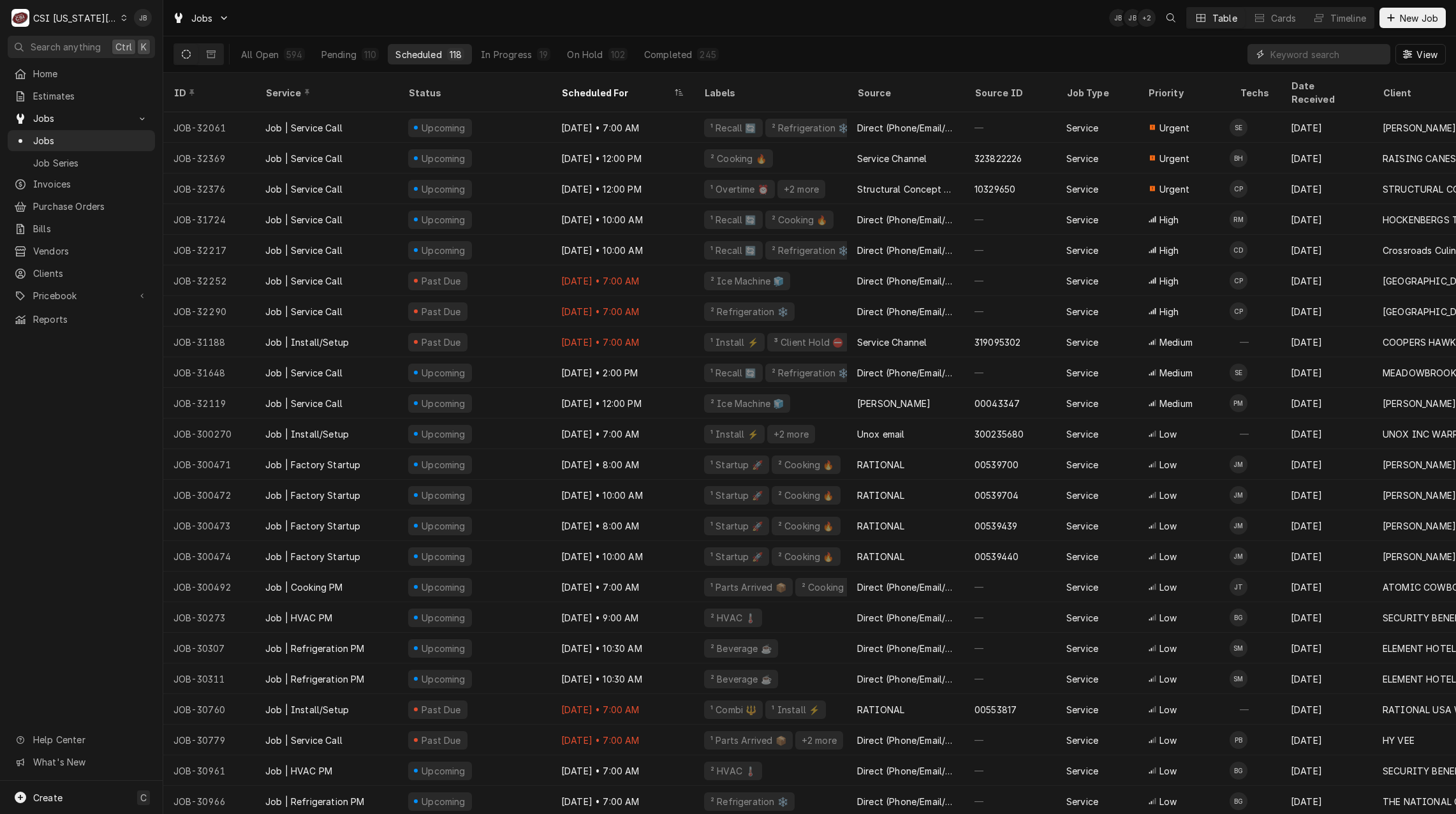
click at [1298, 60] on input "Dynamic Content Wrapper" at bounding box center [1327, 54] width 113 height 20
click at [275, 61] on button "All Open 594" at bounding box center [273, 54] width 79 height 20
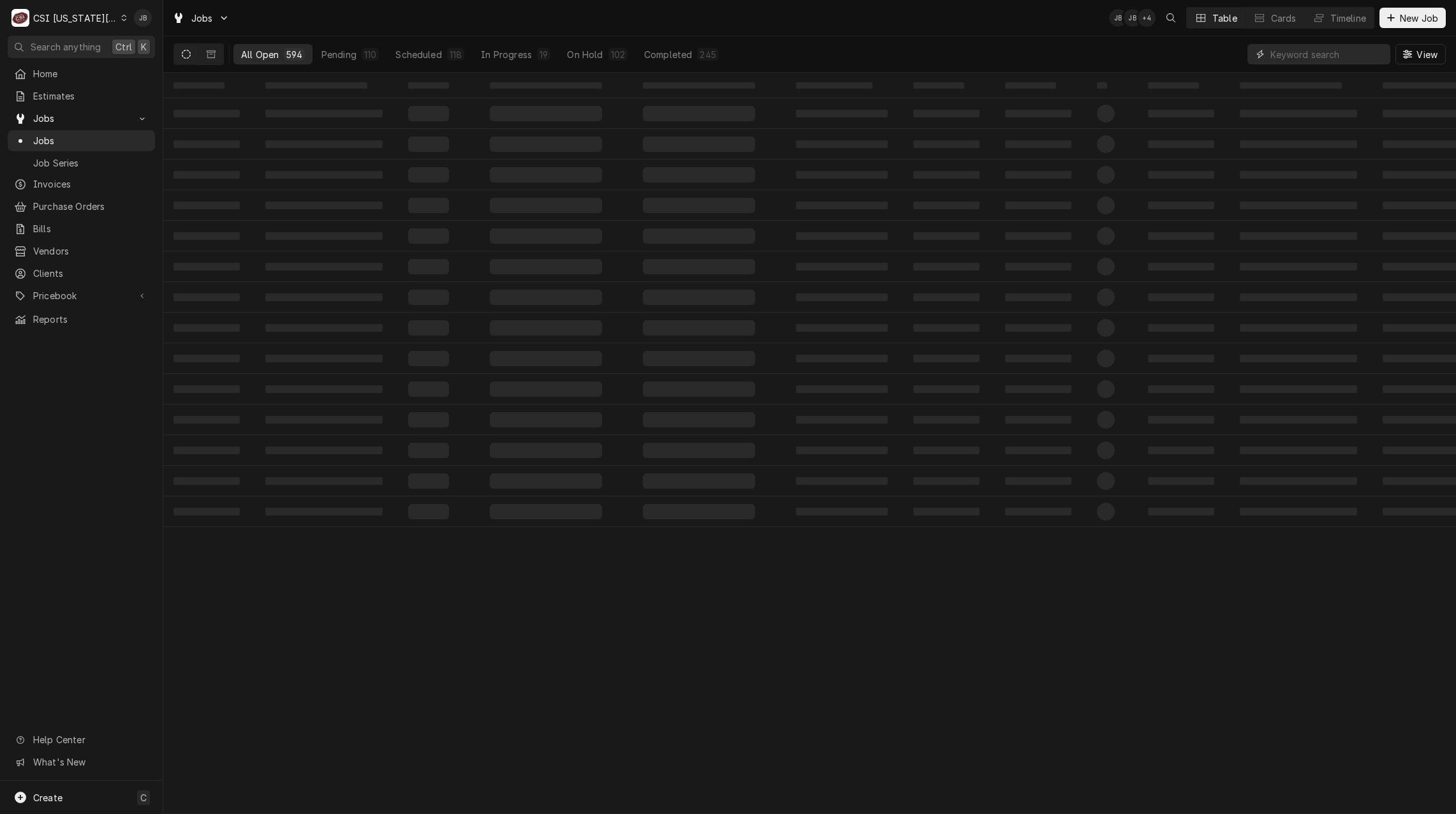
click at [1339, 55] on input "Dynamic Content Wrapper" at bounding box center [1327, 54] width 113 height 20
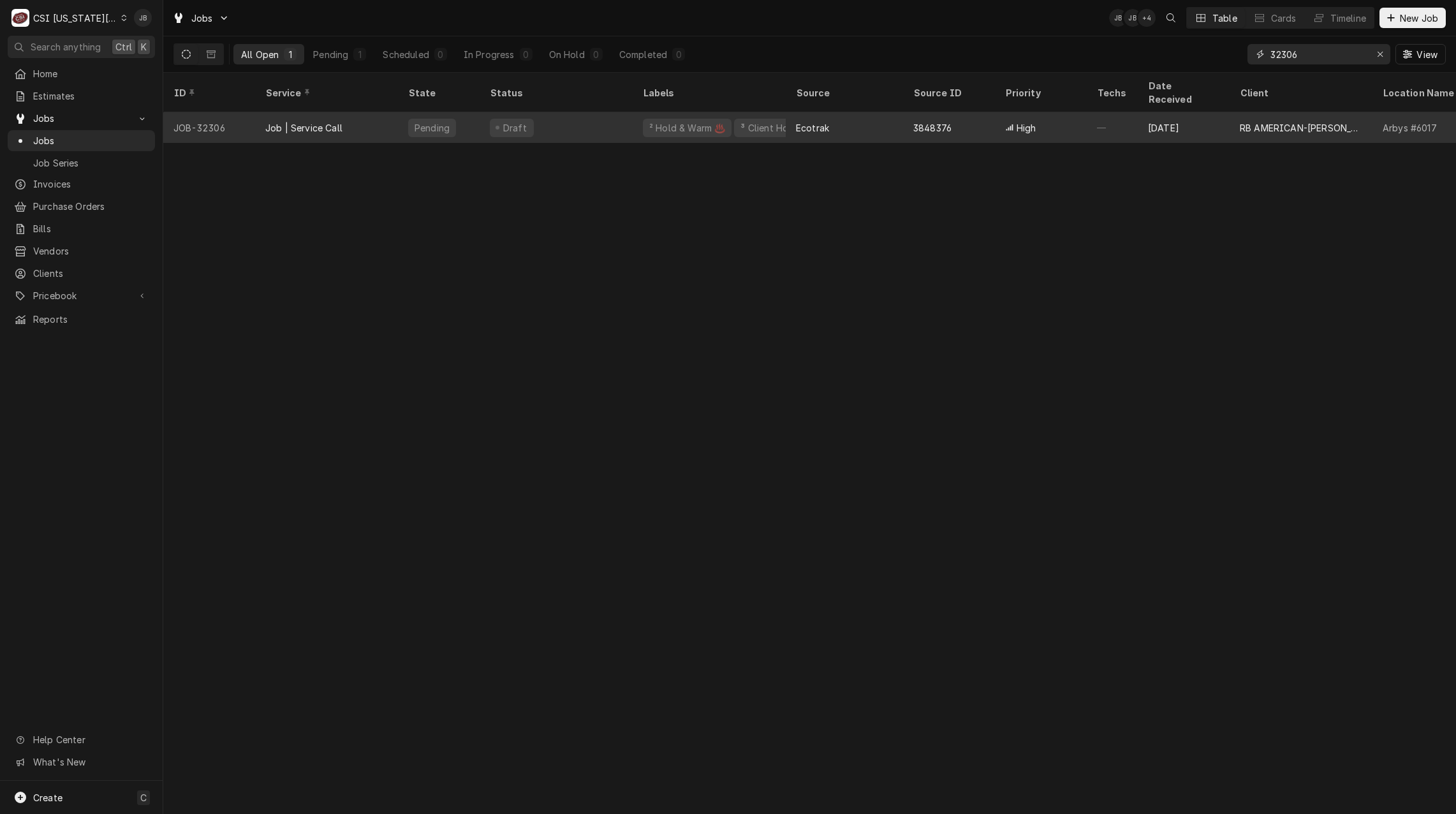
type input "32306"
click at [825, 125] on div "Ecotrak" at bounding box center [844, 127] width 117 height 31
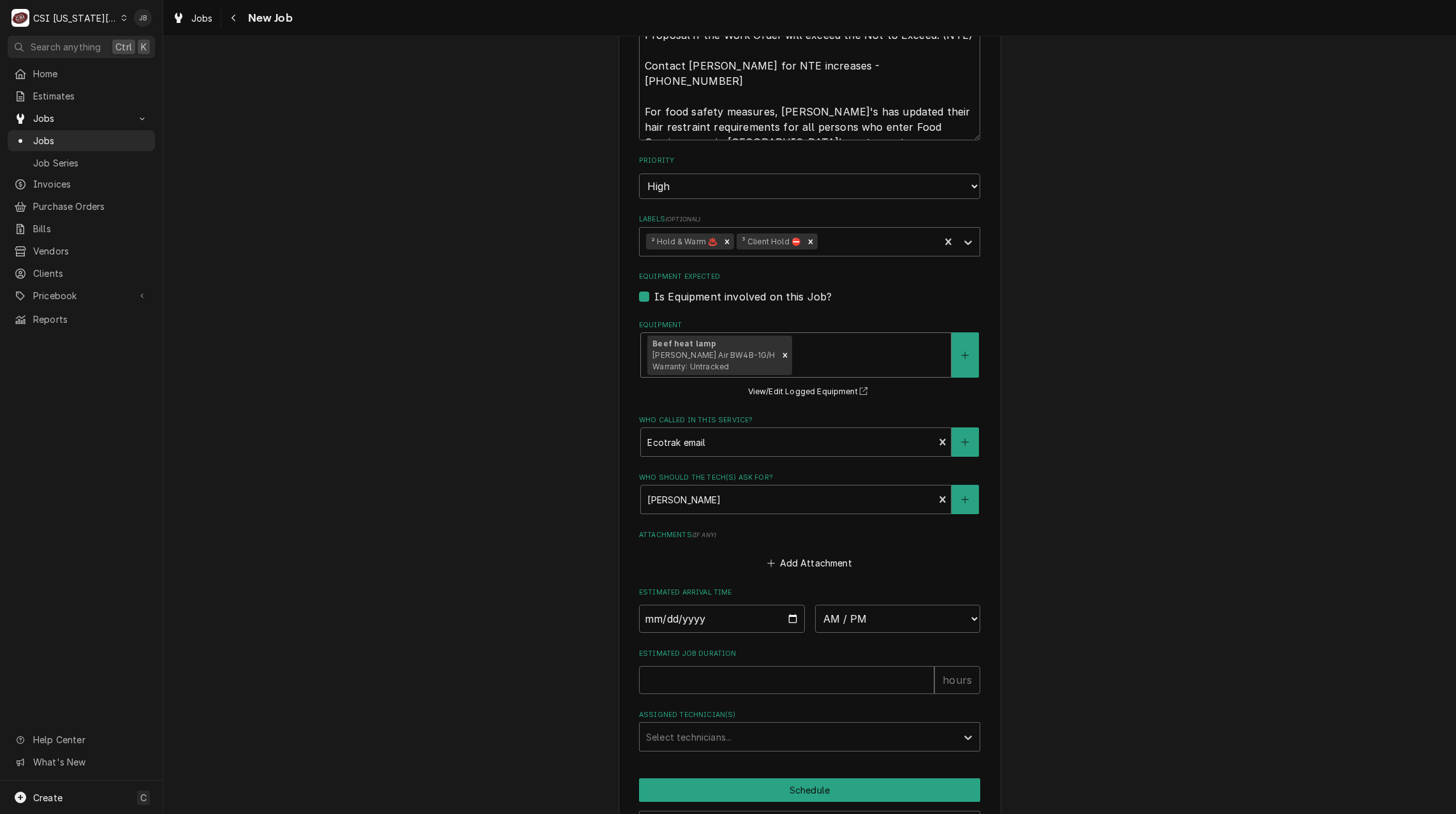
scroll to position [1168, 0]
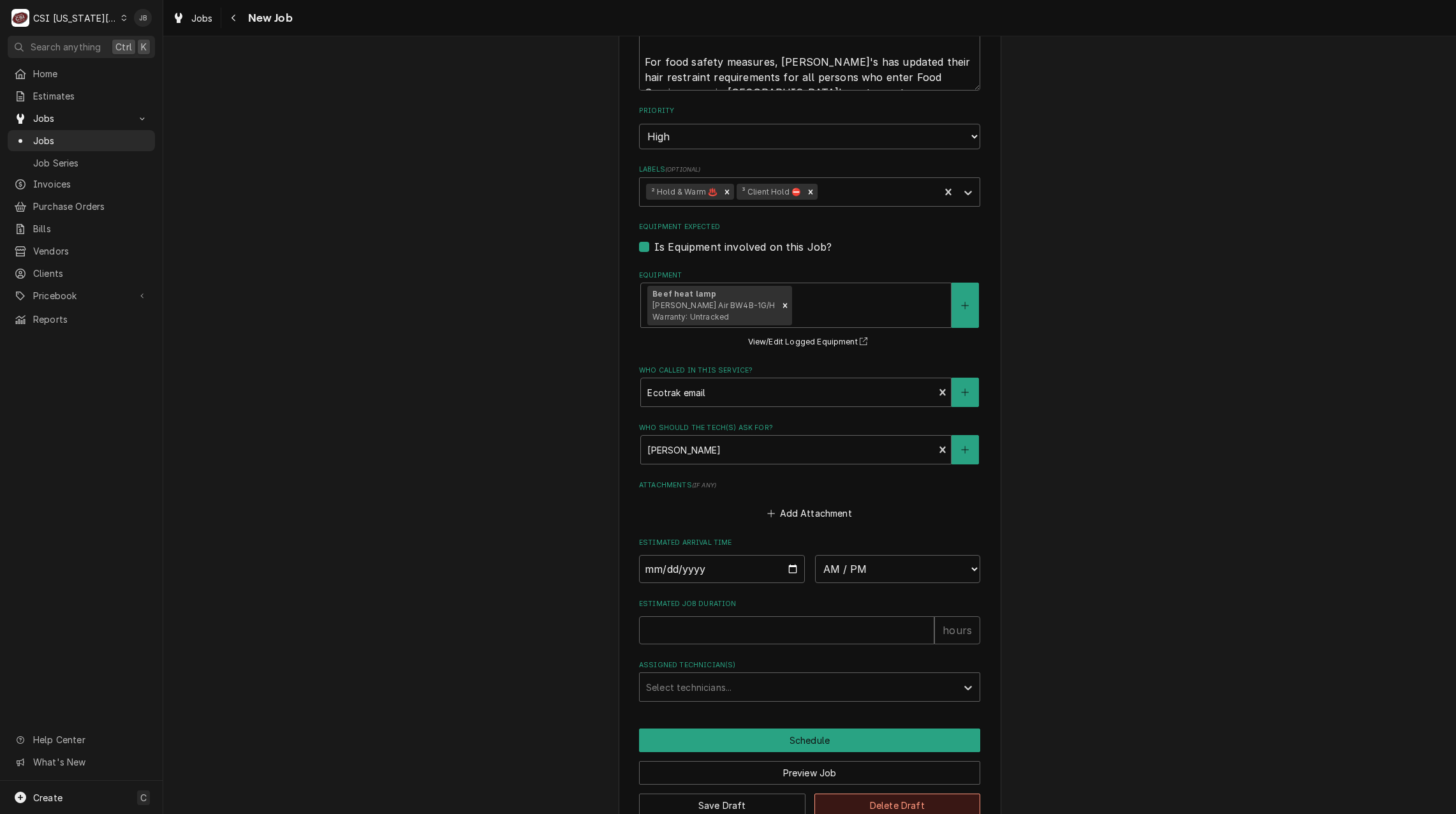
click at [840, 793] on button "Delete Draft" at bounding box center [898, 805] width 166 height 24
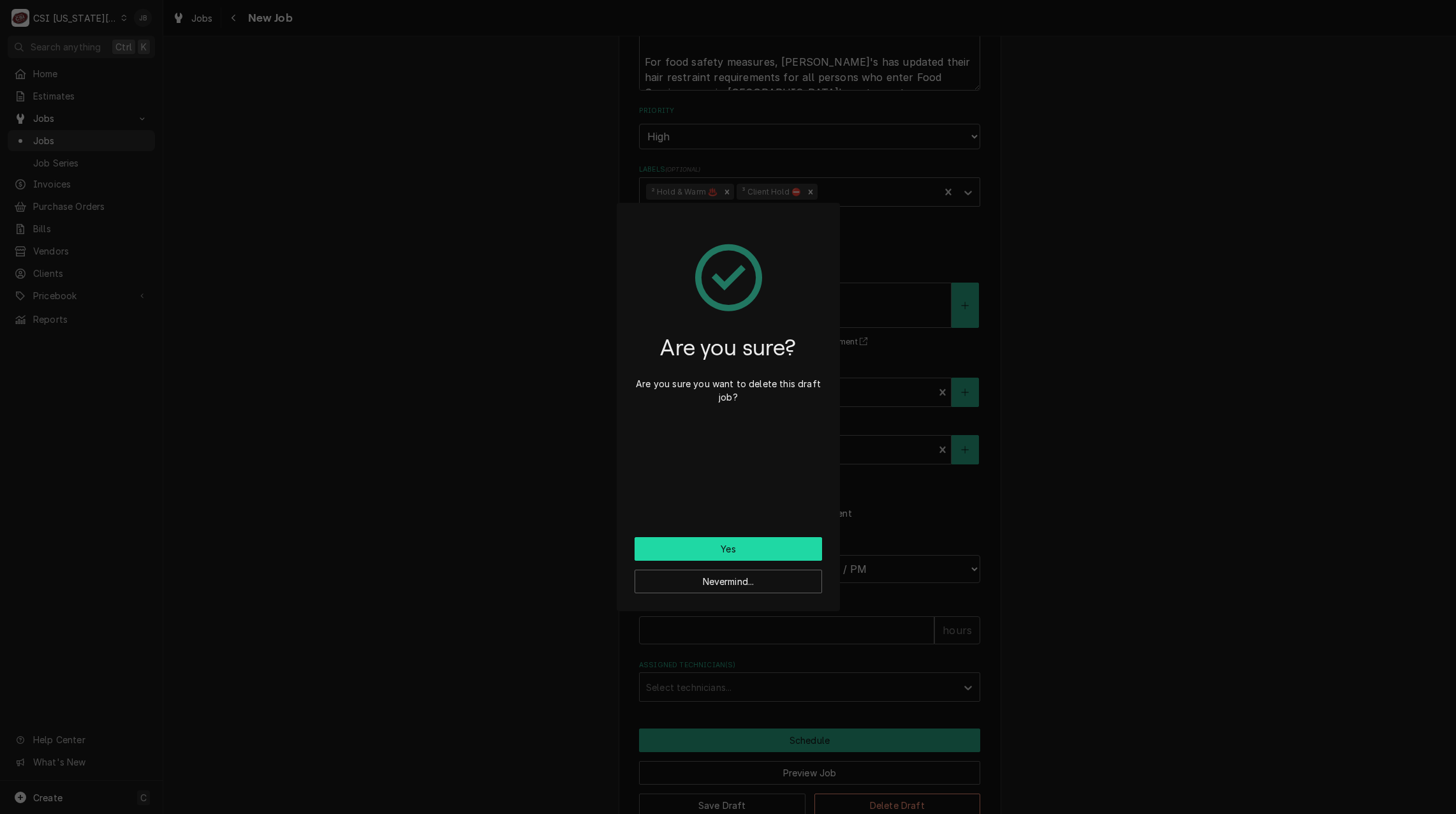
click at [710, 543] on button "Yes" at bounding box center [728, 548] width 187 height 24
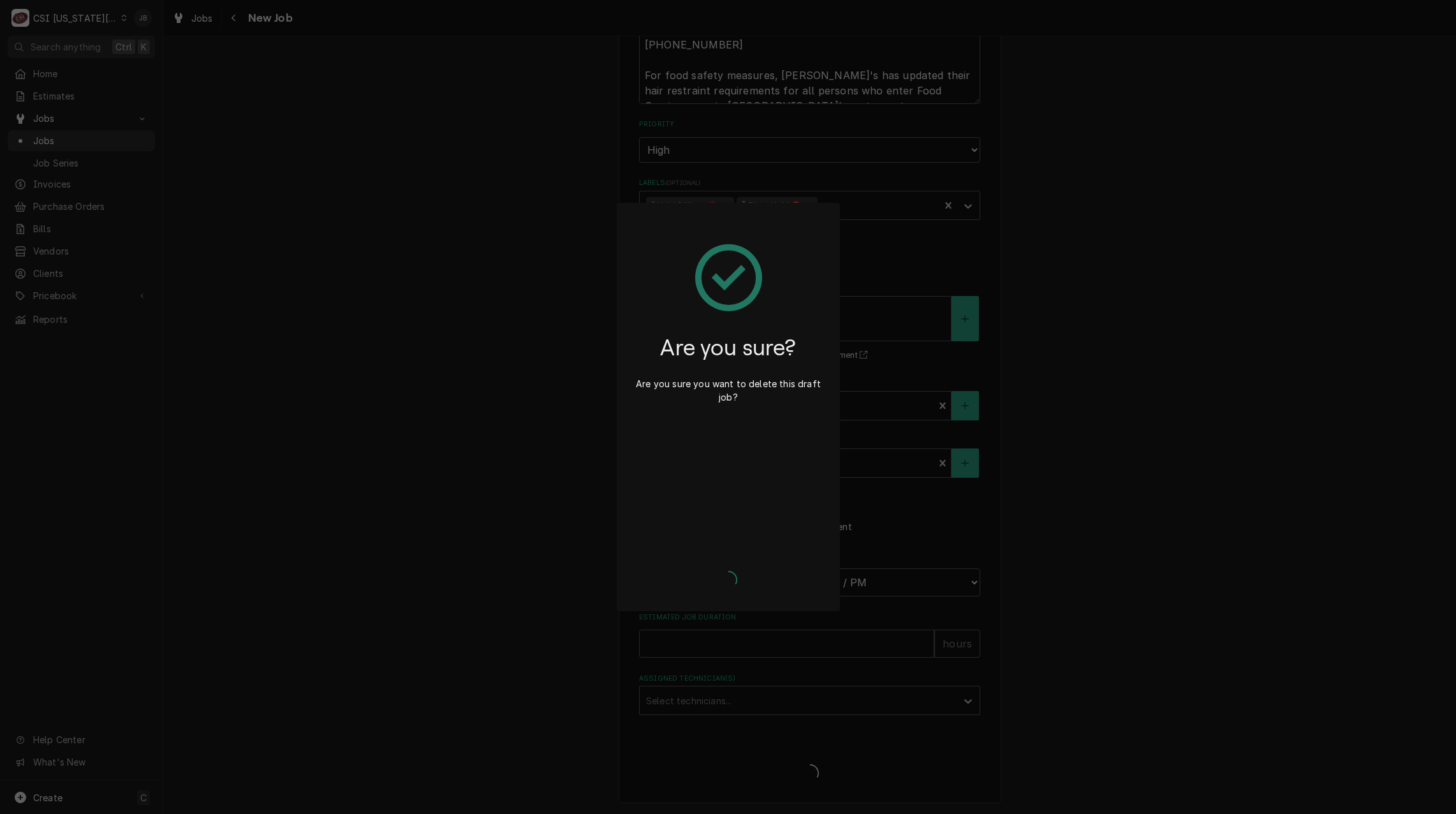
scroll to position [1124, 0]
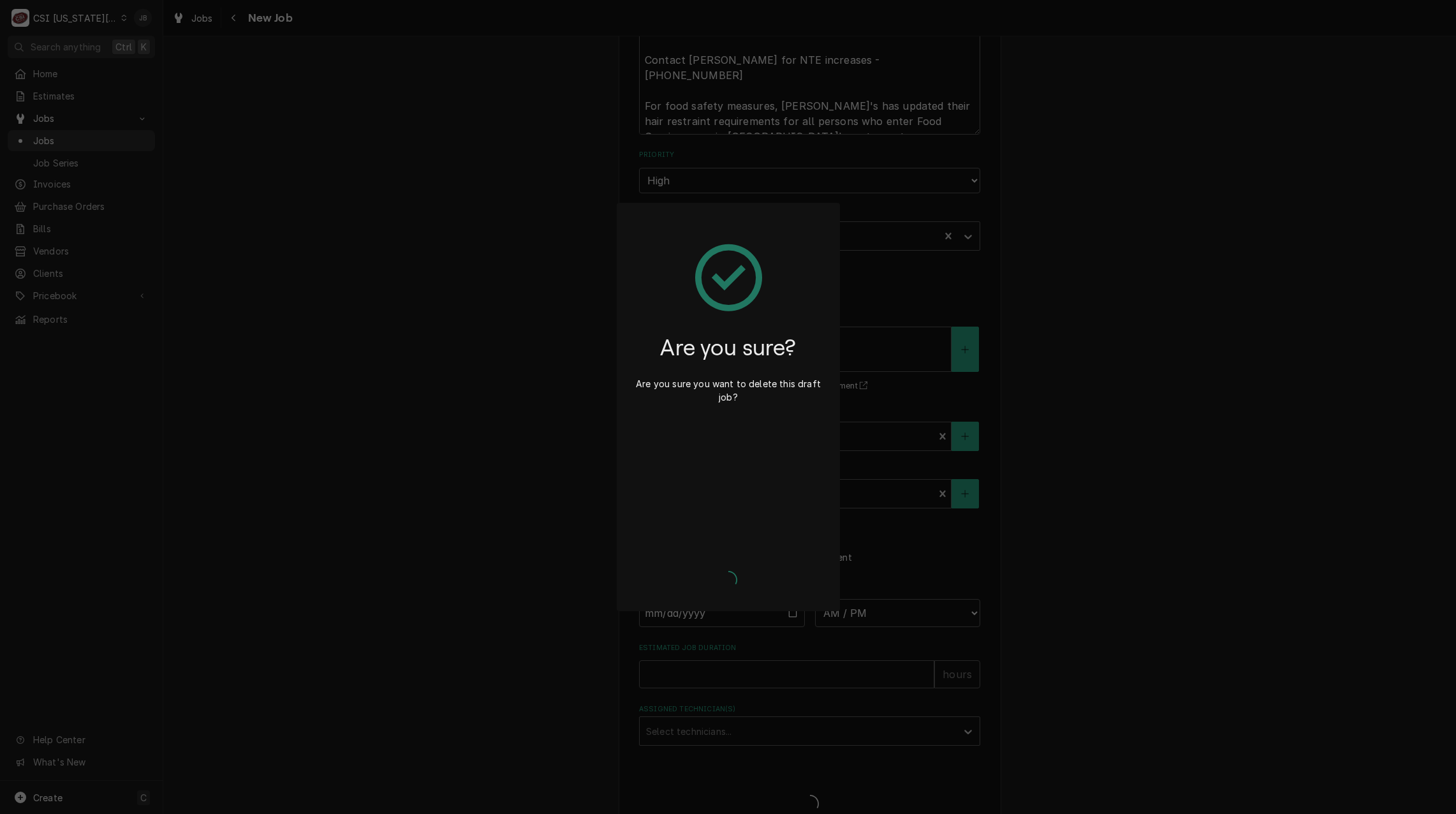
type textarea "x"
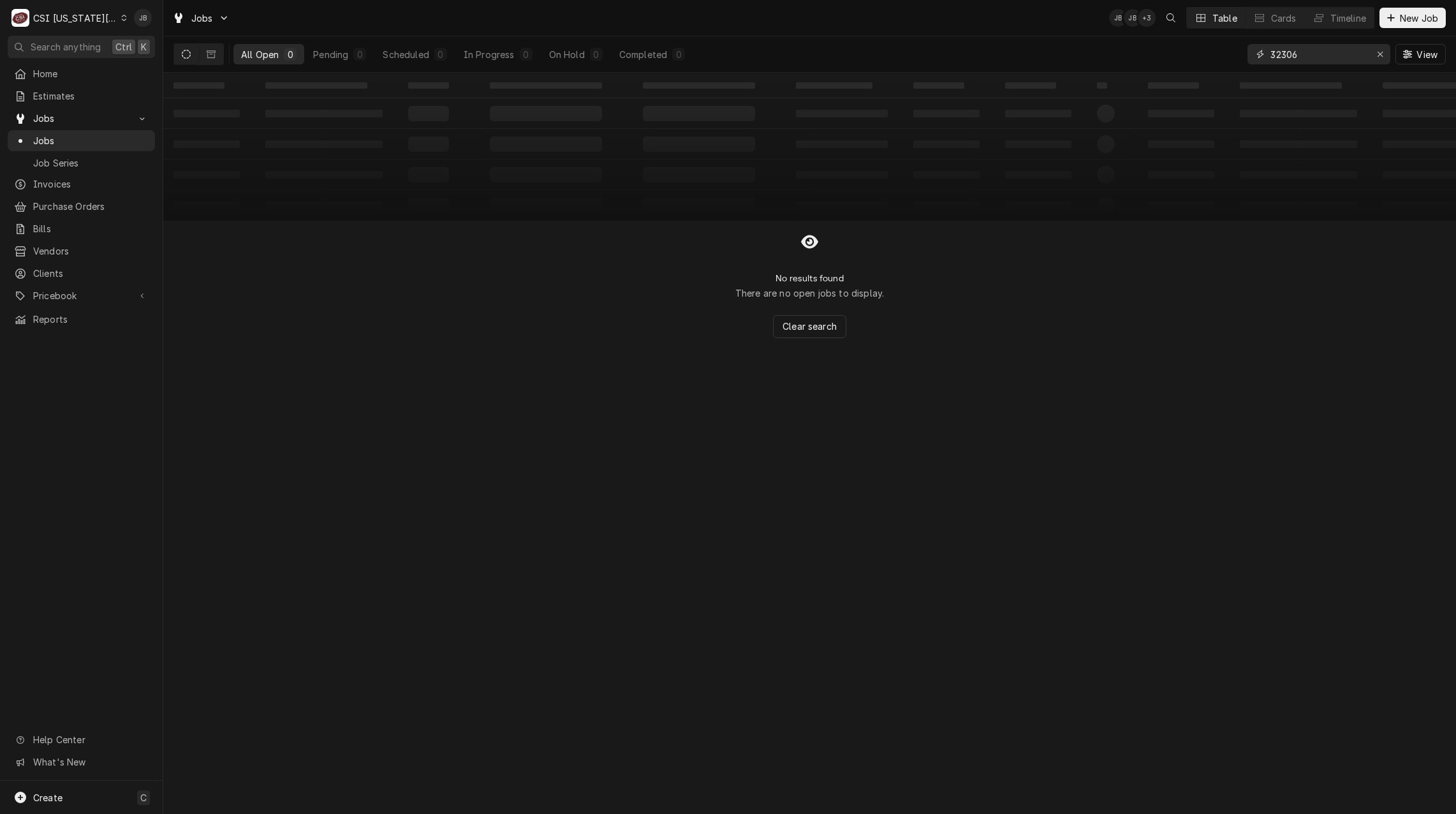
drag, startPoint x: 1306, startPoint y: 55, endPoint x: 1185, endPoint y: 53, distance: 121.0
click at [1185, 53] on div "All Open 0 Pending 0 Scheduled 0 In Progress 0 On Hold 0 Completed 0 32306 View" at bounding box center [809, 55] width 1272 height 36
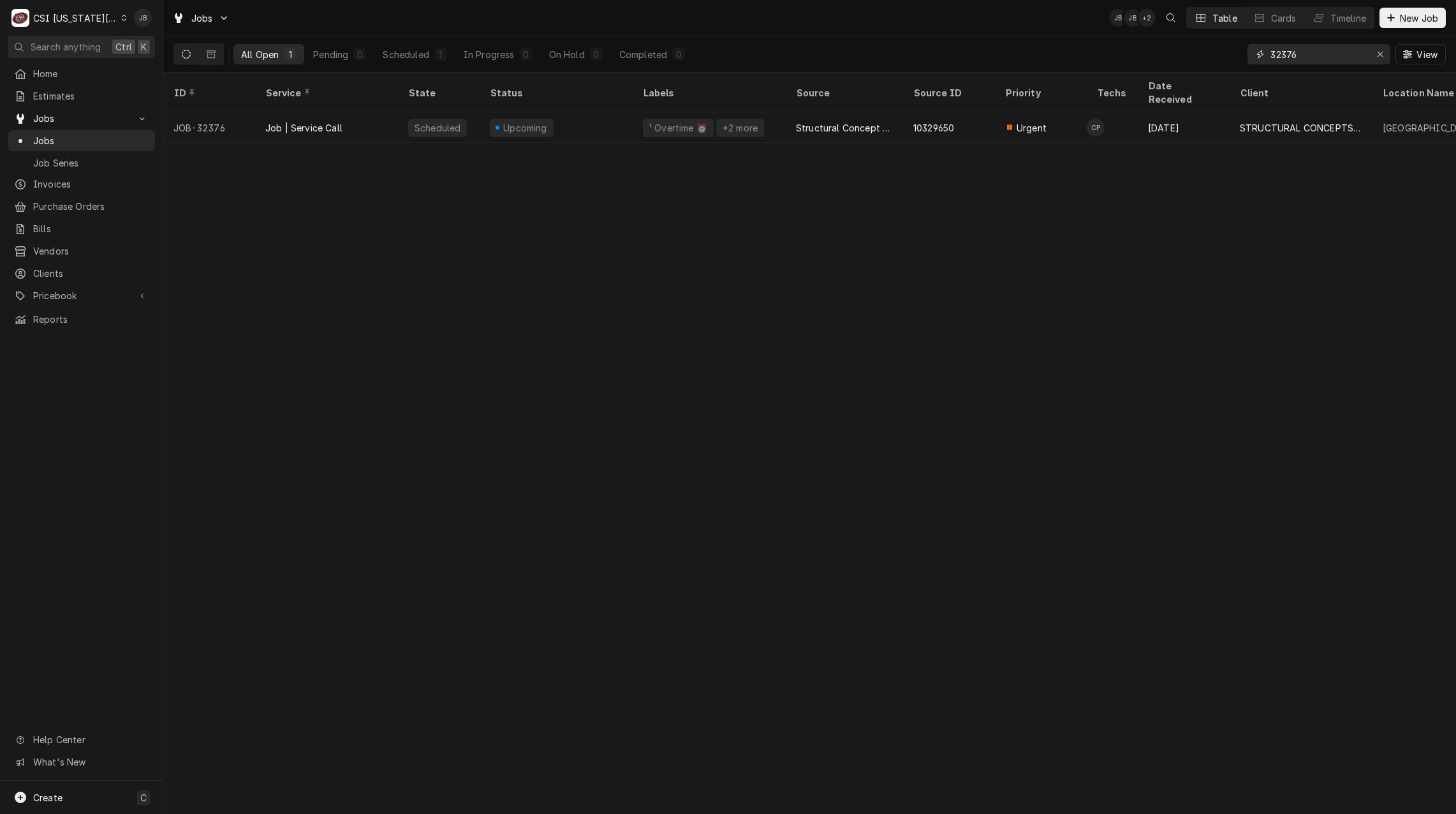
drag, startPoint x: 1290, startPoint y: 53, endPoint x: 1251, endPoint y: 52, distance: 39.0
click at [1270, 52] on input "32376" at bounding box center [1318, 54] width 95 height 20
type input "32376"
click at [1384, 55] on div "Erase input" at bounding box center [1380, 55] width 13 height 13
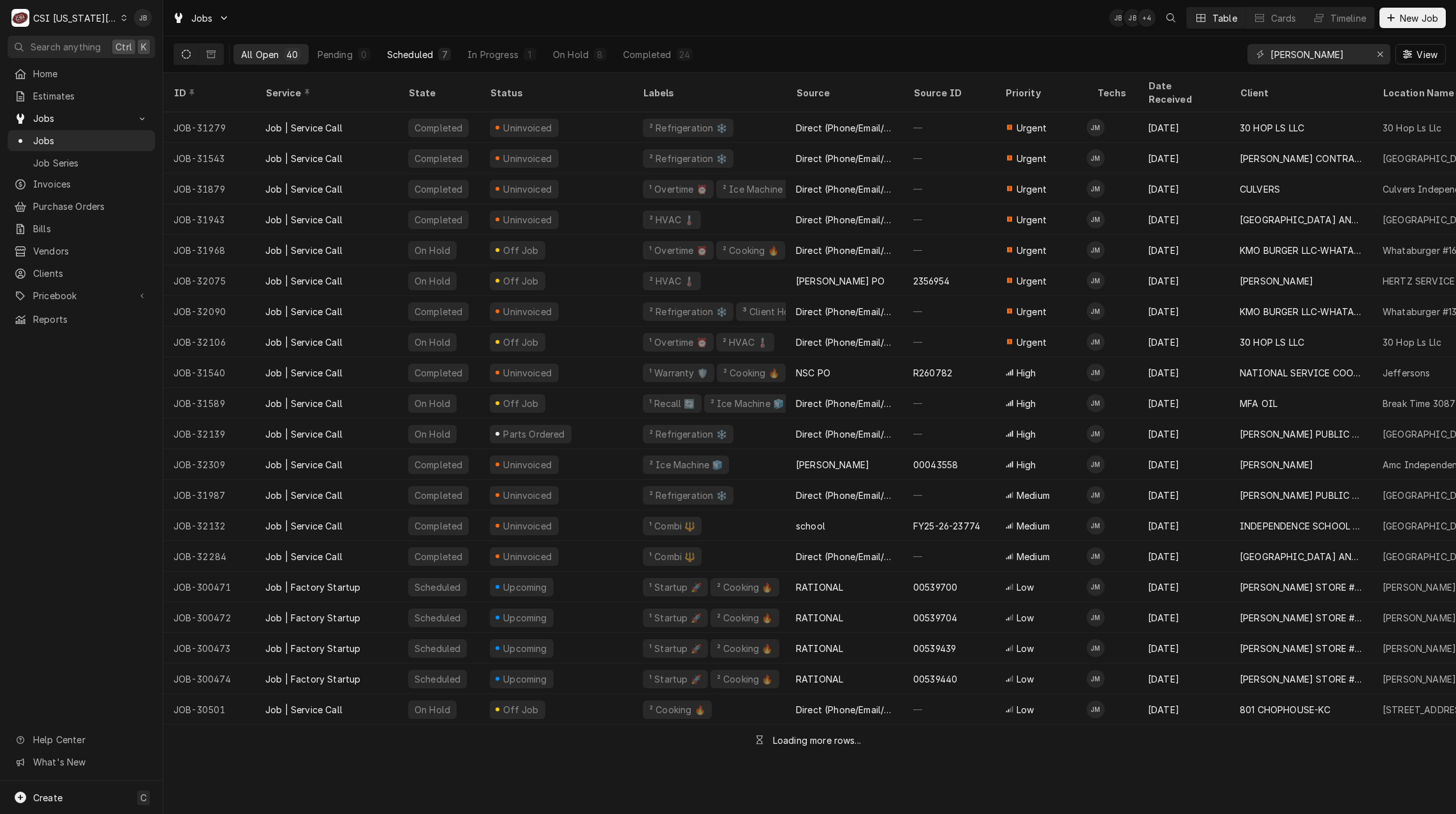
click at [410, 57] on div "Scheduled" at bounding box center [410, 55] width 46 height 14
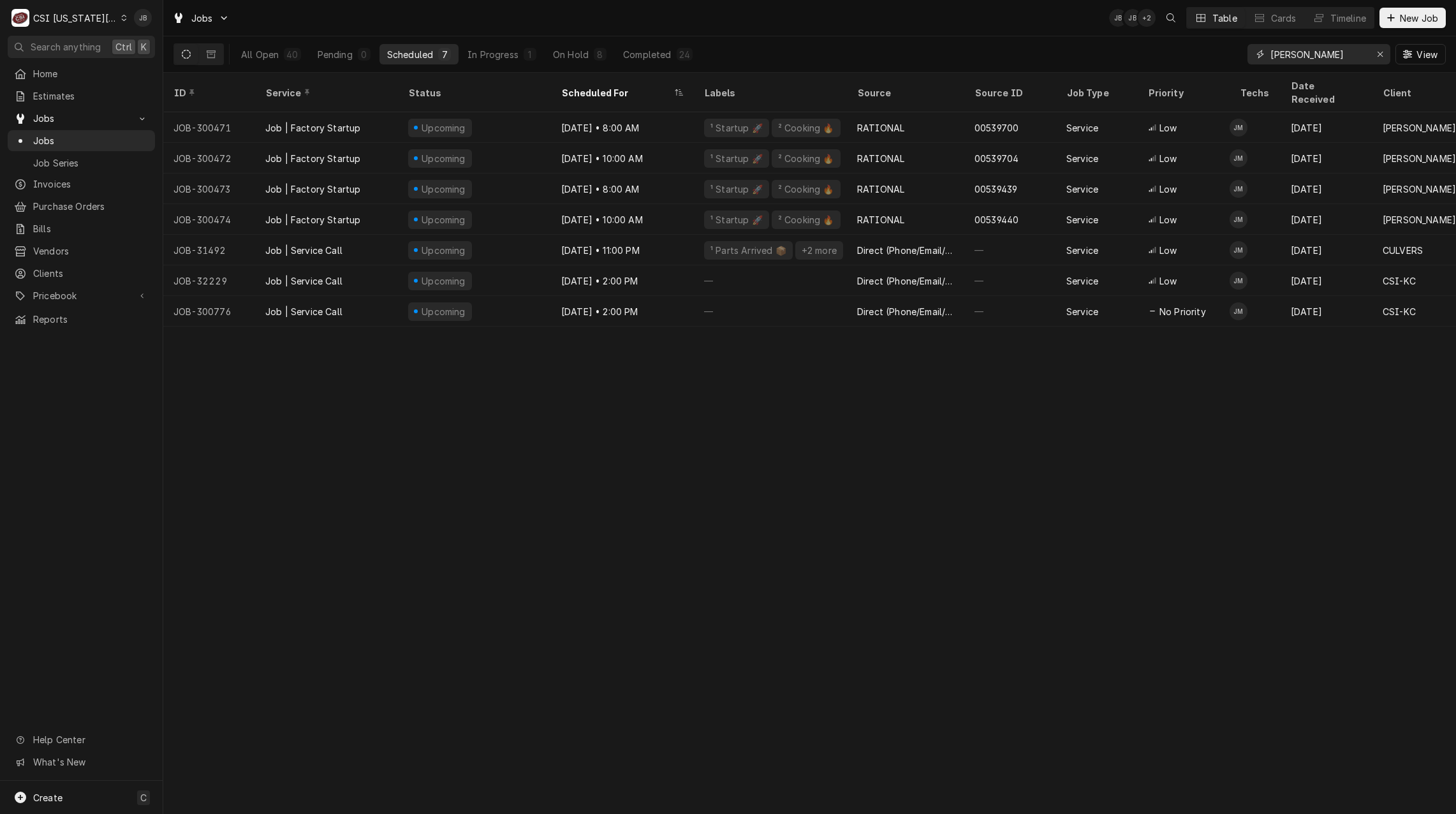
drag, startPoint x: 1304, startPoint y: 50, endPoint x: 1088, endPoint y: 49, distance: 216.0
click at [1136, 49] on div "All Open 40 Pending 0 Scheduled 7 In Progress 1 On Hold 8 Completed 24 joshua V…" at bounding box center [809, 55] width 1272 height 36
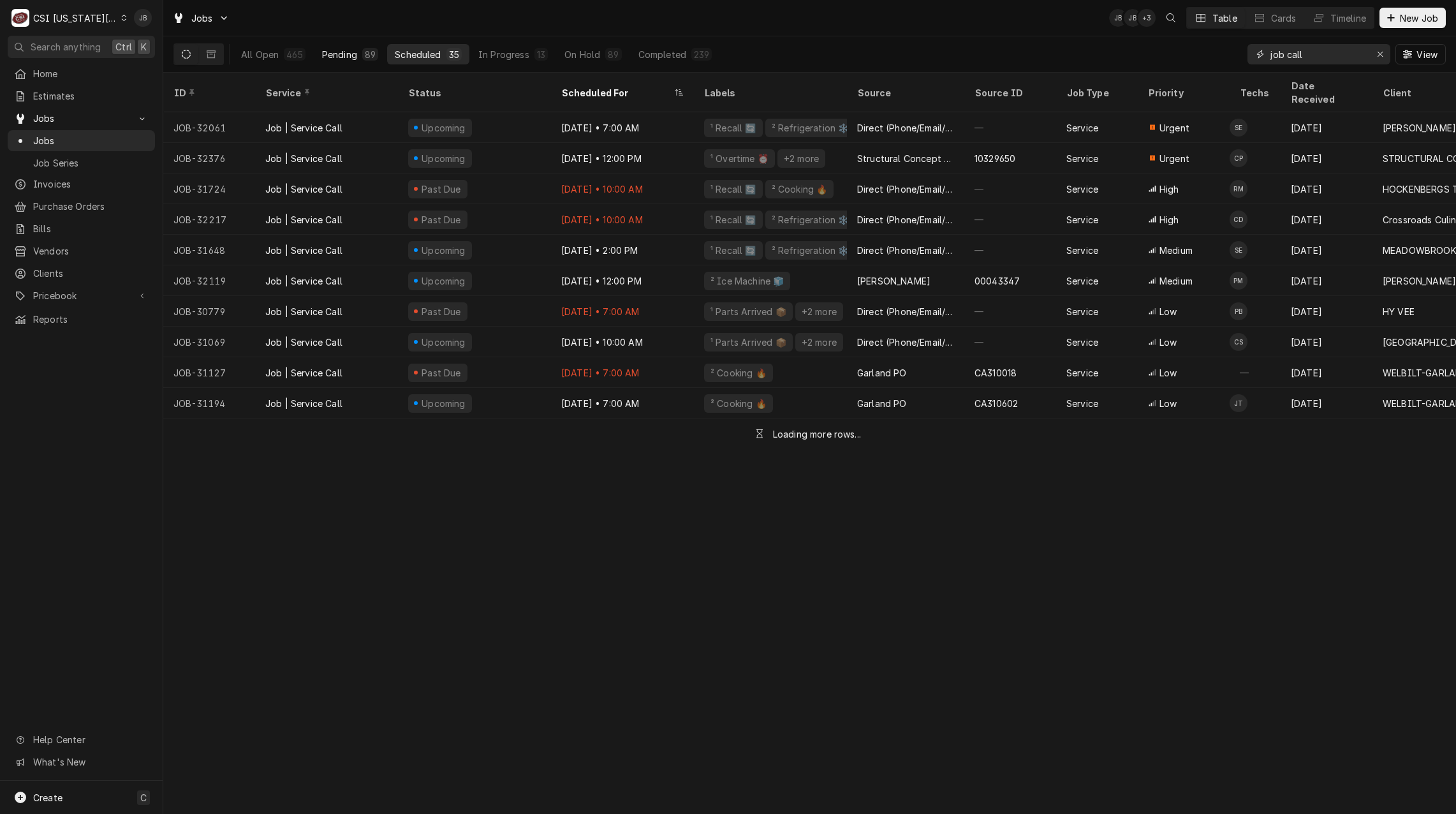
type input "job call"
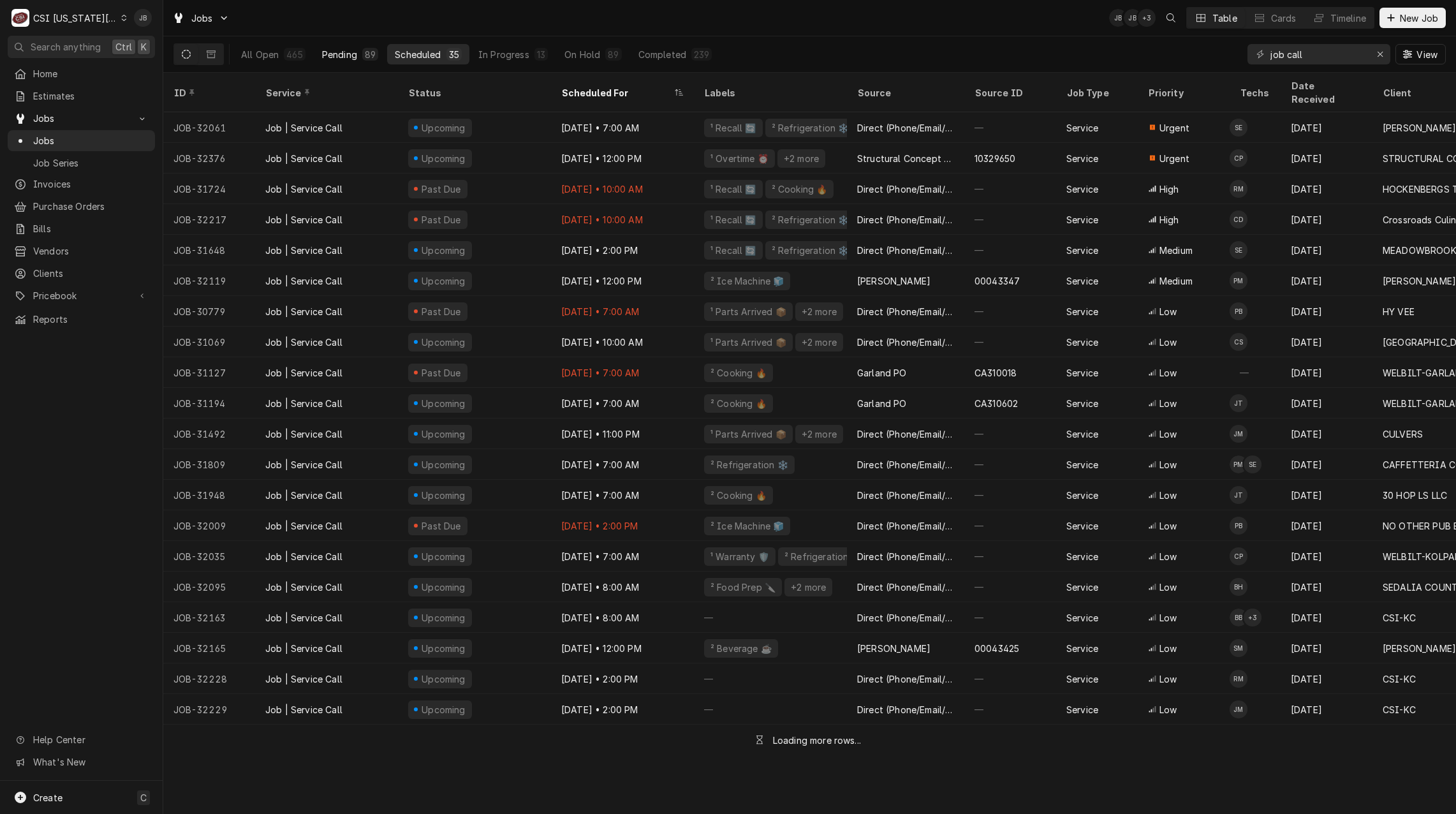
click at [352, 49] on div "Pending" at bounding box center [339, 55] width 35 height 14
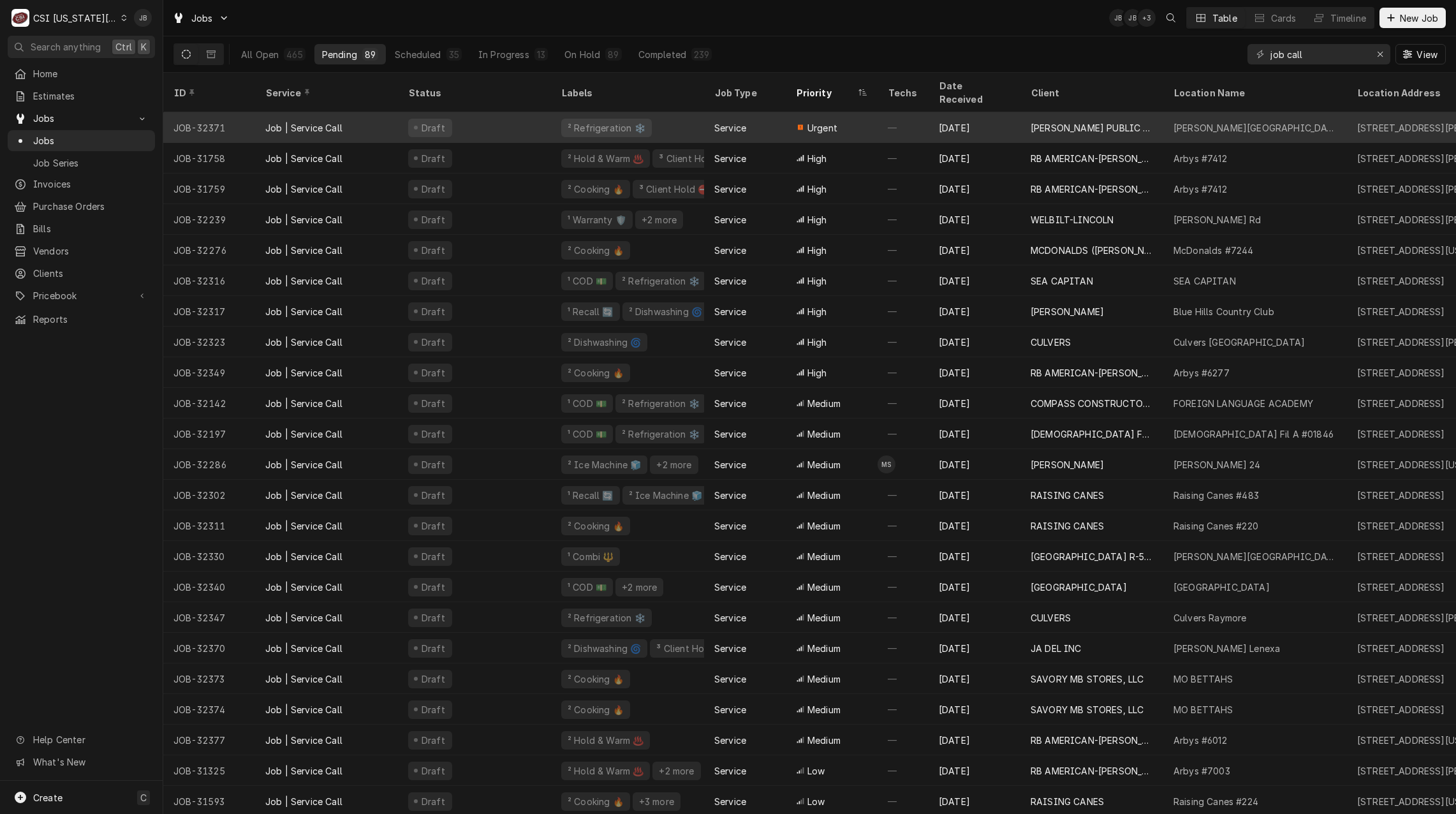
click at [868, 112] on div "Urgent" at bounding box center [832, 127] width 92 height 31
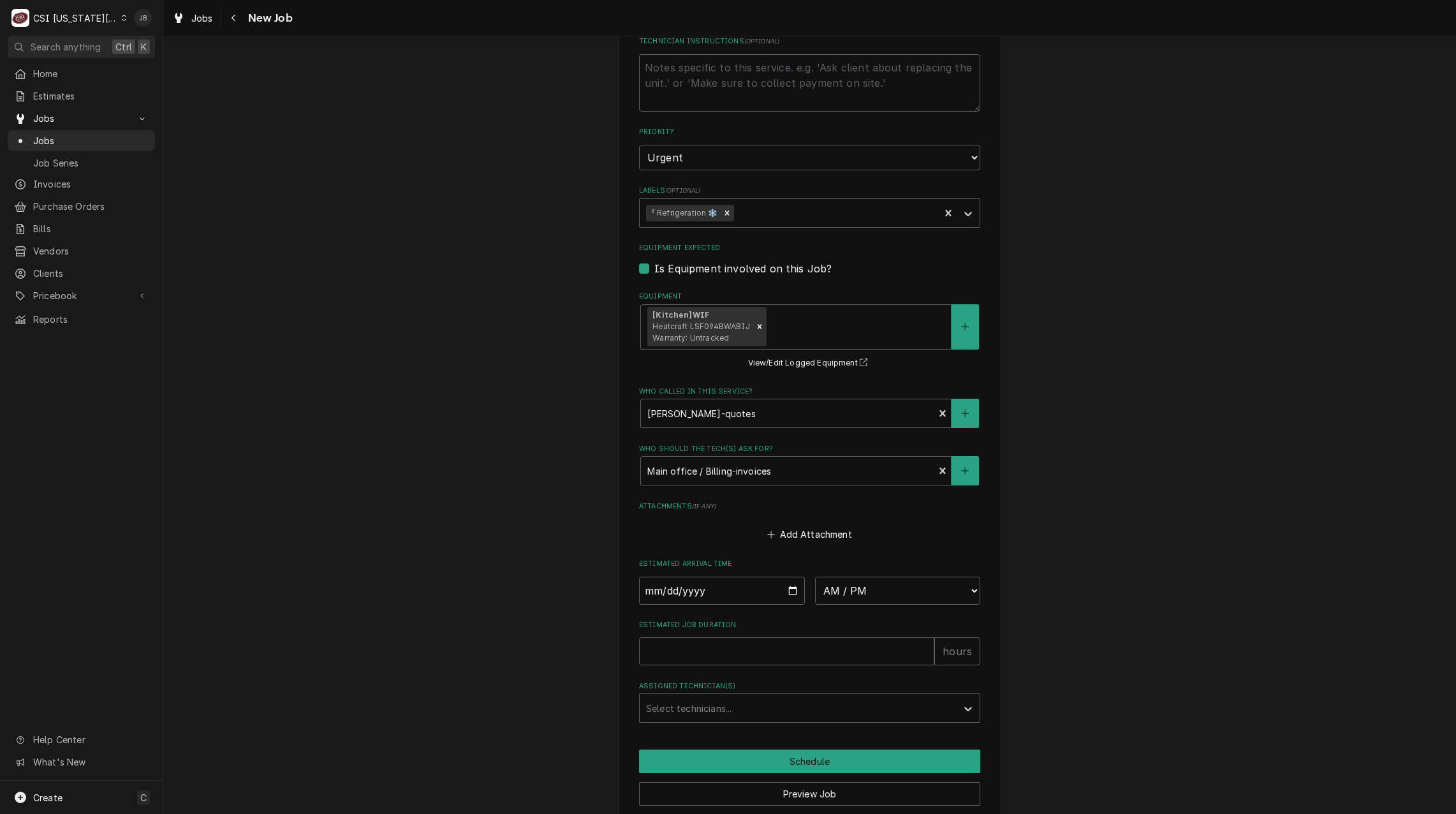
scroll to position [910, 0]
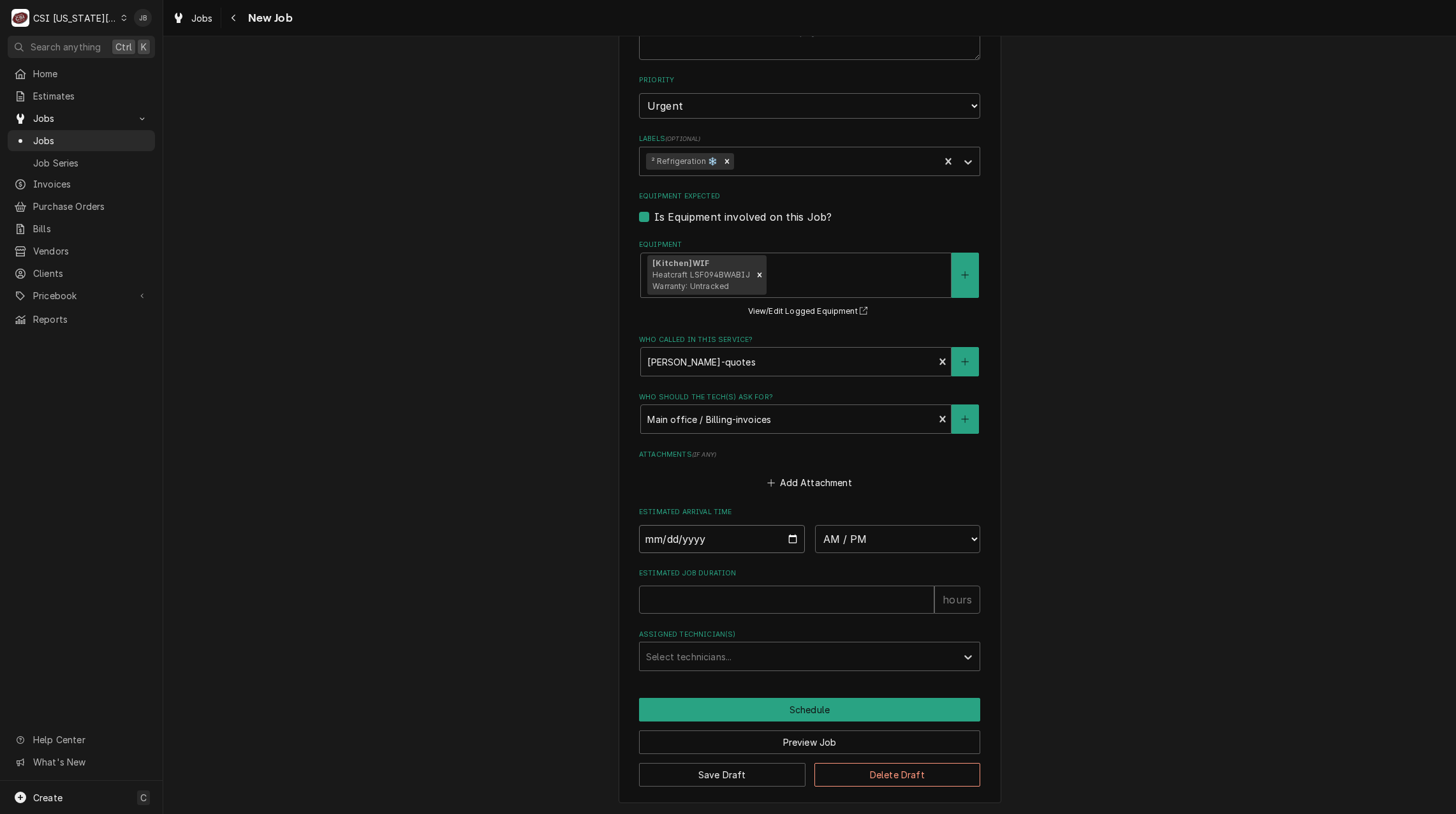
click at [792, 538] on input "Date" at bounding box center [721, 538] width 166 height 28
type textarea "x"
type input "2025-08-27"
type textarea "x"
click at [903, 544] on select "AM / PM 6:00 AM 6:15 AM 6:30 AM 6:45 AM 7:00 AM 7:15 AM 7:30 AM 7:45 AM 8:00 AM…" at bounding box center [898, 538] width 166 height 28
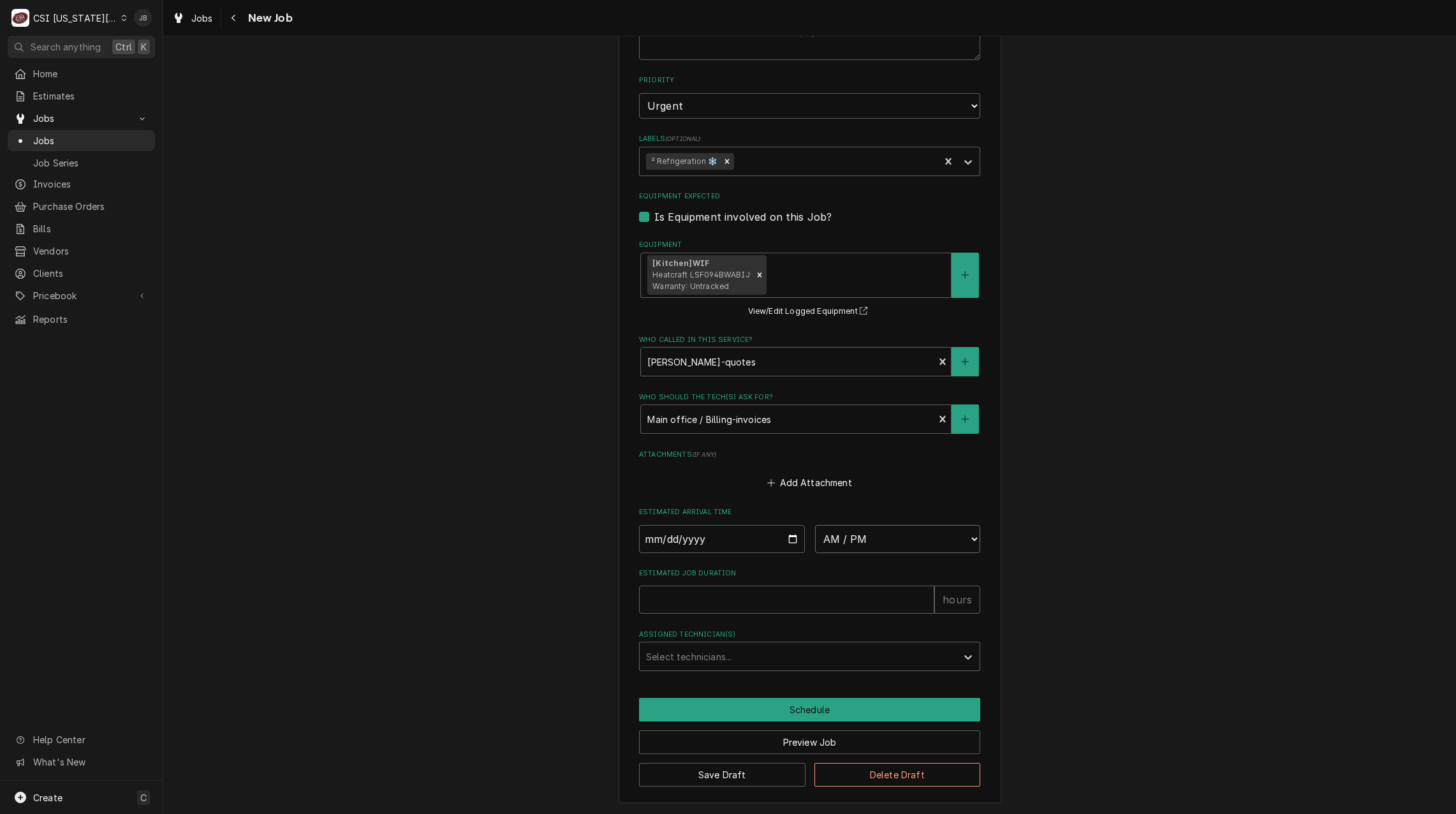
select select "12:00:00"
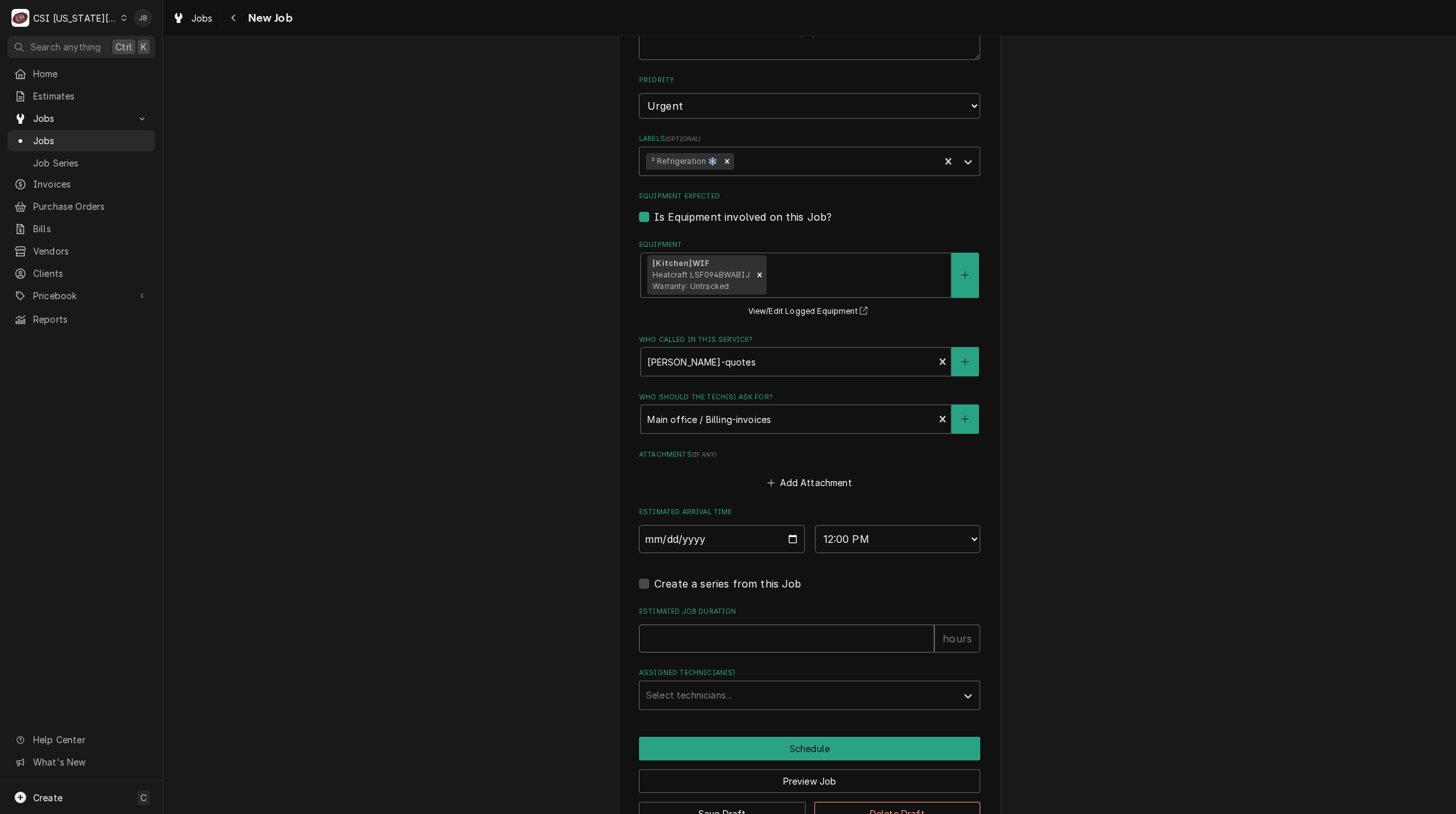
click at [682, 637] on input "Estimated Job Duration" at bounding box center [786, 638] width 295 height 28
type textarea "x"
type input "3"
type textarea "x"
type input "3"
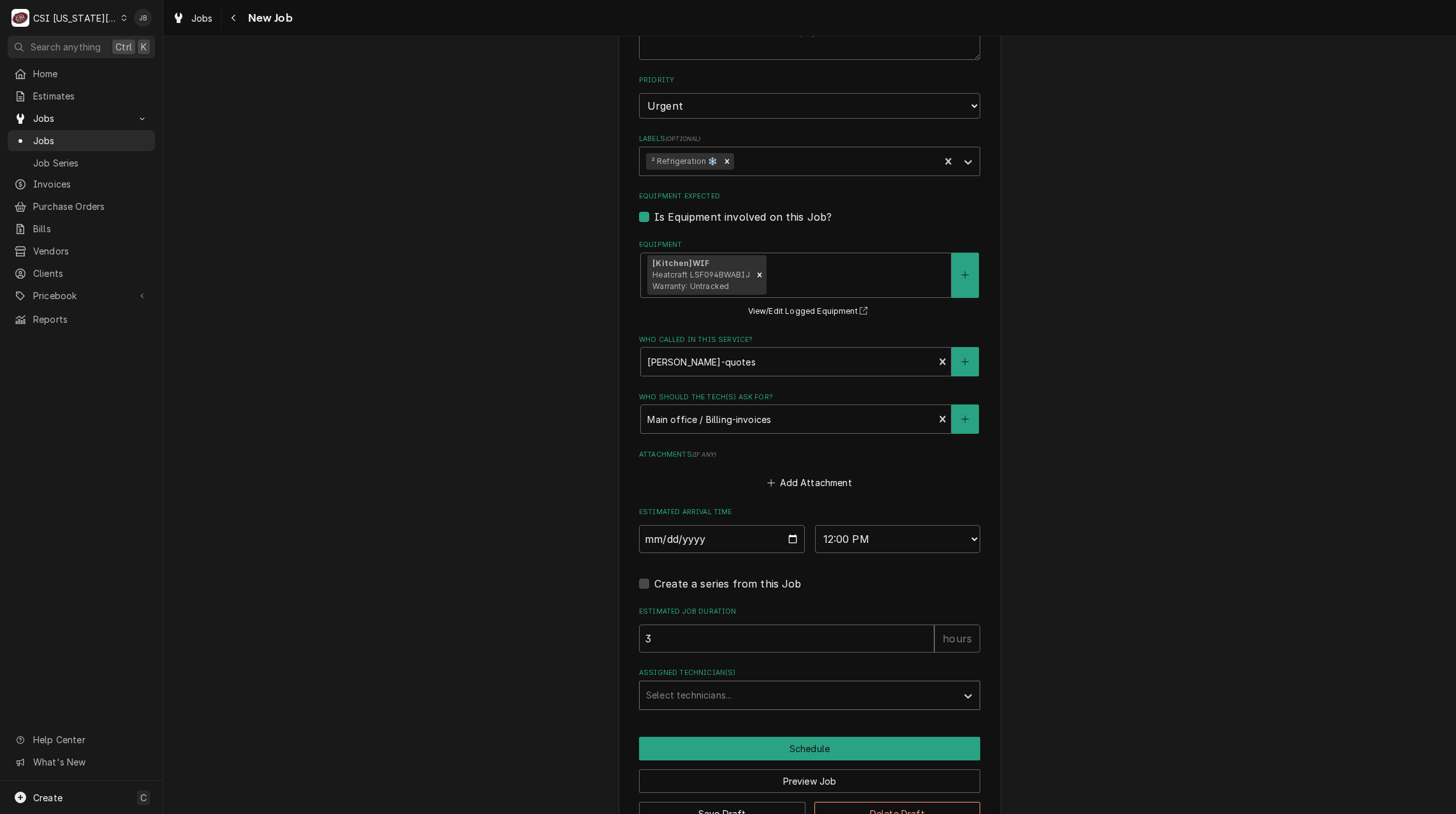
click at [684, 692] on div "Assigned Technician(s)" at bounding box center [798, 696] width 304 height 23
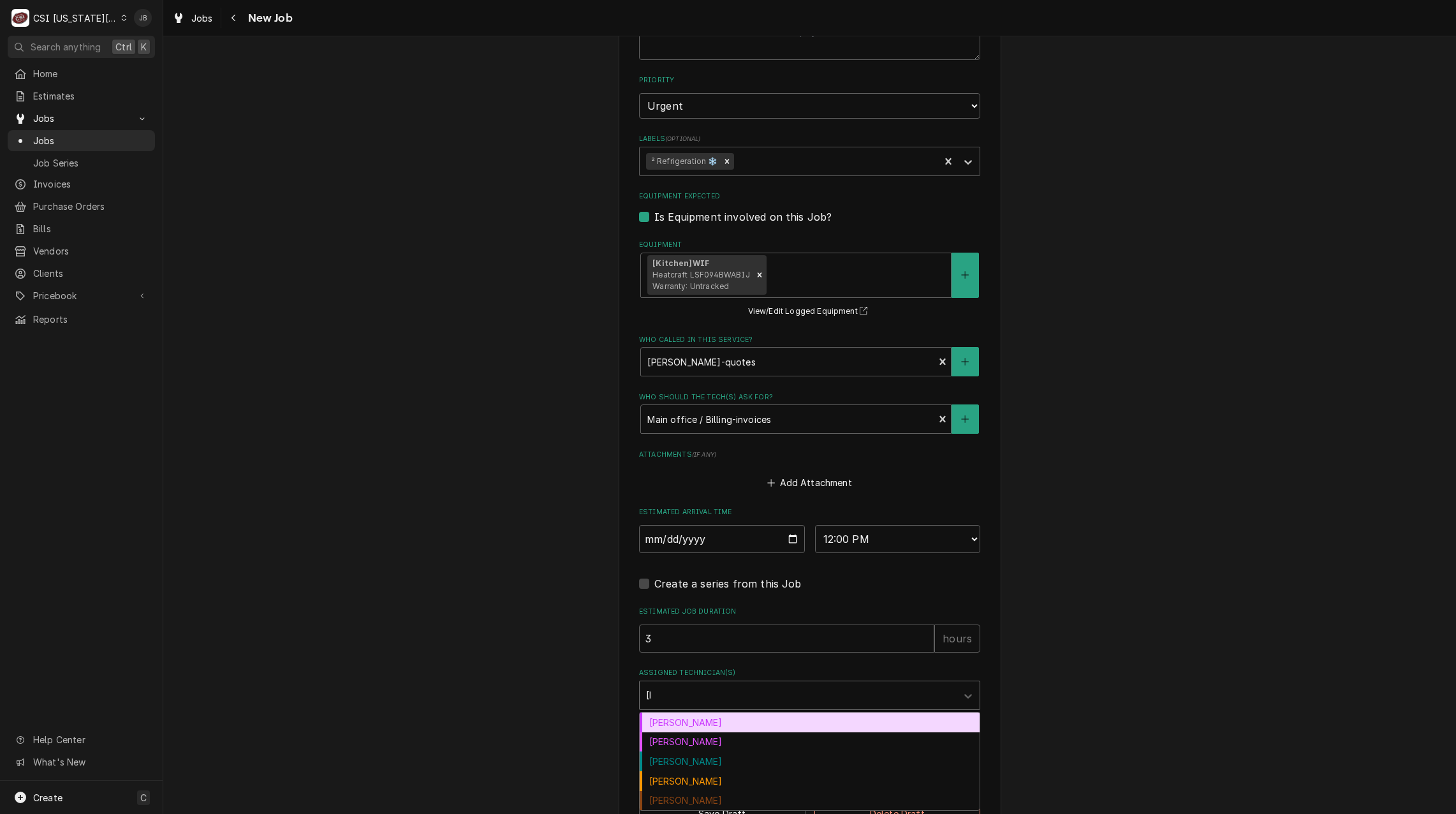
type input "josh"
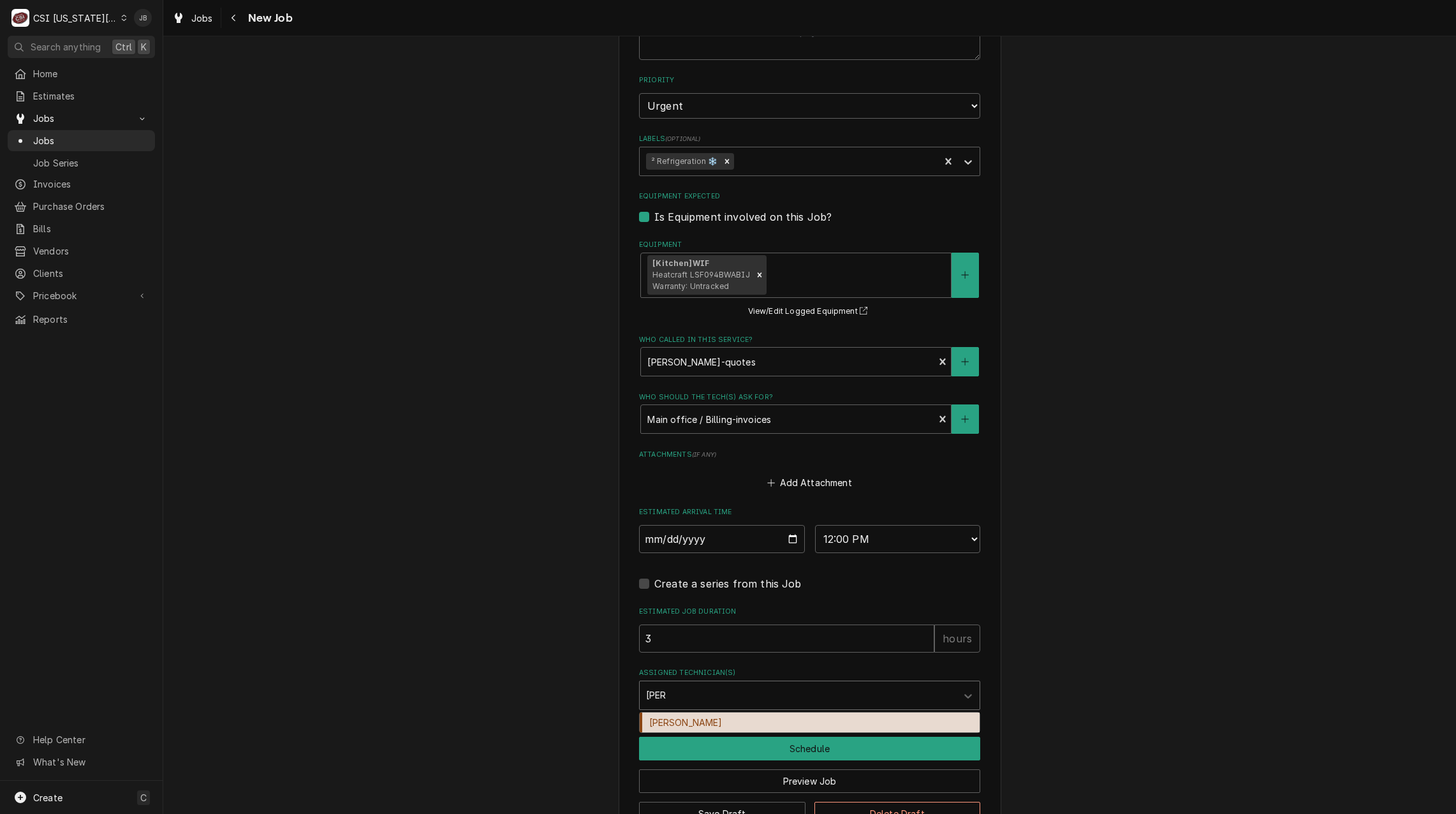
click at [692, 720] on div "Joshua Marshall" at bounding box center [809, 722] width 340 height 20
type textarea "x"
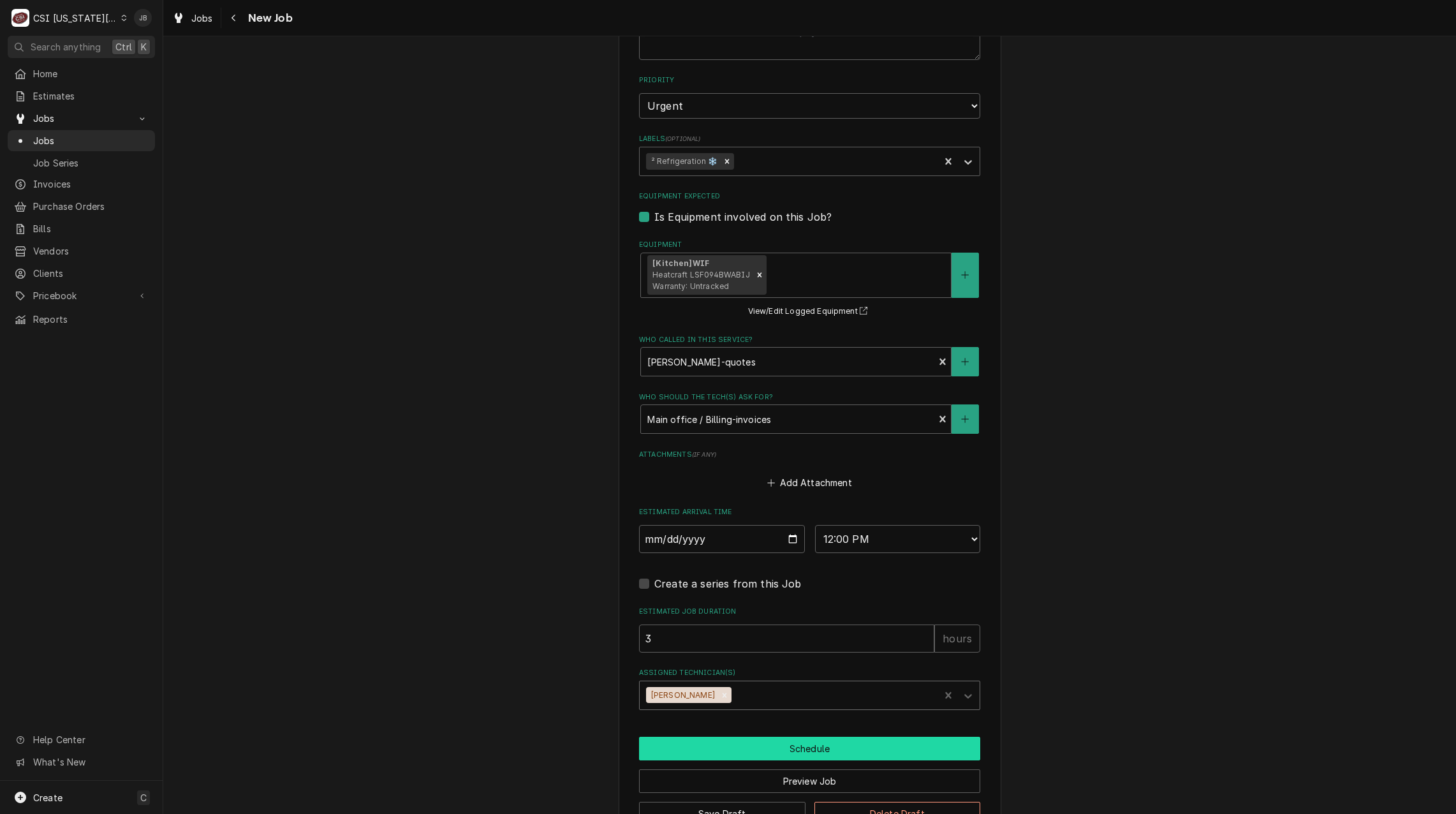
click at [762, 745] on button "Schedule" at bounding box center [809, 748] width 341 height 24
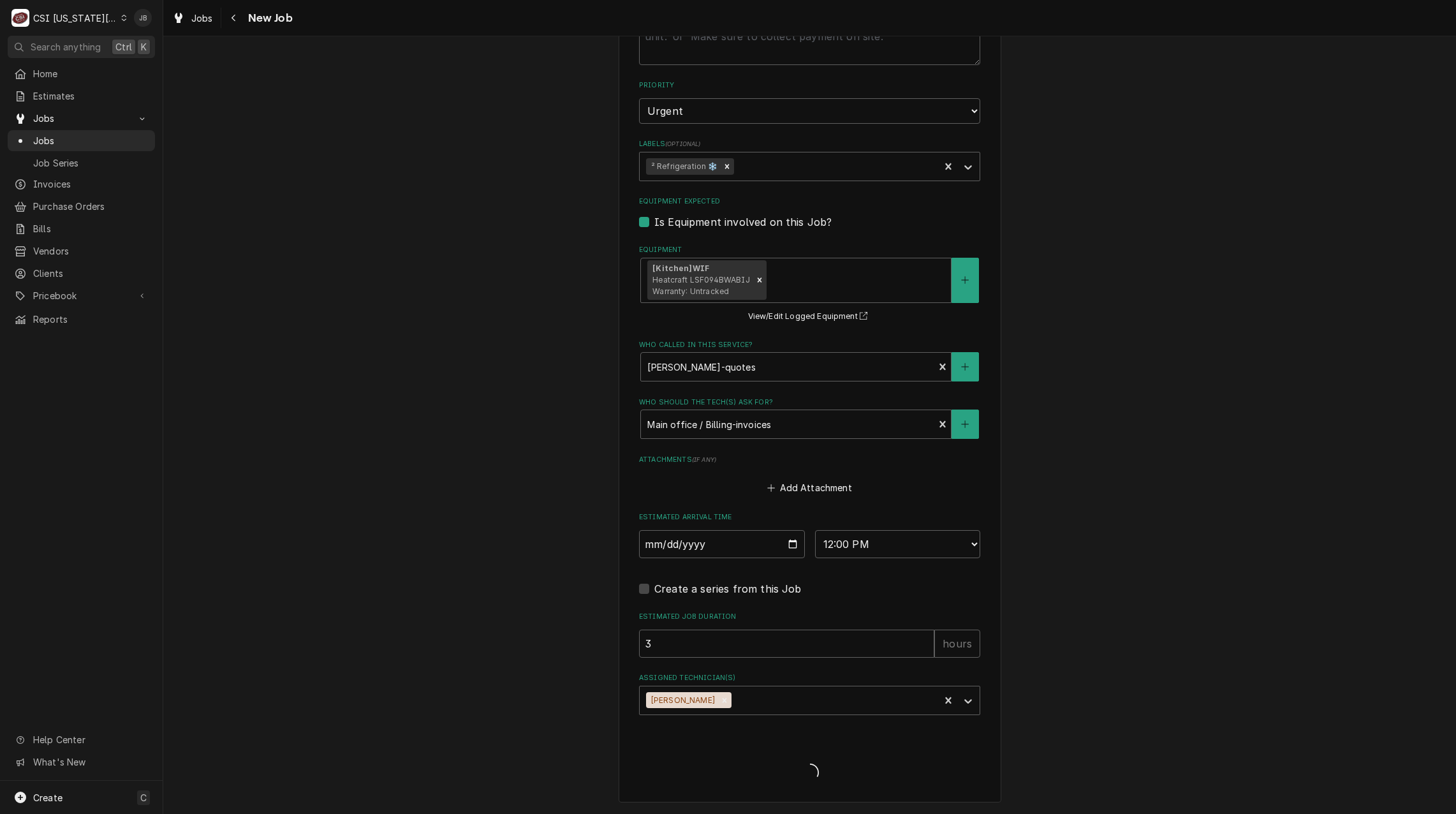
scroll to position [905, 0]
type textarea "x"
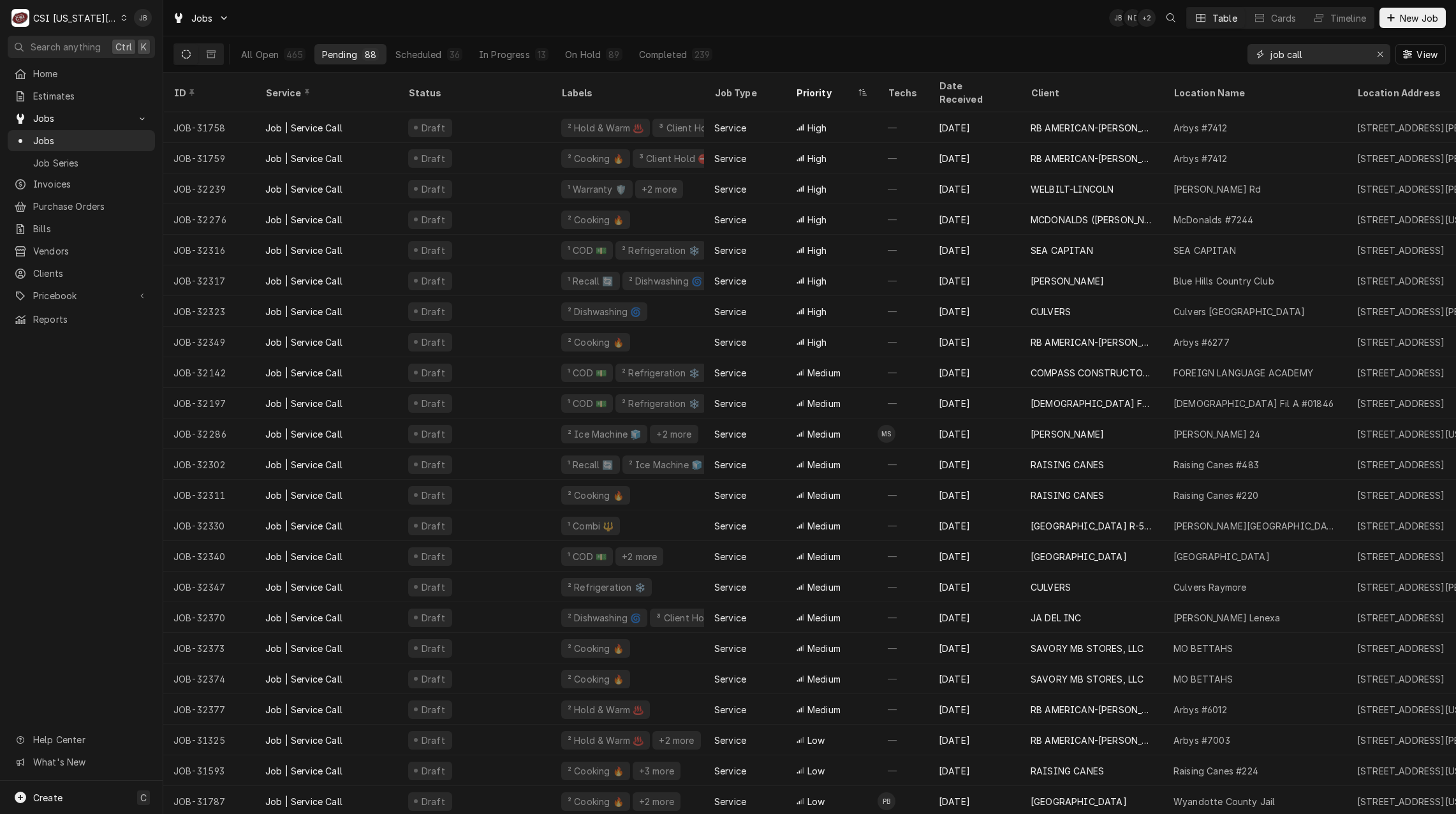
drag, startPoint x: 1274, startPoint y: 52, endPoint x: 1168, endPoint y: 55, distance: 106.0
click at [1191, 54] on div "All Open 465 Pending 88 Scheduled 36 In Progress 13 On Hold 89 Completed 239 jo…" at bounding box center [809, 55] width 1272 height 36
type input "3"
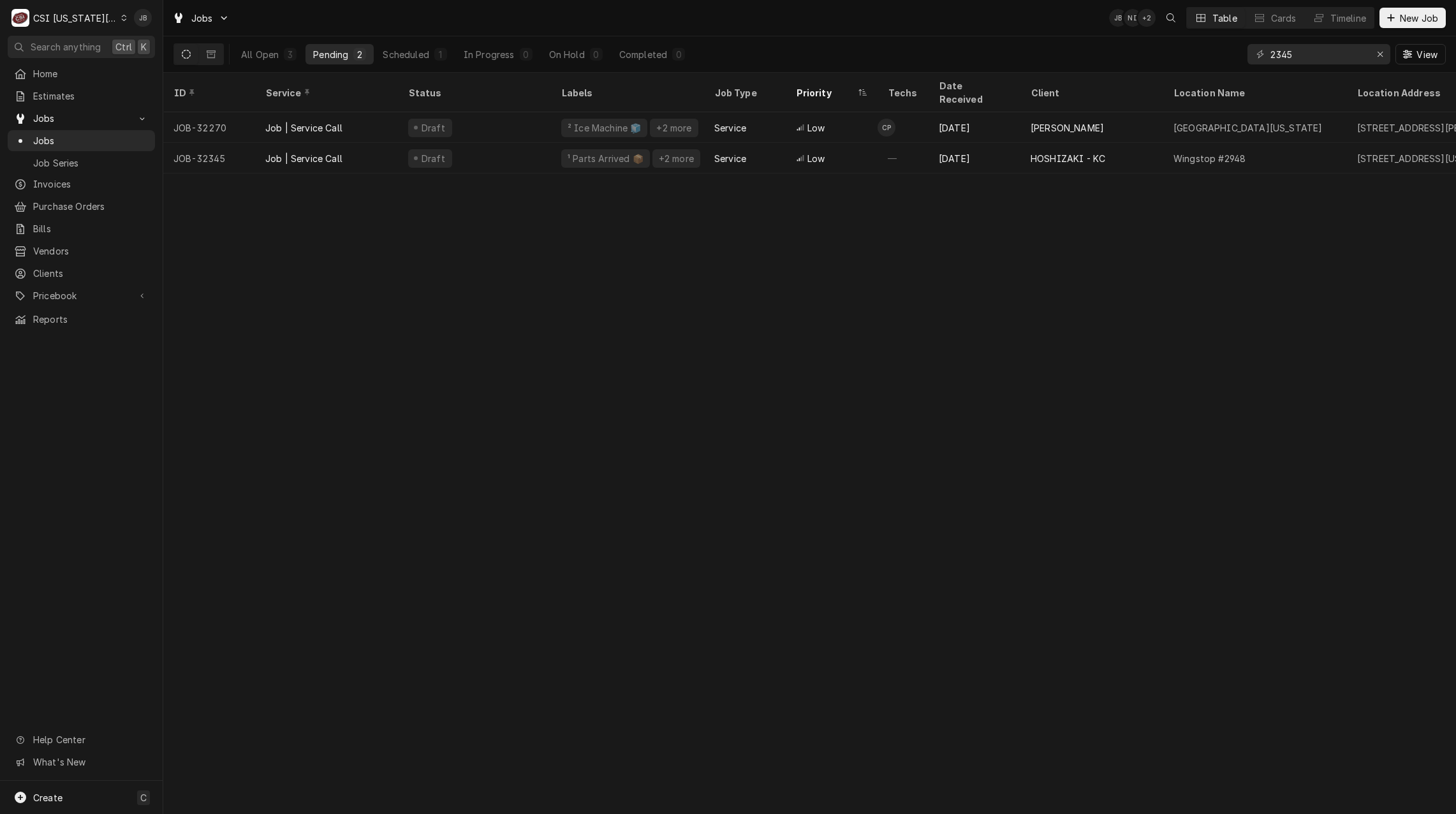
click at [1269, 53] on div "2345" at bounding box center [1318, 54] width 143 height 20
click at [1271, 55] on input "2345" at bounding box center [1318, 54] width 95 height 20
type input "3"
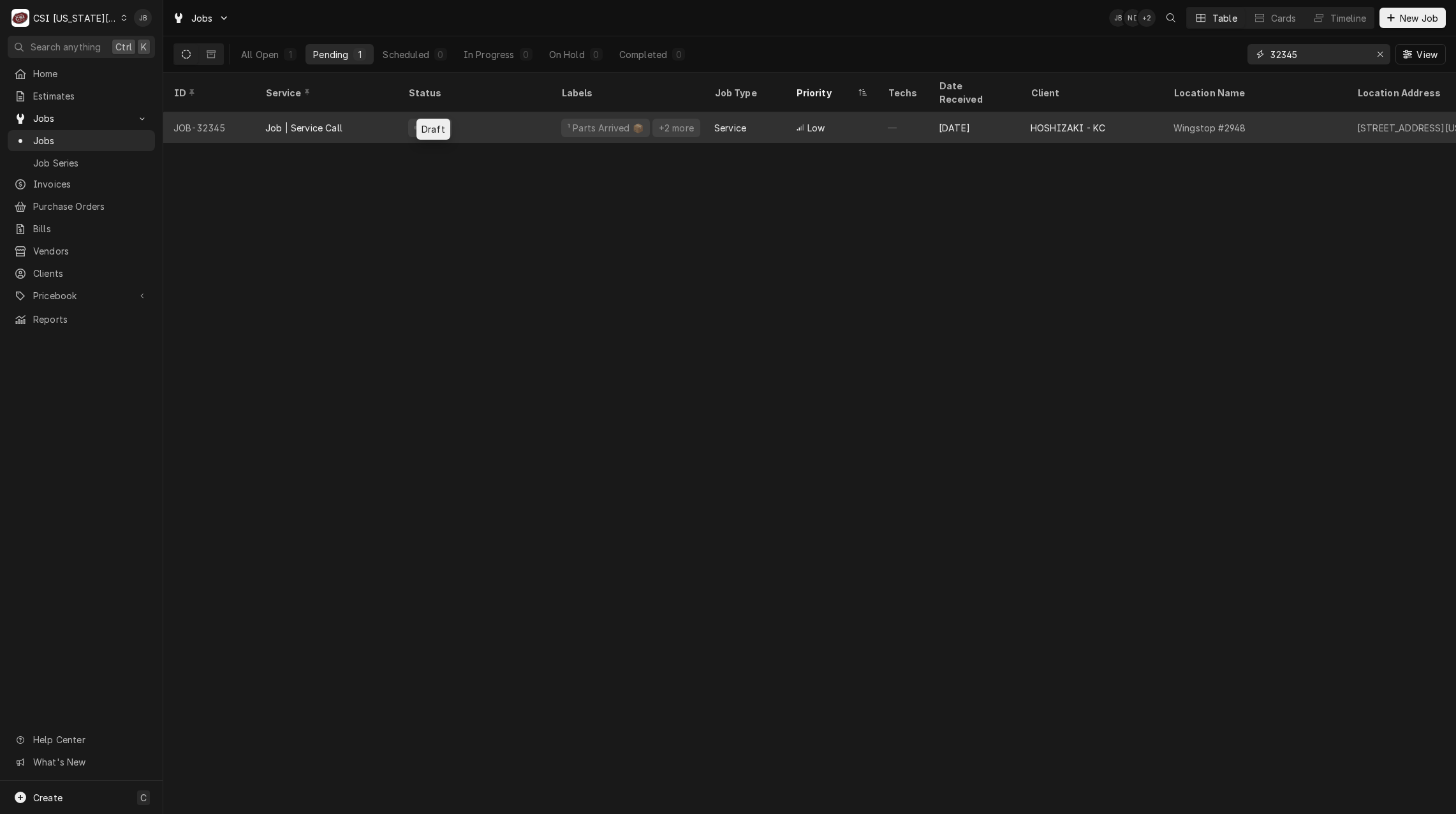
type input "32345"
click at [432, 121] on div "Draft" at bounding box center [433, 128] width 27 height 14
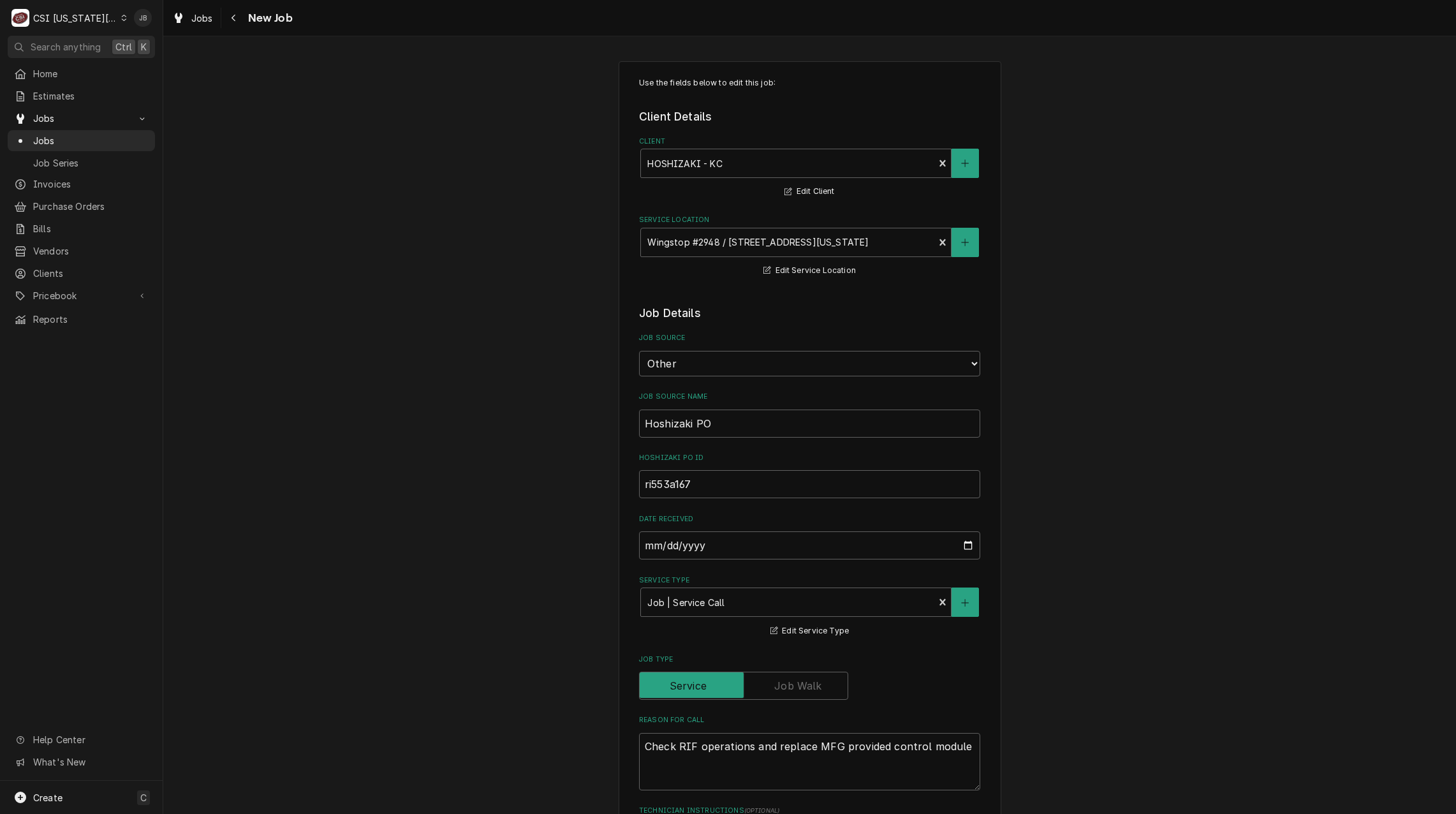
type textarea "x"
click at [95, 134] on span "Jobs" at bounding box center [90, 141] width 116 height 14
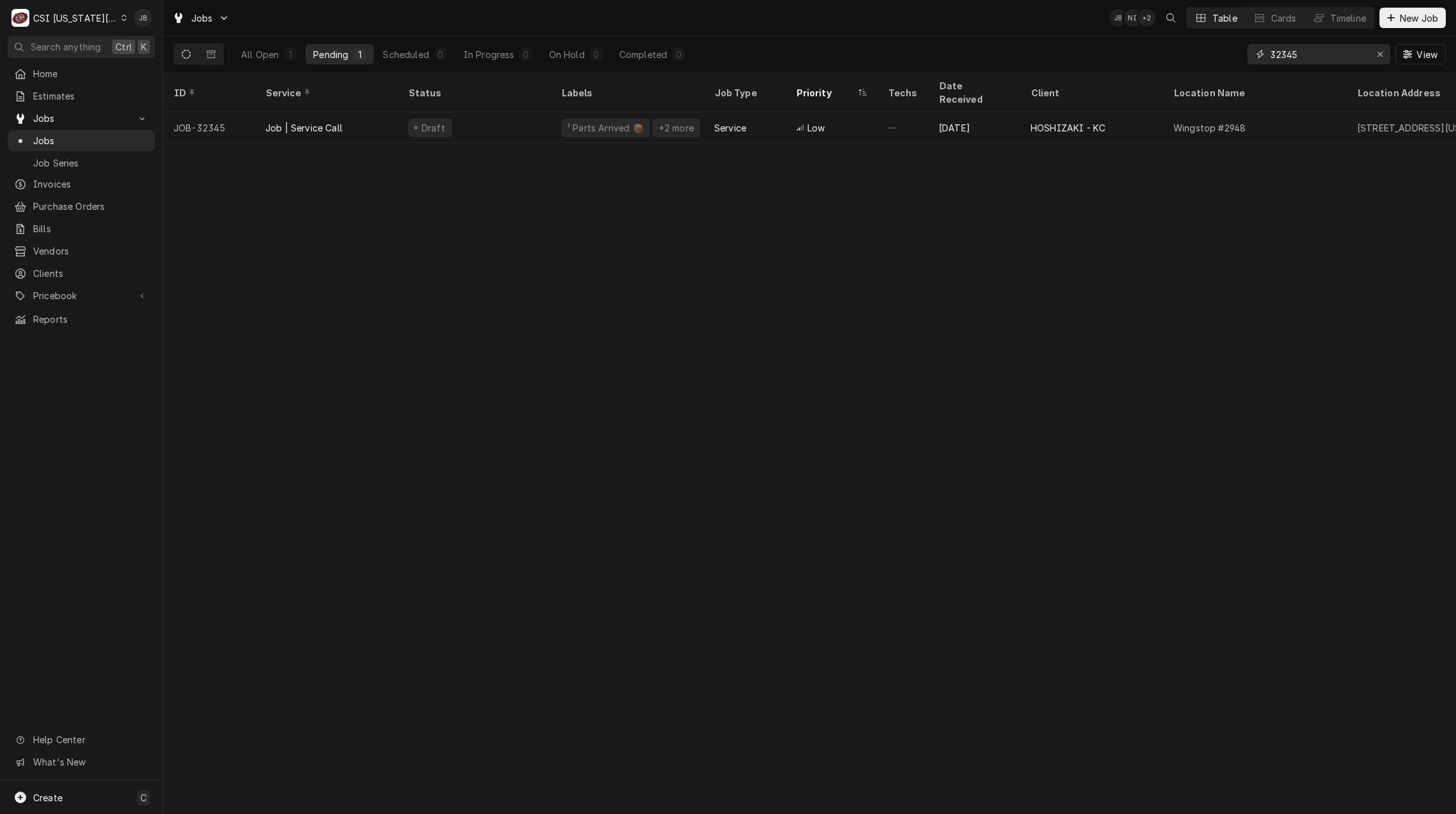
drag, startPoint x: 1244, startPoint y: 60, endPoint x: 1198, endPoint y: 62, distance: 46.0
click at [1226, 61] on div "All Open 1 Pending 1 Scheduled 0 In Progress 0 On Hold 0 Completed 0 32345 View" at bounding box center [809, 55] width 1272 height 36
paste input "209"
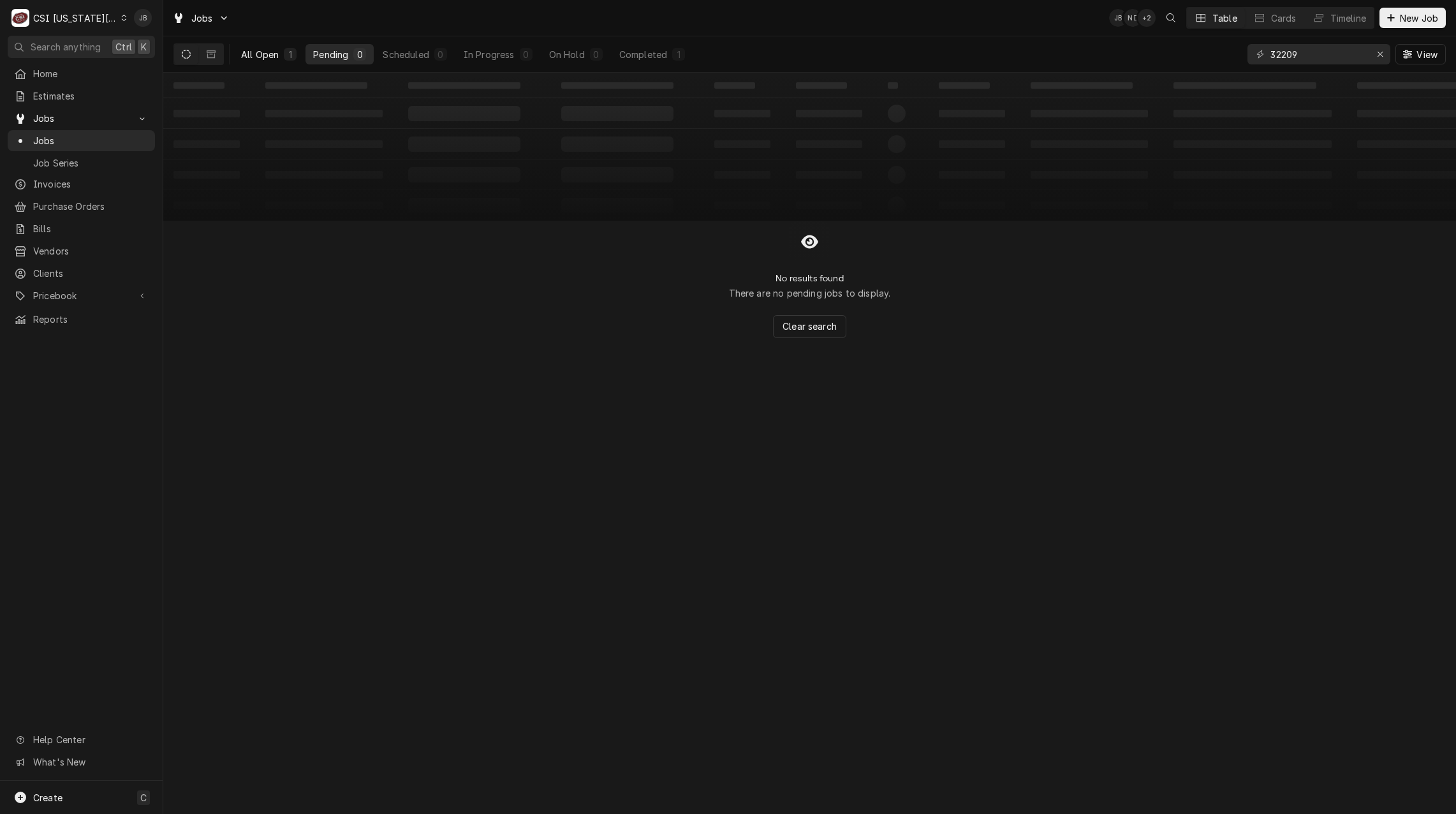
click at [276, 57] on div "All Open" at bounding box center [260, 55] width 37 height 14
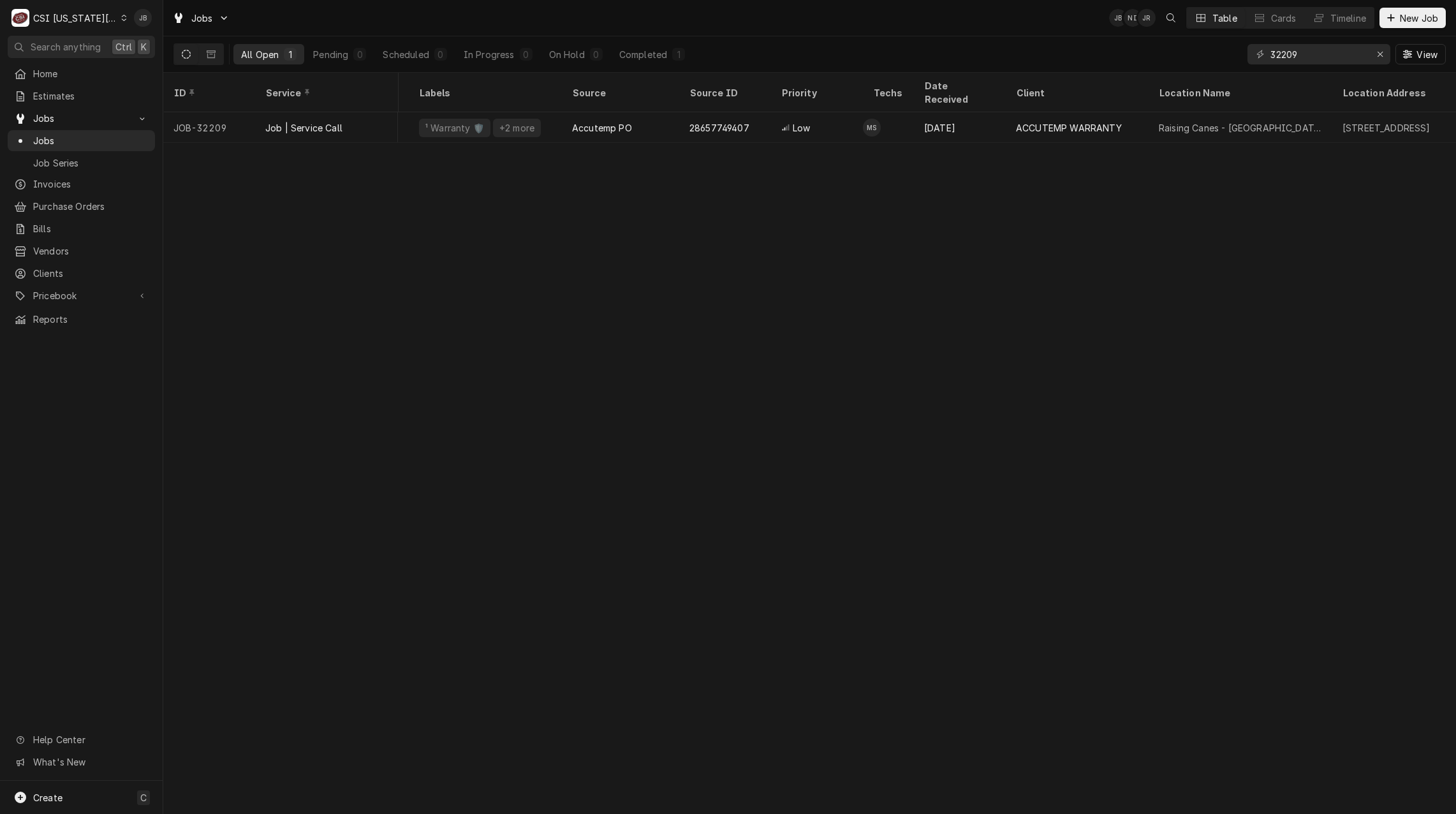
scroll to position [0, 253]
drag, startPoint x: 1300, startPoint y: 51, endPoint x: 1091, endPoint y: 51, distance: 209.0
click at [1099, 51] on div "All Open 1 Pending 0 Scheduled 0 In Progress 0 On Hold 0 Completed 1 32209 View" at bounding box center [809, 55] width 1272 height 36
type input "3"
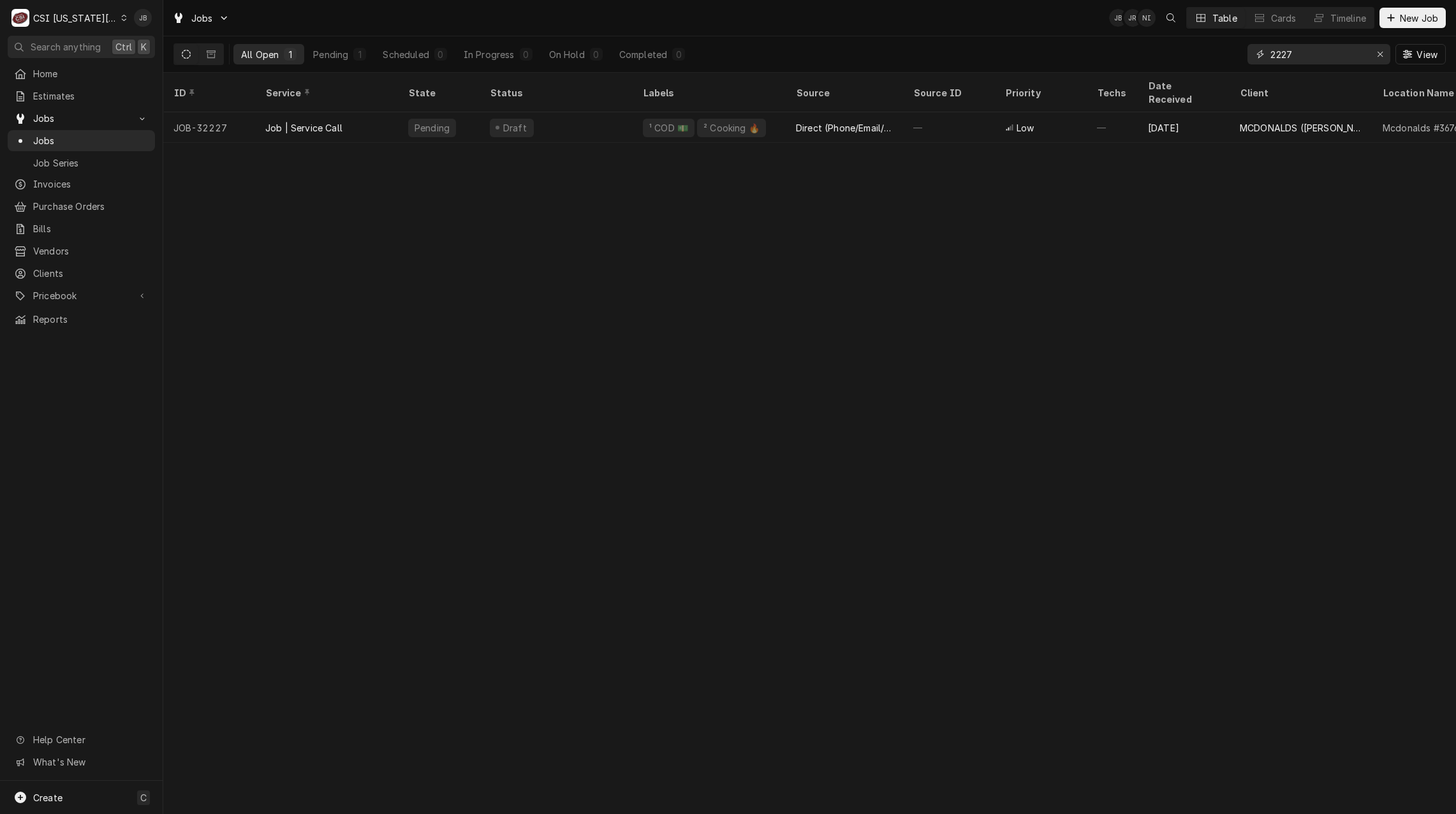
click at [1270, 50] on input "2227" at bounding box center [1318, 54] width 95 height 20
type input "32227"
click at [824, 24] on div "Jobs JB JR NI Table Cards Timeline New Job" at bounding box center [809, 18] width 1292 height 36
click at [685, 506] on div "ID Service State Status Labels Source Source ID Priority Techs Date Received Cl…" at bounding box center [809, 443] width 1292 height 741
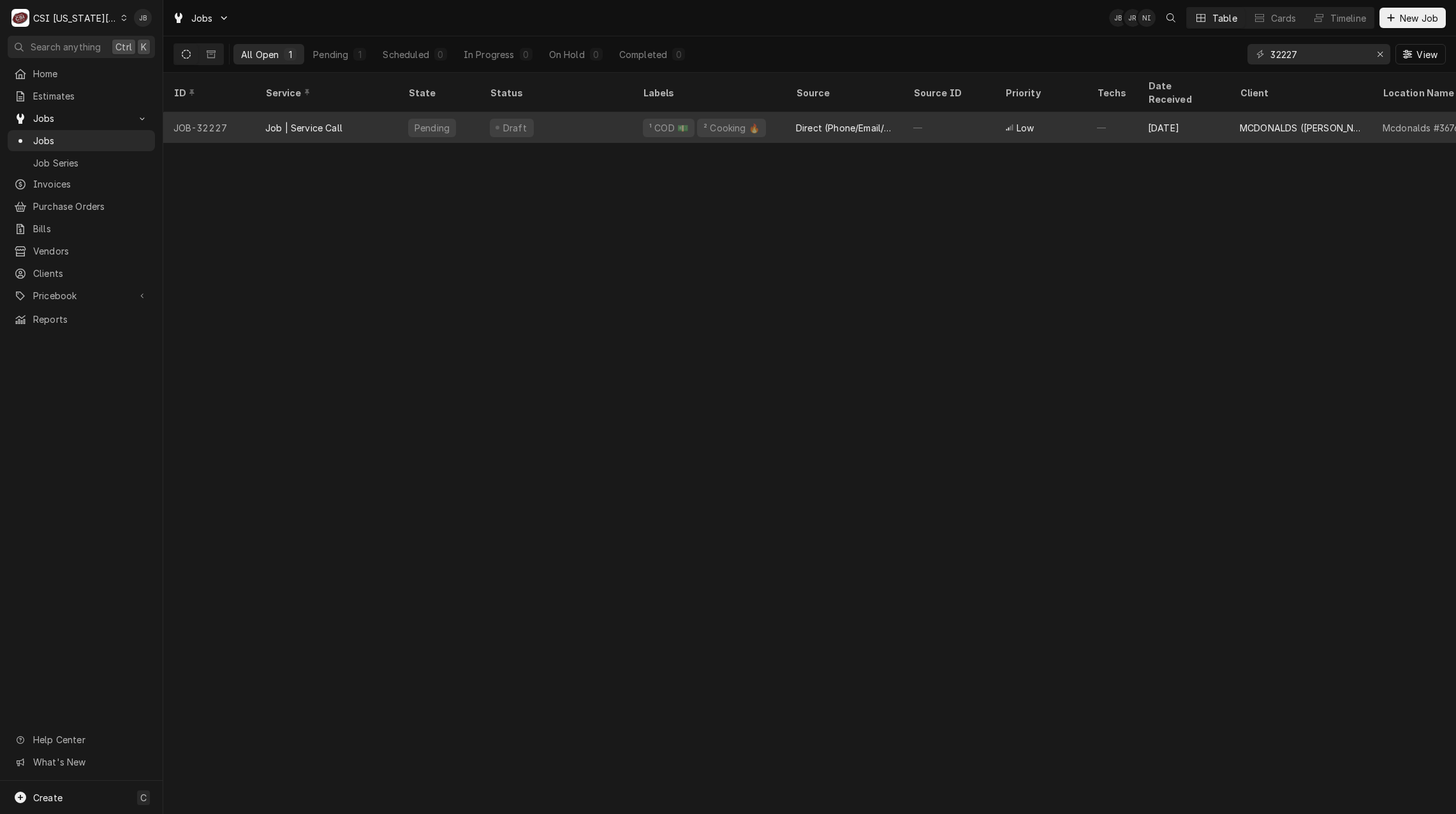
click at [534, 112] on div "Draft" at bounding box center [555, 127] width 153 height 31
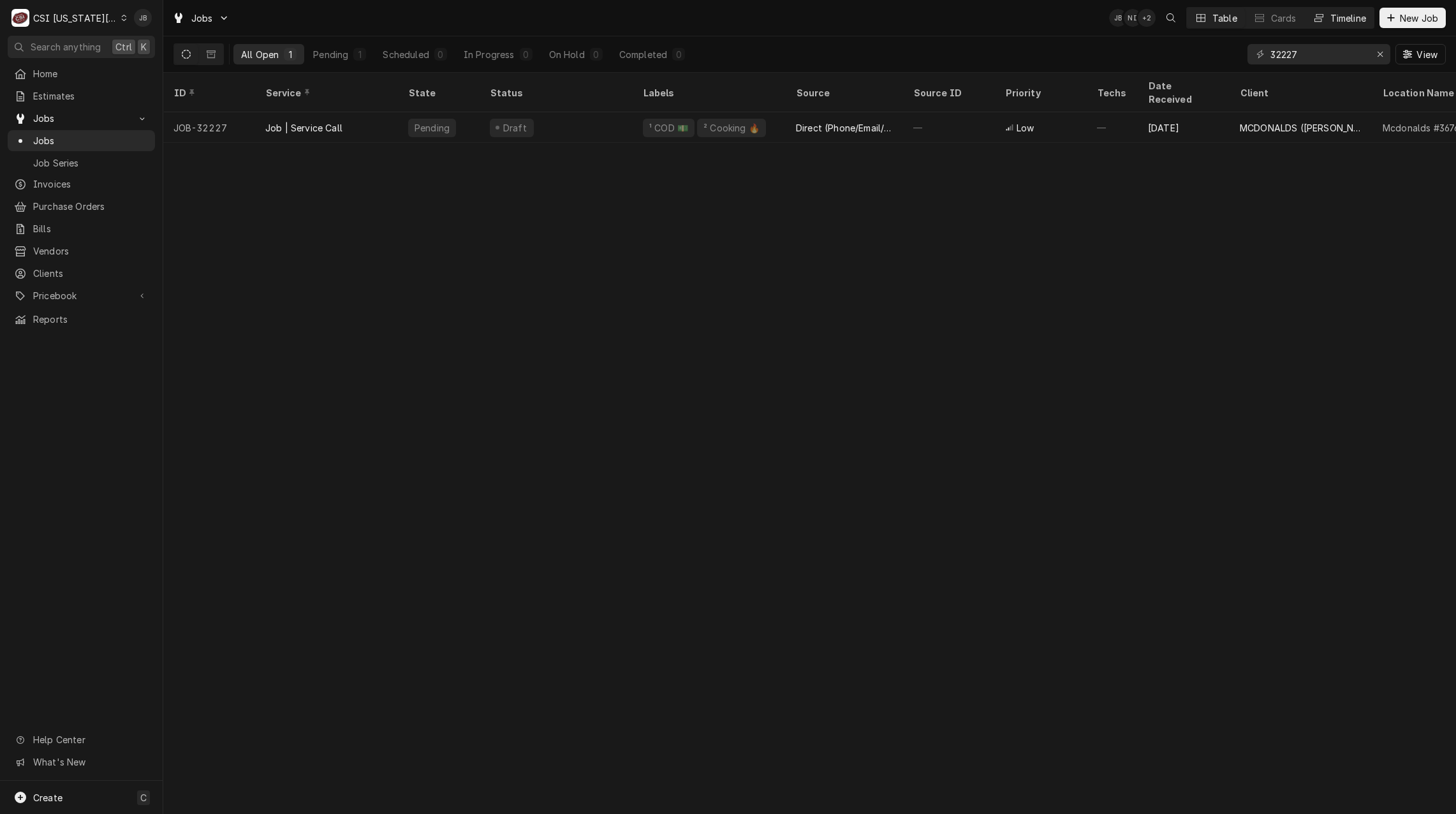
click at [1346, 19] on div "Timeline" at bounding box center [1348, 18] width 36 height 14
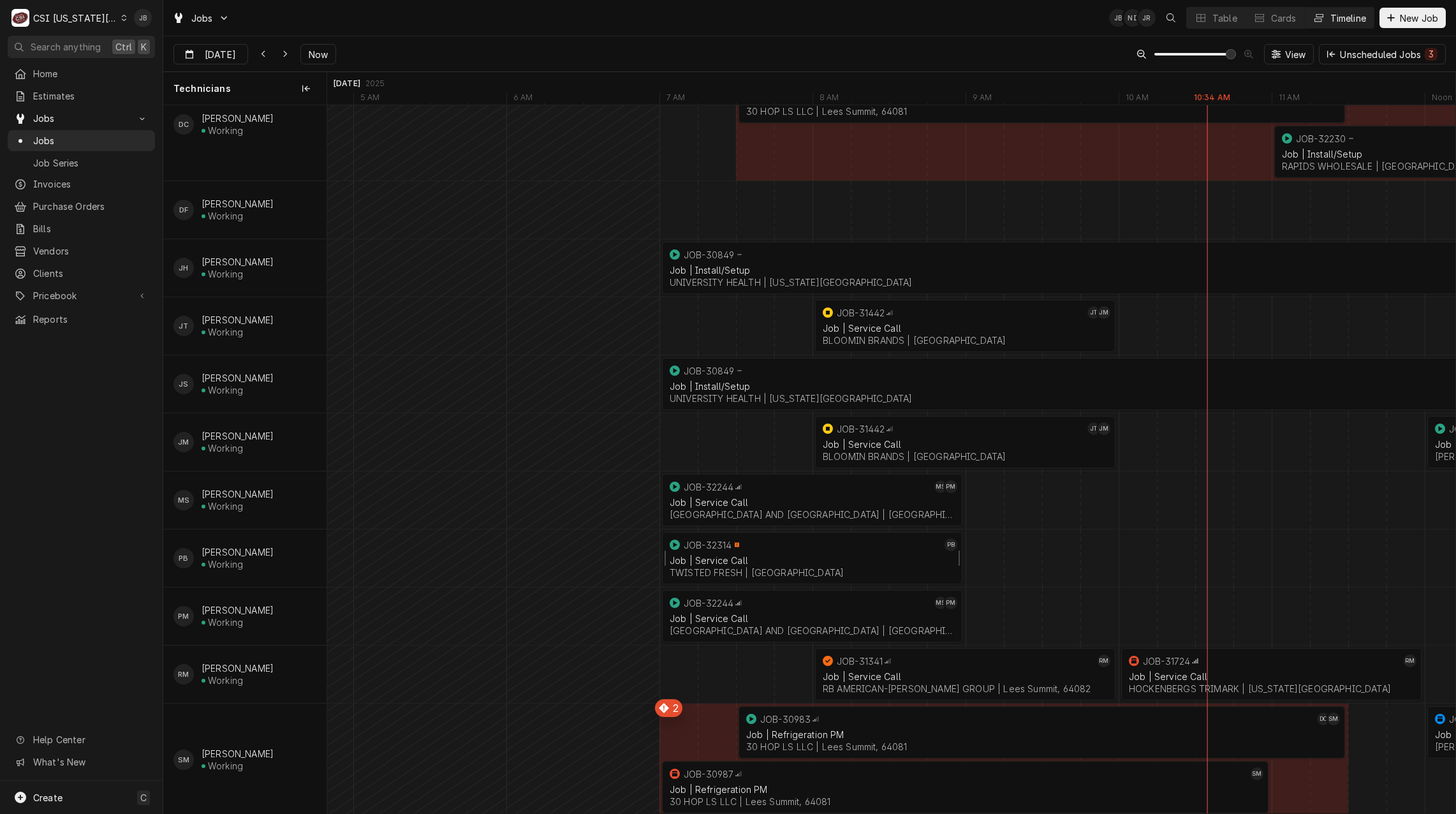
scroll to position [697, 0]
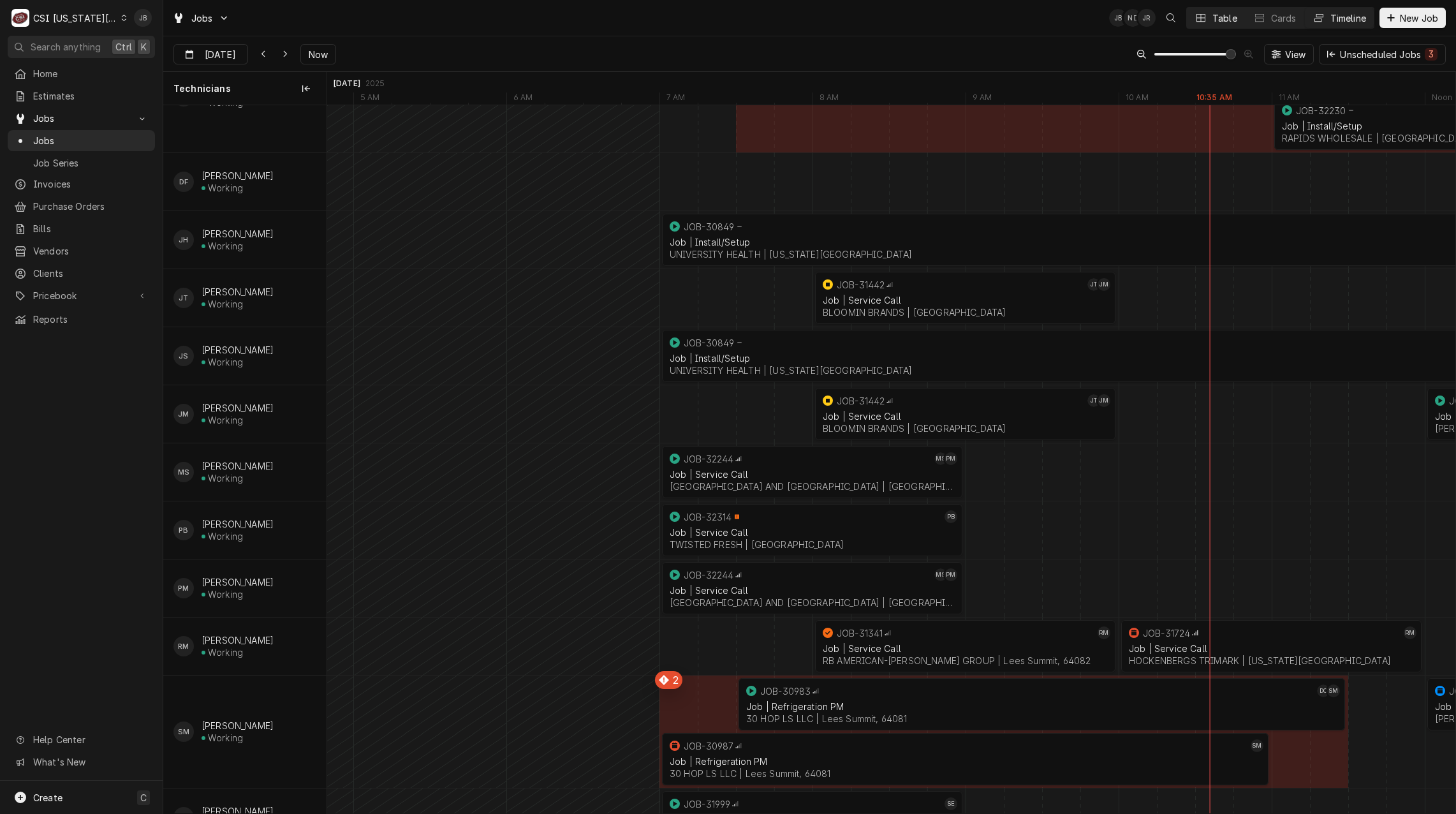
click at [1210, 17] on button "Table" at bounding box center [1216, 18] width 58 height 20
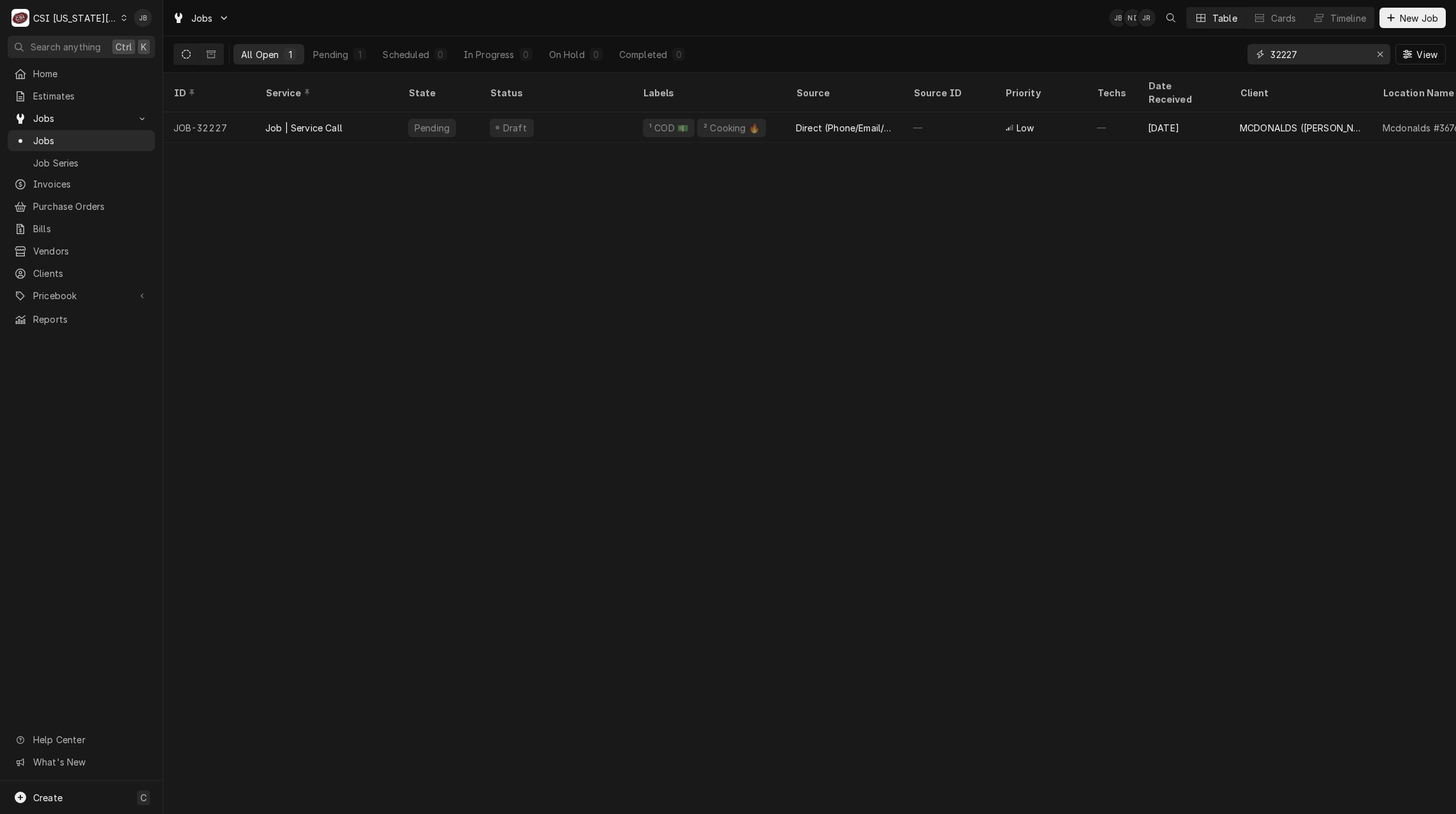
drag, startPoint x: 1302, startPoint y: 54, endPoint x: 927, endPoint y: 39, distance: 375.3
click at [1072, 55] on div "All Open 1 Pending 1 Scheduled 0 In Progress 0 On Hold 0 Completed 0 32227 View" at bounding box center [809, 55] width 1272 height 36
type input "jade"
click at [596, 497] on div "ID Service State Status Labels Source Source ID Priority Techs Date Received Cl…" at bounding box center [809, 443] width 1292 height 741
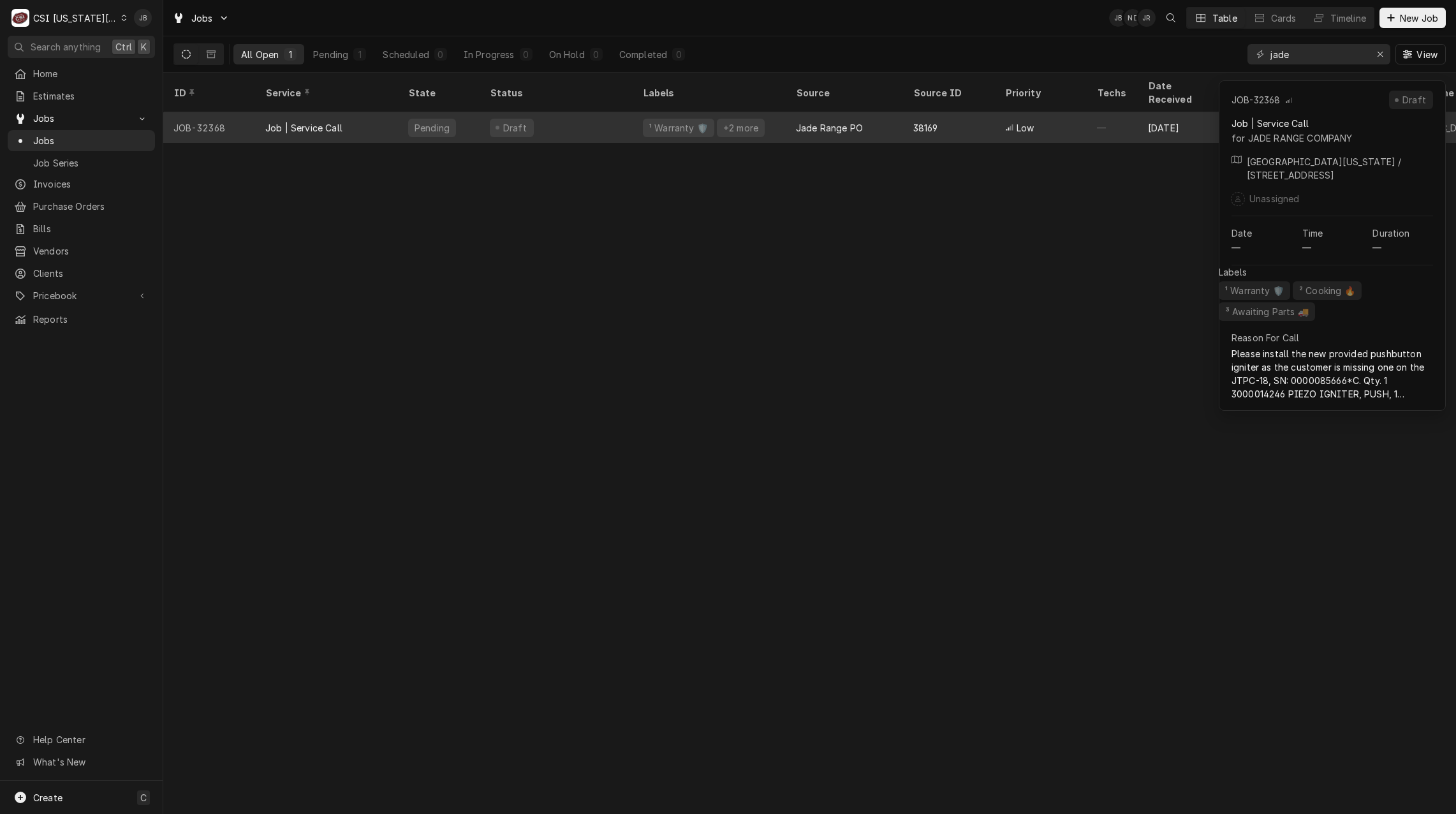
click at [802, 121] on div "Jade Range PO" at bounding box center [829, 128] width 67 height 14
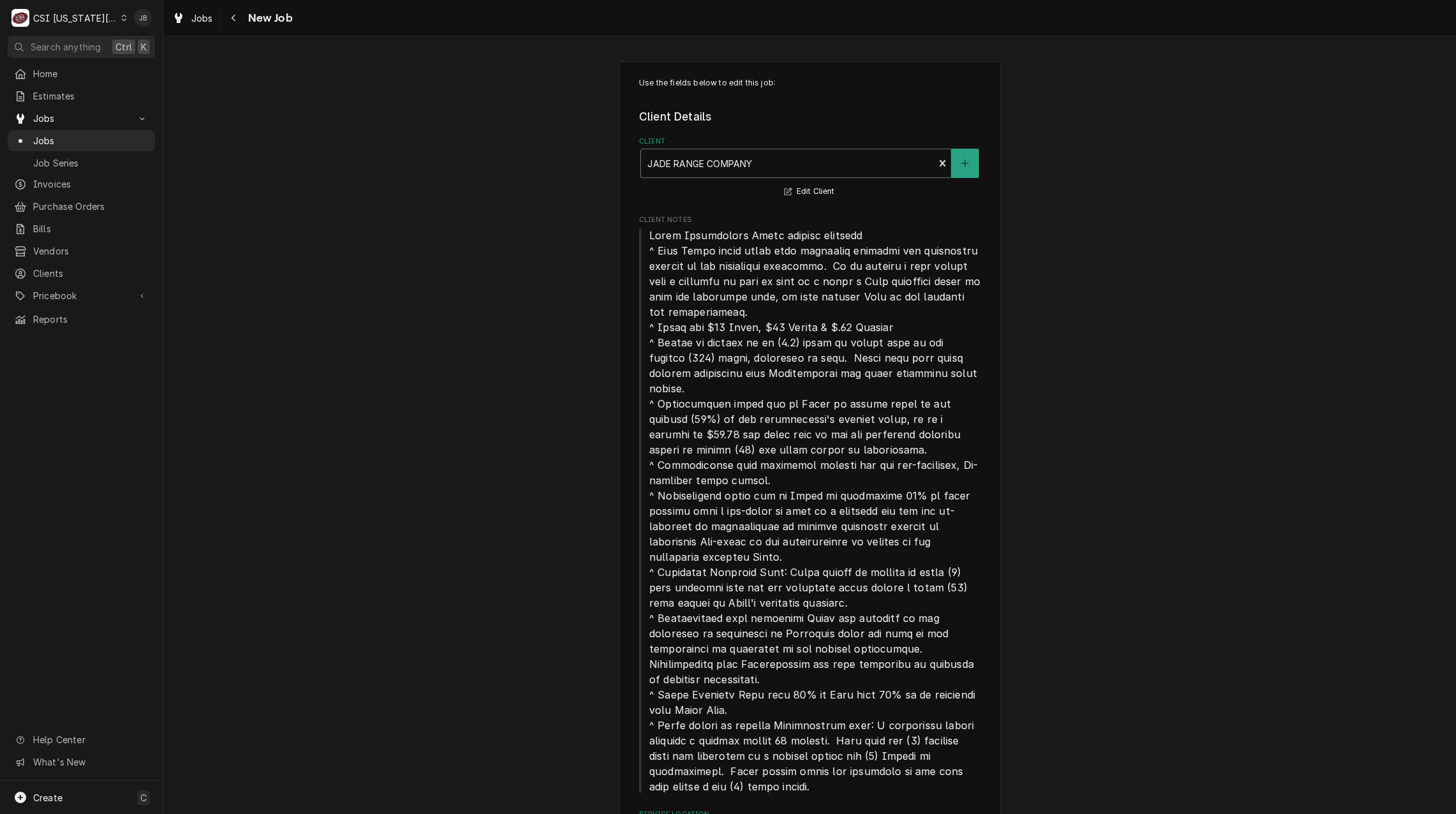
type textarea "x"
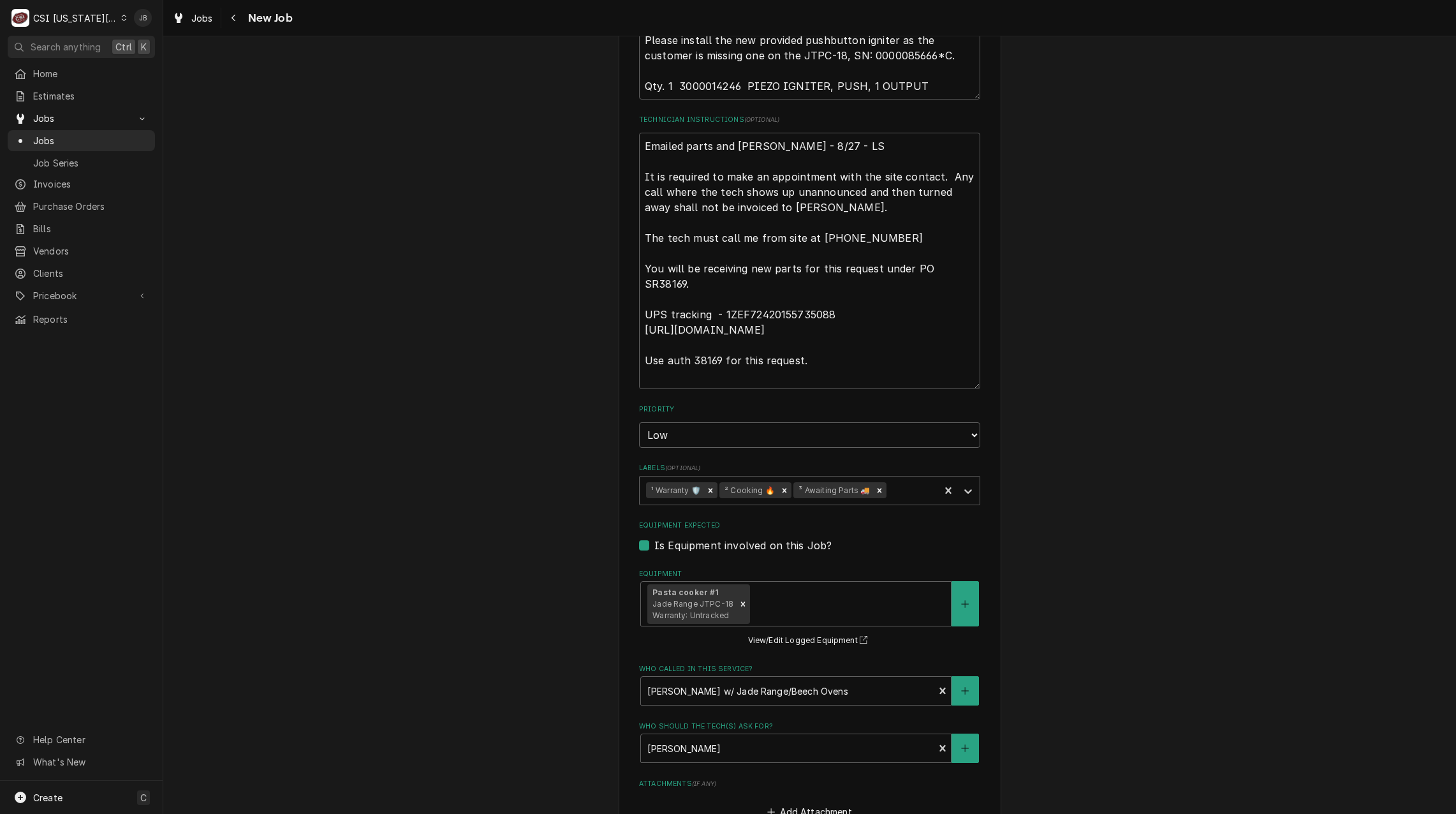
scroll to position [1339, 0]
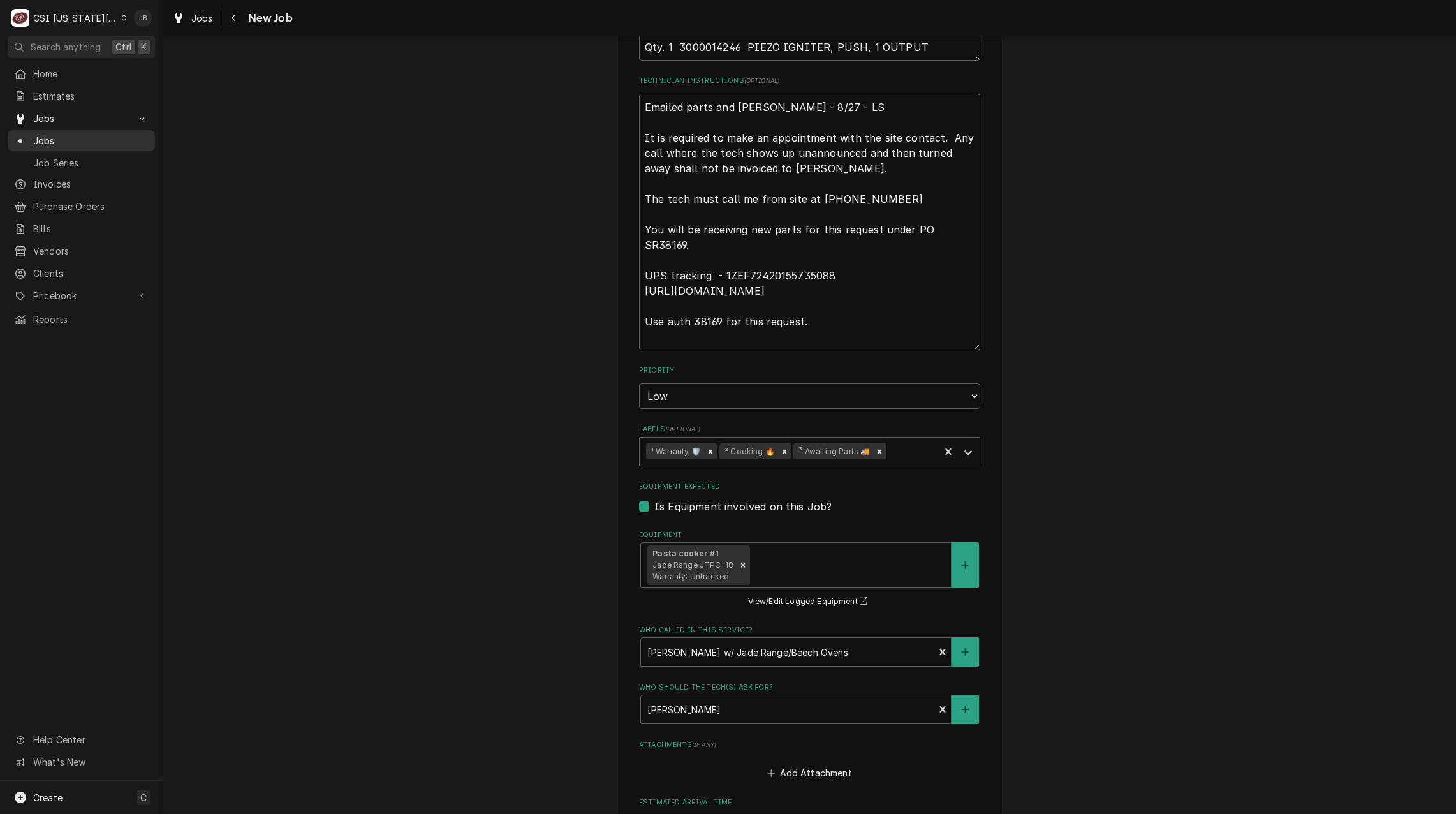
click at [103, 135] on span "Jobs" at bounding box center [90, 141] width 116 height 14
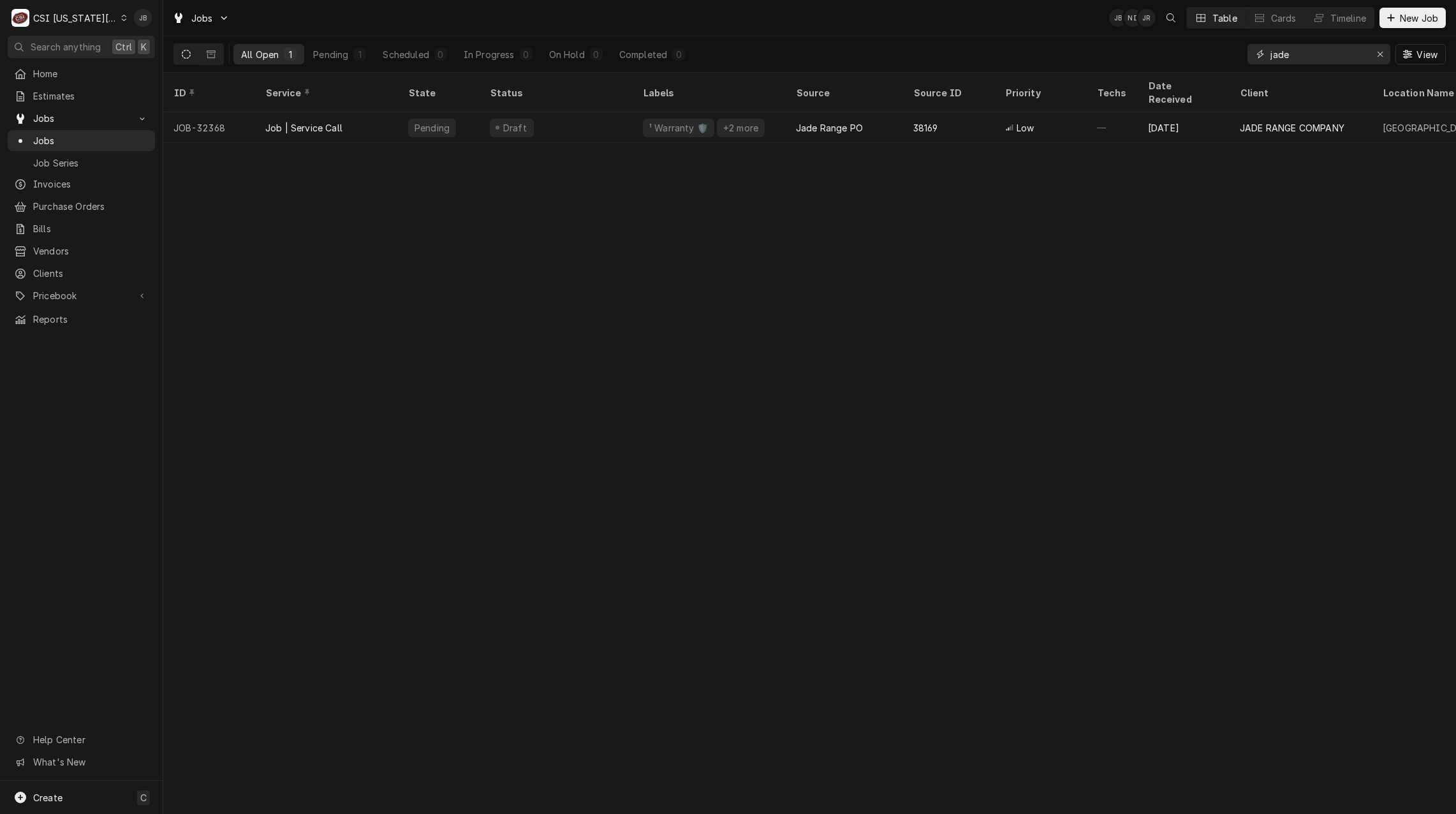
drag, startPoint x: 1301, startPoint y: 52, endPoint x: 1198, endPoint y: 58, distance: 103.2
click at [1198, 58] on div "All Open 1 Pending 1 Scheduled 0 In Progress 0 On Hold 0 Completed 0 jade View" at bounding box center [809, 55] width 1272 height 36
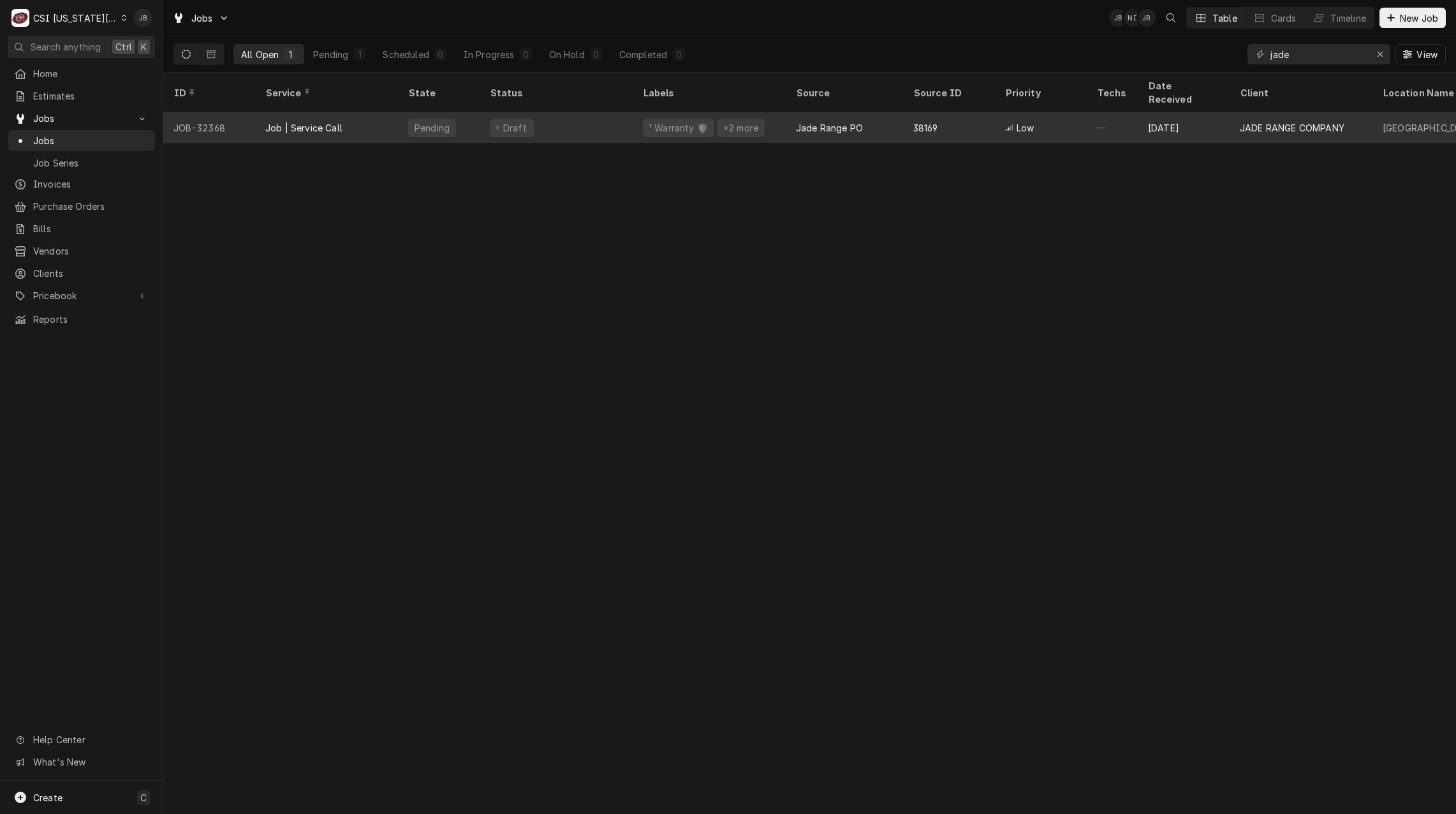
click at [474, 120] on div "Pending" at bounding box center [438, 127] width 82 height 31
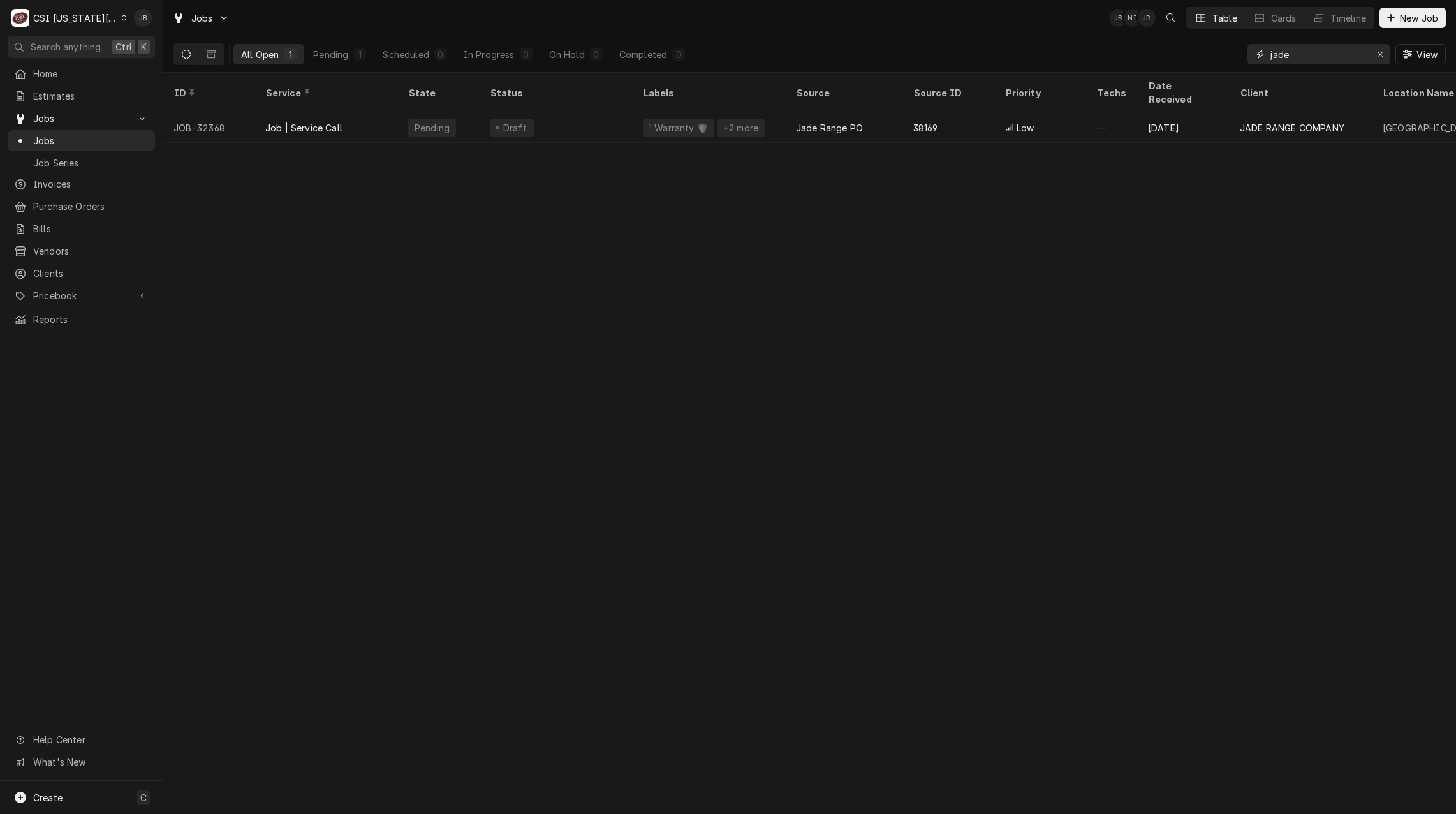
drag, startPoint x: 1318, startPoint y: 55, endPoint x: 1041, endPoint y: 55, distance: 277.0
click at [1076, 55] on div "All Open 1 Pending 1 Scheduled 0 In Progress 0 On Hold 0 Completed 0 jade View" at bounding box center [809, 55] width 1272 height 36
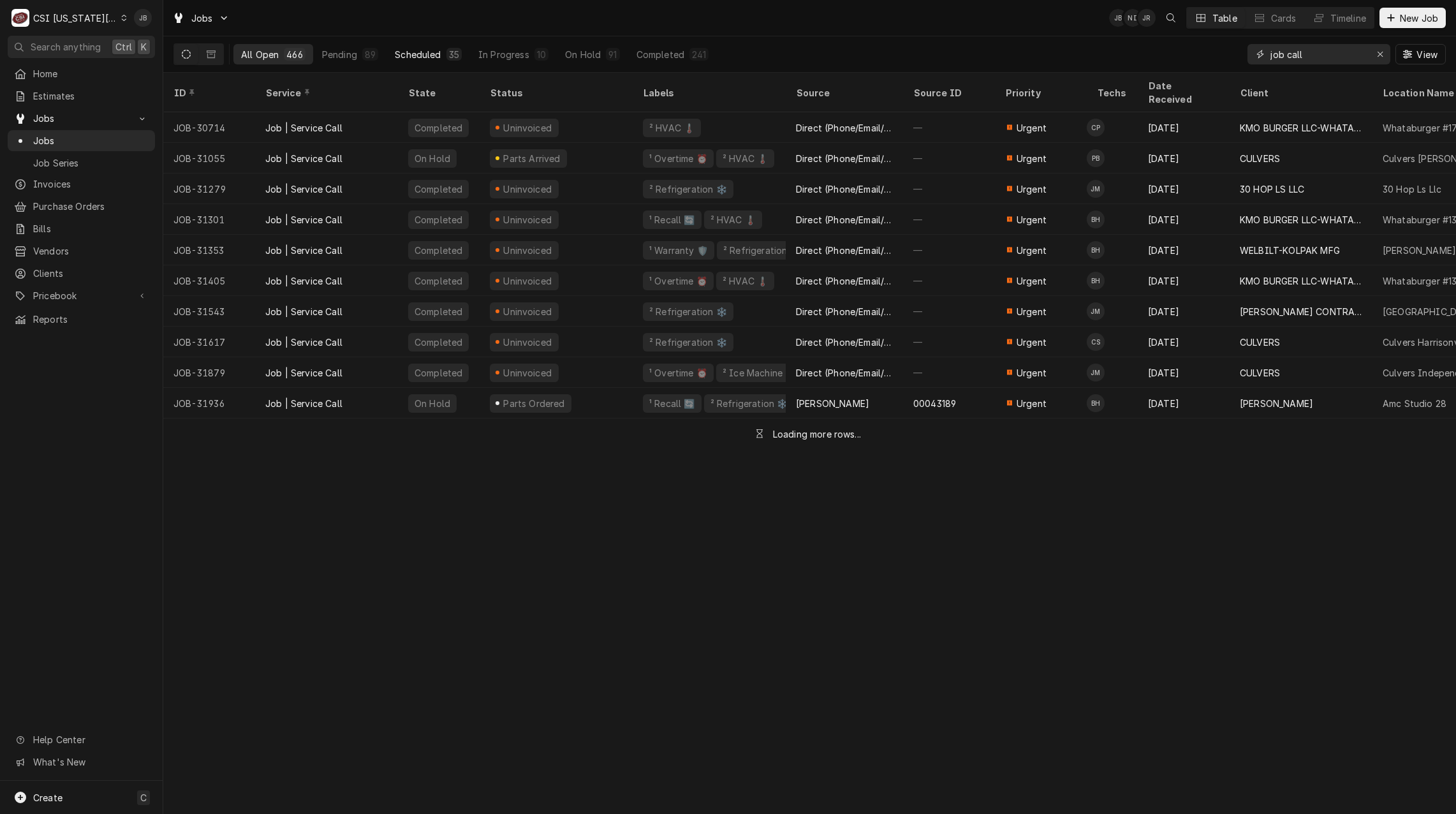
type input "job call"
click at [413, 54] on div "Scheduled" at bounding box center [418, 55] width 46 height 14
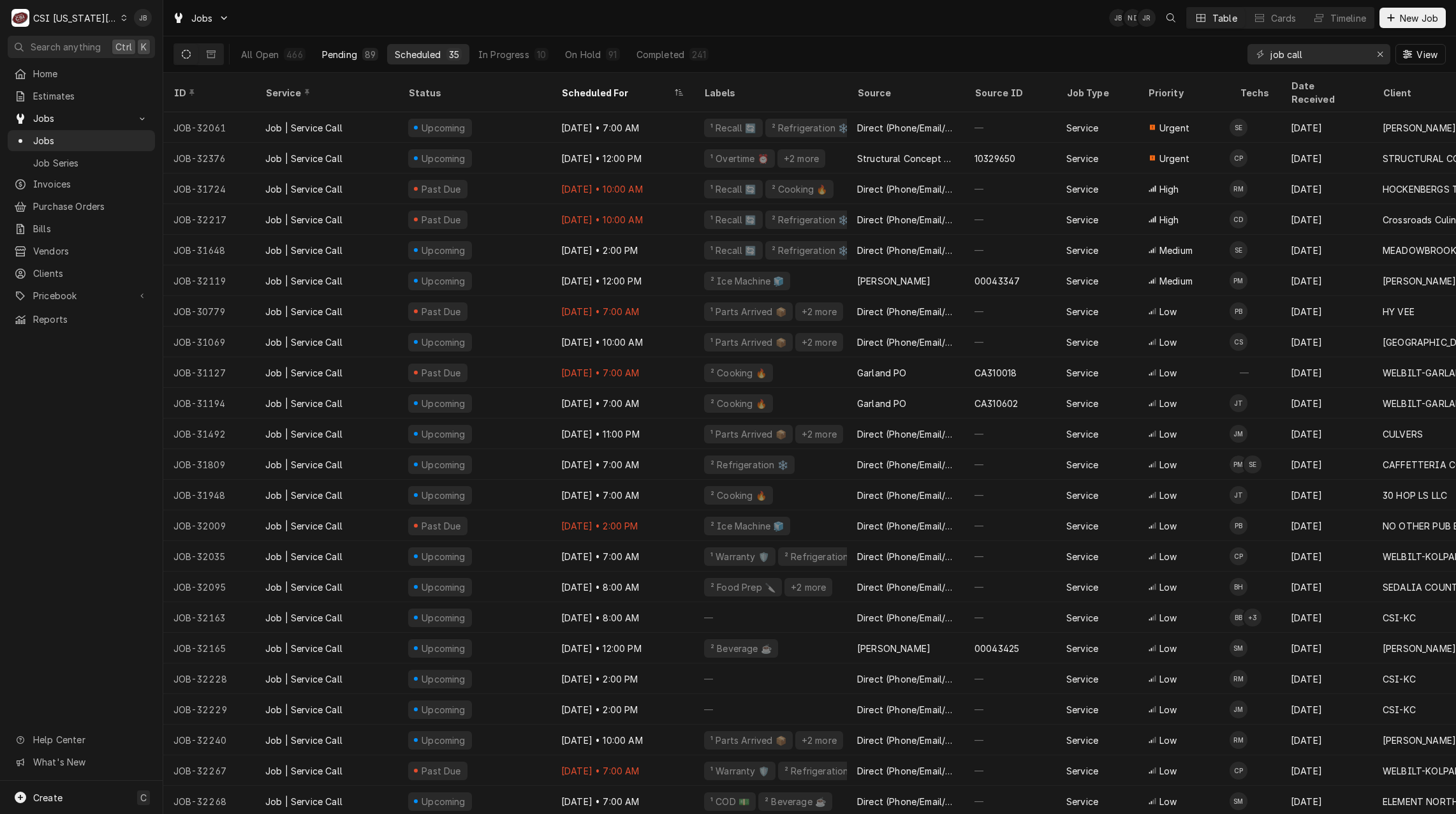
click at [346, 53] on div "Pending" at bounding box center [339, 55] width 35 height 14
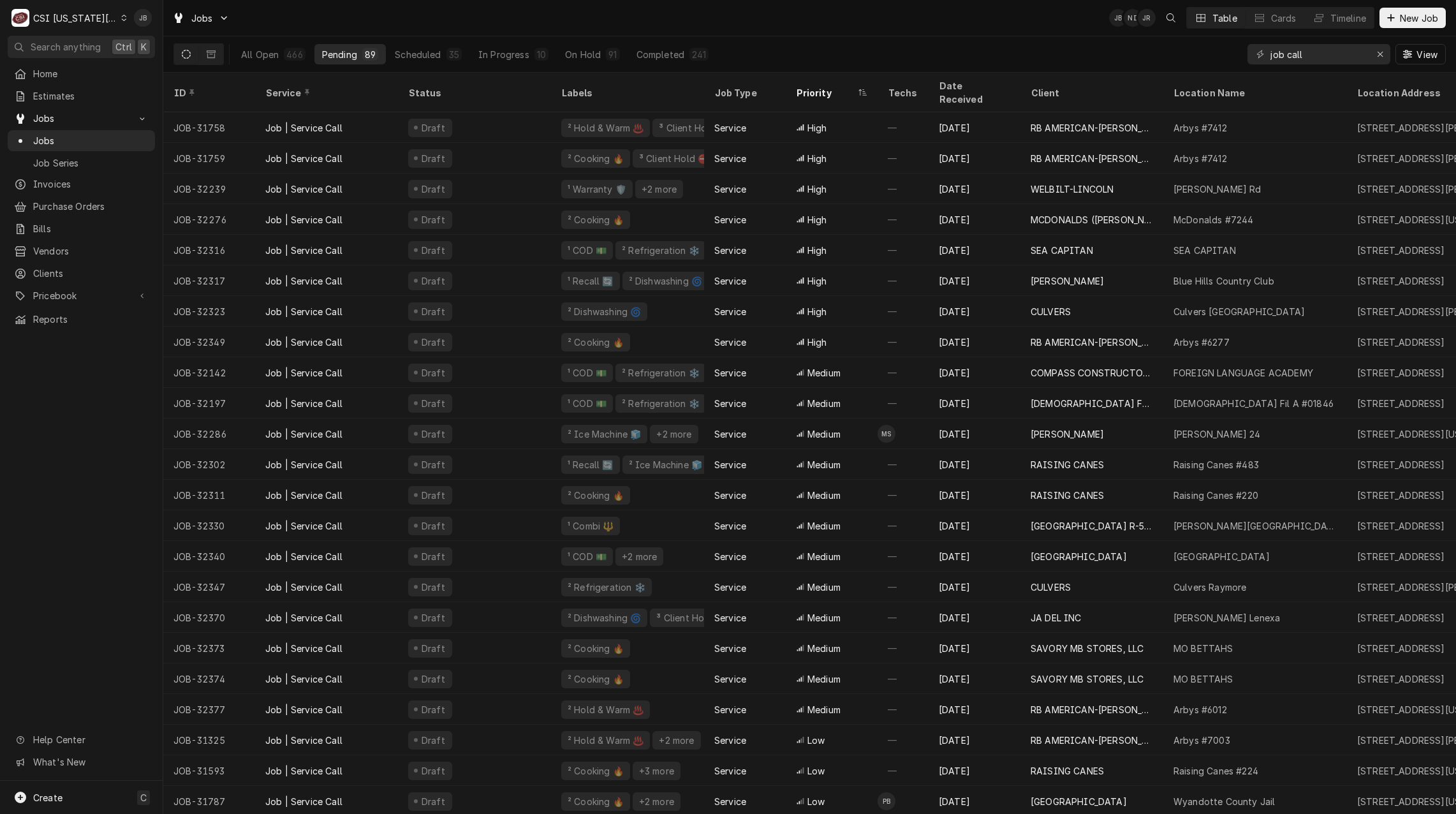
click at [847, 39] on div "All Open 466 Pending 89 Scheduled 35 In Progress 10 On Hold 91 Completed 241 jo…" at bounding box center [809, 55] width 1272 height 36
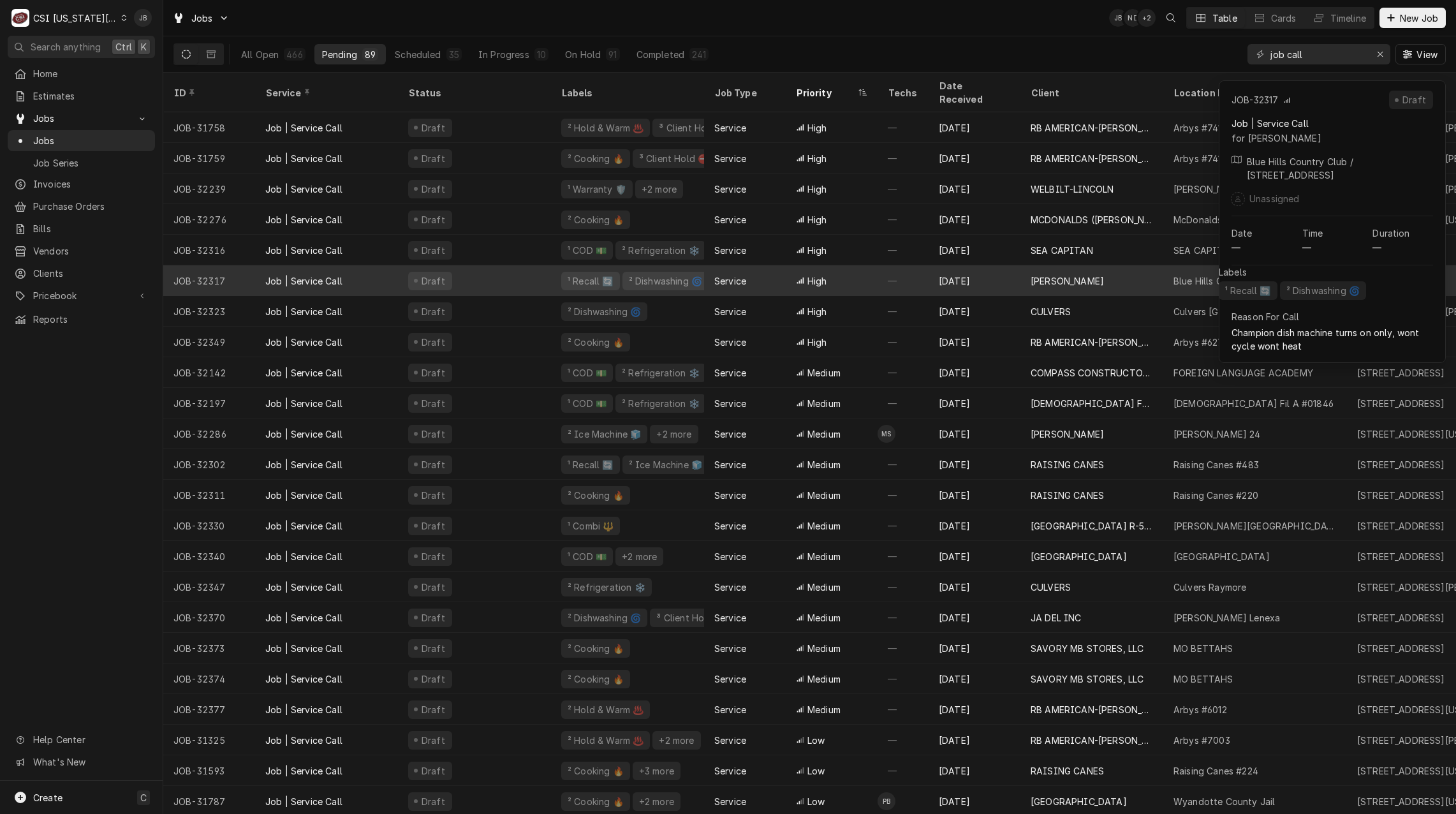
click at [753, 270] on div "Service" at bounding box center [745, 281] width 82 height 31
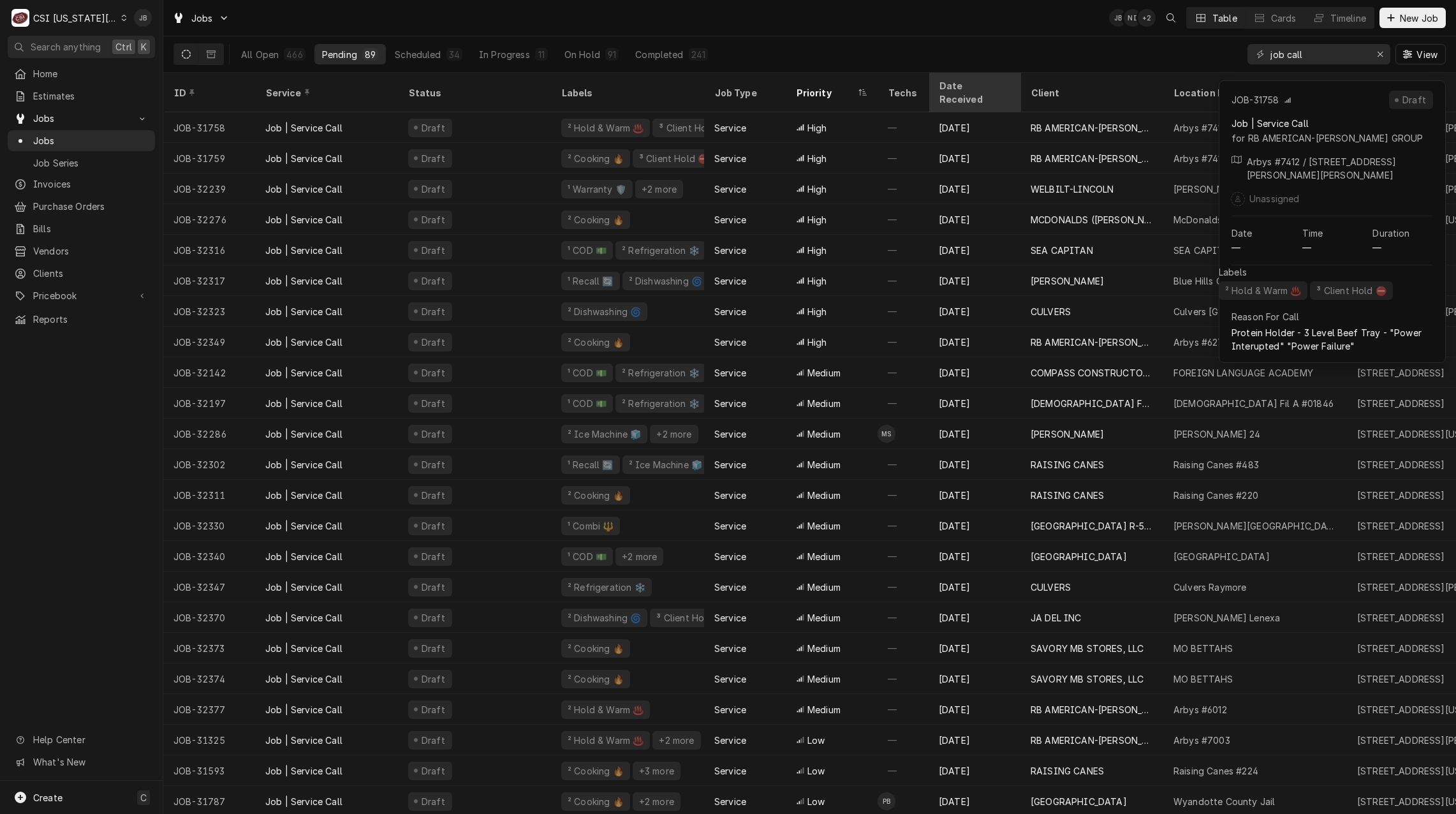
click at [972, 85] on div "Date Received" at bounding box center [973, 92] width 69 height 27
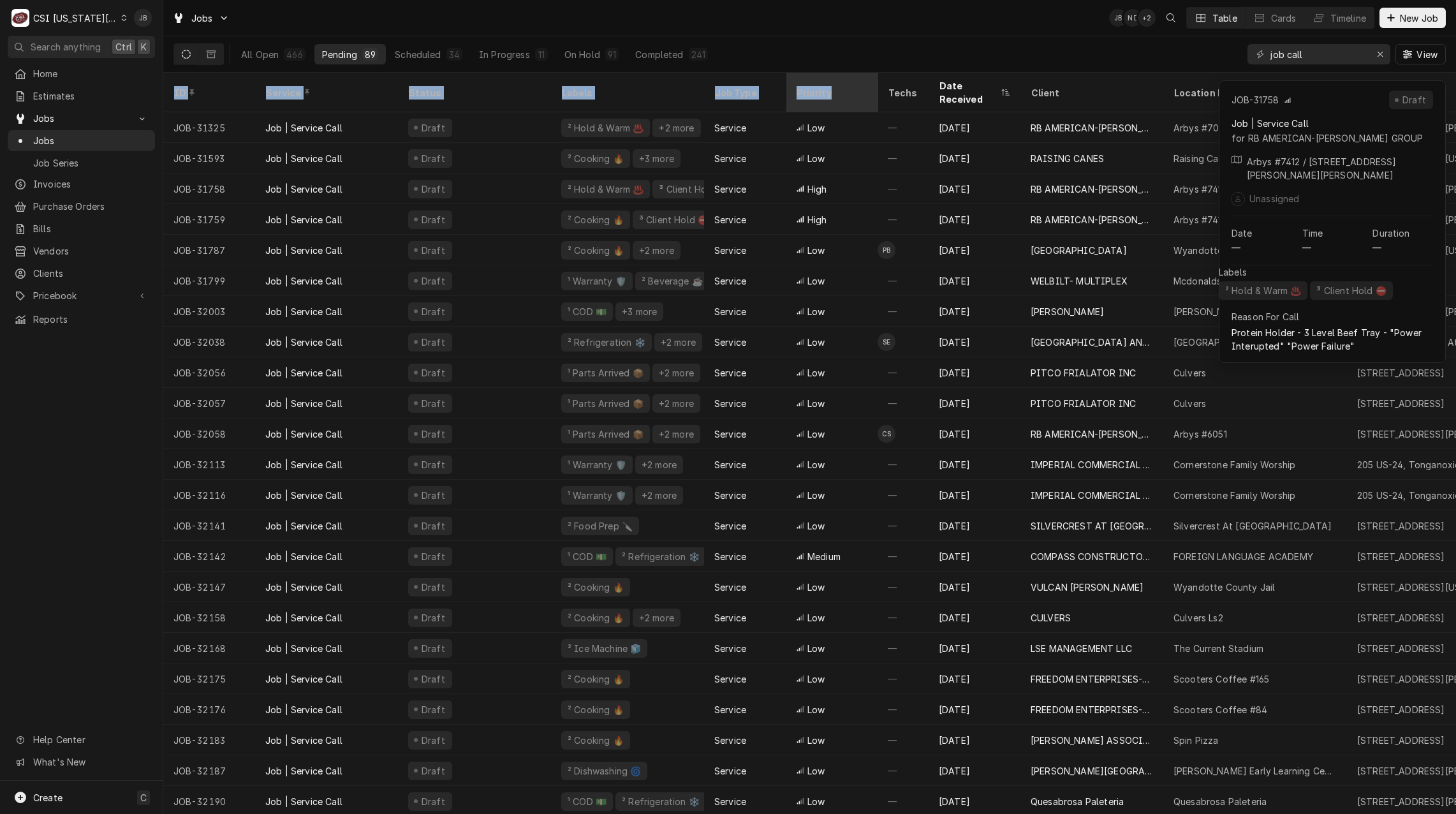
click at [834, 86] on div "Priority" at bounding box center [830, 93] width 69 height 14
click at [834, 86] on div "Priority" at bounding box center [825, 93] width 59 height 14
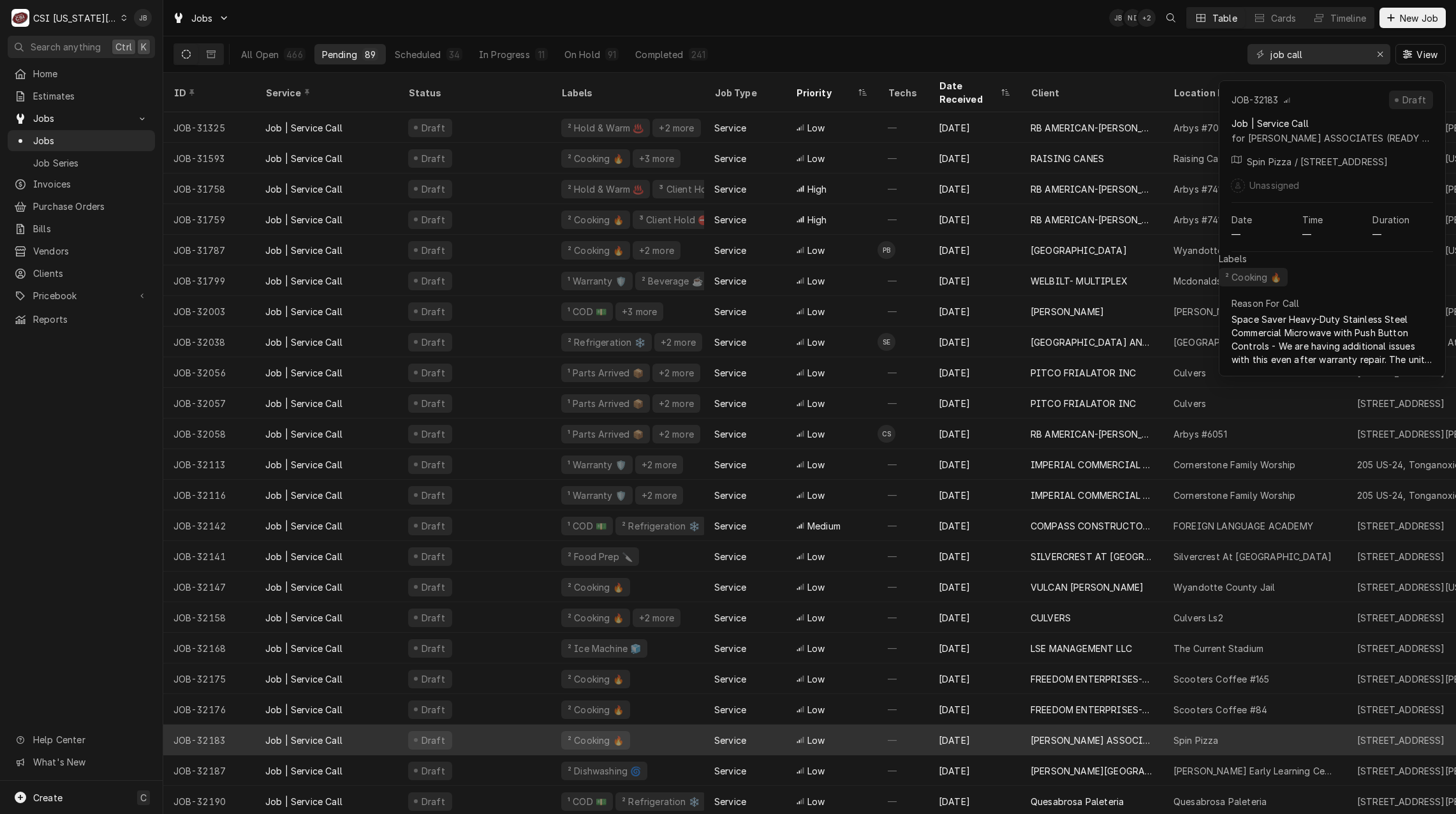
scroll to position [64, 0]
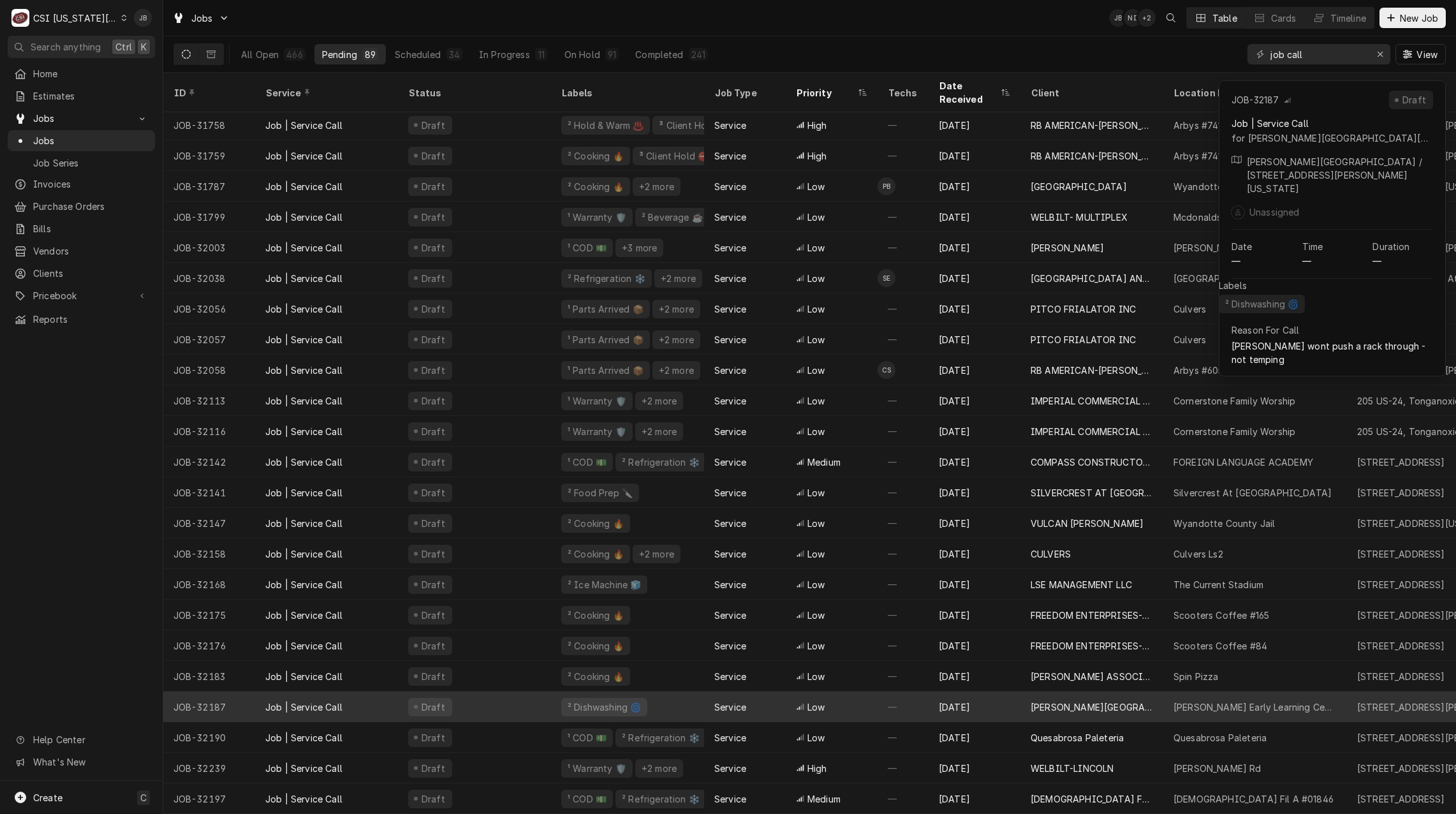
click at [858, 696] on div "Low" at bounding box center [832, 706] width 92 height 31
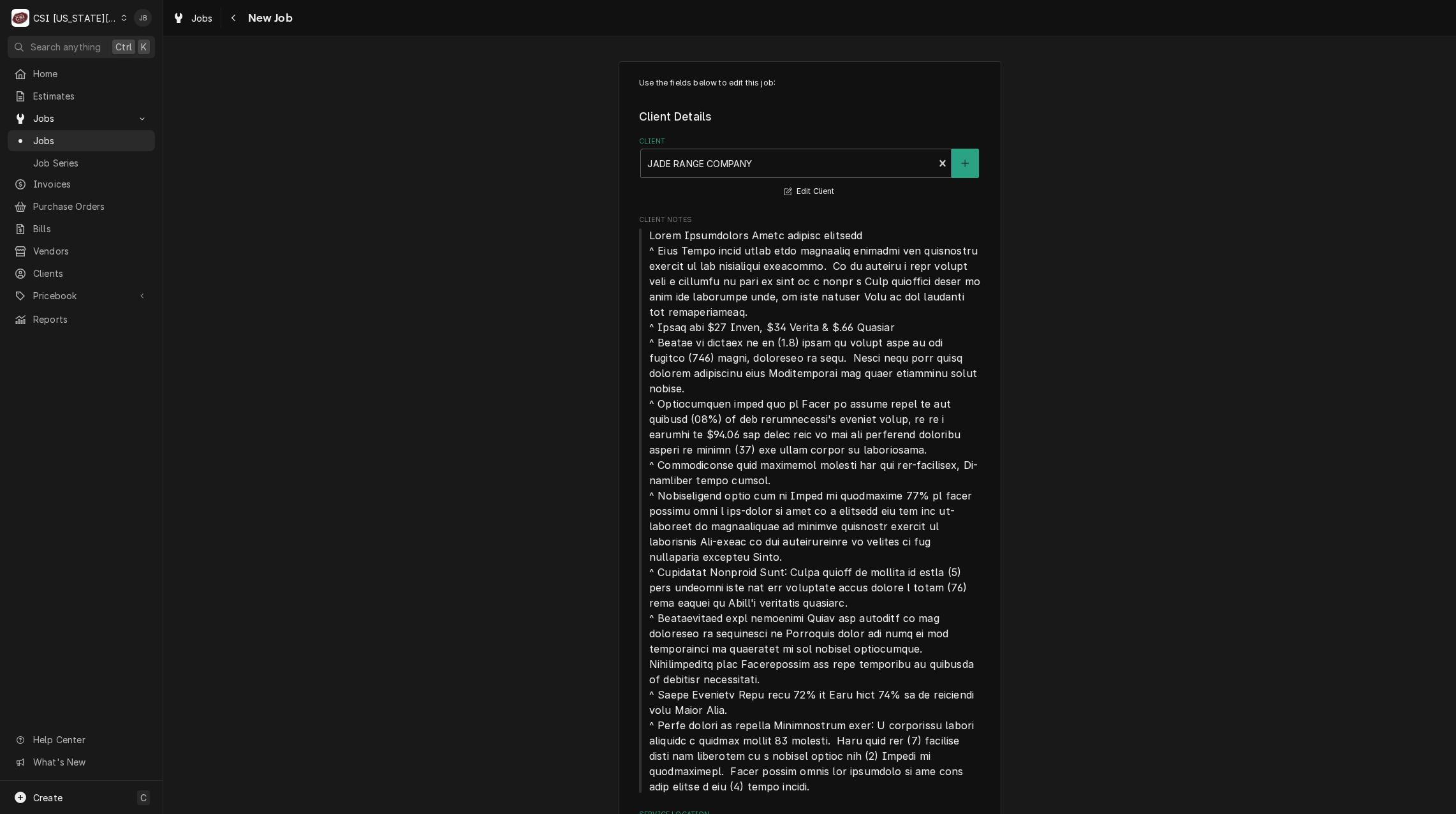
type textarea "x"
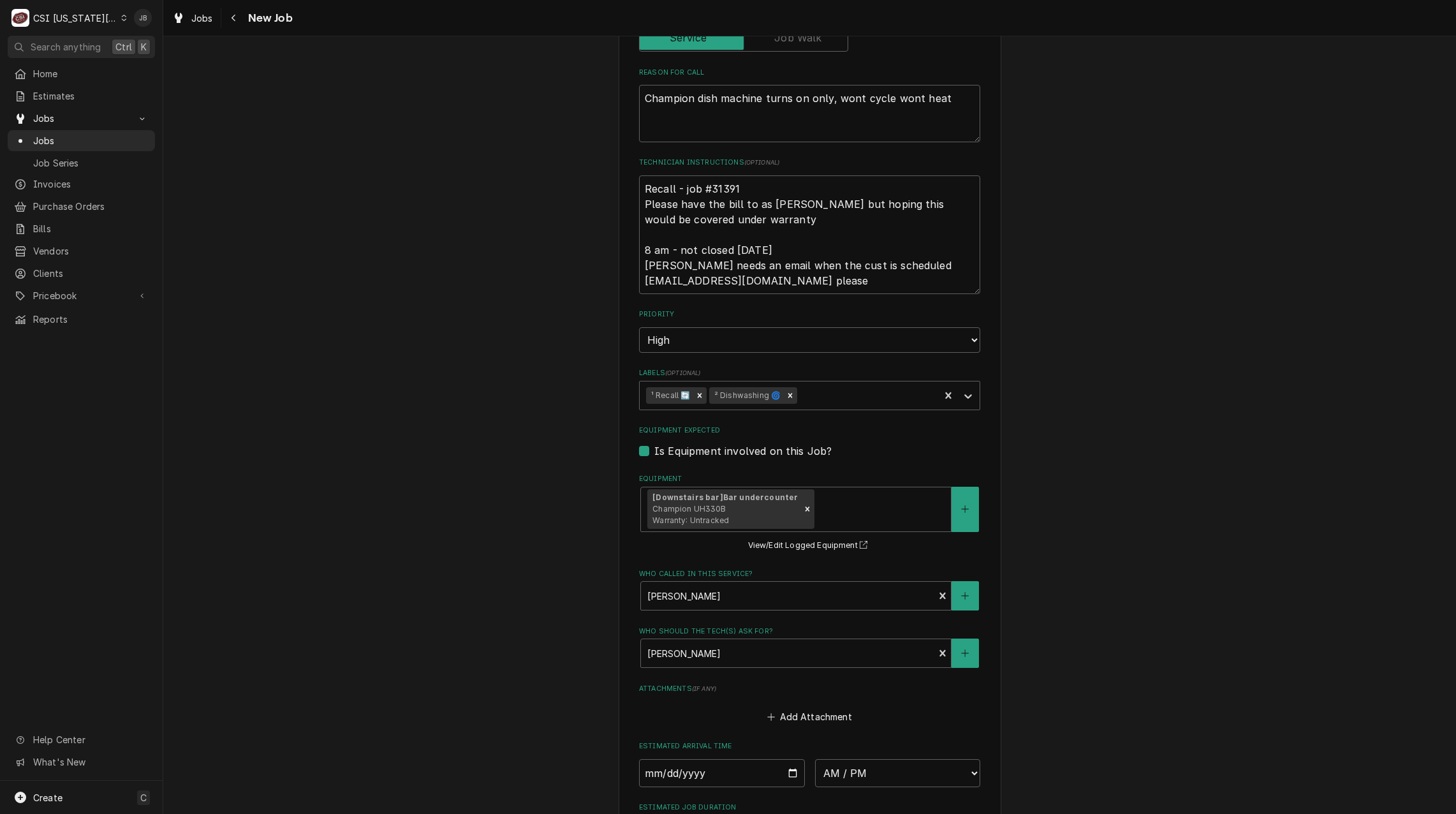
scroll to position [609, 0]
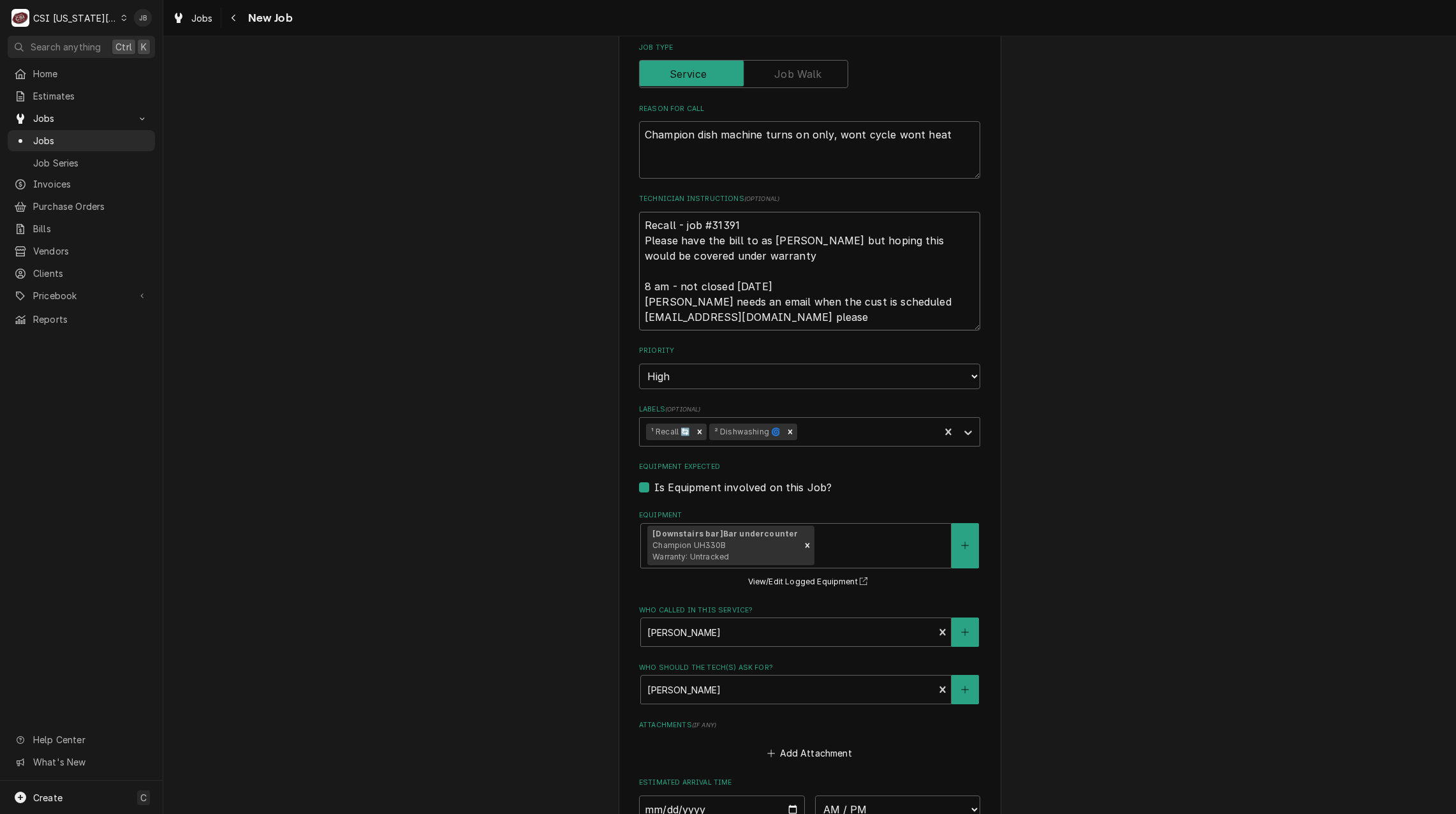
drag, startPoint x: 738, startPoint y: 208, endPoint x: 707, endPoint y: 206, distance: 31.1
click at [707, 212] on textarea "Recall - job #31391 Please have the bill to as [PERSON_NAME] but hoping this wo…" at bounding box center [809, 271] width 341 height 118
click at [1219, 289] on div "Use the fields below to edit this job: Client Details Client [PERSON_NAME] Edit…" at bounding box center [809, 263] width 1292 height 1644
type textarea "x"
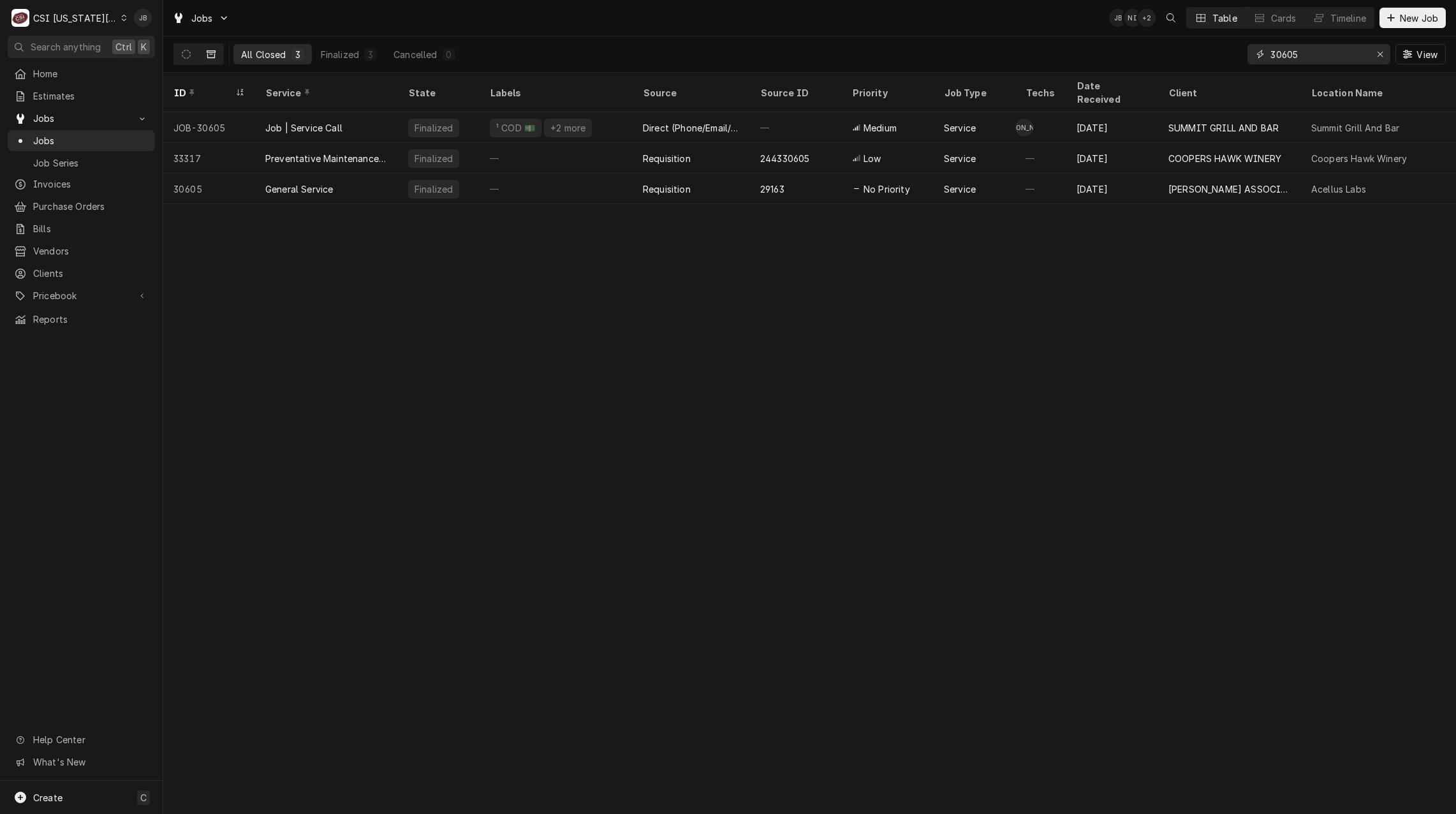
click at [1296, 48] on input "30605" at bounding box center [1318, 54] width 95 height 20
drag, startPoint x: 1318, startPoint y: 53, endPoint x: 1179, endPoint y: 53, distance: 139.0
click at [1188, 53] on div "All Closed 3 Finalized 3 Cancelled 0 30605 View" at bounding box center [809, 55] width 1272 height 36
paste input "1391"
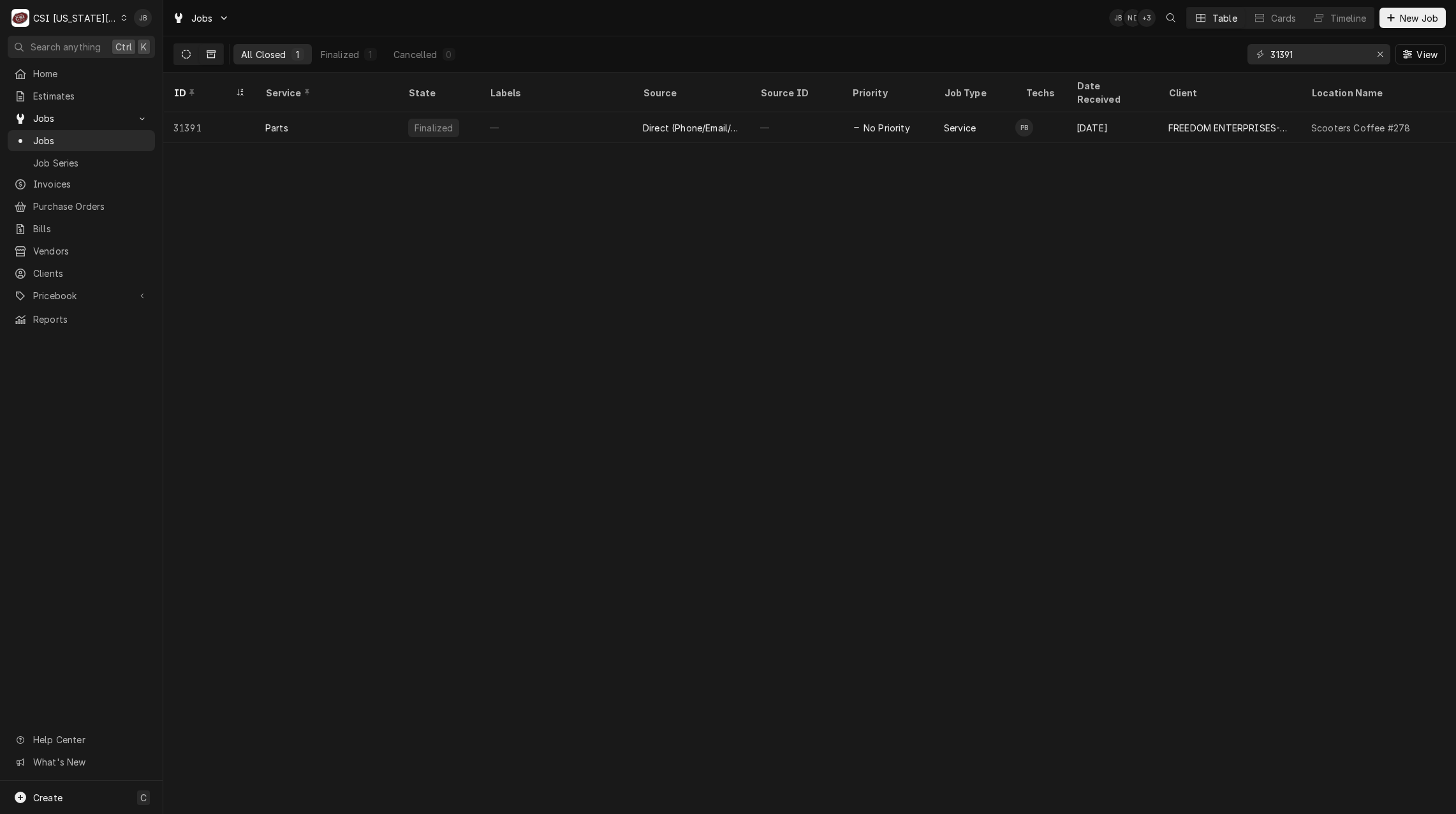
click at [190, 49] on button "Dynamic Content Wrapper" at bounding box center [187, 54] width 24 height 20
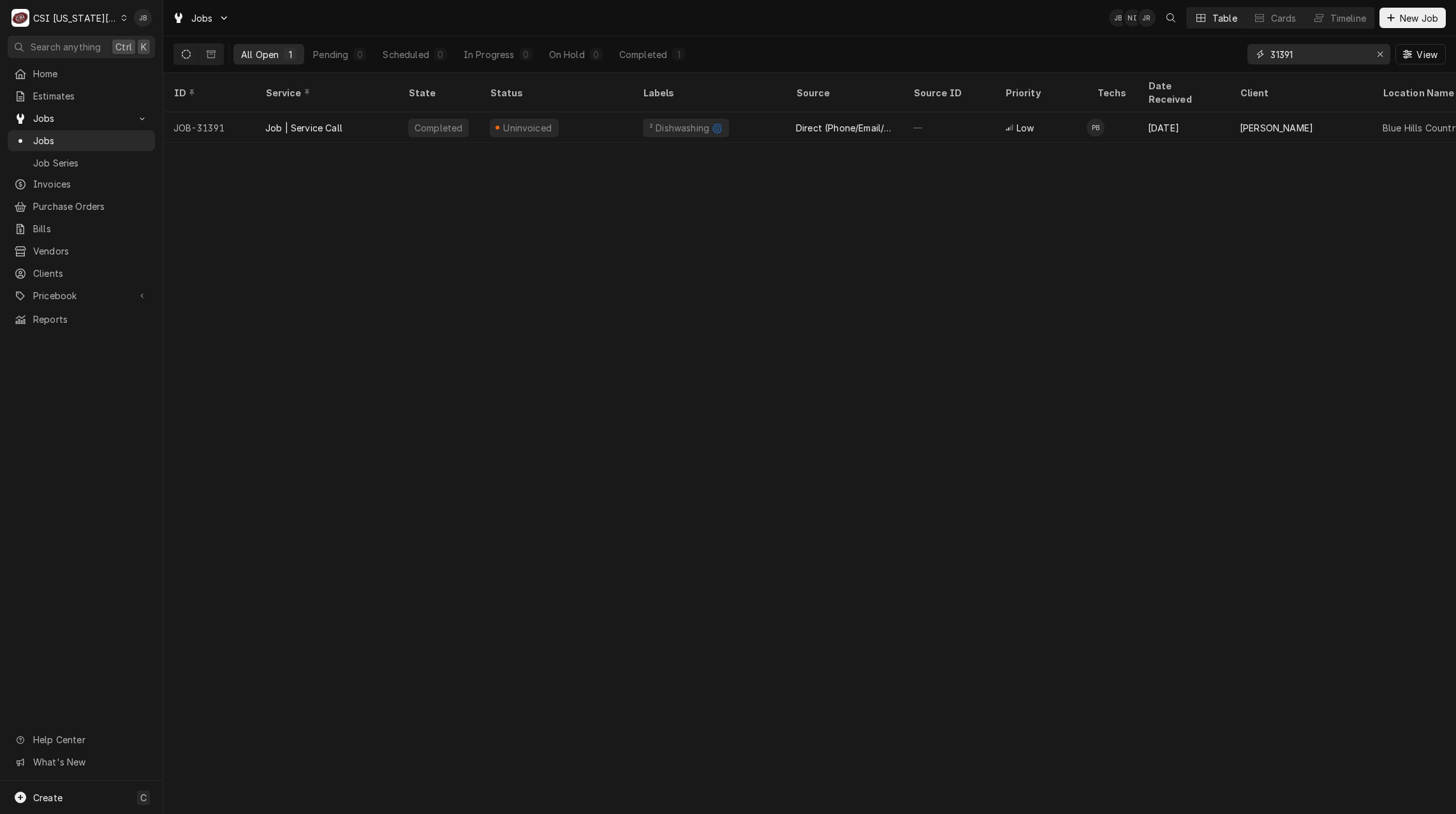
drag, startPoint x: 1320, startPoint y: 57, endPoint x: 900, endPoint y: 42, distance: 420.3
click at [992, 53] on div "All Open 1 Pending 0 Scheduled 0 In Progress 0 On Hold 0 Completed 1 31391 View" at bounding box center [809, 55] width 1272 height 36
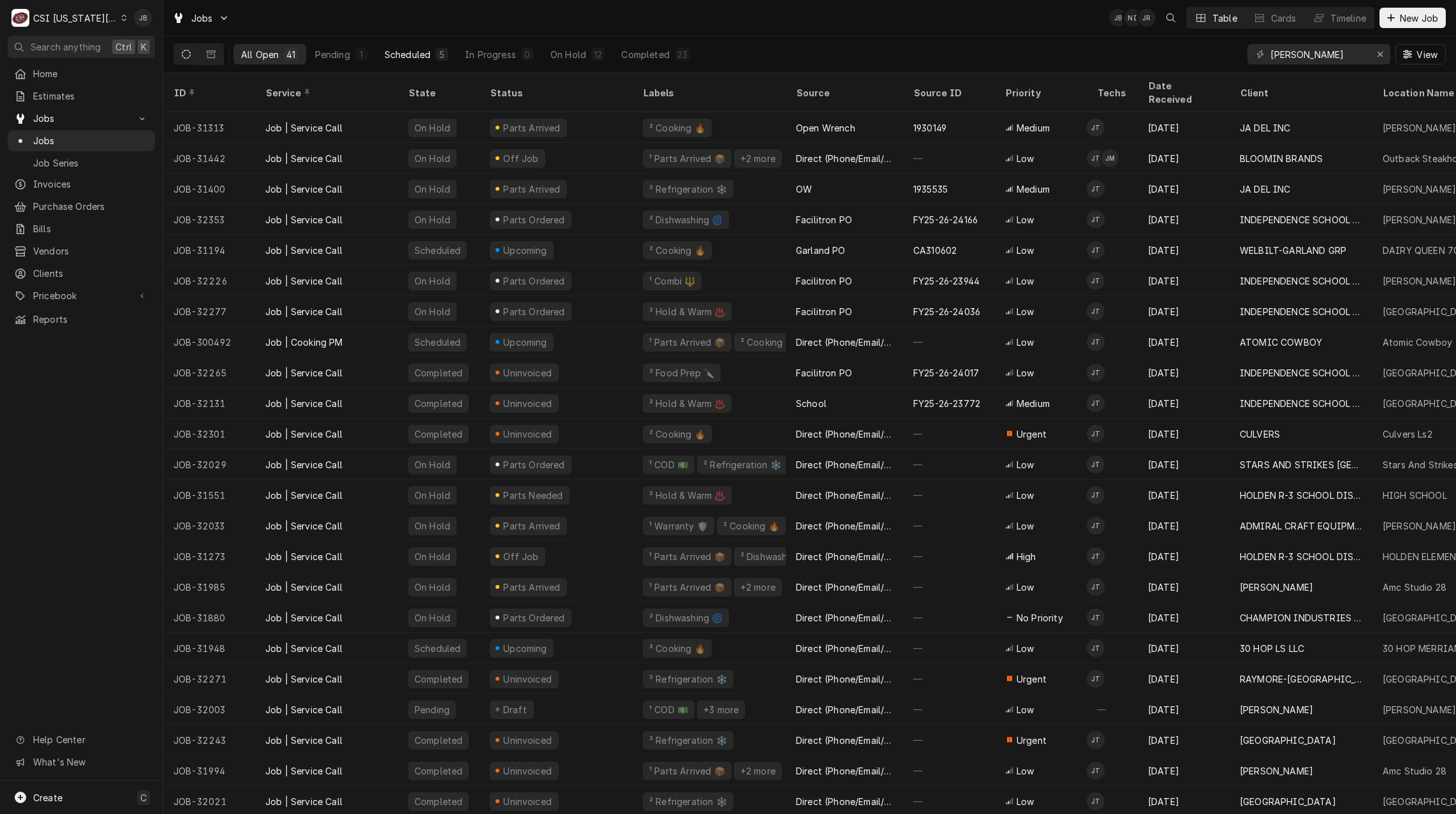
click at [423, 55] on div "Scheduled" at bounding box center [408, 55] width 46 height 14
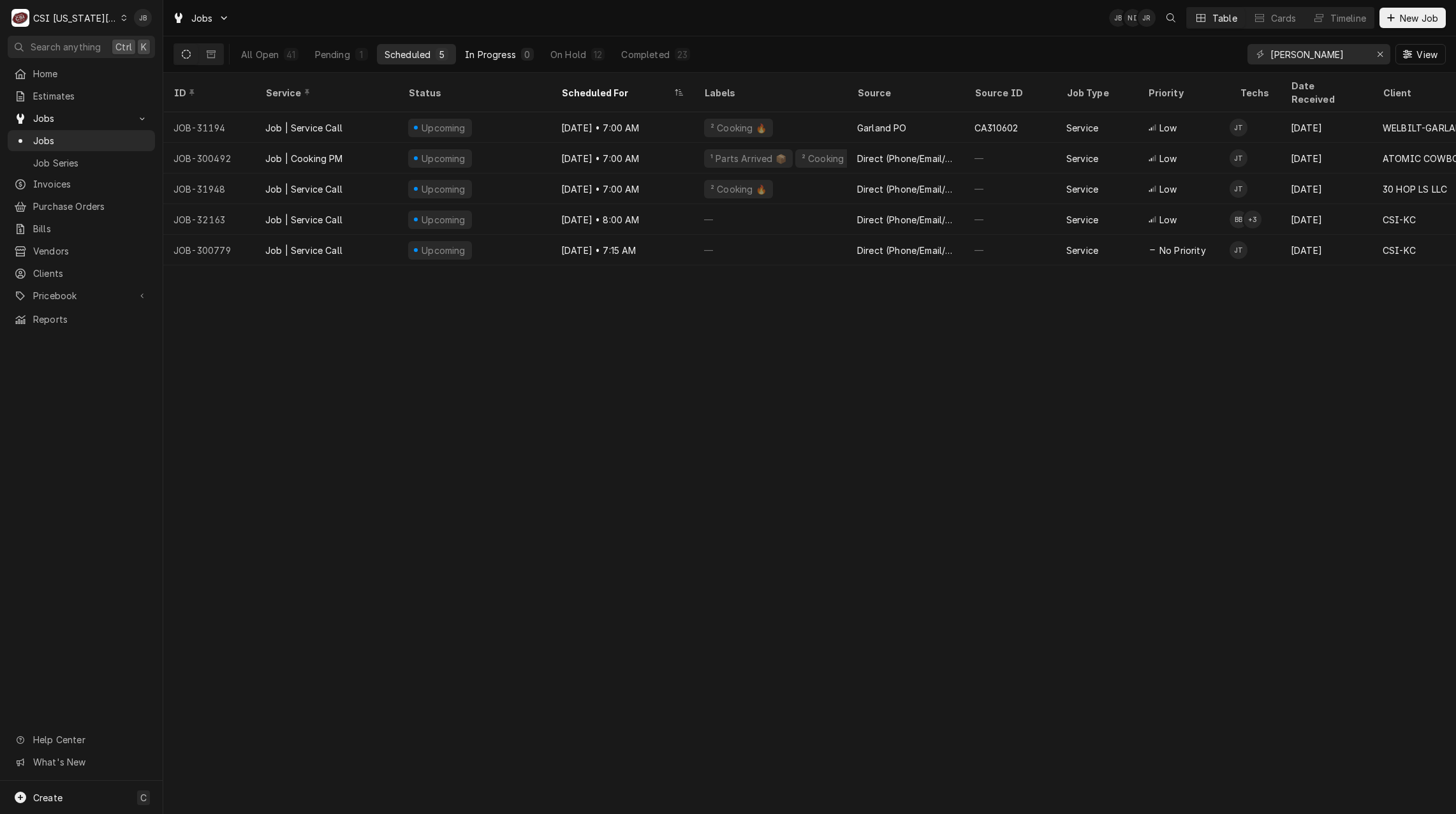
click at [514, 55] on div "In Progress" at bounding box center [490, 55] width 51 height 14
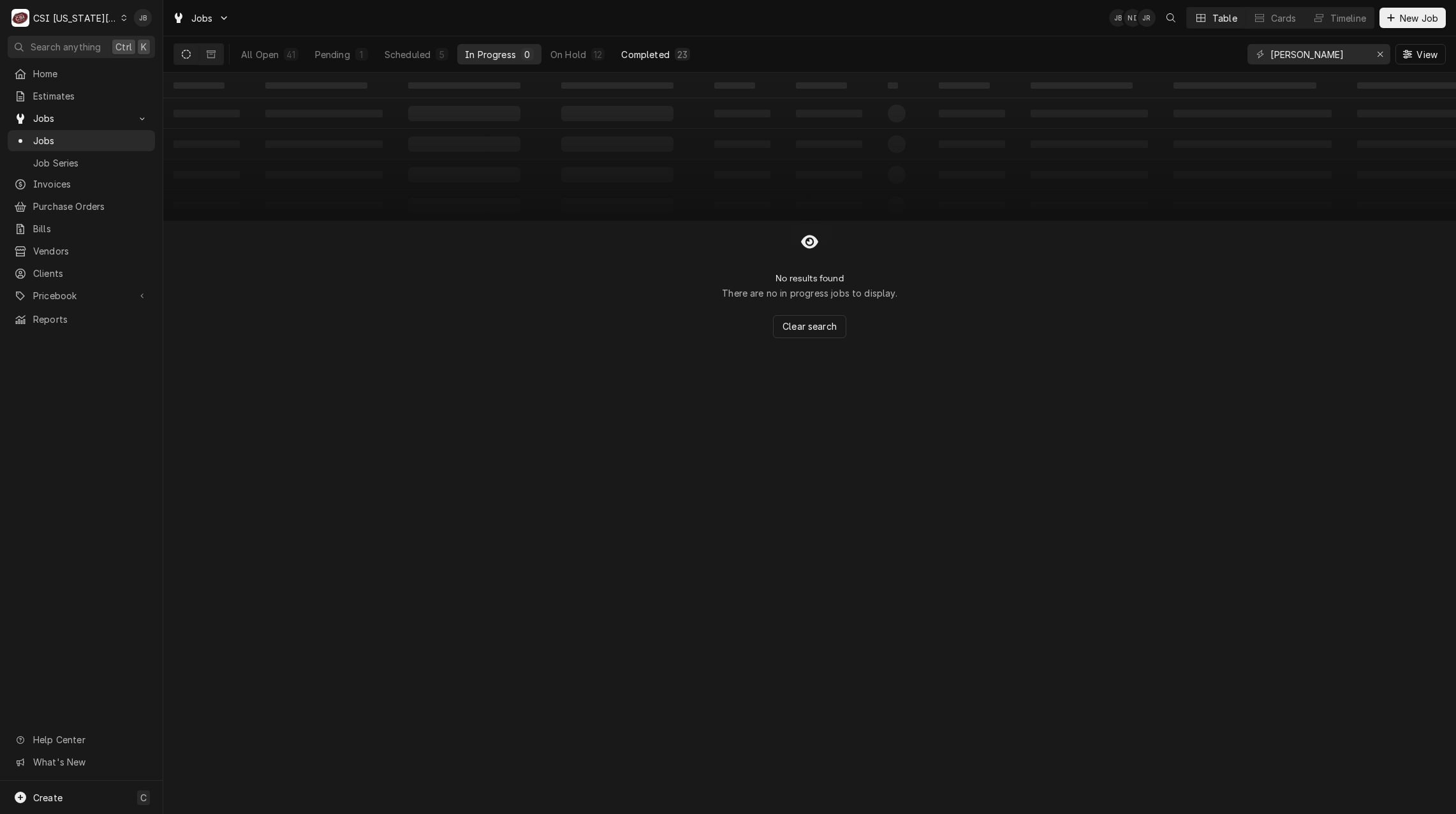
click at [662, 55] on div "Completed" at bounding box center [644, 55] width 48 height 14
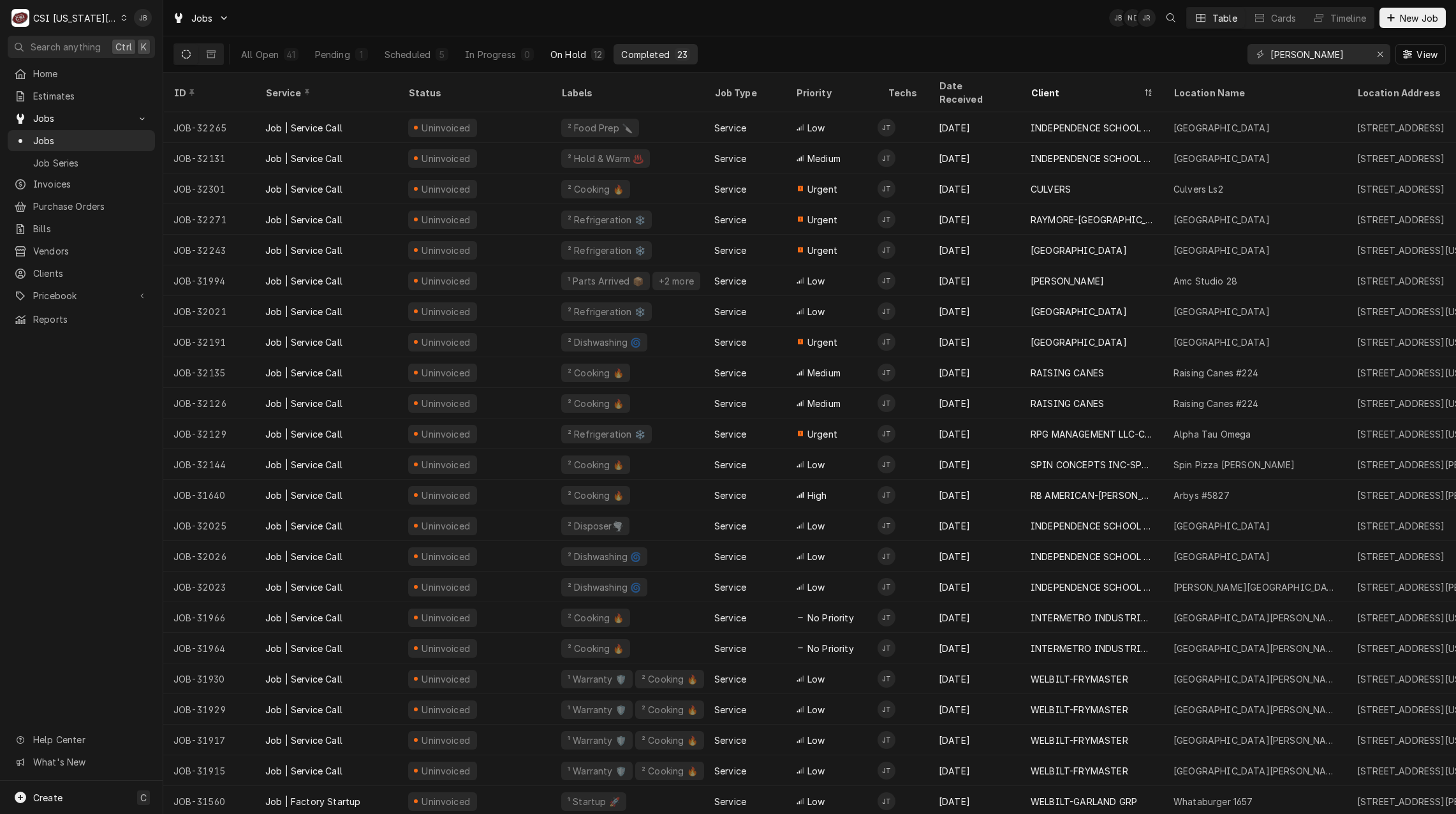
click at [576, 52] on div "On Hold" at bounding box center [568, 55] width 36 height 14
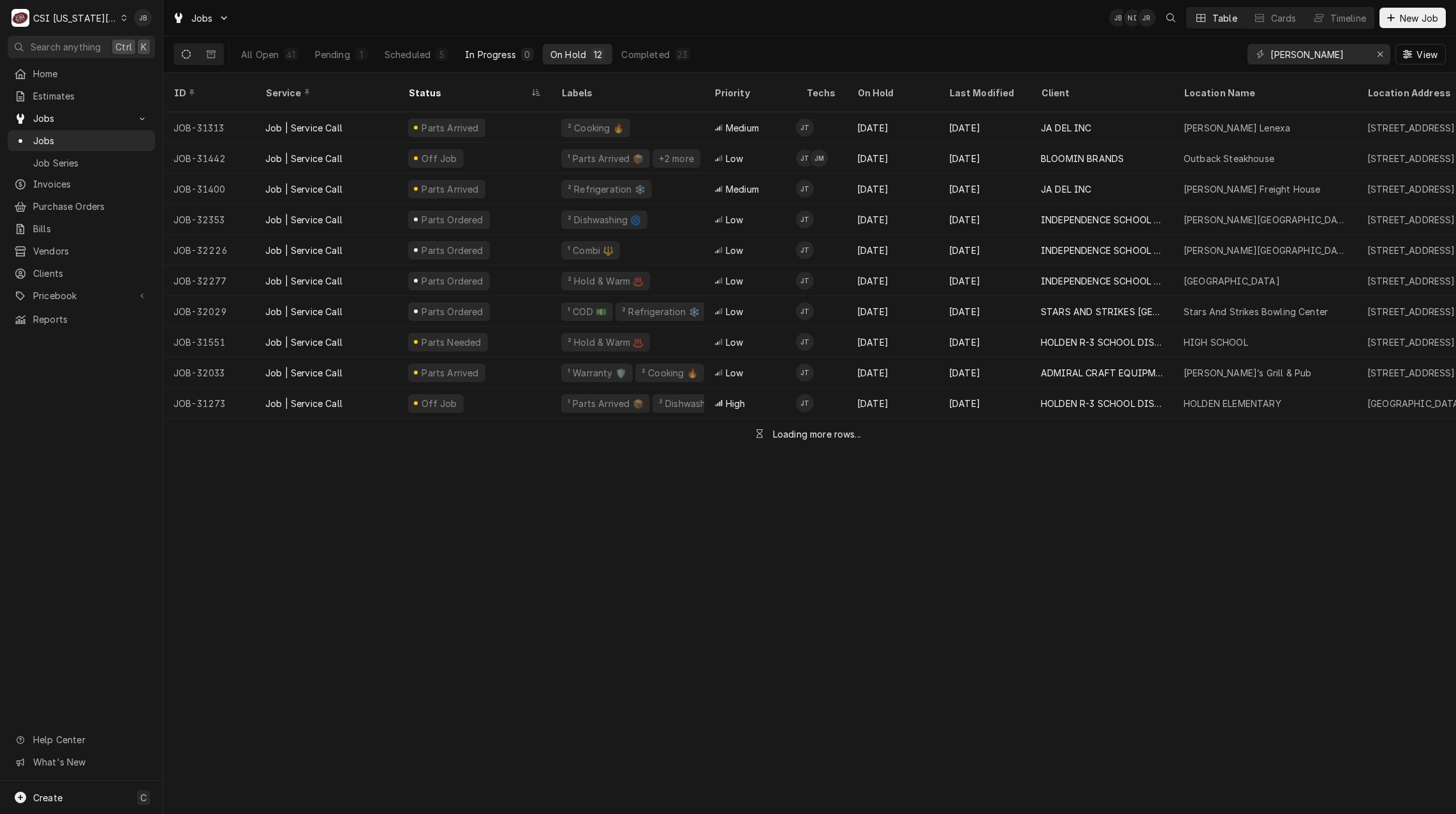
click at [476, 49] on div "In Progress" at bounding box center [490, 55] width 51 height 14
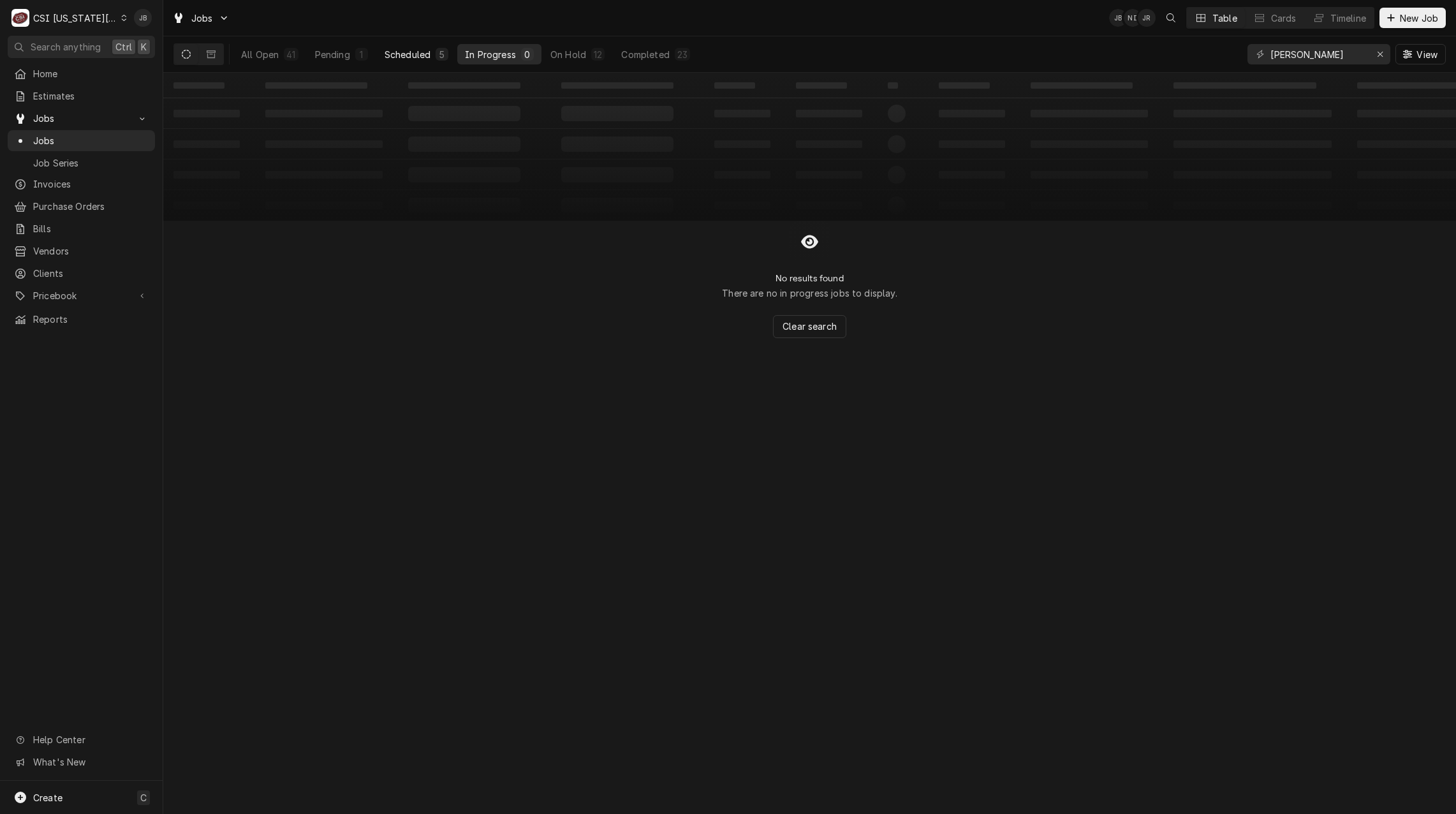
click at [397, 50] on div "Scheduled" at bounding box center [408, 55] width 46 height 14
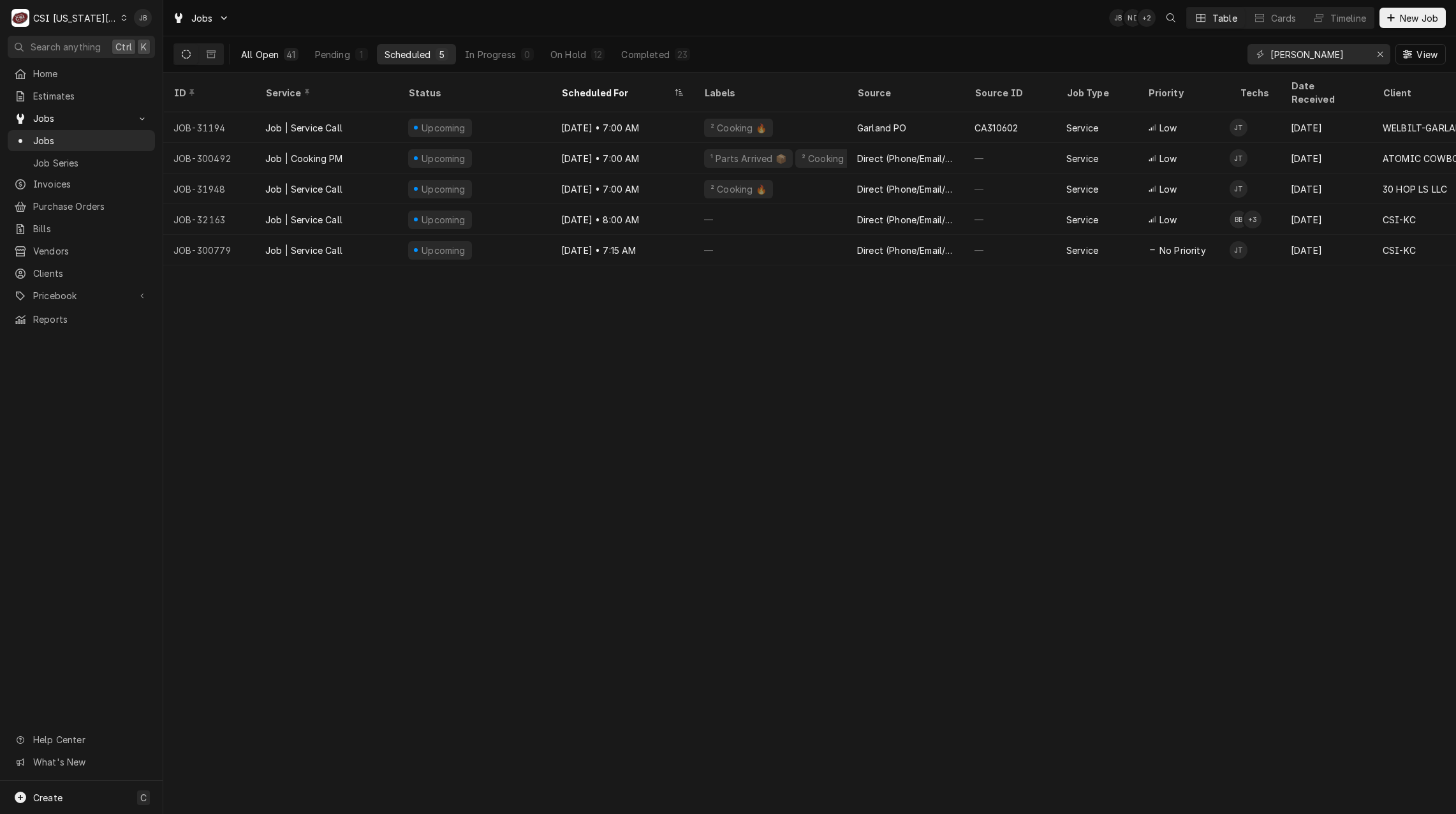
click at [270, 52] on div "All Open" at bounding box center [260, 55] width 37 height 14
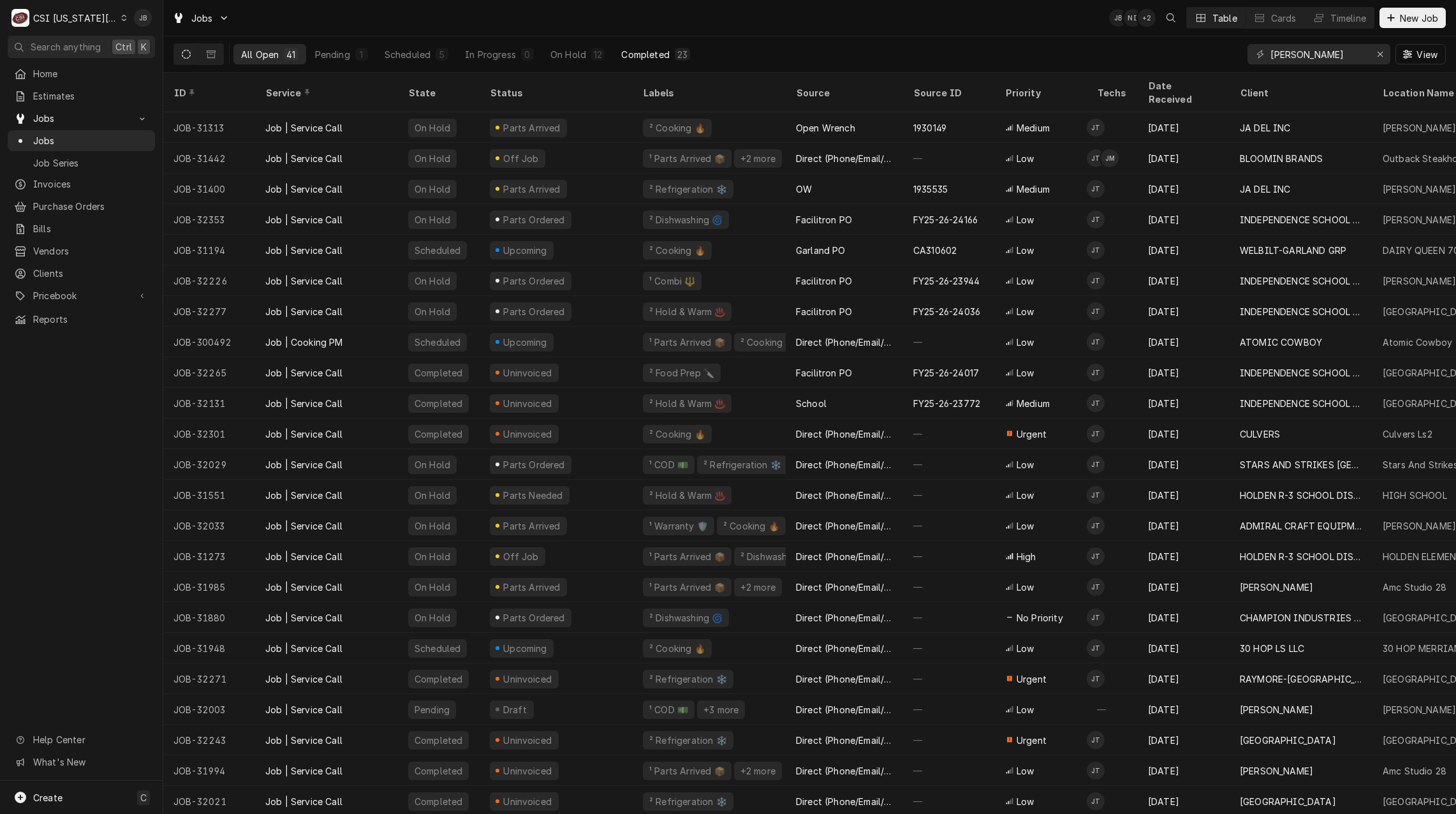
click at [649, 60] on div "Completed" at bounding box center [644, 55] width 48 height 14
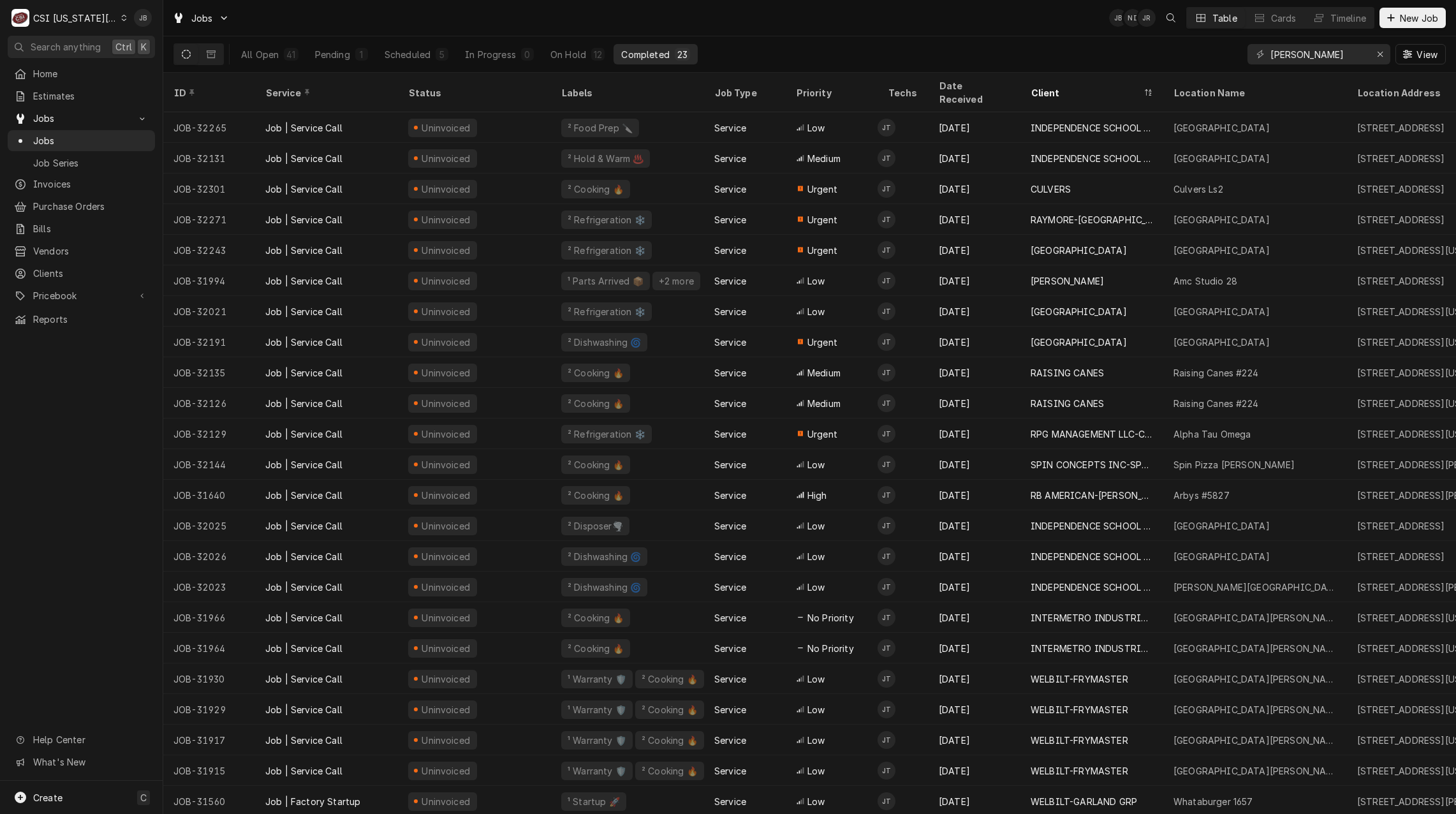
click at [897, 46] on div "All Open 41 Pending 1 Scheduled 5 In Progress 0 On Hold 12 Completed 23 jimmy V…" at bounding box center [809, 55] width 1272 height 36
click at [1330, 57] on input "jimmy" at bounding box center [1318, 54] width 95 height 20
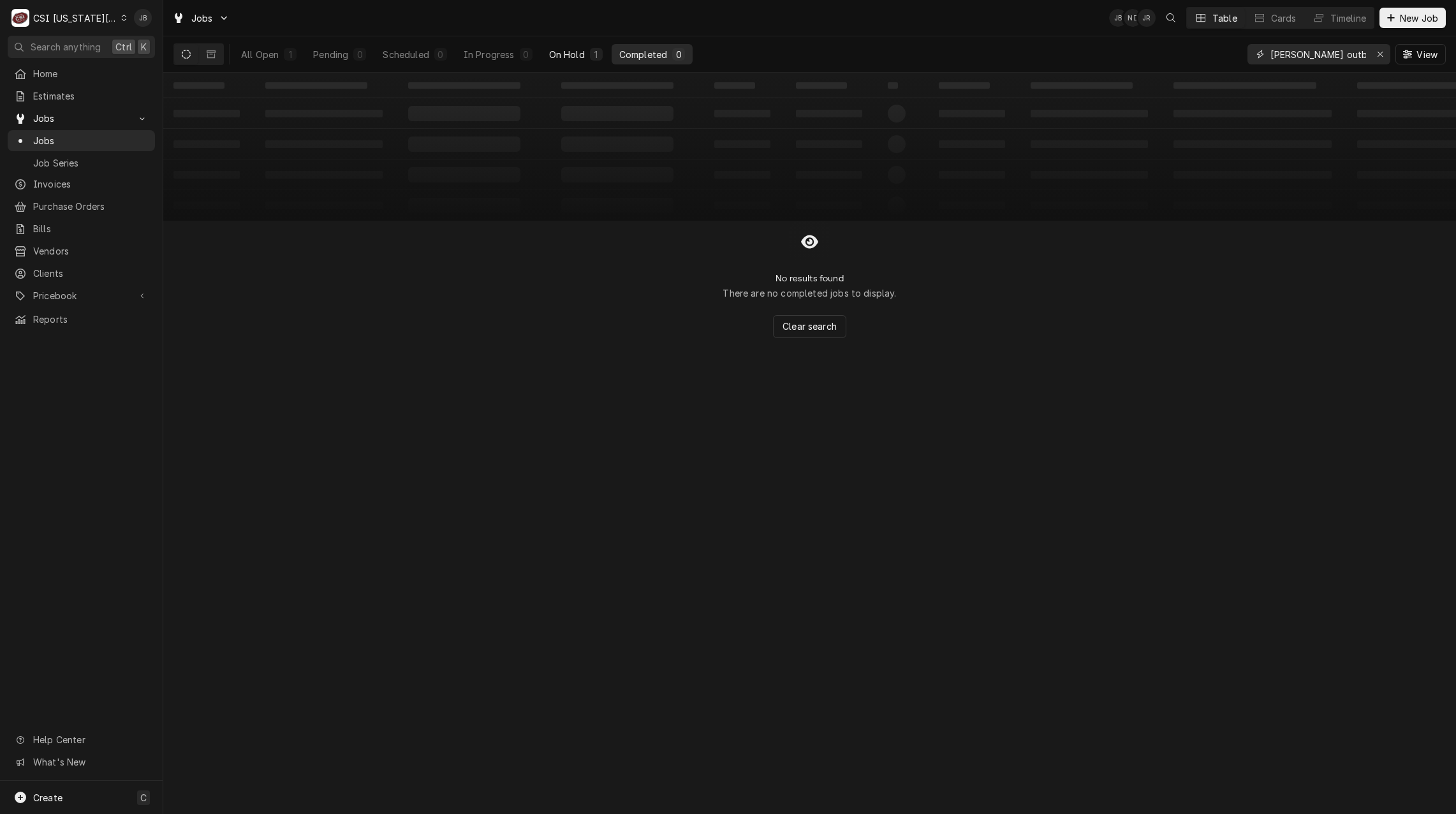
type input "jimmy outback"
click at [583, 56] on div "On Hold" at bounding box center [567, 55] width 36 height 14
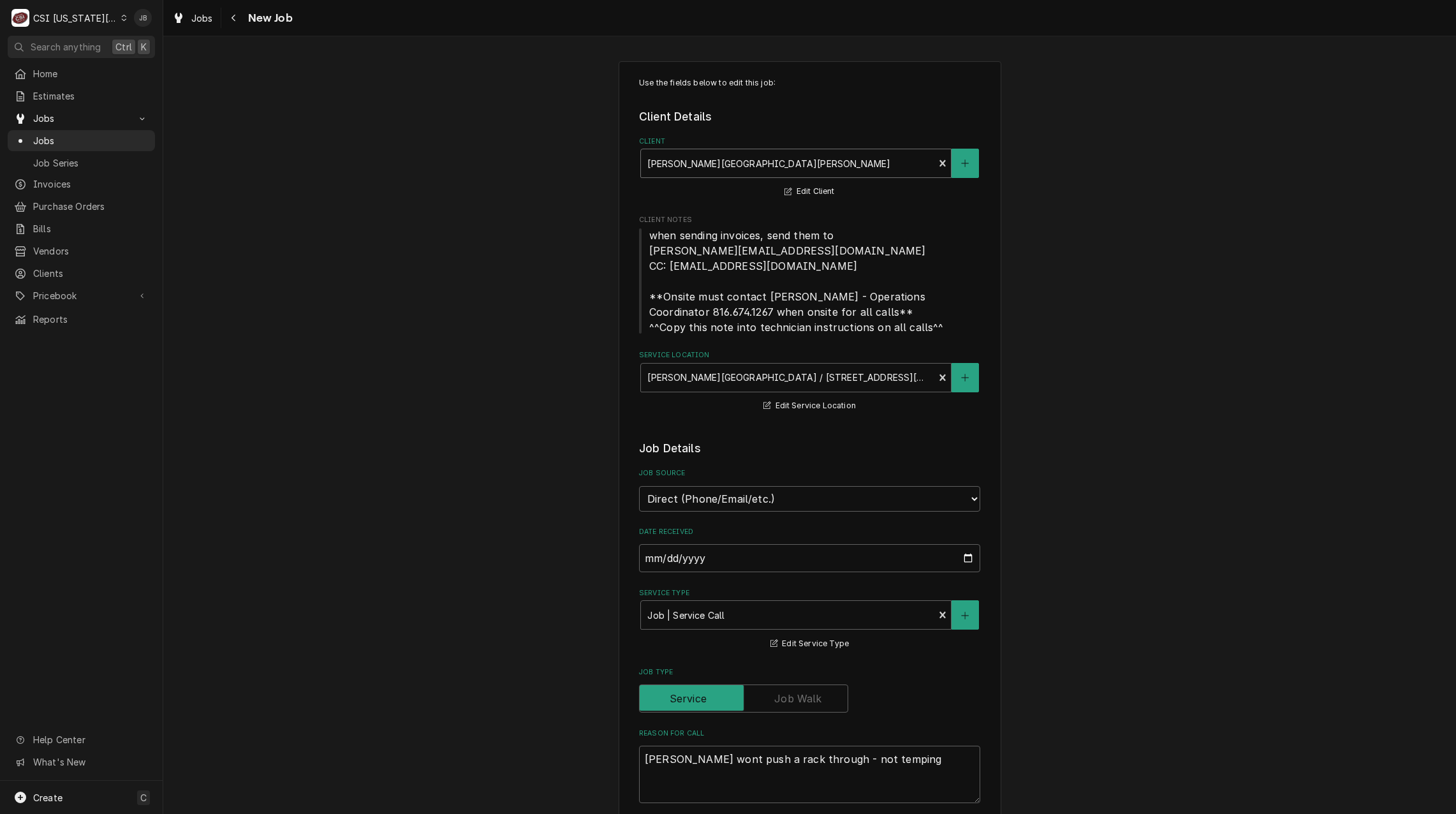
type textarea "x"
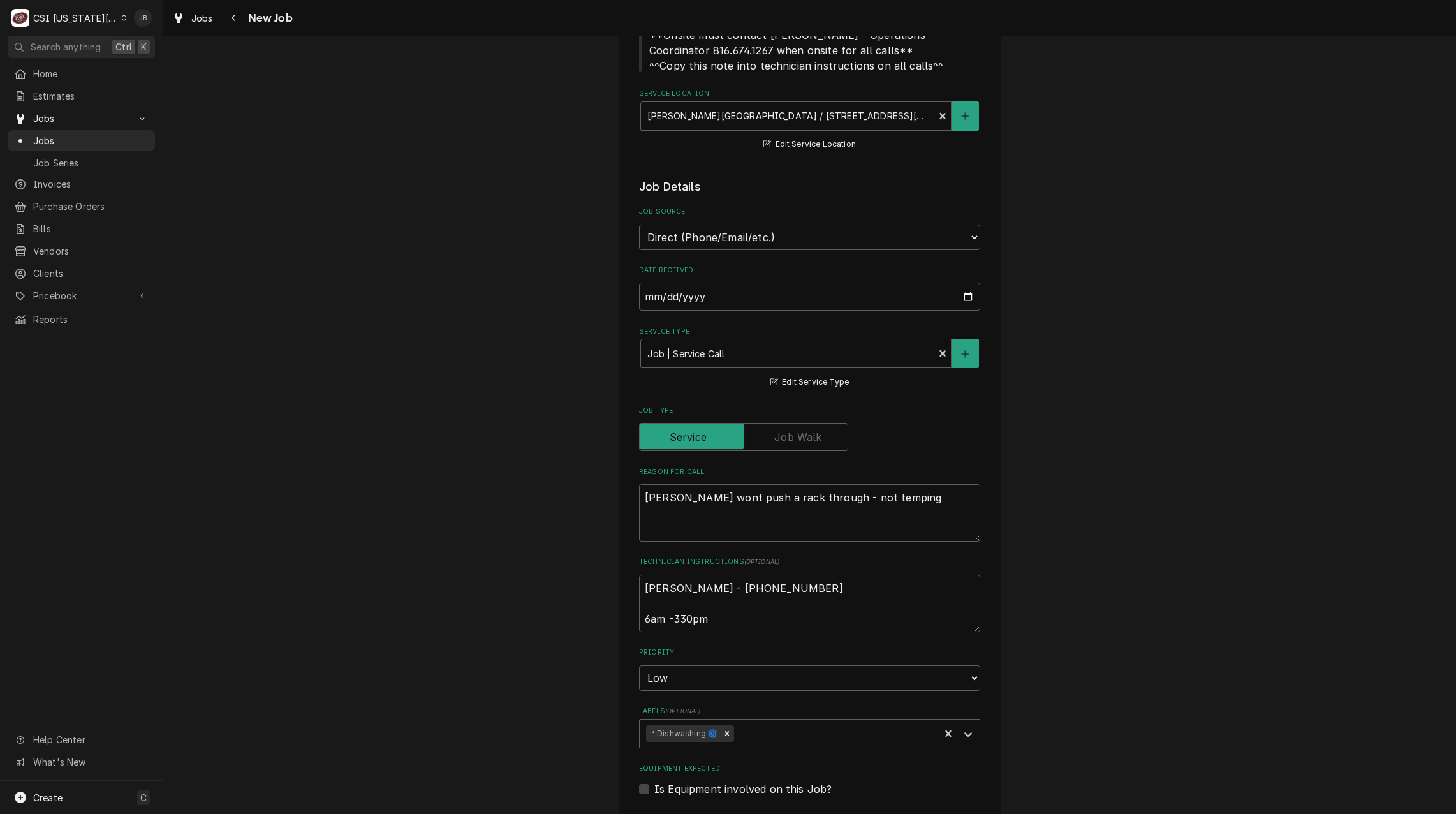
scroll to position [446, 0]
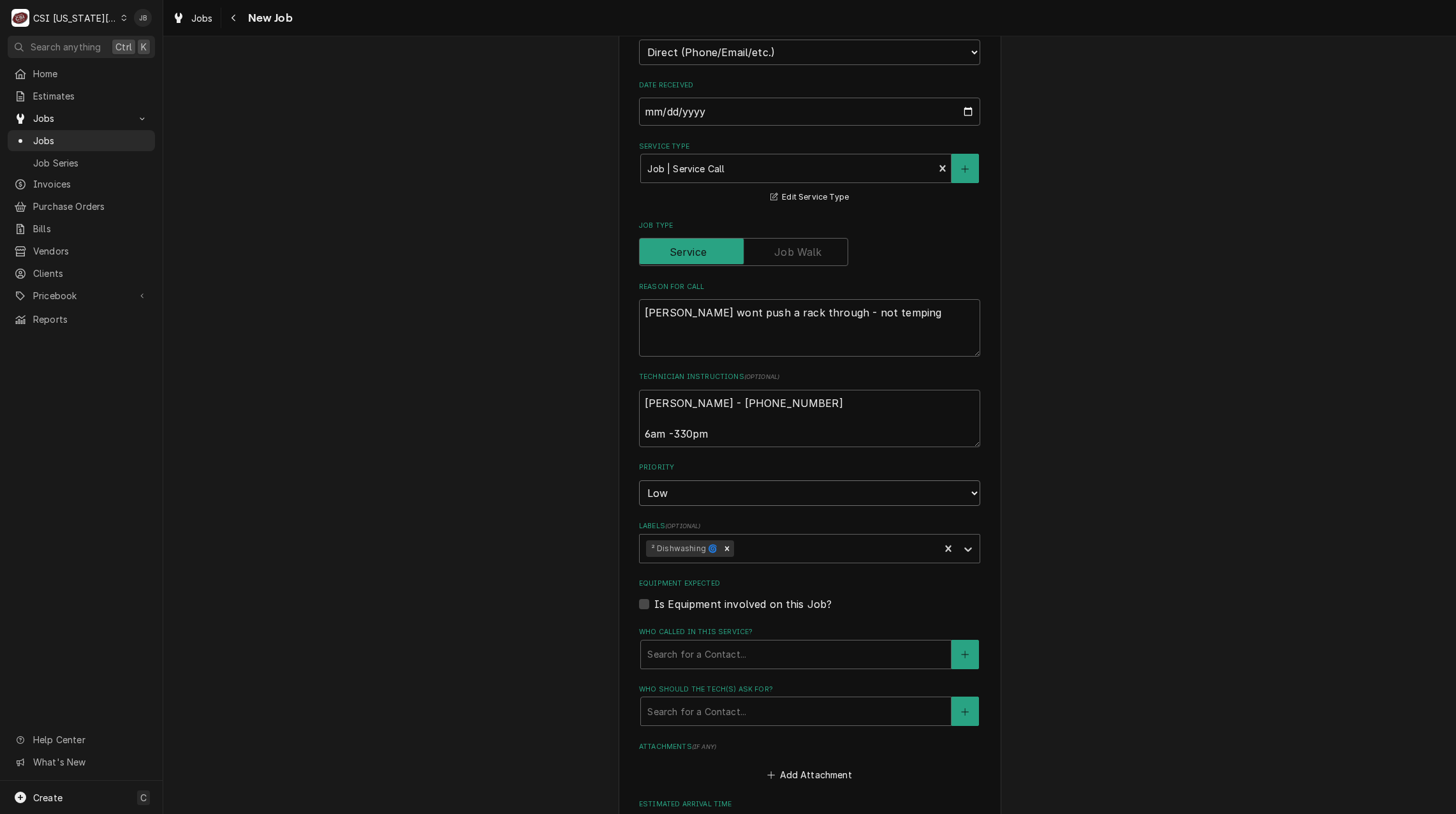
click at [697, 487] on select "No Priority Urgent High Medium Low" at bounding box center [809, 493] width 341 height 26
select select "3"
click at [639, 480] on select "No Priority Urgent High Medium Low" at bounding box center [809, 493] width 341 height 26
type textarea "x"
click at [691, 493] on select "No Priority Urgent High Medium Low" at bounding box center [809, 493] width 341 height 26
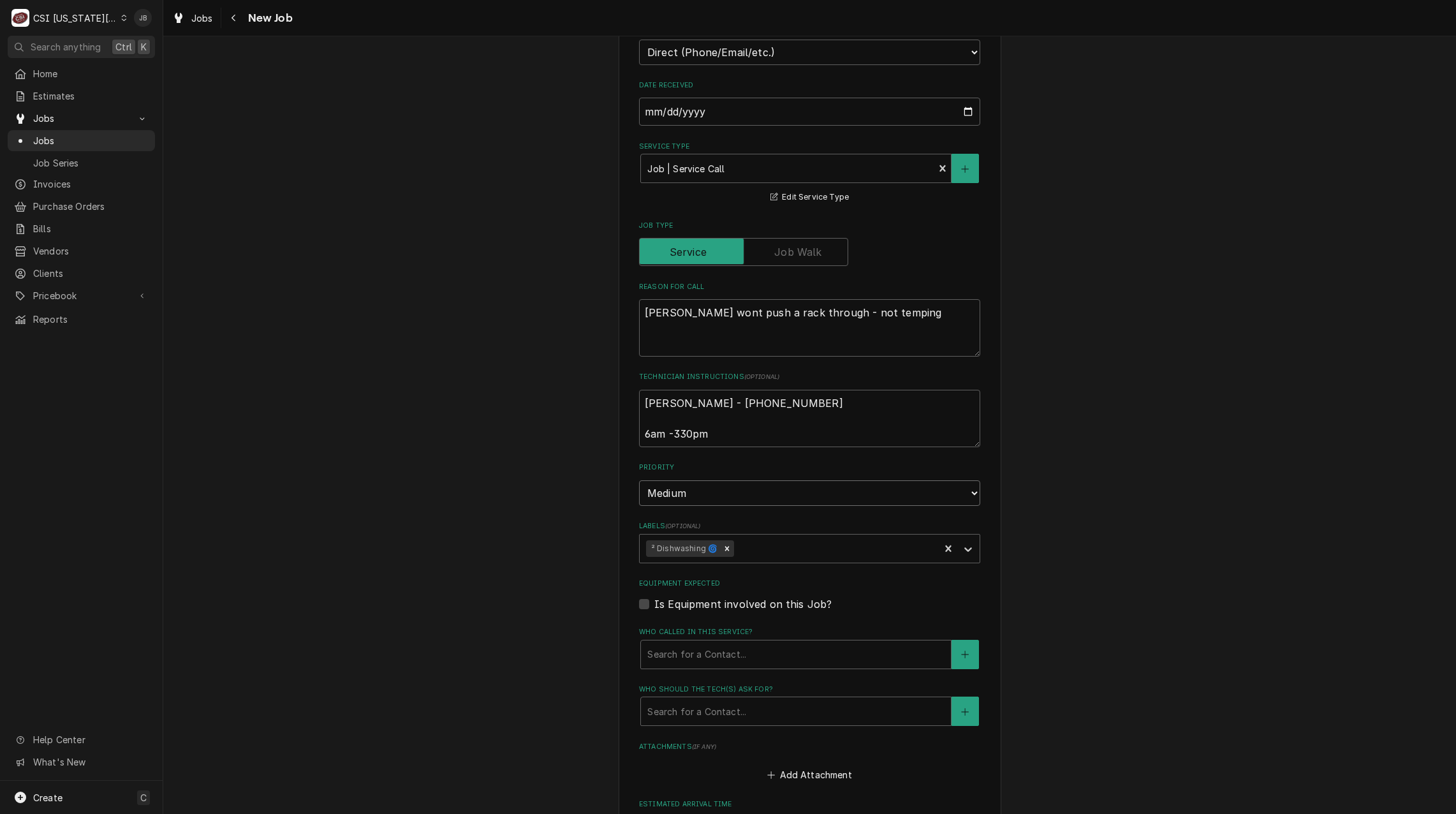
select select "2"
click at [639, 480] on select "No Priority Urgent High Medium Low" at bounding box center [809, 493] width 341 height 26
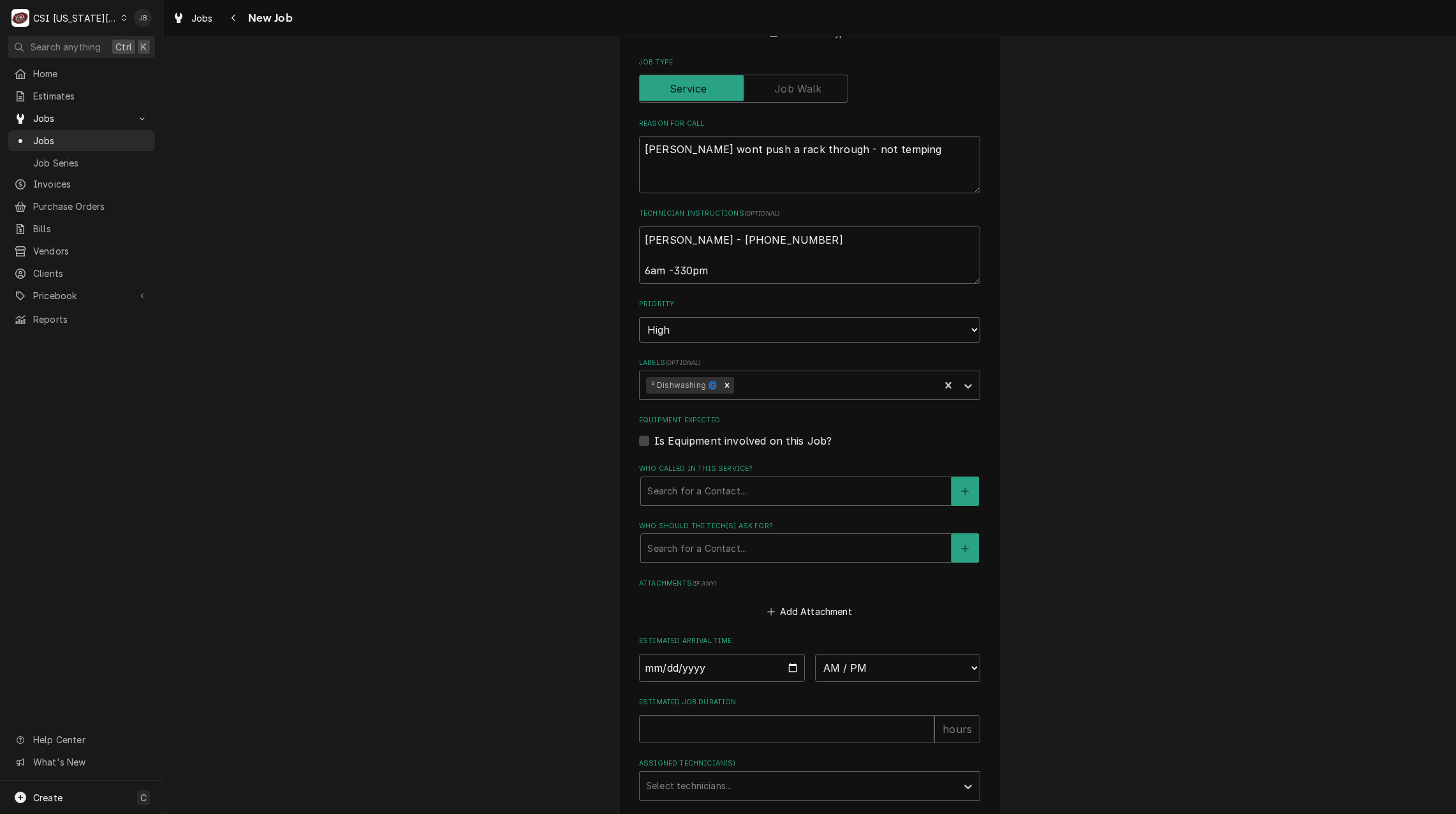
scroll to position [739, 0]
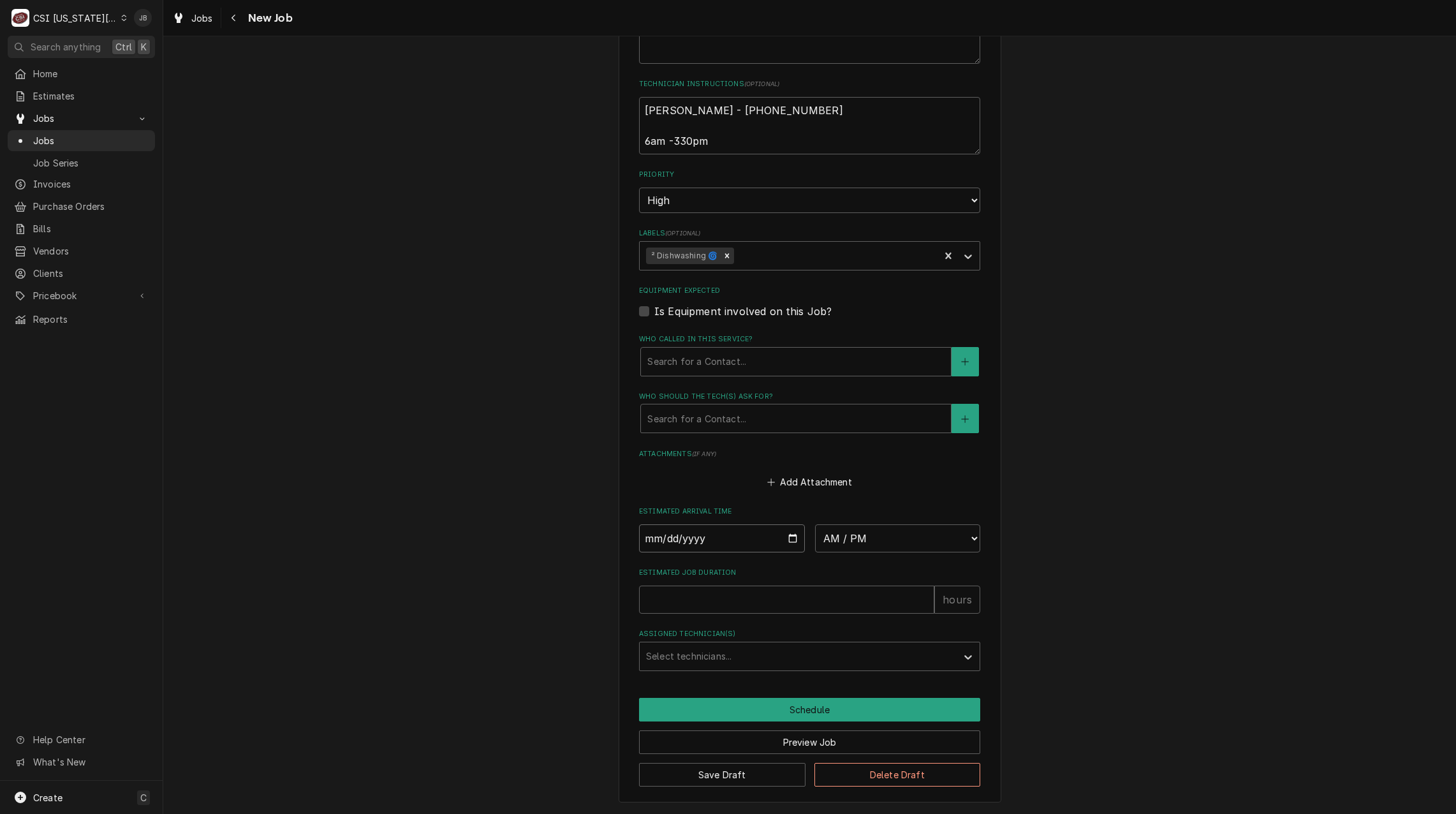
drag, startPoint x: 723, startPoint y: 547, endPoint x: 731, endPoint y: 547, distance: 8.0
click at [724, 547] on input "Date" at bounding box center [721, 538] width 166 height 28
click at [781, 541] on input "Date" at bounding box center [721, 538] width 166 height 28
click at [785, 540] on input "Date" at bounding box center [721, 538] width 166 height 28
type textarea "x"
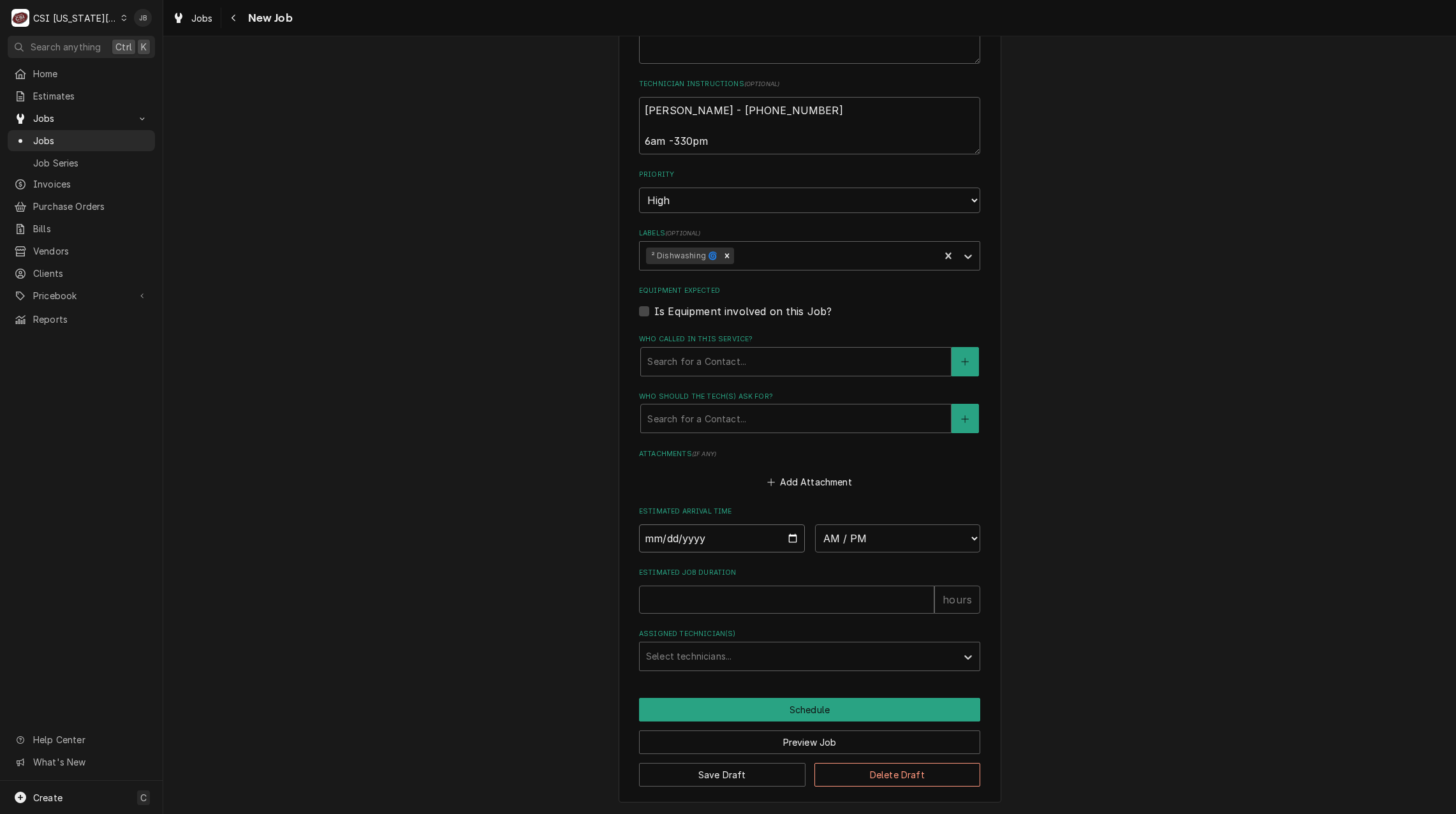
type input "[DATE]"
click at [922, 540] on select "AM / PM 6:00 AM 6:15 AM 6:30 AM 6:45 AM 7:00 AM 7:15 AM 7:30 AM 7:45 AM 8:00 AM…" at bounding box center [898, 538] width 166 height 28
type textarea "x"
select select "09:00:00"
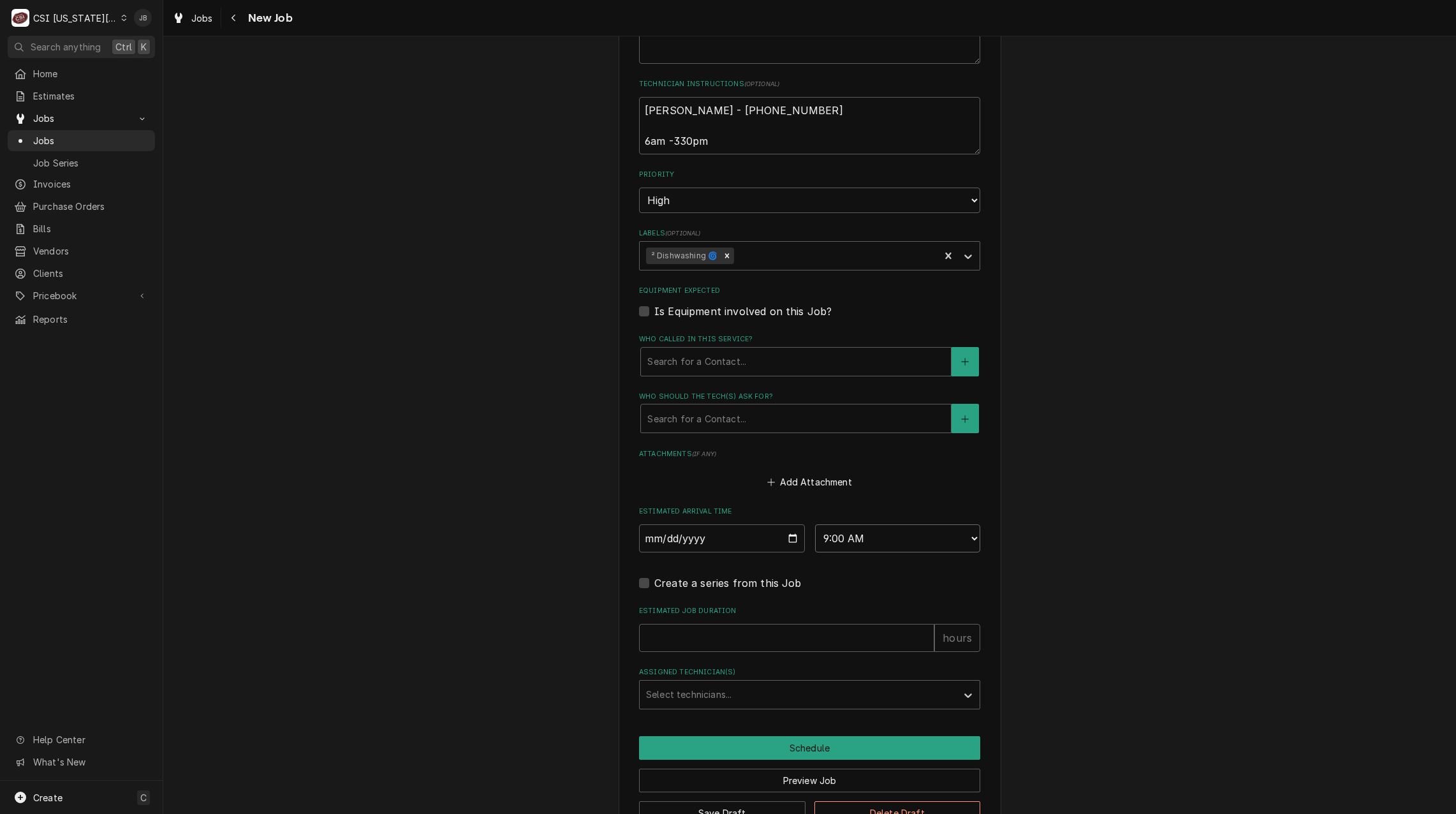
type textarea "x"
click at [863, 541] on select "AM / PM 6:00 AM 6:15 AM 6:30 AM 6:45 AM 7:00 AM 7:15 AM 7:30 AM 7:45 AM 8:00 AM…" at bounding box center [898, 538] width 166 height 28
select select "11:00:00"
click at [815, 524] on select "AM / PM 6:00 AM 6:15 AM 6:30 AM 6:45 AM 7:00 AM 7:15 AM 7:30 AM 7:45 AM 8:00 AM…" at bounding box center [898, 538] width 166 height 28
click at [661, 630] on input "Estimated Job Duration" at bounding box center [786, 637] width 295 height 28
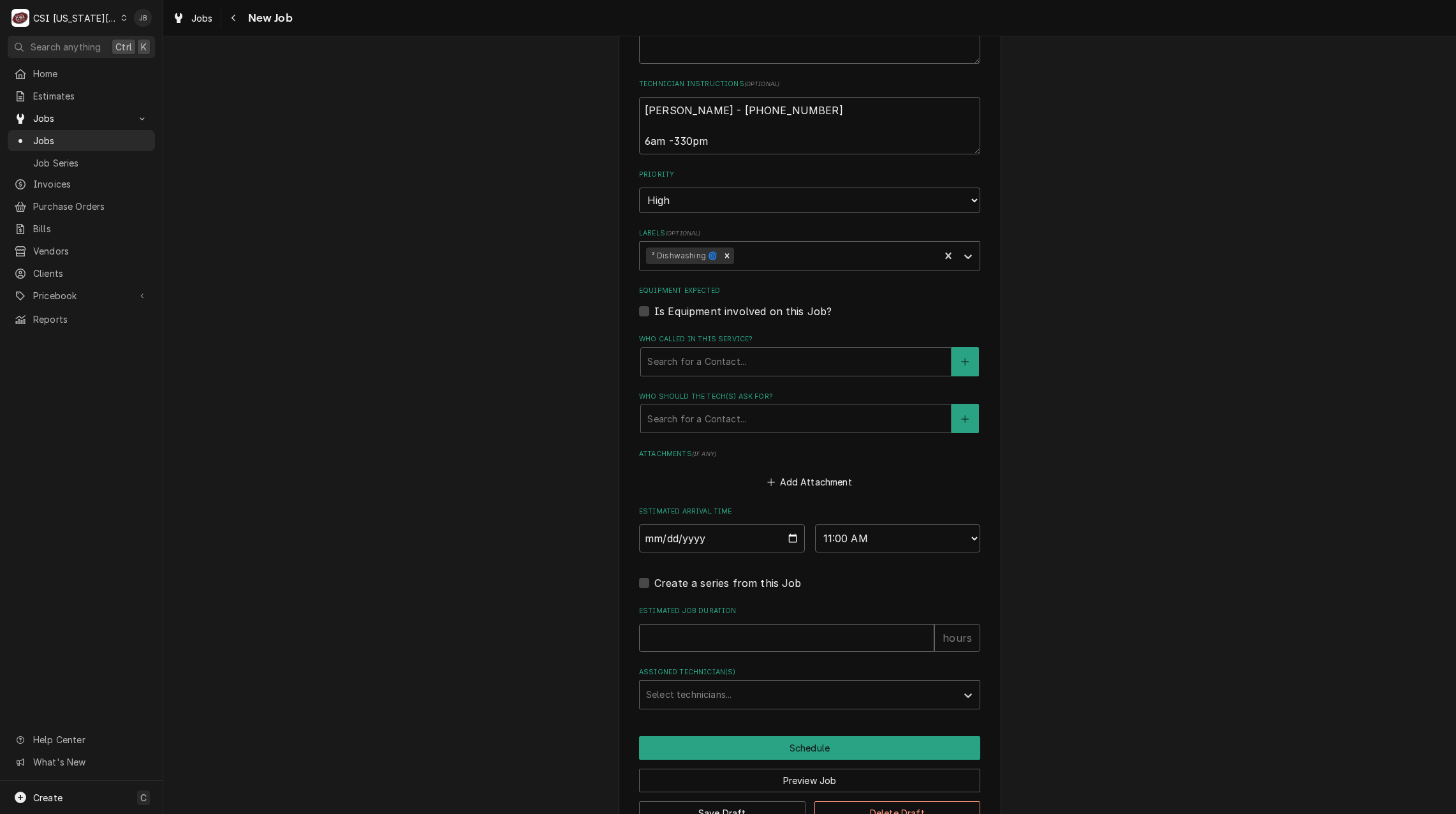
type textarea "x"
type input "3"
type textarea "x"
type input "3"
click at [639, 701] on div "Select technicians..." at bounding box center [798, 694] width 317 height 28
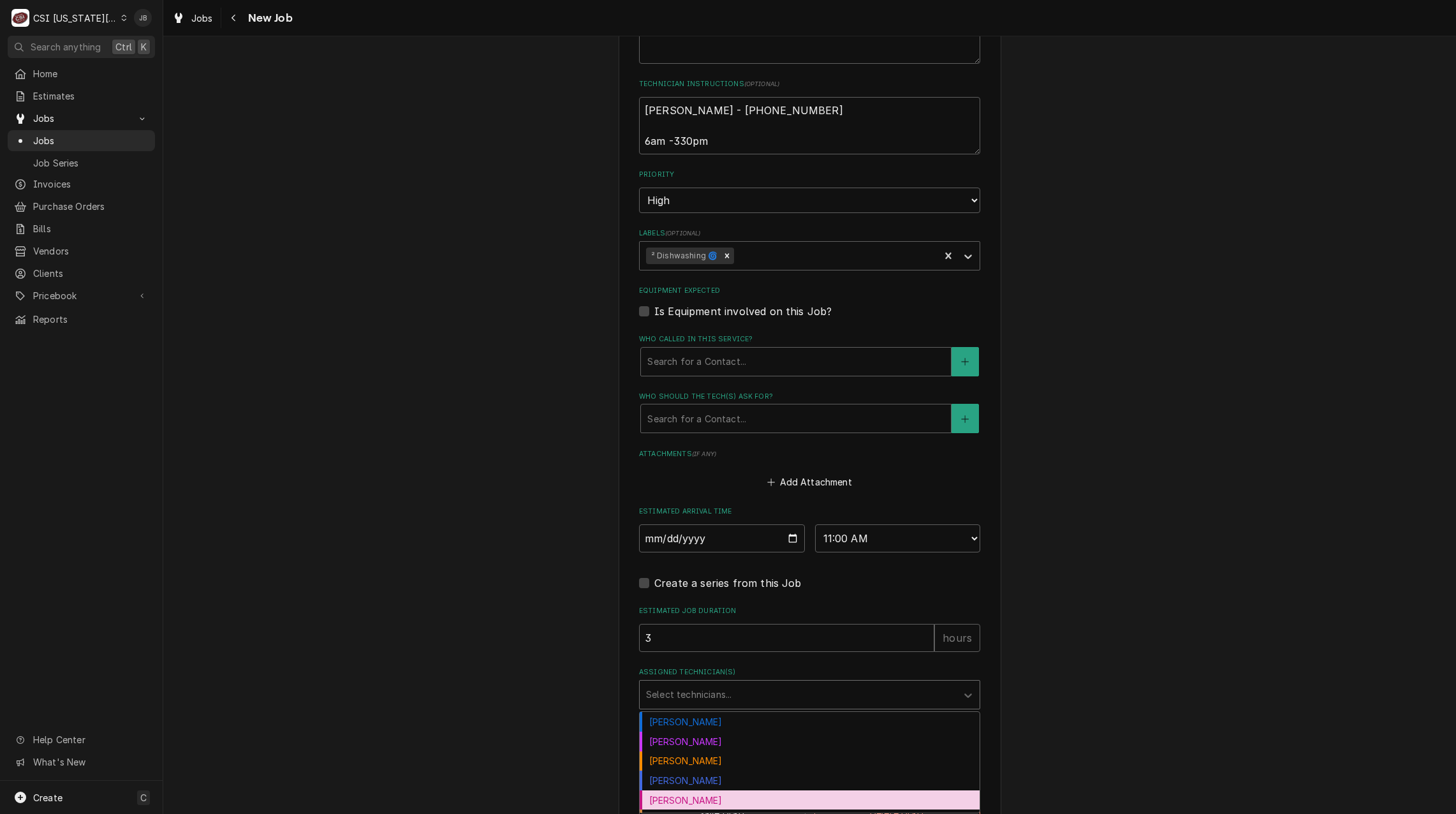
click at [710, 794] on div "[PERSON_NAME]" at bounding box center [809, 800] width 340 height 20
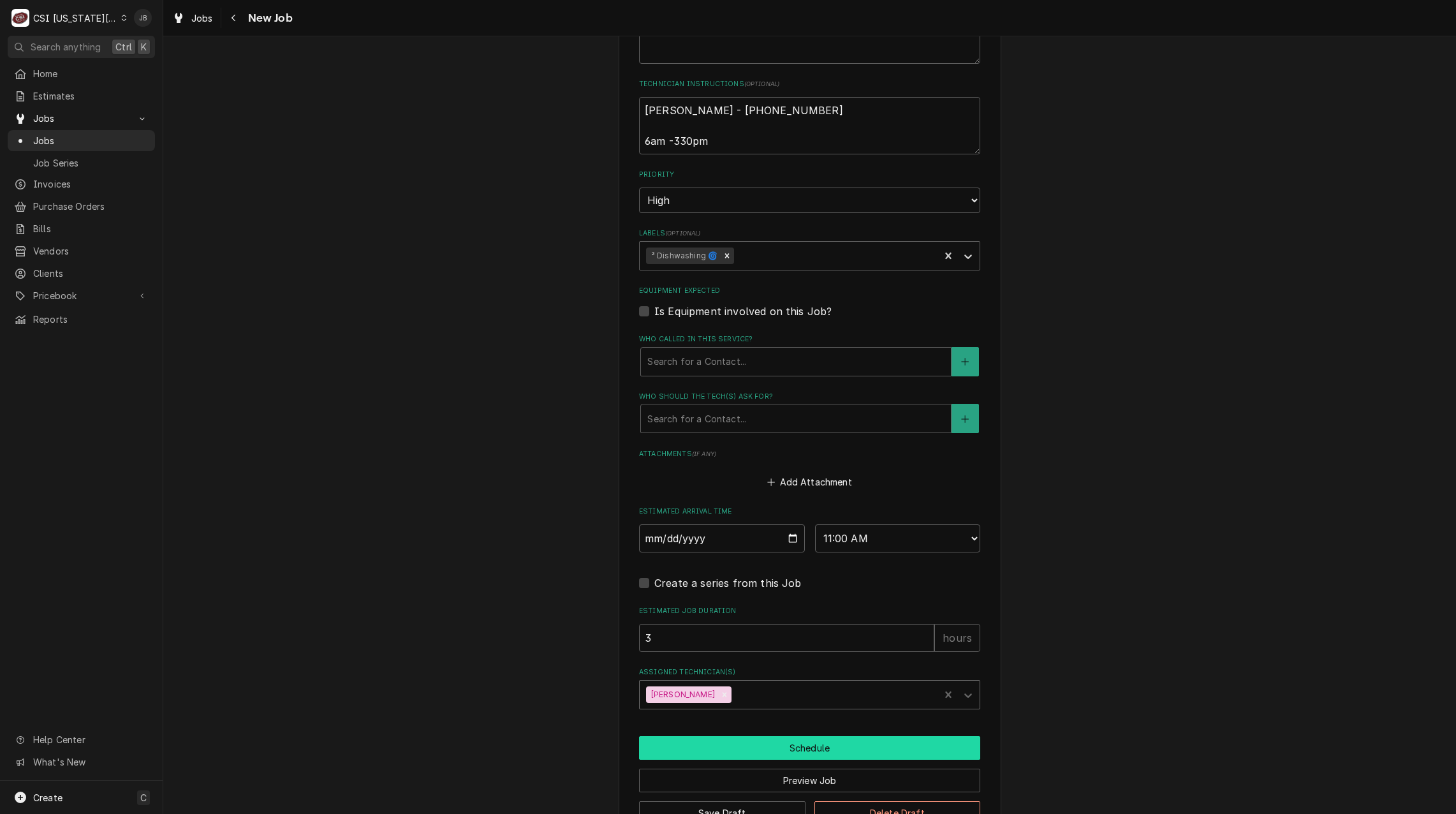
click at [751, 749] on button "Schedule" at bounding box center [809, 747] width 341 height 24
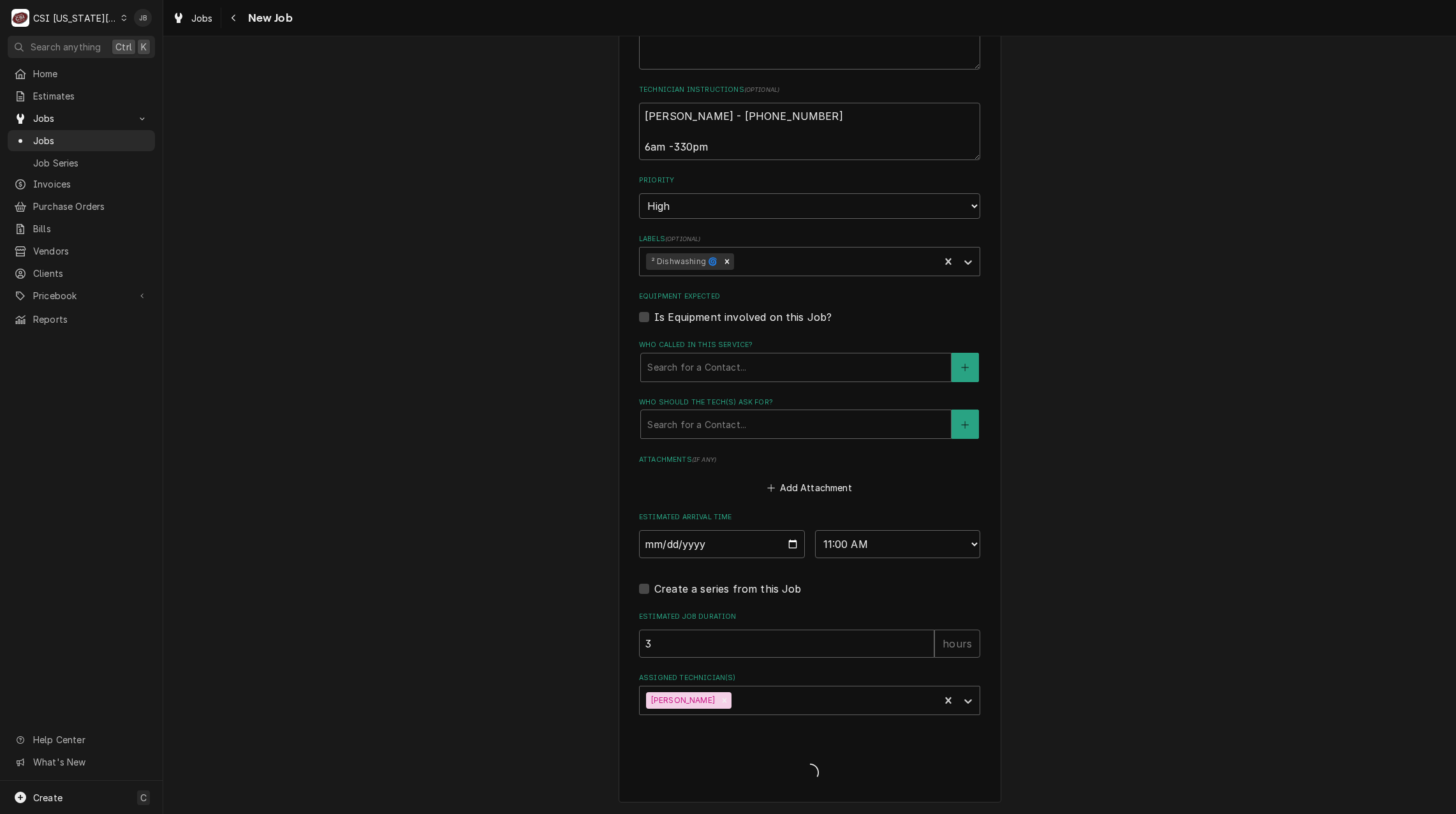
type textarea "x"
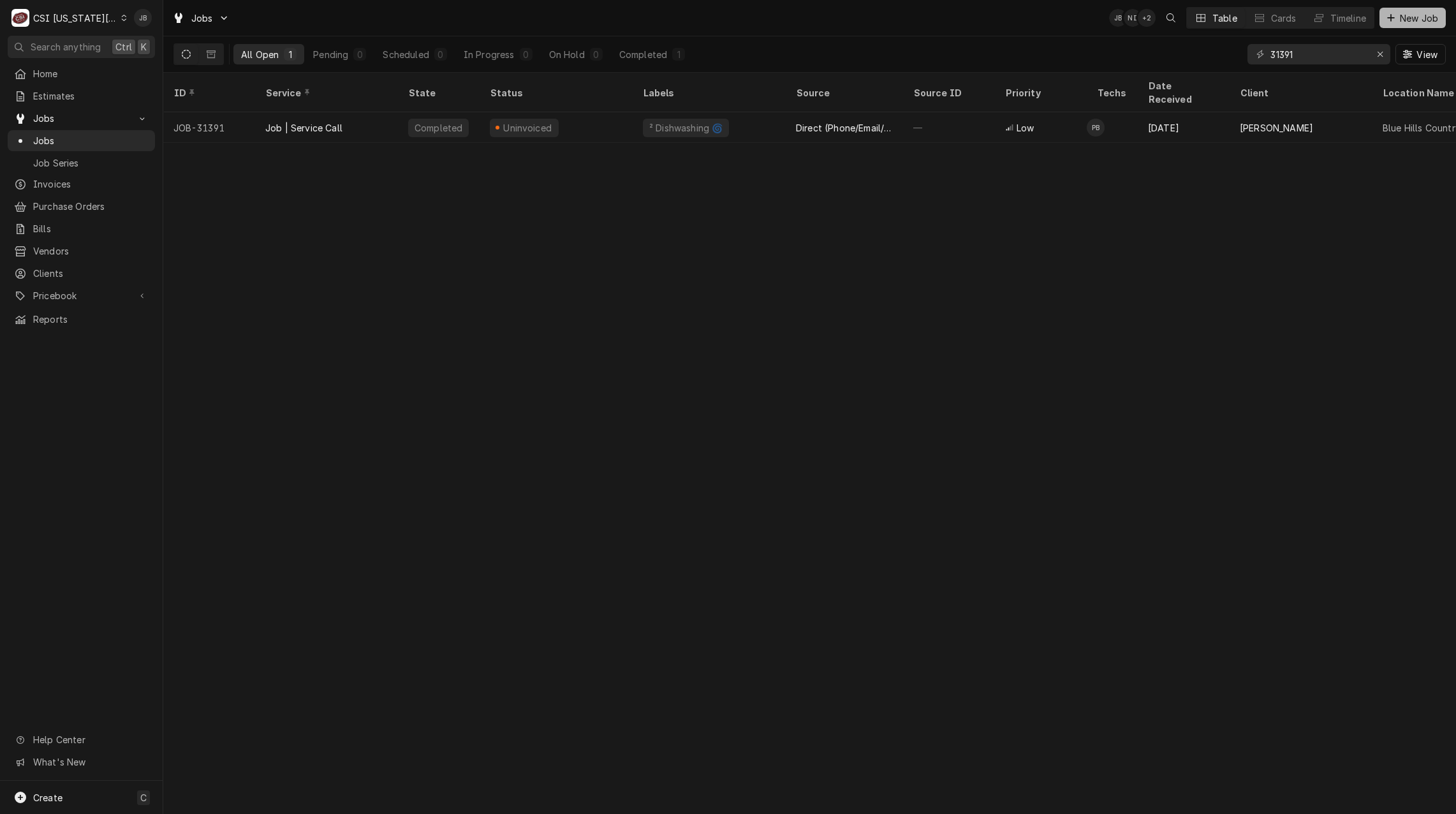
drag, startPoint x: 1399, startPoint y: 15, endPoint x: 1393, endPoint y: 17, distance: 6.3
click at [1400, 15] on span "New Job" at bounding box center [1419, 18] width 43 height 14
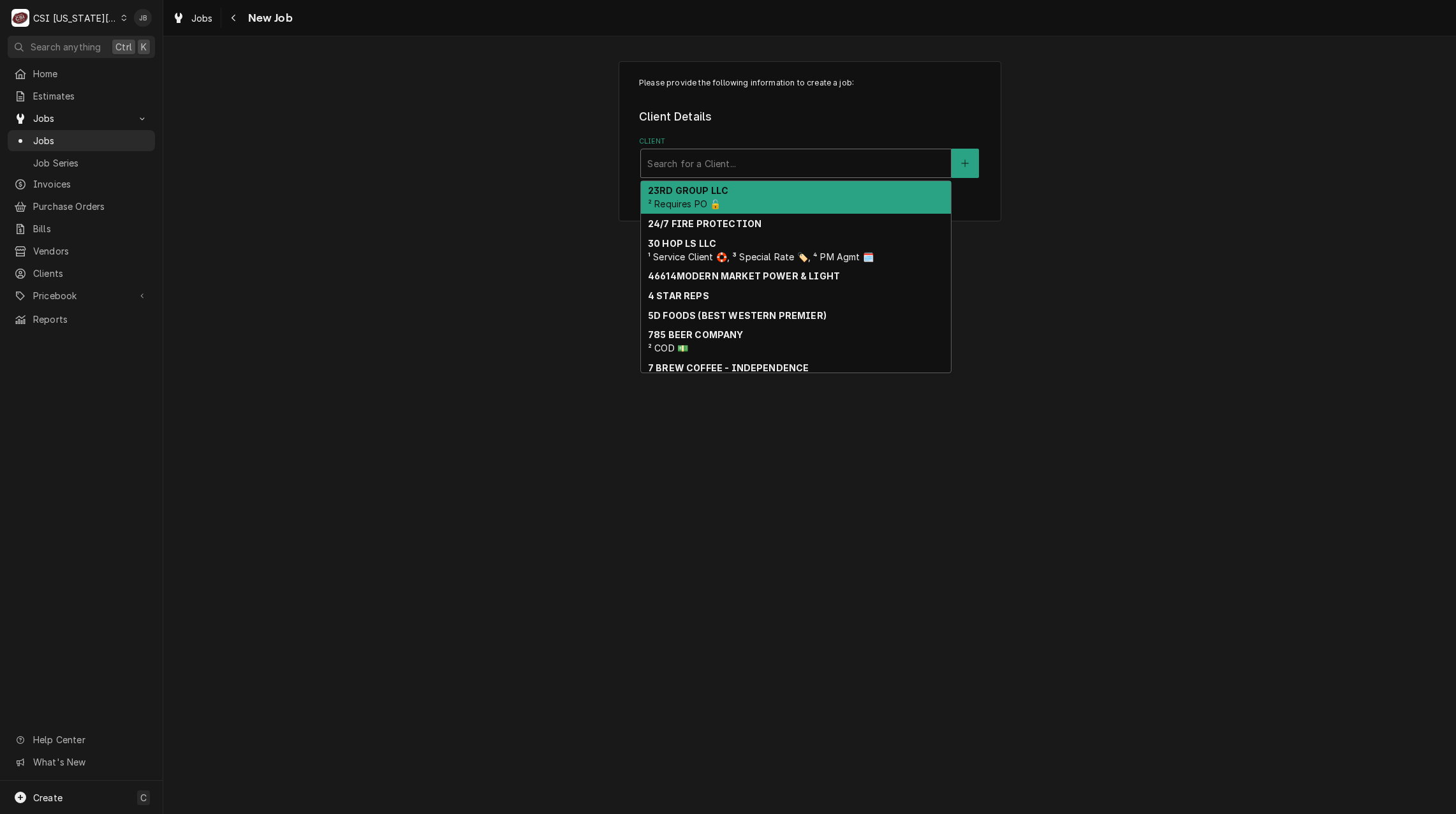
click at [709, 162] on div "Client" at bounding box center [796, 163] width 297 height 23
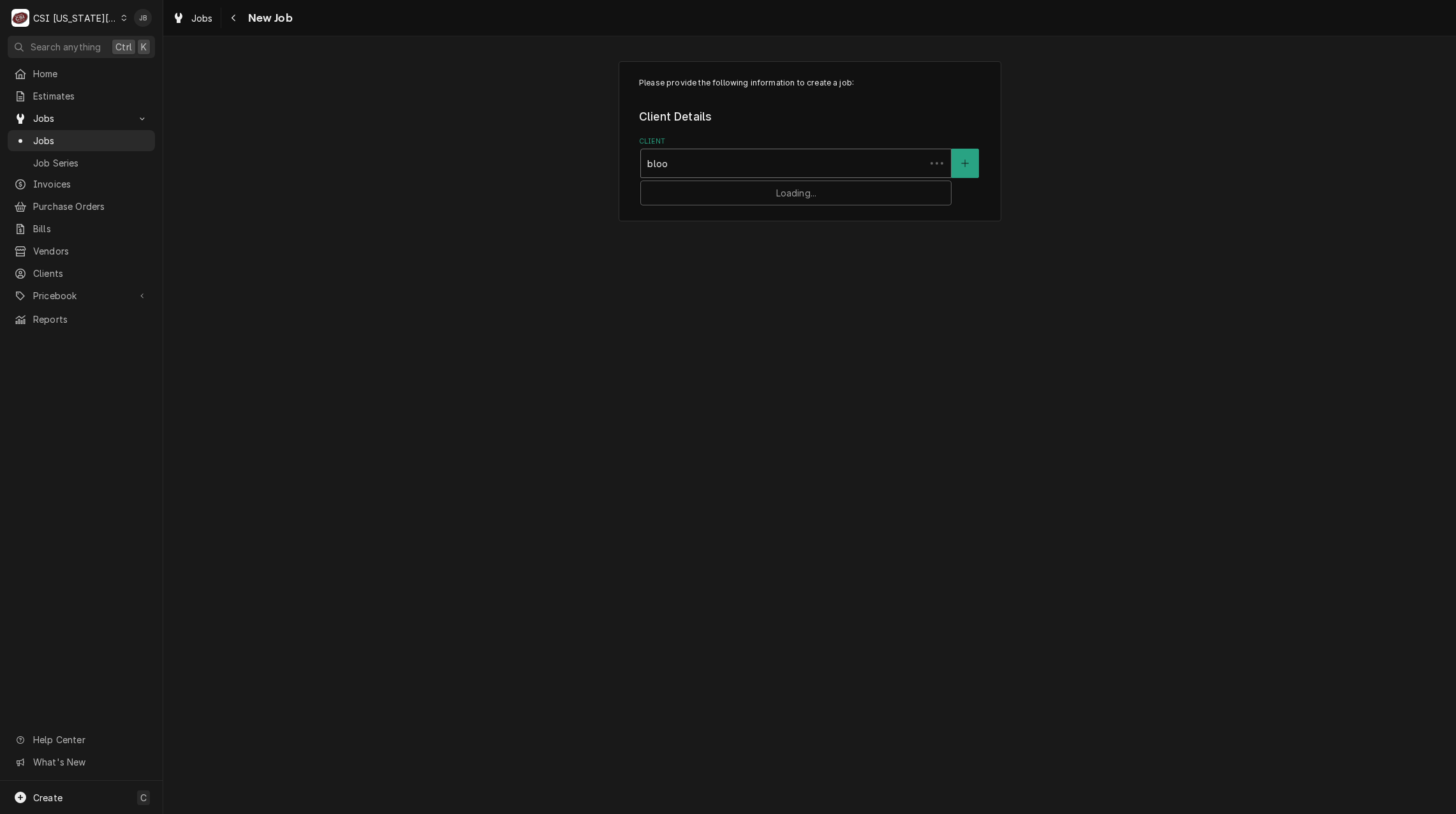
type input "bloom"
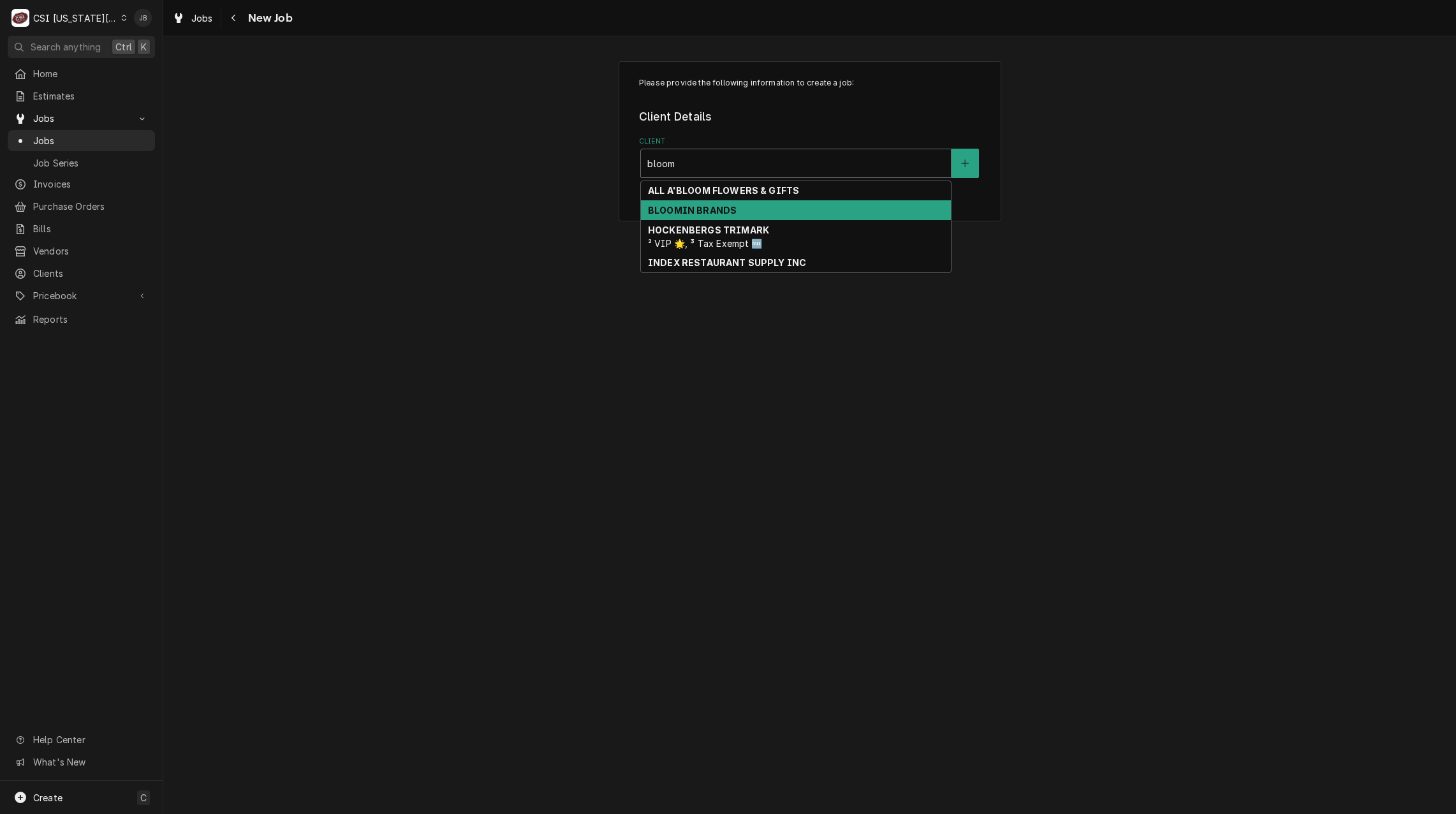
click at [728, 212] on strong "BLOOMIN BRANDS" at bounding box center [692, 210] width 89 height 11
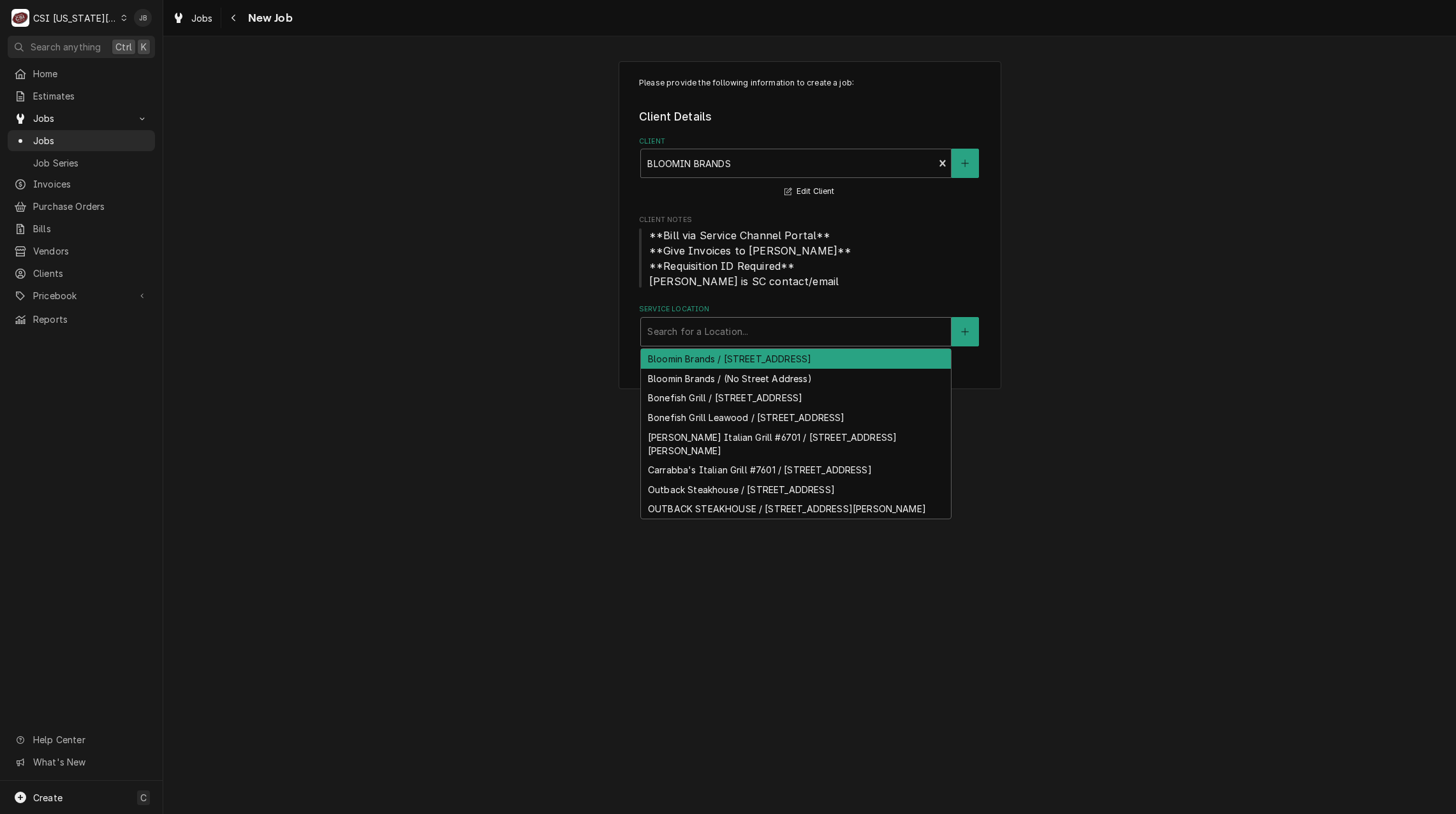
click at [682, 339] on div "Service Location" at bounding box center [796, 332] width 297 height 23
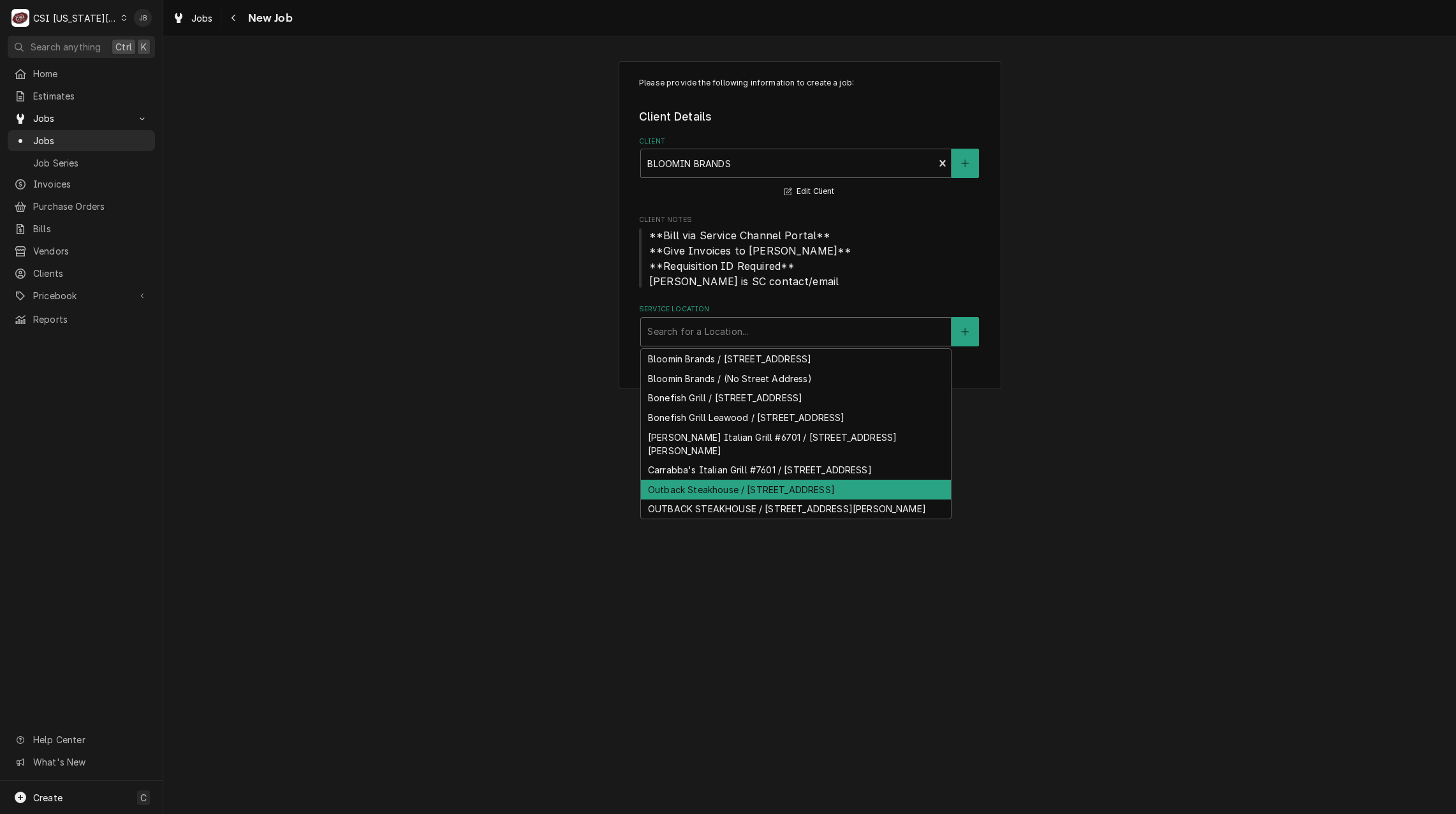
click at [869, 500] on div "Outback Steakhouse / [STREET_ADDRESS]" at bounding box center [796, 490] width 310 height 20
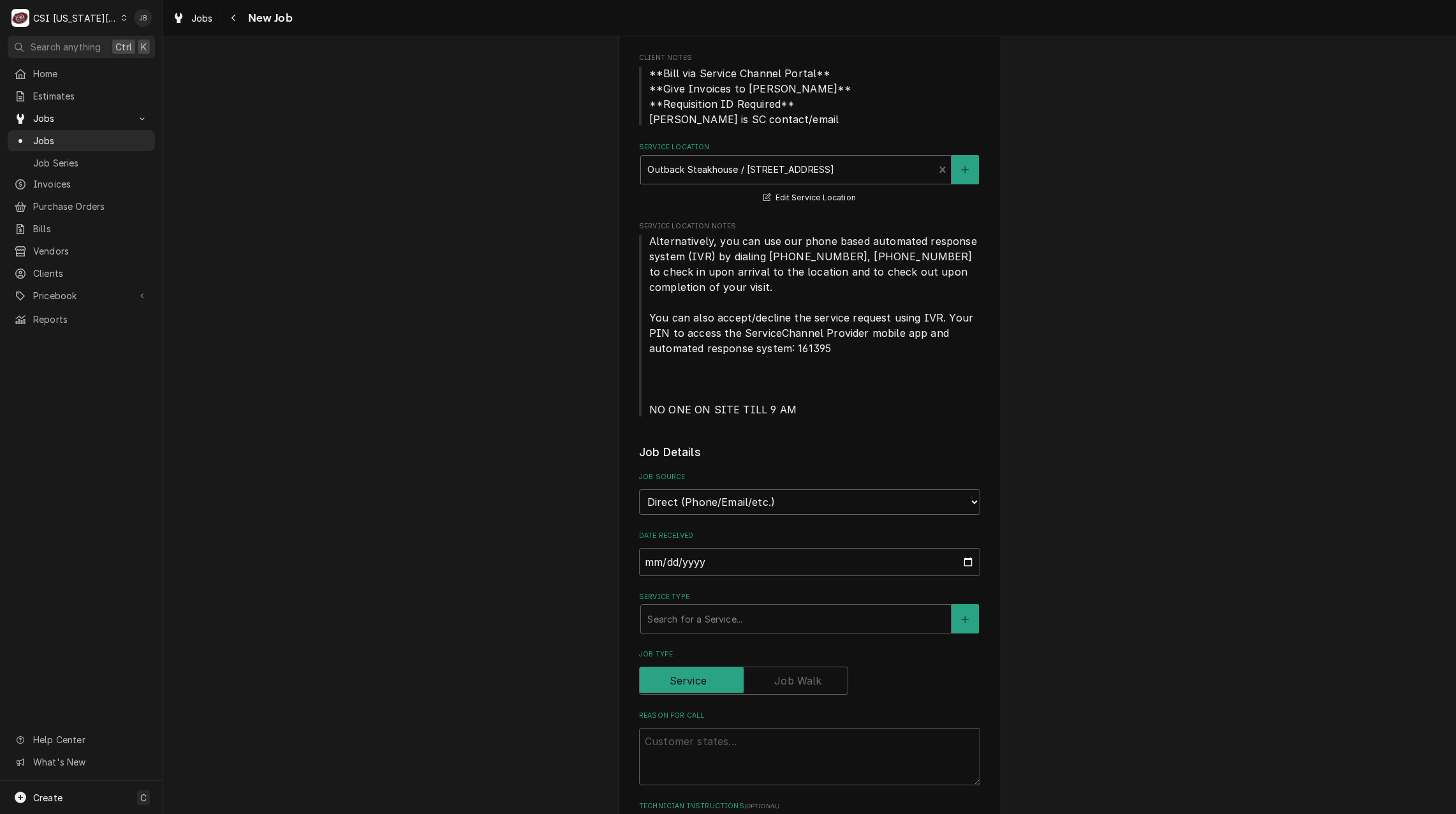
scroll to position [510, 0]
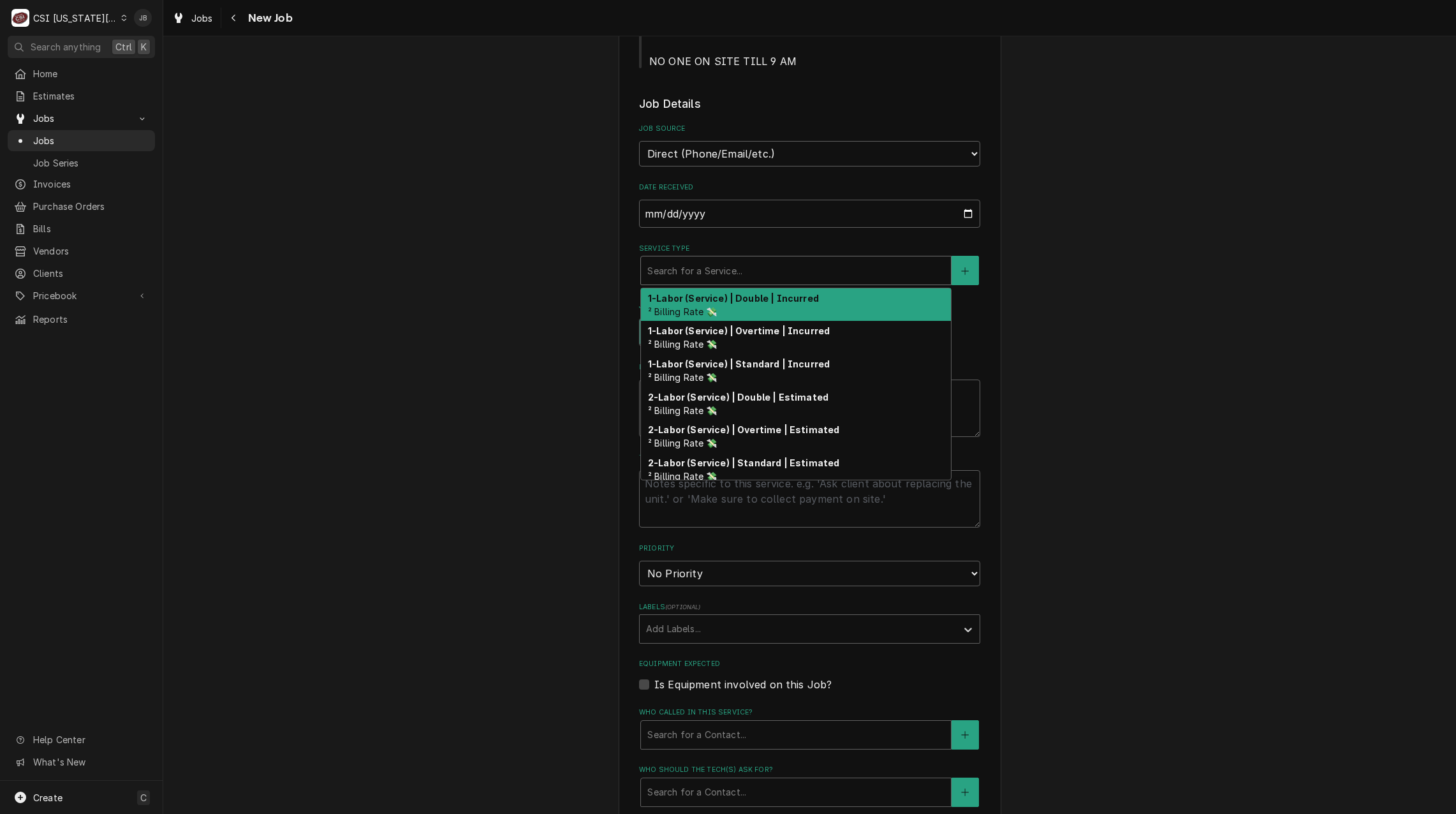
click at [710, 273] on div "Service Type" at bounding box center [796, 271] width 297 height 23
type textarea "x"
type input "j"
type textarea "x"
type input "jo"
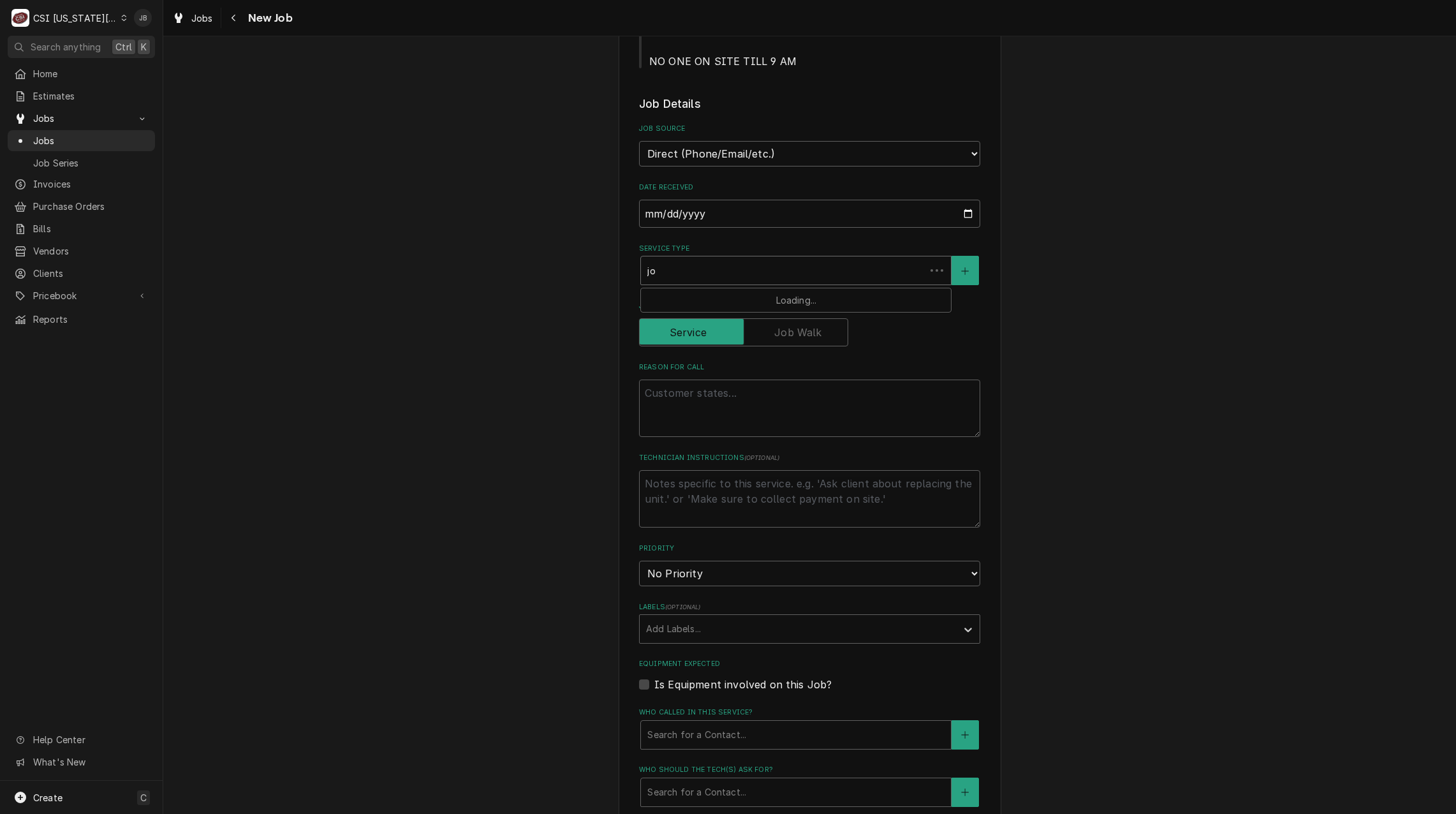
type textarea "x"
type input "job"
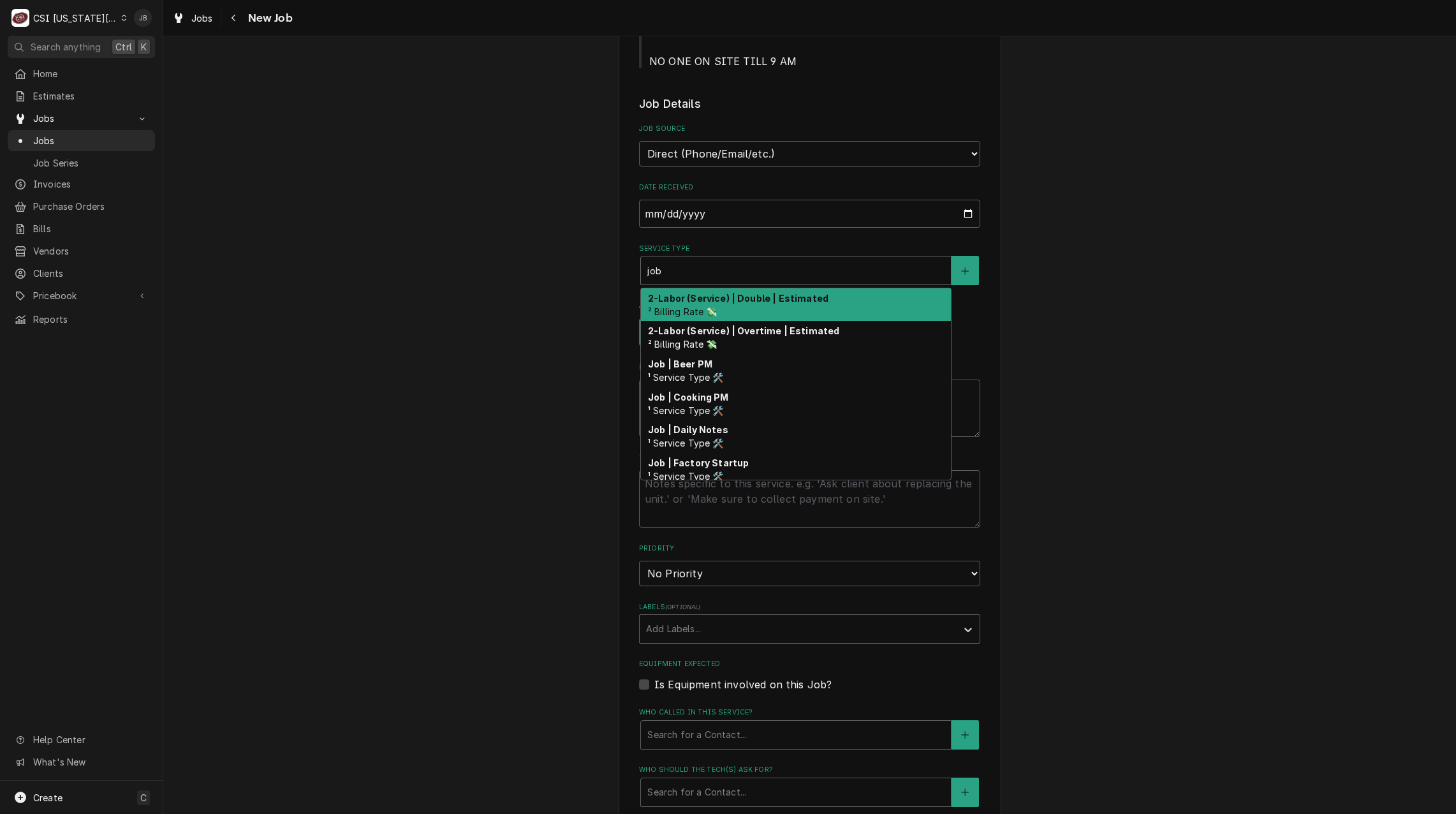
type textarea "x"
type input "job"
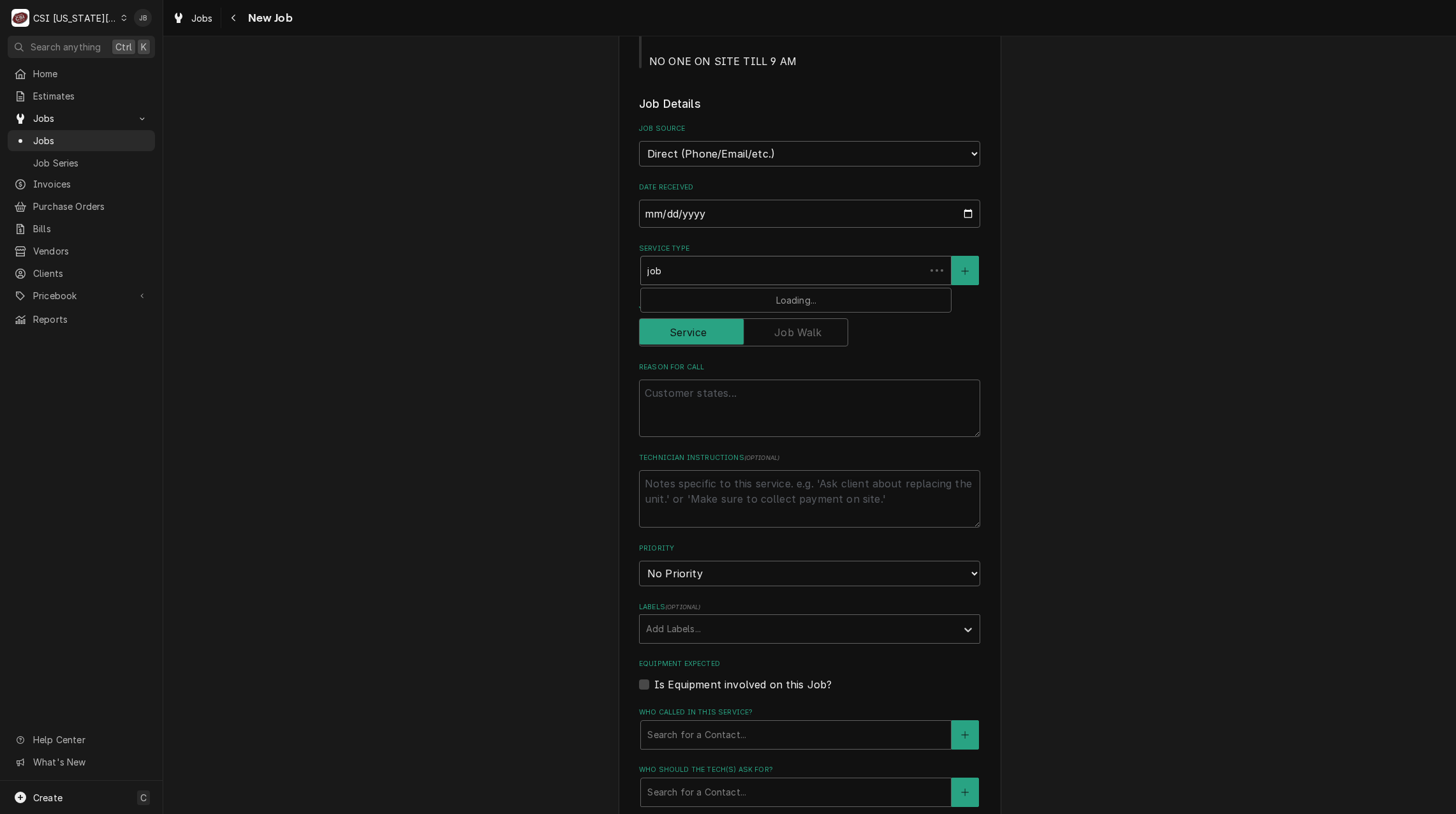
type textarea "x"
type input "job c"
type textarea "x"
type input "job ca"
type textarea "x"
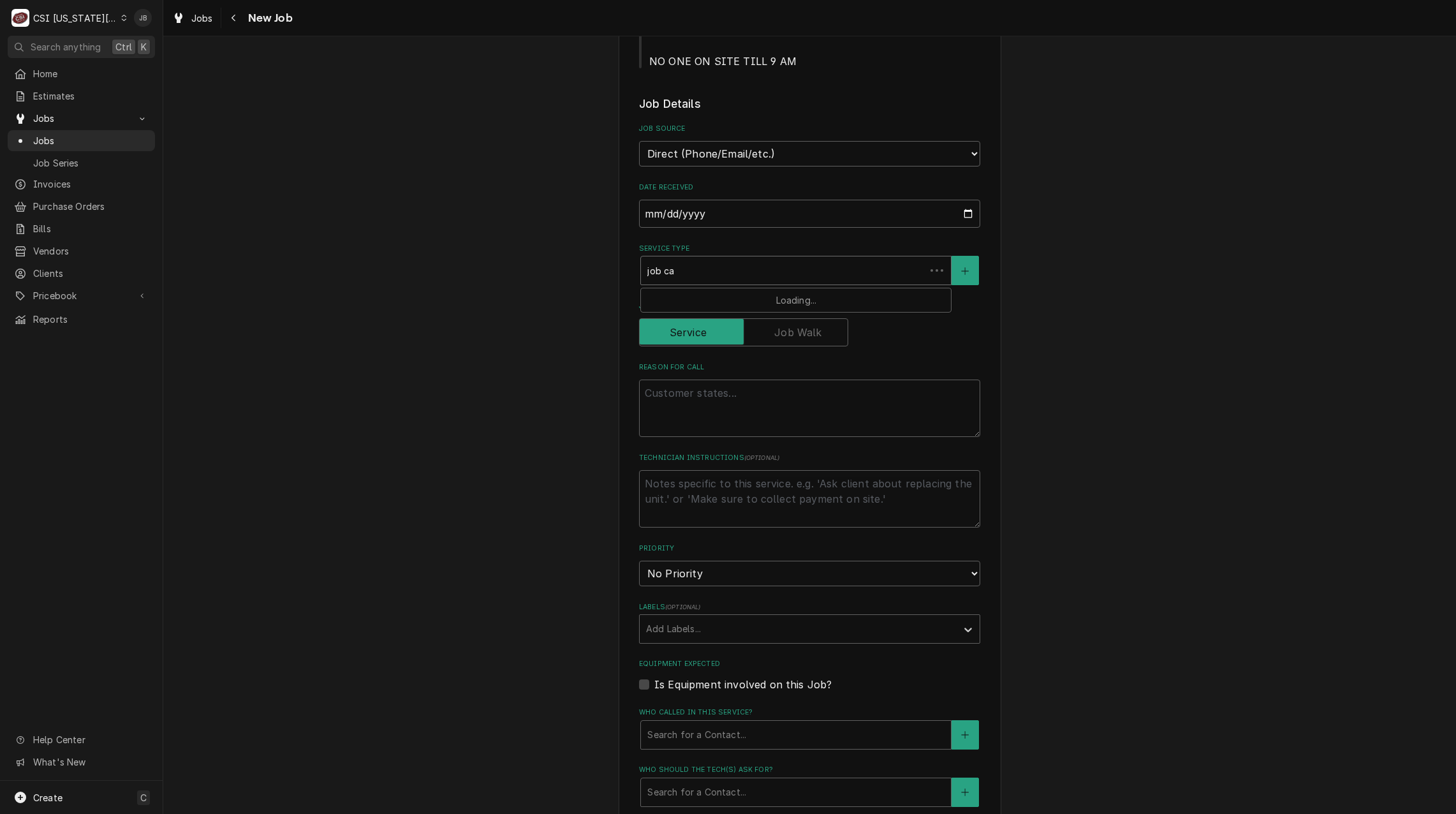
type input "job cal"
type textarea "x"
type input "job call"
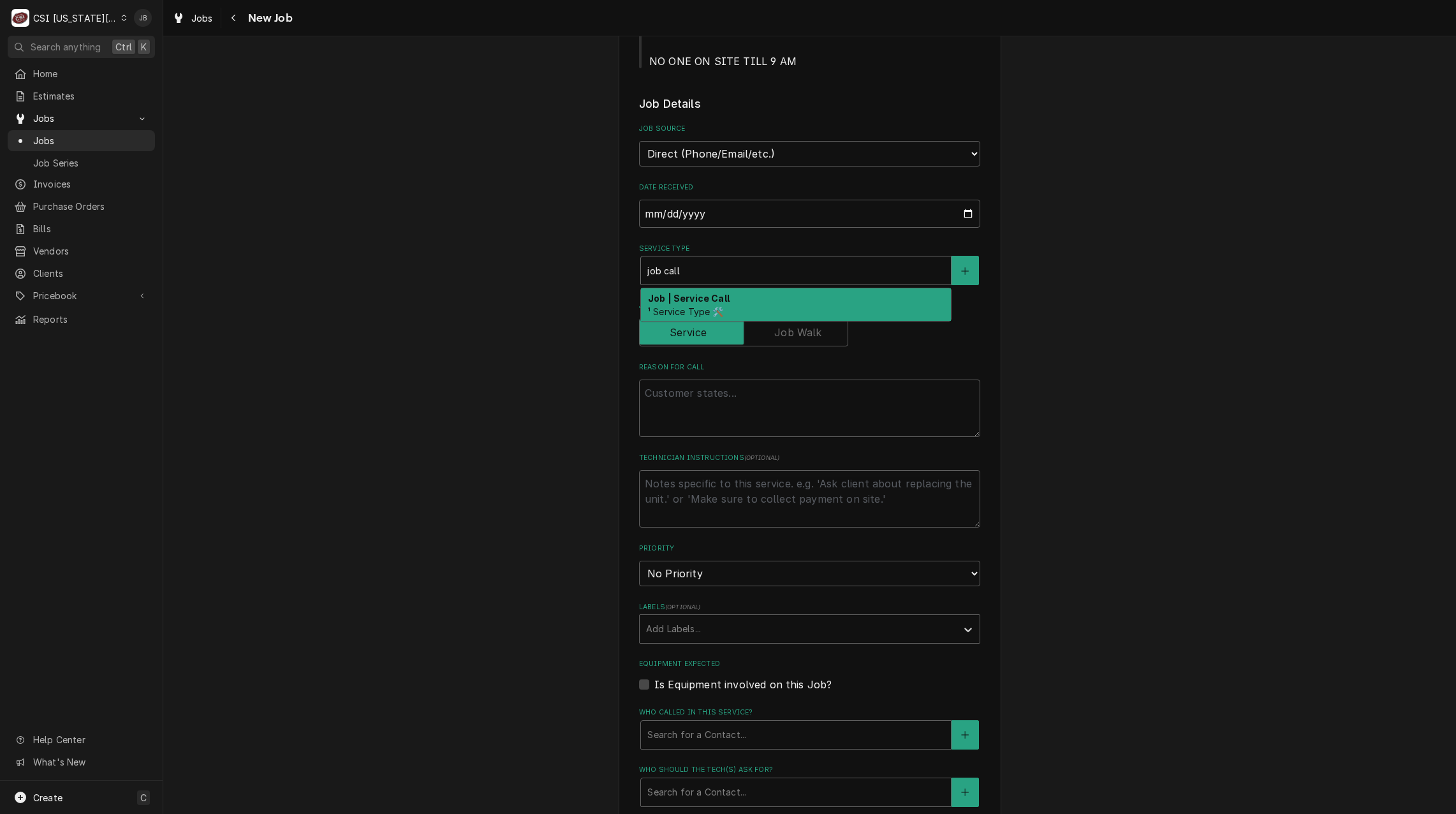
click at [705, 296] on strong "Job | Service Call" at bounding box center [689, 298] width 82 height 11
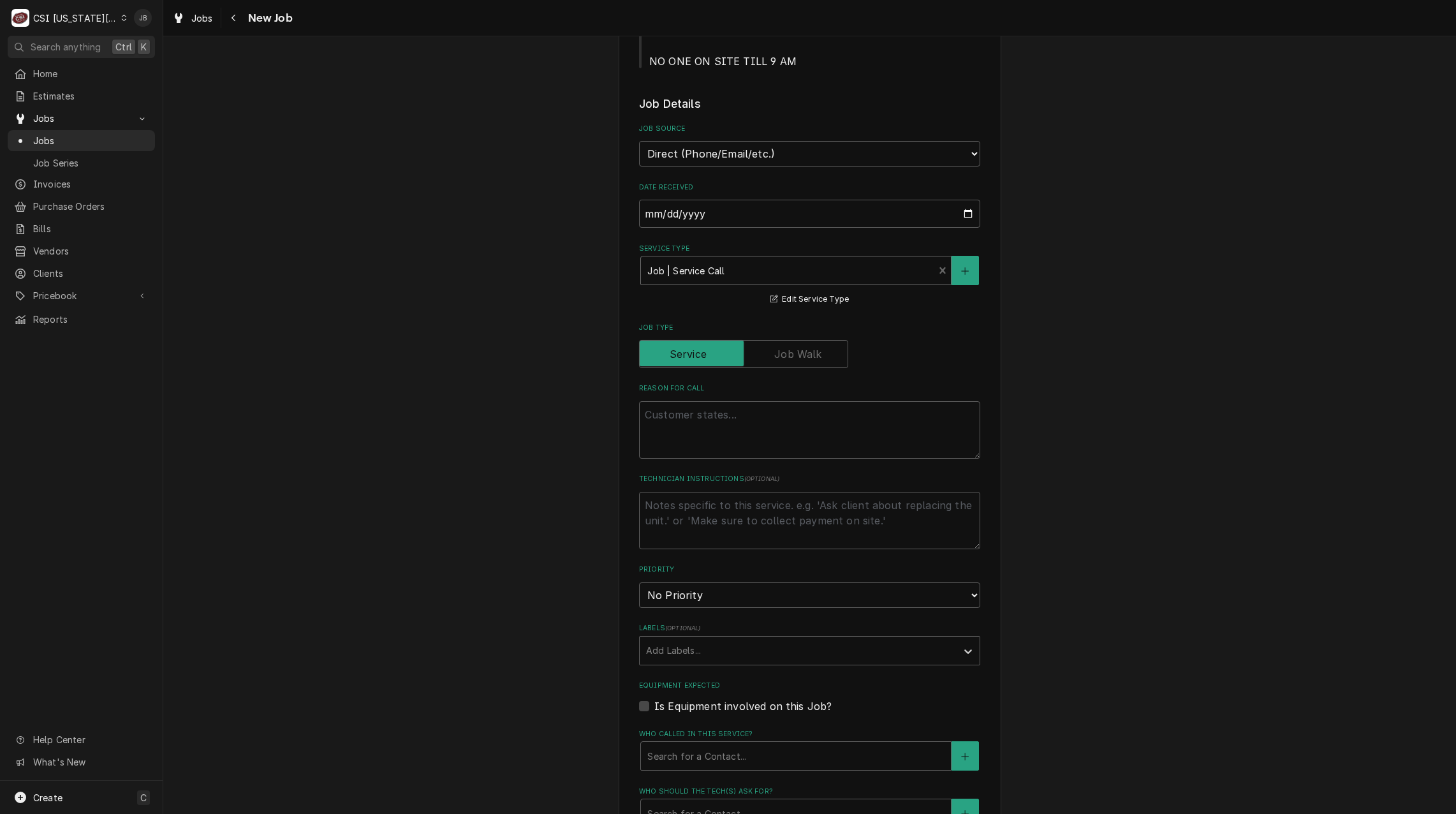
type textarea "x"
click at [695, 429] on textarea "Reason For Call" at bounding box center [809, 430] width 341 height 57
click at [819, 352] on input "Job Type" at bounding box center [743, 354] width 197 height 28
checkbox input "true"
click at [682, 423] on textarea "Reason For Call" at bounding box center [809, 430] width 341 height 57
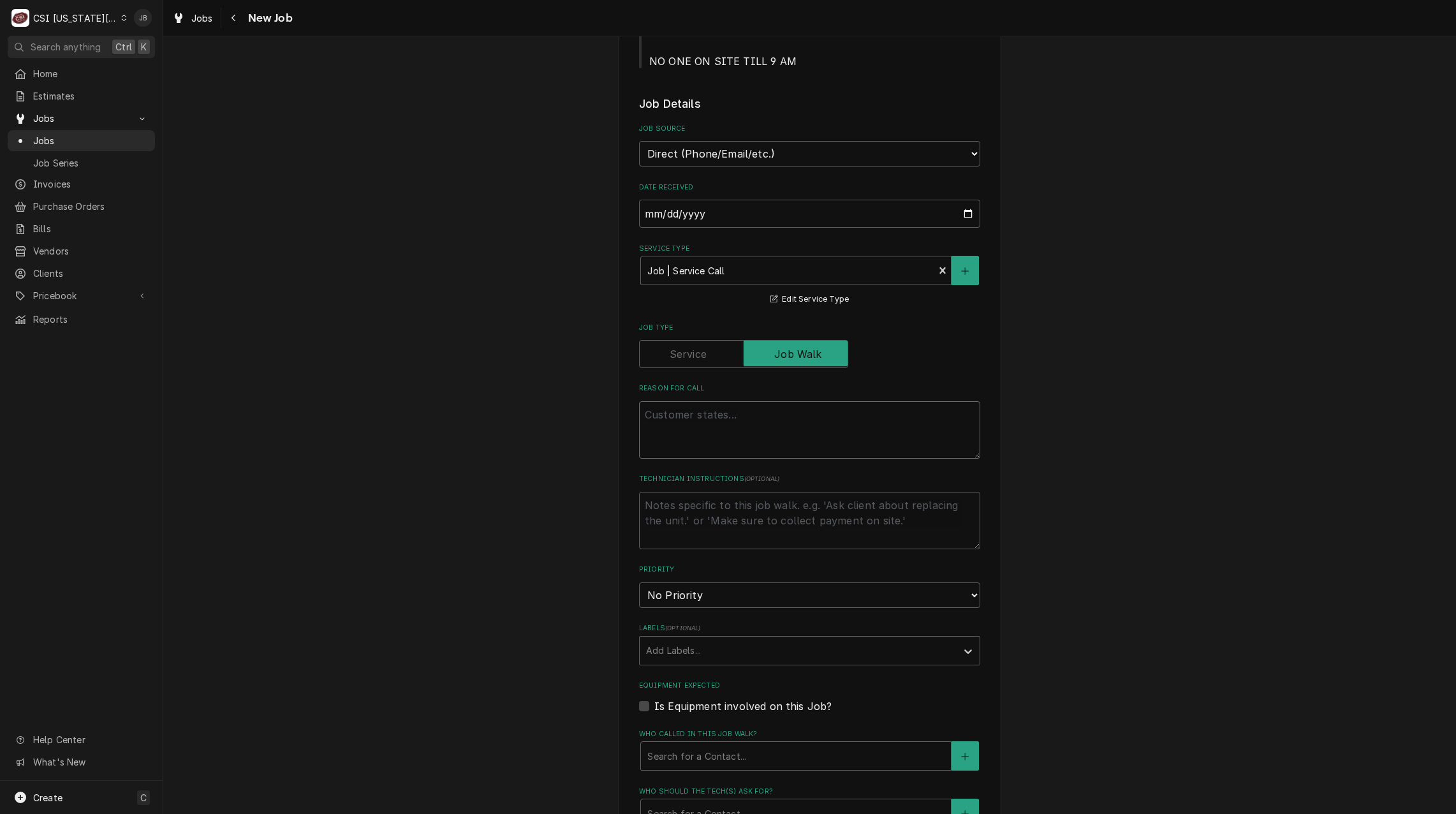
type textarea "x"
type textarea "J"
type textarea "x"
type textarea "Jo"
type textarea "x"
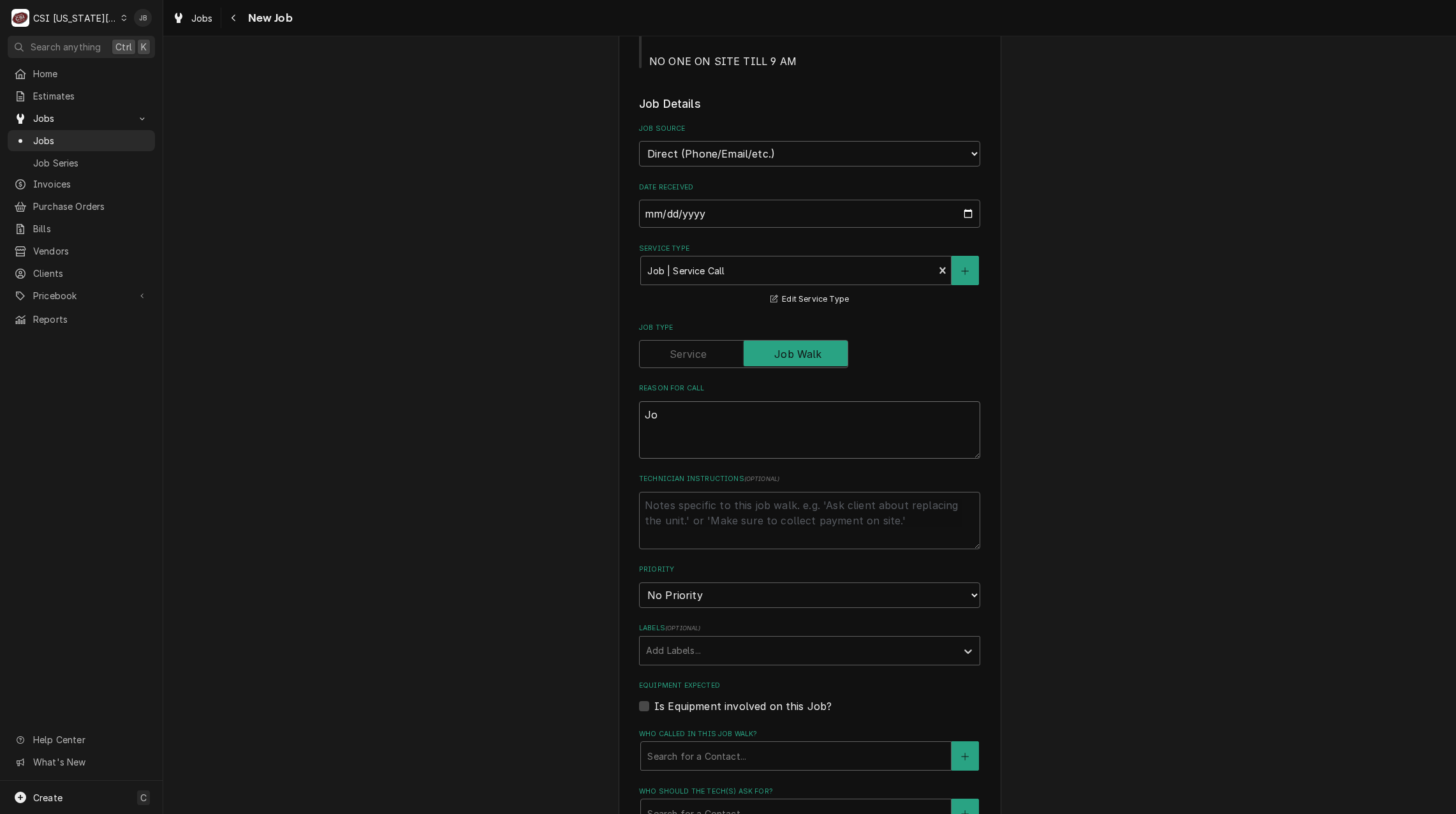
type textarea "Job"
type textarea "x"
type textarea "Job"
type textarea "x"
type textarea "Job w"
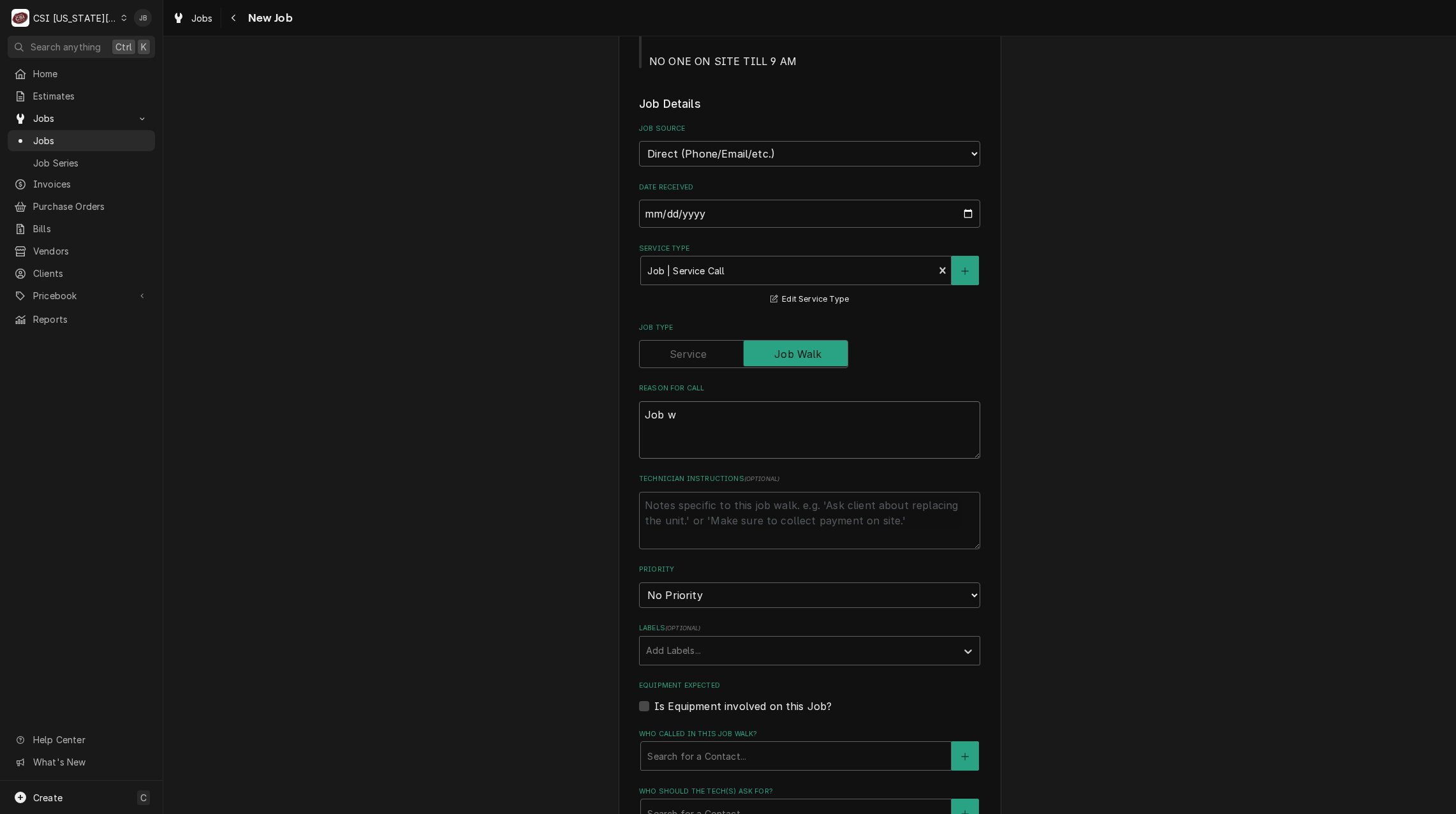
type textarea "x"
type textarea "Job wa"
type textarea "x"
type textarea "Job wal"
type textarea "x"
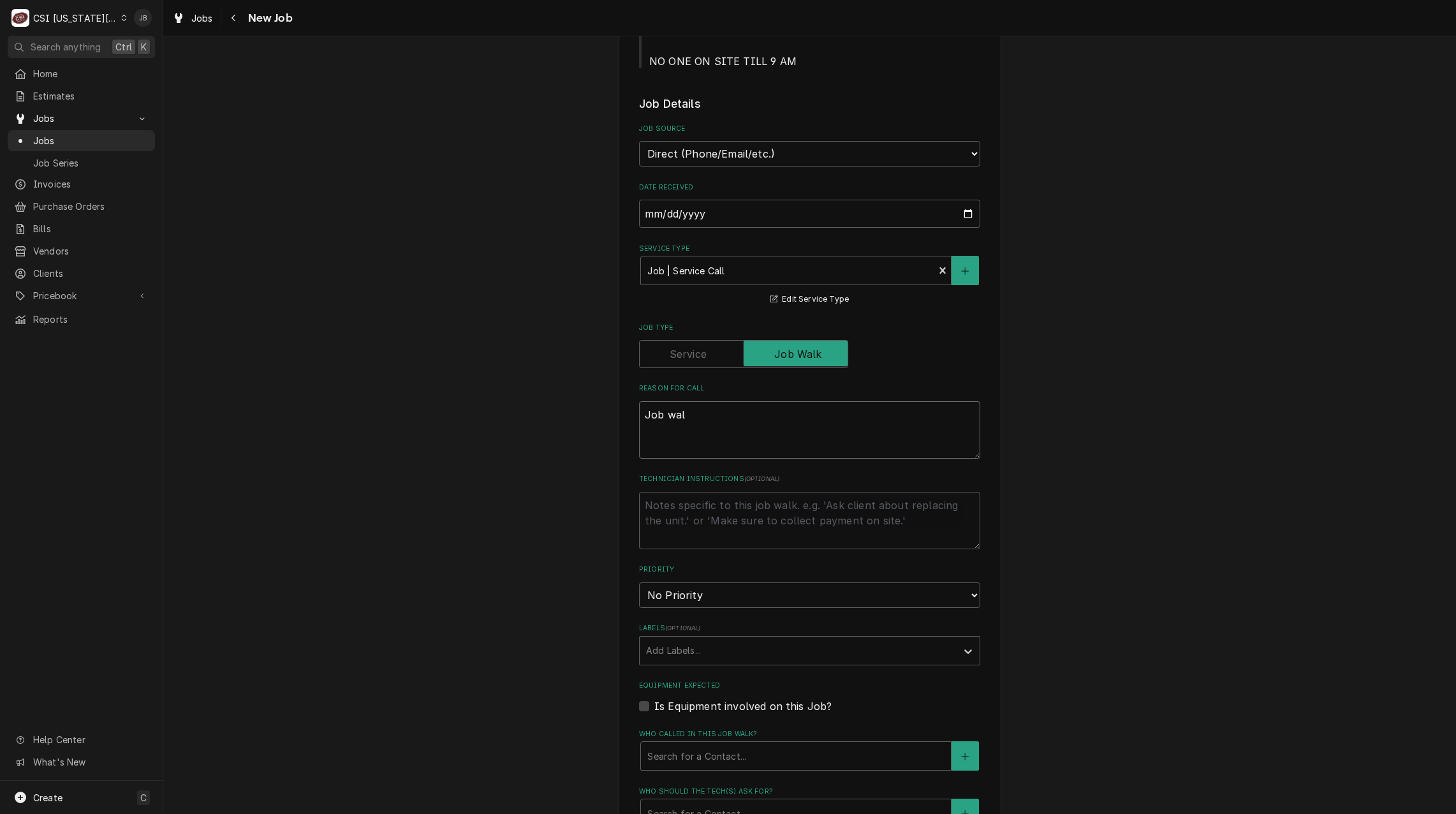
type textarea "Job walk"
type textarea "x"
type textarea "Job walk"
type textarea "x"
type textarea "Job walk t"
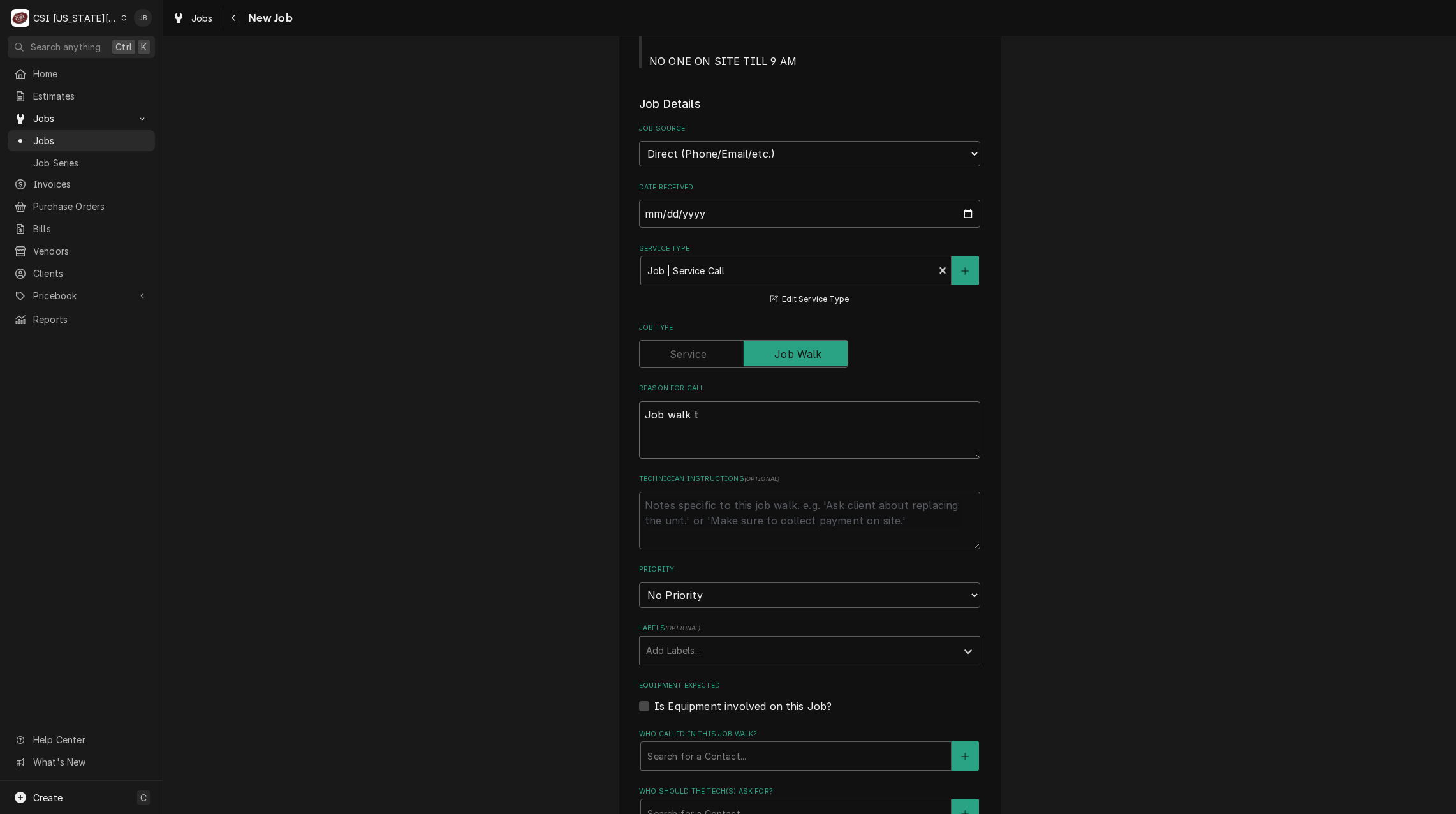
type textarea "x"
type textarea "Job walk to"
type textarea "x"
type textarea "Job walk to"
type textarea "x"
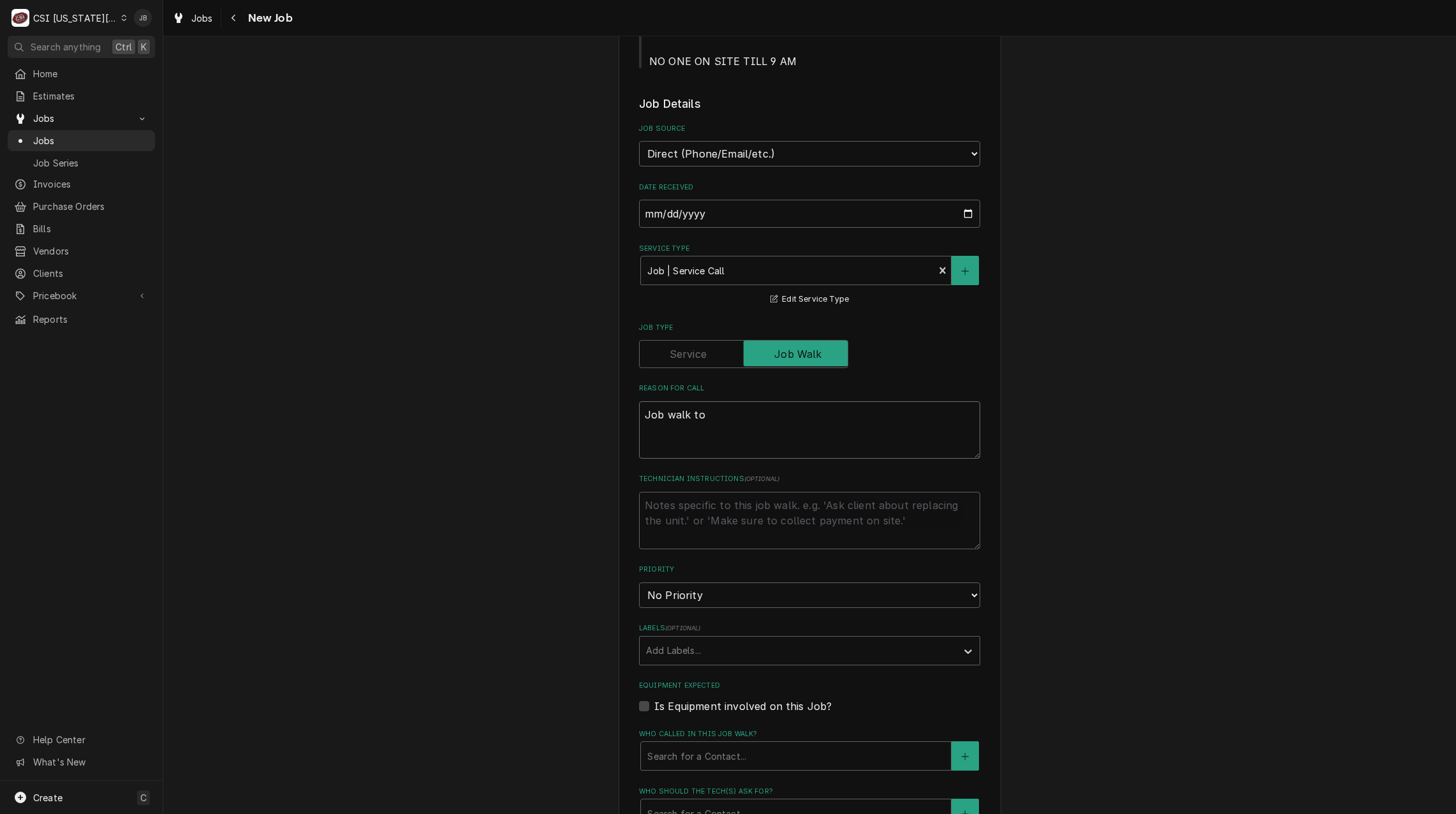
type textarea "Job walk to g"
type textarea "x"
type textarea "Job walk to ge"
type textarea "x"
type textarea "Job walk to gen"
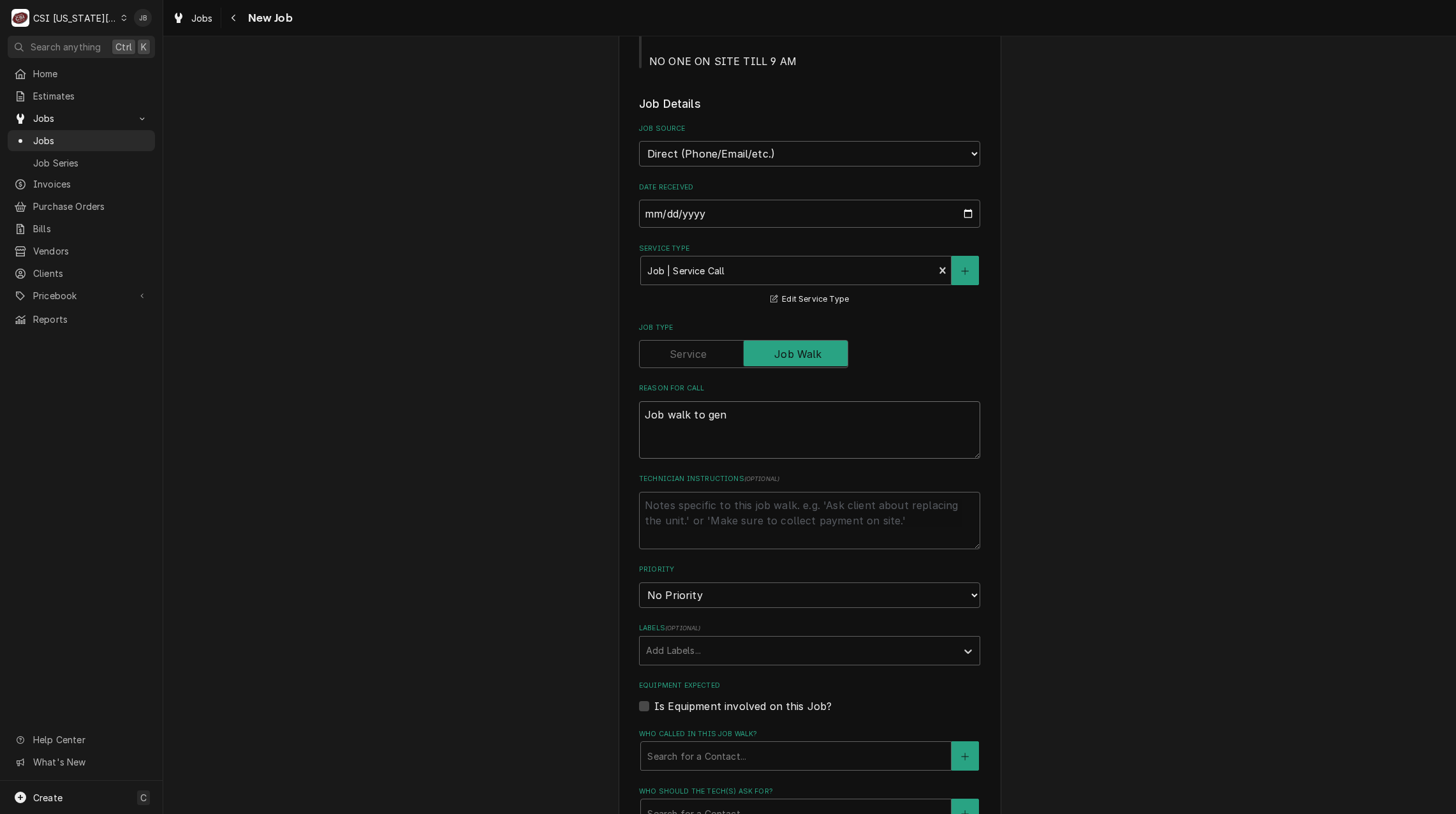
type textarea "x"
type textarea "Job walk to gene"
type textarea "x"
type textarea "Job walk to gener"
type textarea "x"
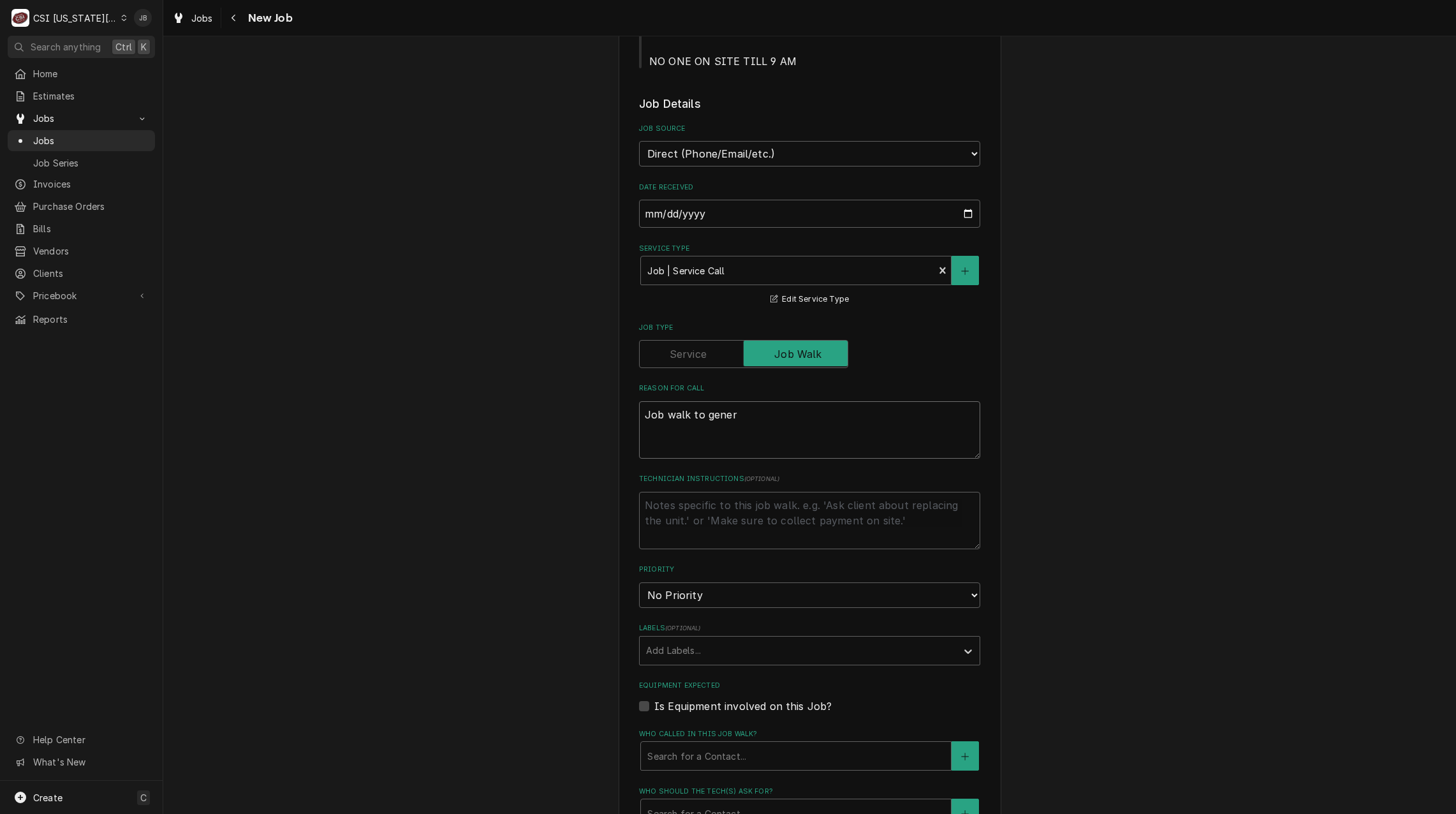
type textarea "Job walk to genera"
type textarea "x"
type textarea "Job walk to generat"
type textarea "x"
type textarea "Job walk to generate"
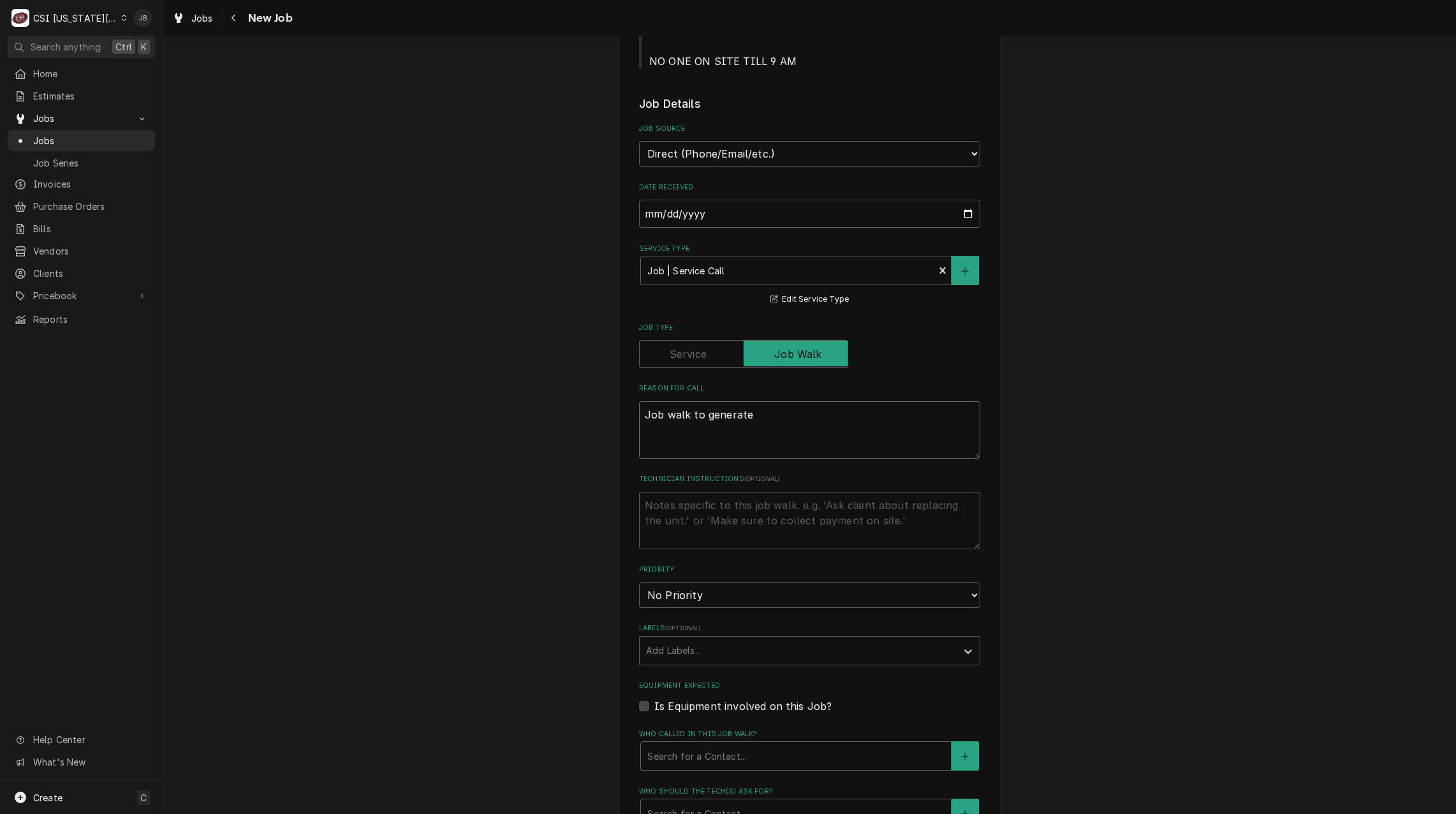
type textarea "x"
type textarea "Job walk to generate"
type textarea "x"
type textarea "Job walk to generate q"
type textarea "x"
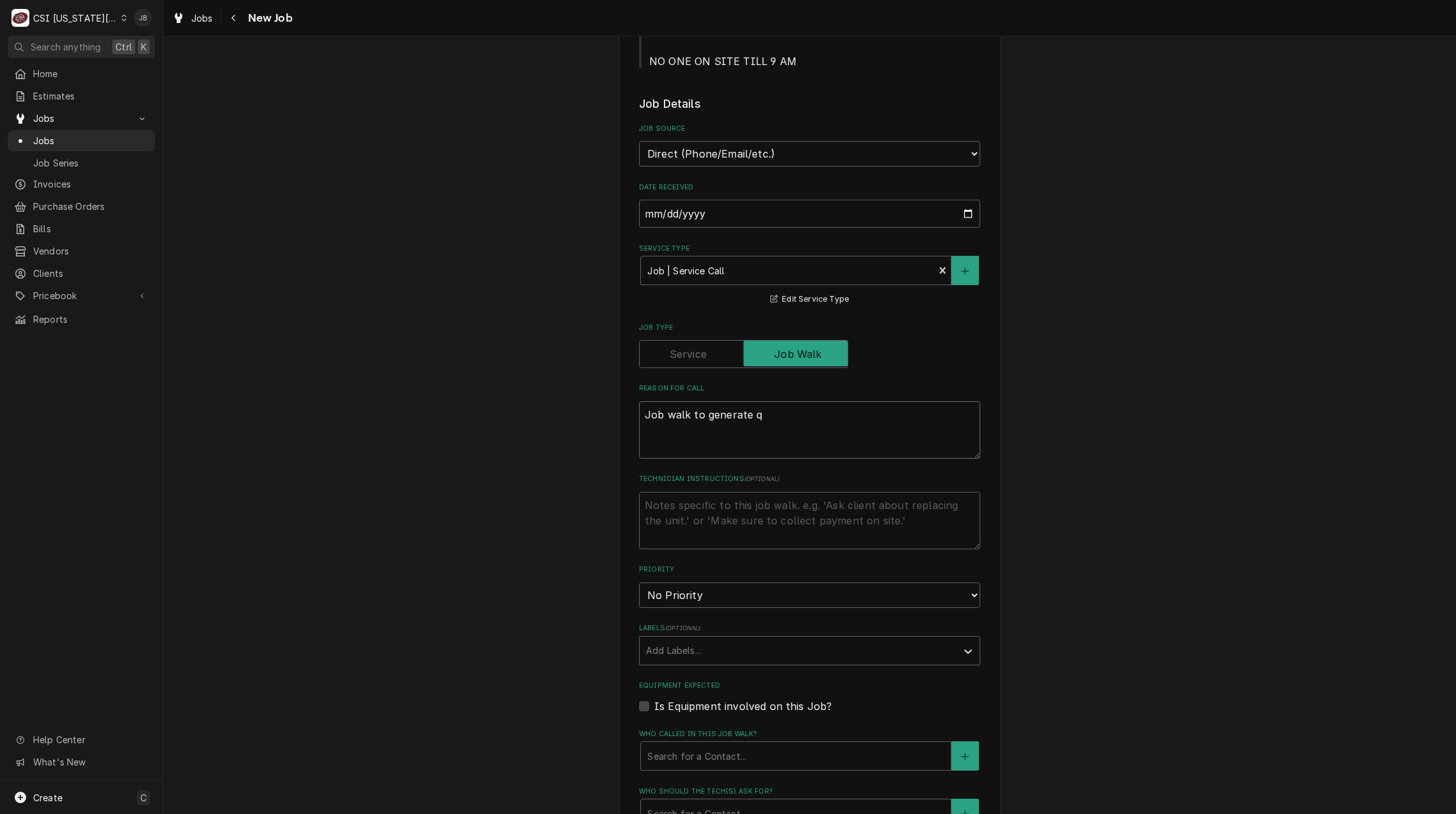
type textarea "Job walk to generate qu"
type textarea "x"
type textarea "Job walk to generate qut"
type textarea "x"
type textarea "Job walk to generate qu"
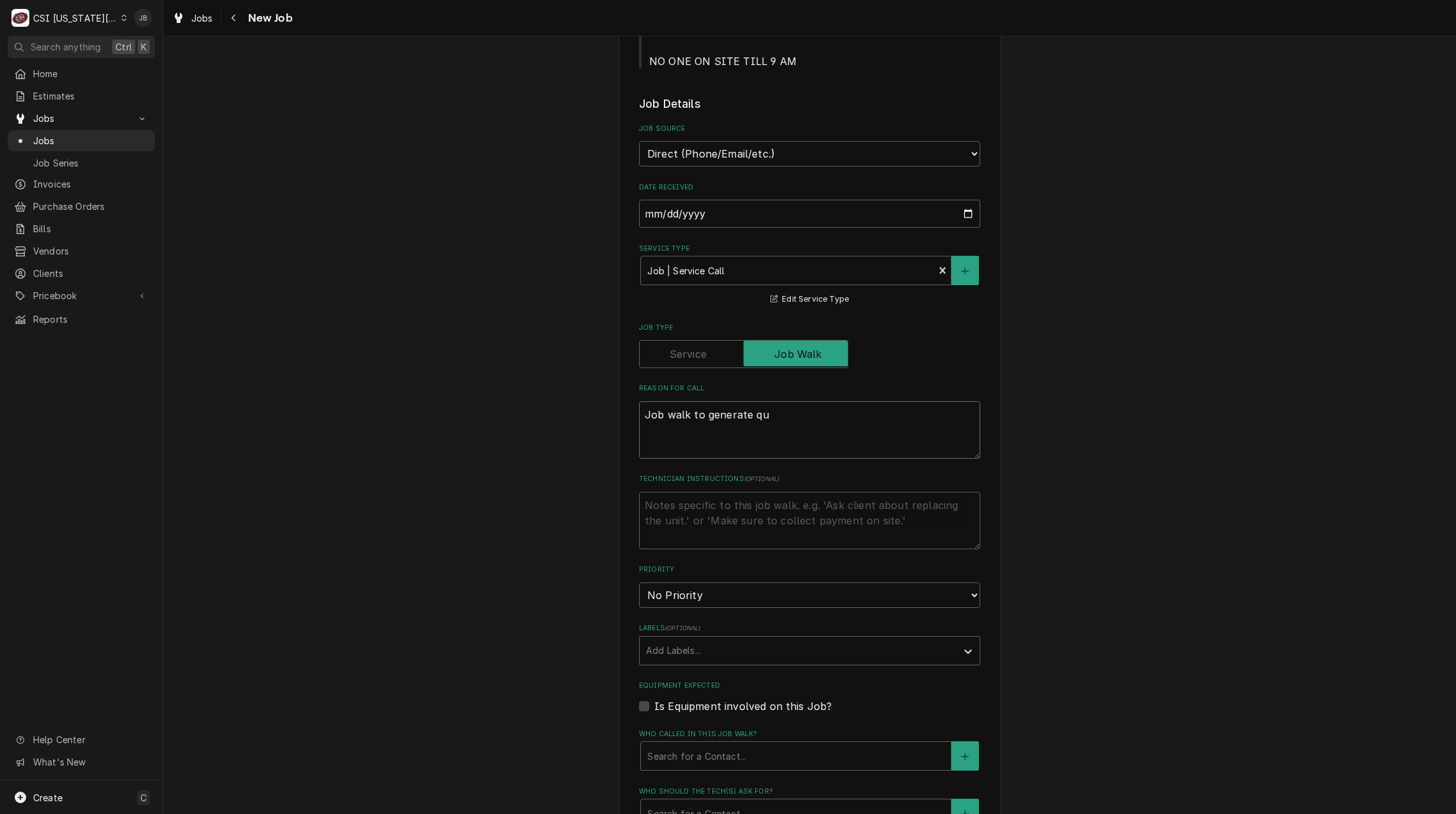
type textarea "x"
type textarea "Job walk to generate quo"
type textarea "x"
type textarea "Job walk to generate quot"
type textarea "x"
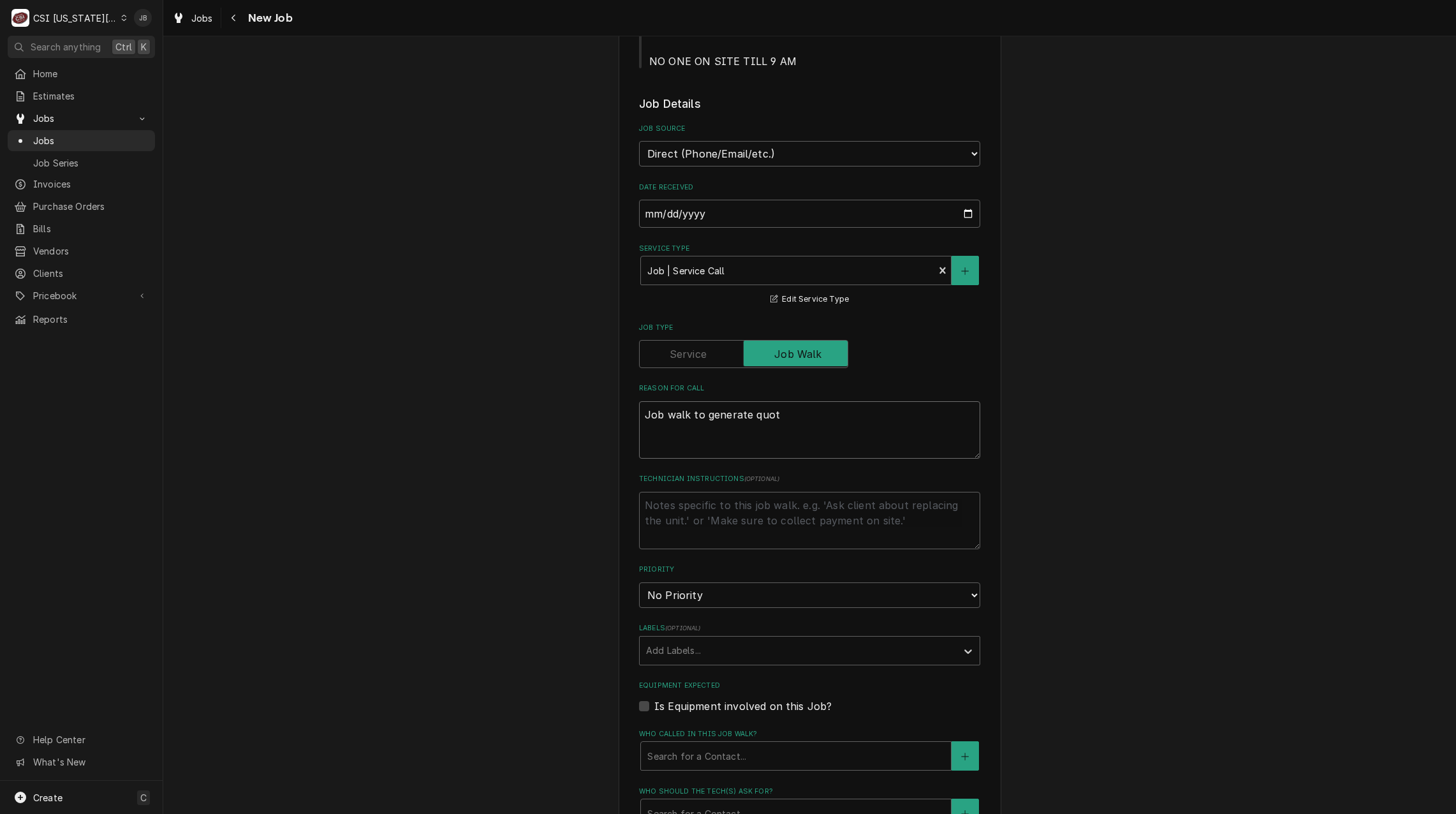
type textarea "Job walk to generate quote"
type textarea "x"
type textarea "Job walk to generate quote"
type textarea "x"
type textarea "Job walk to generate quote o"
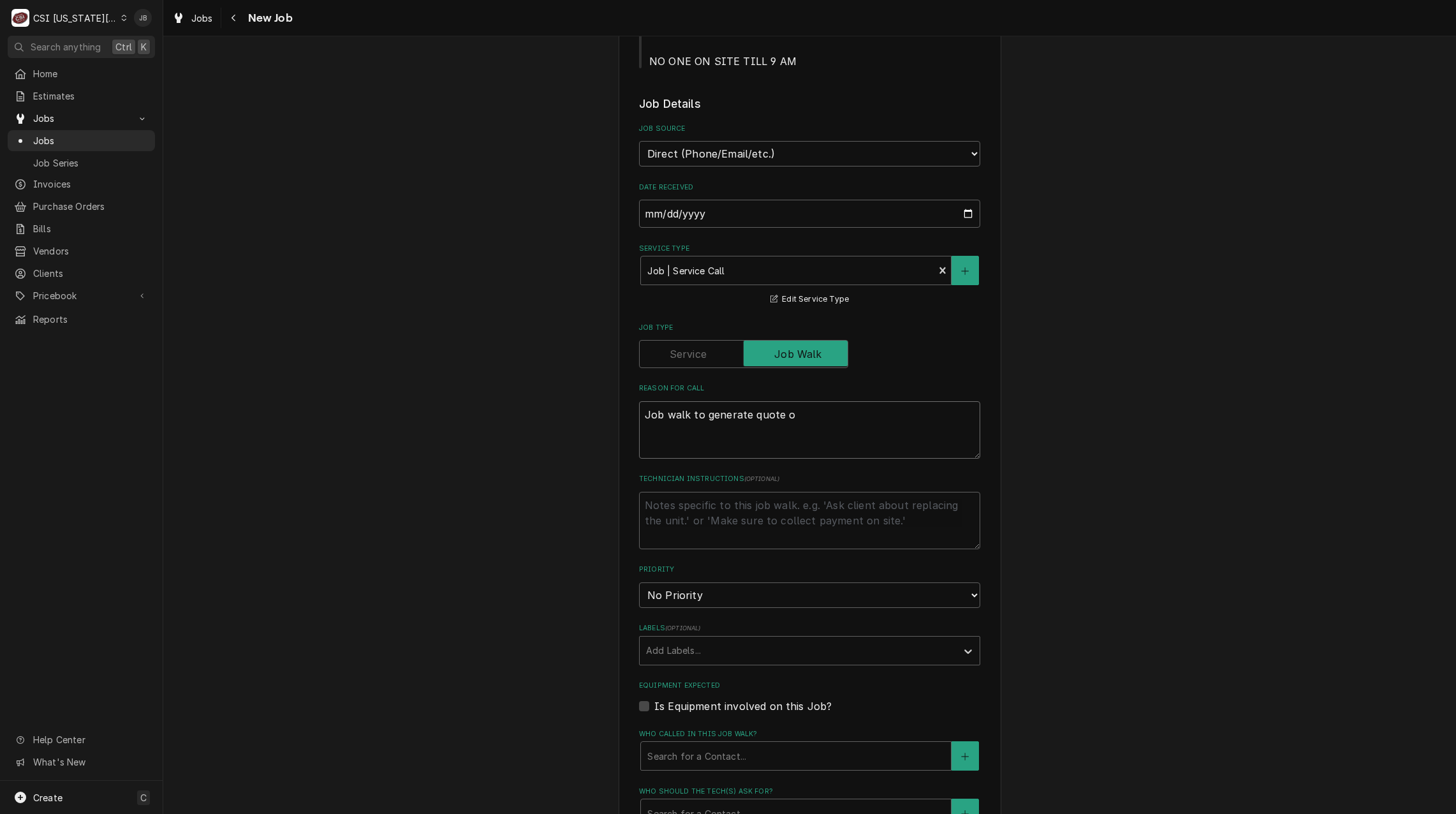
type textarea "x"
type textarea "Job walk to generate quote on"
type textarea "x"
type textarea "Job walk to generate quote on"
type textarea "x"
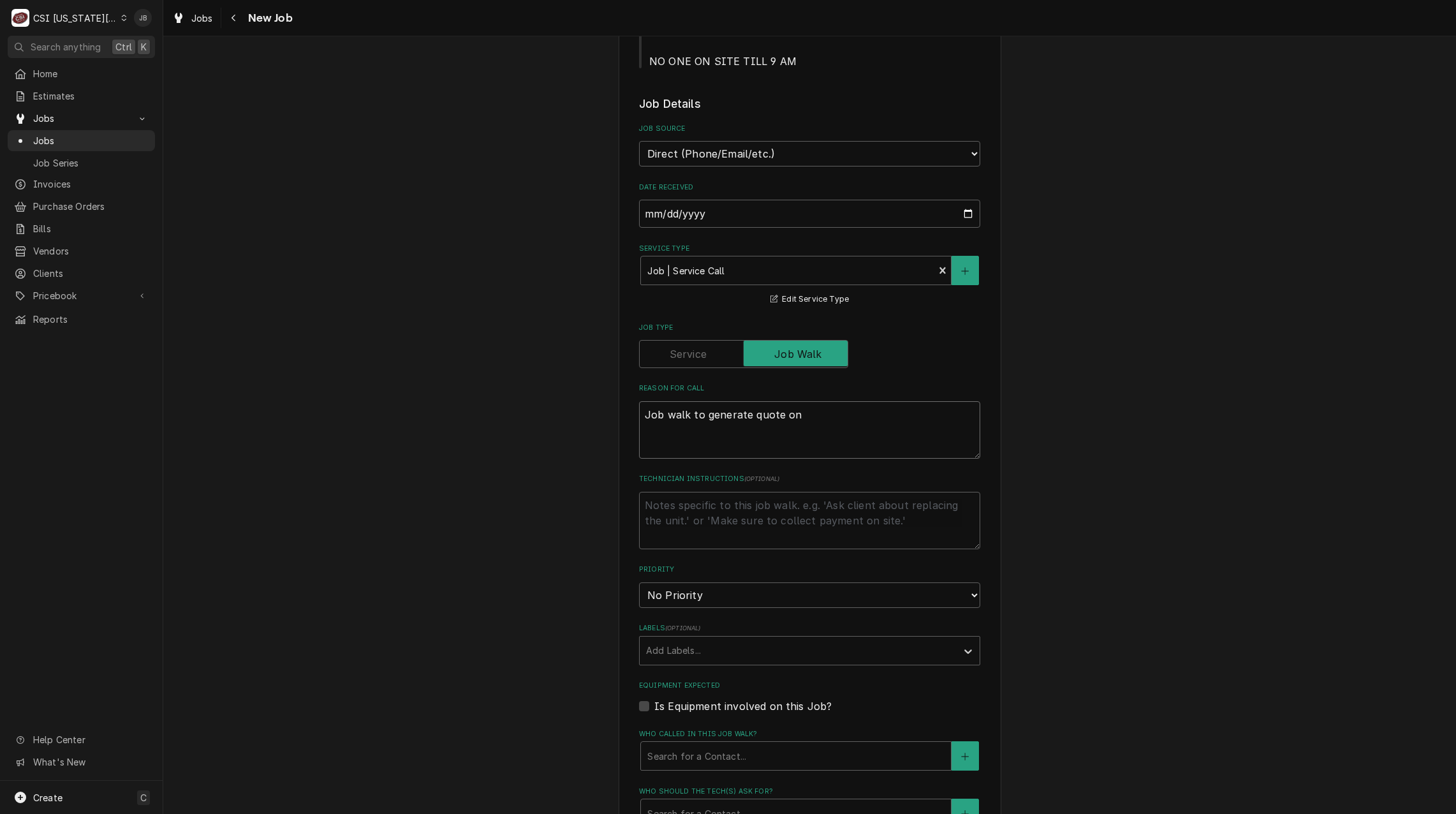
type textarea "Job walk to generate quote on a"
type textarea "x"
type textarea "Job walk to generate quote on ad"
type textarea "x"
type textarea "Job walk to generate quote on add"
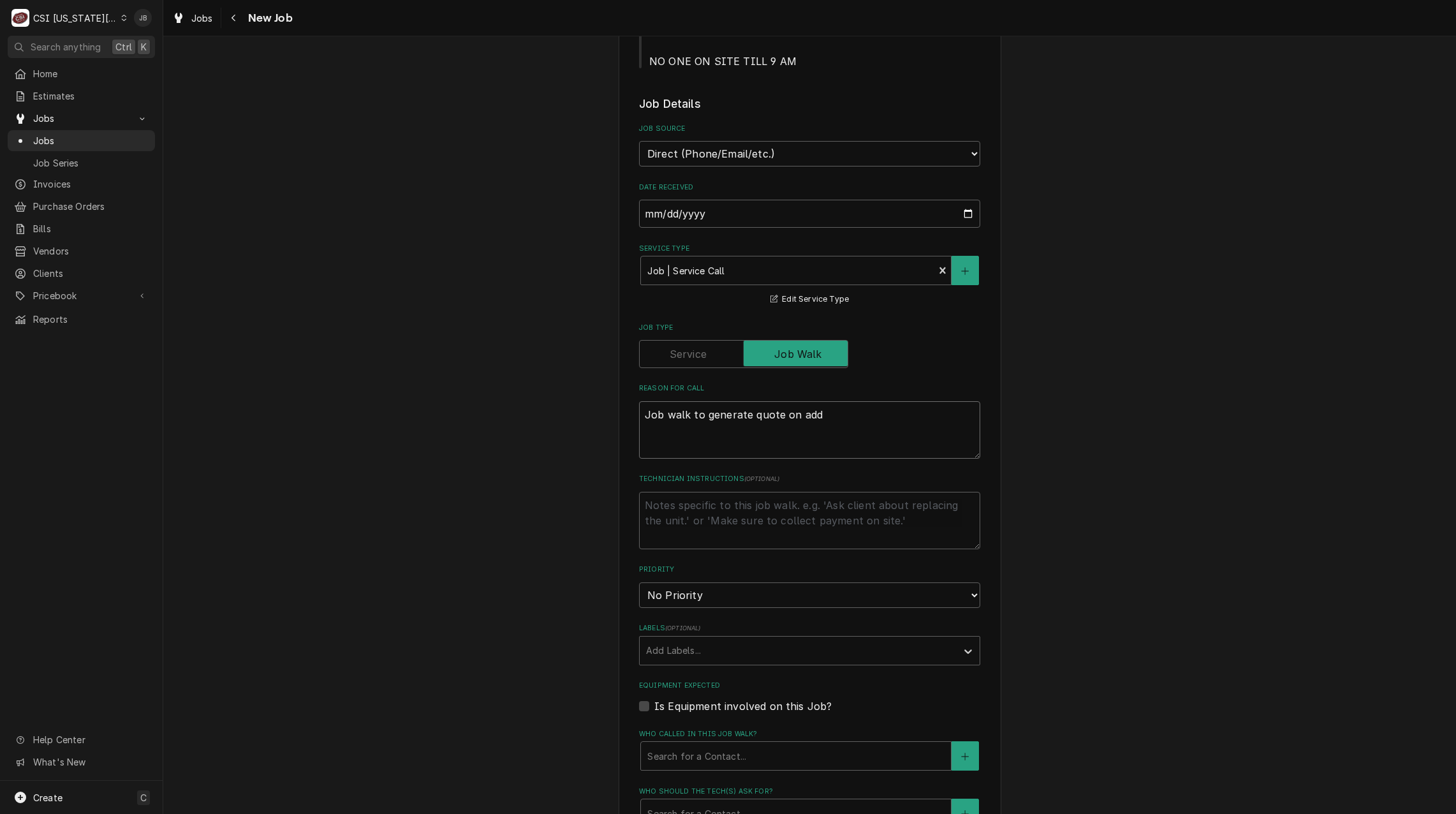
type textarea "x"
type textarea "Job walk to generate quote on addi"
type textarea "x"
type textarea "Job walk to generate quote on addit"
type textarea "x"
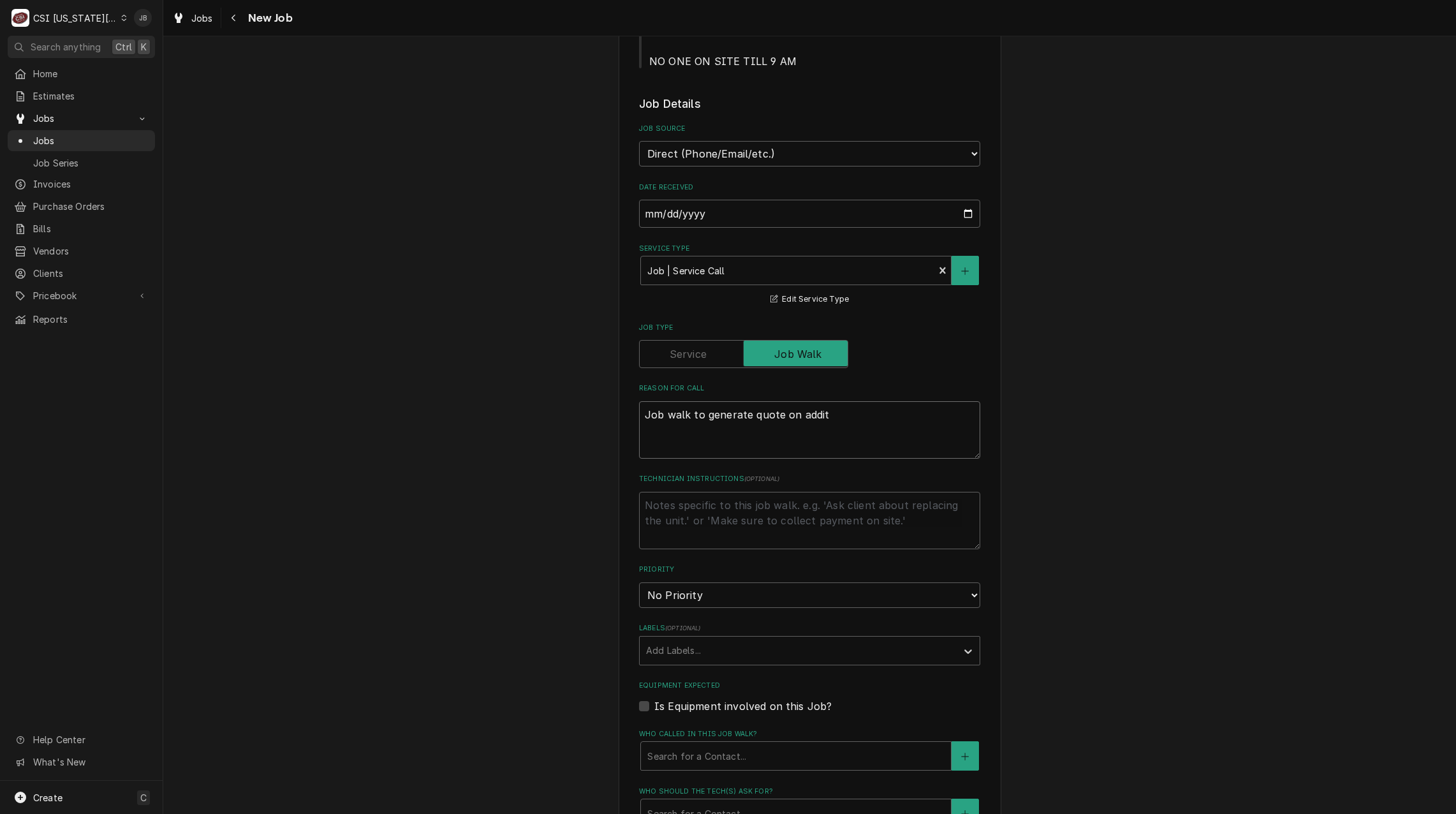
type textarea "Job walk to generate quote on additi"
type textarea "x"
type textarea "Job walk to generate quote on additio"
type textarea "x"
type textarea "Job walk to generate quote on addition"
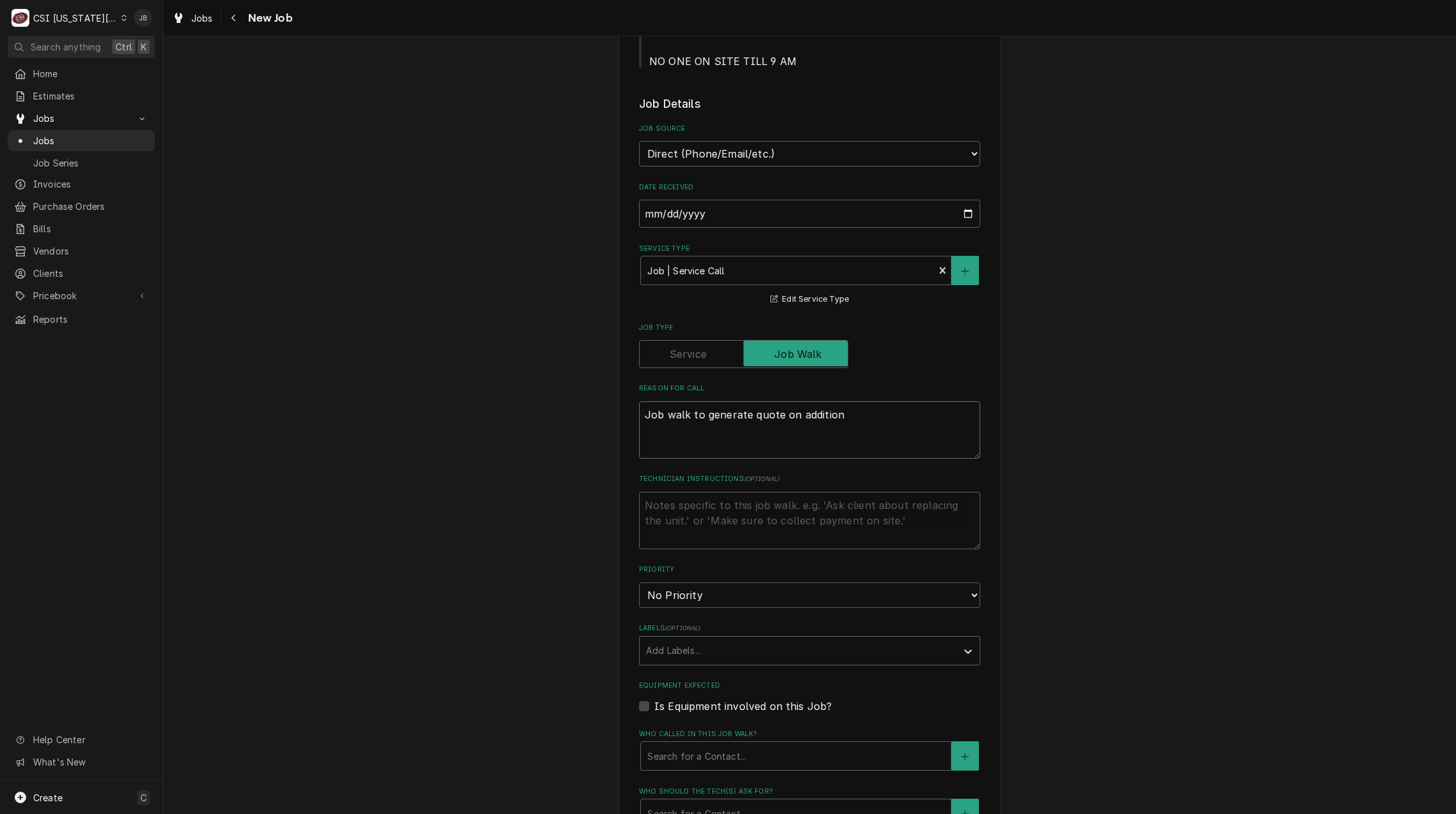
type textarea "x"
type textarea "Job walk to generate quote on additiona"
type textarea "x"
type textarea "Job walk to generate quote on additional"
type textarea "x"
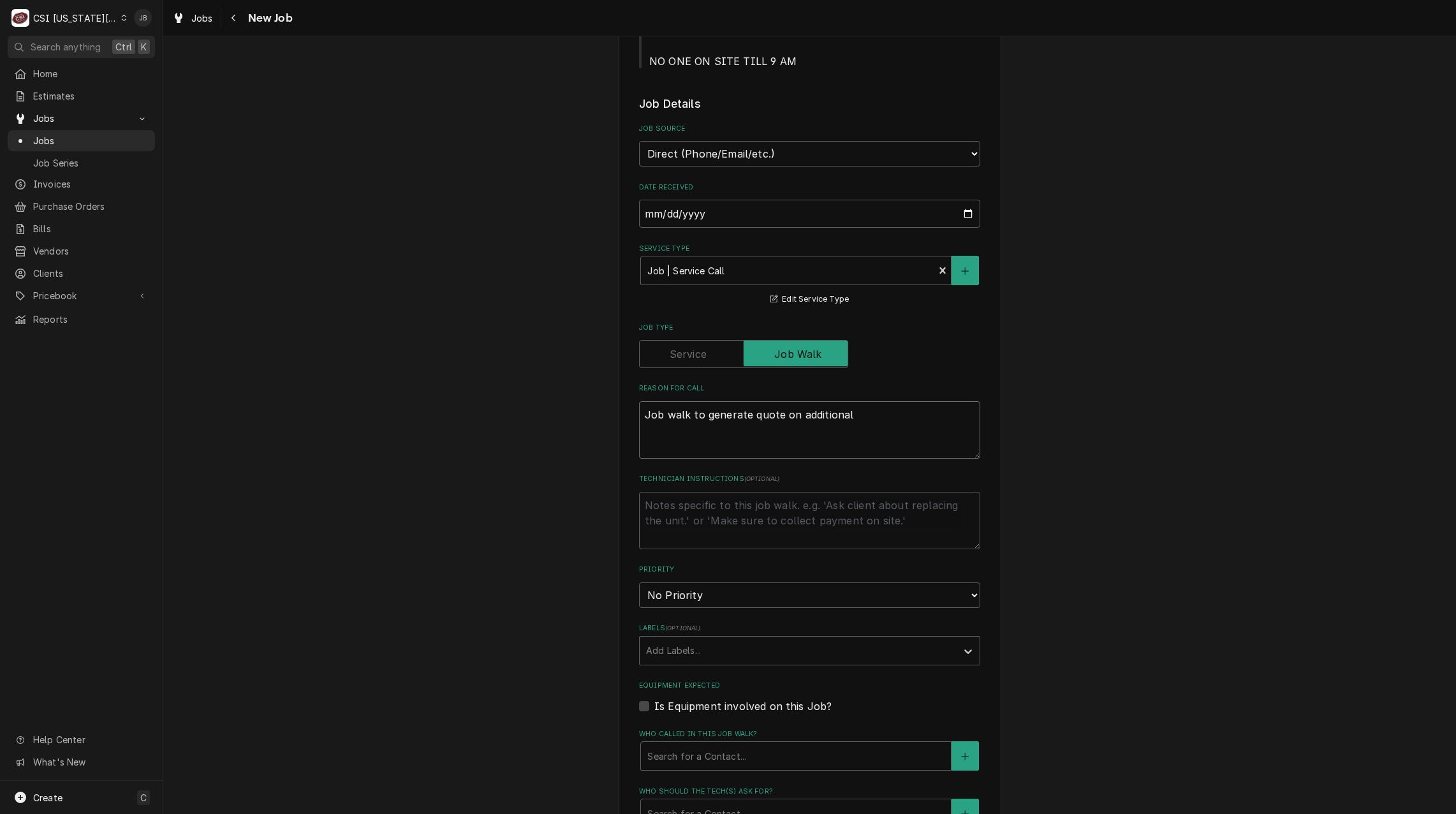
type textarea "Job walk to generate quote on additional"
type textarea "x"
type textarea "Job walk to generate quote on additional r"
type textarea "x"
type textarea "Job walk to generate quote on additional re"
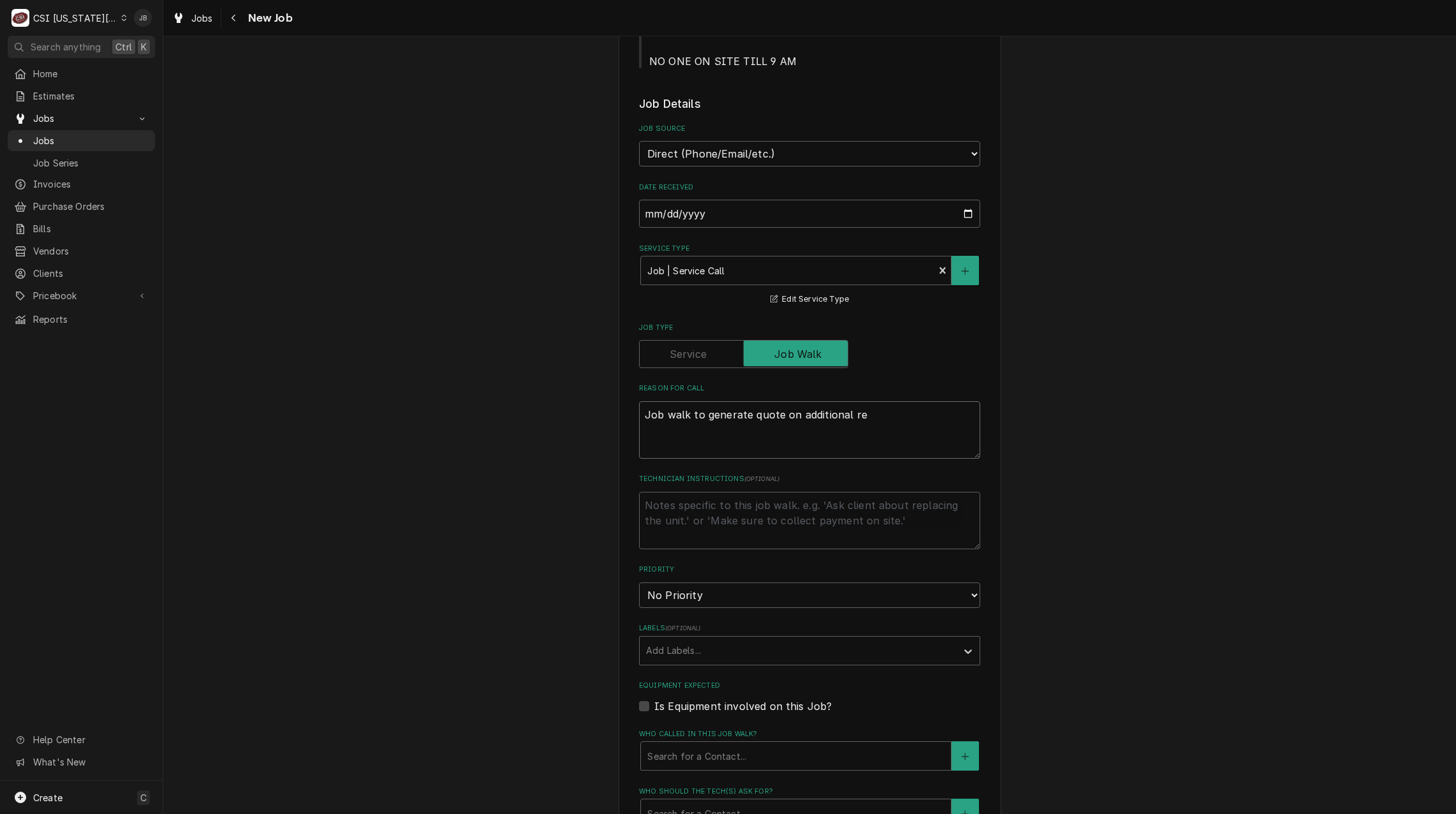
type textarea "x"
type textarea "Job walk to generate quote on additional rep"
type textarea "x"
type textarea "Job walk to generate quote on additional repa"
type textarea "x"
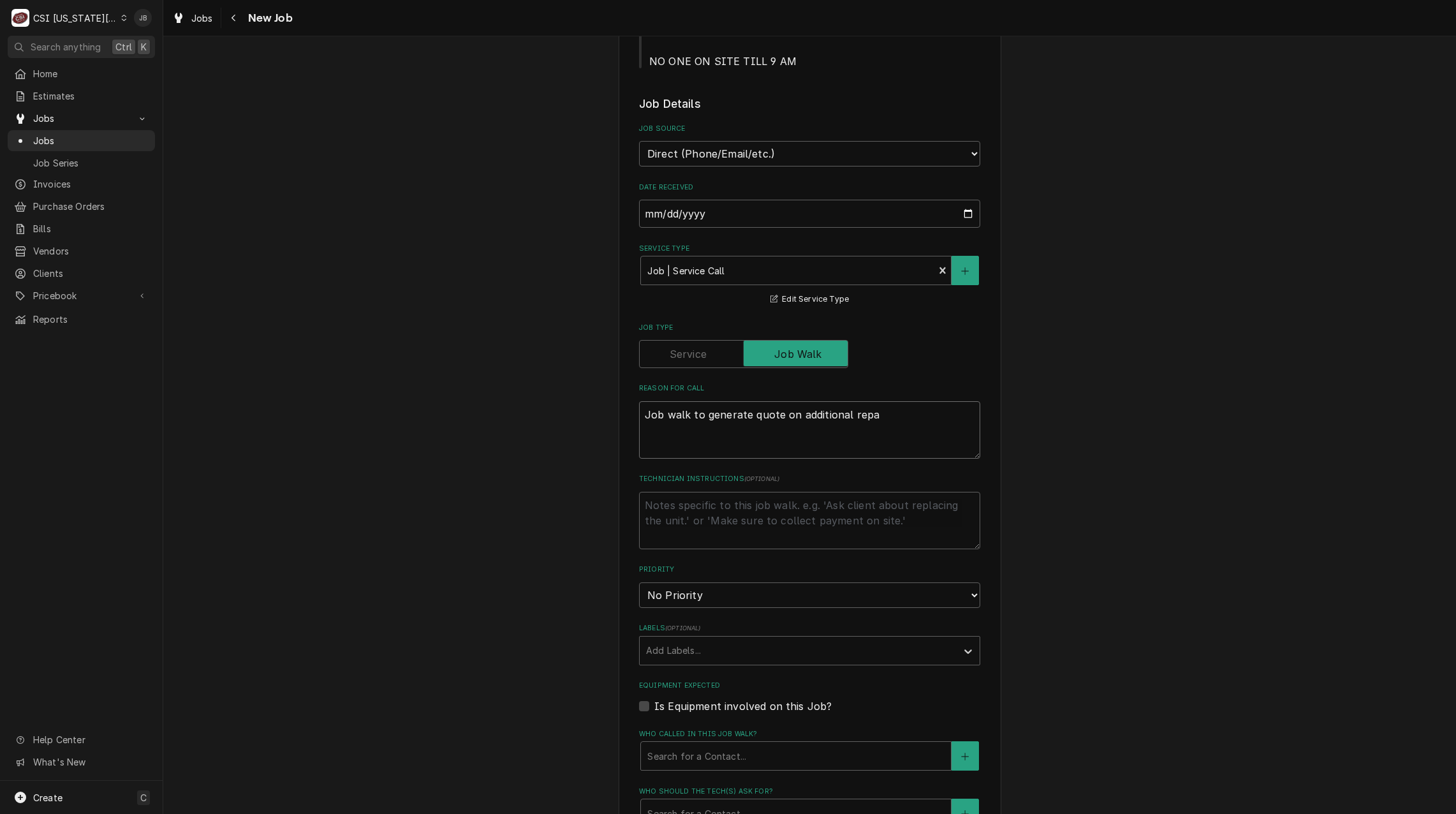
type textarea "Job walk to generate quote on additional repai"
type textarea "x"
type textarea "Job walk to generate quote on additional repair"
type textarea "x"
type textarea "Job walk to generate quote on additional repairs"
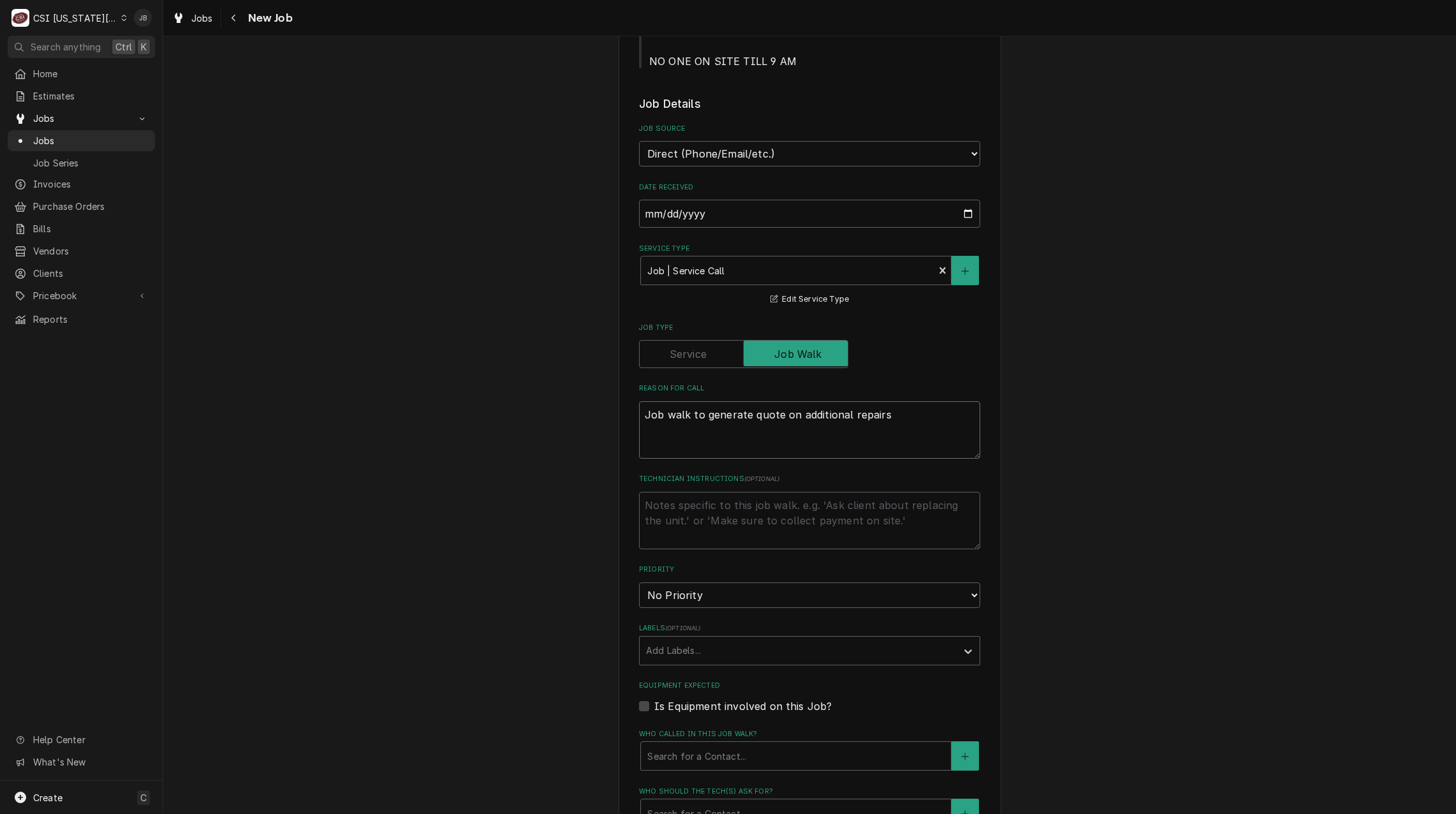
type textarea "x"
type textarea "Job walk to generate quote on additional repairs"
type textarea "x"
type textarea "Job walk to generate quote on additional repairs n"
type textarea "x"
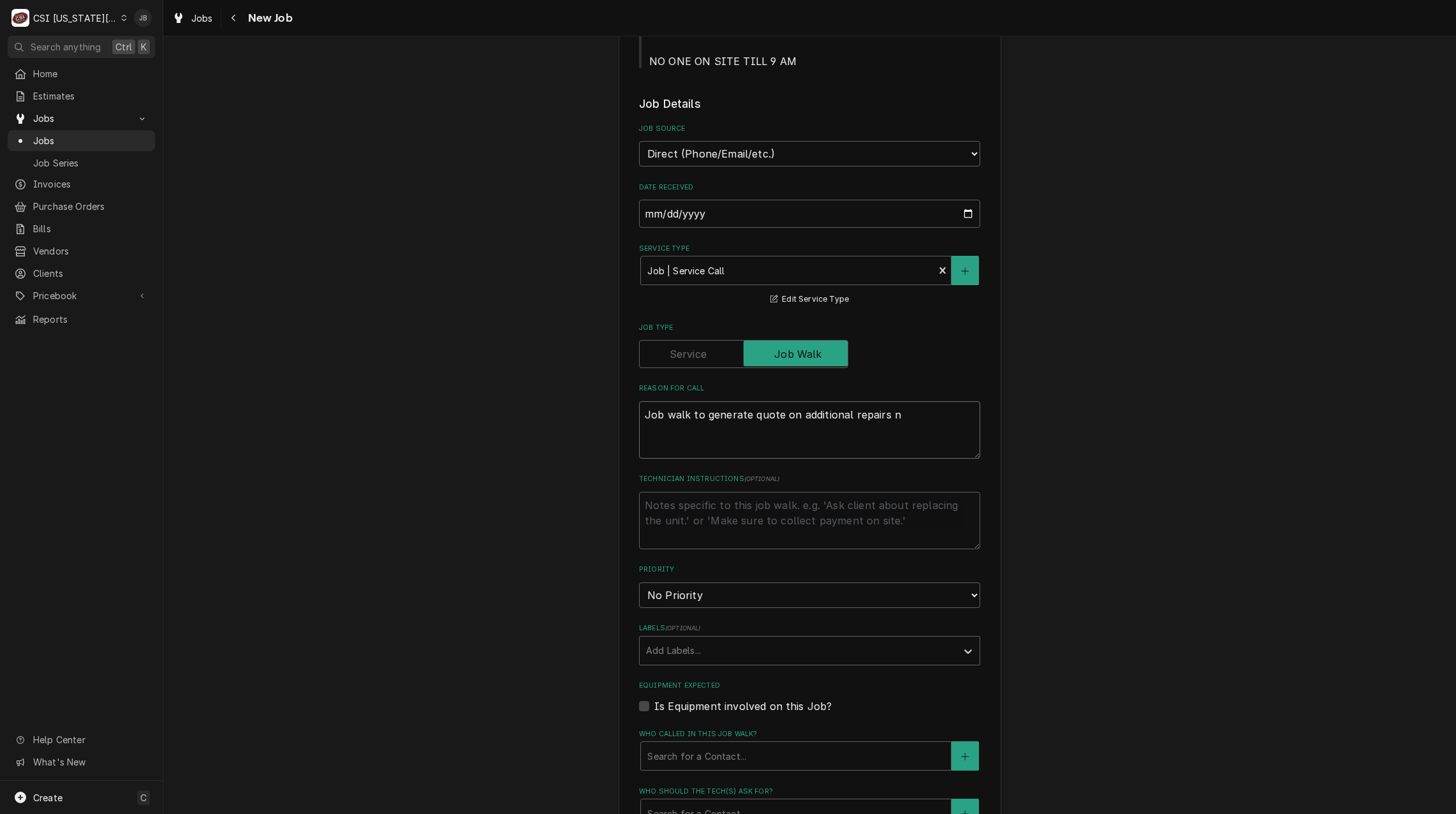
type textarea "Job walk to generate quote on additional repairs ne"
type textarea "x"
type textarea "Job walk to generate quote on additional repairs nee"
type textarea "x"
type textarea "Job walk to generate quote on additional repairs need"
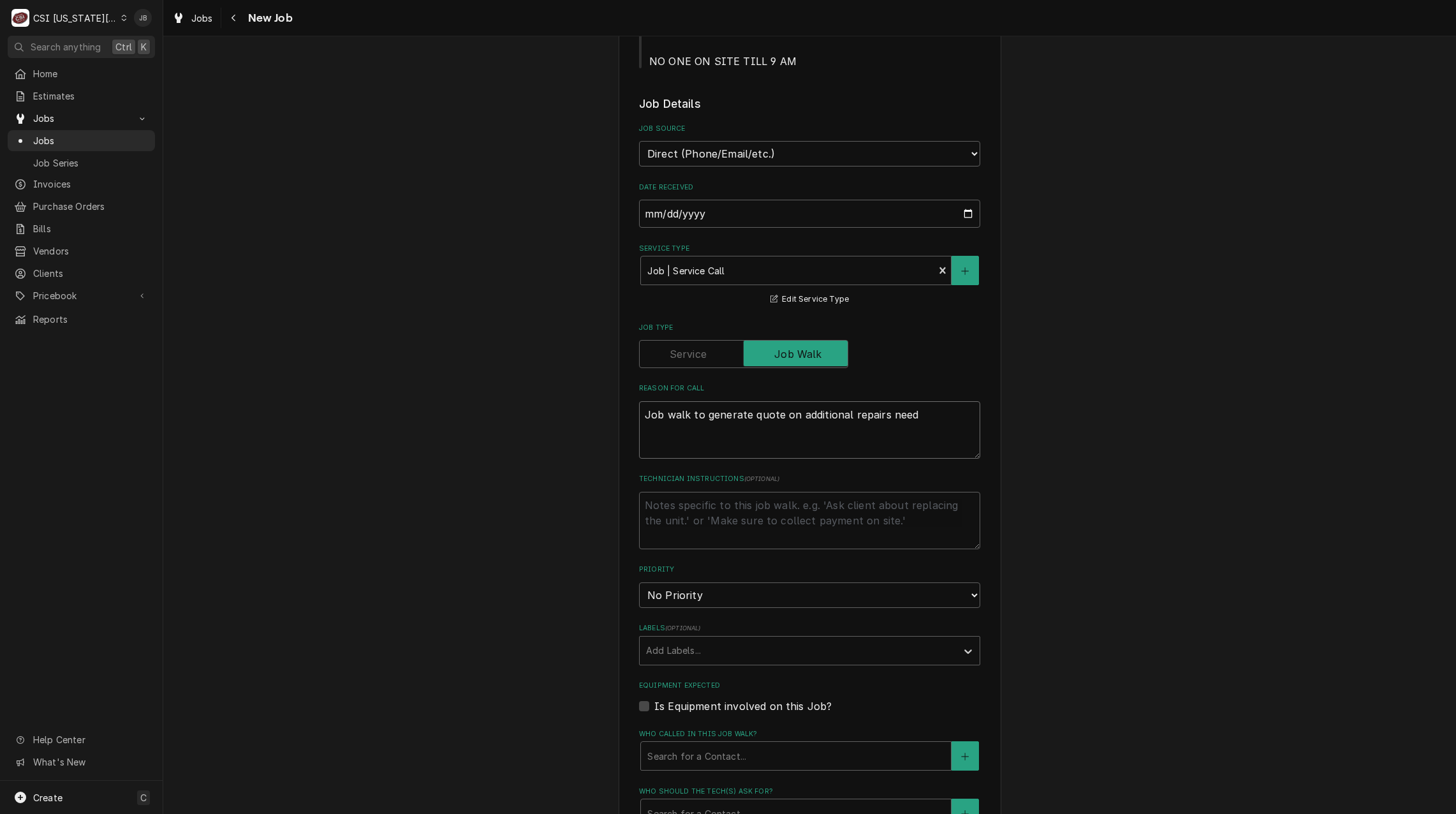
type textarea "x"
type textarea "Job walk to generate quote on additional repairs neede"
type textarea "x"
type textarea "Job walk to generate quote on additional repairs needed"
type textarea "x"
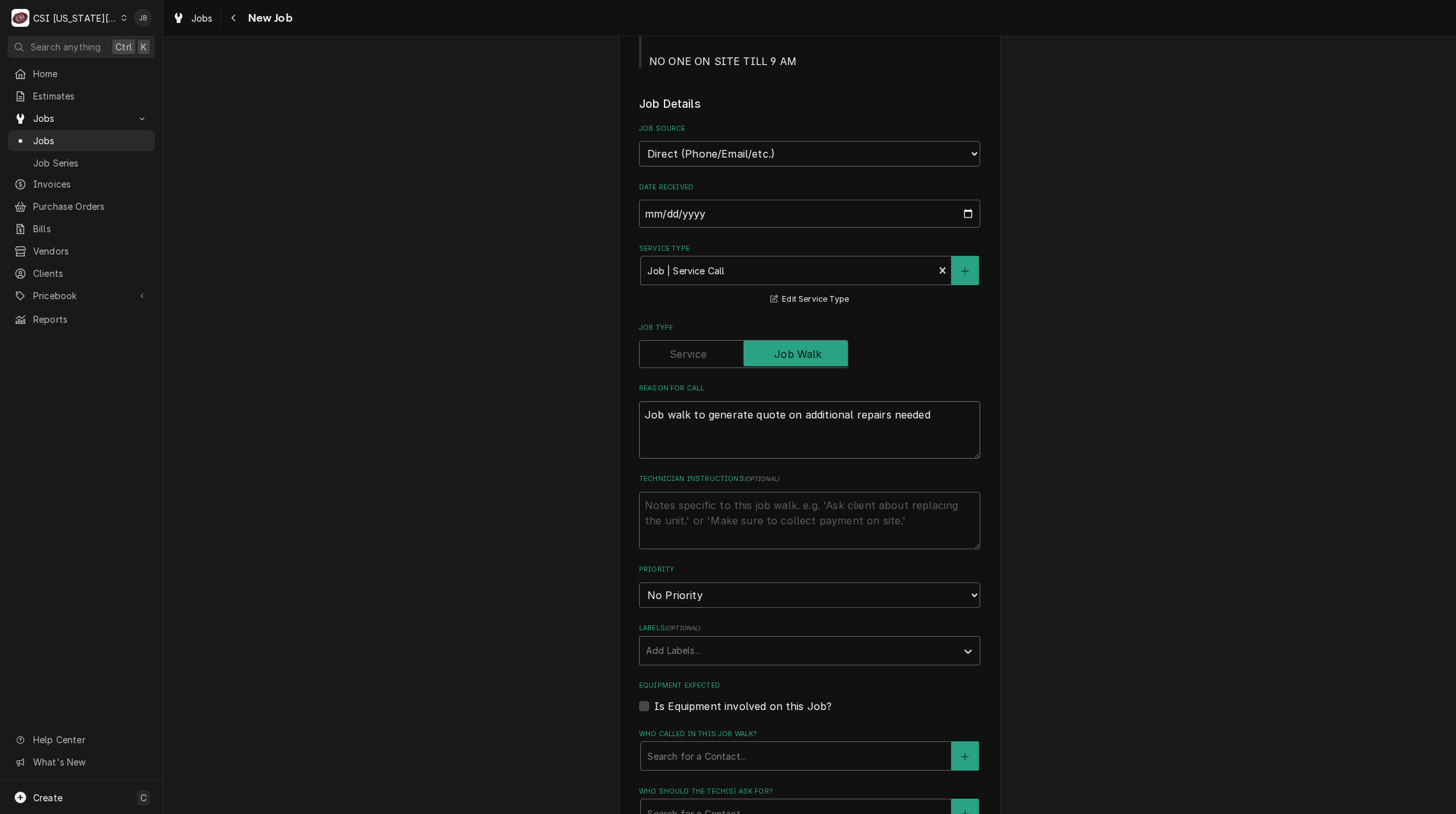
type textarea "Job walk to generate quote on additional repairs needed"
type textarea "x"
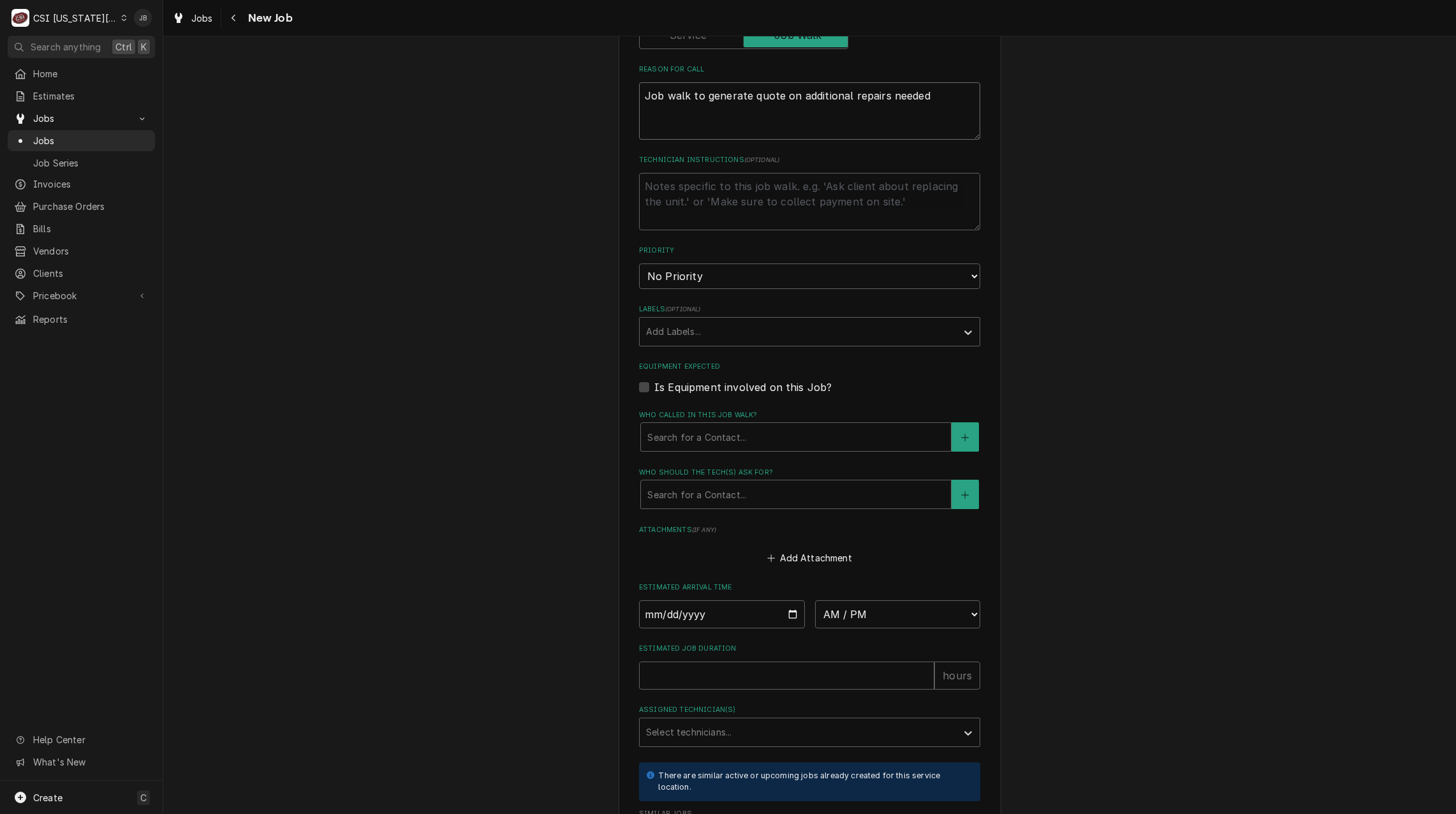
type textarea "Job walk to generate quote on additional repairs needed"
click at [778, 613] on input "Date" at bounding box center [721, 614] width 166 height 28
click at [784, 613] on input "Date" at bounding box center [721, 614] width 166 height 28
type textarea "x"
type input "2025-08-27"
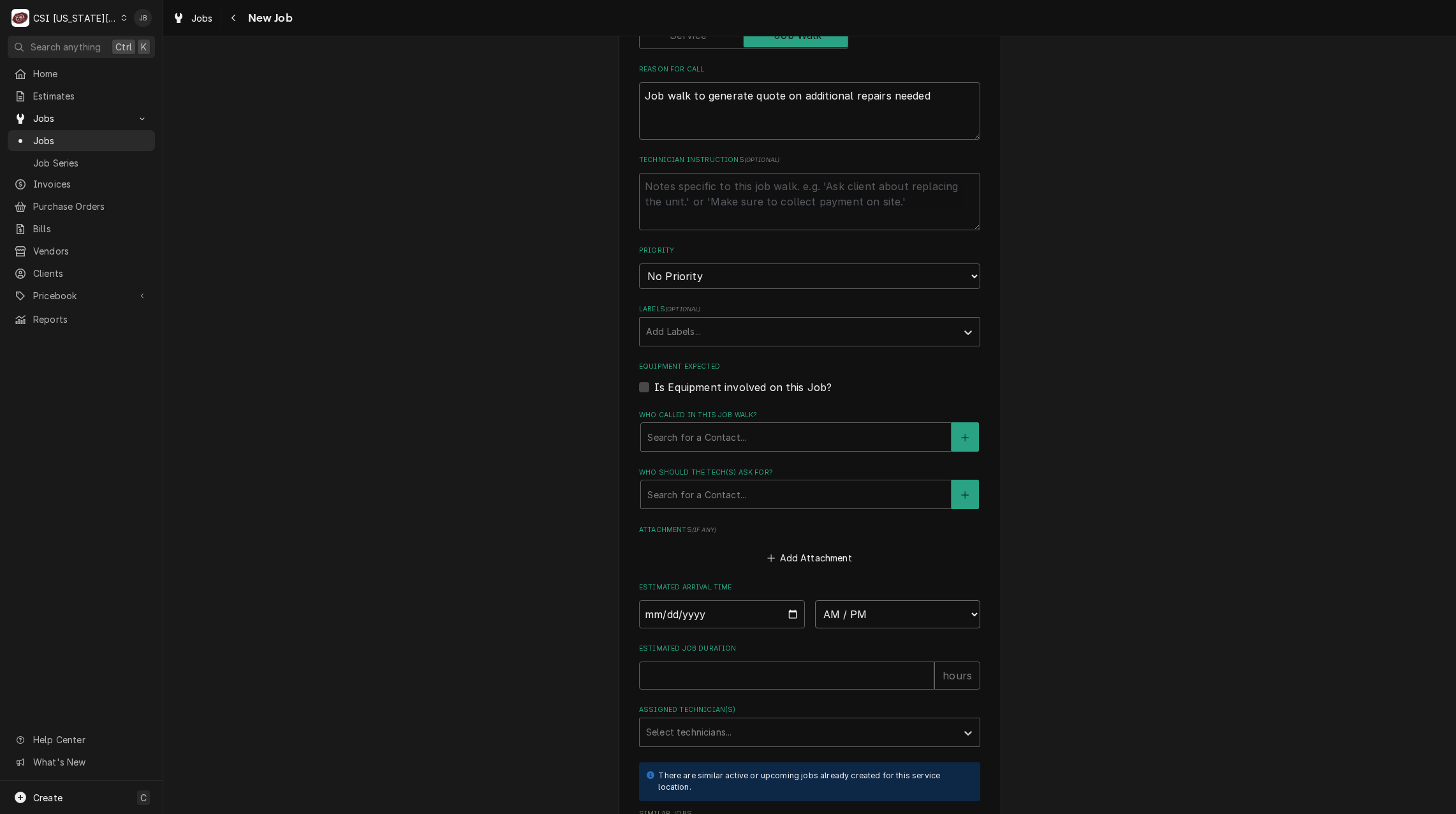
click at [883, 620] on select "AM / PM 6:00 AM 6:15 AM 6:30 AM 6:45 AM 7:00 AM 7:15 AM 7:30 AM 7:45 AM 8:00 AM…" at bounding box center [898, 614] width 166 height 28
type textarea "x"
select select "11:00:00"
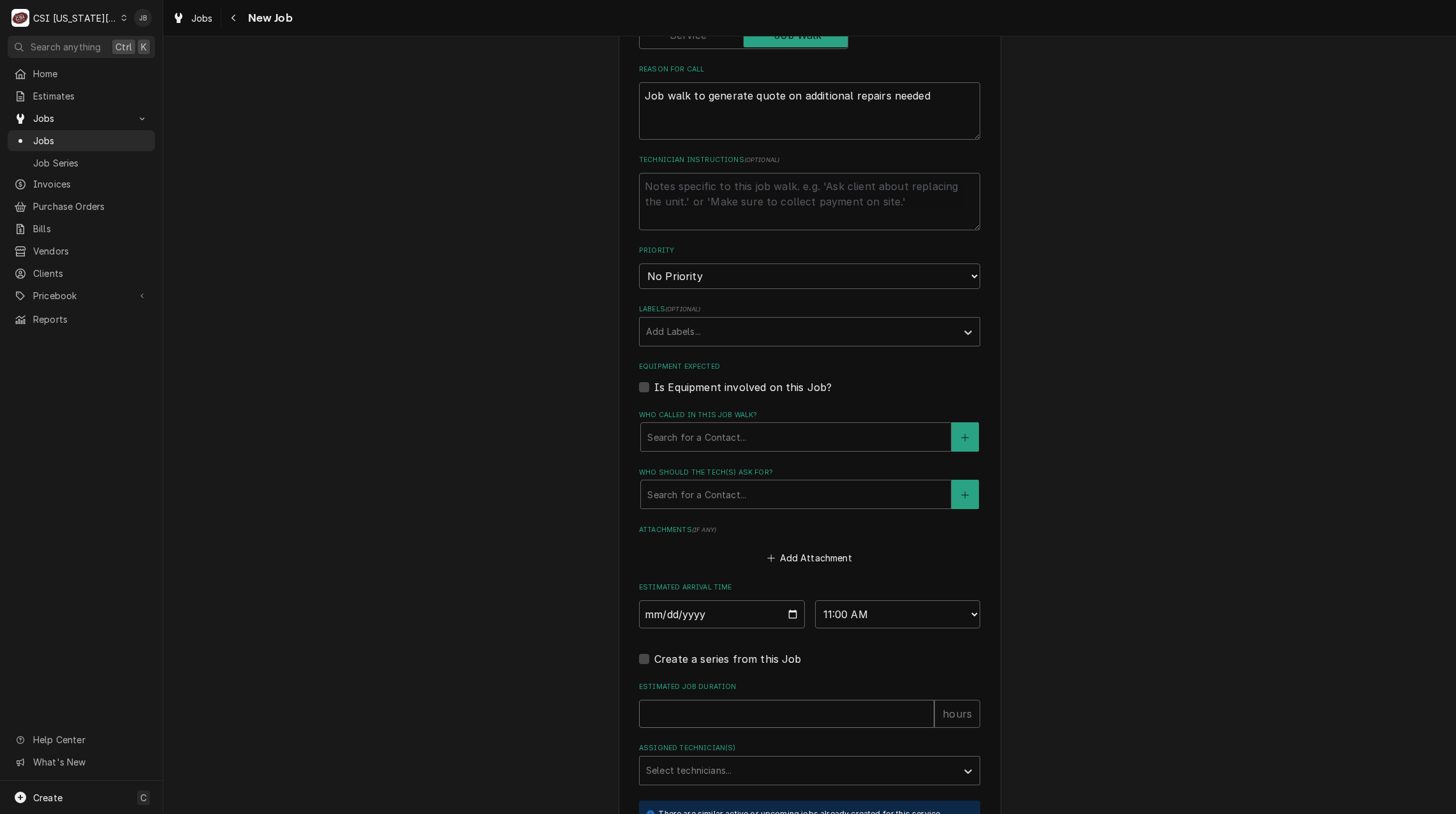
click at [672, 709] on input "Estimated Job Duration" at bounding box center [786, 714] width 295 height 28
type textarea "x"
type input "1"
click at [667, 768] on div "Assigned Technician(s)" at bounding box center [798, 770] width 304 height 23
type textarea "x"
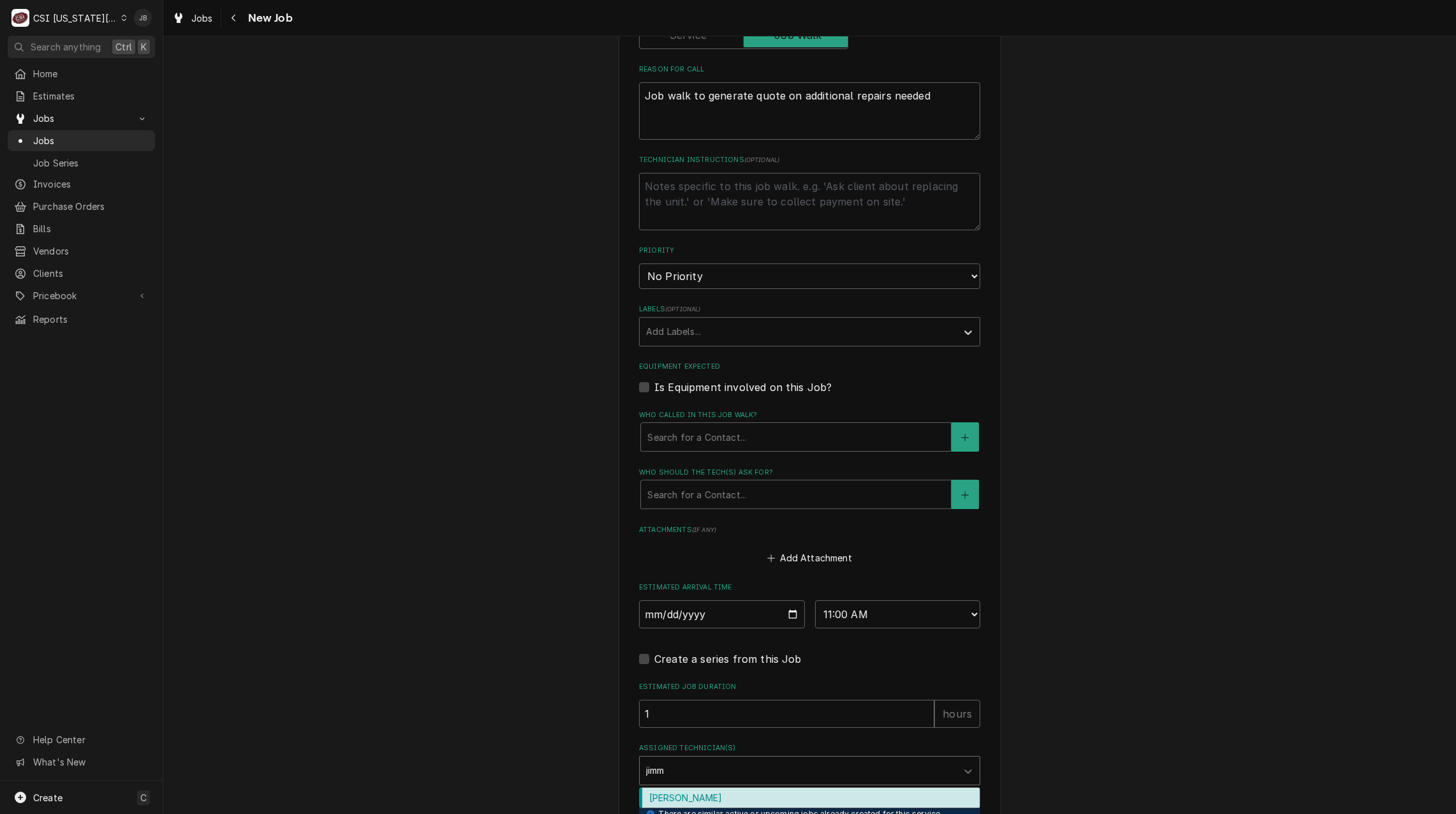
type input "jimmy"
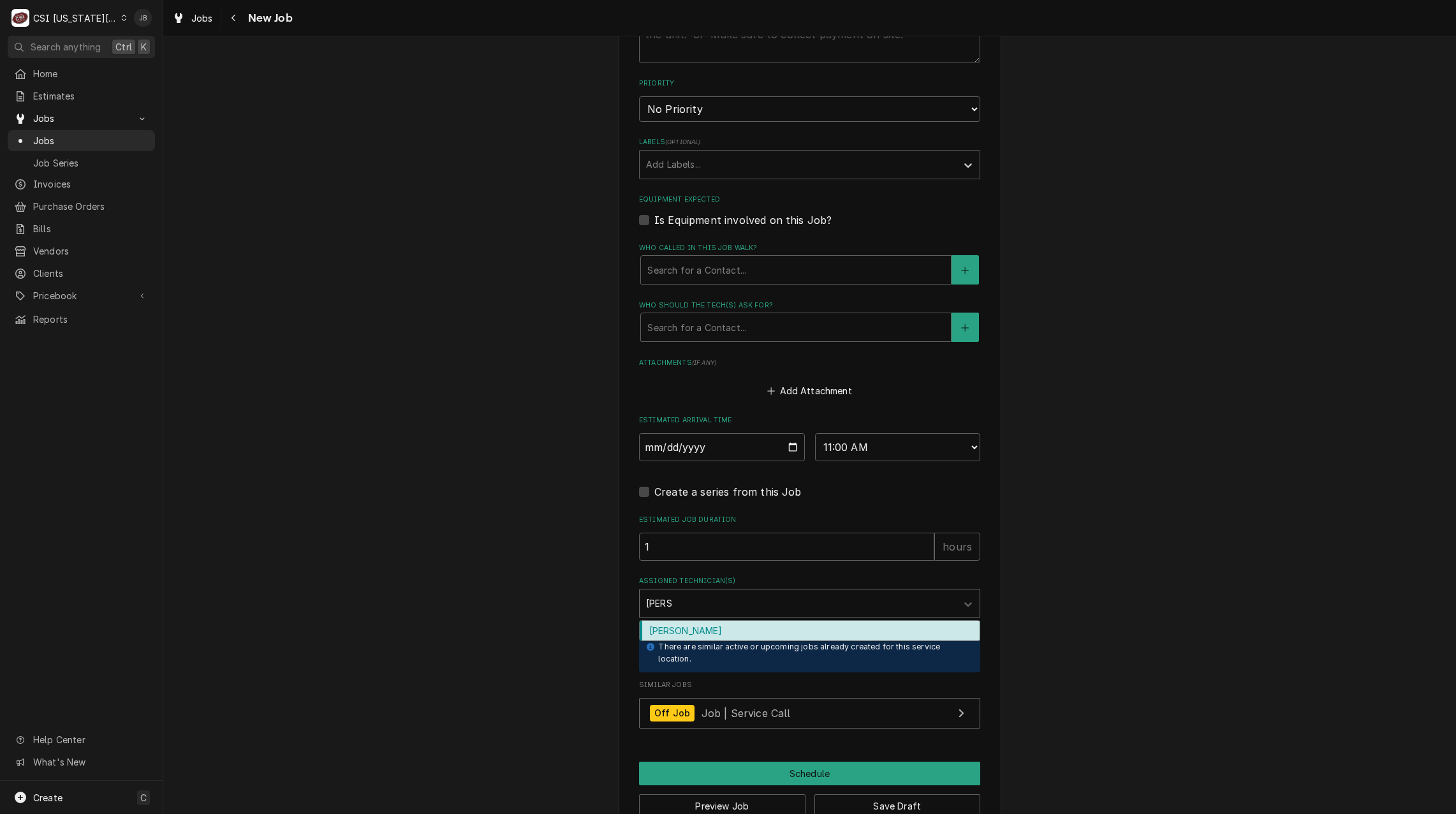
scroll to position [1021, 0]
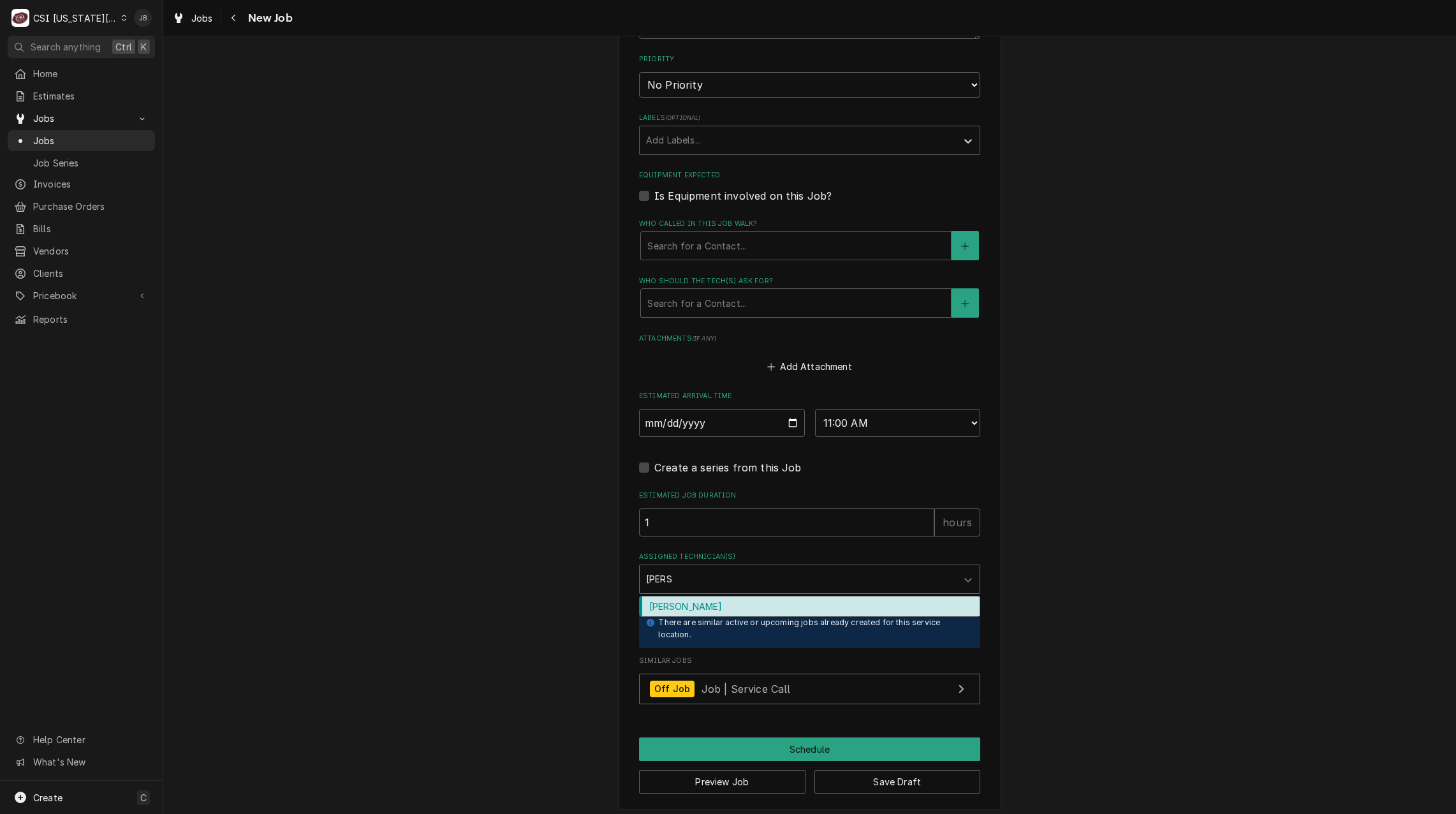
click at [667, 607] on div "[PERSON_NAME]" at bounding box center [809, 607] width 340 height 20
type textarea "x"
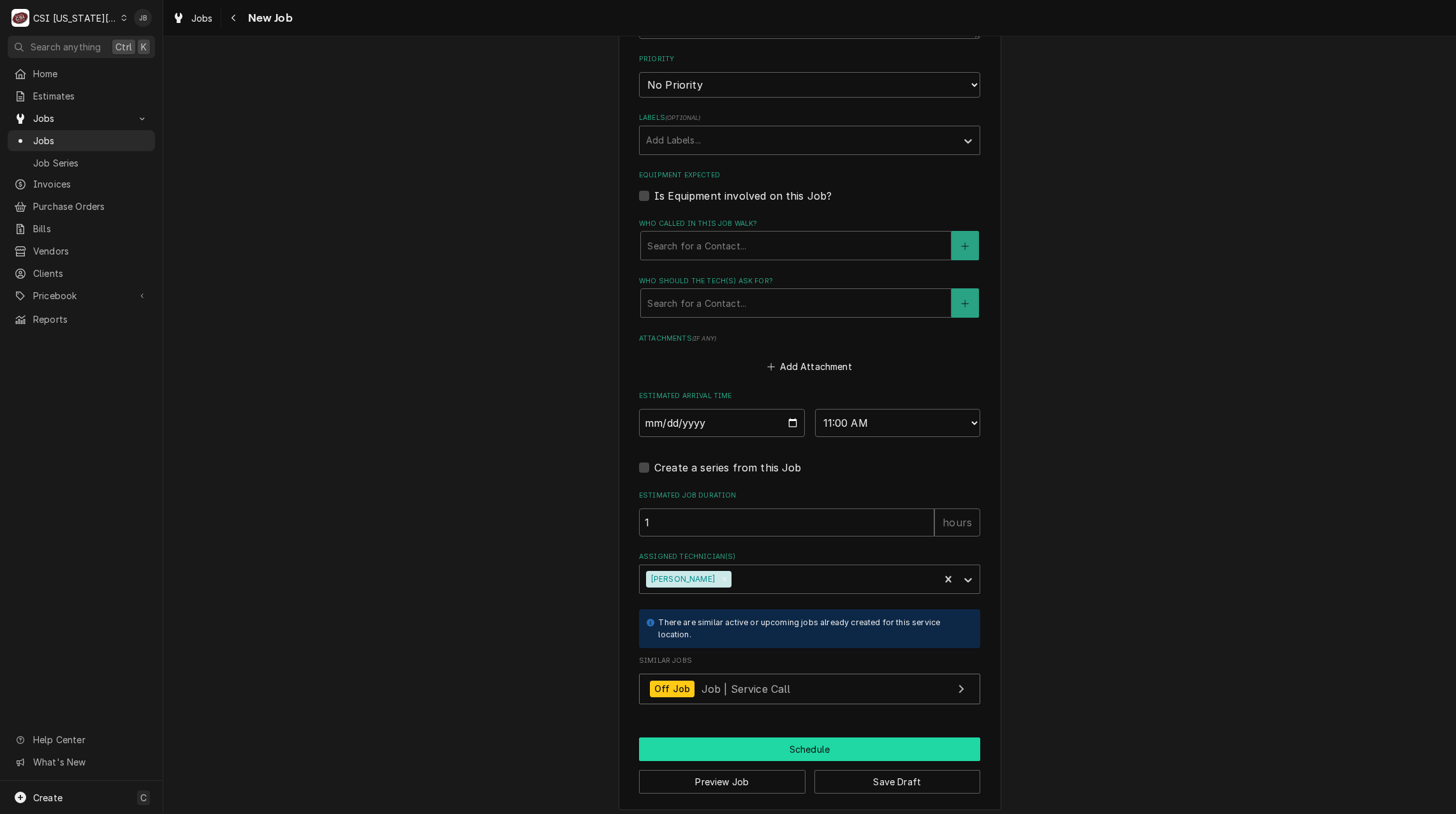
click at [735, 747] on button "Schedule" at bounding box center [809, 749] width 341 height 24
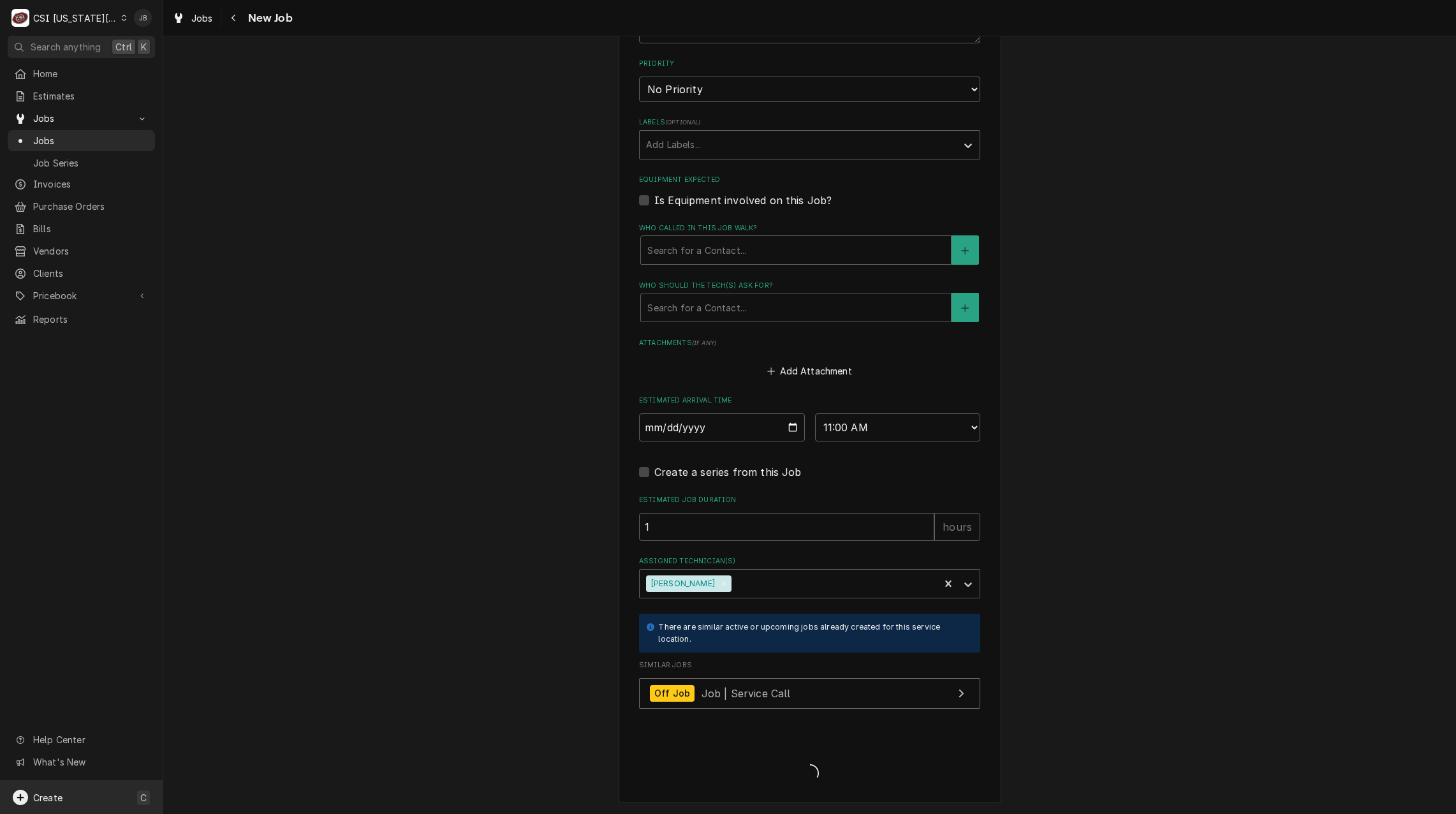
type textarea "x"
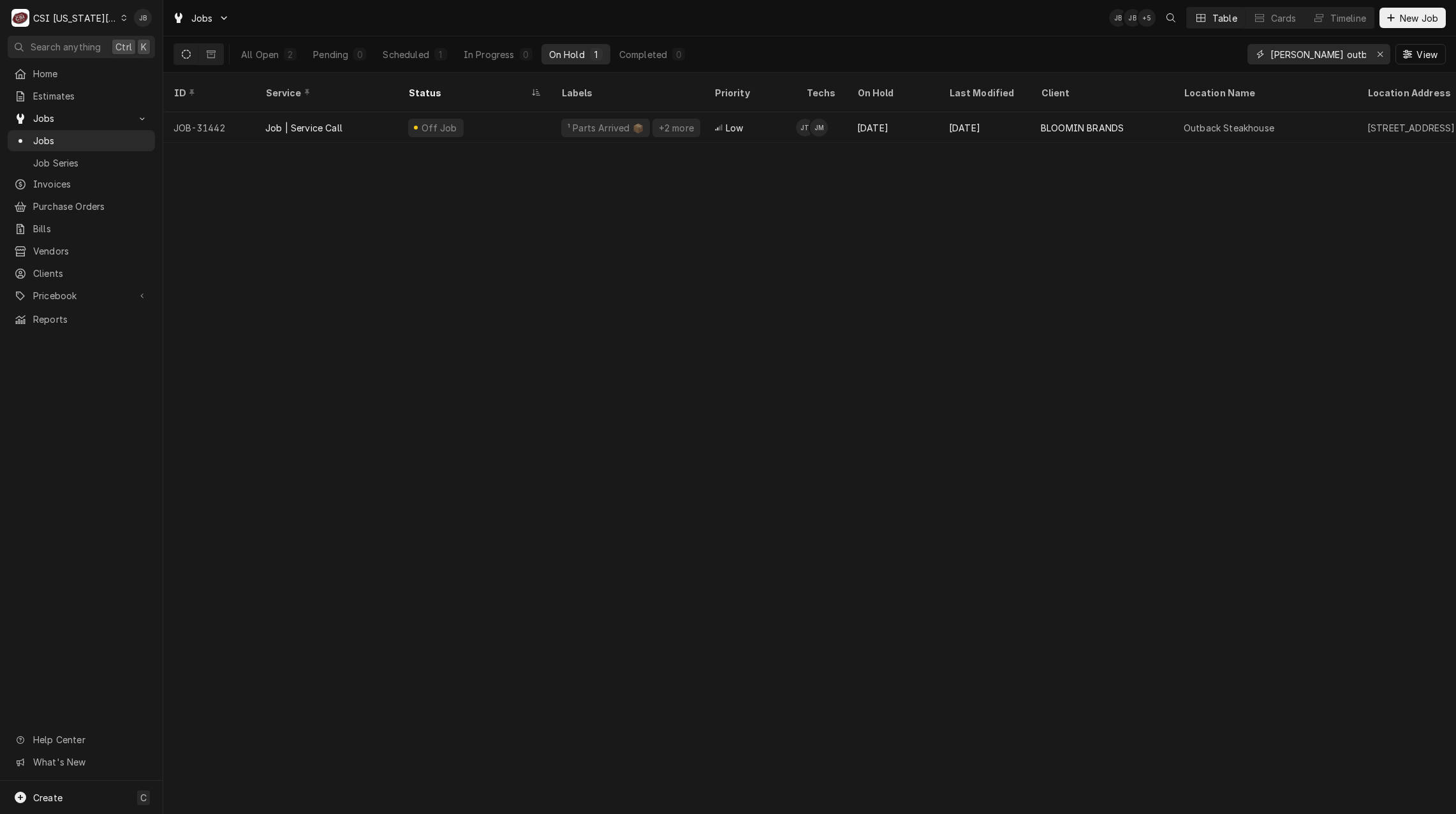
drag, startPoint x: 1344, startPoint y: 55, endPoint x: 677, endPoint y: 43, distance: 667.1
click at [896, 41] on div "All Open 2 Pending 0 Scheduled 1 In Progress 0 On Hold 1 Completed 0 jimmy outb…" at bounding box center [809, 55] width 1272 height 36
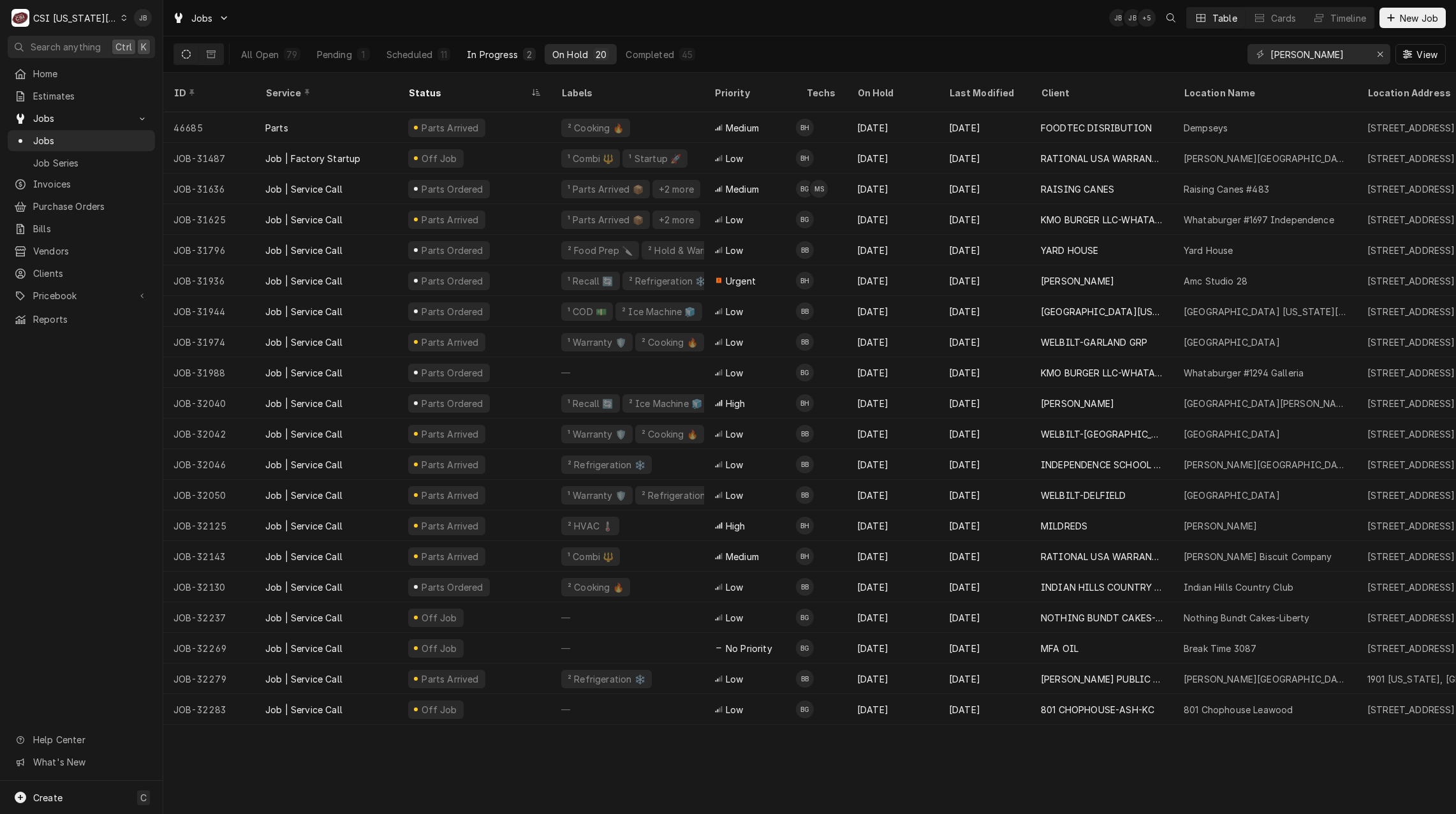
click at [497, 57] on div "In Progress" at bounding box center [492, 55] width 51 height 14
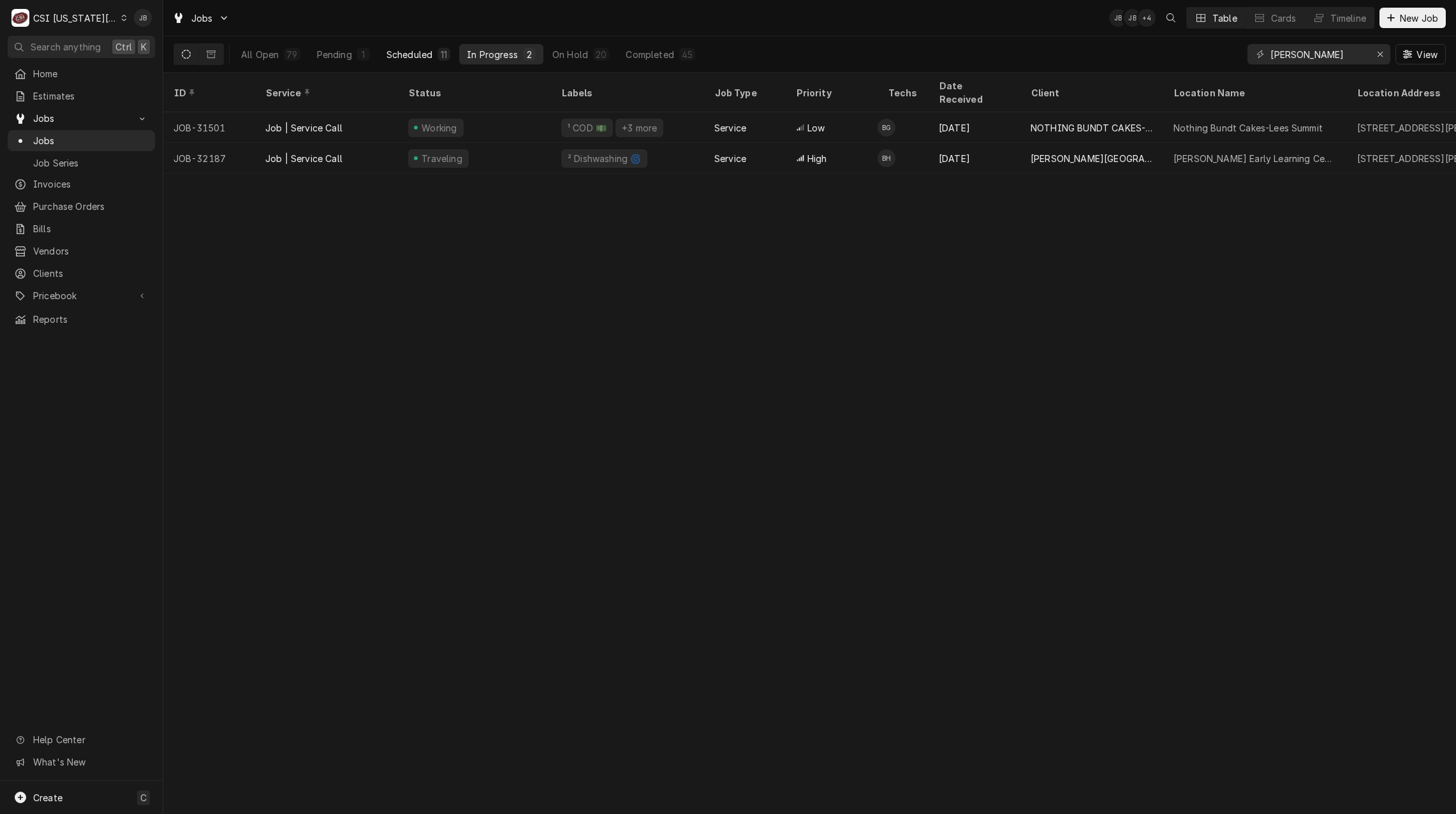
click at [426, 50] on div "Scheduled" at bounding box center [409, 55] width 46 height 14
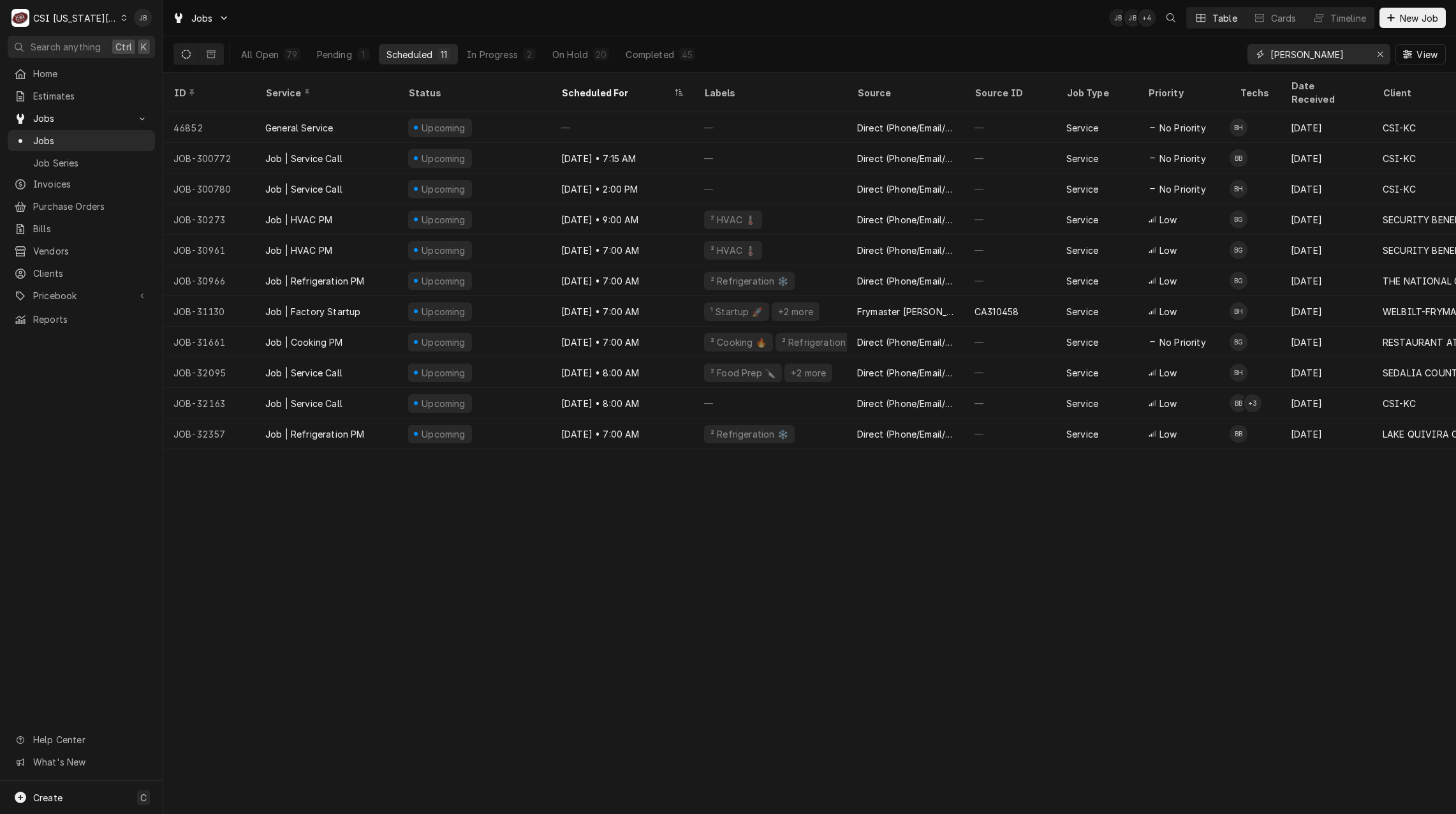
click at [1315, 51] on input "[PERSON_NAME]" at bounding box center [1318, 54] width 95 height 20
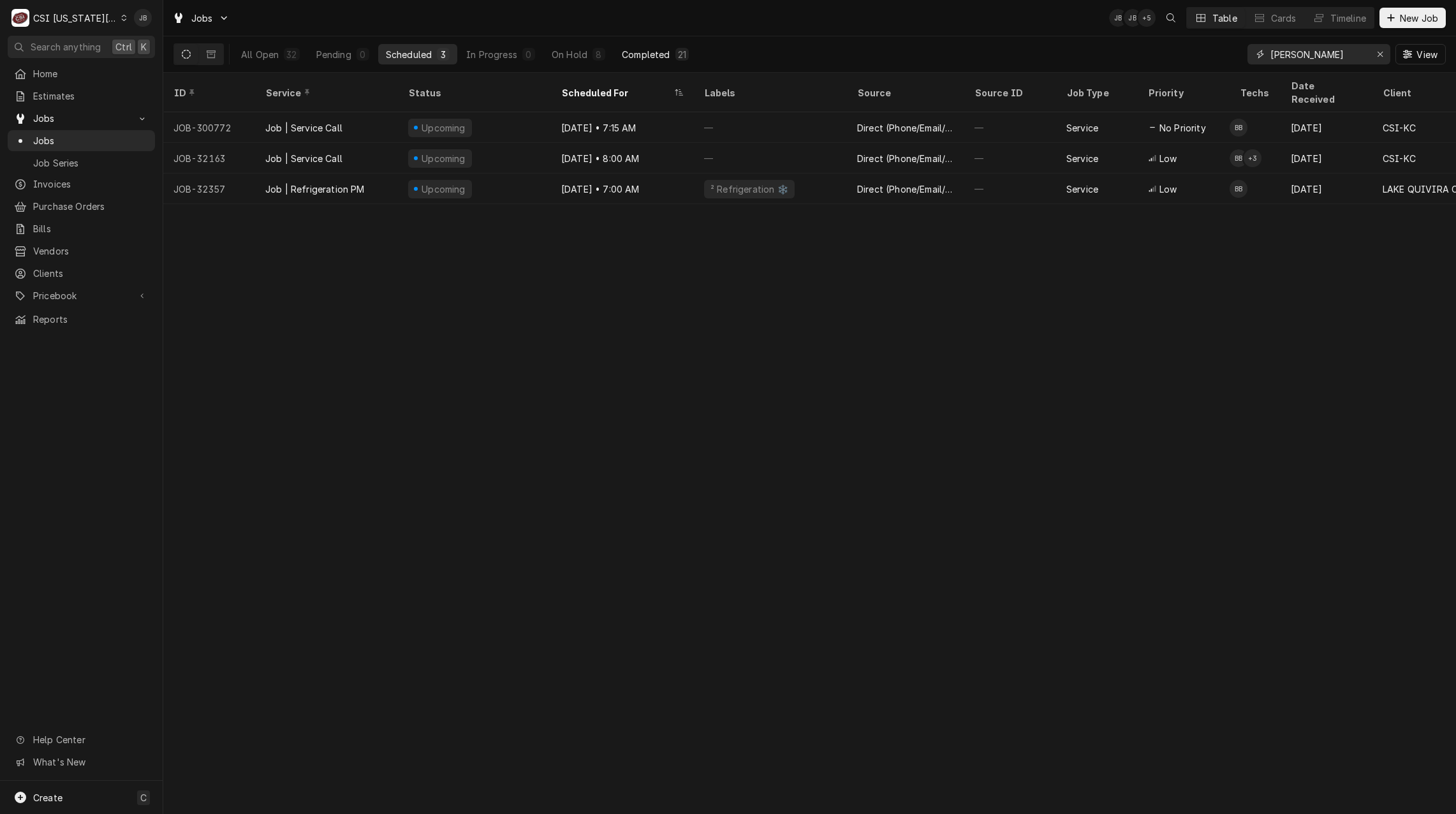
type input "brian breazier"
click at [673, 56] on button "Completed 21" at bounding box center [655, 54] width 83 height 20
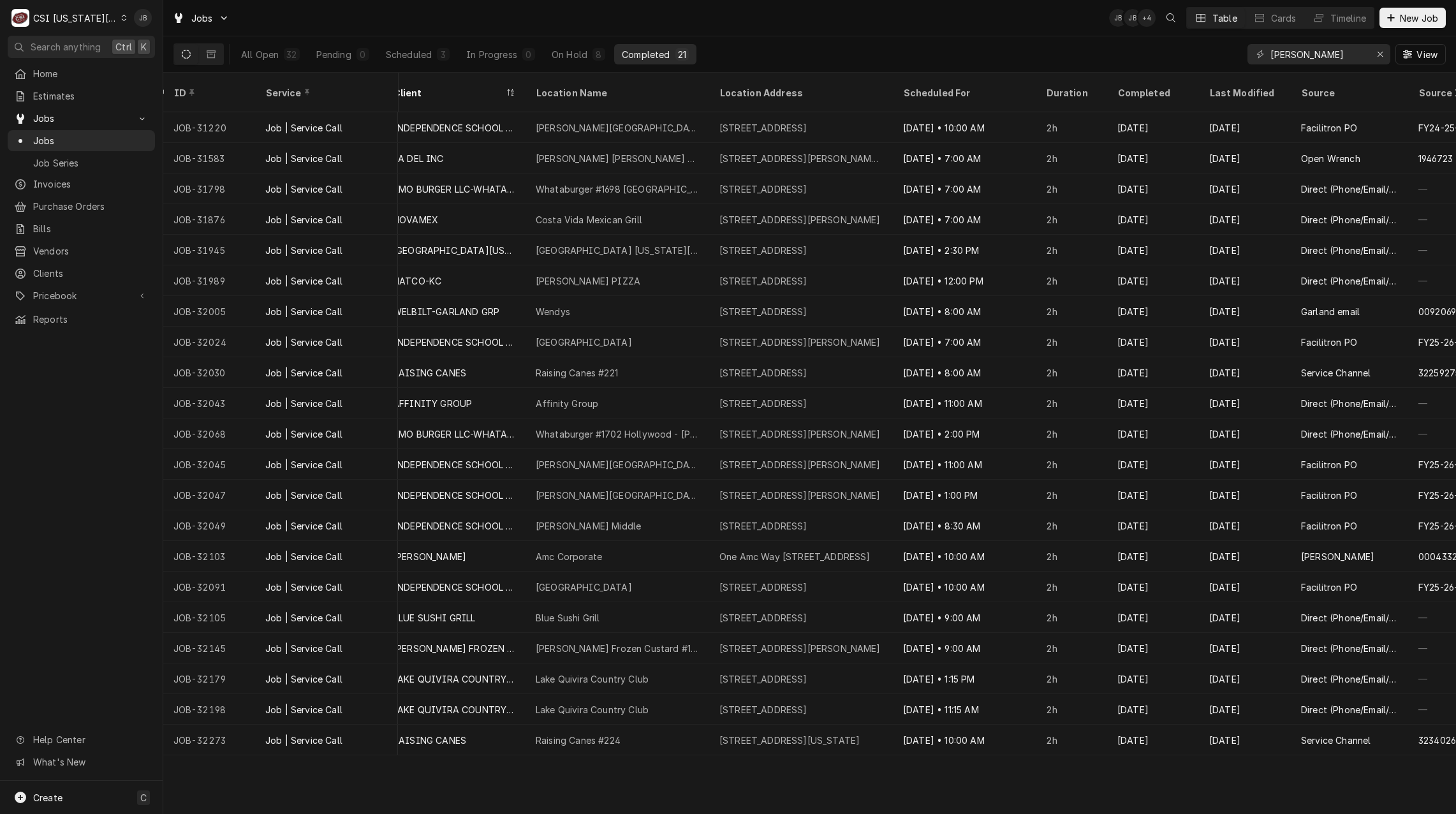
scroll to position [0, 682]
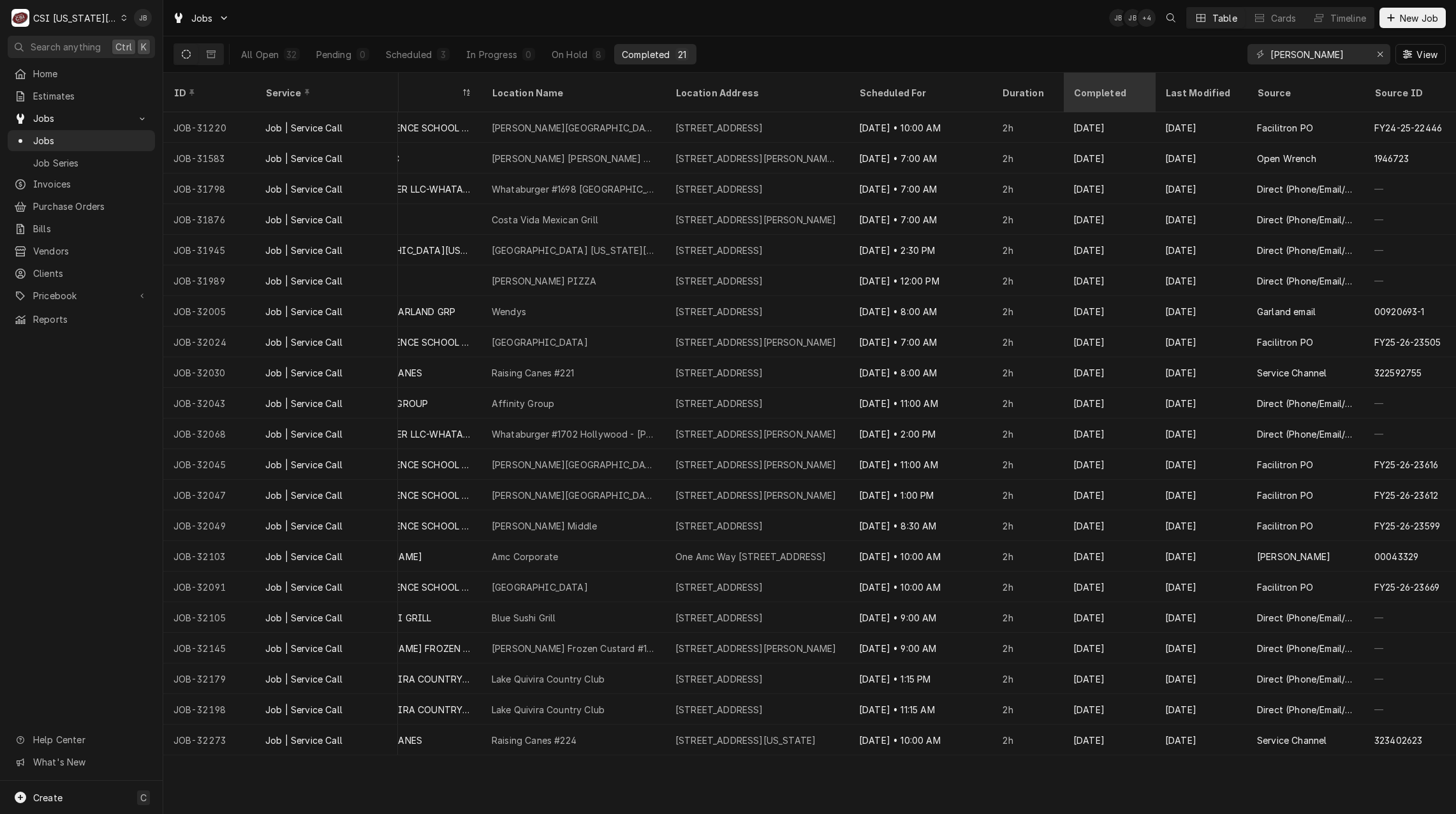
click at [1127, 88] on div "Completed" at bounding box center [1107, 93] width 69 height 14
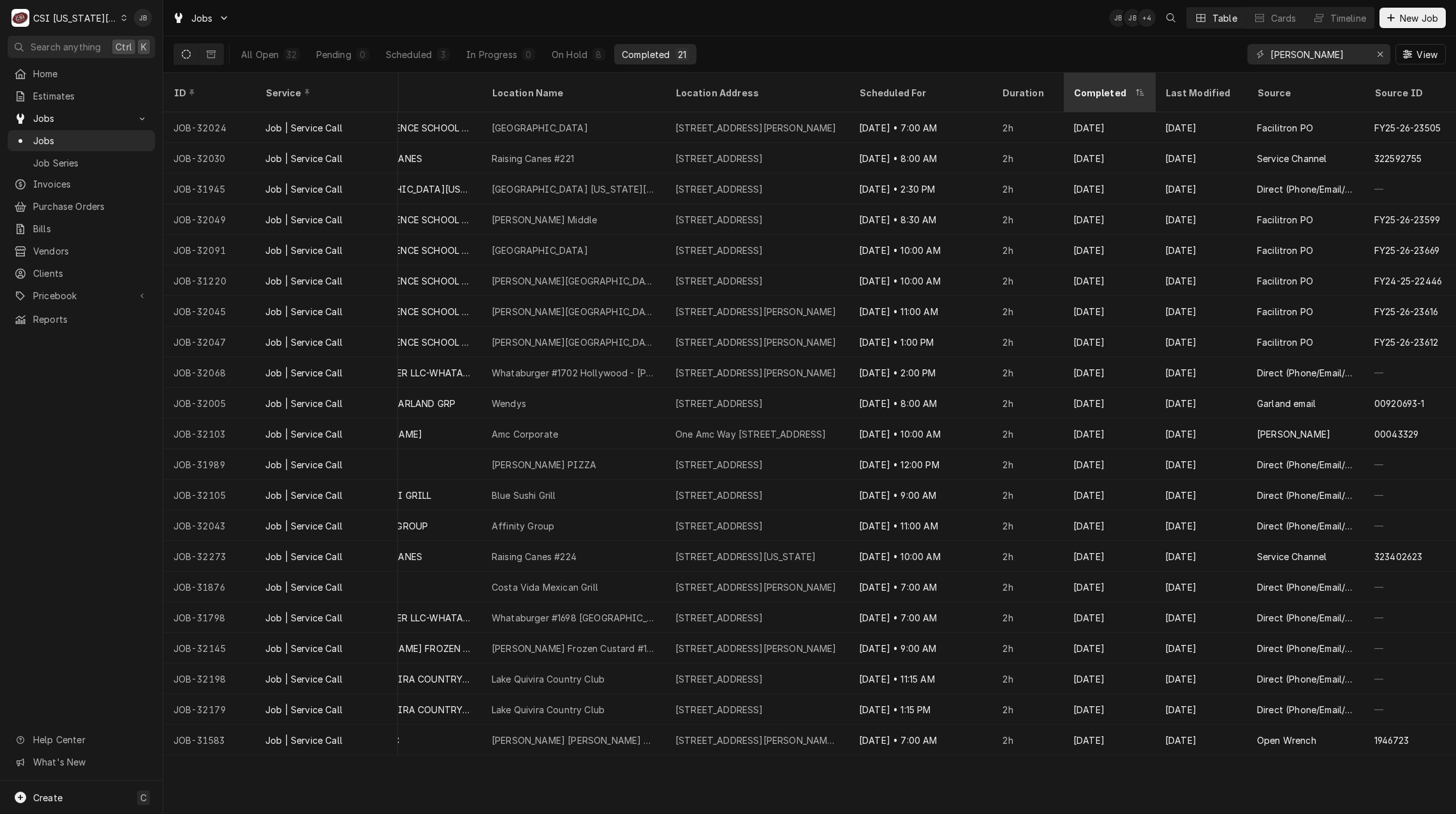
click at [1096, 86] on div "Completed" at bounding box center [1102, 93] width 59 height 14
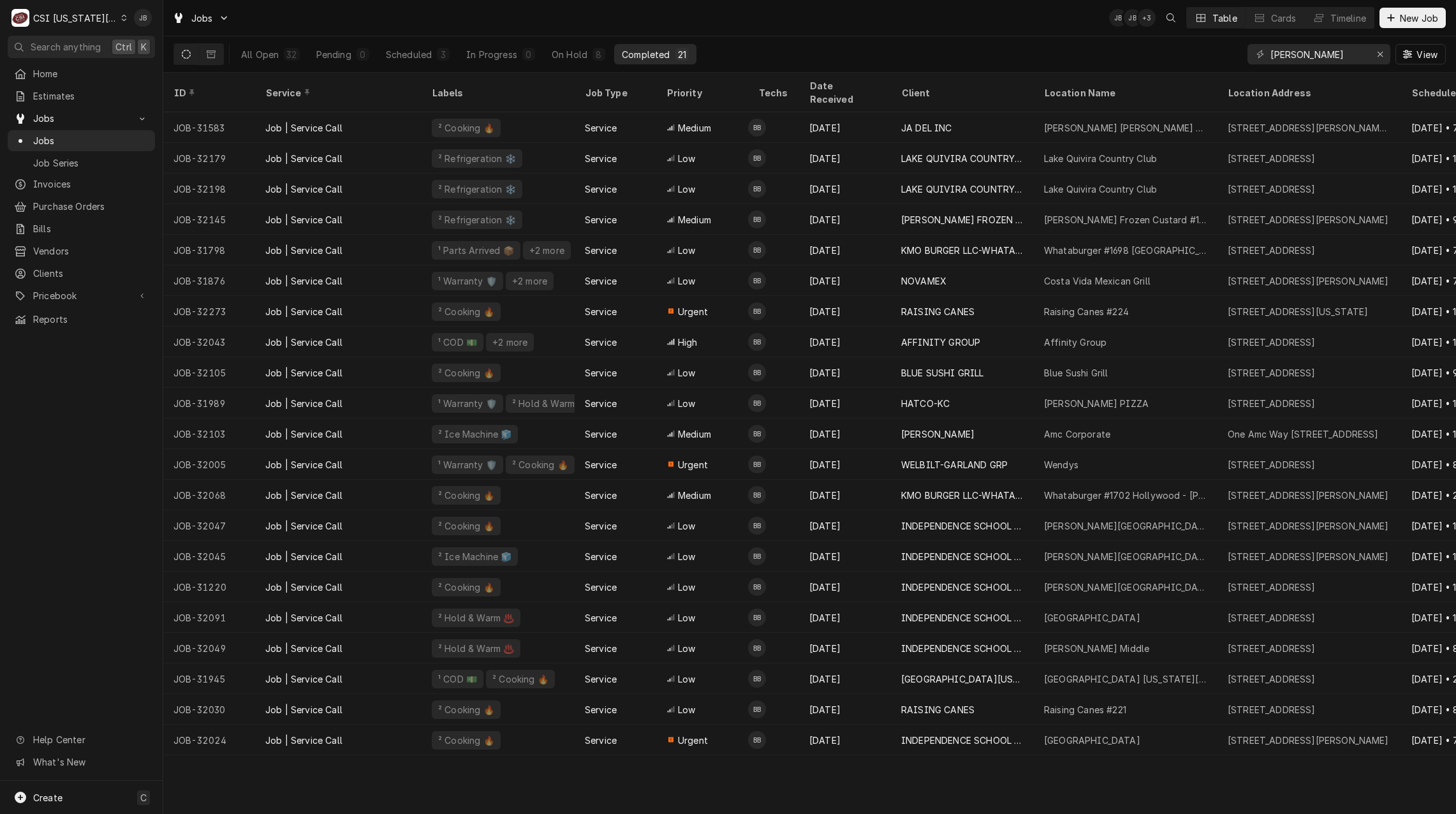
scroll to position [0, 0]
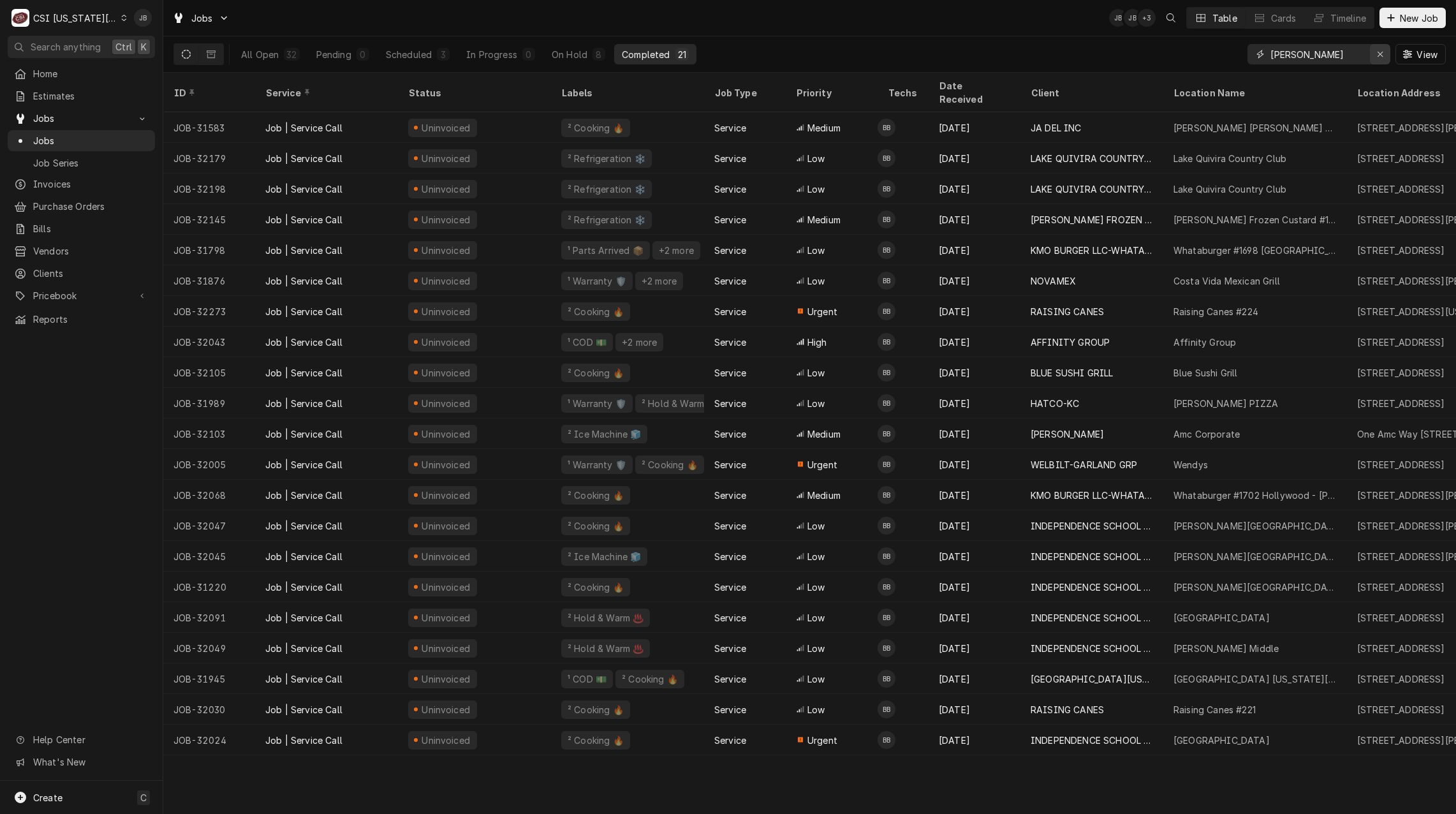
click at [1380, 55] on icon "Erase input" at bounding box center [1380, 54] width 7 height 9
drag, startPoint x: 1307, startPoint y: 53, endPoint x: 1296, endPoint y: 53, distance: 11.0
click at [1302, 53] on input "Dynamic Content Wrapper" at bounding box center [1330, 54] width 120 height 20
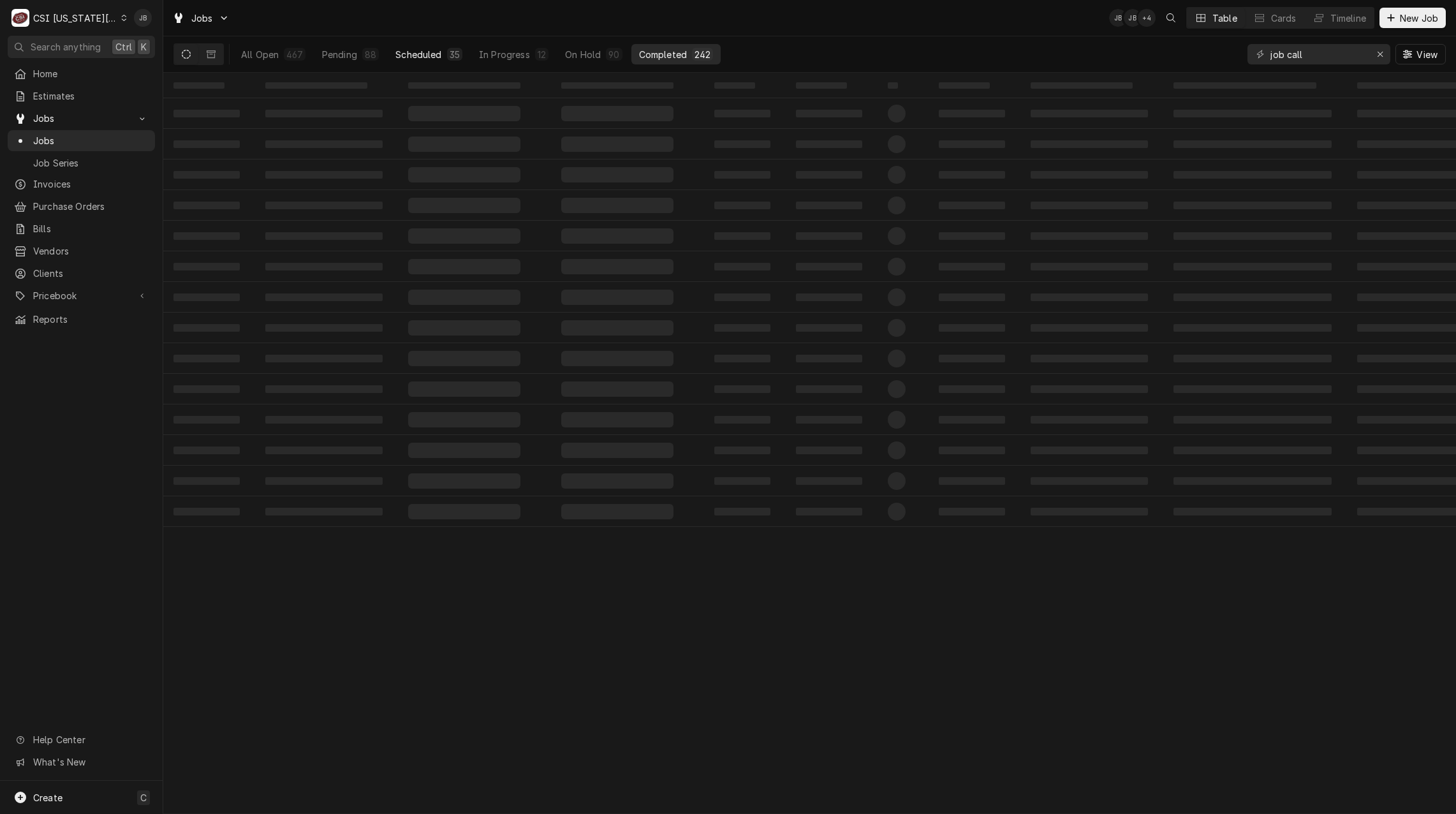
click at [395, 57] on div "Scheduled" at bounding box center [418, 55] width 46 height 14
click at [342, 60] on div "Pending" at bounding box center [339, 55] width 35 height 14
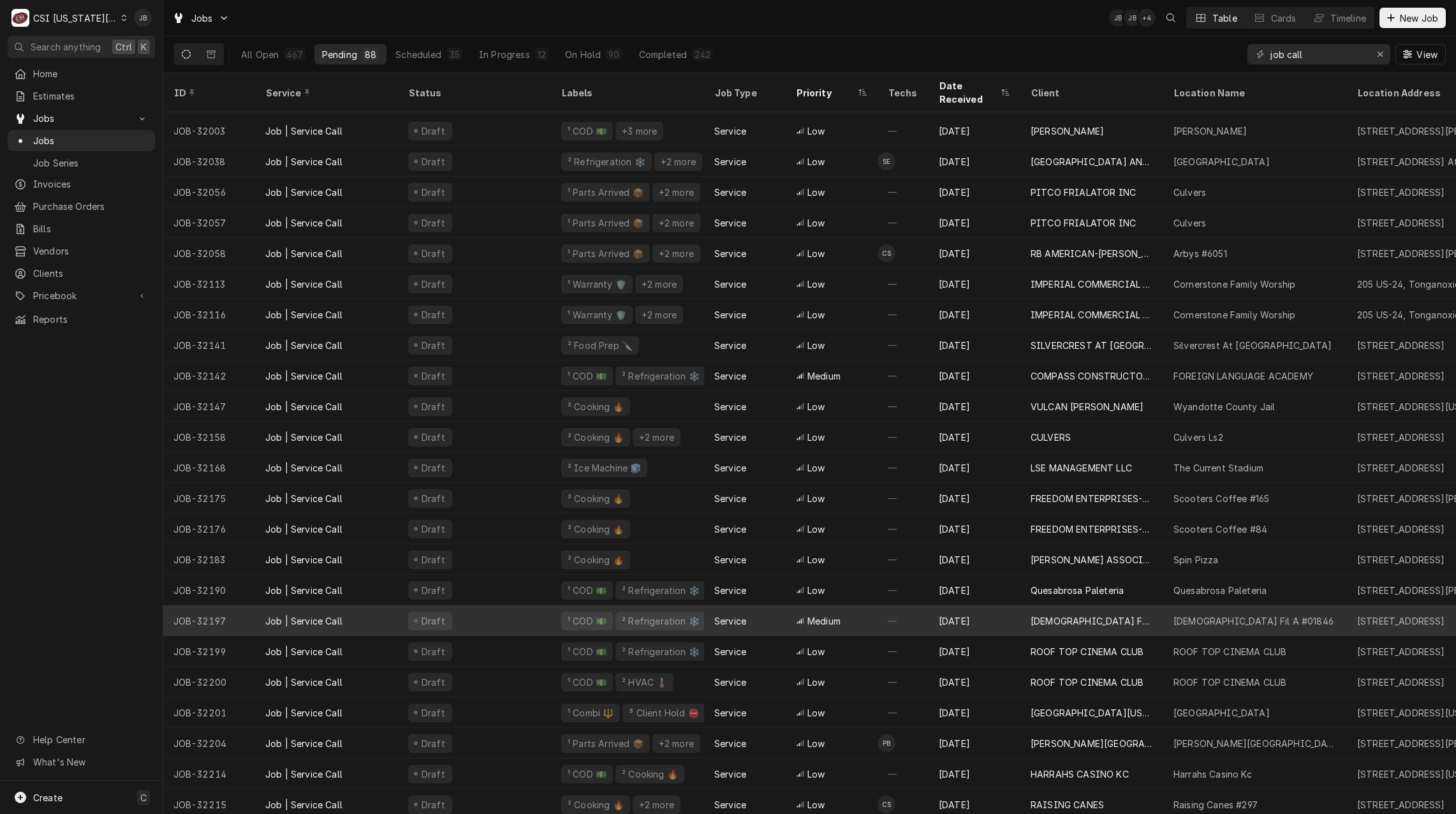
scroll to position [244, 0]
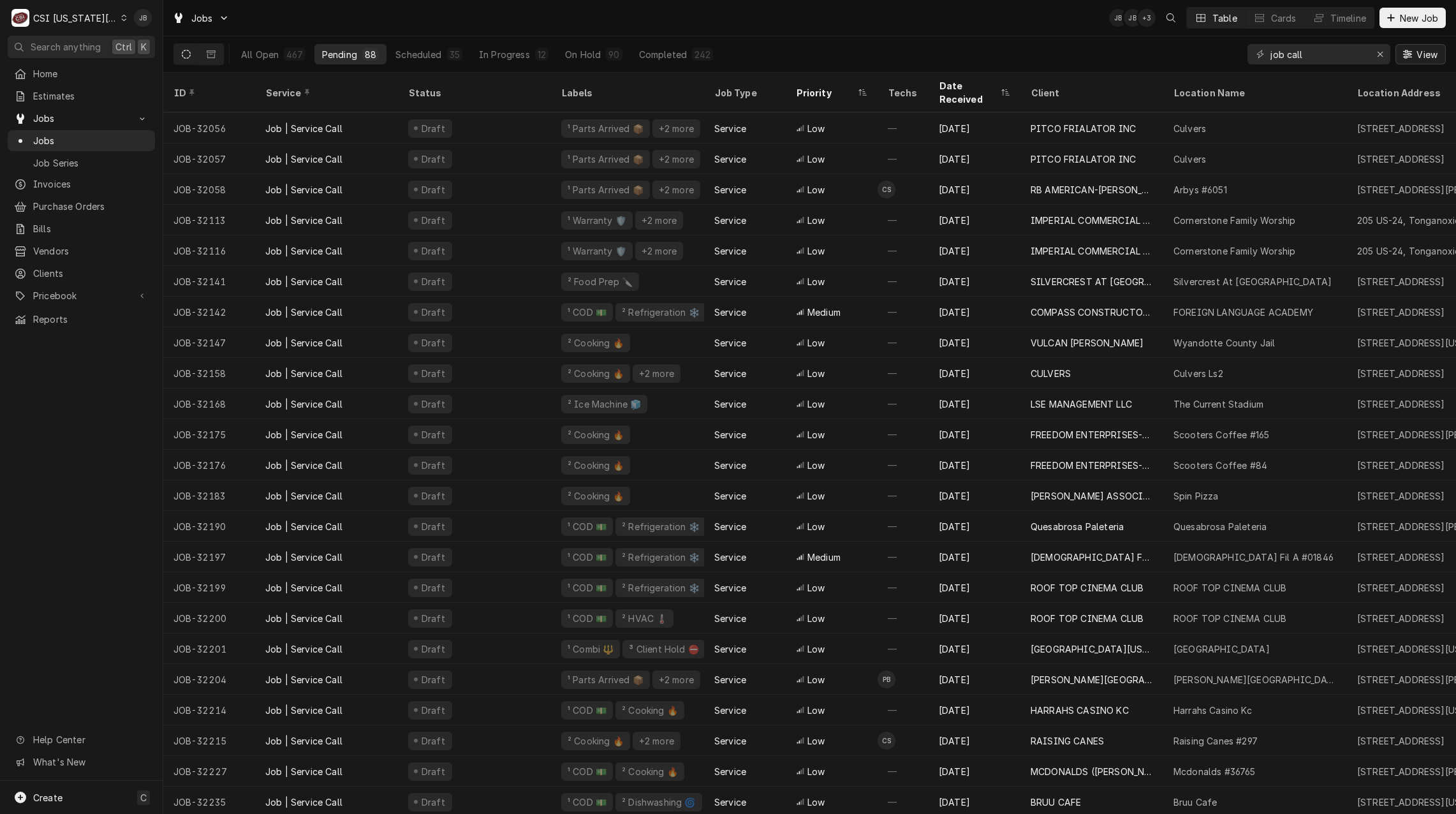
click at [1419, 50] on span "View" at bounding box center [1427, 55] width 26 height 14
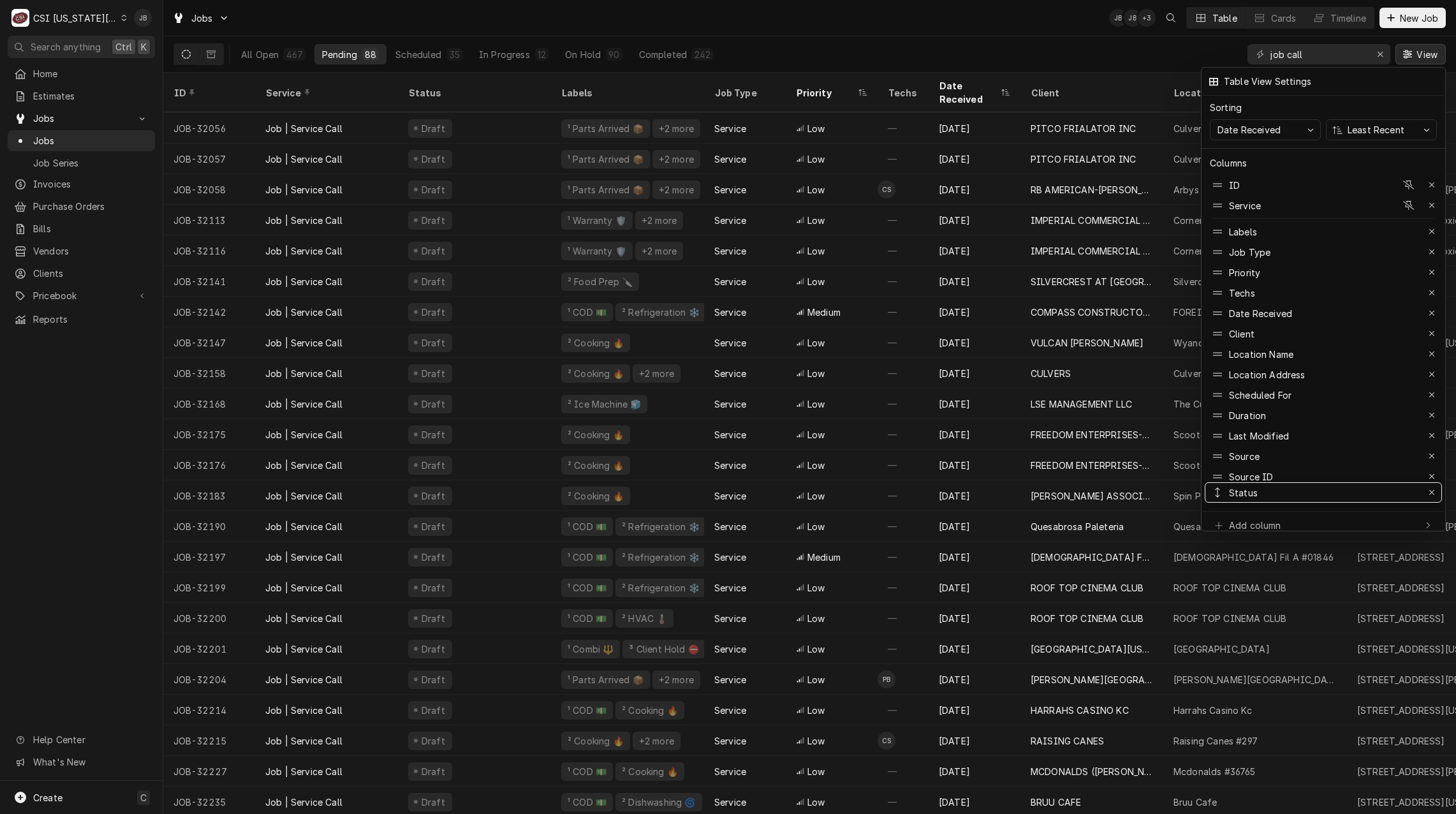
drag, startPoint x: 1219, startPoint y: 225, endPoint x: 1229, endPoint y: 486, distance: 261.2
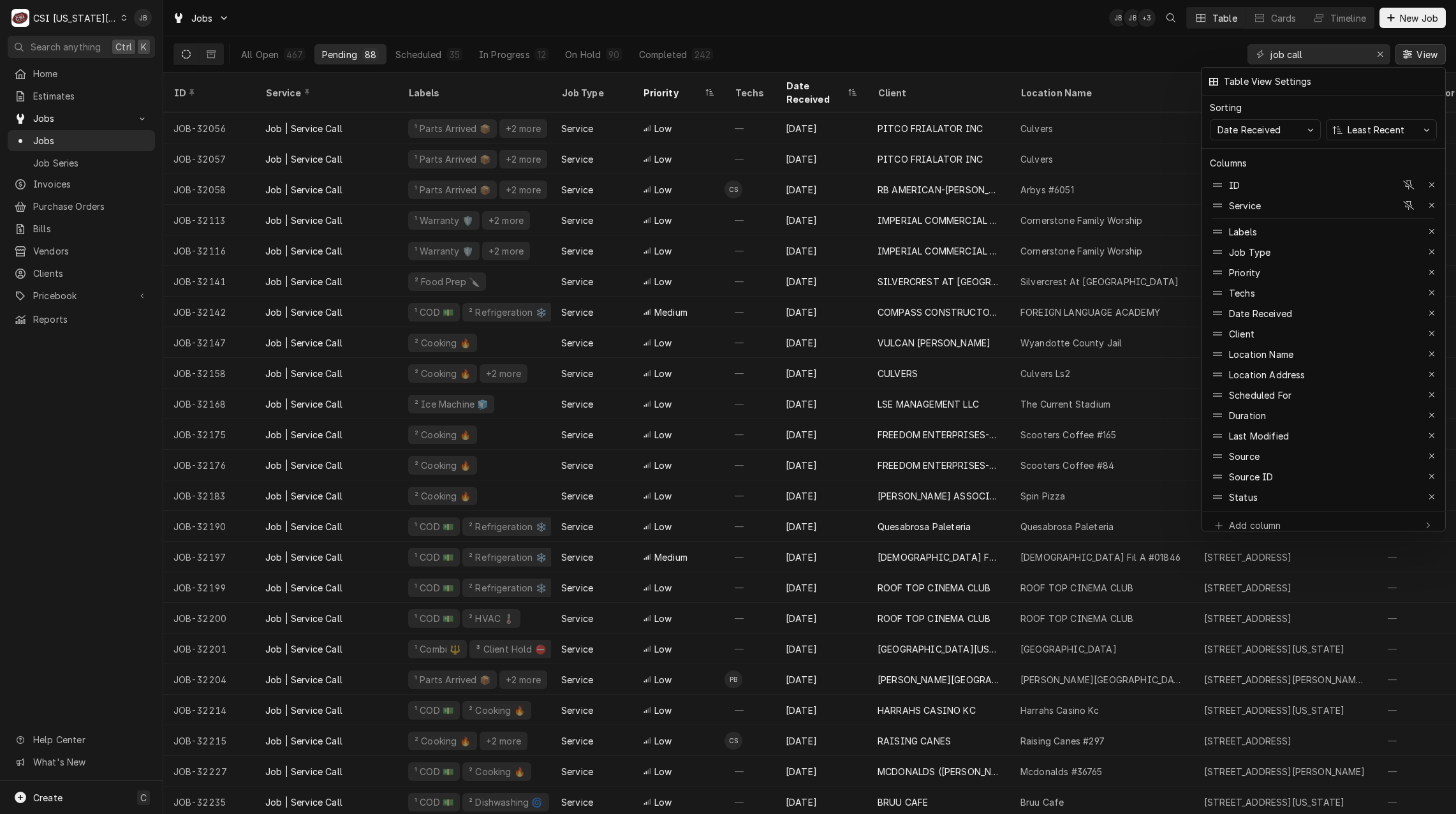
click at [937, 27] on div at bounding box center [728, 407] width 1456 height 814
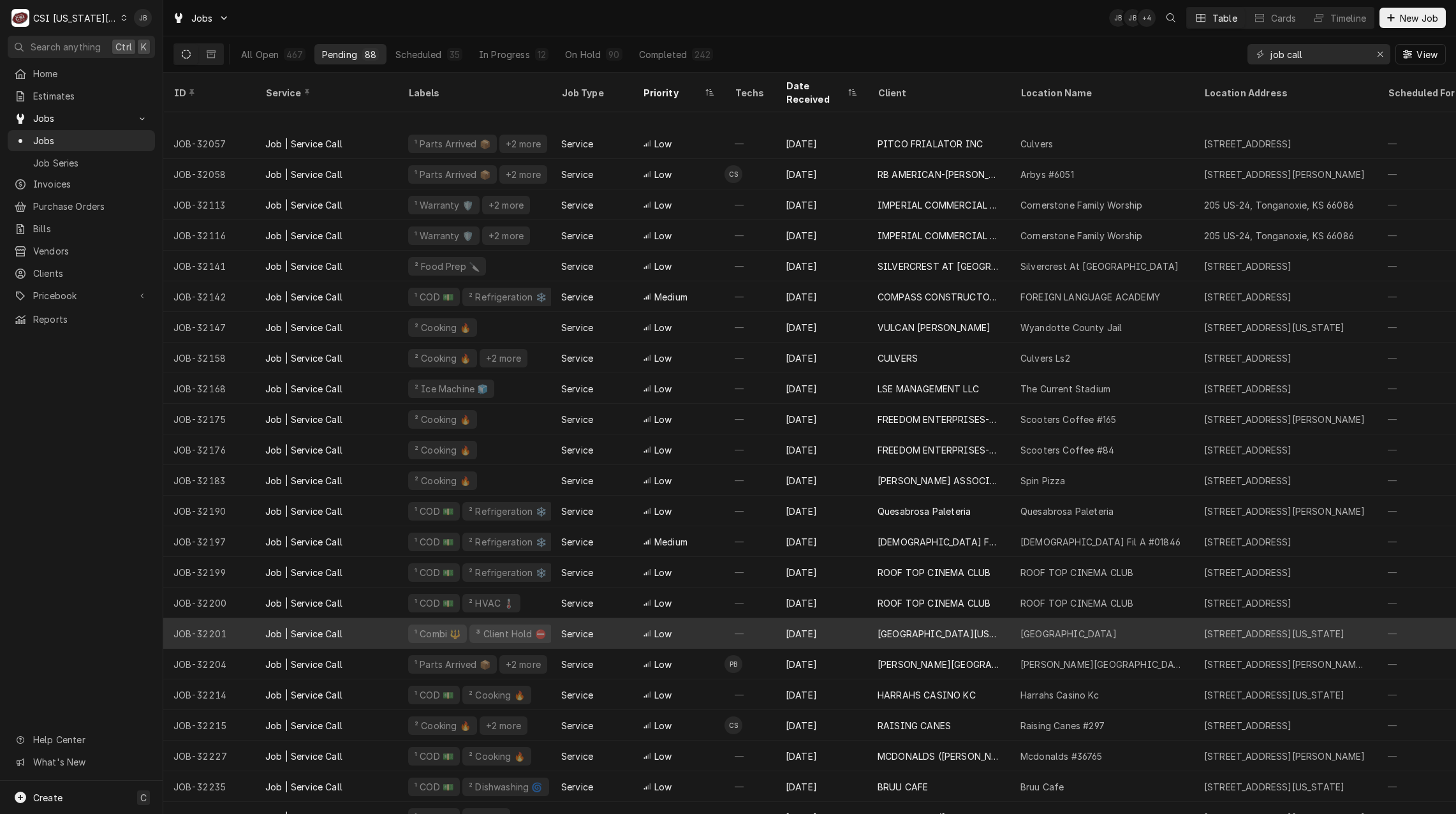
scroll to position [334, 0]
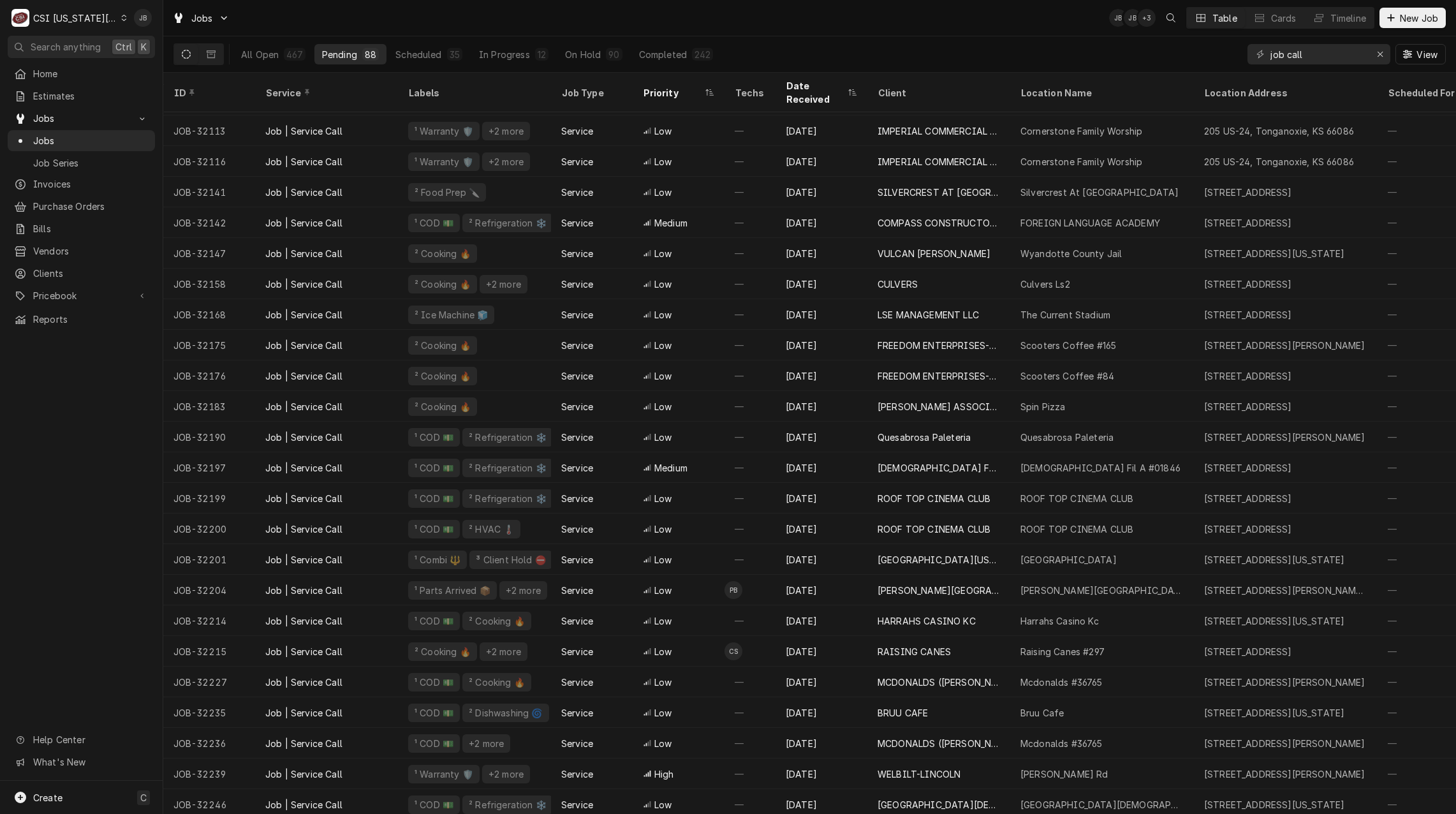
click at [905, 35] on div "Jobs JB JB + 3 Table Cards Timeline New Job" at bounding box center [809, 18] width 1292 height 36
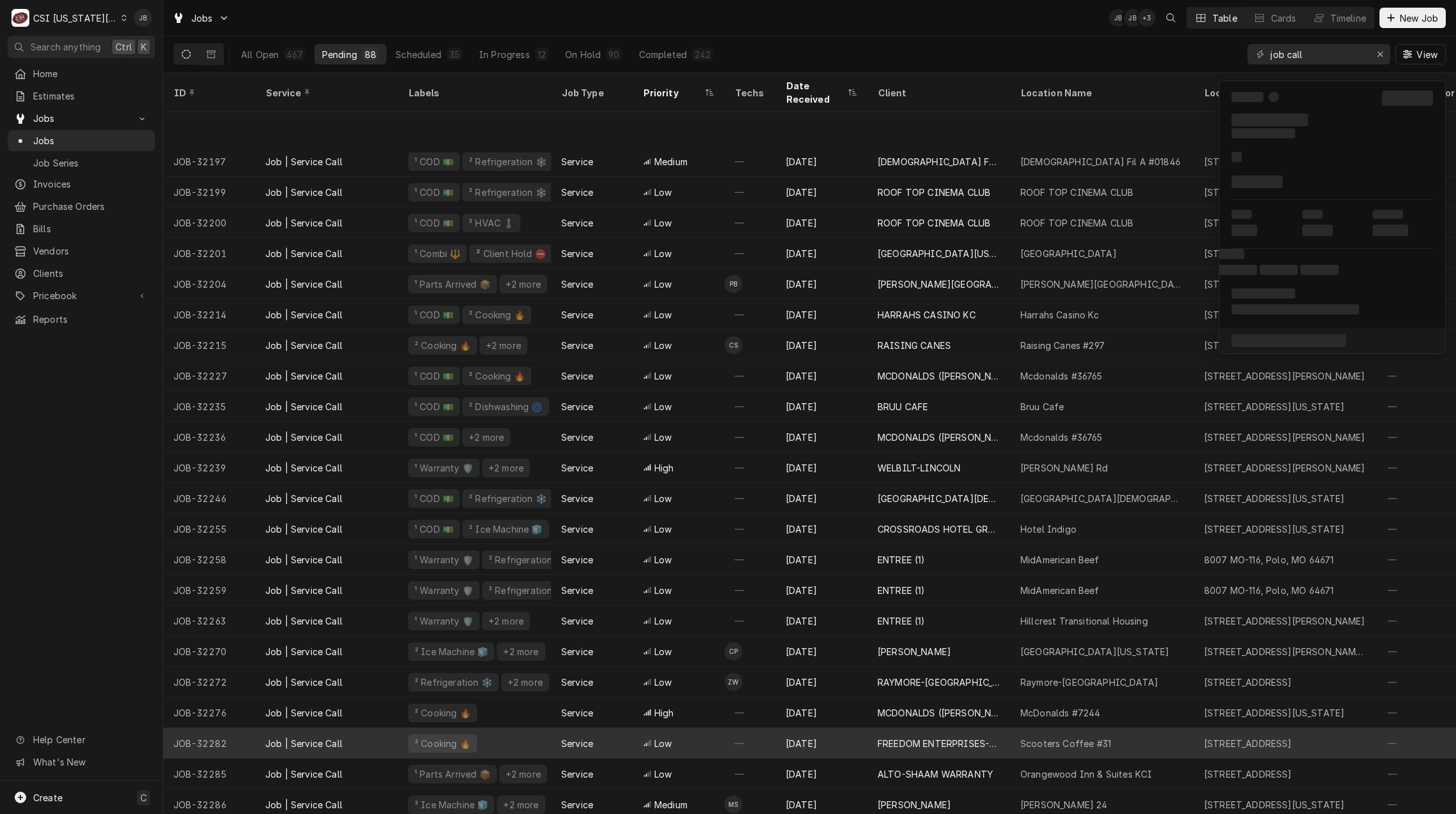
scroll to position [731, 0]
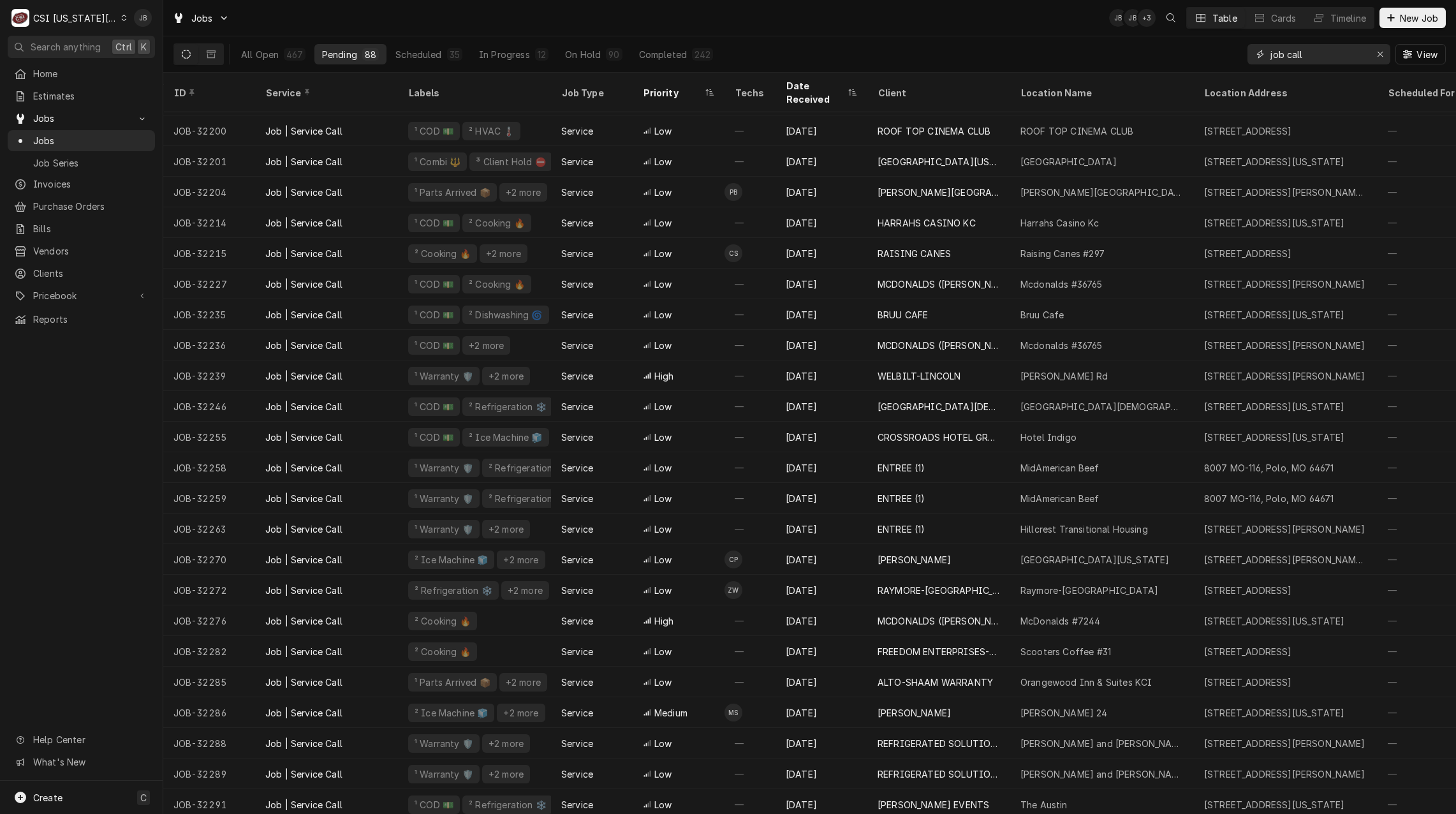
click at [1328, 49] on input "job call" at bounding box center [1318, 54] width 95 height 20
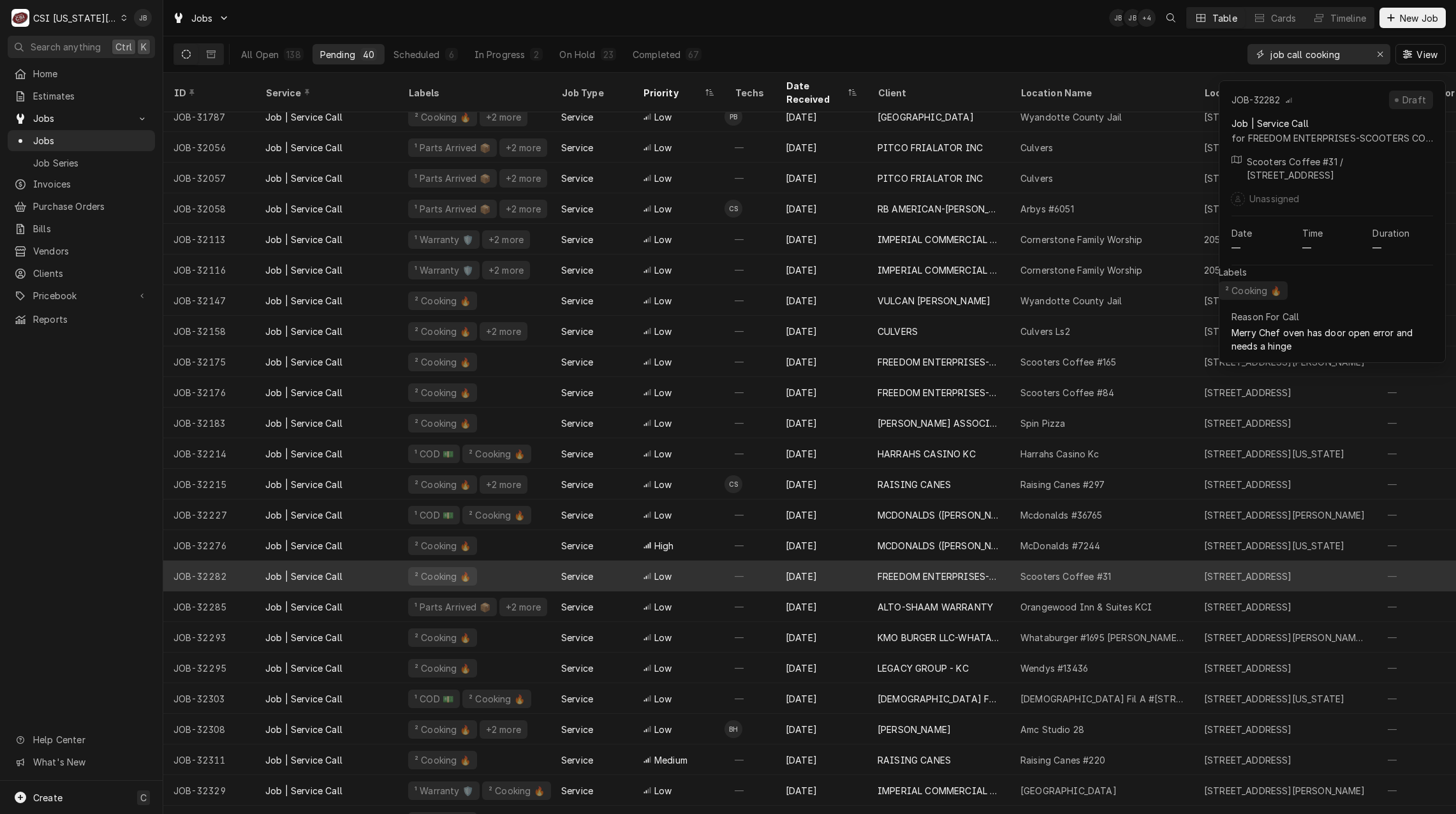
scroll to position [119, 0]
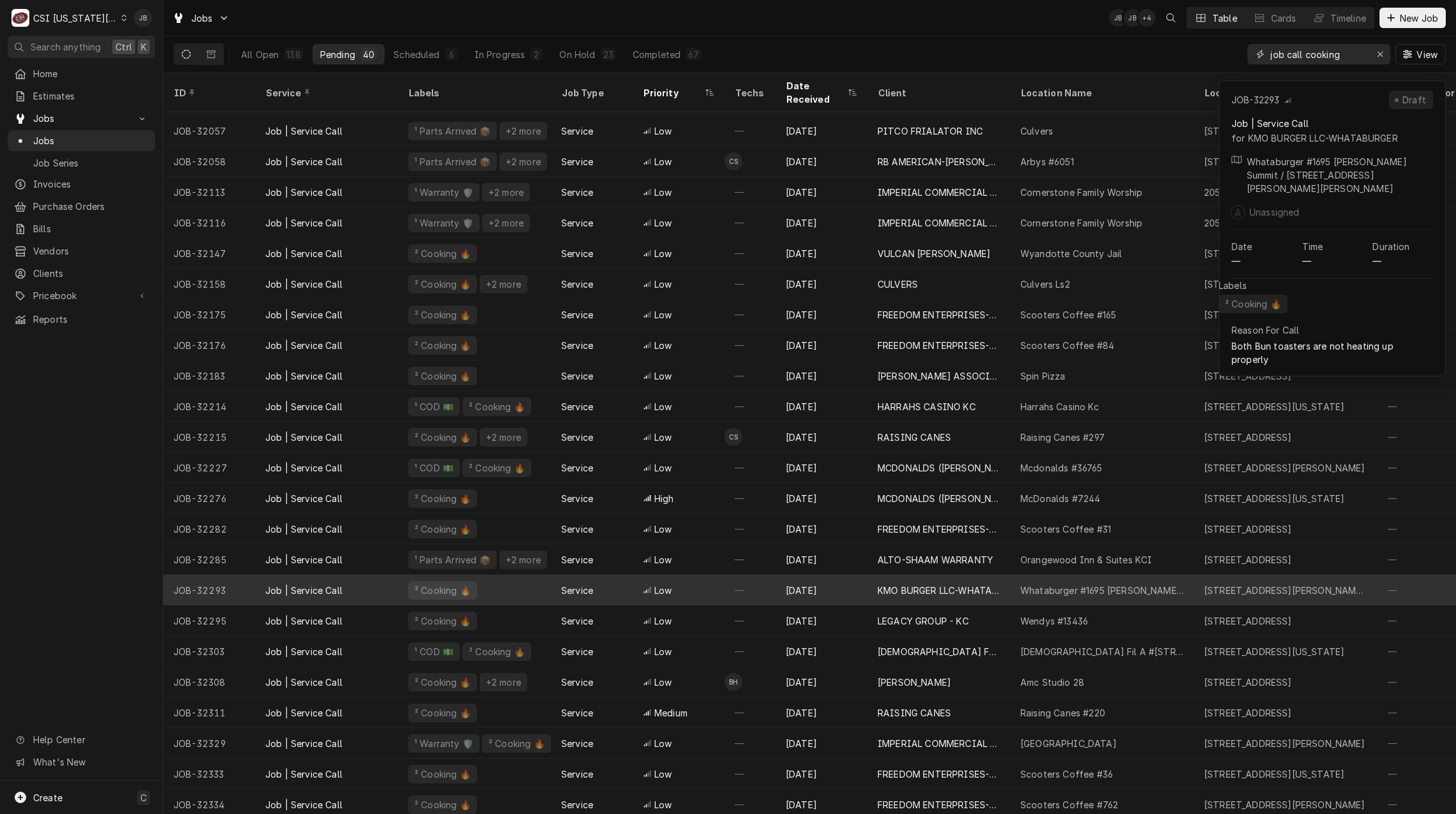
type input "job call cooking"
click at [949, 584] on div "KMO BURGER LLC-WHATABURGER" at bounding box center [939, 590] width 123 height 14
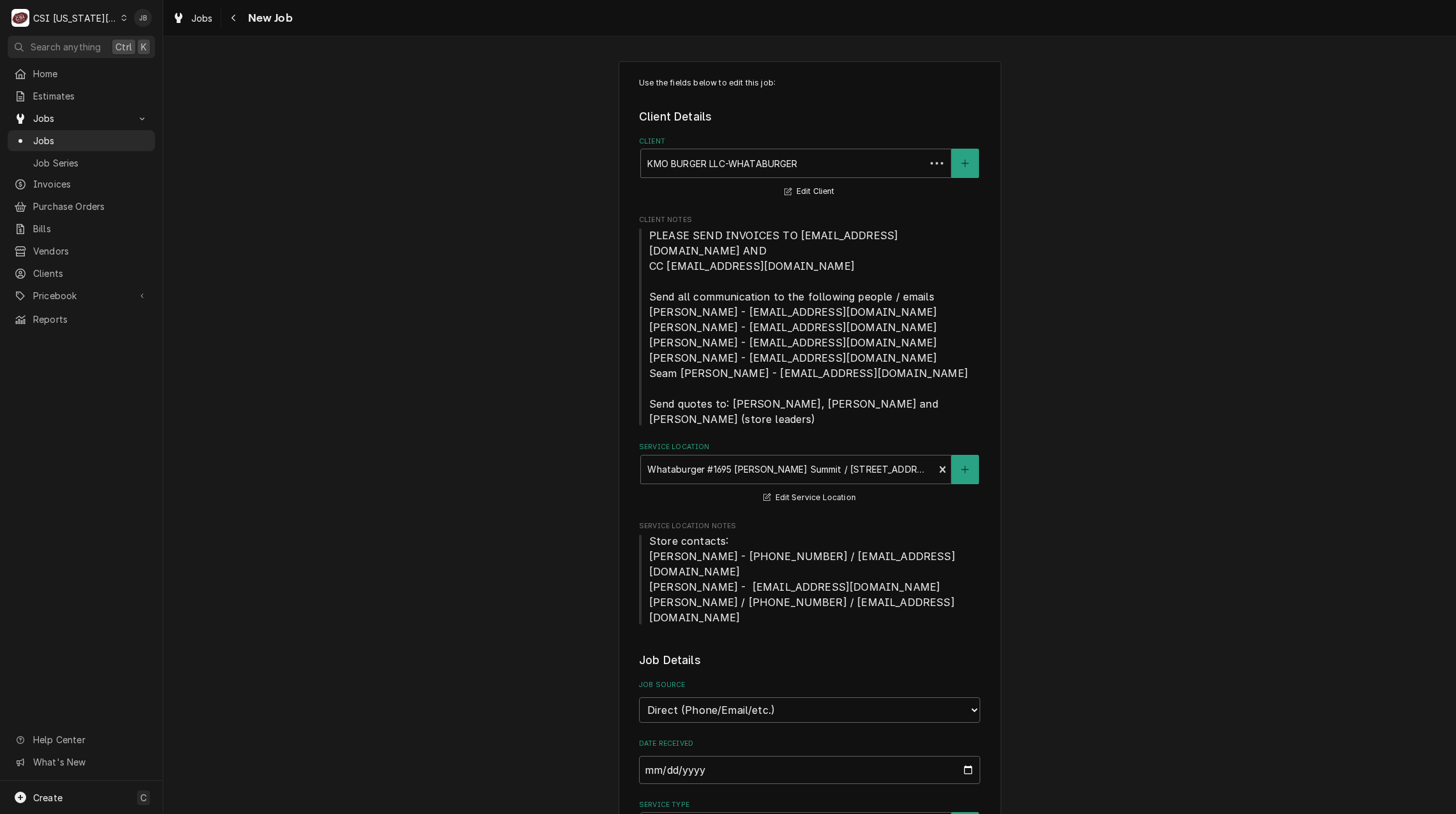
type textarea "x"
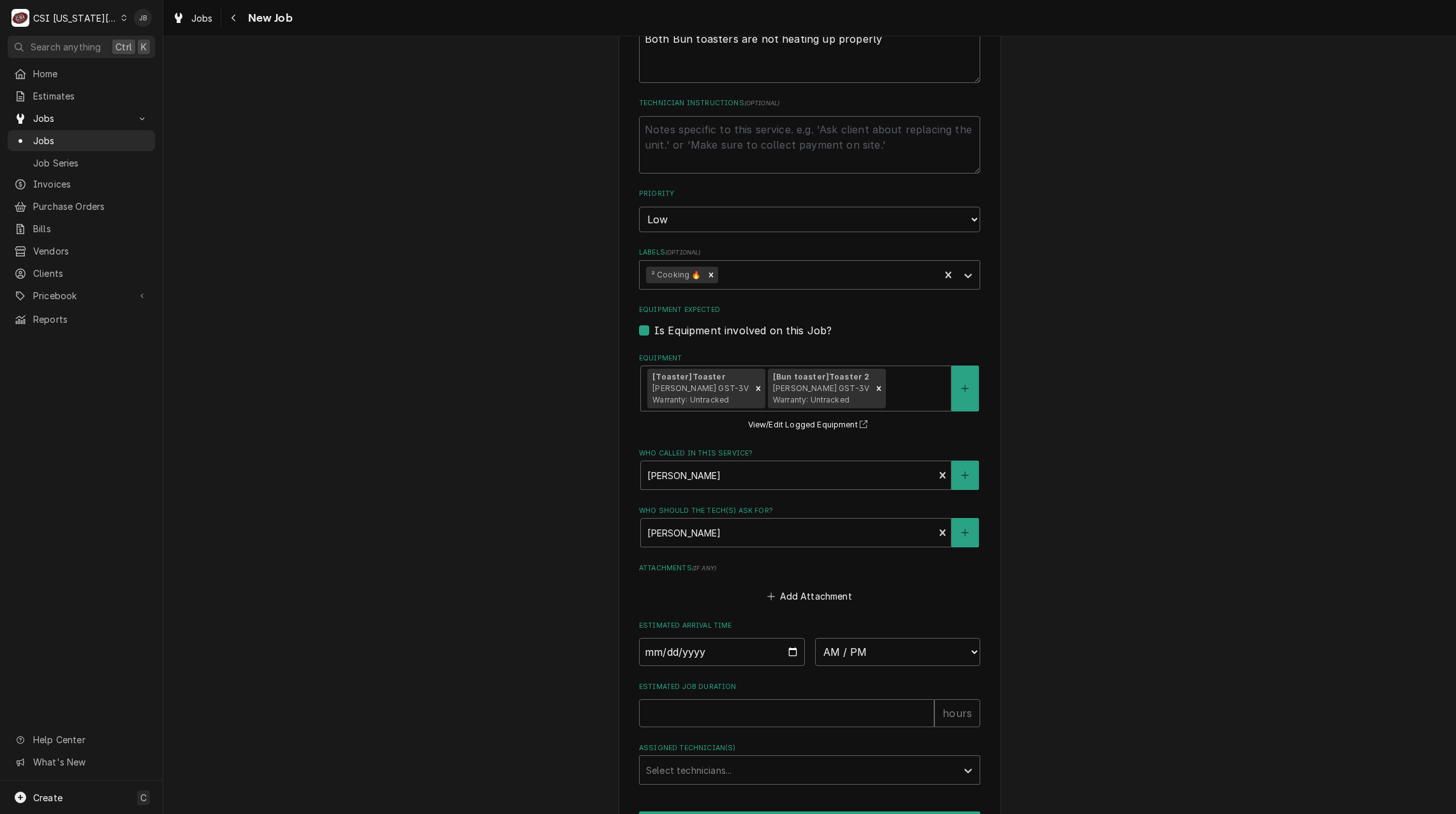
scroll to position [1015, 0]
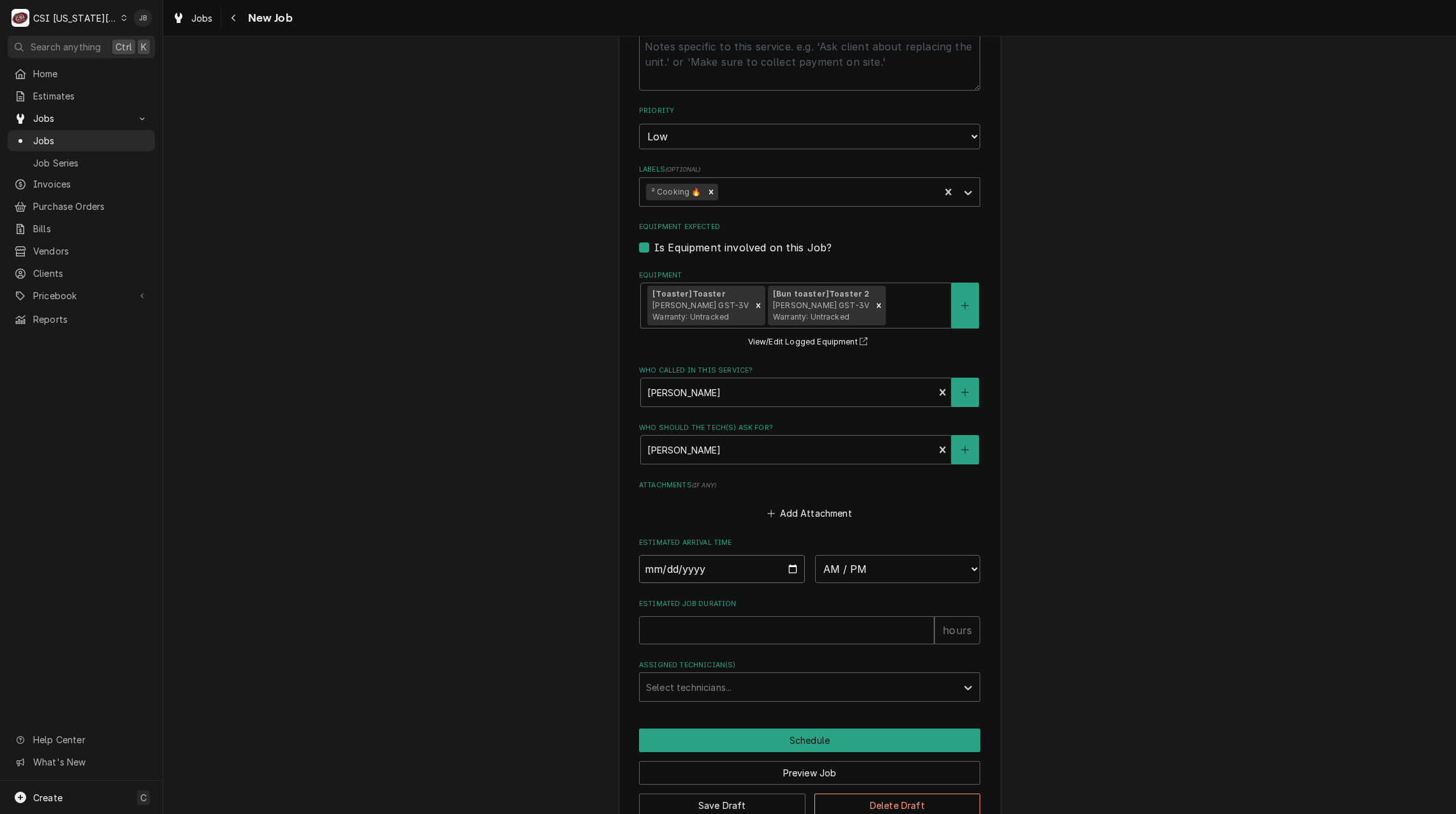
click at [789, 555] on input "Date" at bounding box center [721, 569] width 166 height 28
type input "[DATE]"
type textarea "x"
type input "[DATE]"
click at [891, 555] on select "AM / PM 6:00 AM 6:15 AM 6:30 AM 6:45 AM 7:00 AM 7:15 AM 7:30 AM 7:45 AM 8:00 AM…" at bounding box center [898, 569] width 166 height 28
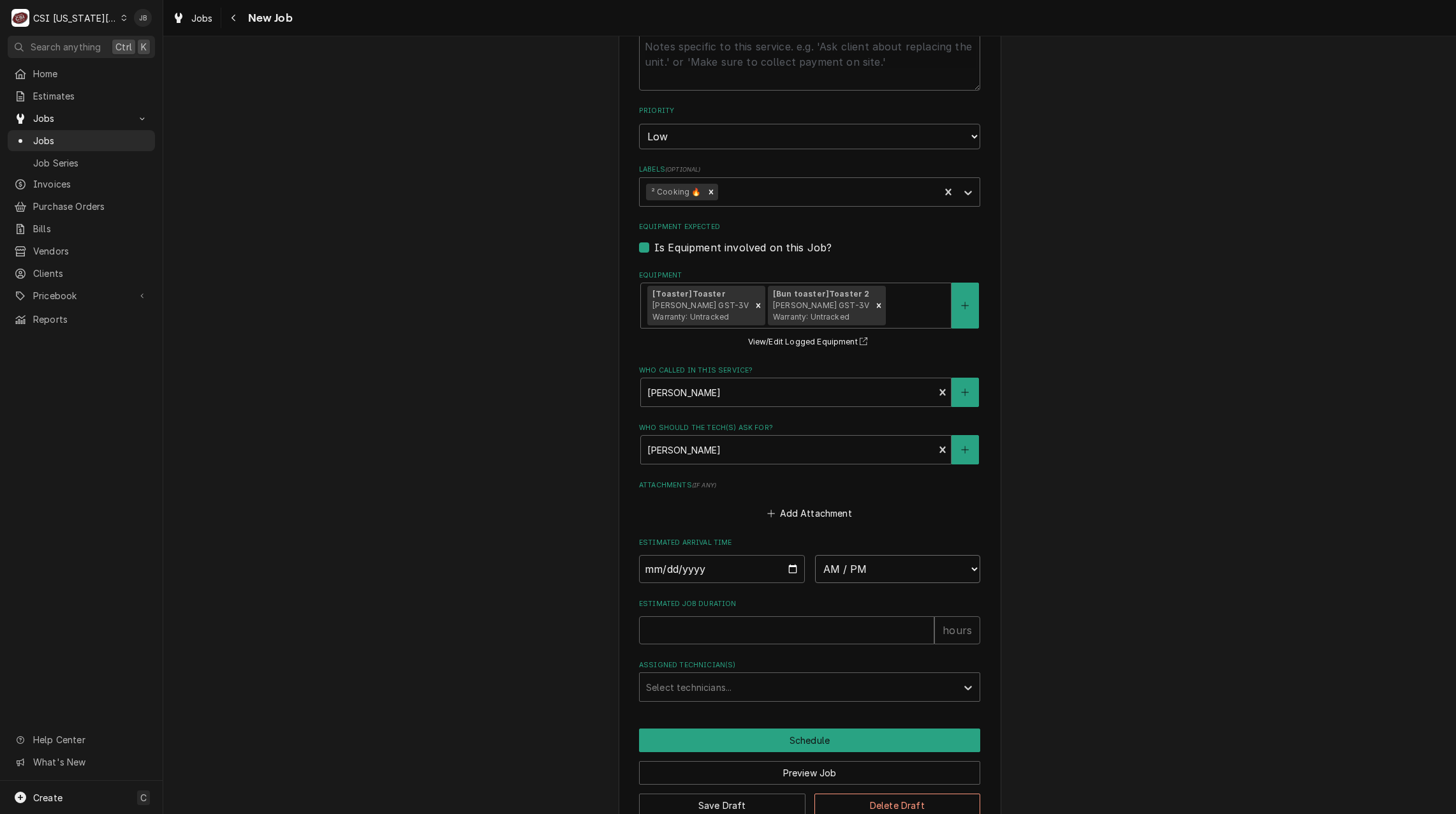
type textarea "x"
select select "12:00:00"
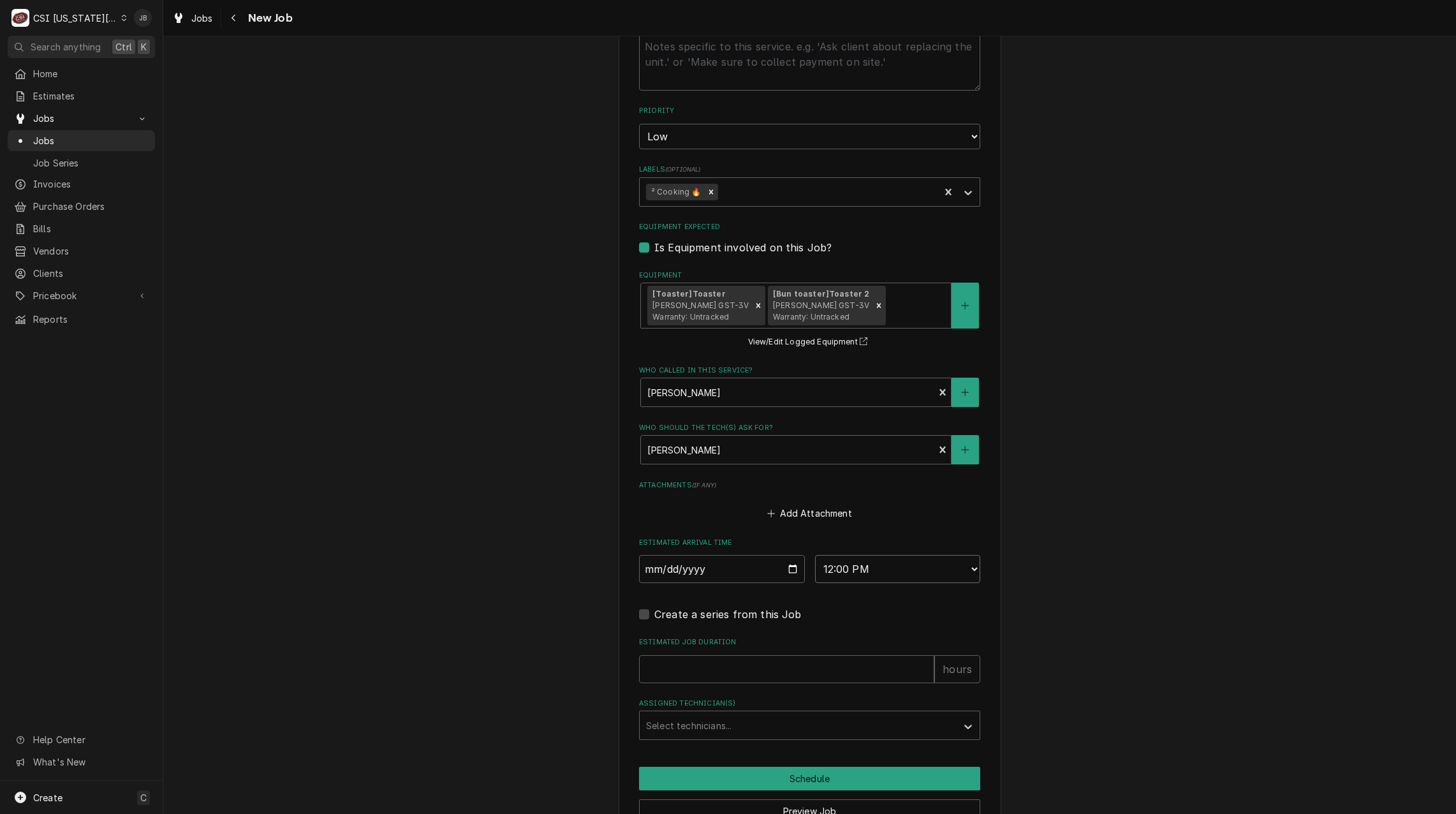
type textarea "x"
click at [687, 655] on input "Estimated Job Duration" at bounding box center [786, 669] width 295 height 28
type input "2"
type textarea "x"
type input "2"
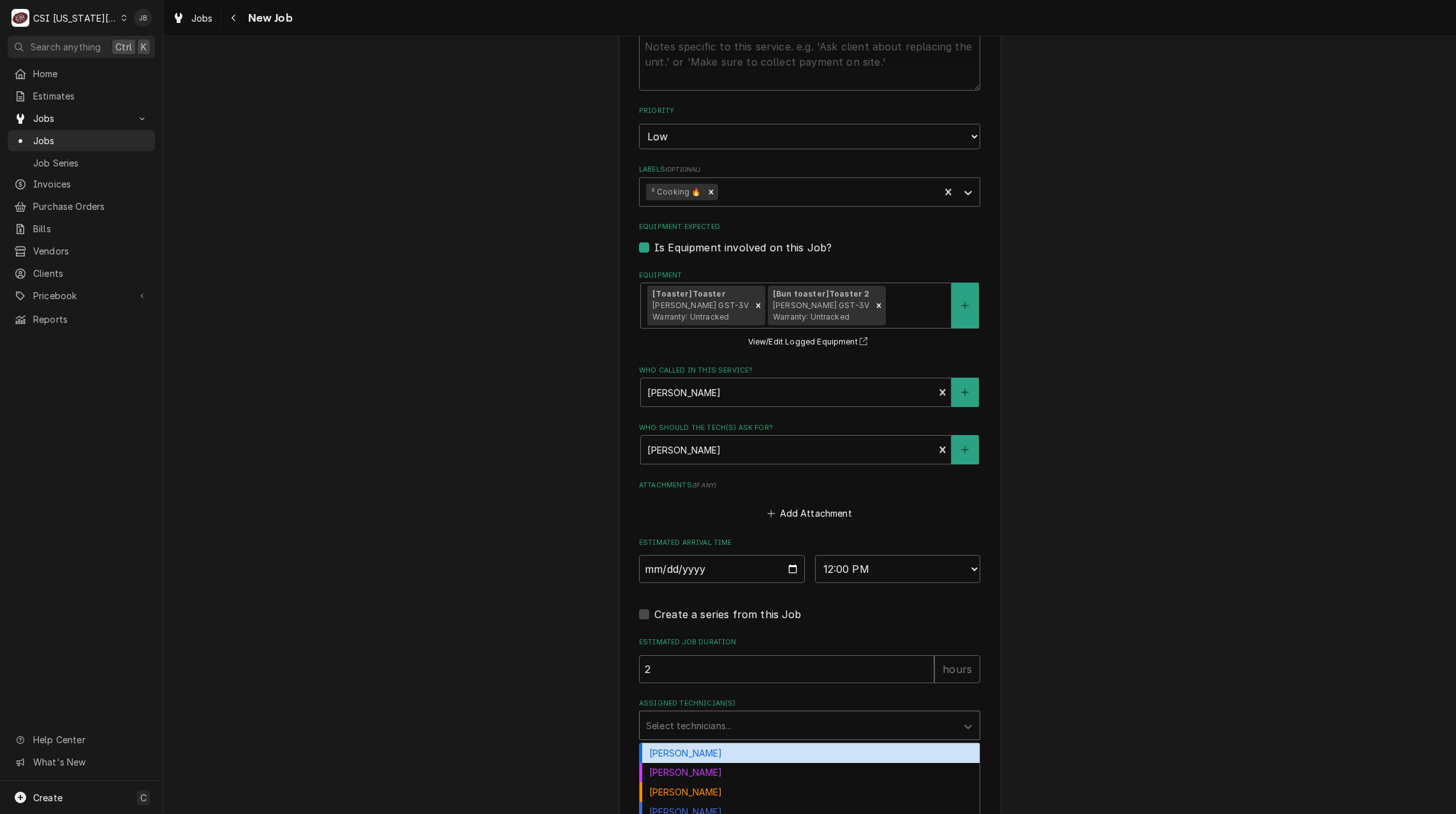
click at [682, 714] on div "Assigned Technician(s)" at bounding box center [798, 725] width 304 height 23
type textarea "x"
type input "[PERSON_NAME]"
click at [695, 743] on div "[PERSON_NAME]" at bounding box center [809, 753] width 340 height 20
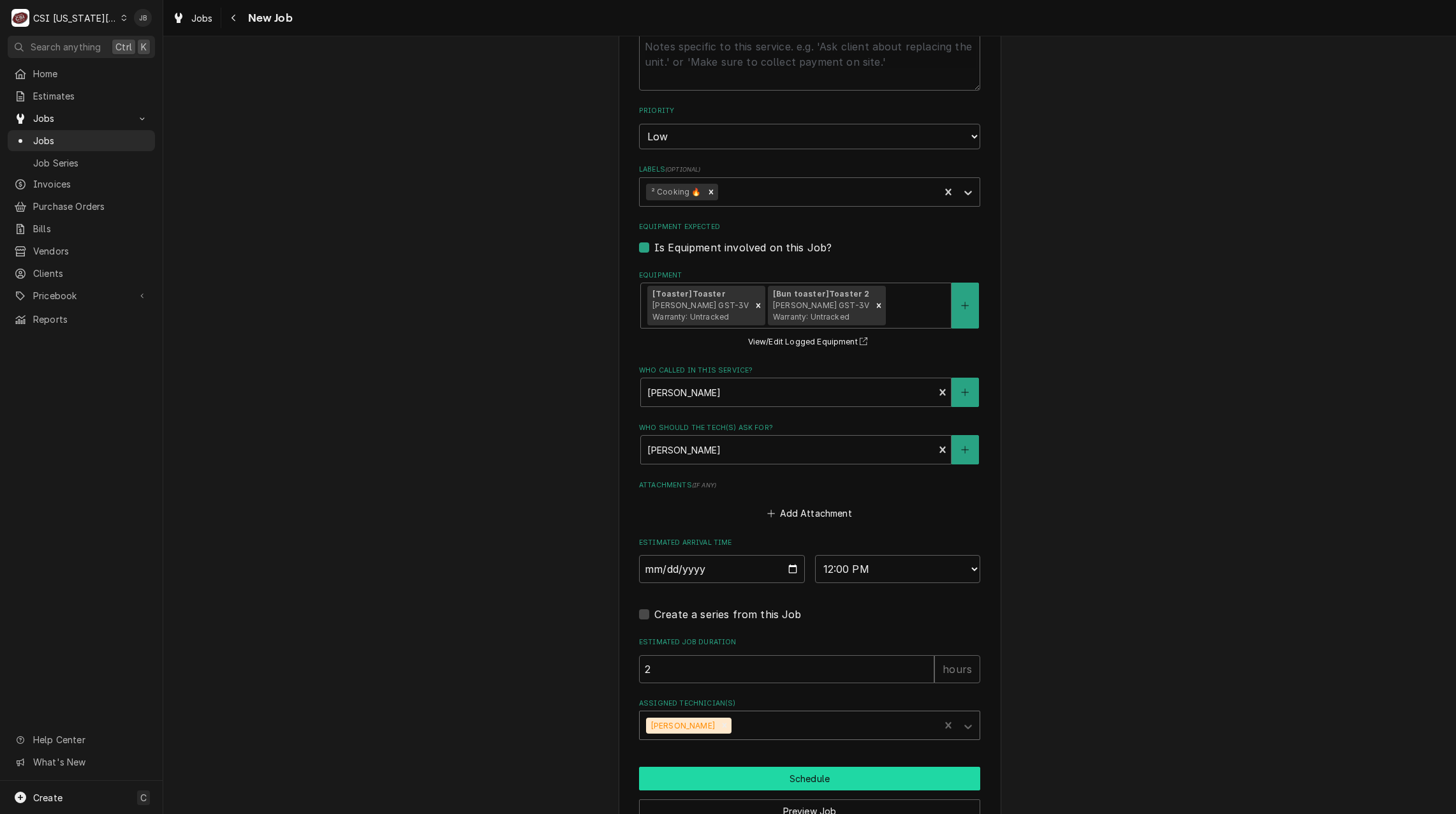
click at [784, 767] on button "Schedule" at bounding box center [809, 778] width 341 height 24
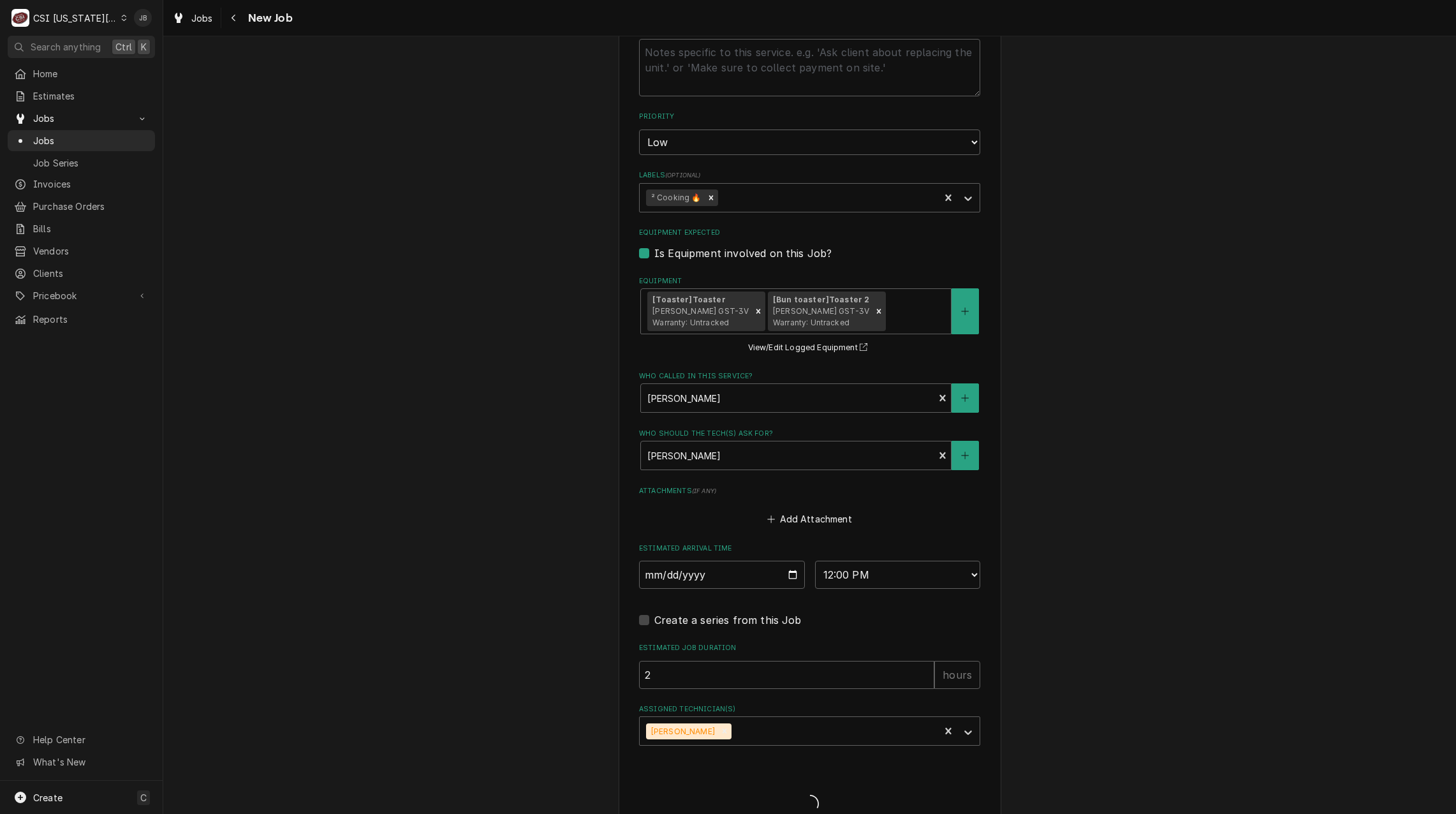
type textarea "x"
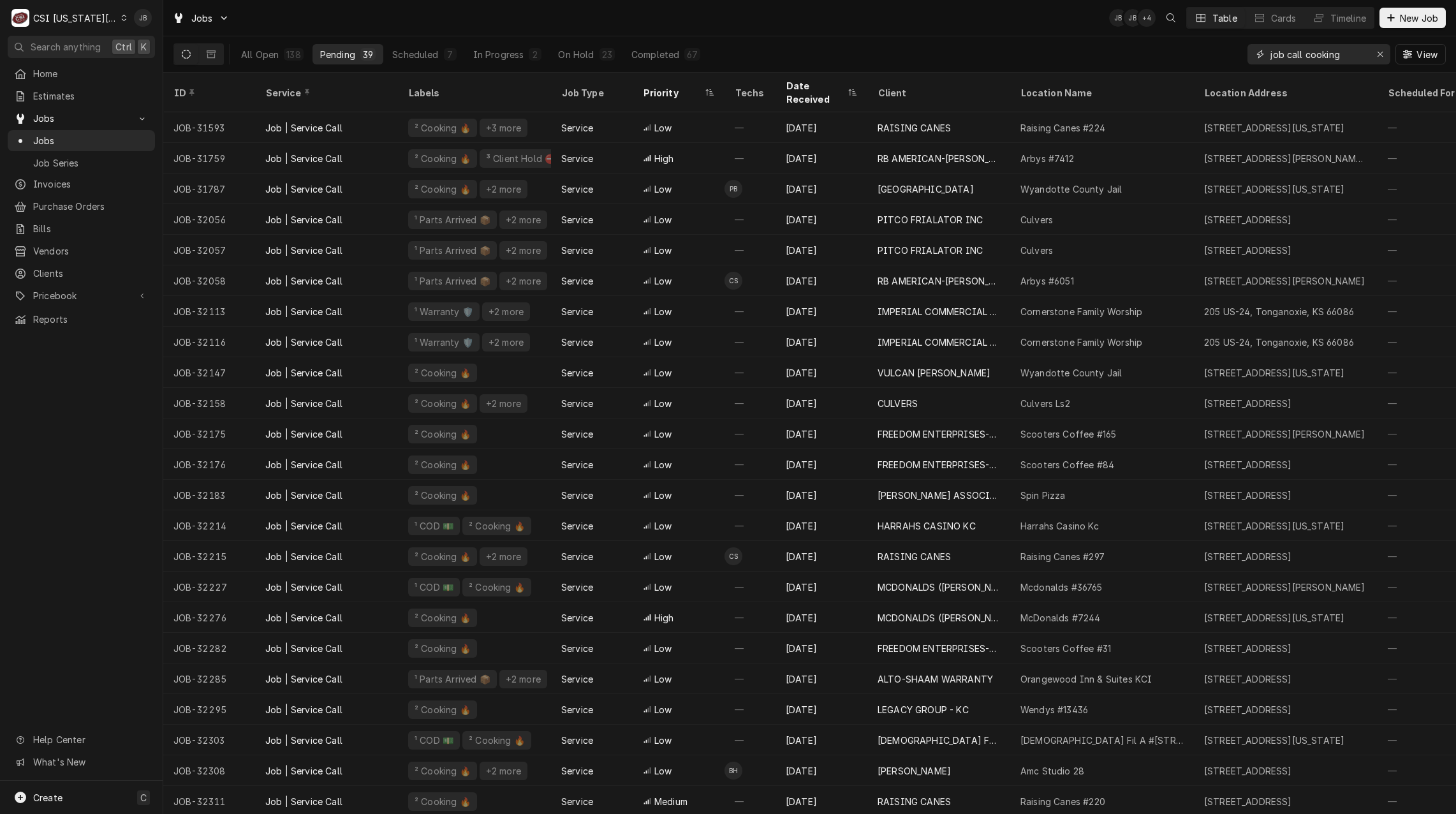
drag, startPoint x: 1346, startPoint y: 50, endPoint x: 760, endPoint y: 47, distance: 586.0
click at [825, 65] on div "All Open 138 Pending 39 Scheduled 7 In Progress 2 On Hold 23 Completed 67 job c…" at bounding box center [809, 55] width 1272 height 36
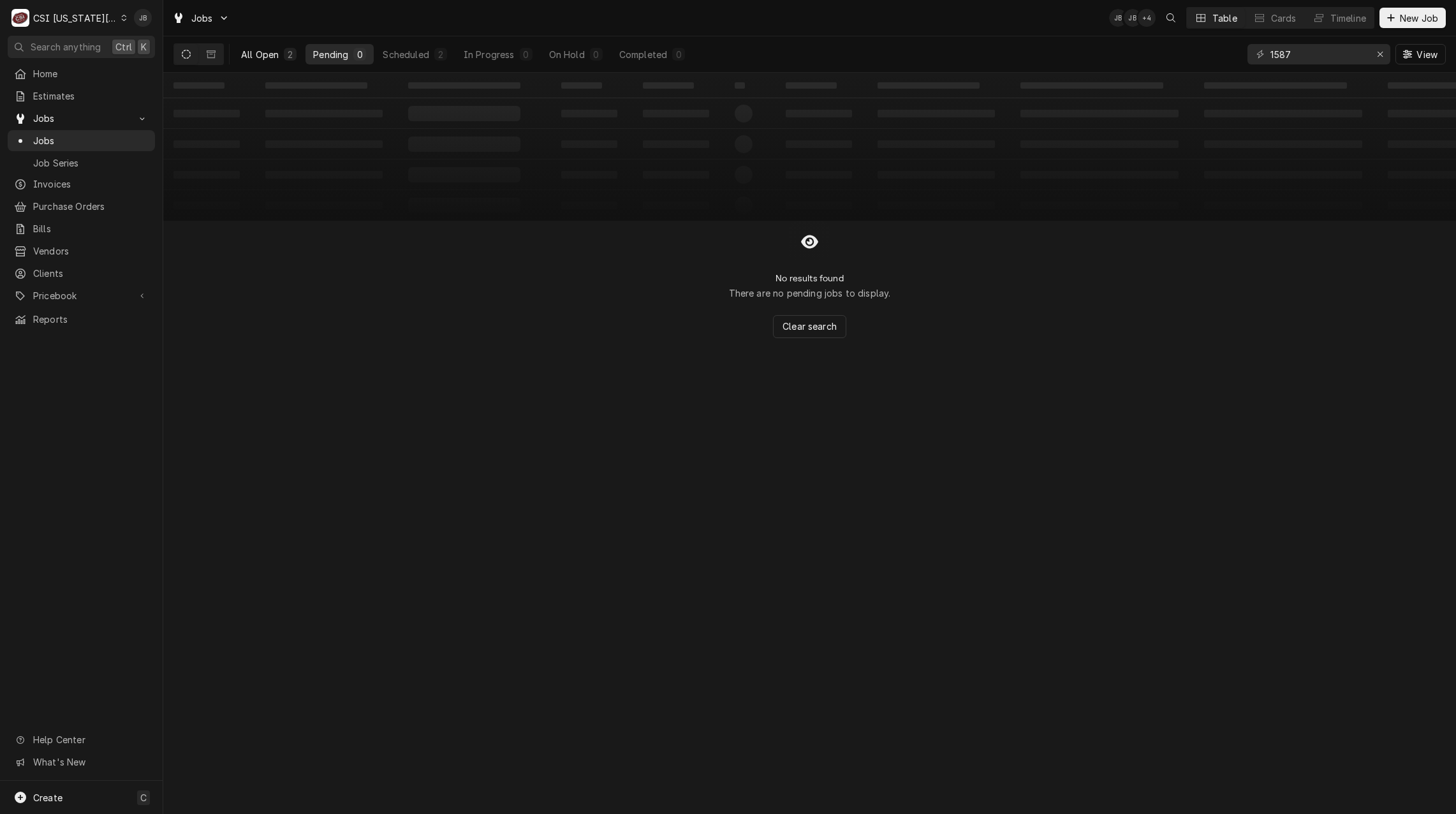
click at [272, 55] on div "All Open" at bounding box center [260, 55] width 37 height 14
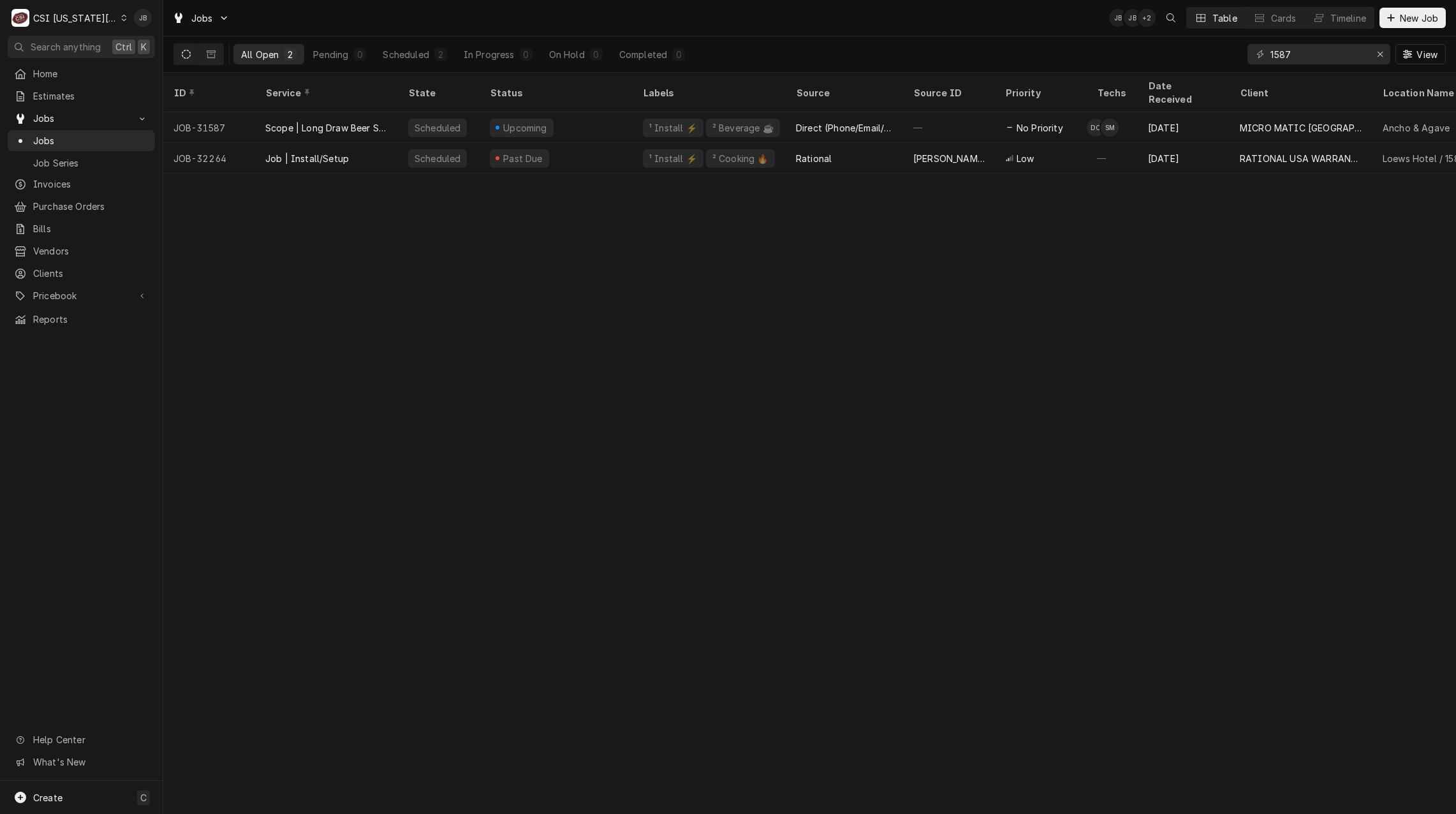
click at [831, 27] on div "Jobs JB JB + 2 Table Cards Timeline New Job" at bounding box center [809, 18] width 1292 height 36
drag, startPoint x: 1304, startPoint y: 53, endPoint x: 1183, endPoint y: 52, distance: 121.0
click at [1183, 52] on div "All Open 2 Pending 0 Scheduled 2 In Progress 0 On Hold 0 Completed 0 1587 View" at bounding box center [809, 55] width 1272 height 36
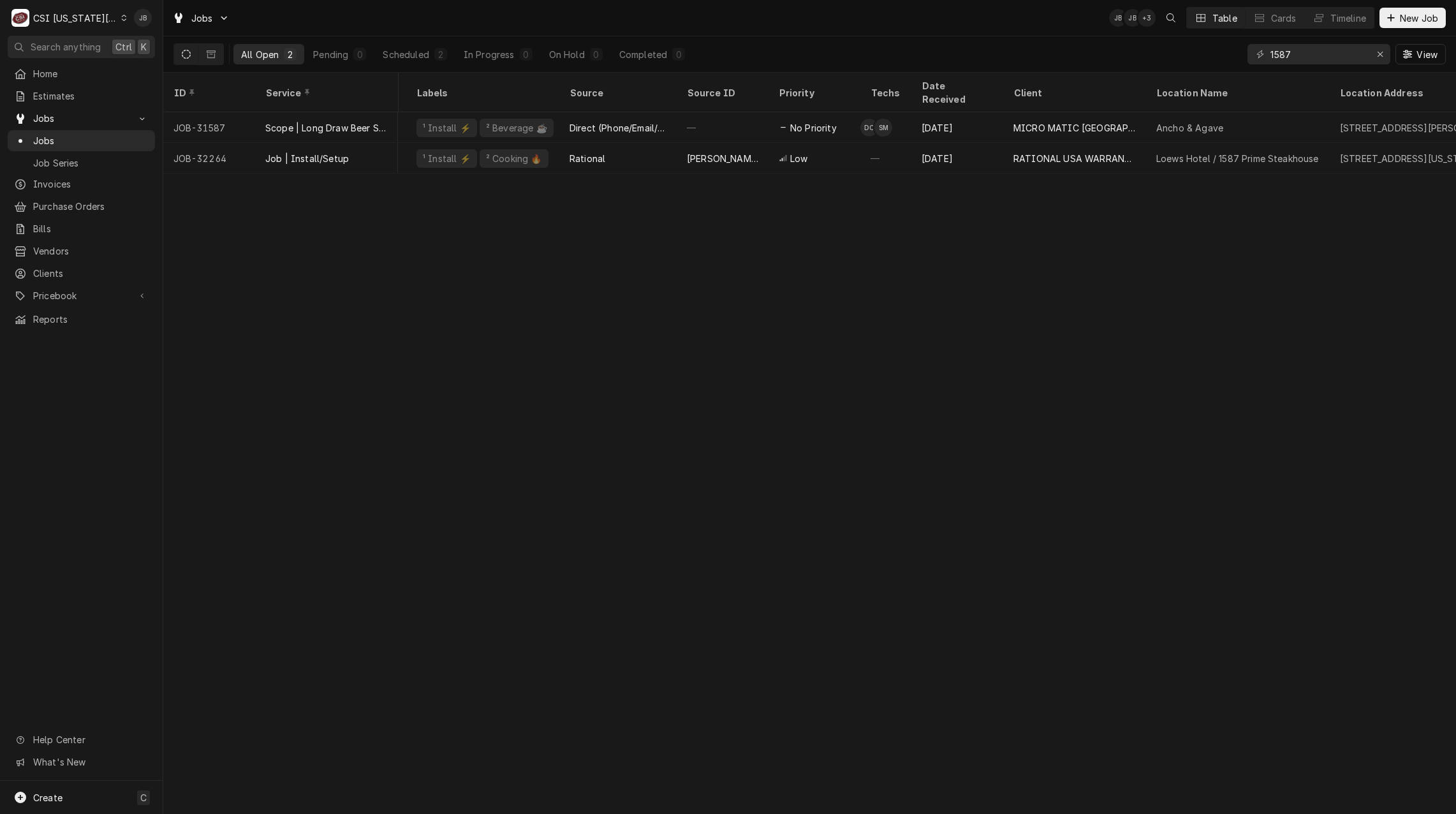
scroll to position [0, 240]
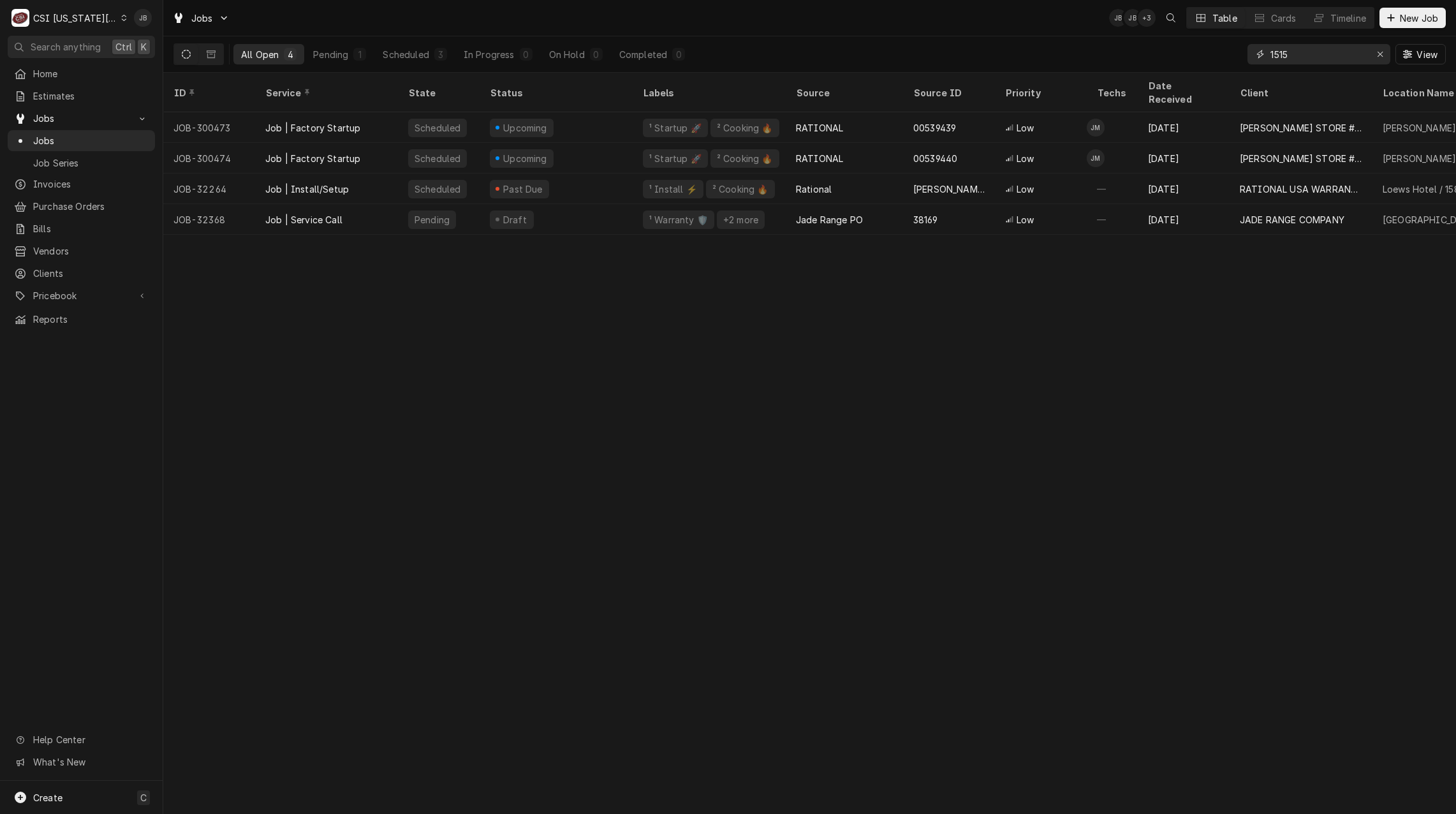
type input "1515"
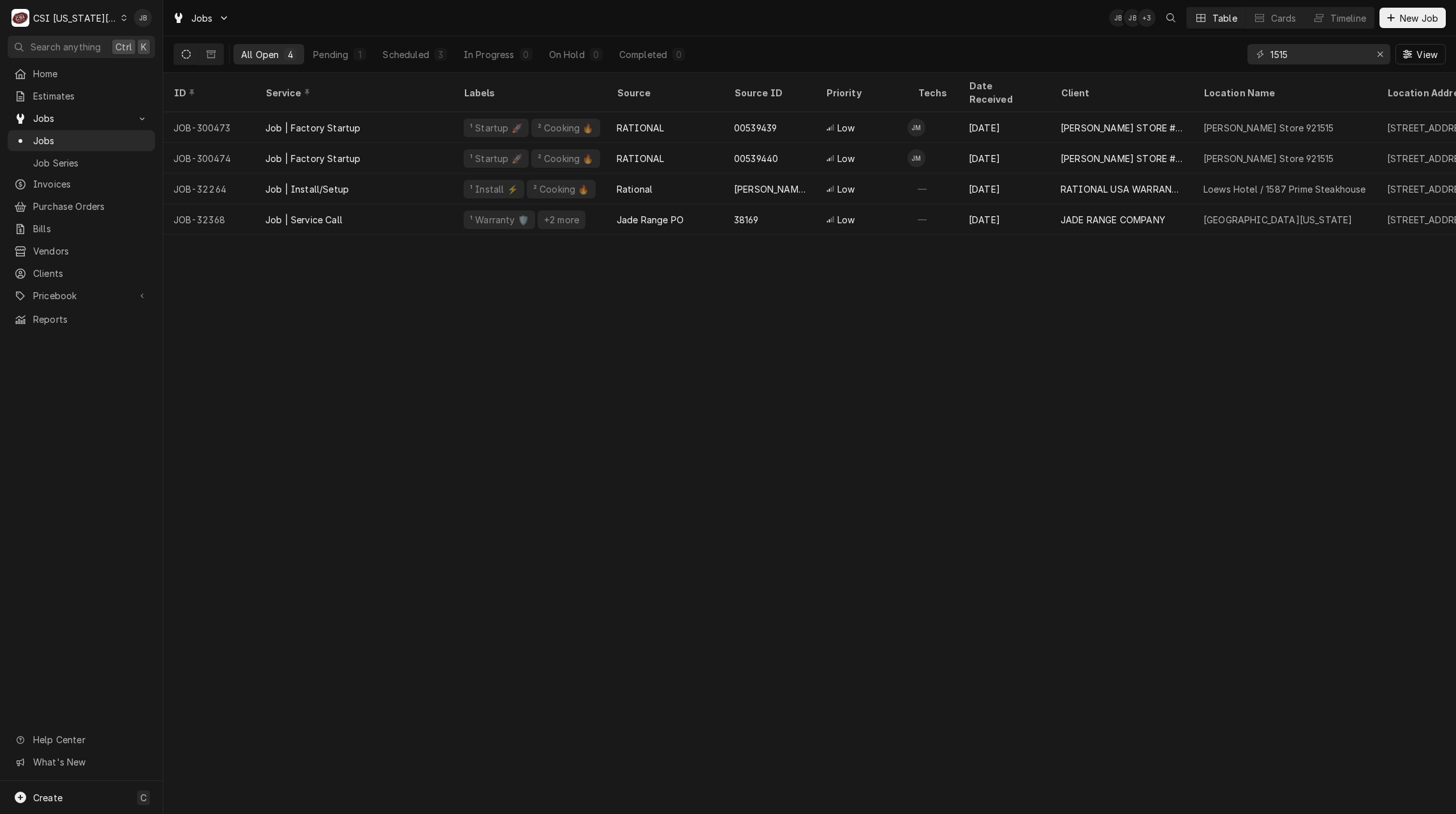
scroll to position [0, 0]
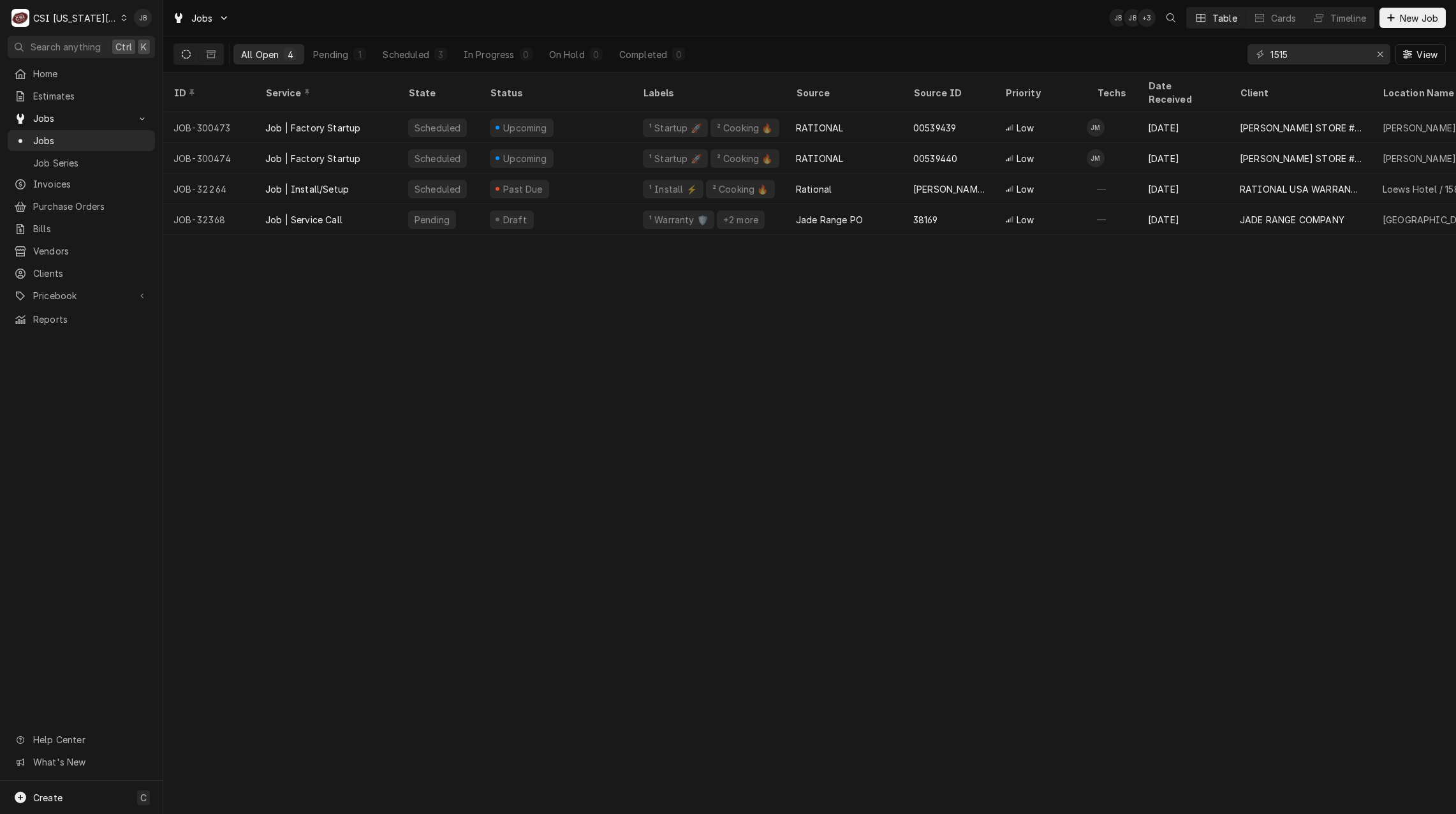
click at [793, 26] on div "Jobs JB JB + 3 Table Cards Timeline New Job" at bounding box center [809, 18] width 1292 height 36
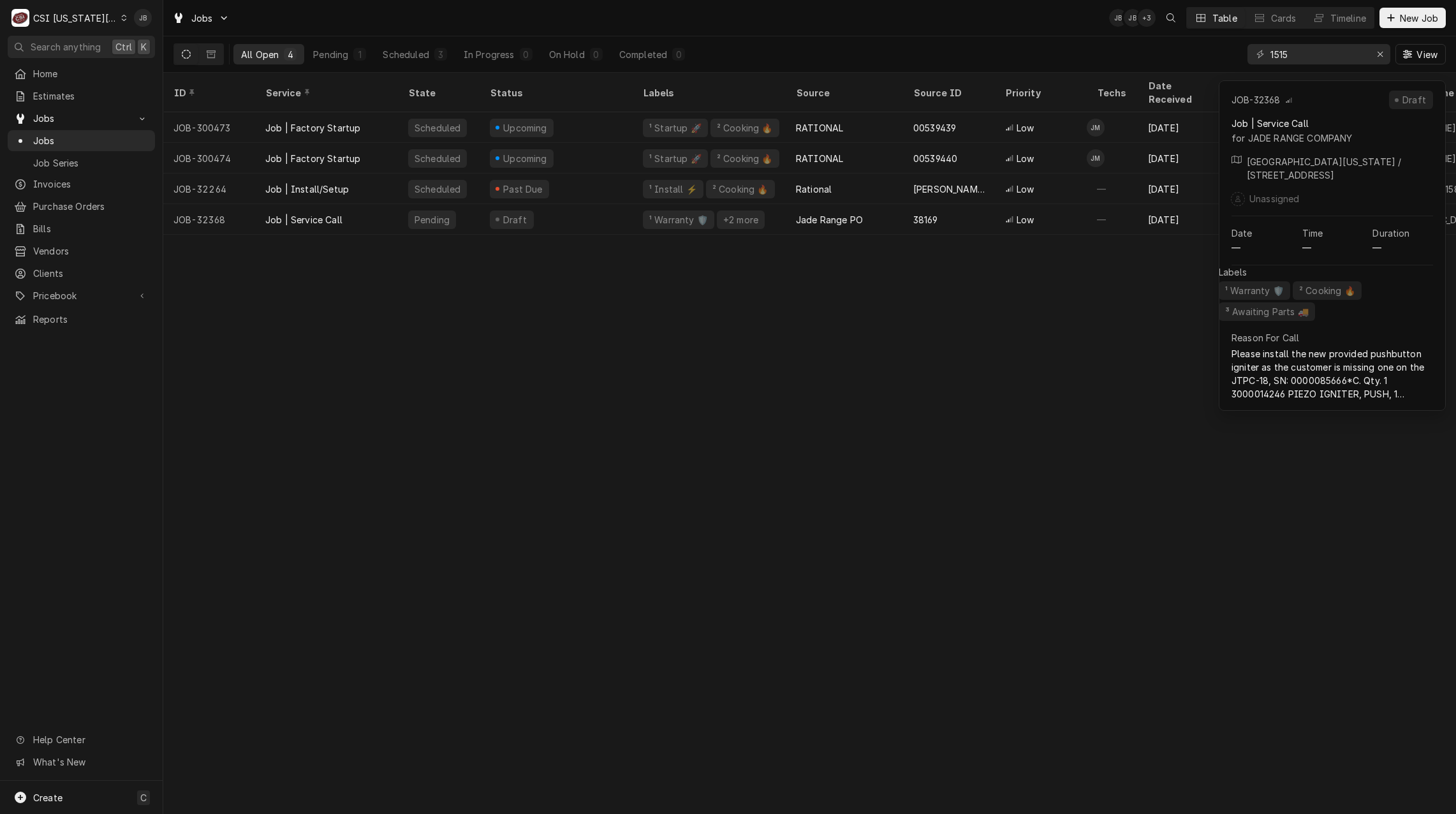
click at [577, 339] on div "ID Service State Status Labels Source Source ID Priority Techs Date Received Cl…" at bounding box center [809, 443] width 1292 height 741
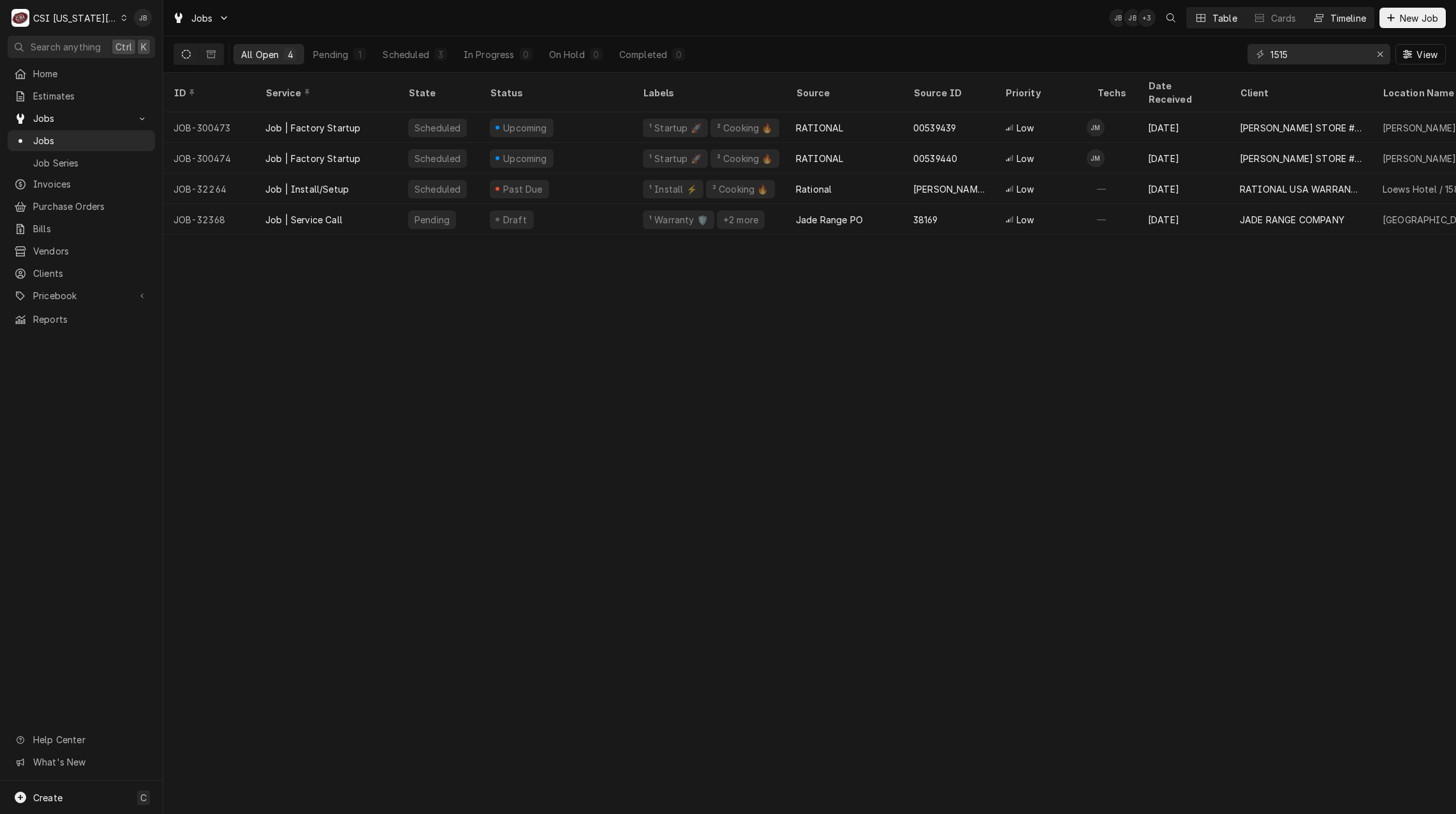
click at [1351, 20] on div "Timeline" at bounding box center [1348, 18] width 36 height 14
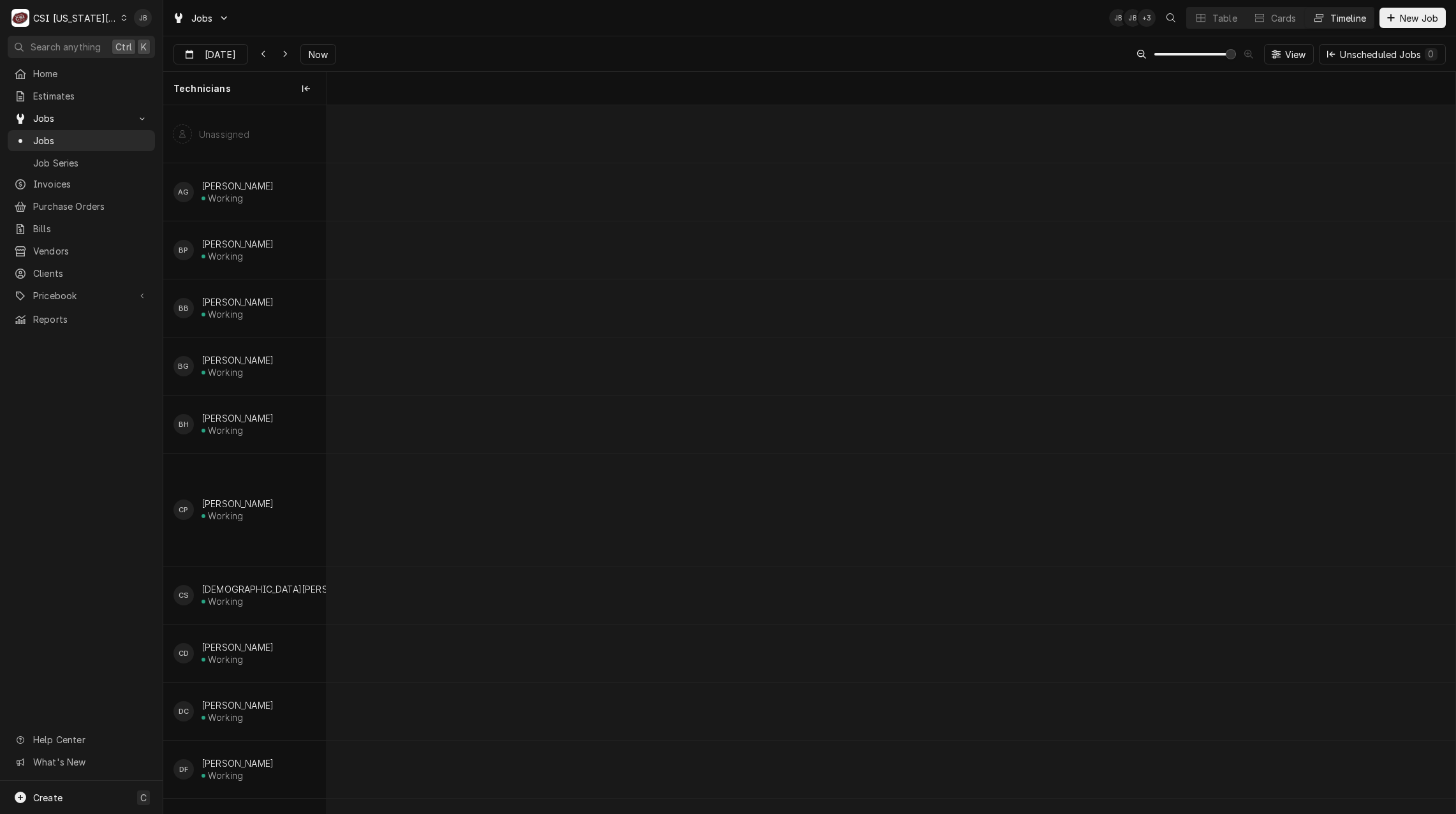
scroll to position [0, 22354]
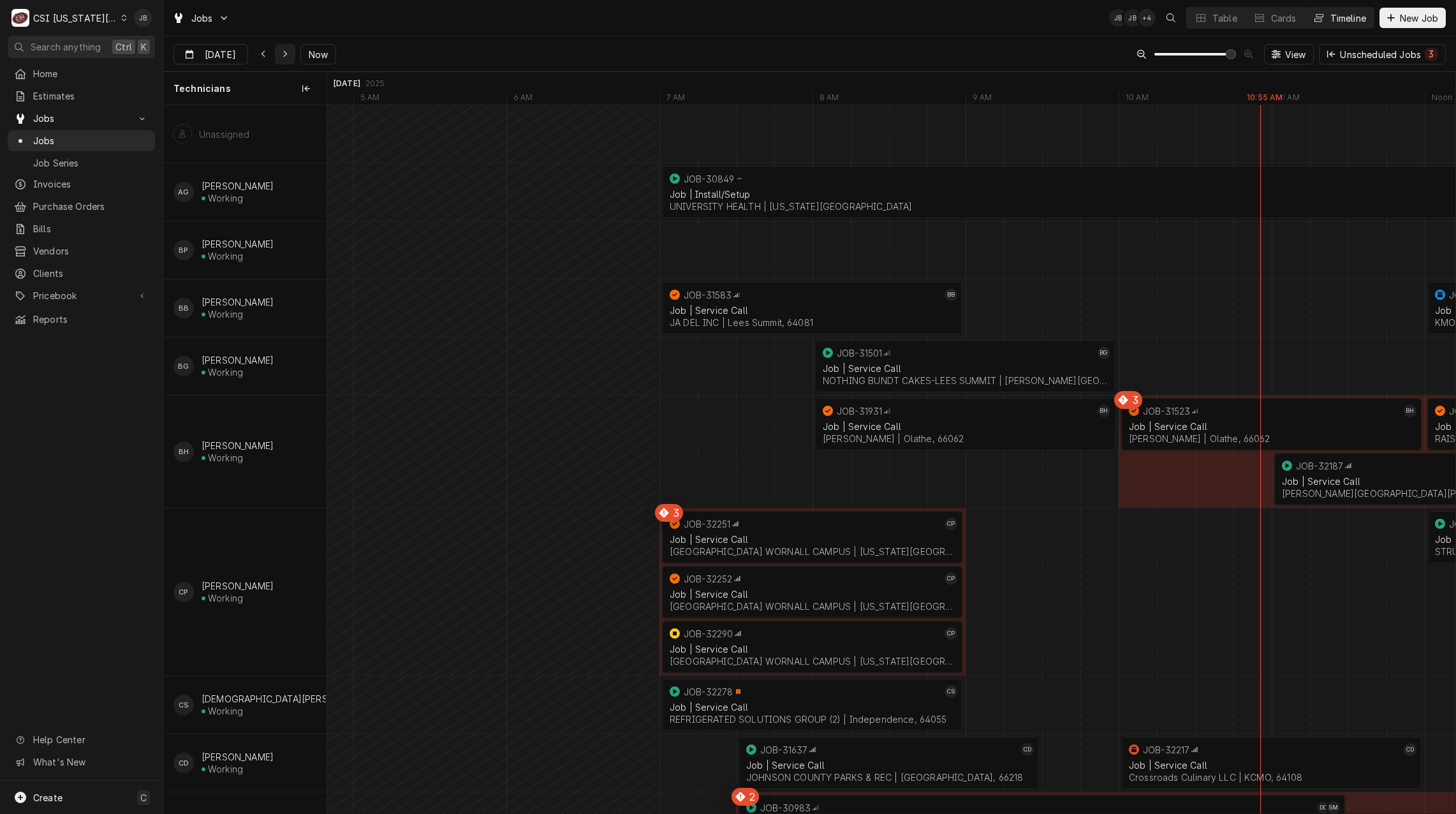
click at [290, 55] on div "Dynamic Content Wrapper" at bounding box center [285, 55] width 13 height 13
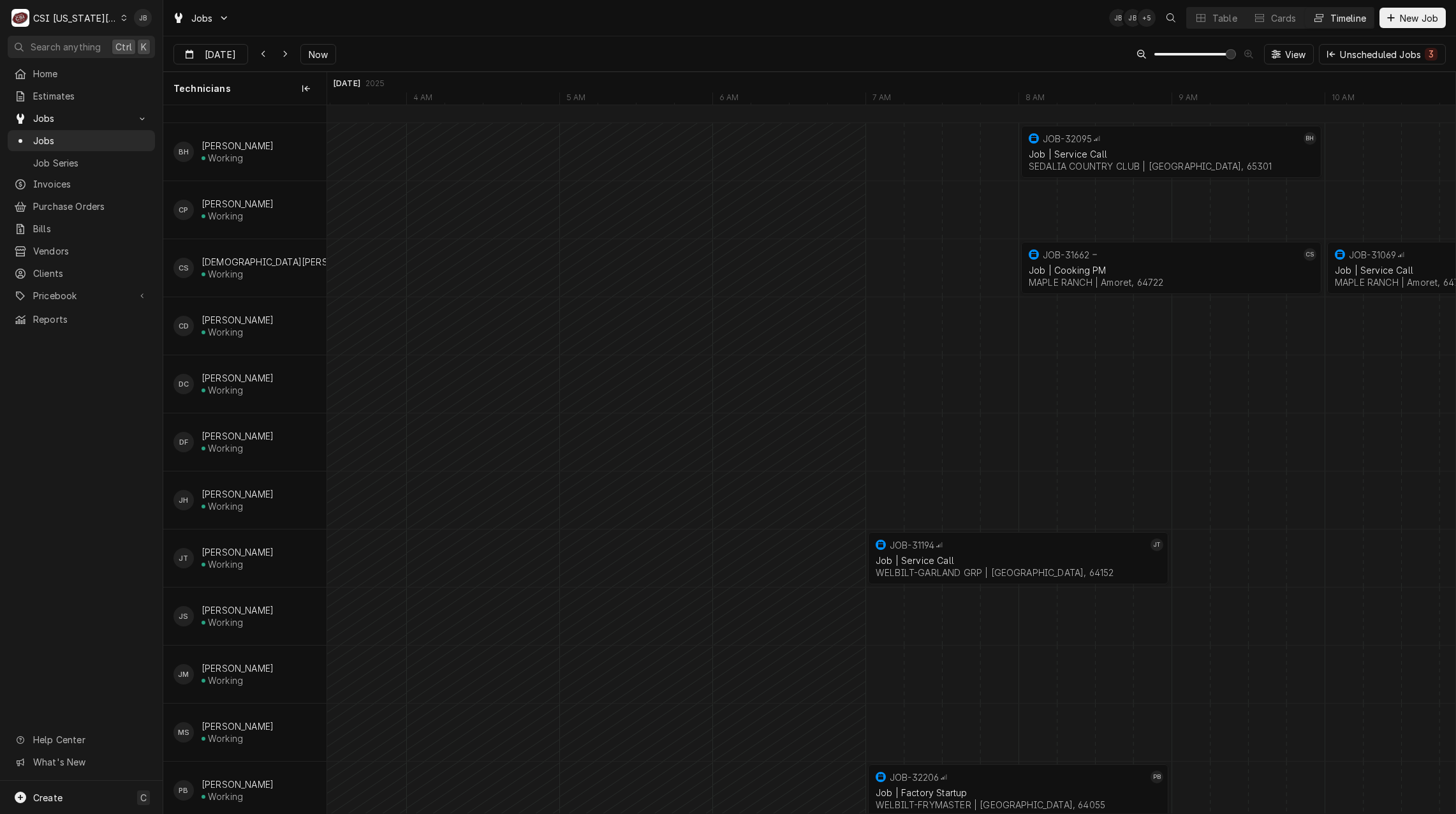
scroll to position [0, 0]
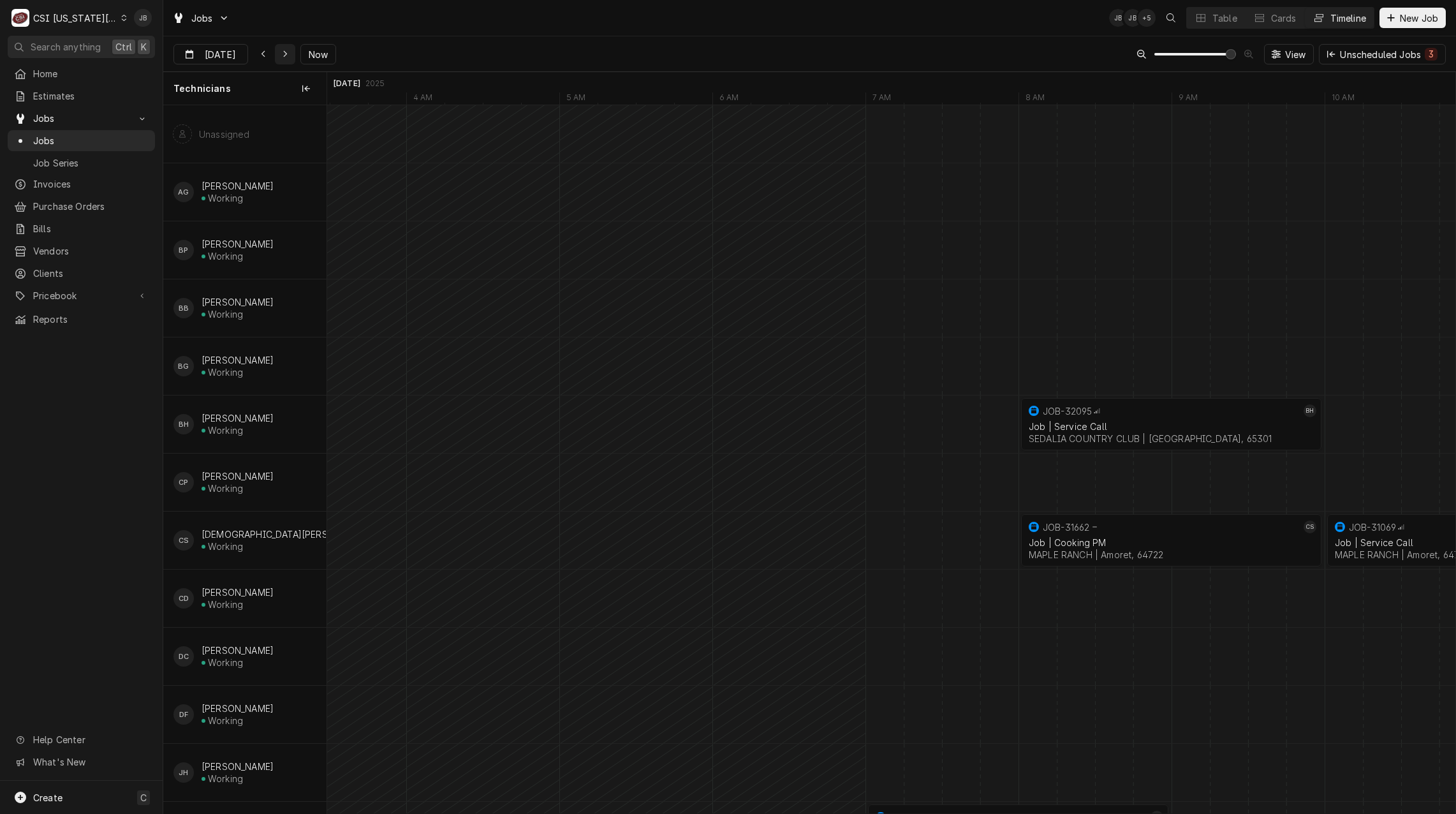
click at [285, 56] on icon "Dynamic Content Wrapper" at bounding box center [285, 55] width 4 height 7
type input "[DATE]"
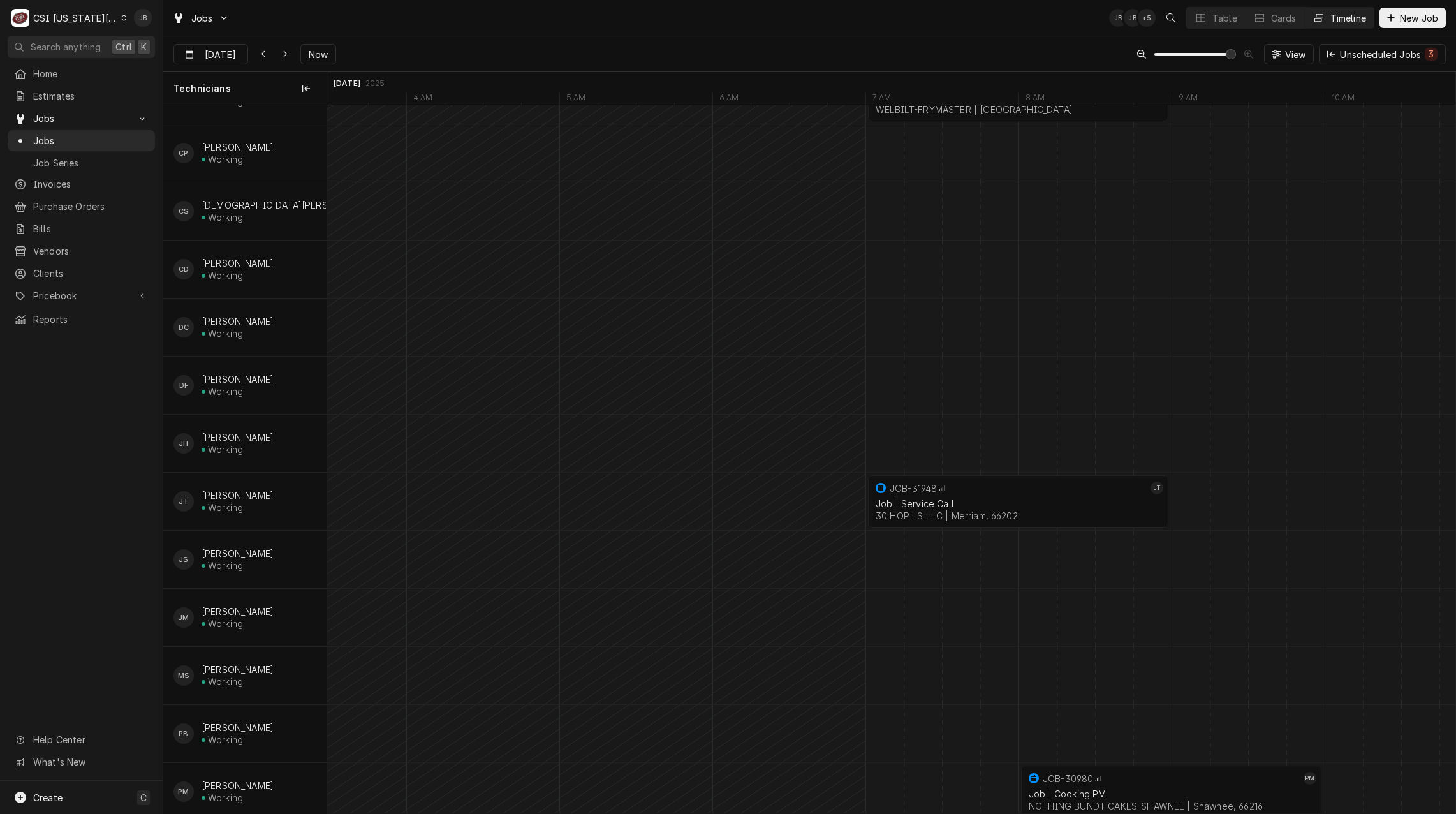
scroll to position [0, 0]
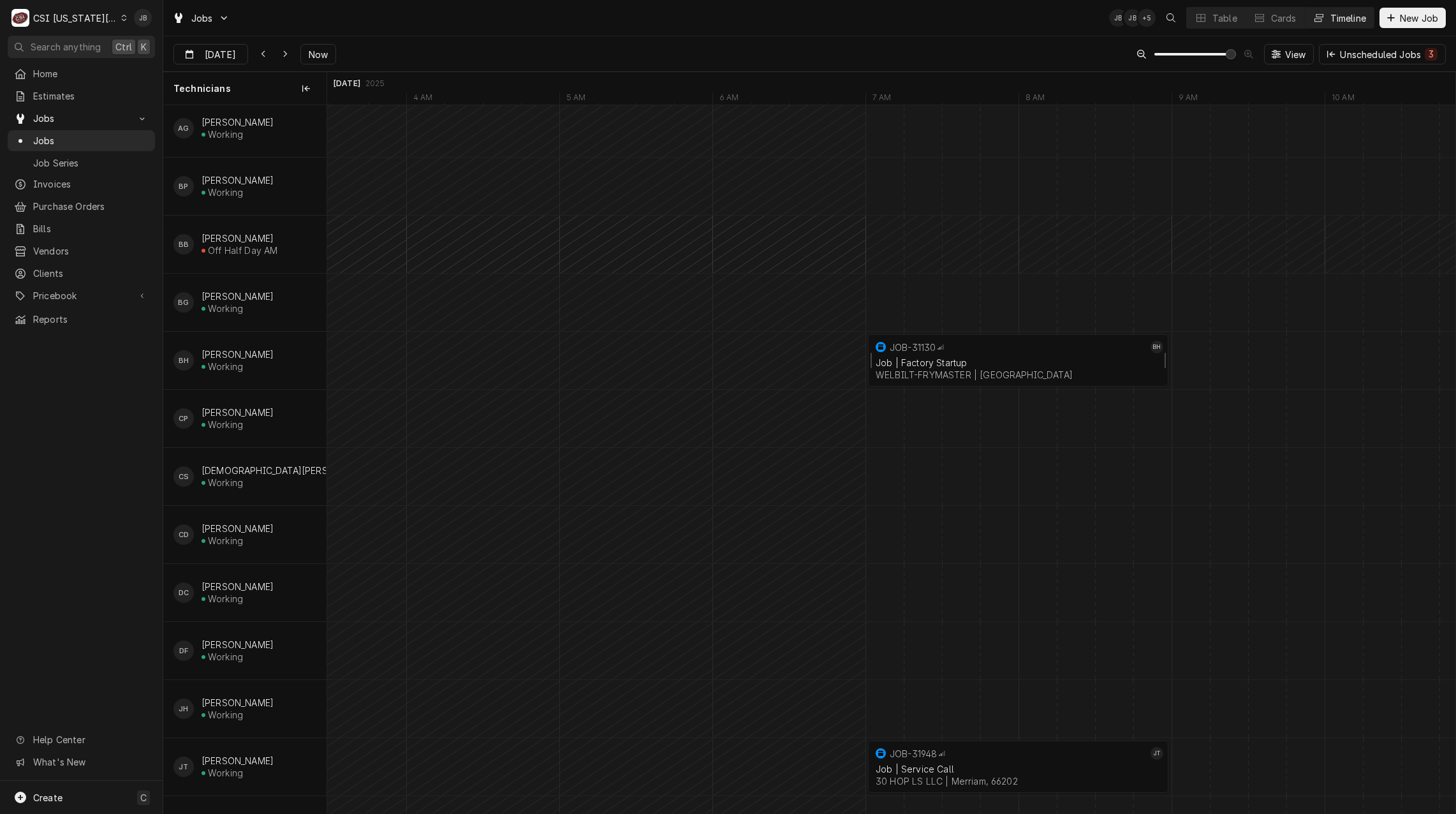
click at [936, 352] on div "JOB-31130" at bounding box center [1010, 347] width 274 height 15
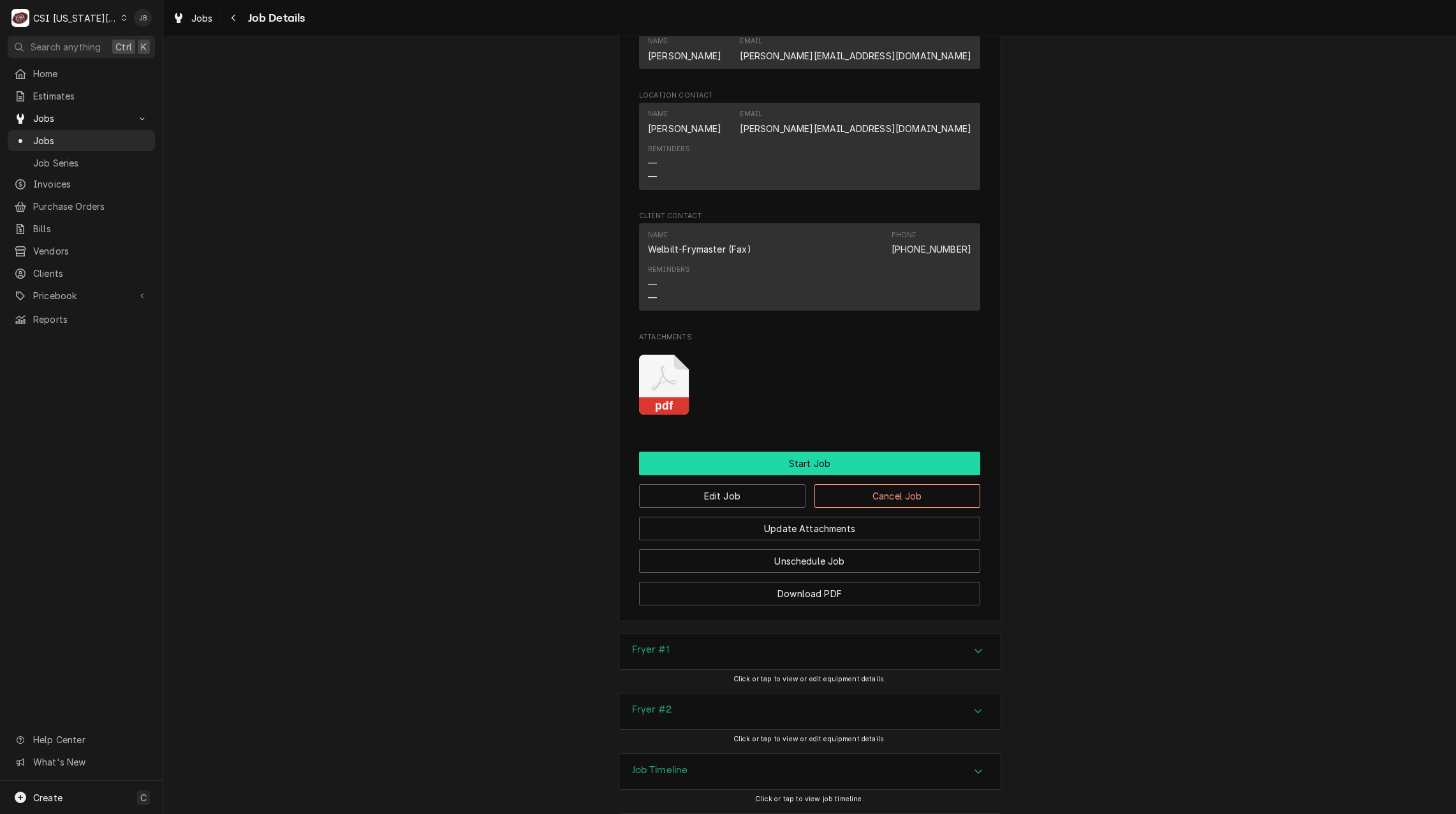
scroll to position [2245, 0]
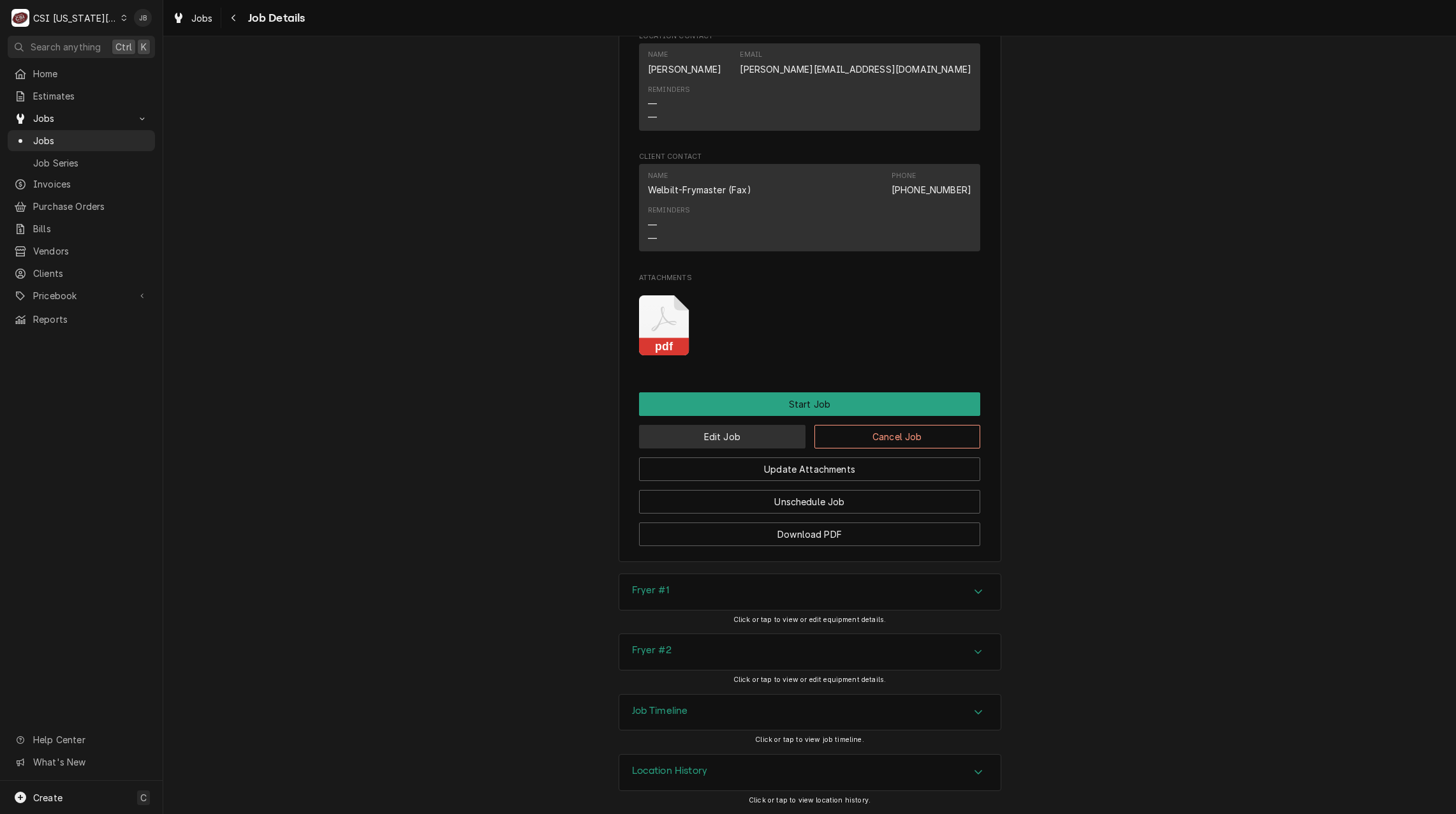
click at [735, 440] on button "Edit Job" at bounding box center [722, 436] width 166 height 24
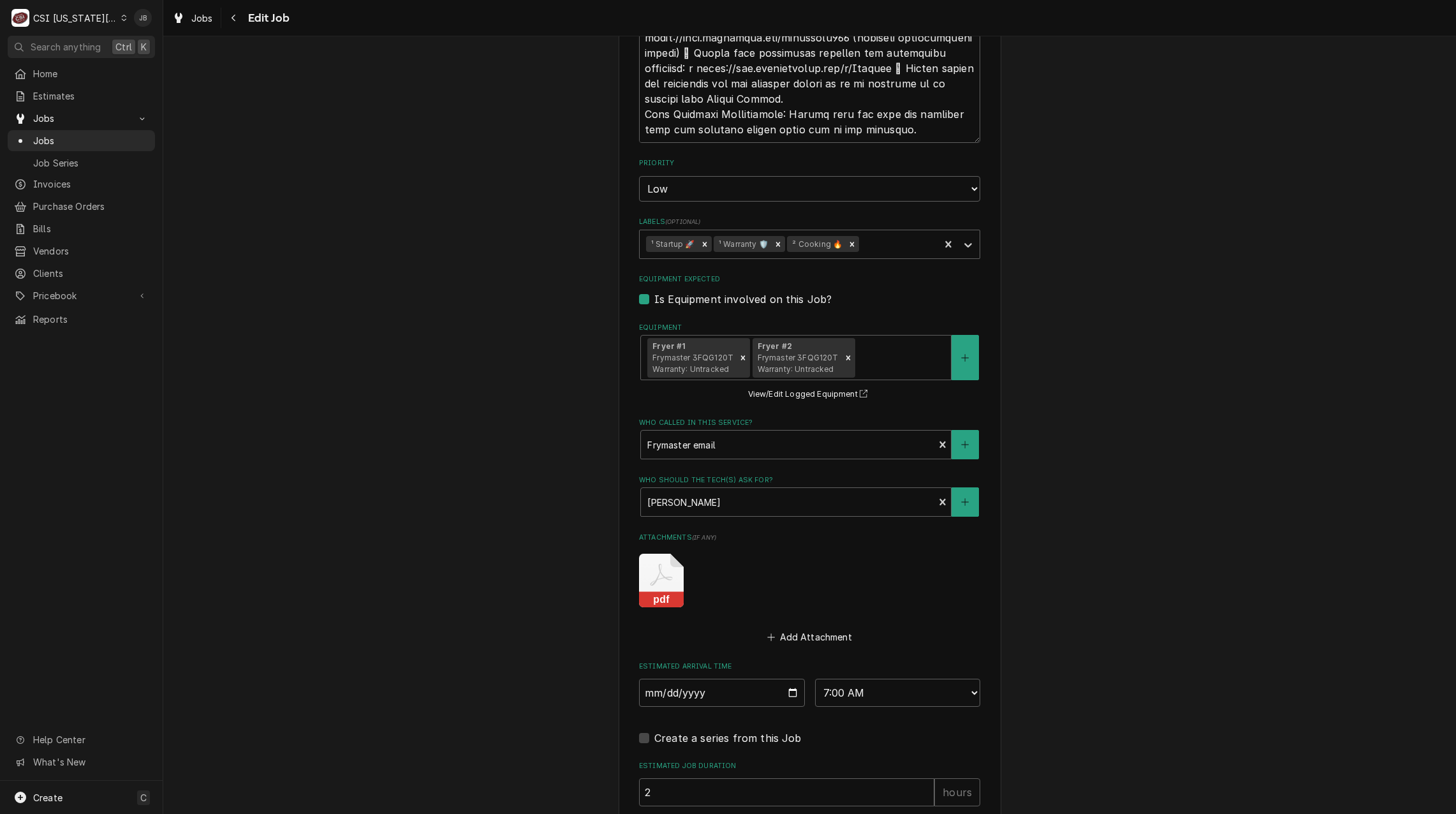
scroll to position [2118, 0]
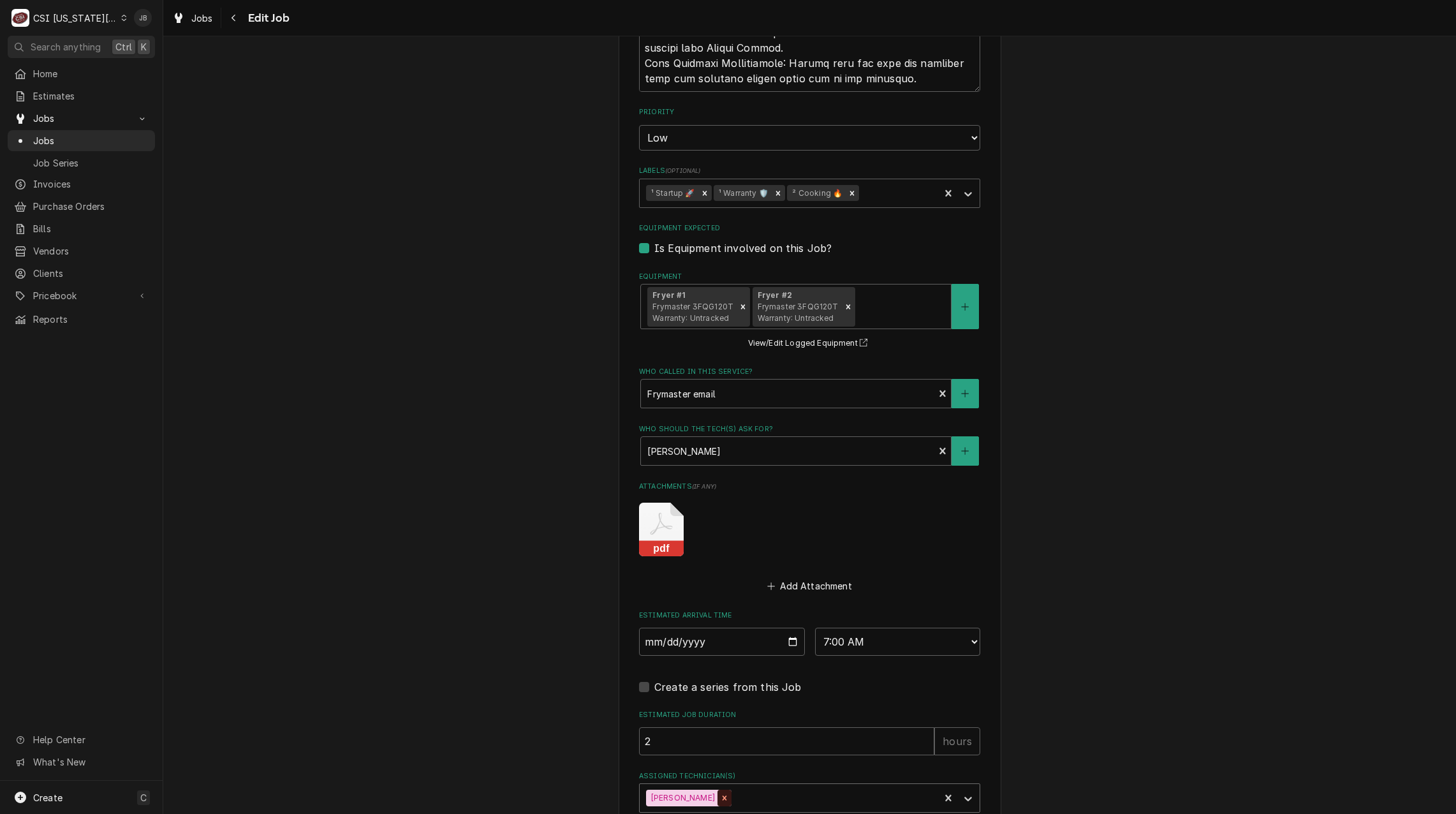
click at [720, 793] on icon "Remove Brian Hawkins" at bounding box center [724, 797] width 9 height 9
click at [736, 787] on div "Assigned Technician(s)" at bounding box center [798, 798] width 304 height 23
type textarea "x"
type input "n"
type textarea "x"
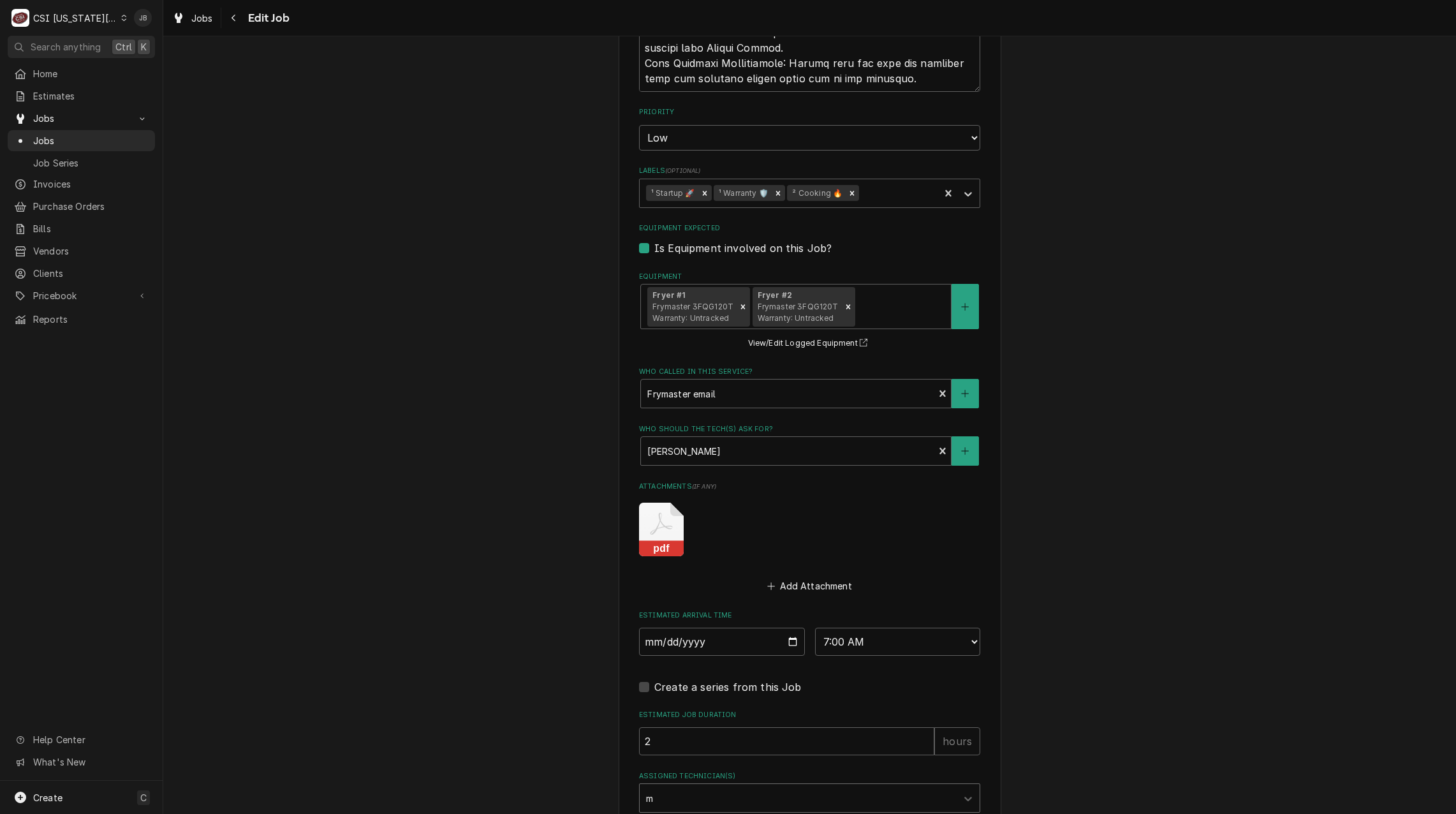
type input "mi"
type textarea "x"
type input "[PERSON_NAME]"
click at [684, 813] on div "[PERSON_NAME]" at bounding box center [809, 825] width 340 height 20
type textarea "x"
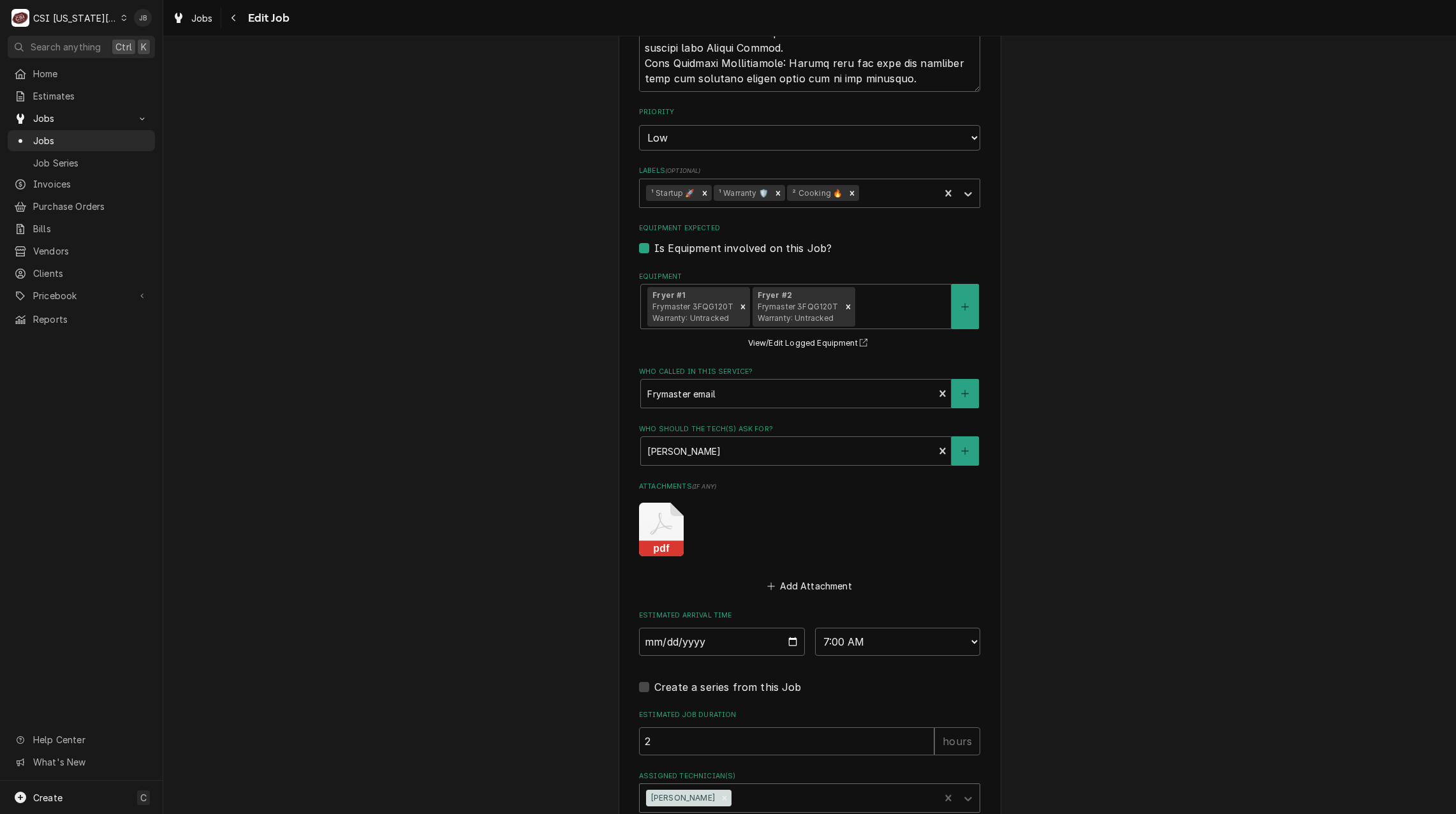
drag, startPoint x: 708, startPoint y: 768, endPoint x: 717, endPoint y: 764, distance: 9.8
type textarea "x"
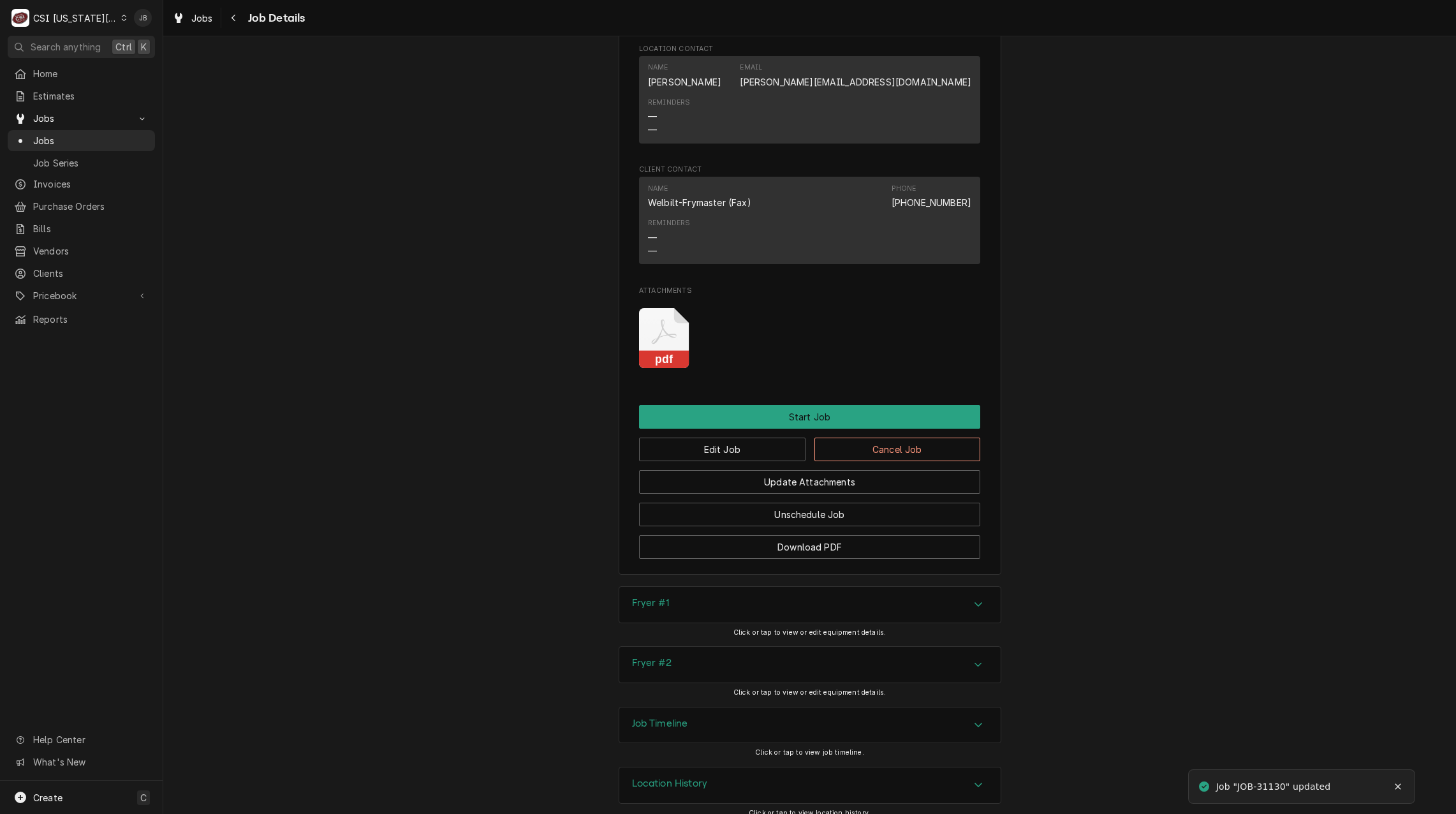
scroll to position [2245, 0]
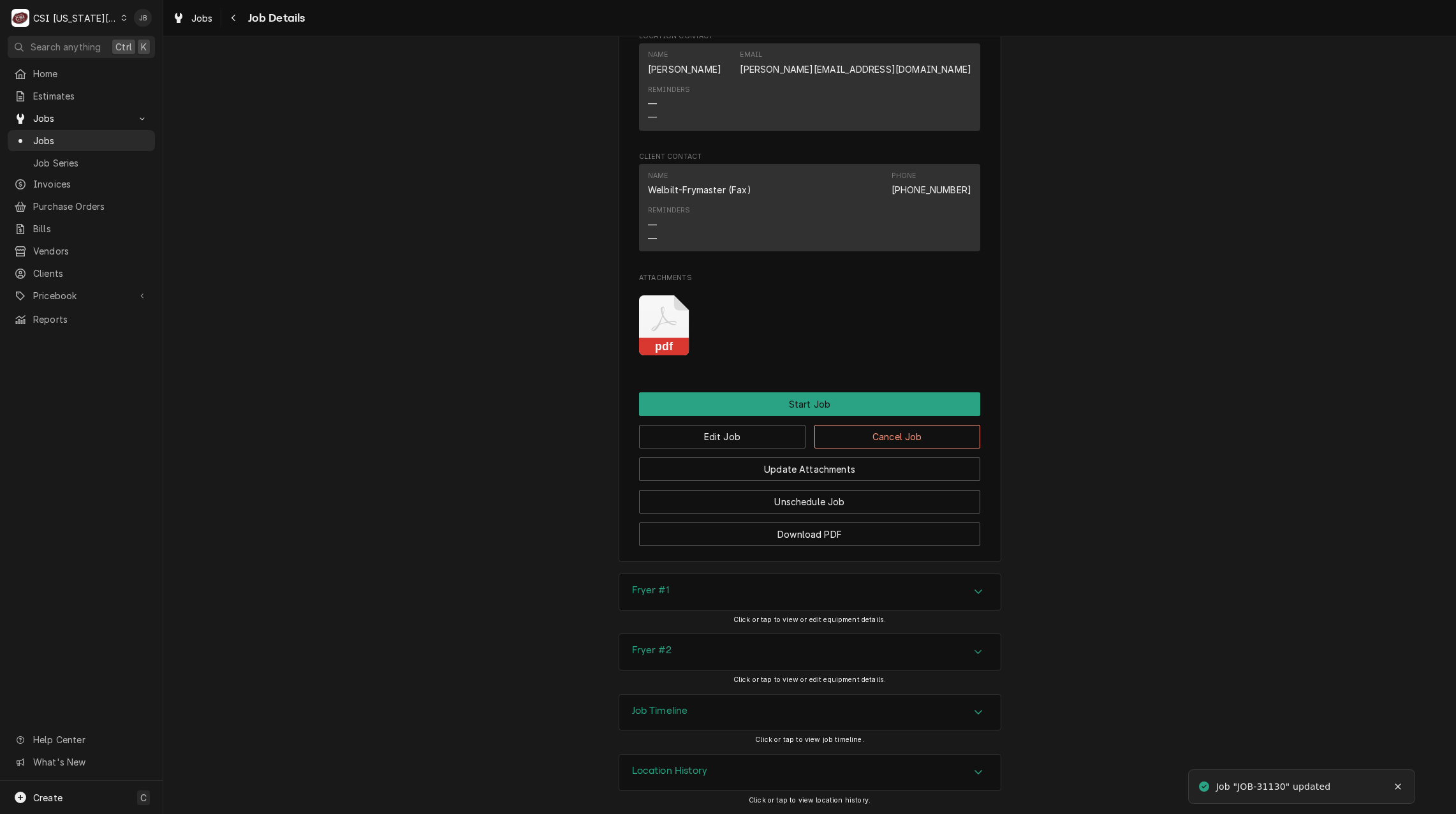
drag, startPoint x: 711, startPoint y: 708, endPoint x: 718, endPoint y: 612, distance: 96.3
click at [710, 708] on div "Job Timeline" at bounding box center [809, 713] width 381 height 36
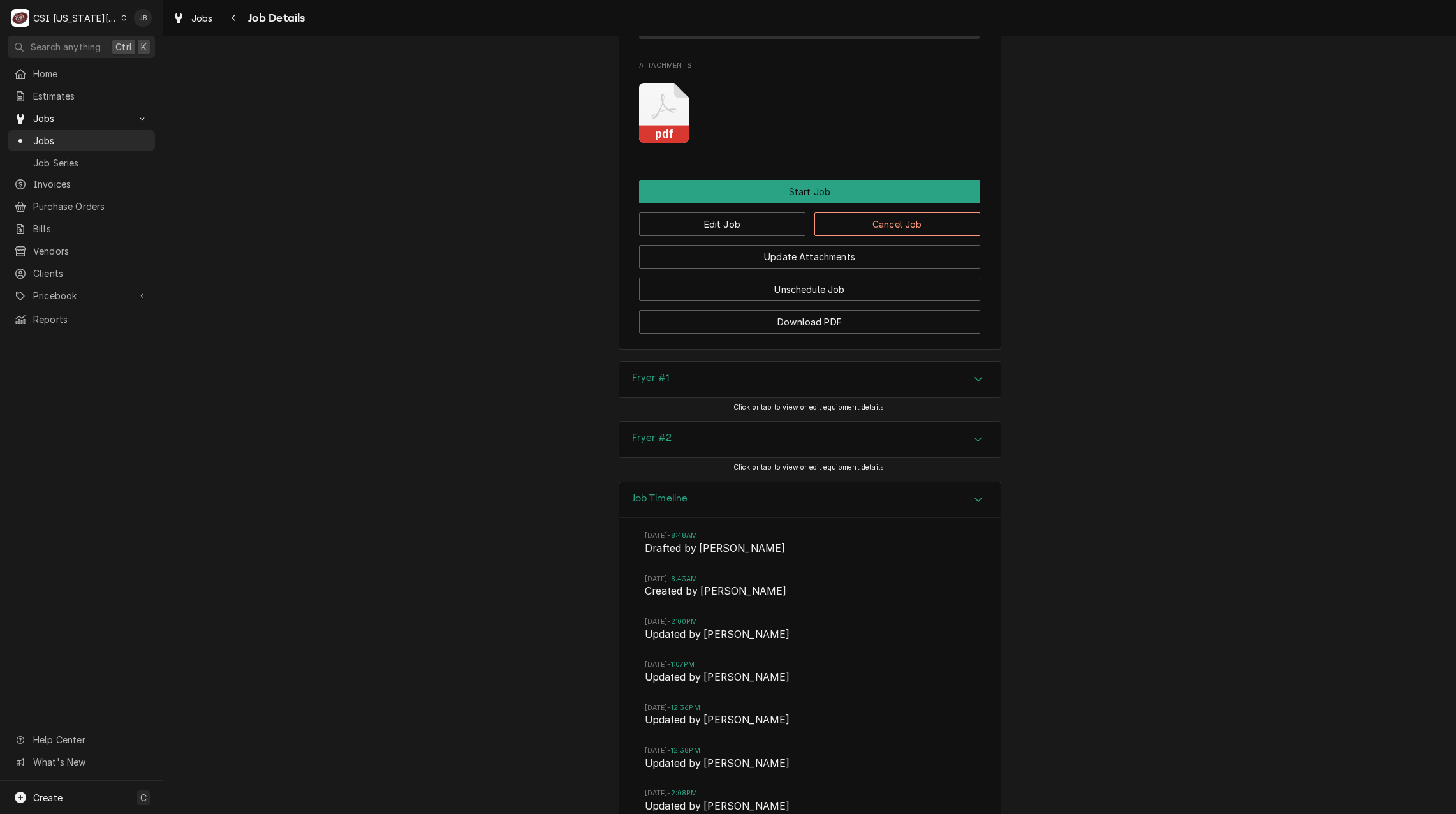
scroll to position [2651, 0]
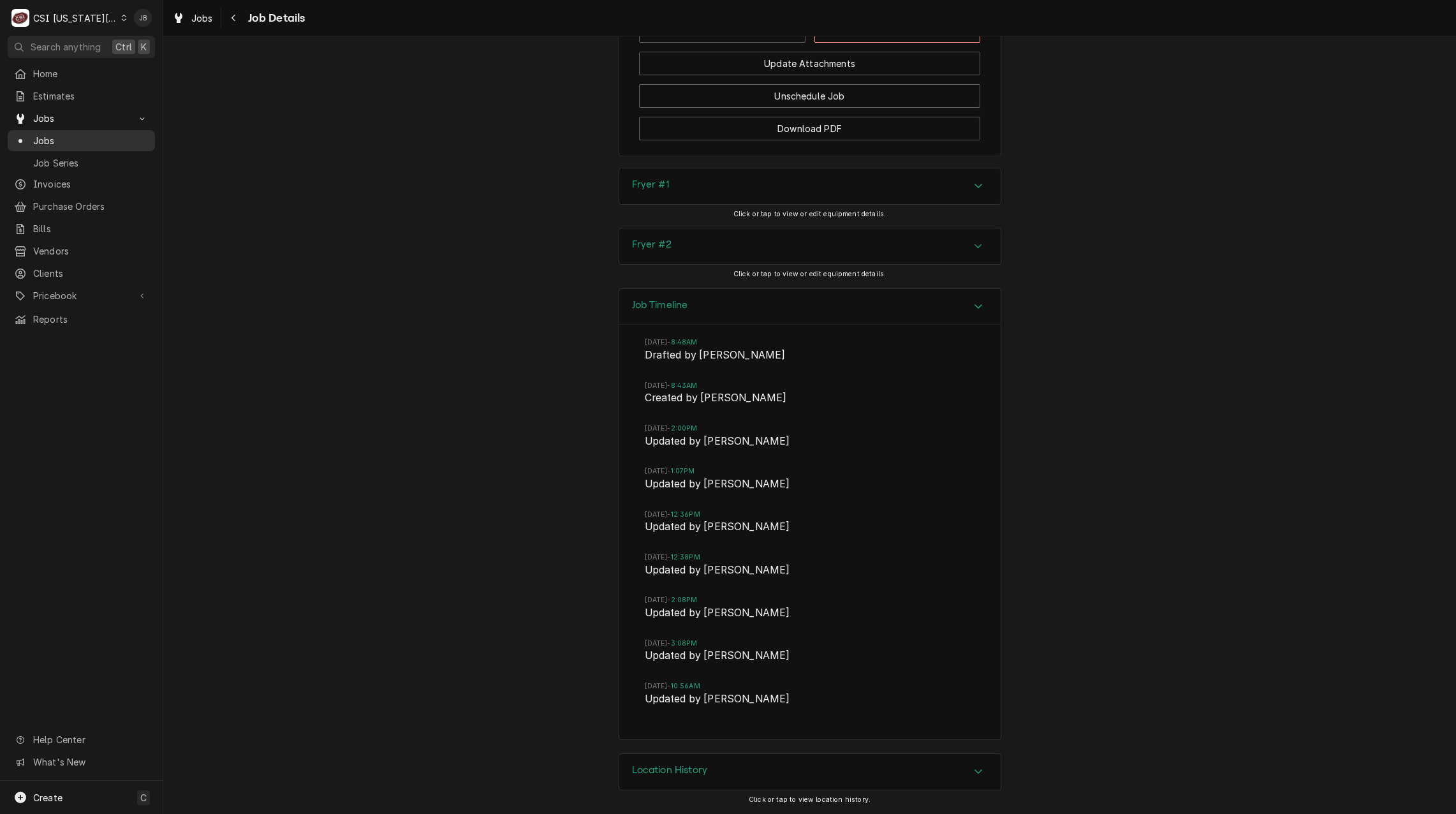
click at [71, 140] on span "Jobs" at bounding box center [90, 141] width 116 height 14
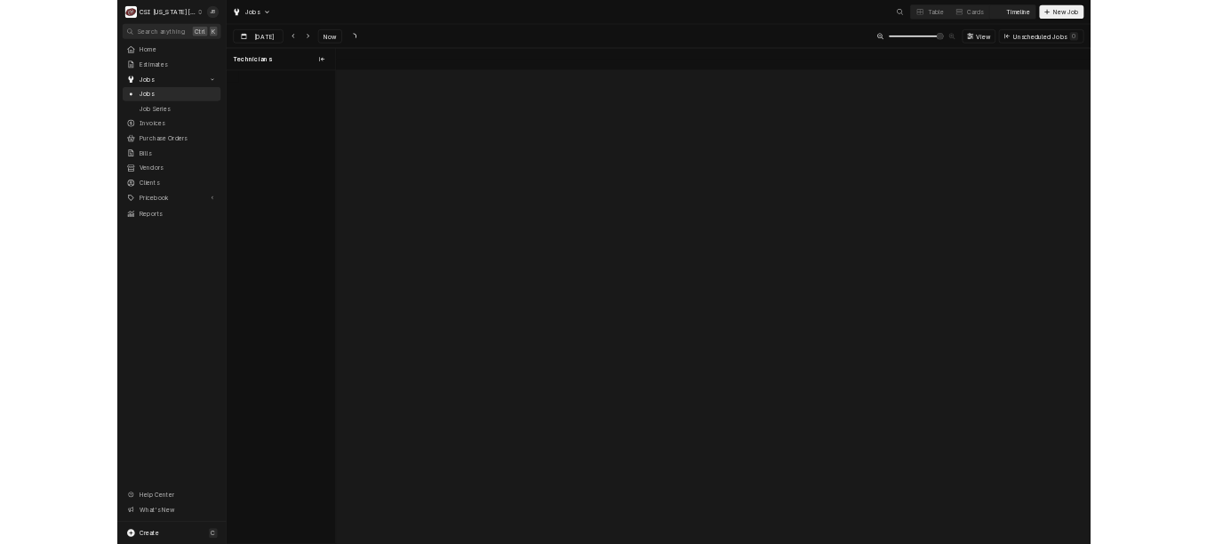
scroll to position [0, 31131]
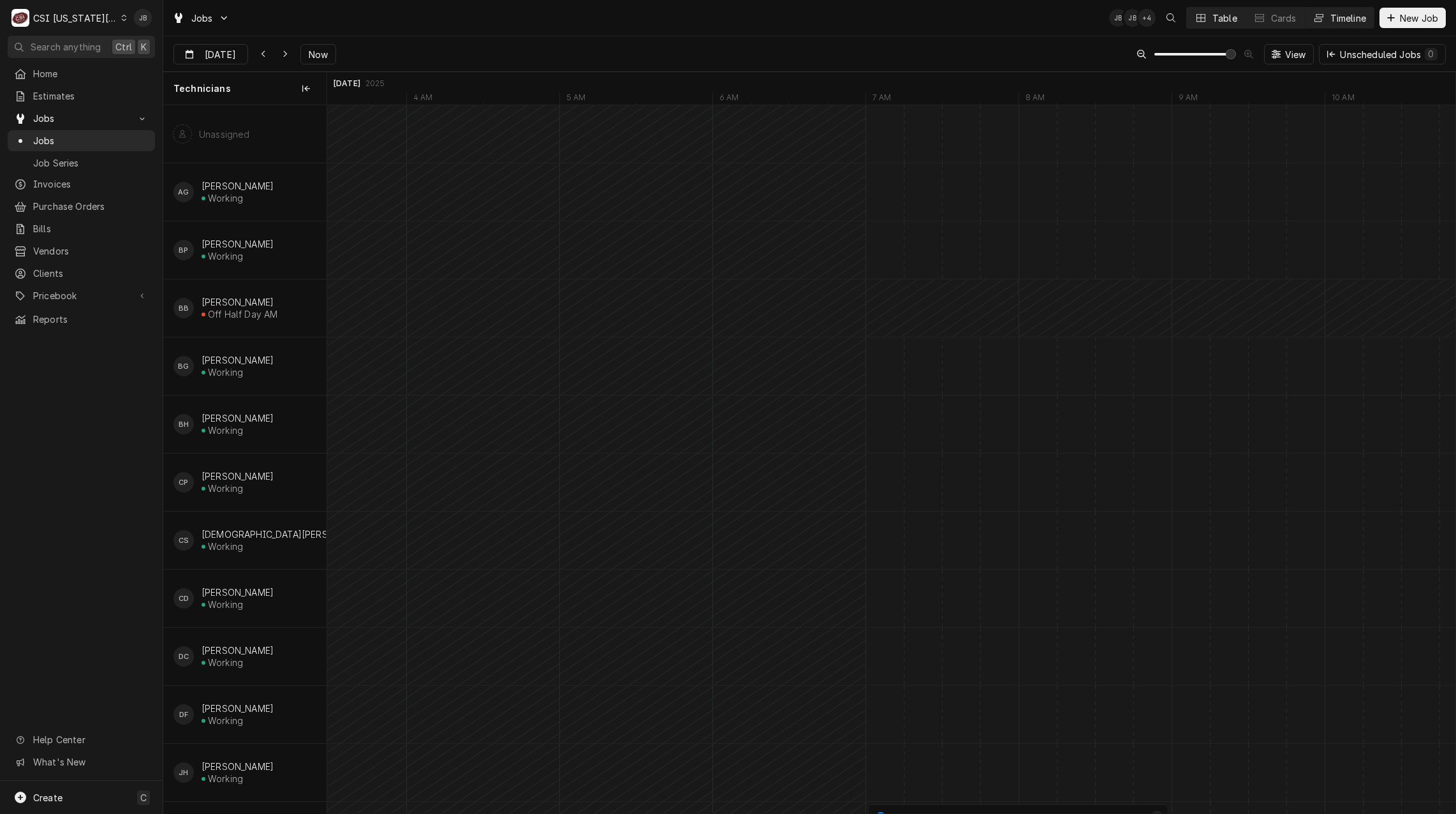
click at [1231, 17] on div "Table" at bounding box center [1224, 18] width 25 height 14
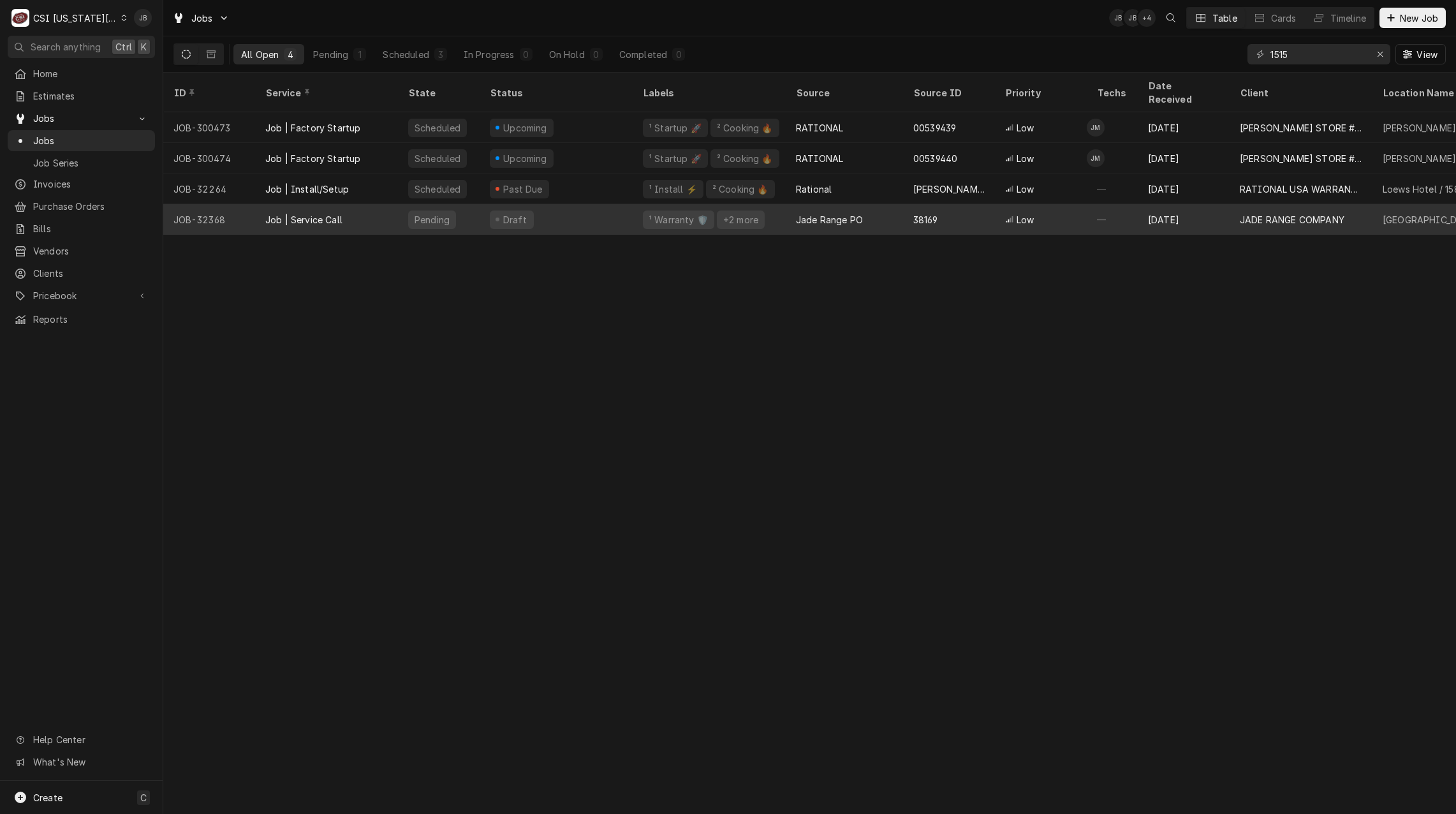
click at [345, 205] on div "Job | Service Call" at bounding box center [326, 219] width 143 height 31
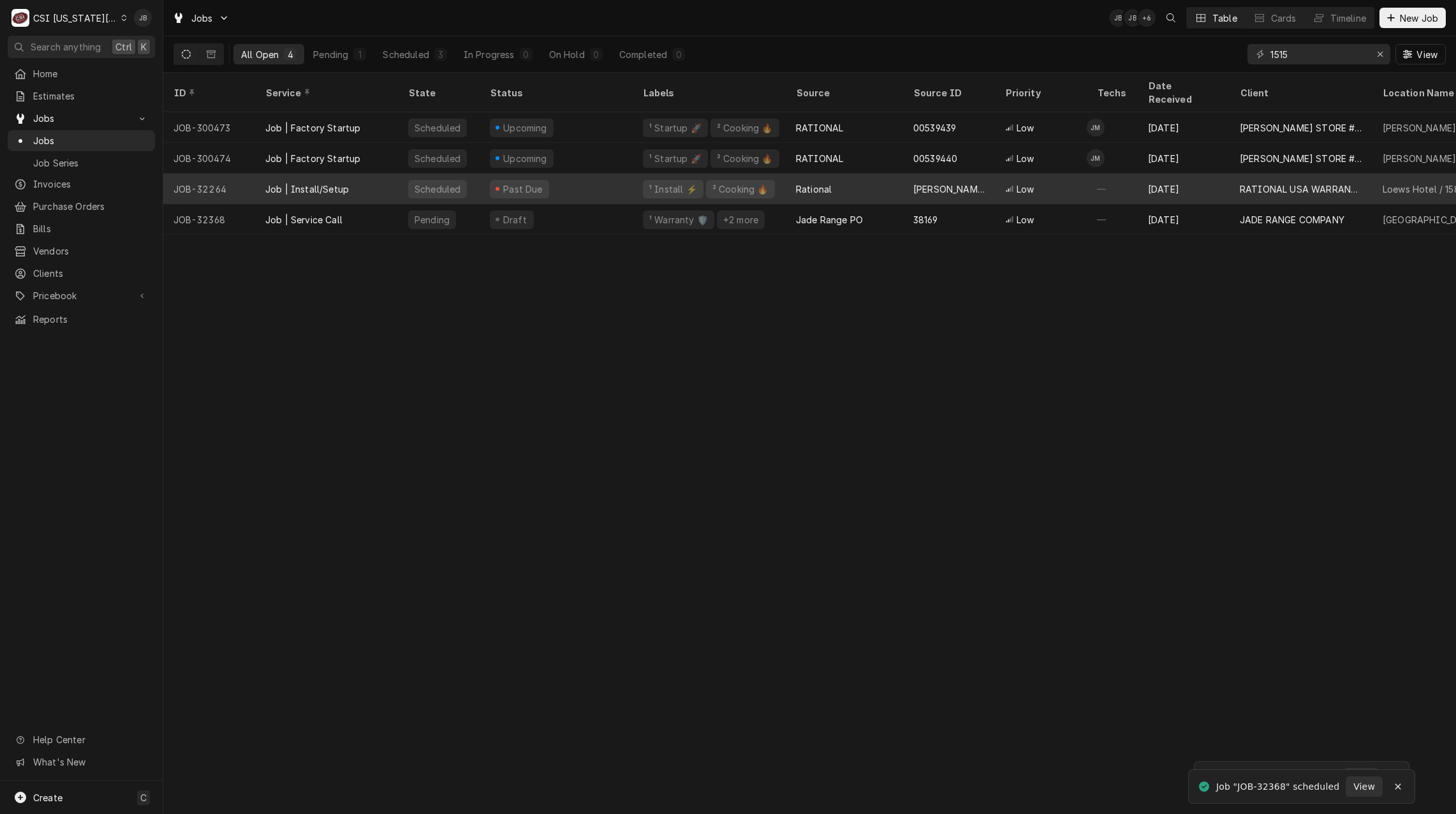
click at [841, 174] on div "Rational" at bounding box center [844, 189] width 117 height 31
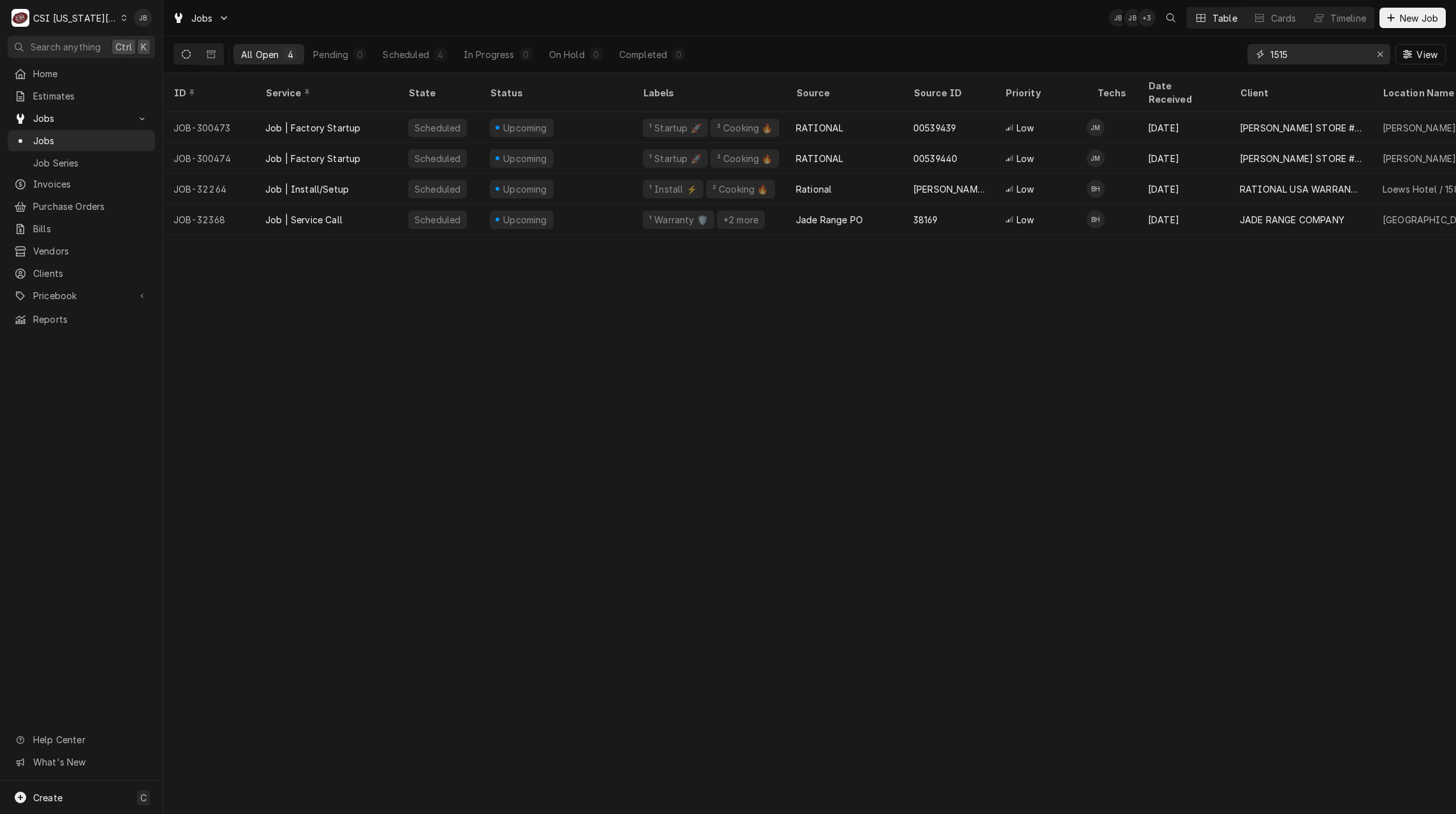
drag, startPoint x: 1313, startPoint y: 55, endPoint x: 1100, endPoint y: 55, distance: 213.0
click at [1102, 55] on div "All Open 4 Pending 0 Scheduled 4 In Progress 0 On Hold 0 Completed 0 1515 View" at bounding box center [809, 55] width 1272 height 36
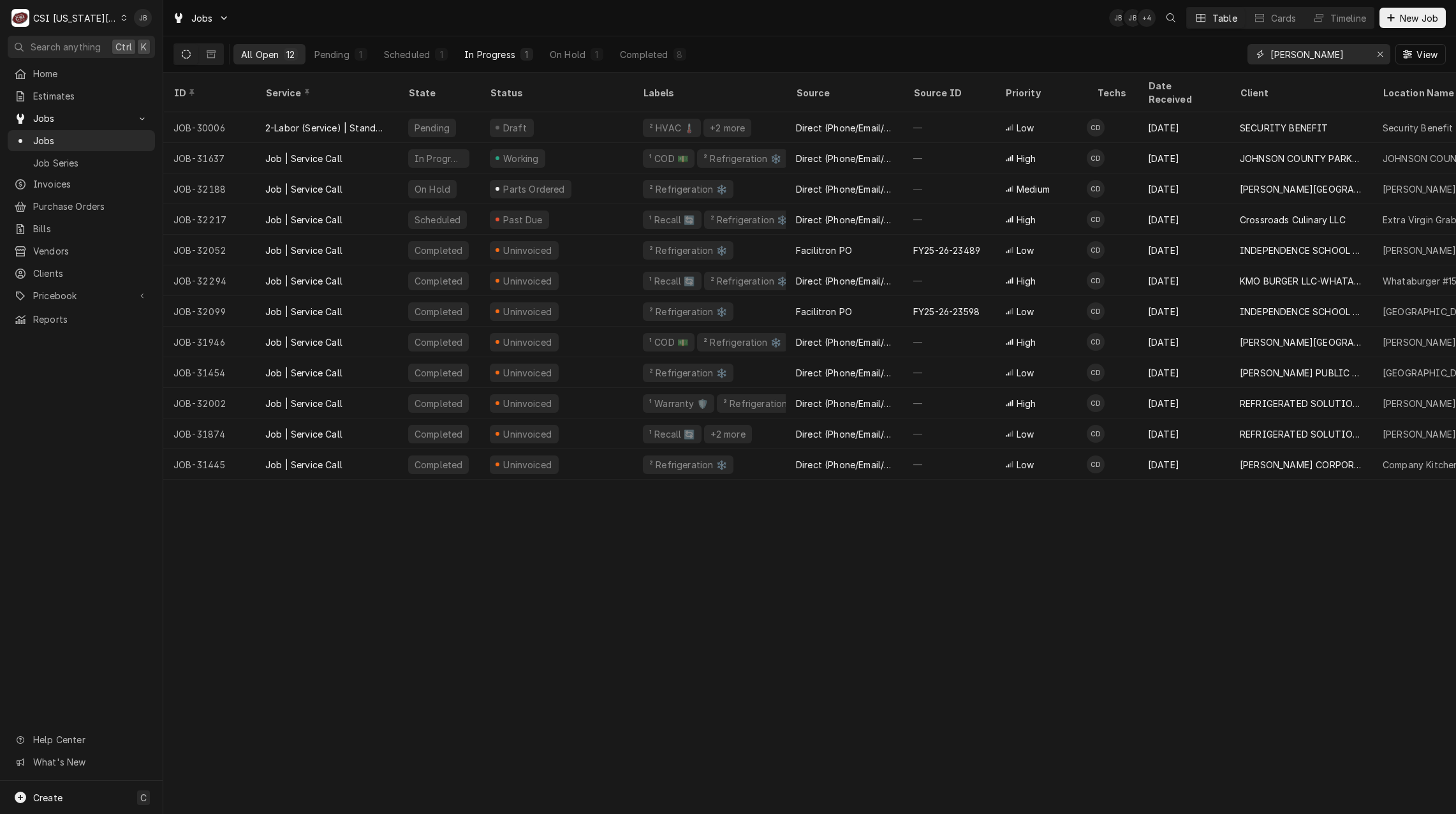
type input "[PERSON_NAME]"
click at [480, 55] on div "In Progress" at bounding box center [489, 55] width 51 height 14
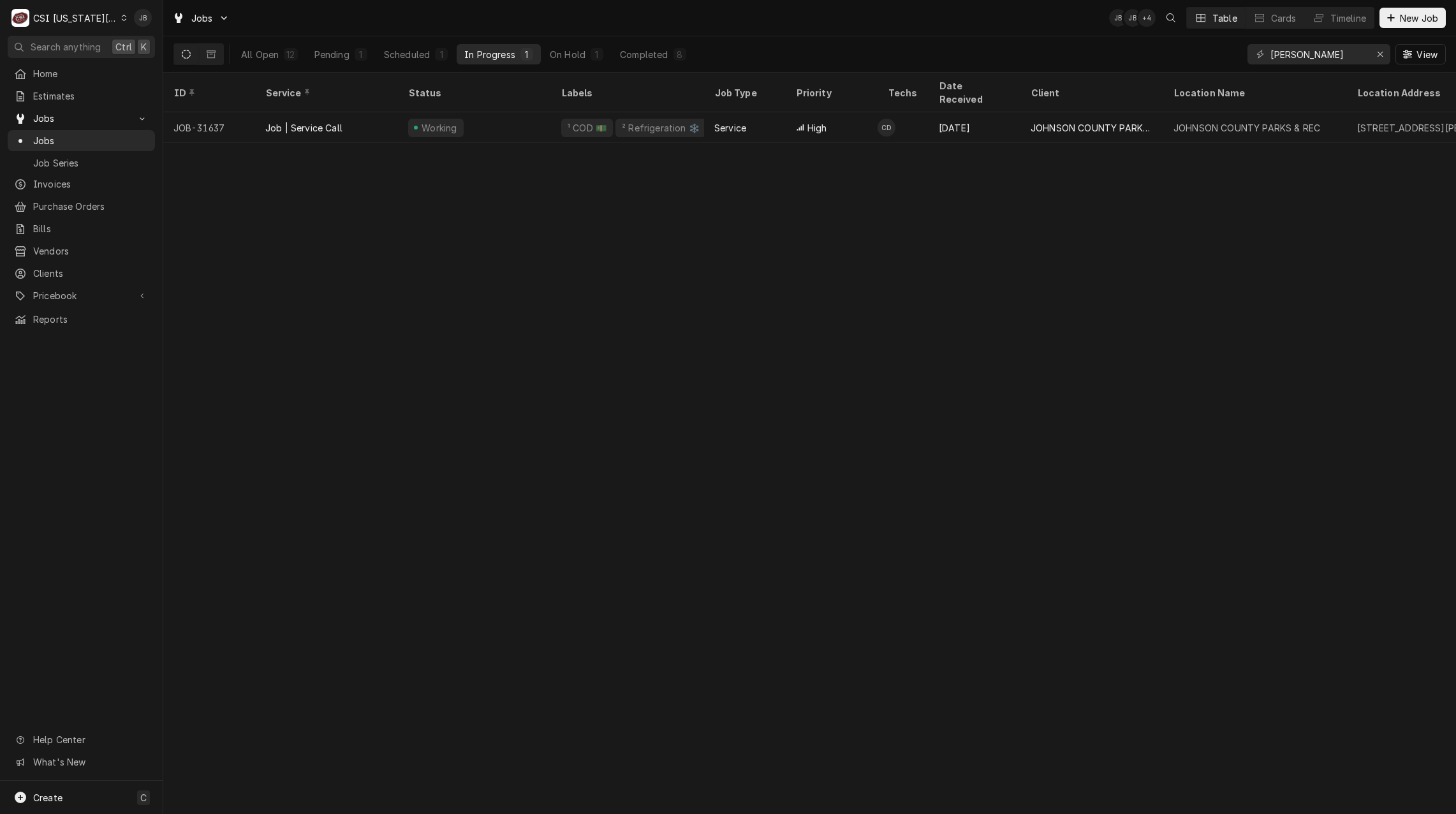
click at [633, 255] on div "ID Service Status Labels Job Type Priority Techs Date Received Client Location …" at bounding box center [809, 443] width 1292 height 741
click at [974, 438] on div "ID Service Status Labels Job Type Priority Techs Date Received Client Location …" at bounding box center [809, 443] width 1292 height 741
click at [661, 261] on div "ID Service Status Labels Job Type Priority Techs Date Received Client Location …" at bounding box center [809, 443] width 1292 height 741
click at [73, 289] on span "Pricebook" at bounding box center [81, 296] width 96 height 14
click at [705, 334] on div "ID Service Status Labels Job Type Priority Techs Date Received Client Location …" at bounding box center [809, 443] width 1292 height 741
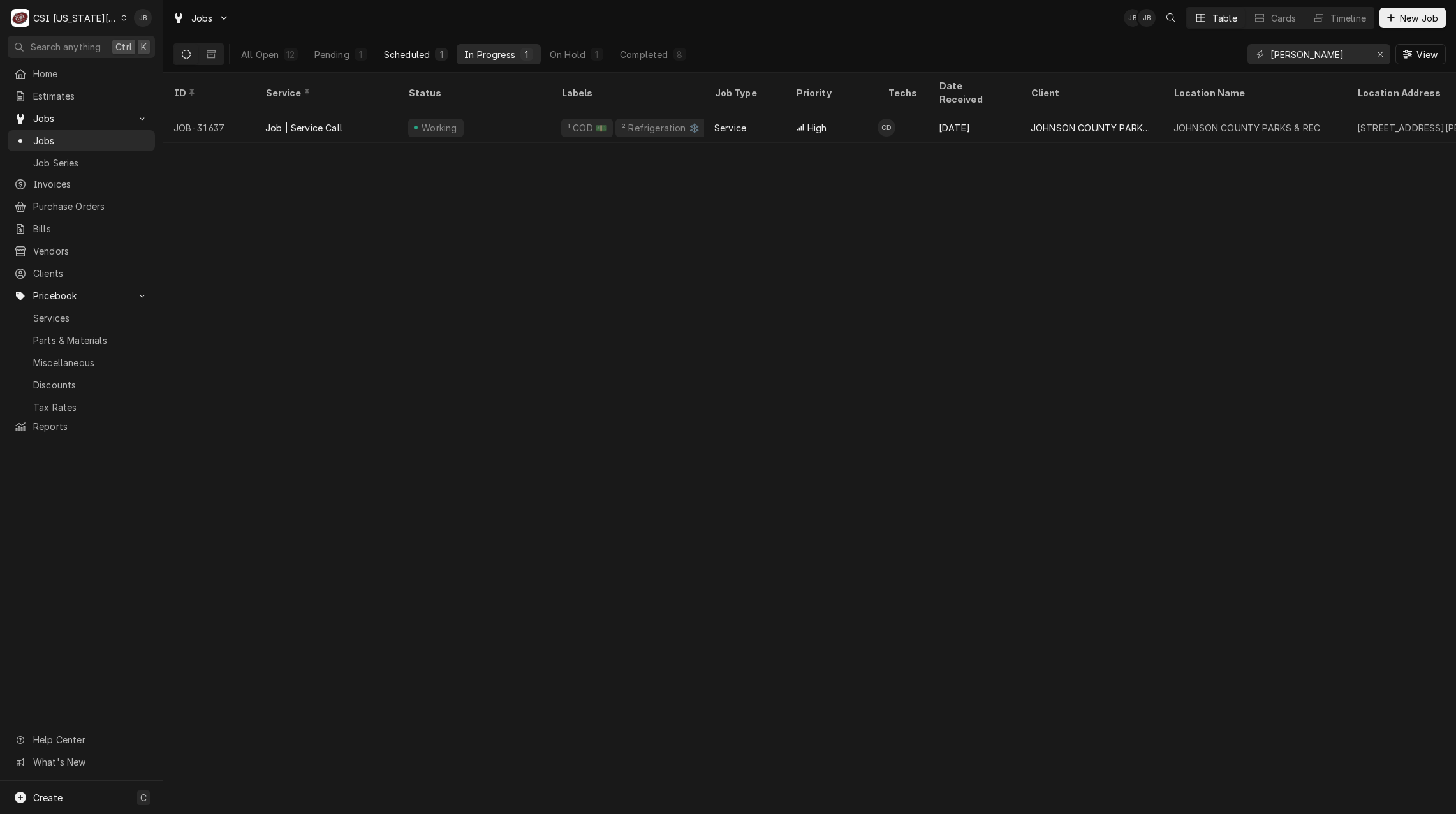
click at [384, 59] on div "Scheduled" at bounding box center [407, 55] width 46 height 14
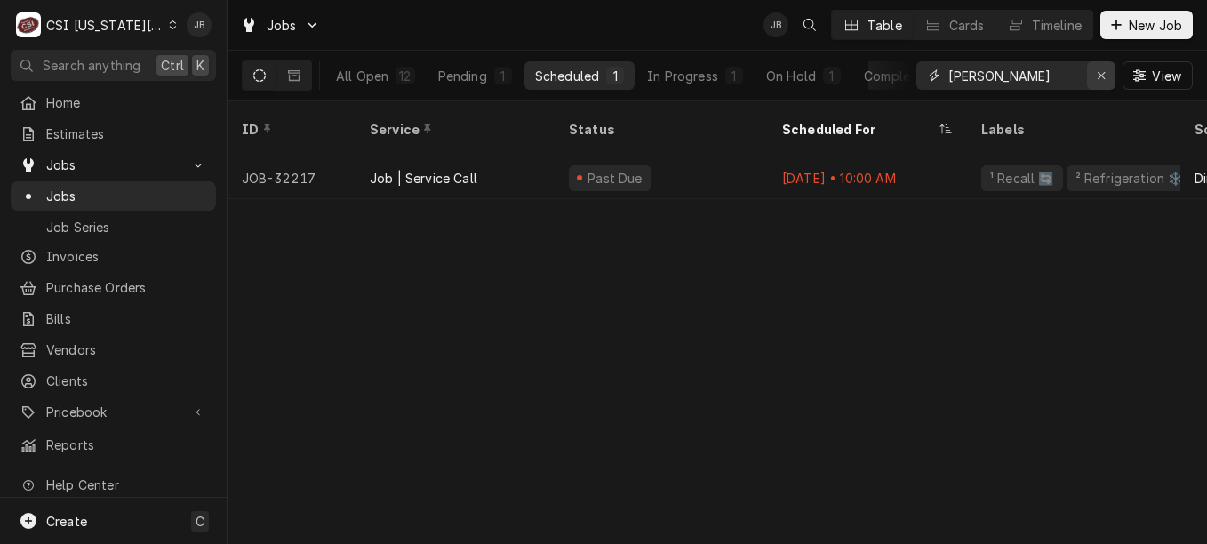
click at [1093, 74] on div "Erase input" at bounding box center [1101, 76] width 18 height 18
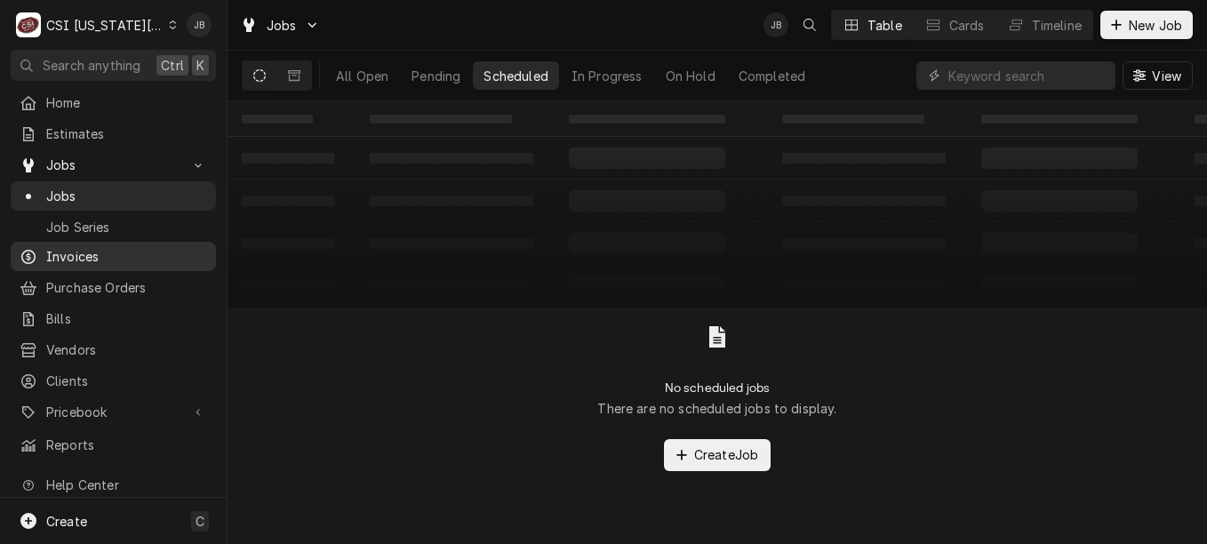
click at [113, 258] on span "Invoices" at bounding box center [126, 256] width 161 height 19
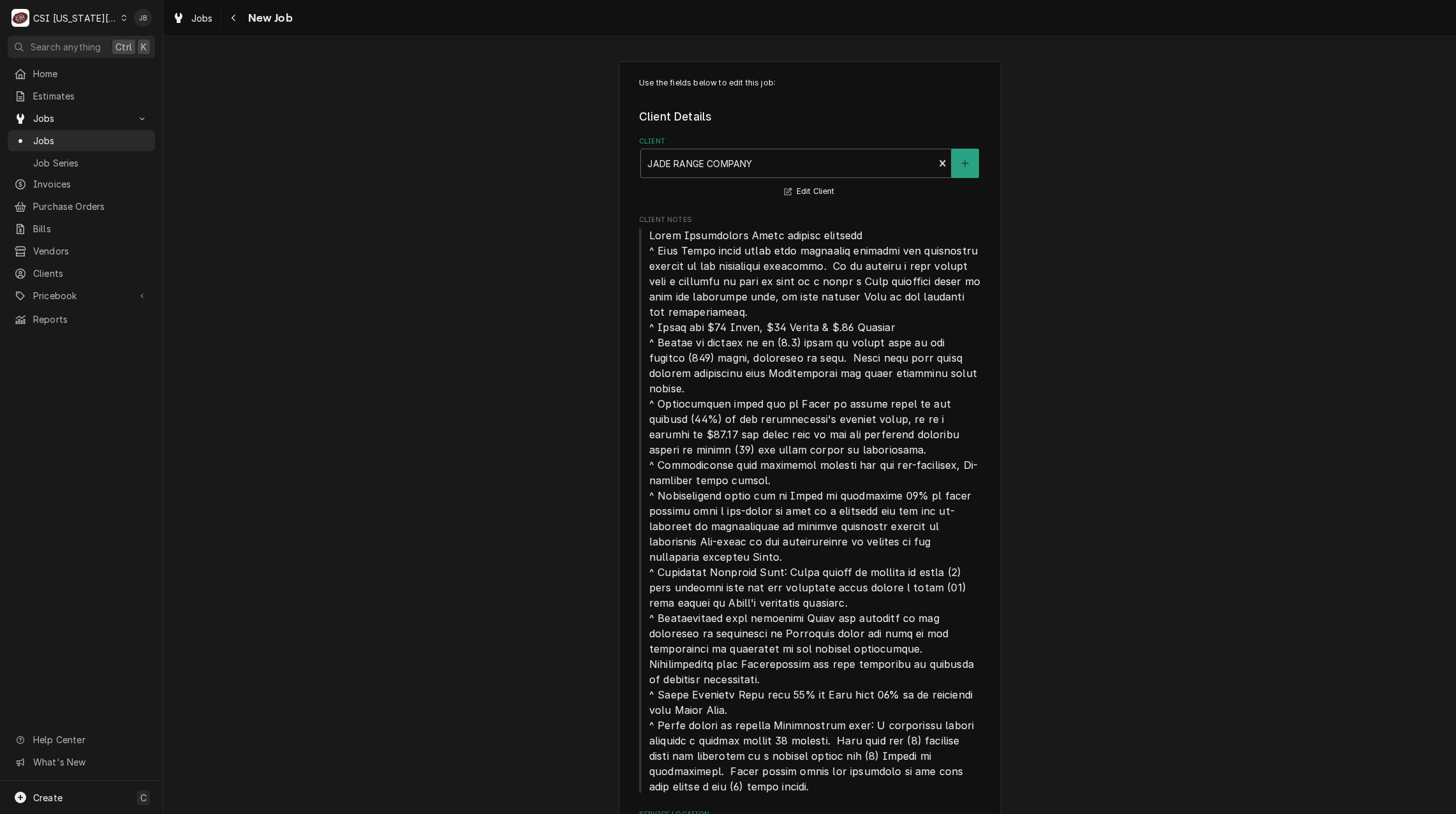
type textarea "x"
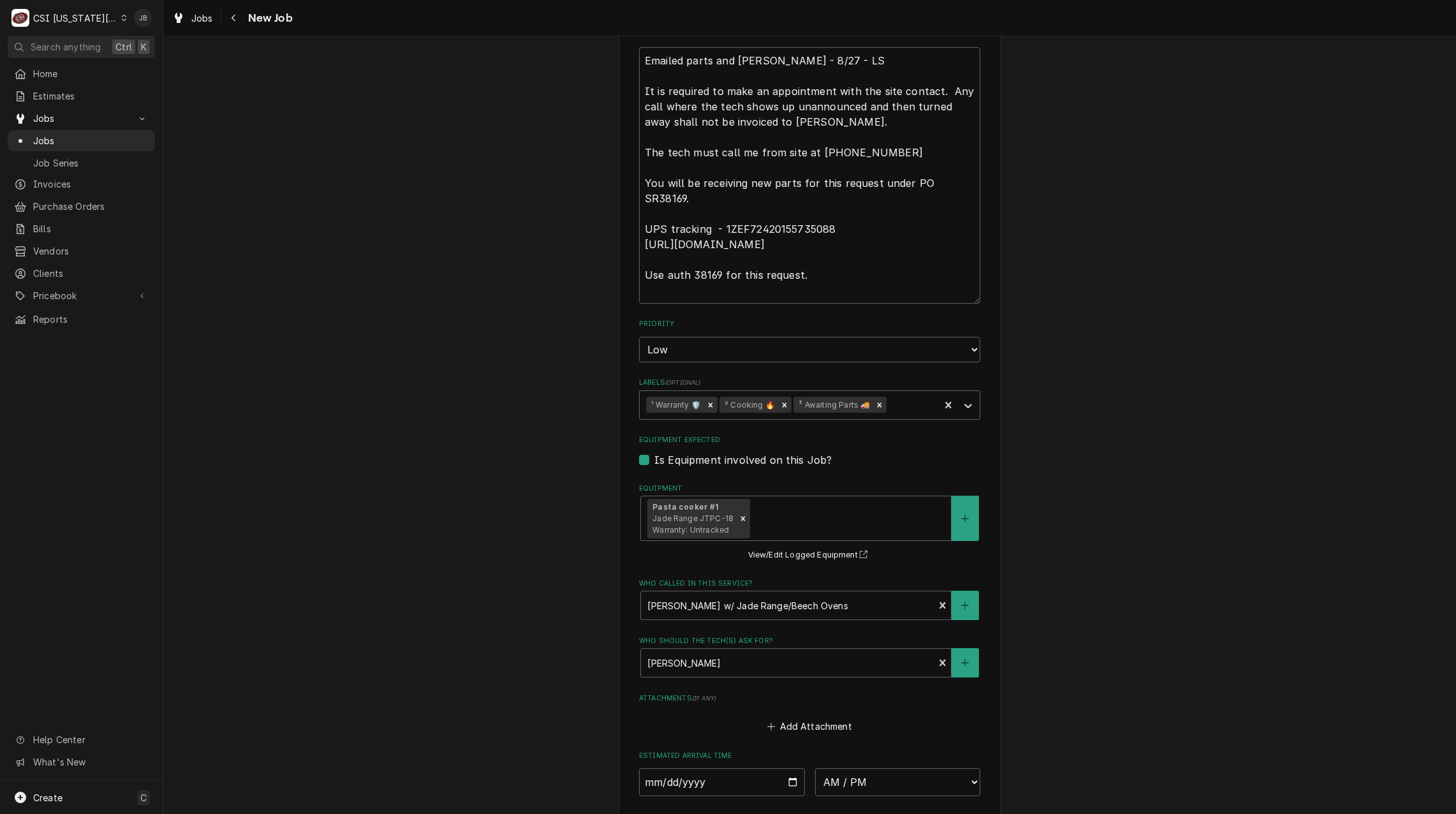
scroll to position [1530, 0]
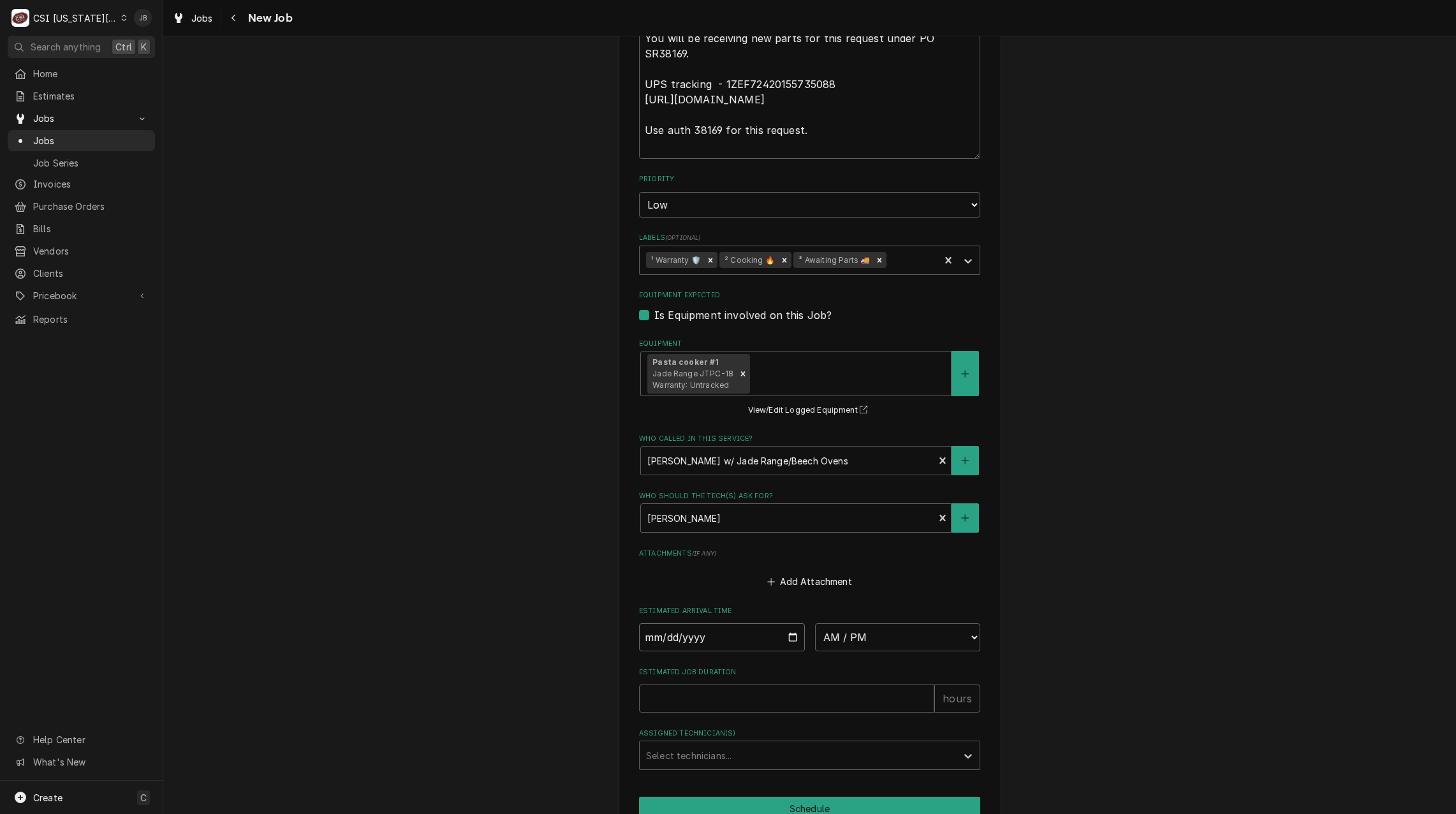
click at [787, 623] on input "Date" at bounding box center [721, 637] width 166 height 28
type input "2025-08-29"
type textarea "x"
click at [880, 623] on select "AM / PM 6:00 AM 6:15 AM 6:30 AM 6:45 AM 7:00 AM 7:15 AM 7:30 AM 7:45 AM 8:00 AM…" at bounding box center [898, 637] width 166 height 28
select select "07:00:00"
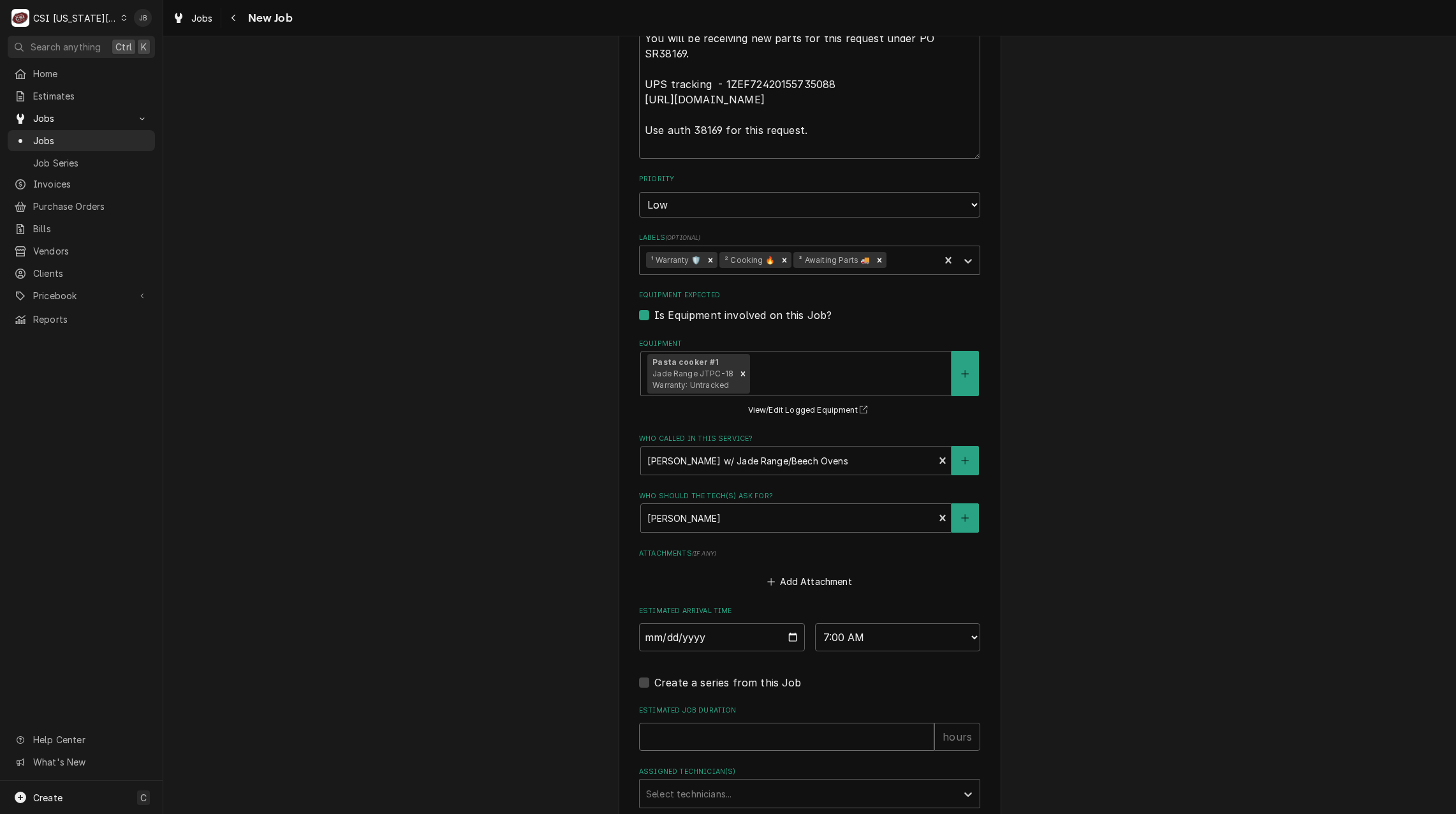
click at [667, 723] on input "Estimated Job Duration" at bounding box center [786, 736] width 295 height 28
type textarea "x"
type input "2"
type textarea "x"
click at [662, 782] on div "Assigned Technician(s)" at bounding box center [798, 793] width 304 height 23
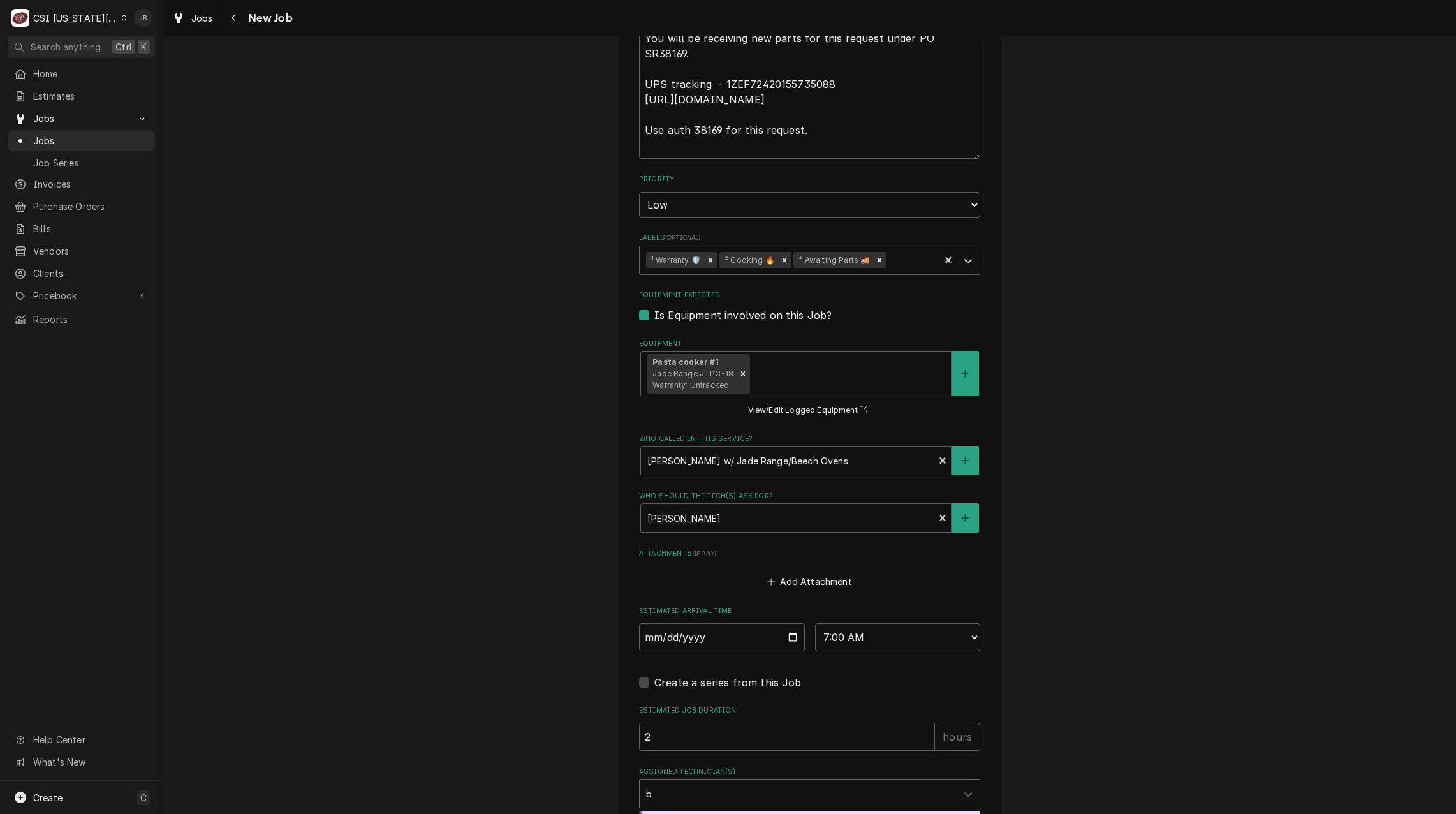
type input "br"
drag, startPoint x: 683, startPoint y: 801, endPoint x: 634, endPoint y: 764, distance: 61.4
click at [639, 779] on div "3 results available for search term br. Use Up and Down to choose options, pres…" at bounding box center [809, 793] width 341 height 29
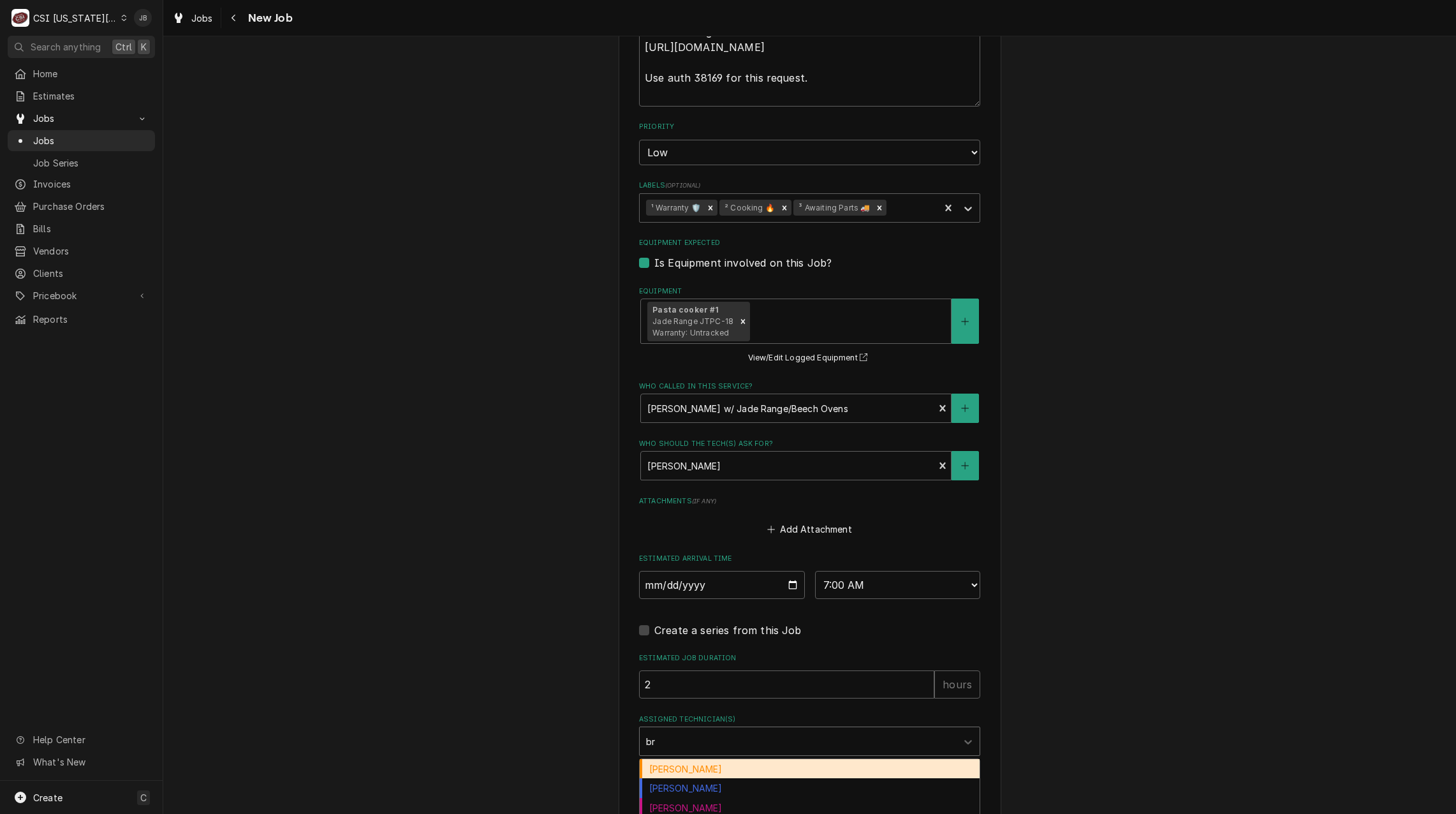
scroll to position [1652, 0]
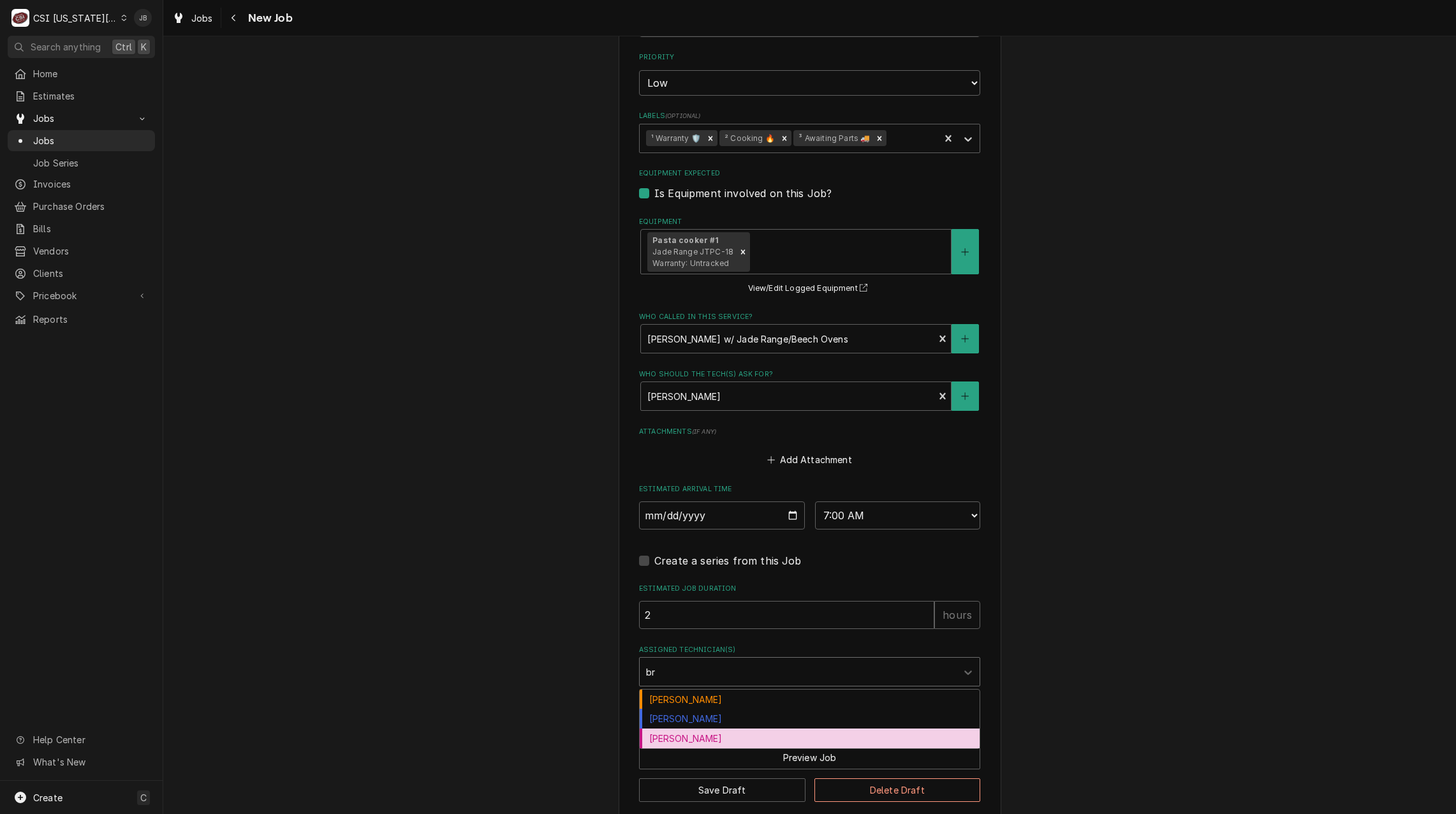
click at [706, 729] on div "Brian Hawkins" at bounding box center [809, 739] width 340 height 20
type textarea "x"
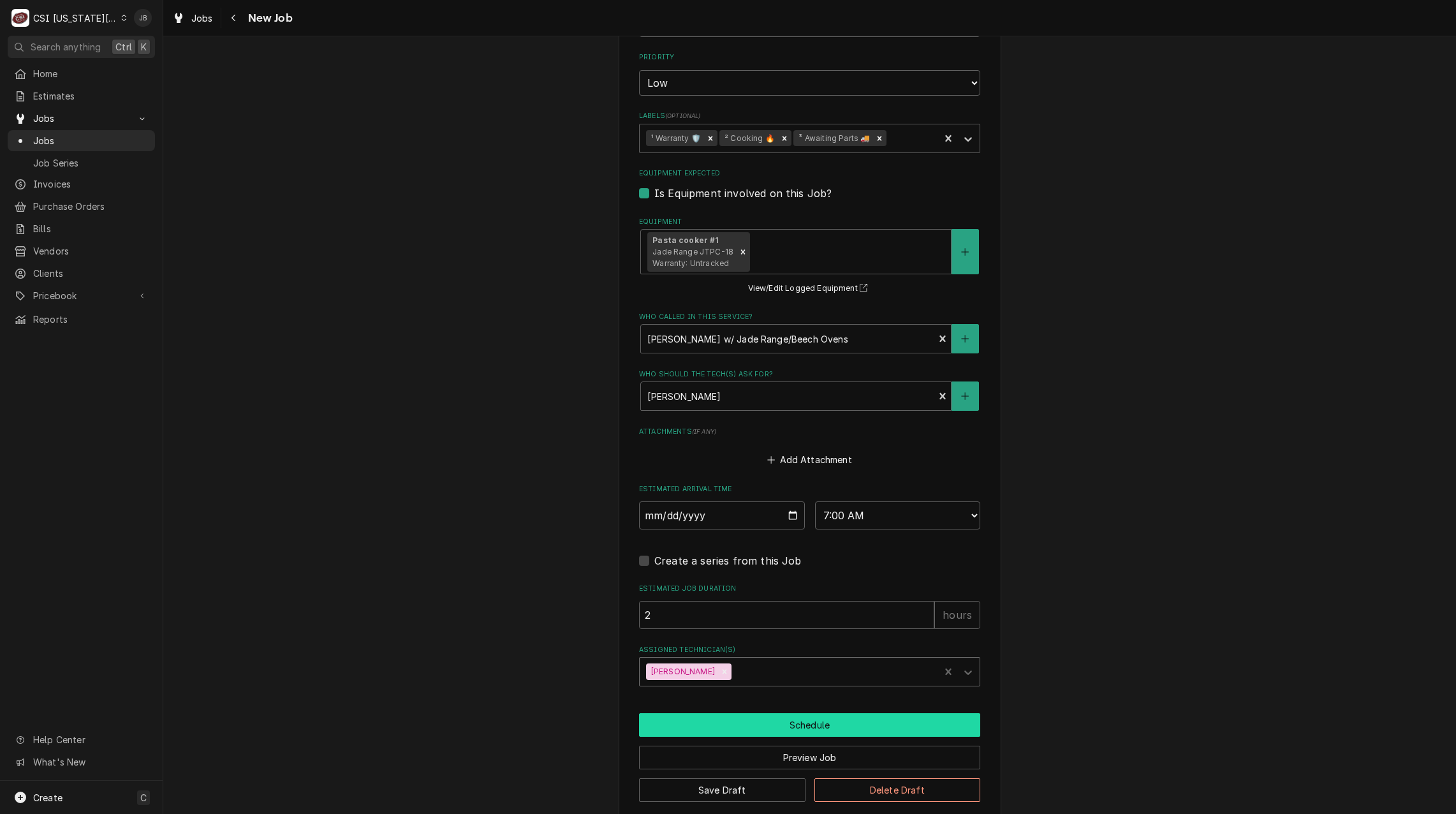
click at [772, 714] on button "Schedule" at bounding box center [809, 724] width 341 height 24
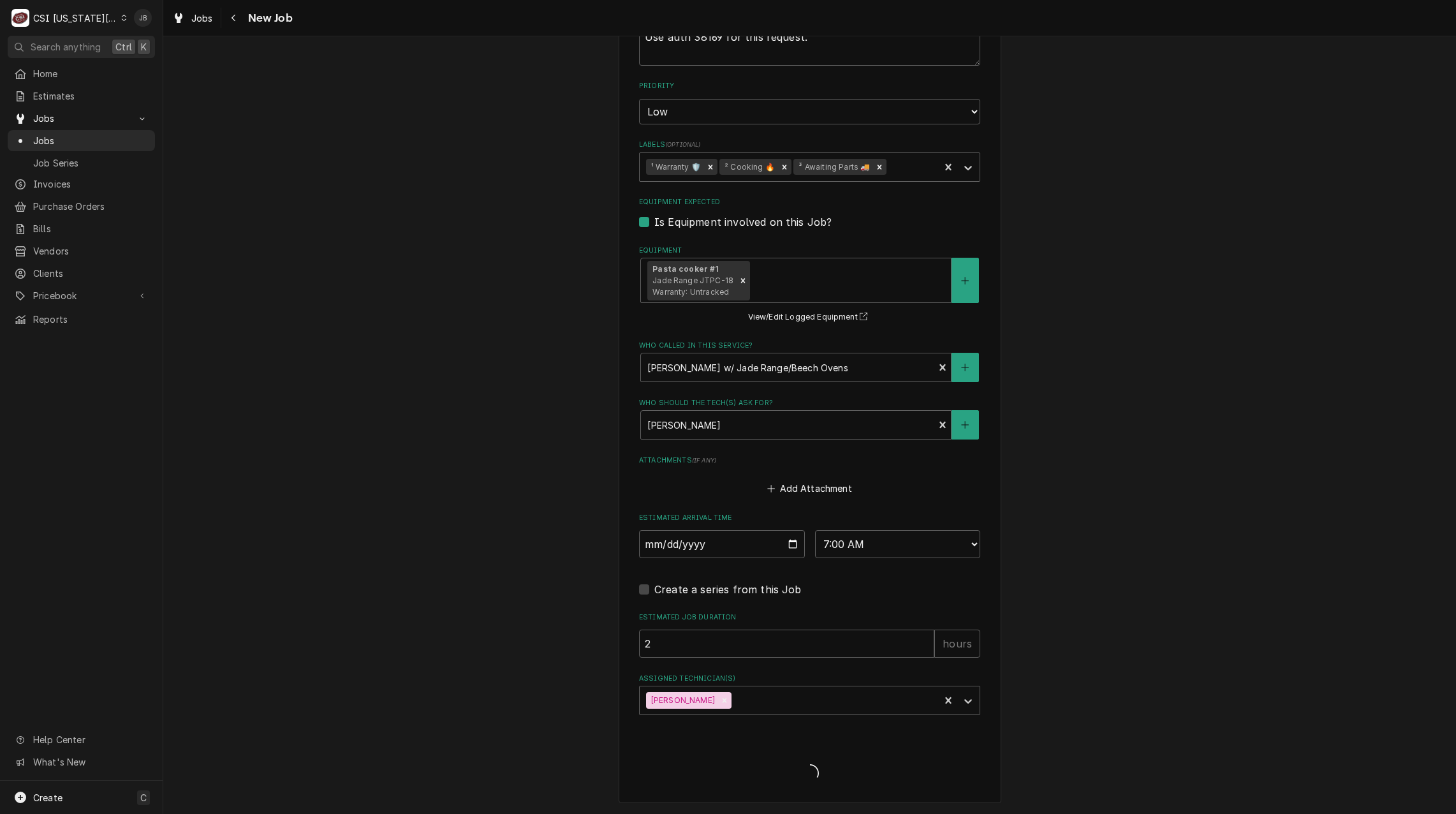
scroll to position [1609, 0]
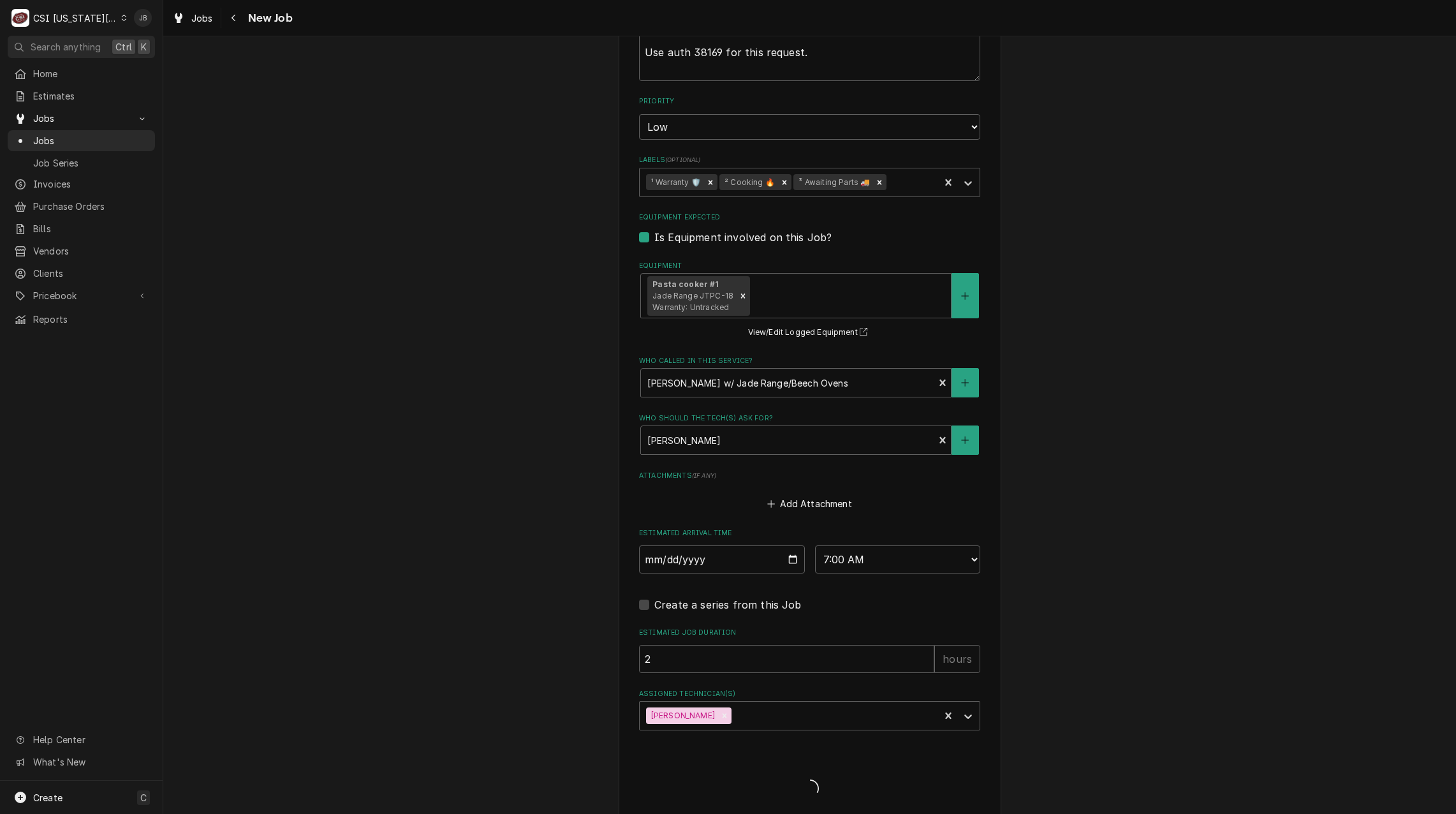
type textarea "x"
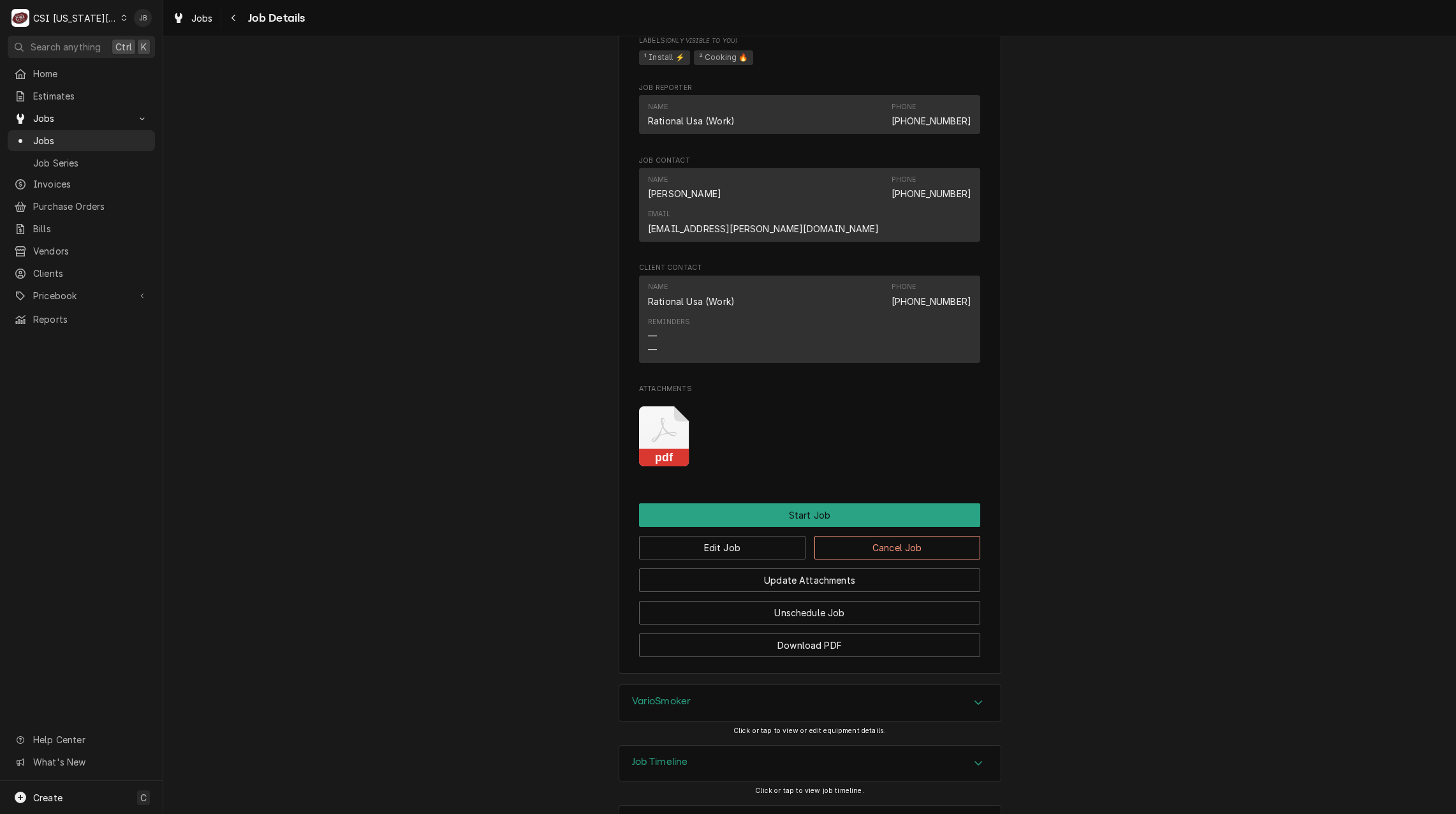
scroll to position [891, 0]
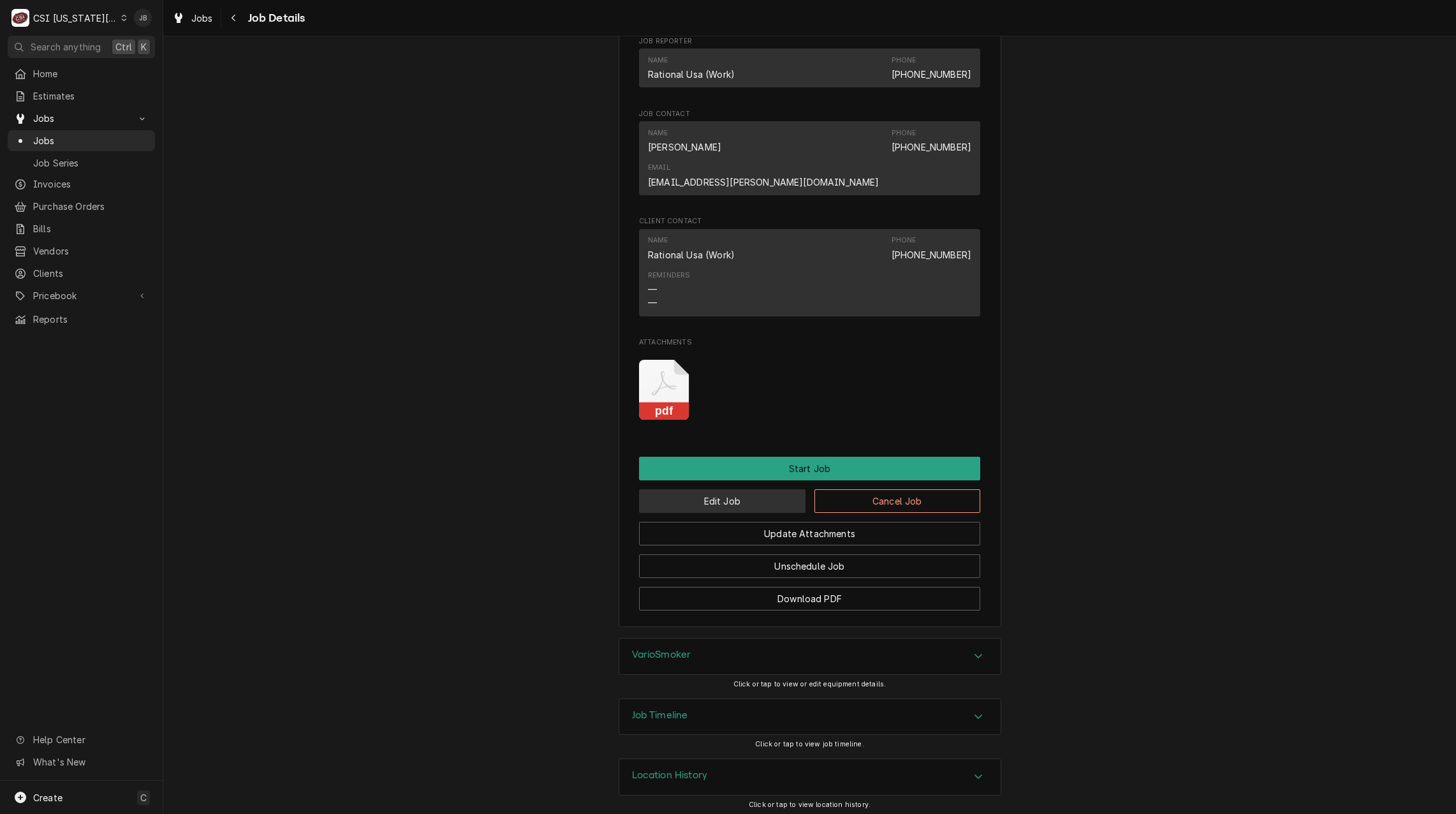
click at [737, 495] on button "Edit Job" at bounding box center [722, 501] width 166 height 24
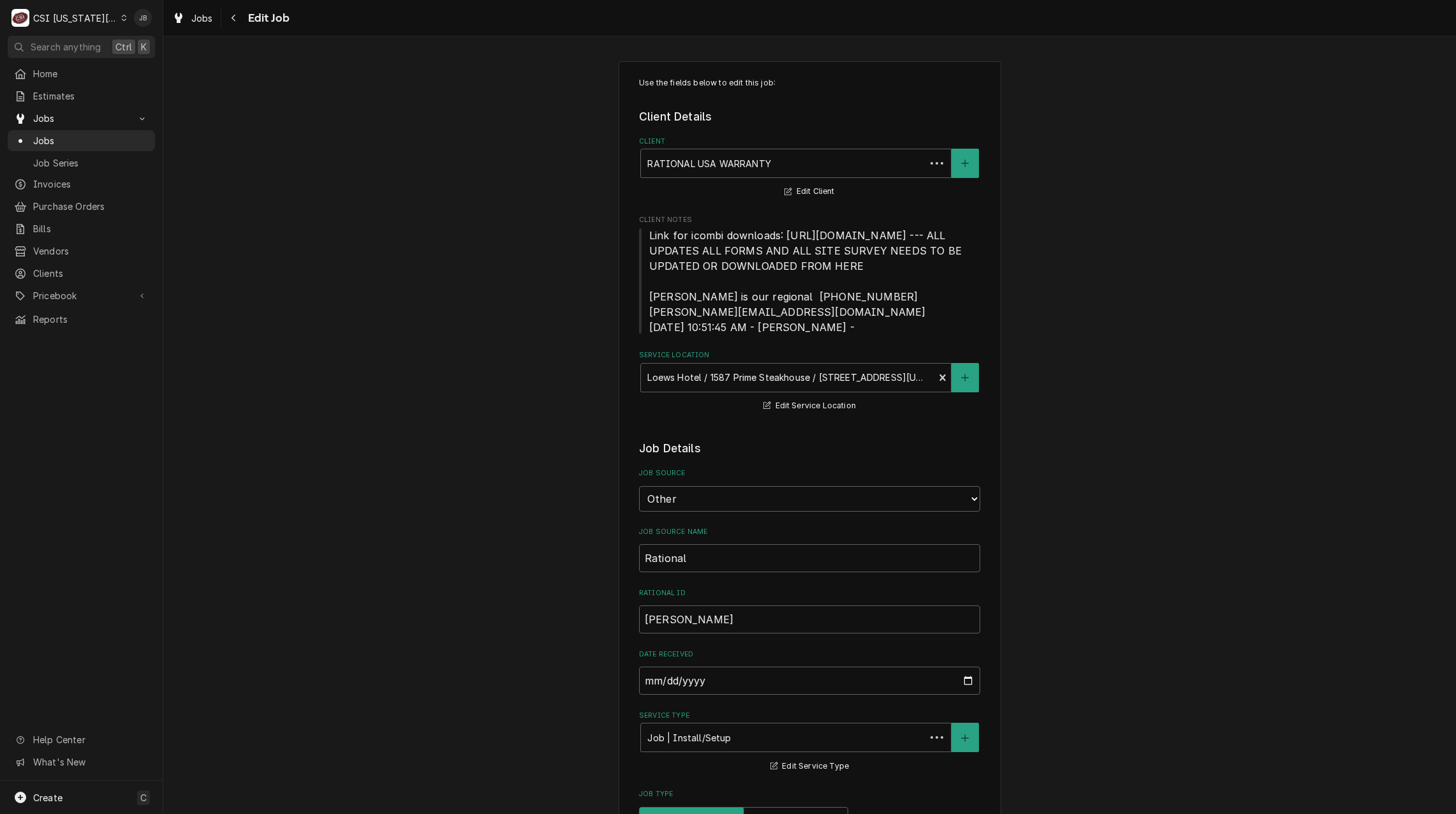
type textarea "x"
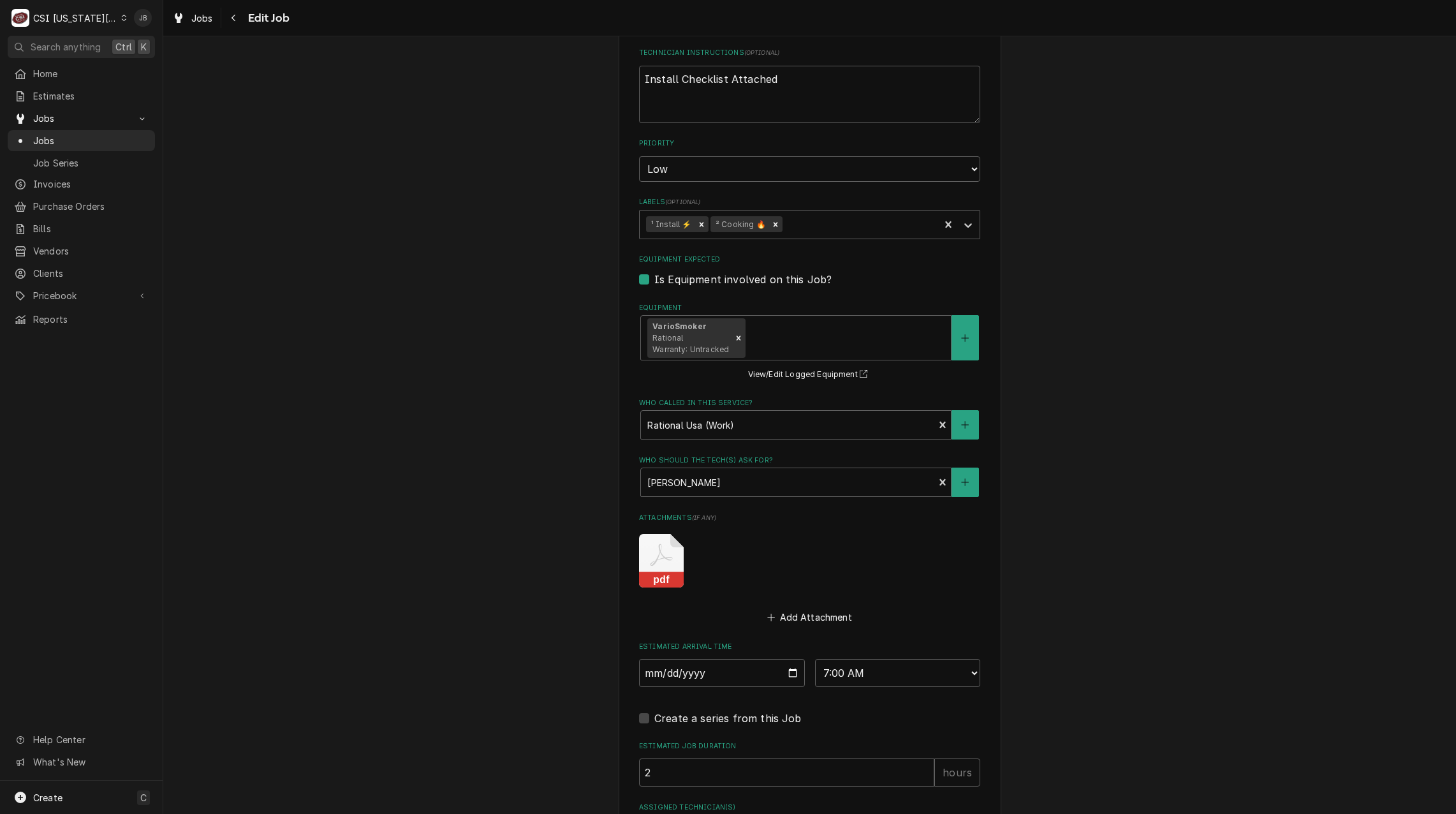
scroll to position [1016, 0]
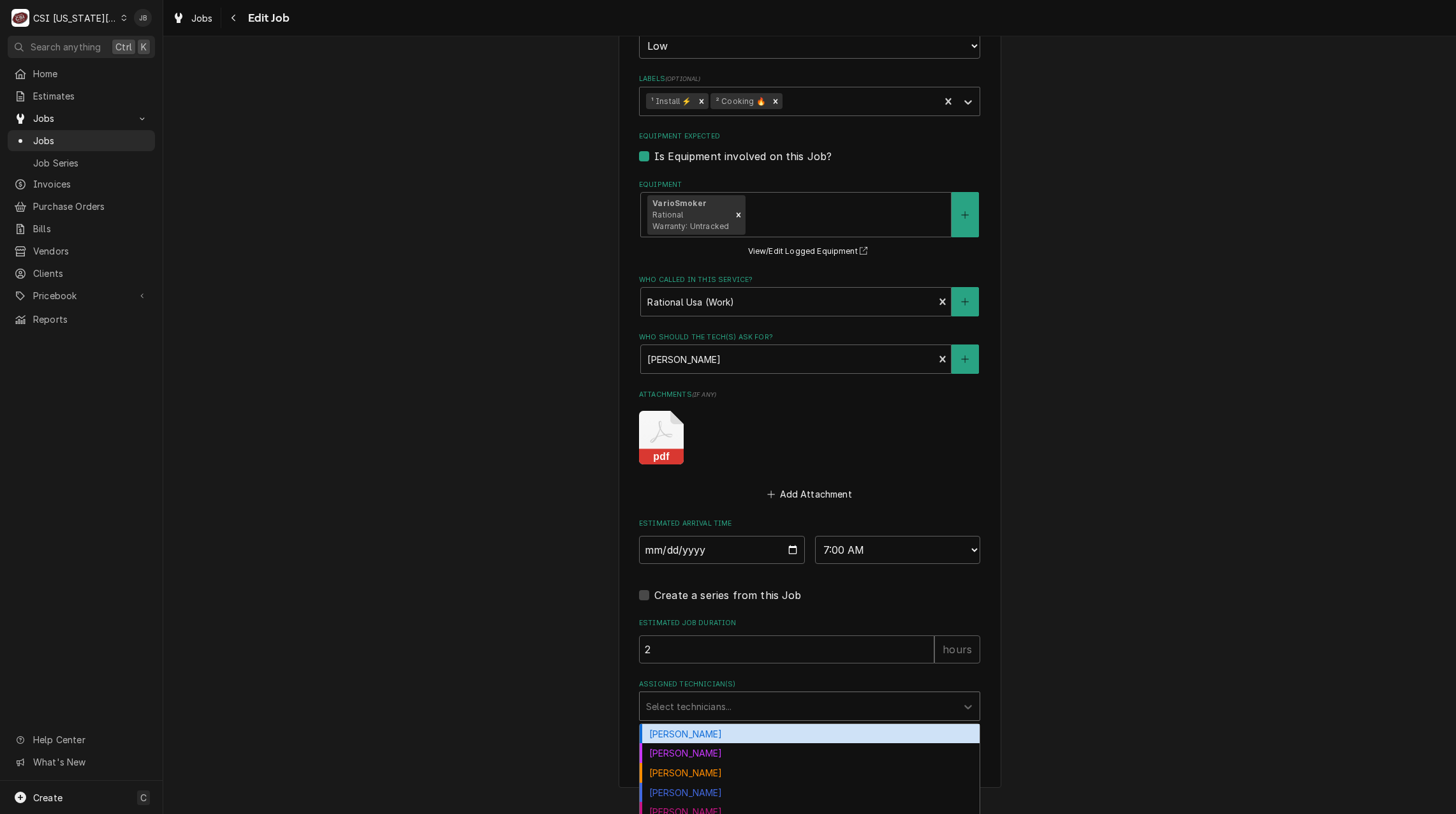
click at [671, 713] on div "Assigned Technician(s)" at bounding box center [798, 706] width 304 height 23
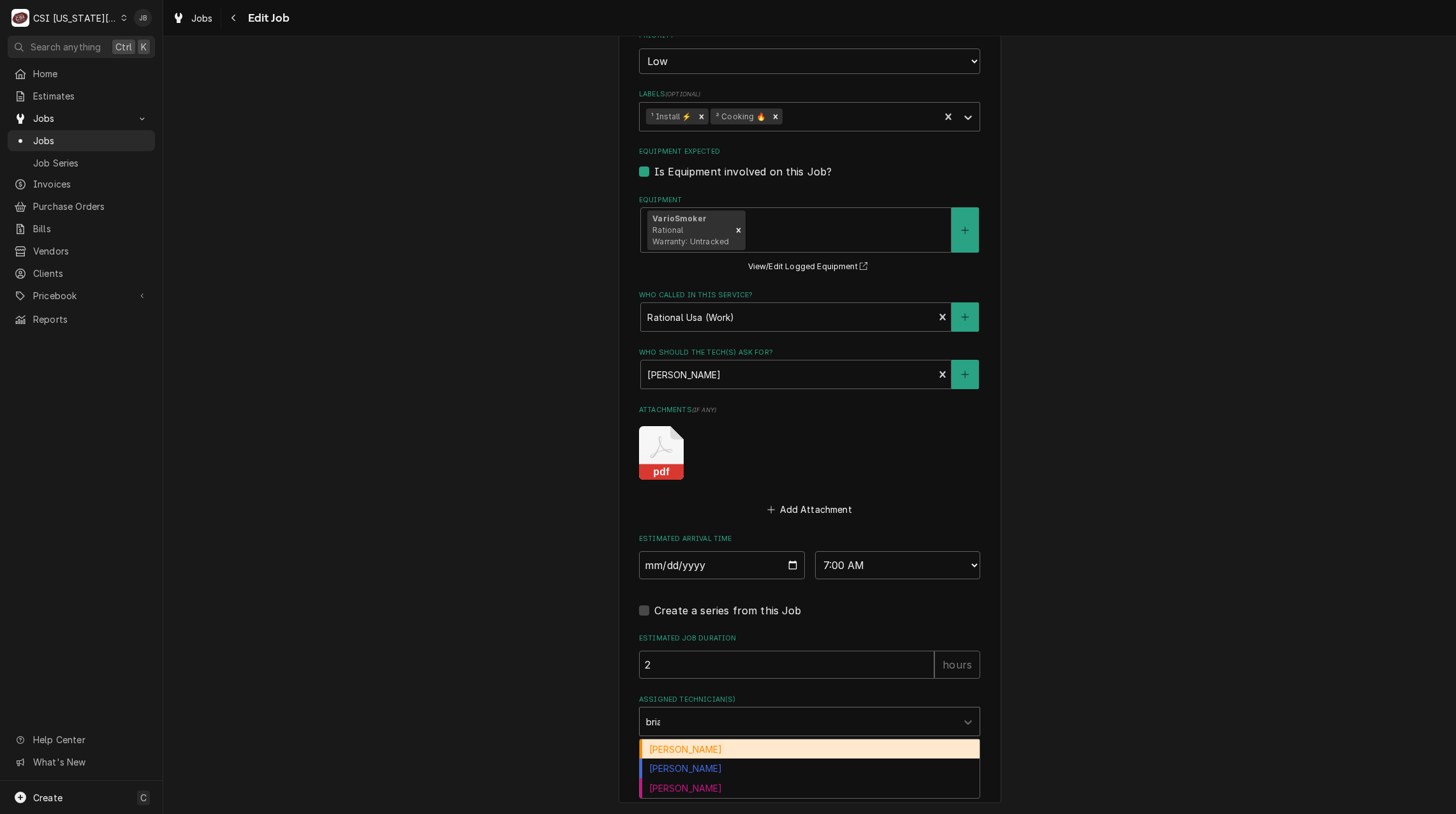
type input "brian"
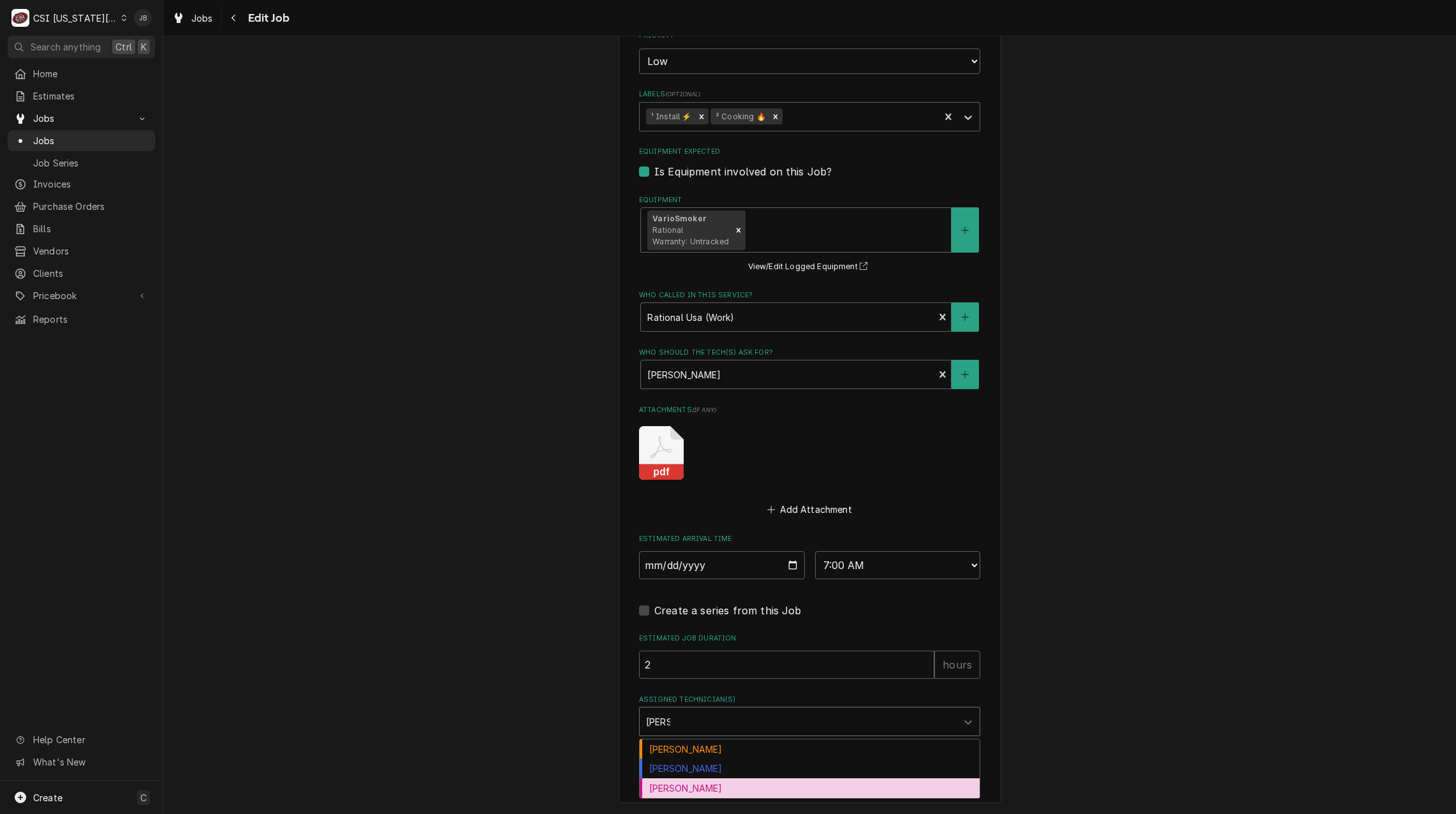
click at [678, 790] on div "[PERSON_NAME]" at bounding box center [809, 788] width 340 height 20
type textarea "x"
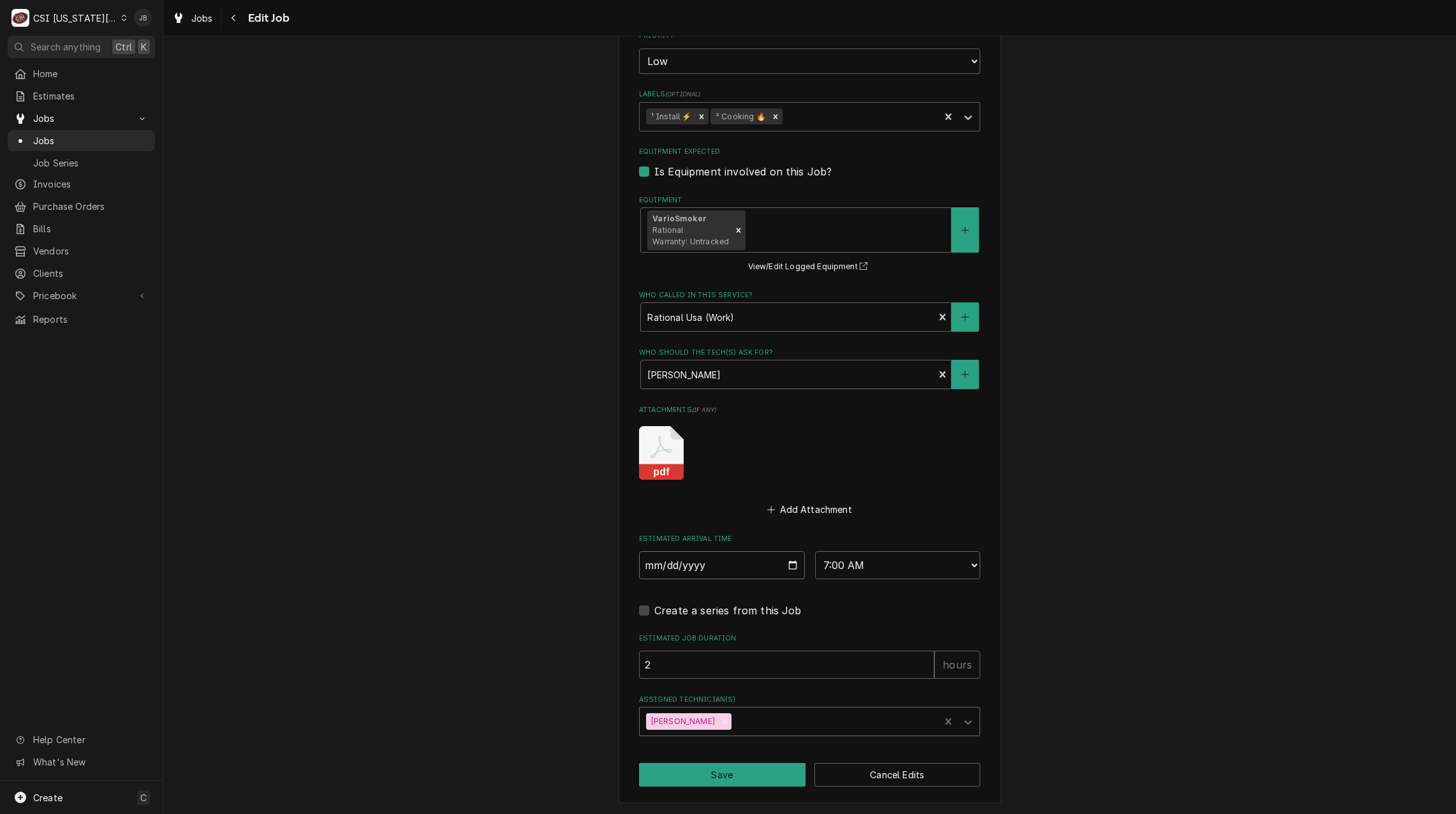
click at [792, 564] on input "2025-08-25" at bounding box center [721, 565] width 166 height 28
type textarea "x"
type input "2025-08-29"
click at [705, 777] on button "Save" at bounding box center [722, 775] width 166 height 24
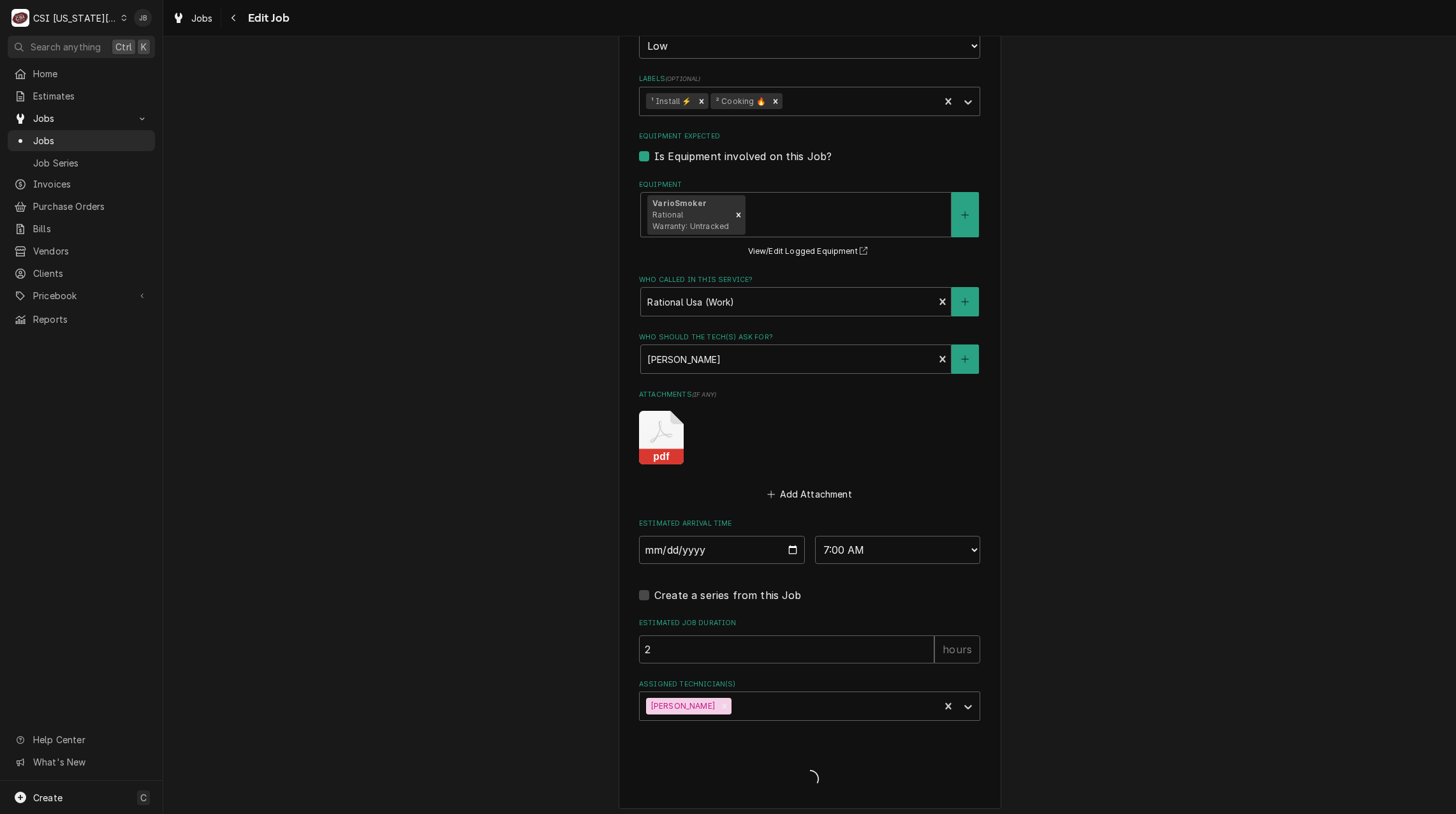
type textarea "x"
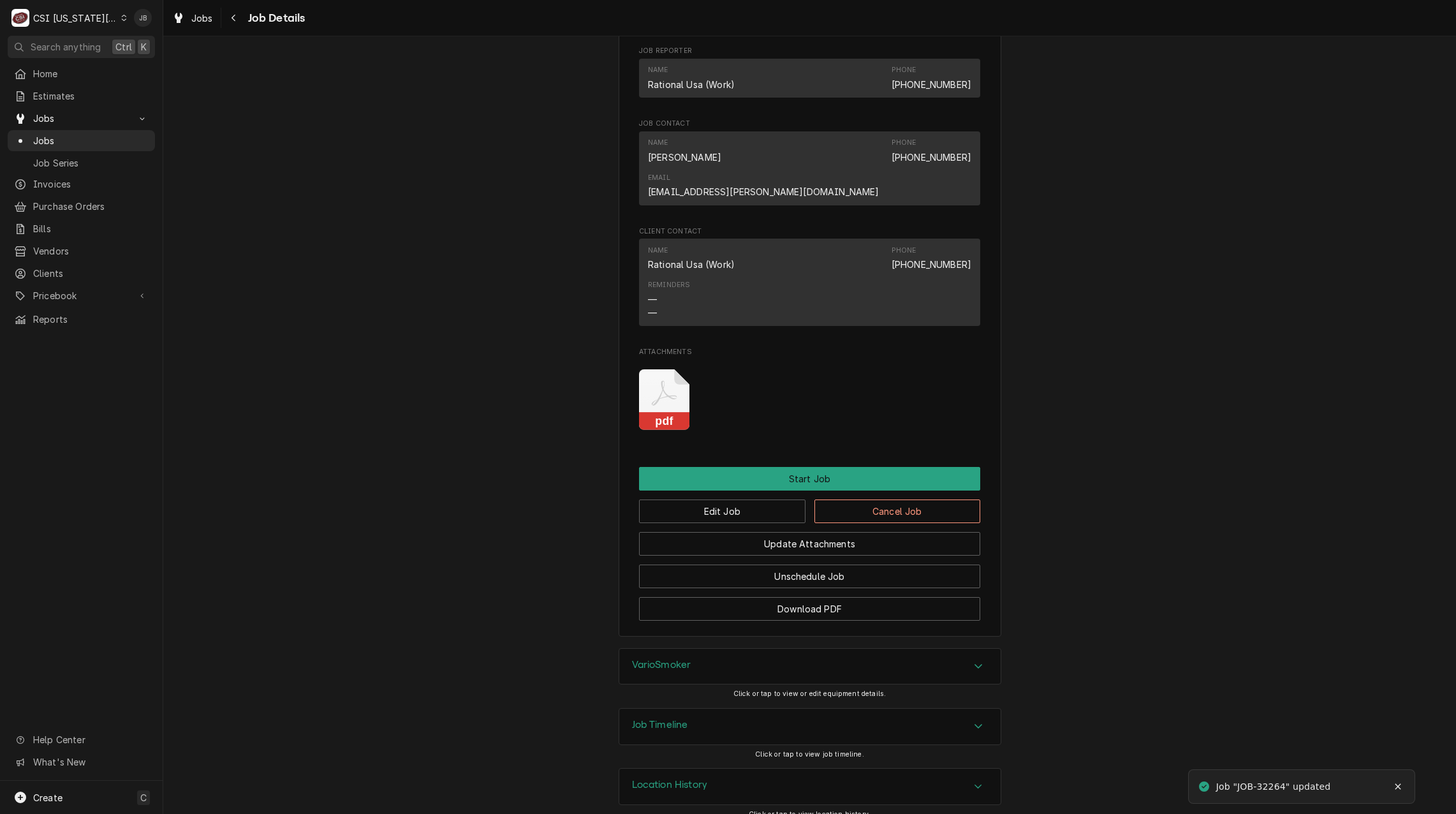
scroll to position [935, 0]
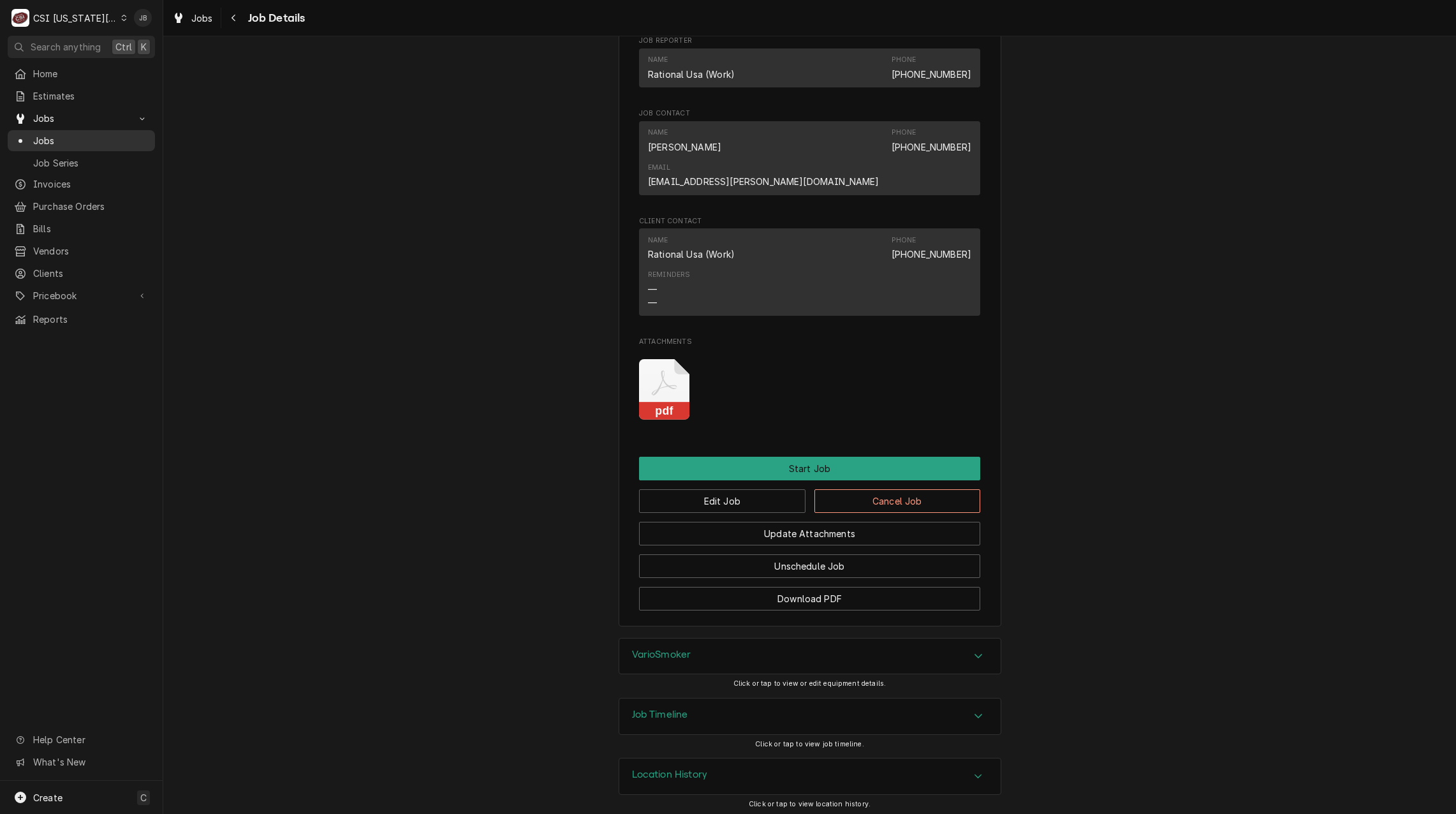
click at [67, 140] on span "Jobs" at bounding box center [90, 141] width 116 height 14
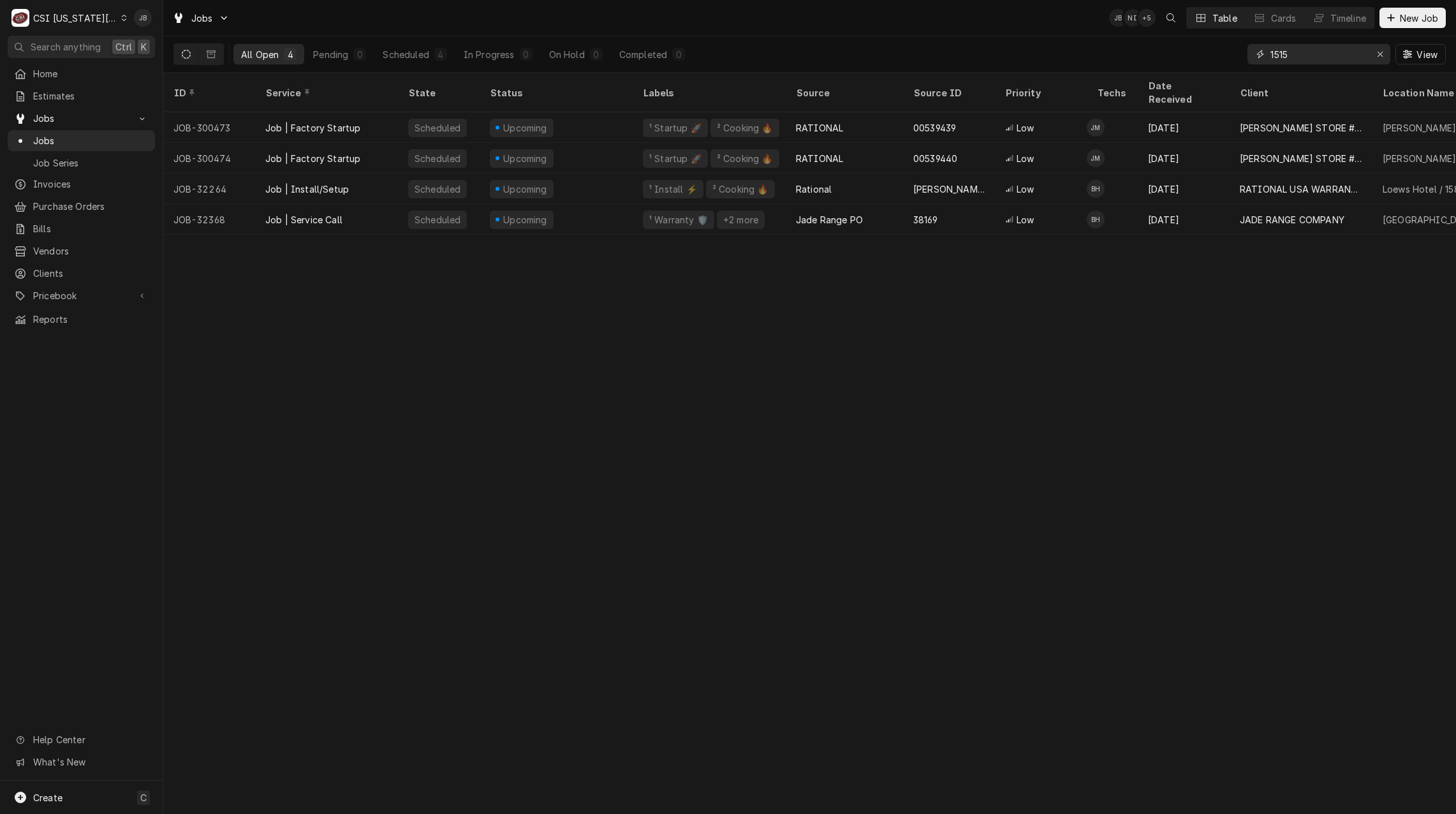
drag, startPoint x: 1320, startPoint y: 45, endPoint x: 1194, endPoint y: 50, distance: 126.1
click at [1194, 50] on div "All Open 4 Pending 0 Scheduled 4 In Progress 0 On Hold 0 Completed 0 1515 View" at bounding box center [809, 55] width 1272 height 36
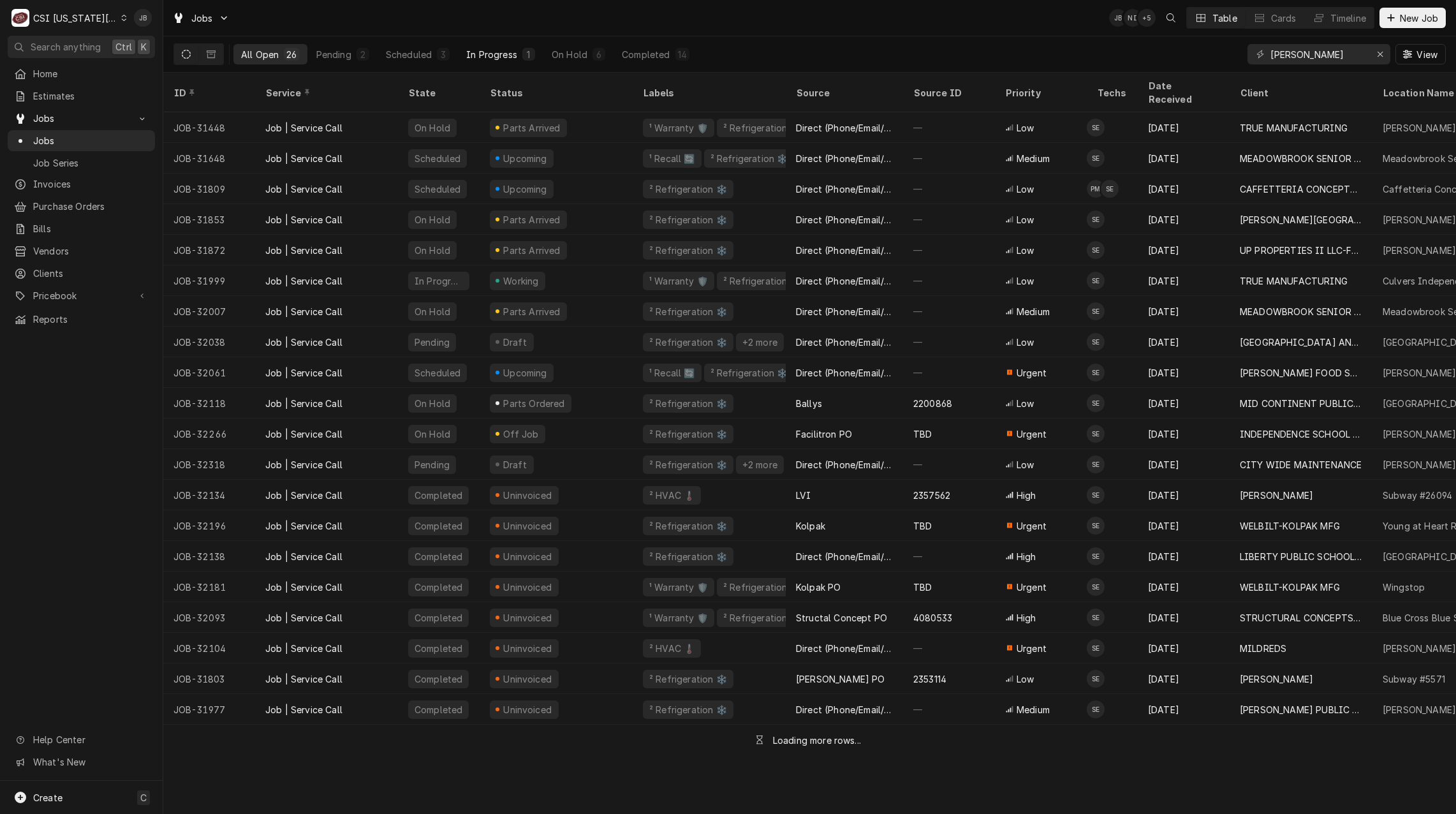
click at [477, 55] on div "In Progress" at bounding box center [492, 55] width 51 height 14
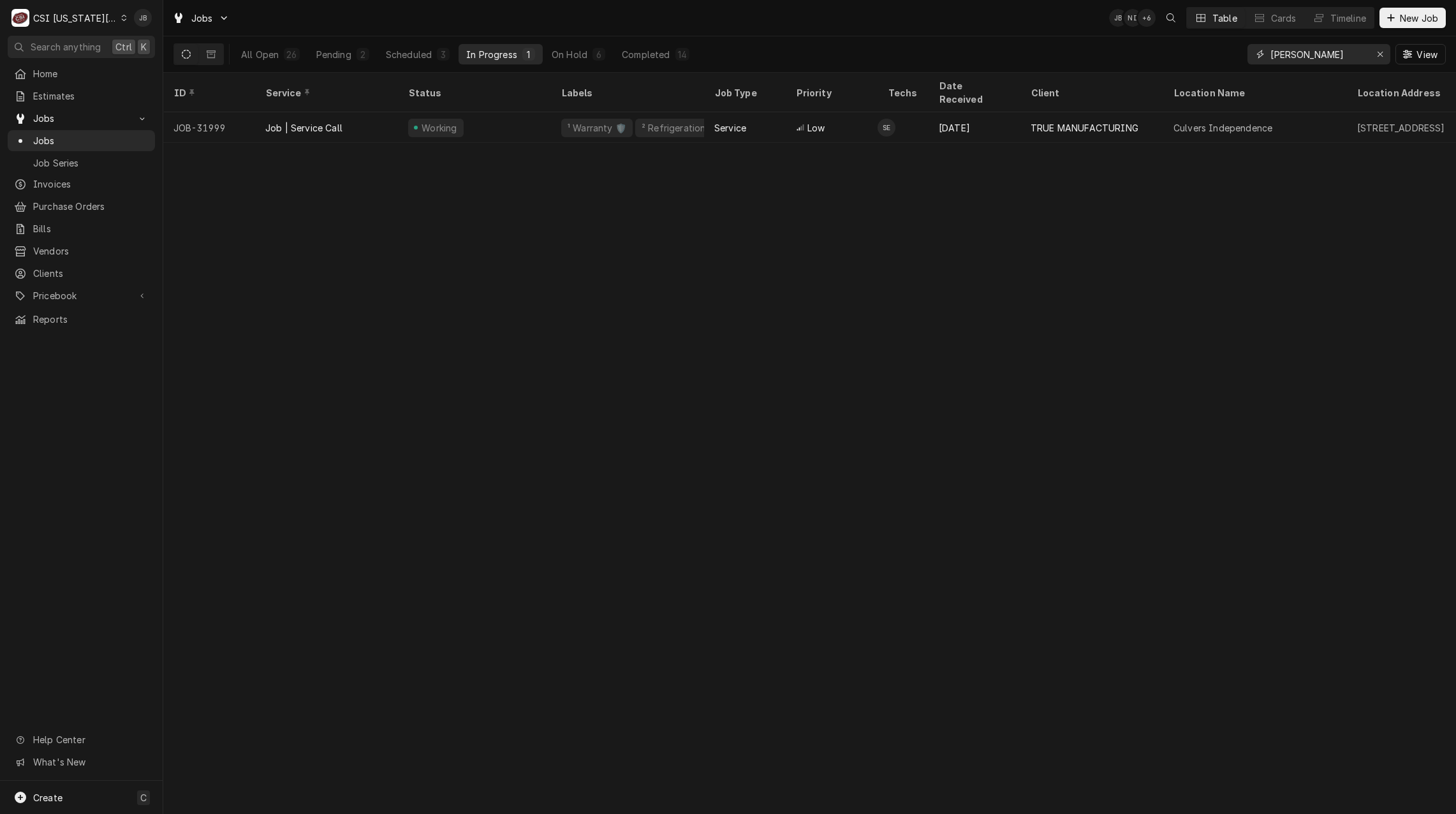
drag, startPoint x: 1276, startPoint y: 54, endPoint x: 1212, endPoint y: 52, distance: 64.0
click at [1223, 54] on div "All Open 26 Pending 2 Scheduled 3 In Progress 1 On Hold 6 Completed 14 steve Vi…" at bounding box center [809, 55] width 1272 height 36
click at [1279, 54] on input "3227" at bounding box center [1318, 54] width 95 height 20
drag, startPoint x: 1306, startPoint y: 57, endPoint x: 1223, endPoint y: 58, distance: 83.0
click at [1214, 55] on div "All Open 14 Pending 4 Scheduled 0 In Progress 1 On Hold 3 Completed 6 3227 View" at bounding box center [809, 55] width 1272 height 36
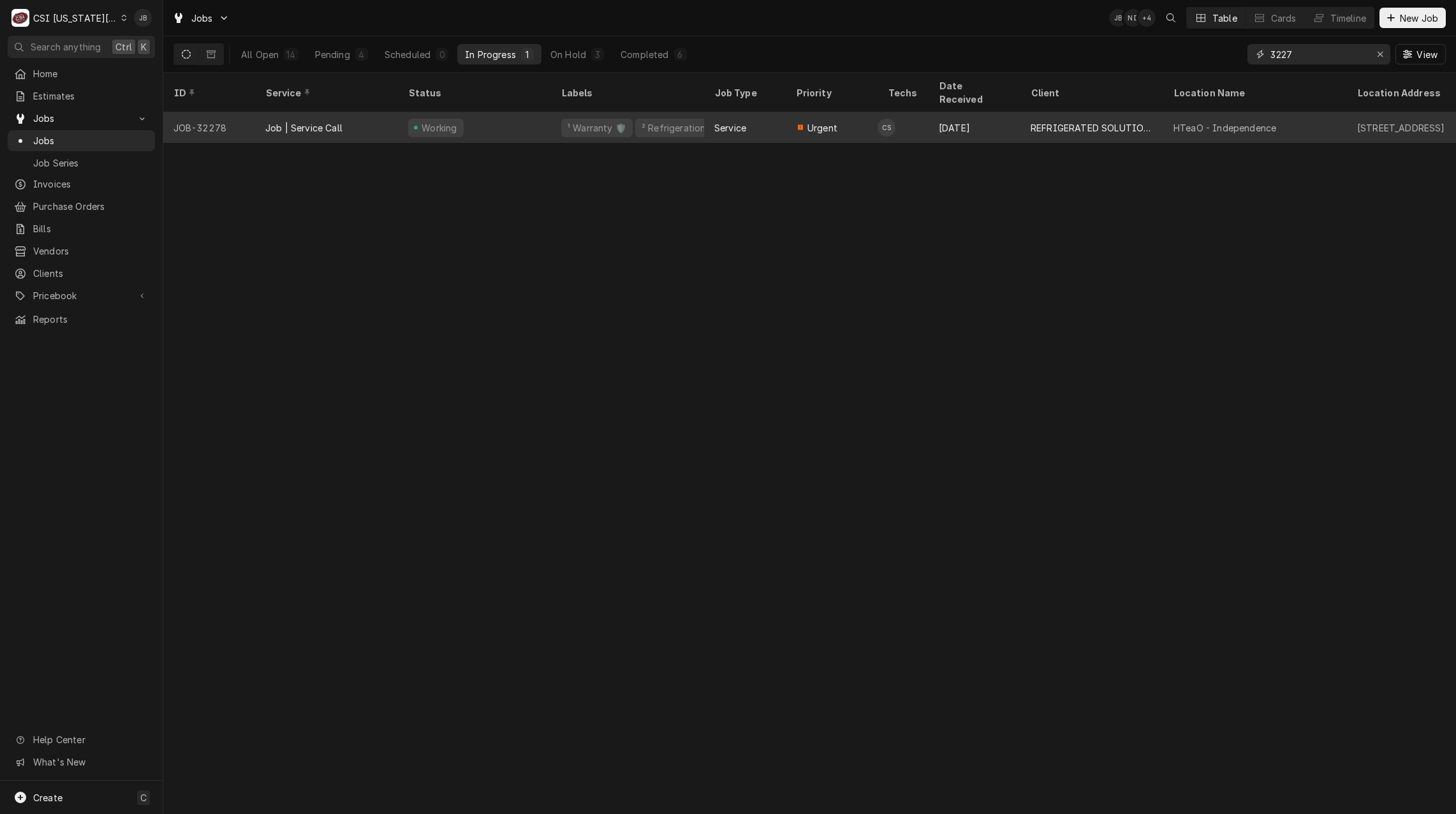
type input "3"
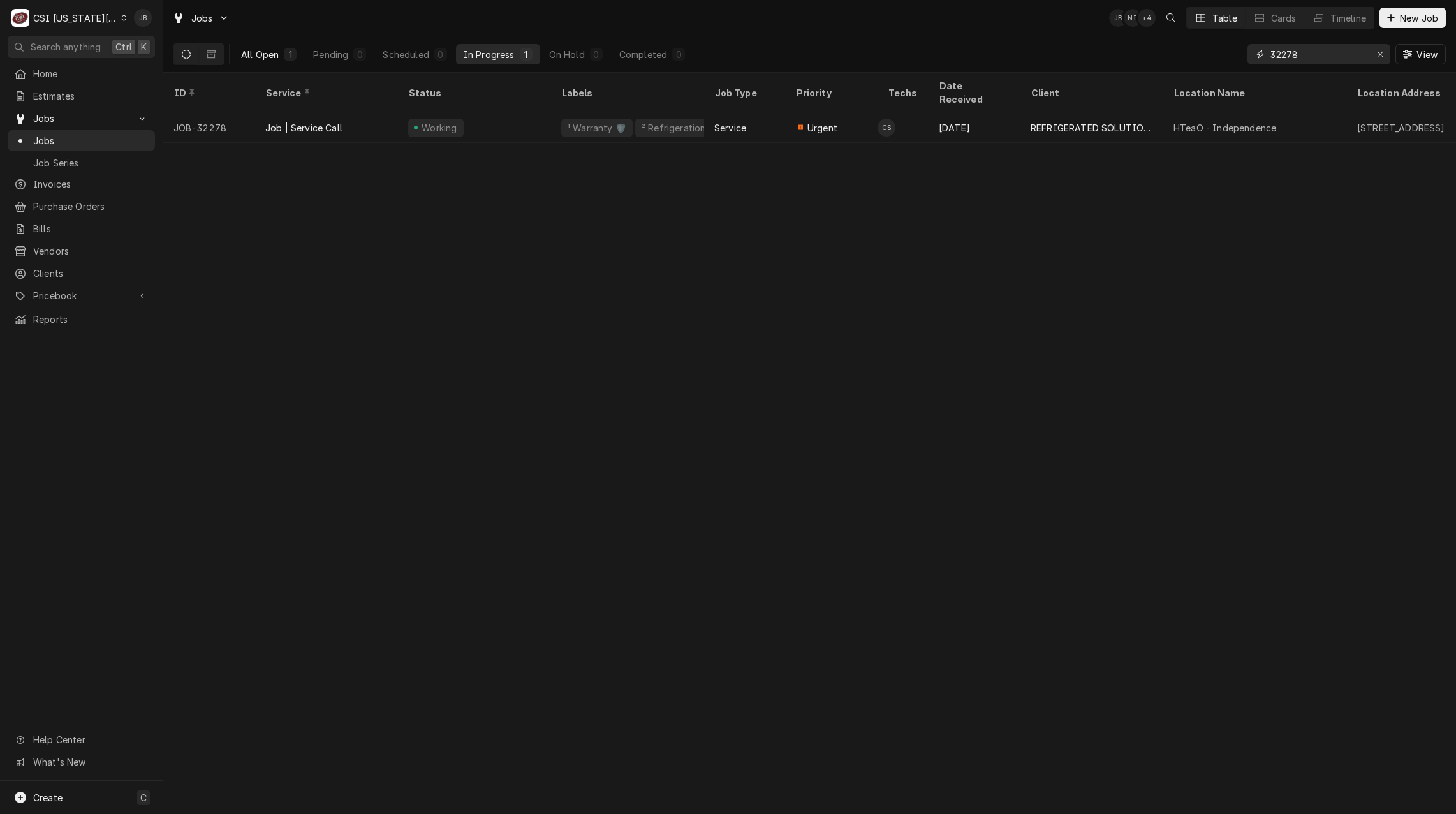
type input "32278"
click at [276, 55] on div "All Open" at bounding box center [260, 55] width 37 height 14
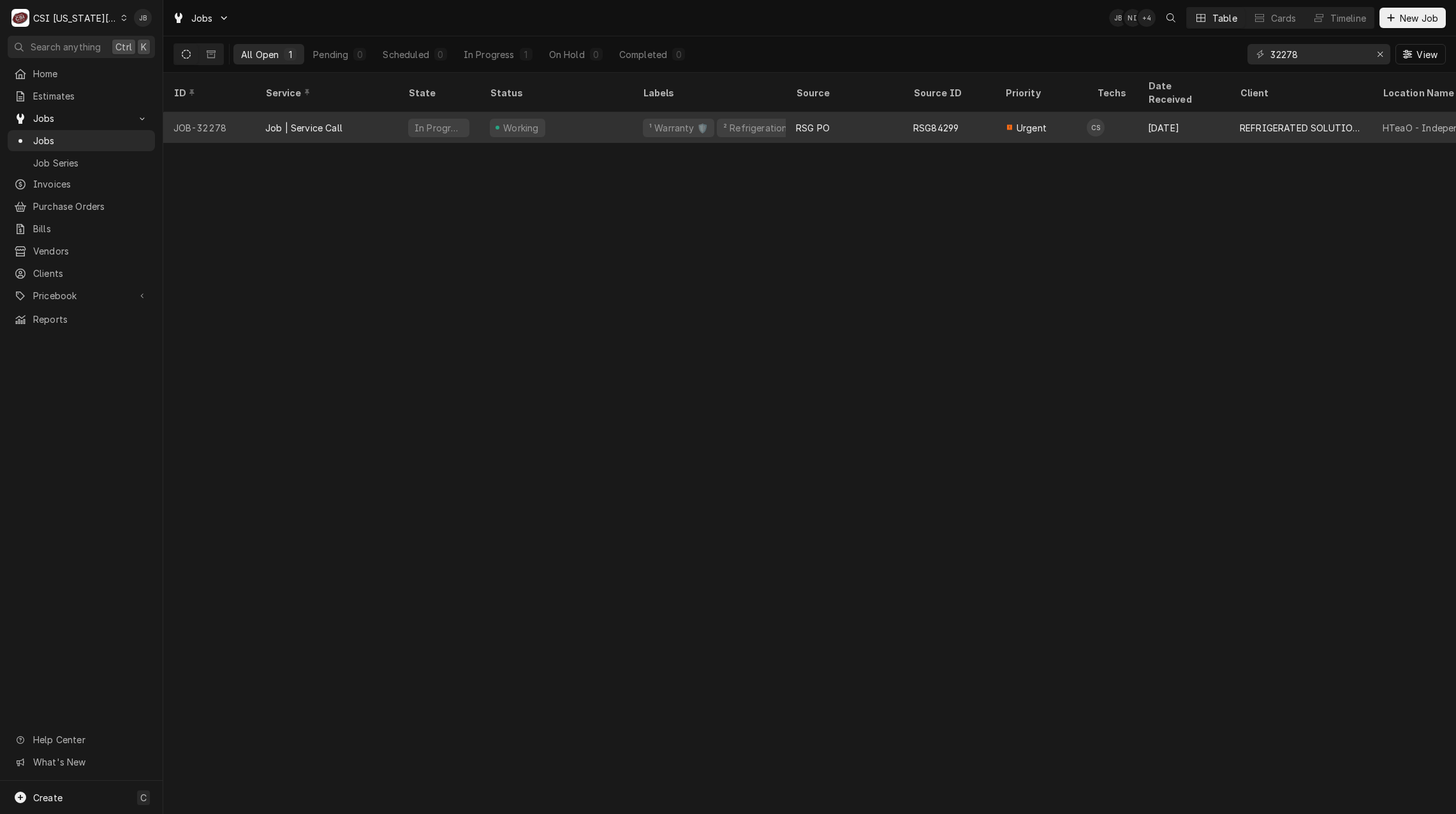
click at [1068, 113] on div "Urgent" at bounding box center [1041, 127] width 92 height 31
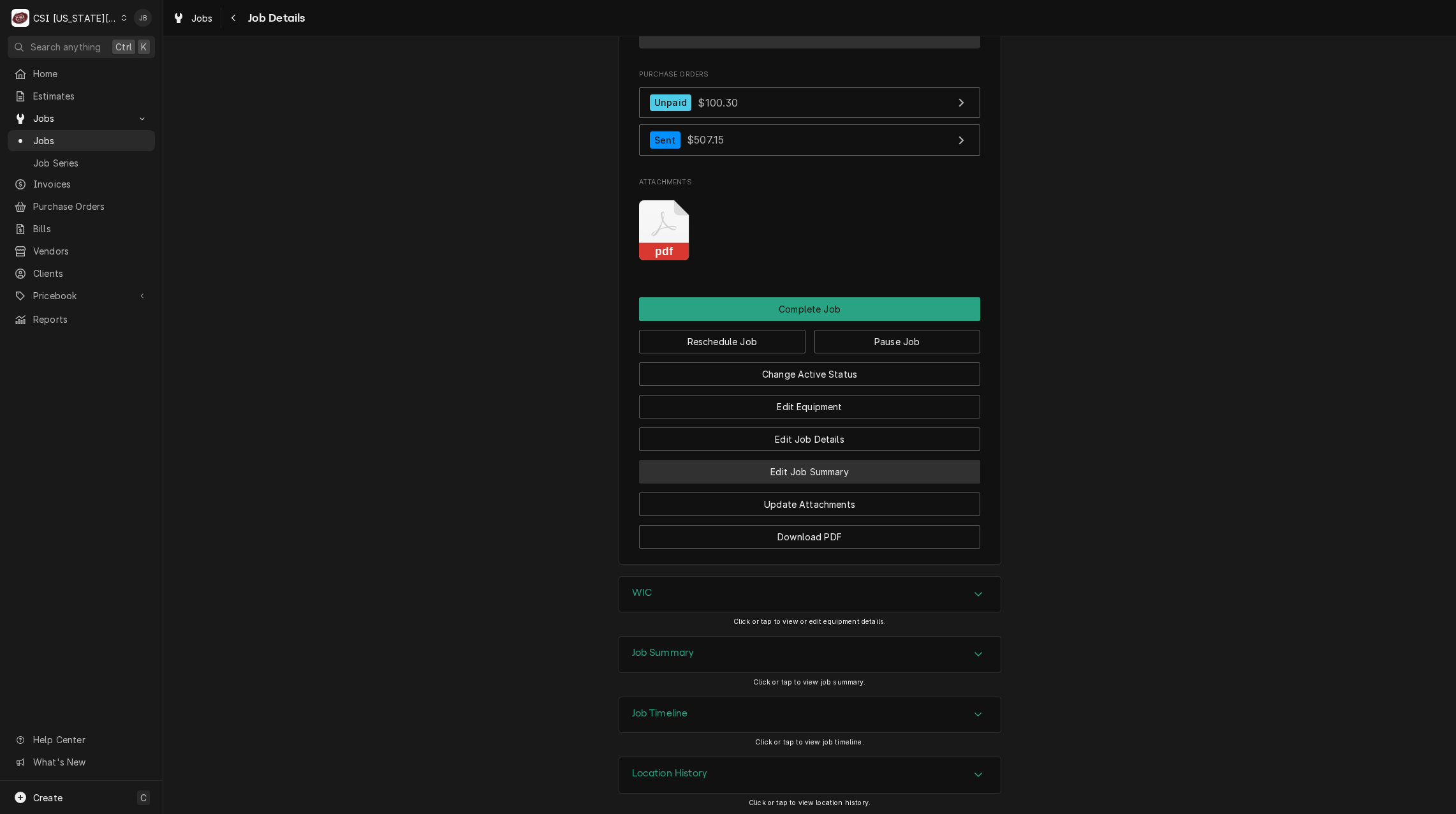
scroll to position [1639, 0]
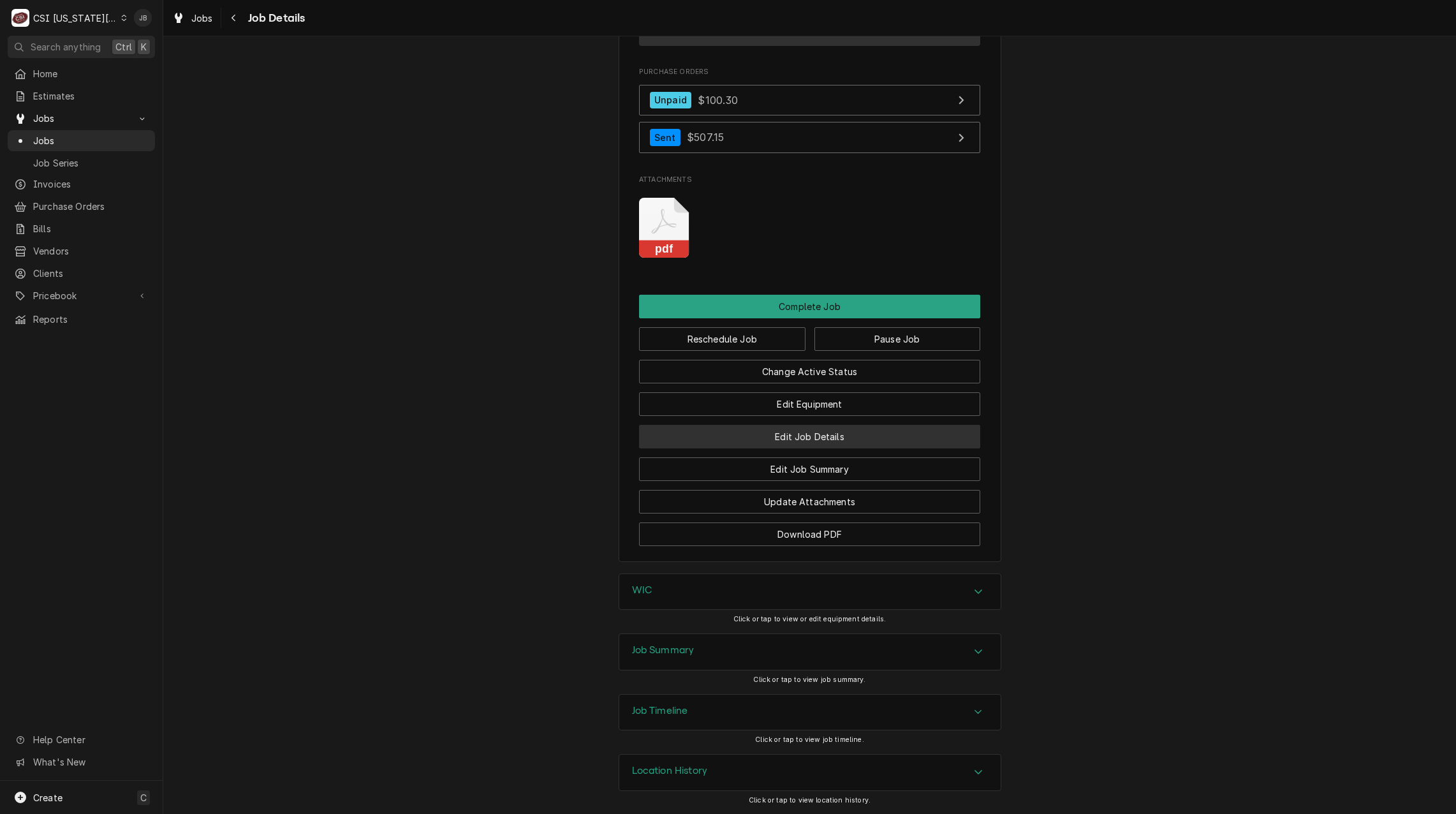
click at [809, 439] on button "Edit Job Details" at bounding box center [809, 436] width 341 height 24
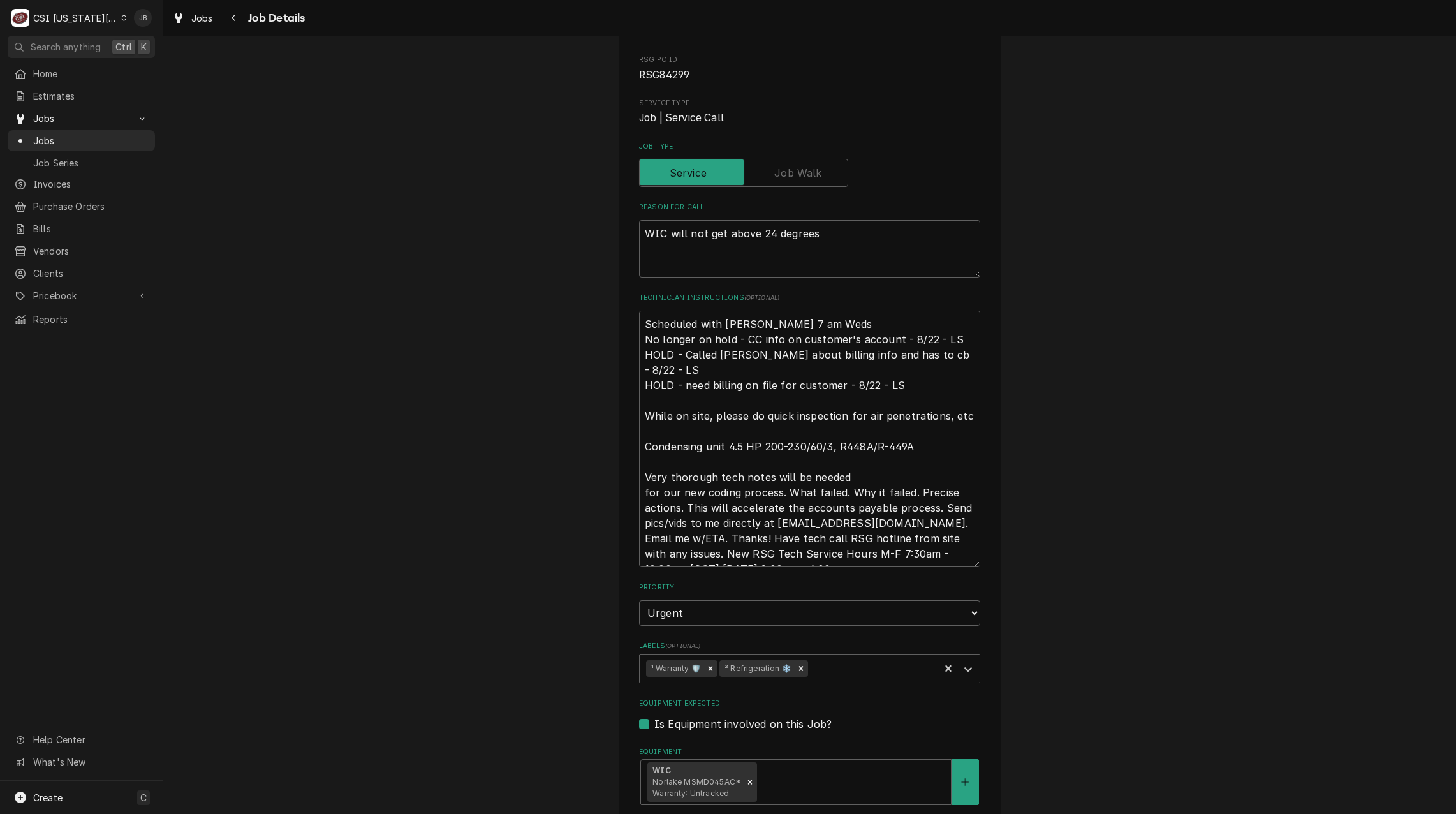
type textarea "x"
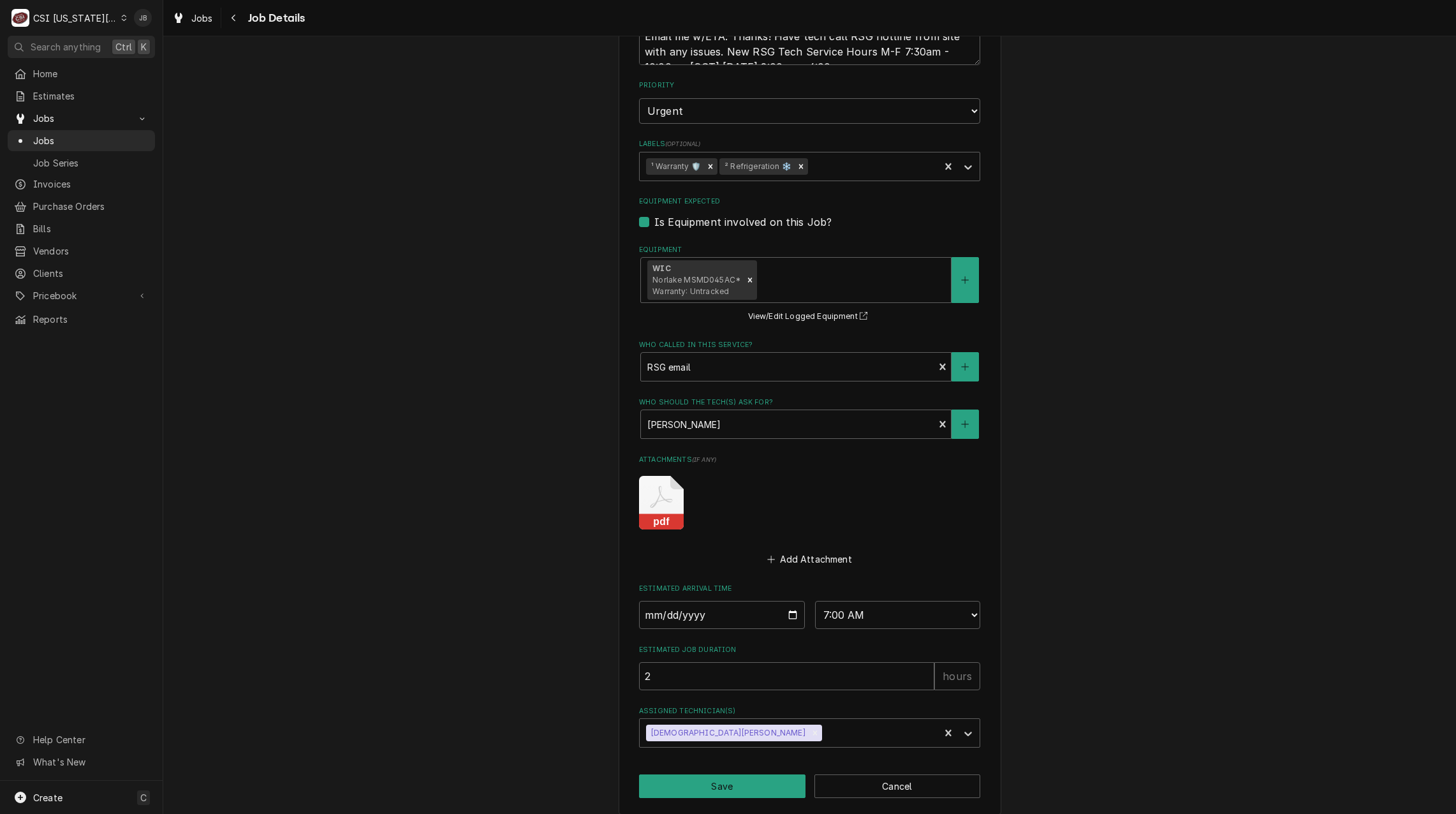
scroll to position [665, 0]
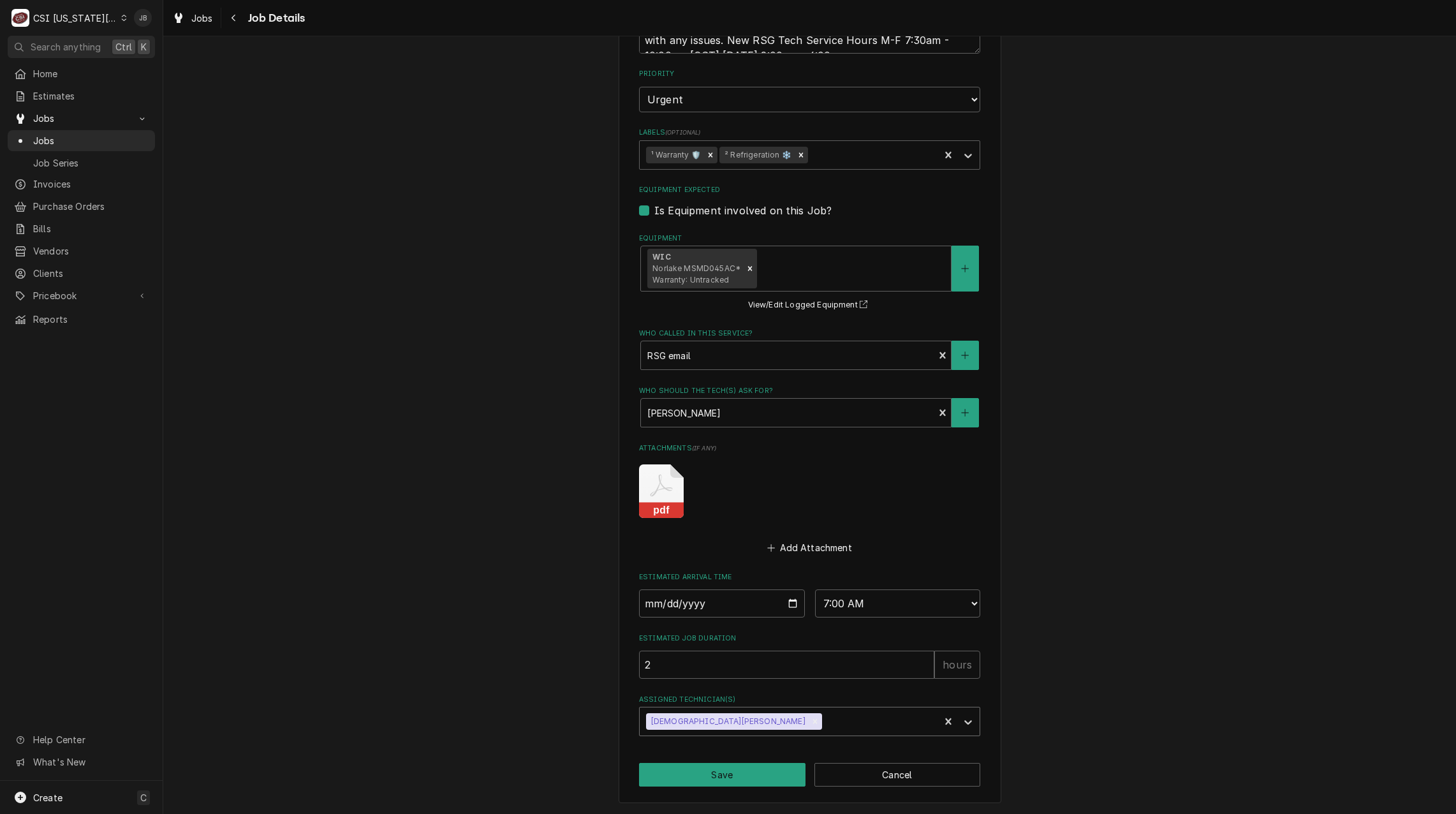
click at [824, 718] on div "Assigned Technician(s)" at bounding box center [878, 721] width 109 height 23
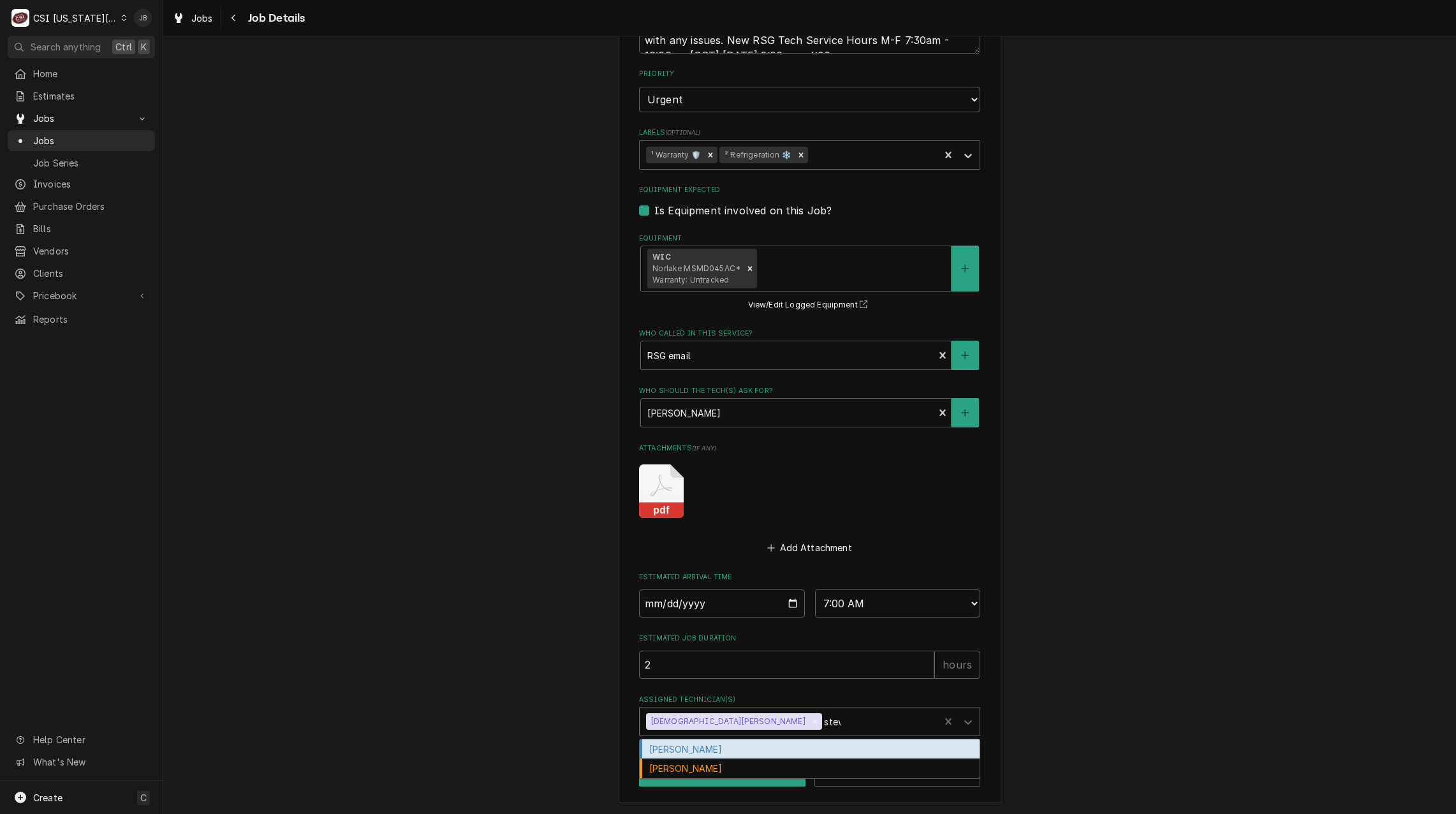
type input "steve"
click at [766, 741] on div "[PERSON_NAME]" at bounding box center [809, 749] width 340 height 20
type textarea "x"
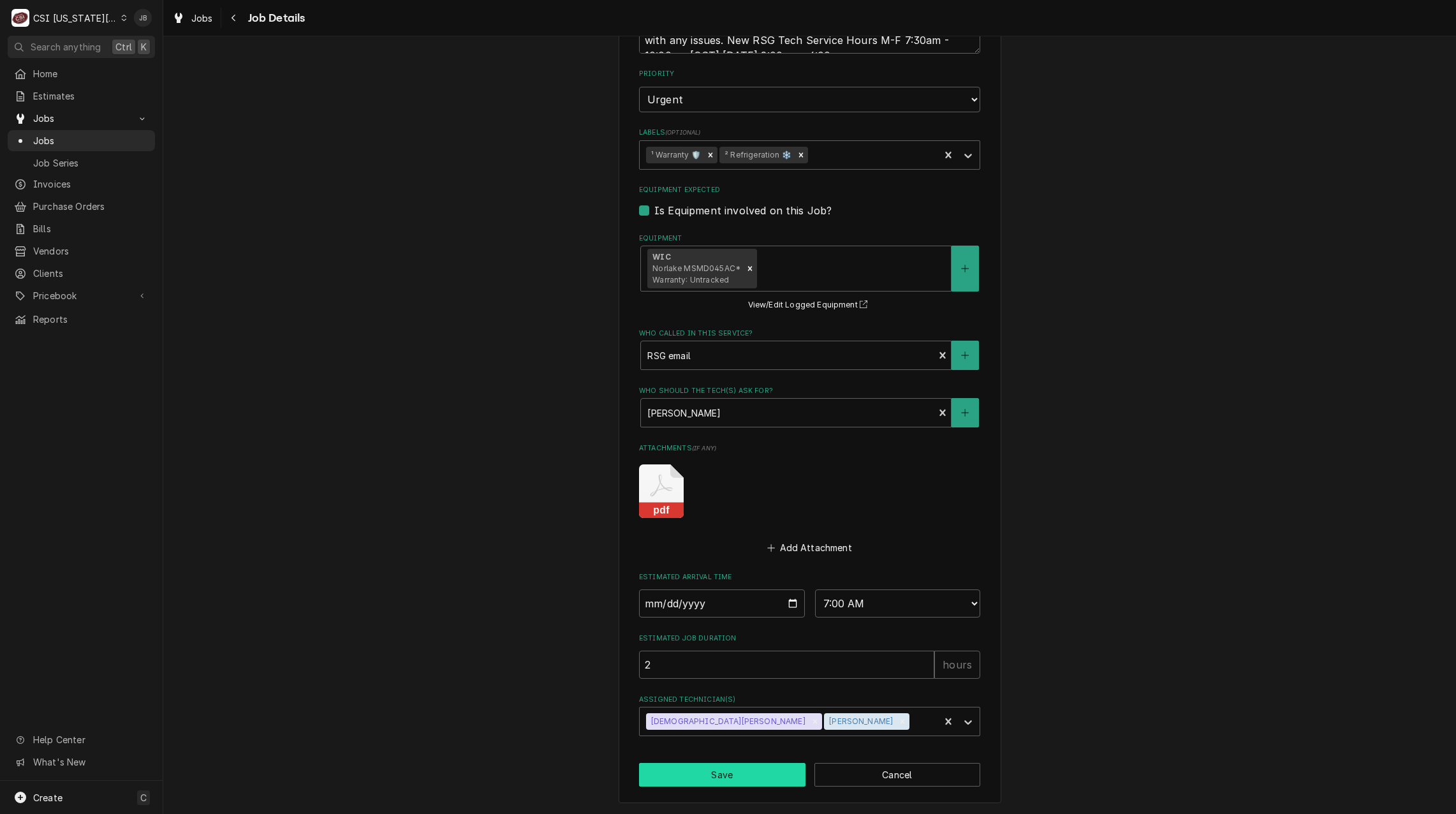
click at [743, 777] on button "Save" at bounding box center [722, 775] width 166 height 24
type textarea "x"
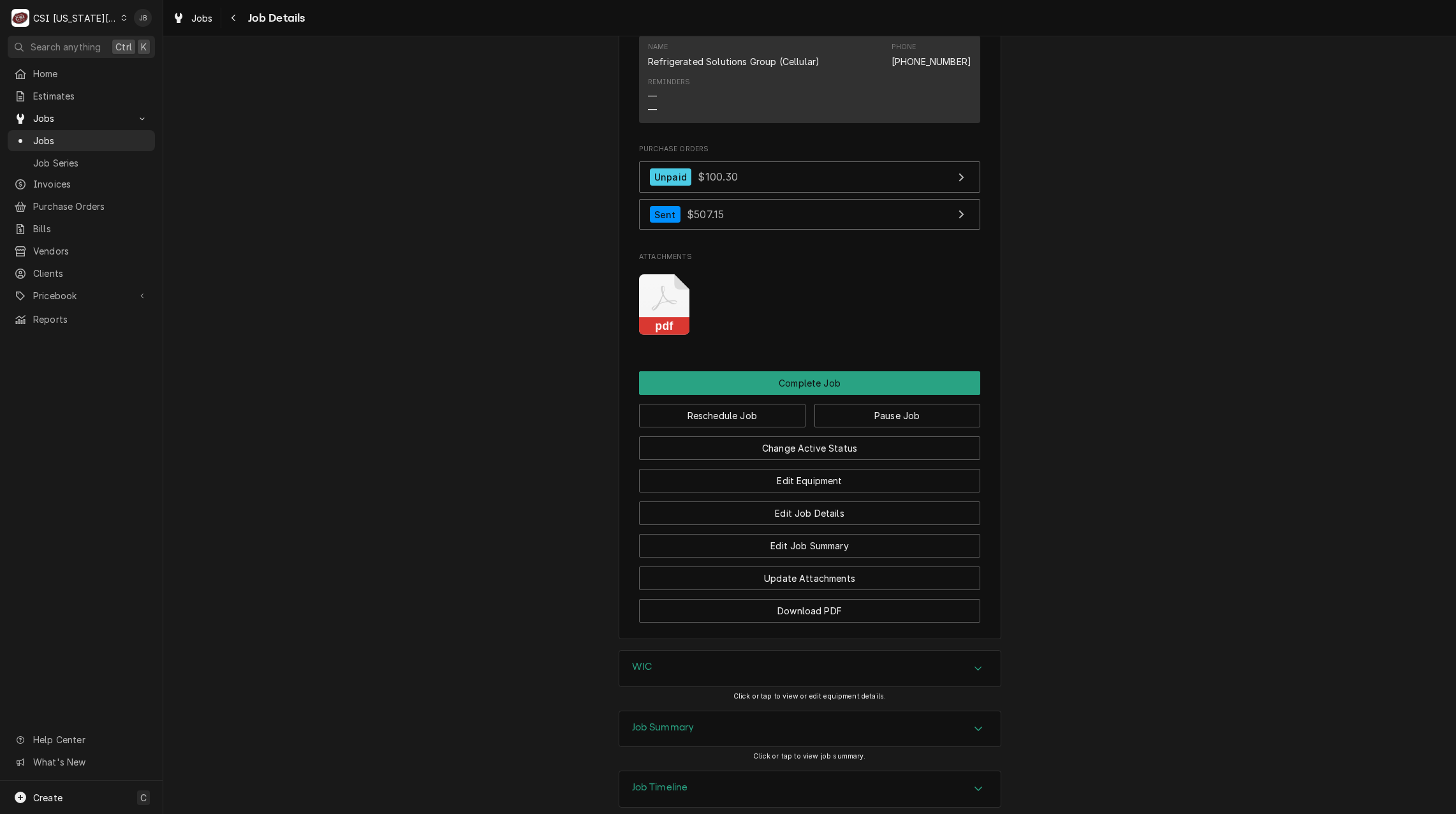
scroll to position [1654, 0]
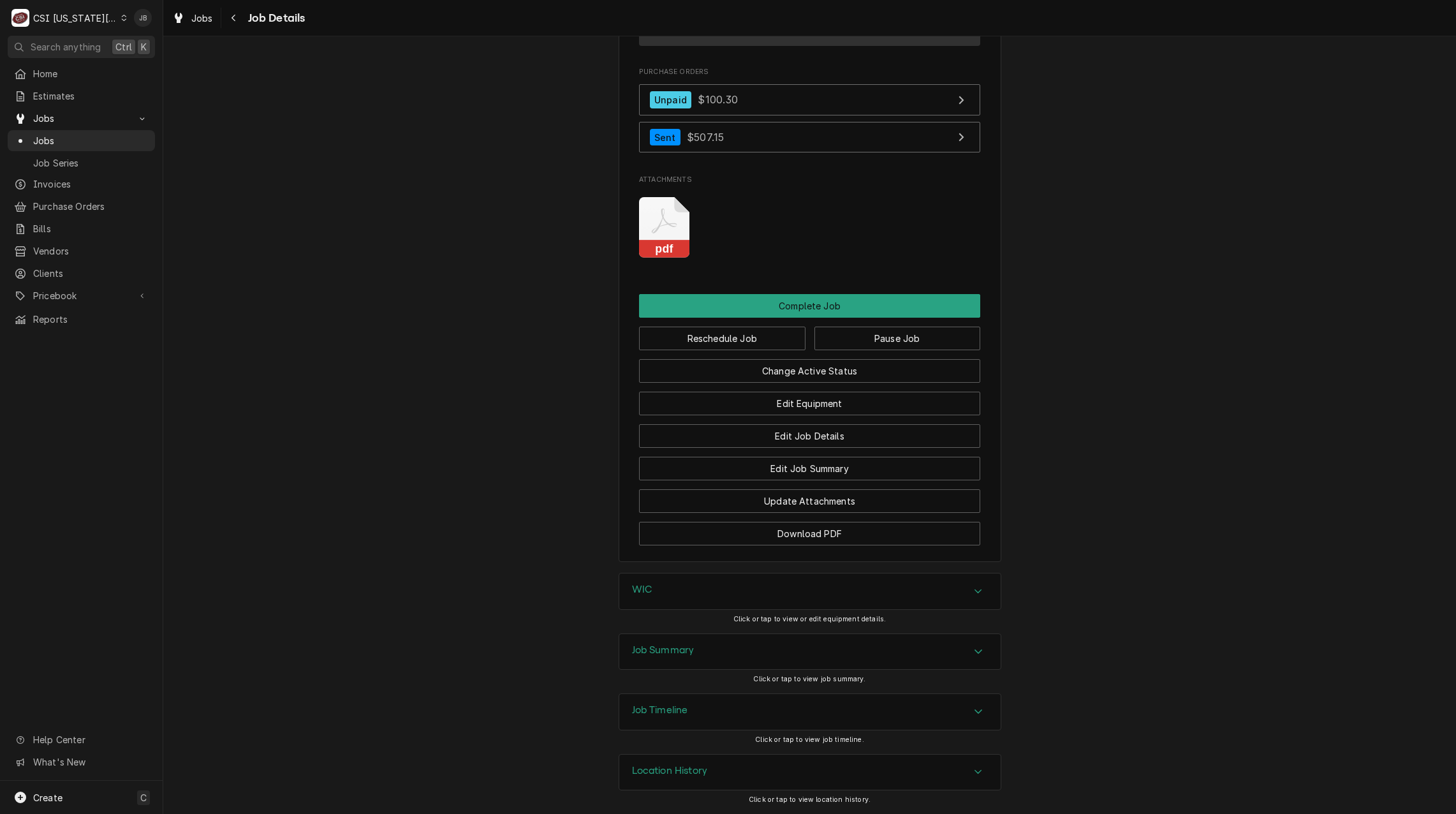
click at [682, 703] on div "Job Timeline" at bounding box center [809, 712] width 381 height 36
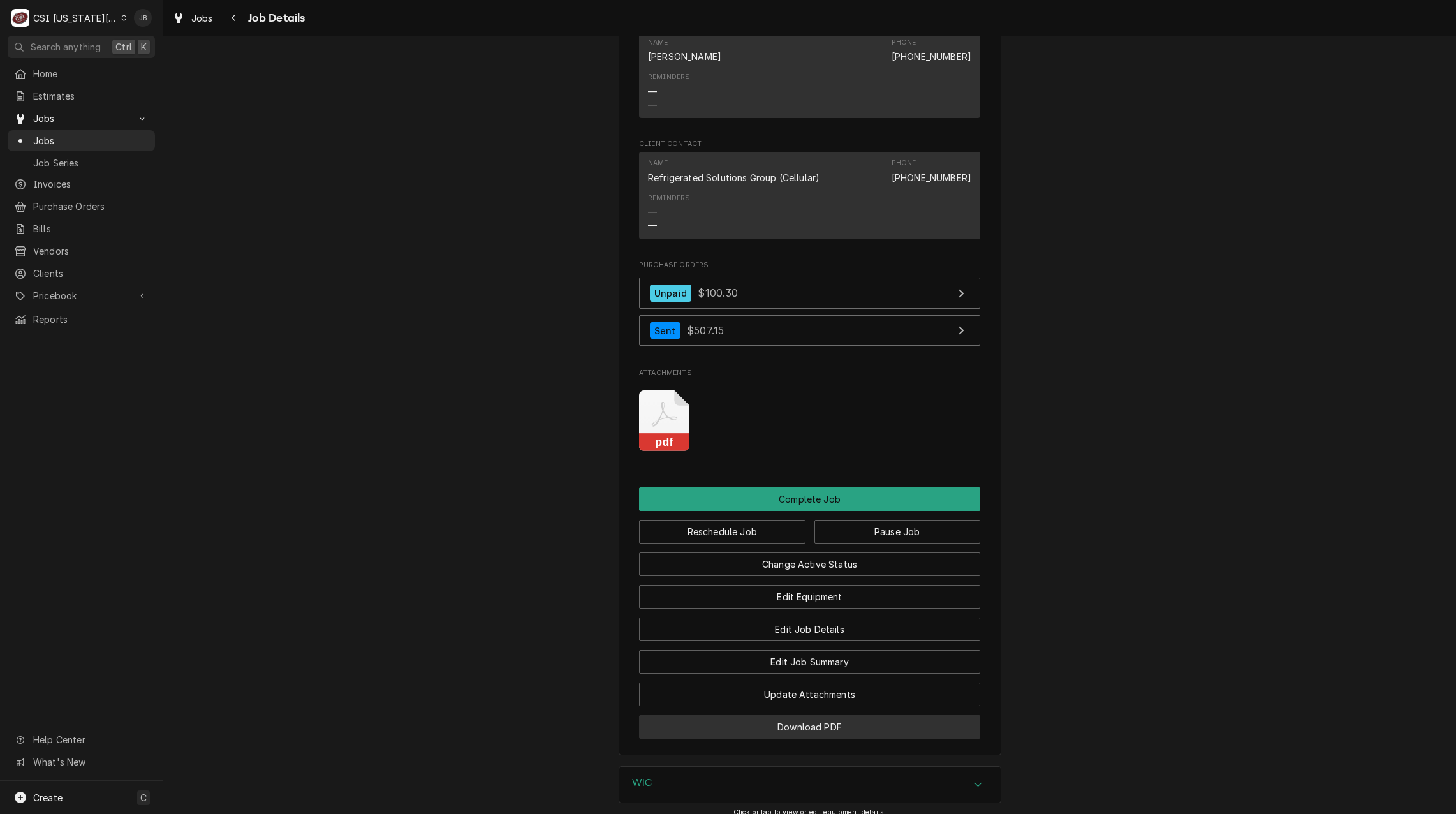
scroll to position [1543, 0]
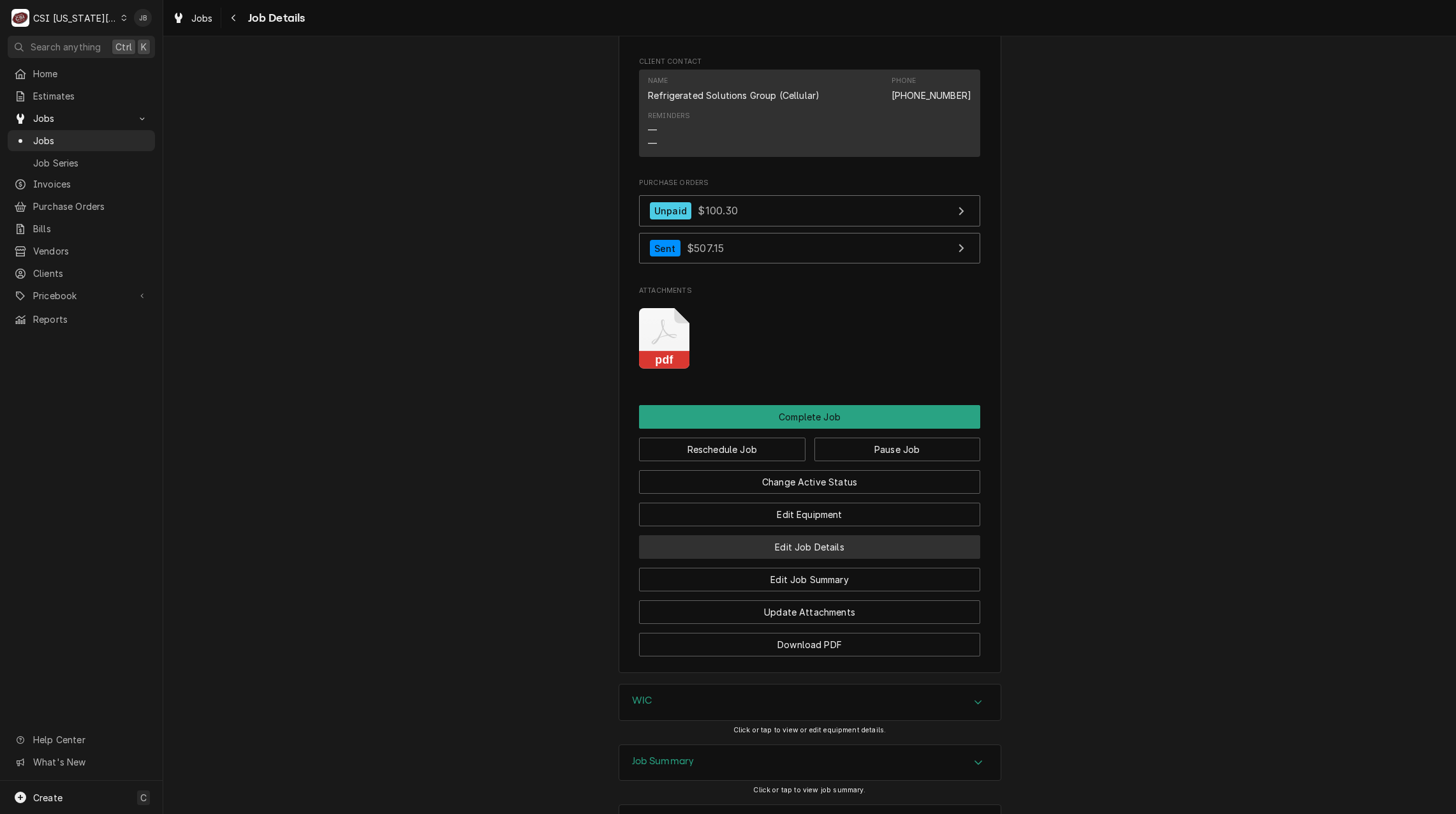
click at [809, 549] on button "Edit Job Details" at bounding box center [809, 546] width 341 height 24
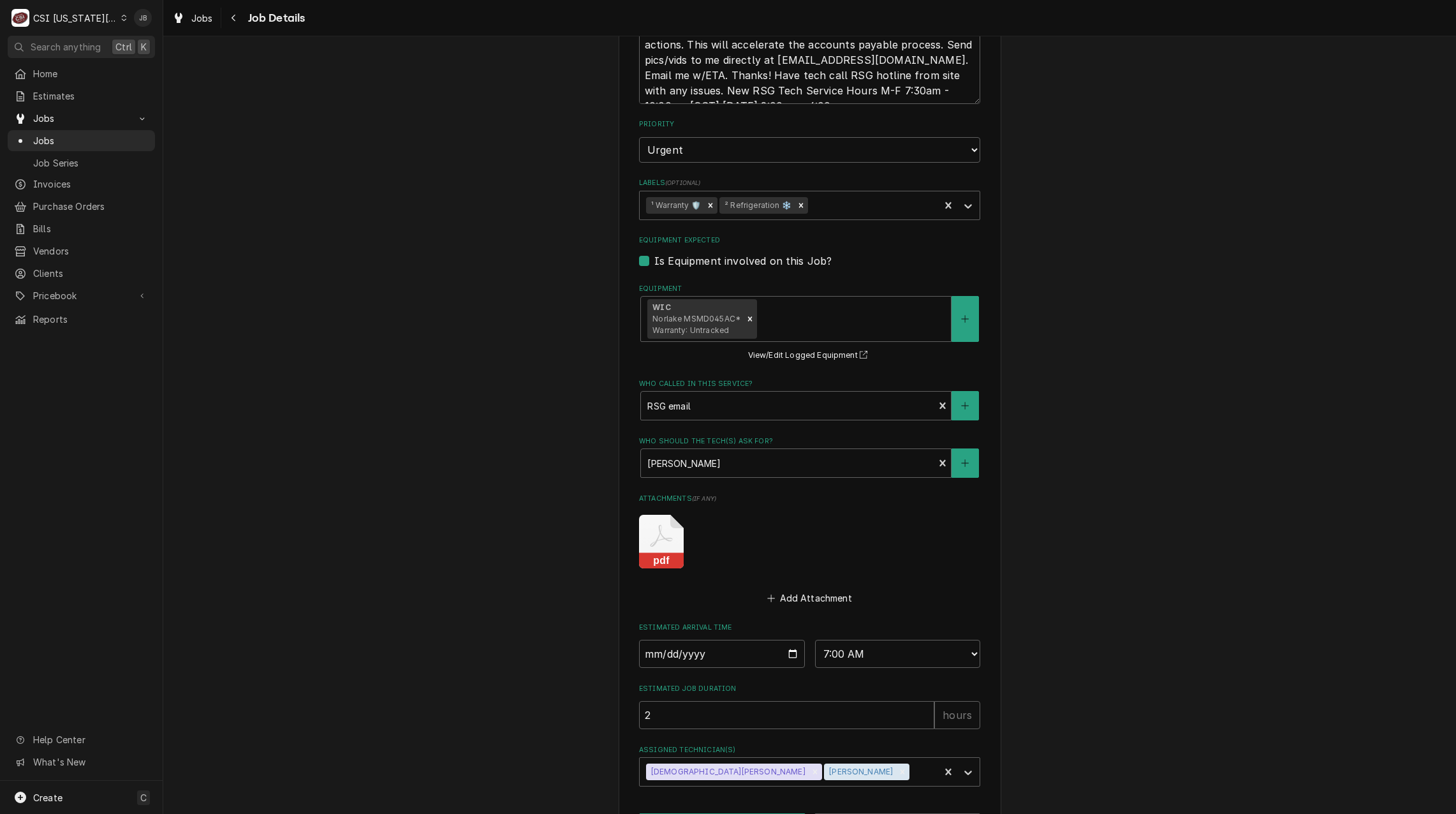
scroll to position [665, 0]
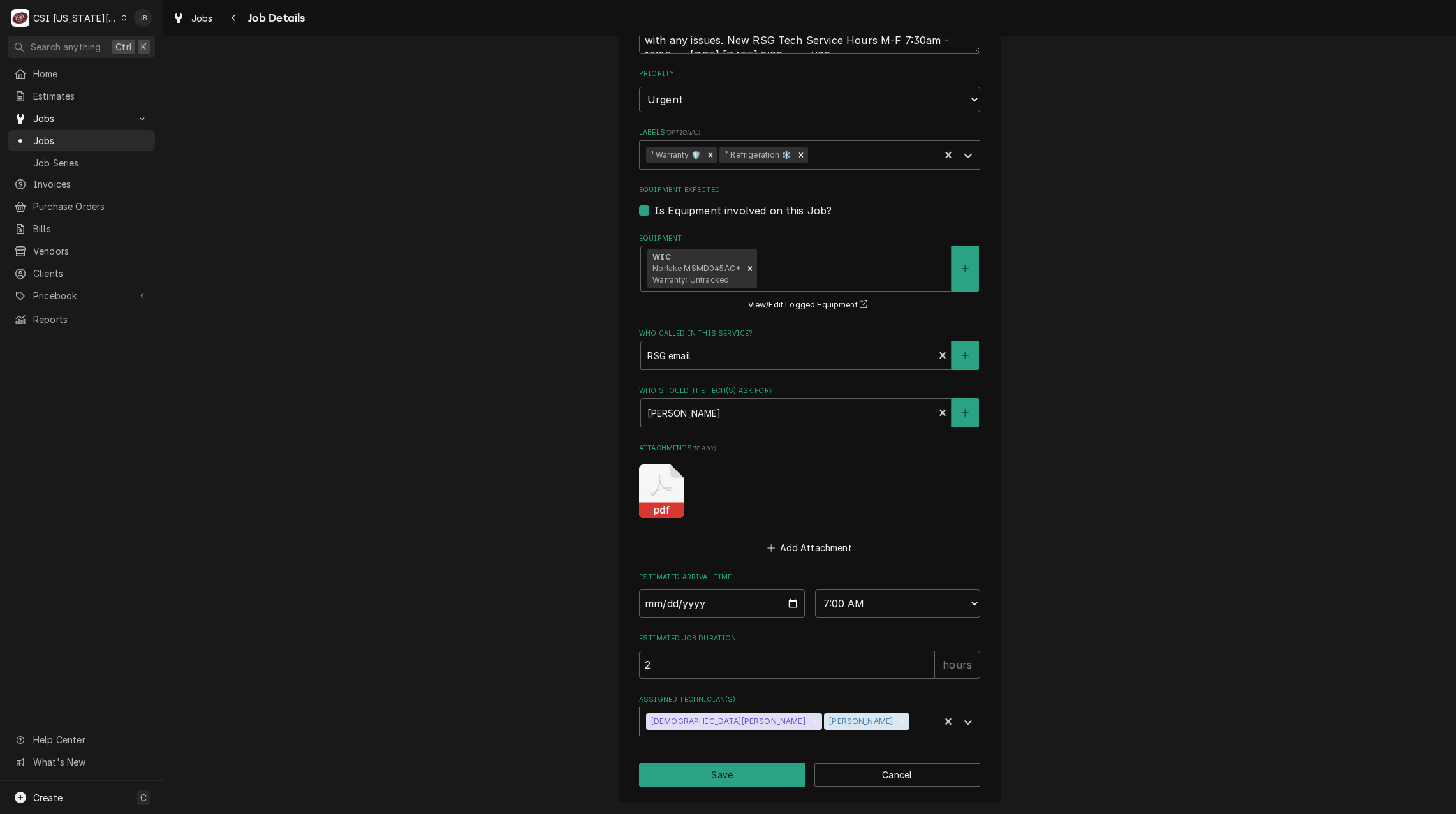
click at [809, 721] on div "[DEMOGRAPHIC_DATA][PERSON_NAME] [PERSON_NAME]" at bounding box center [789, 721] width 300 height 28
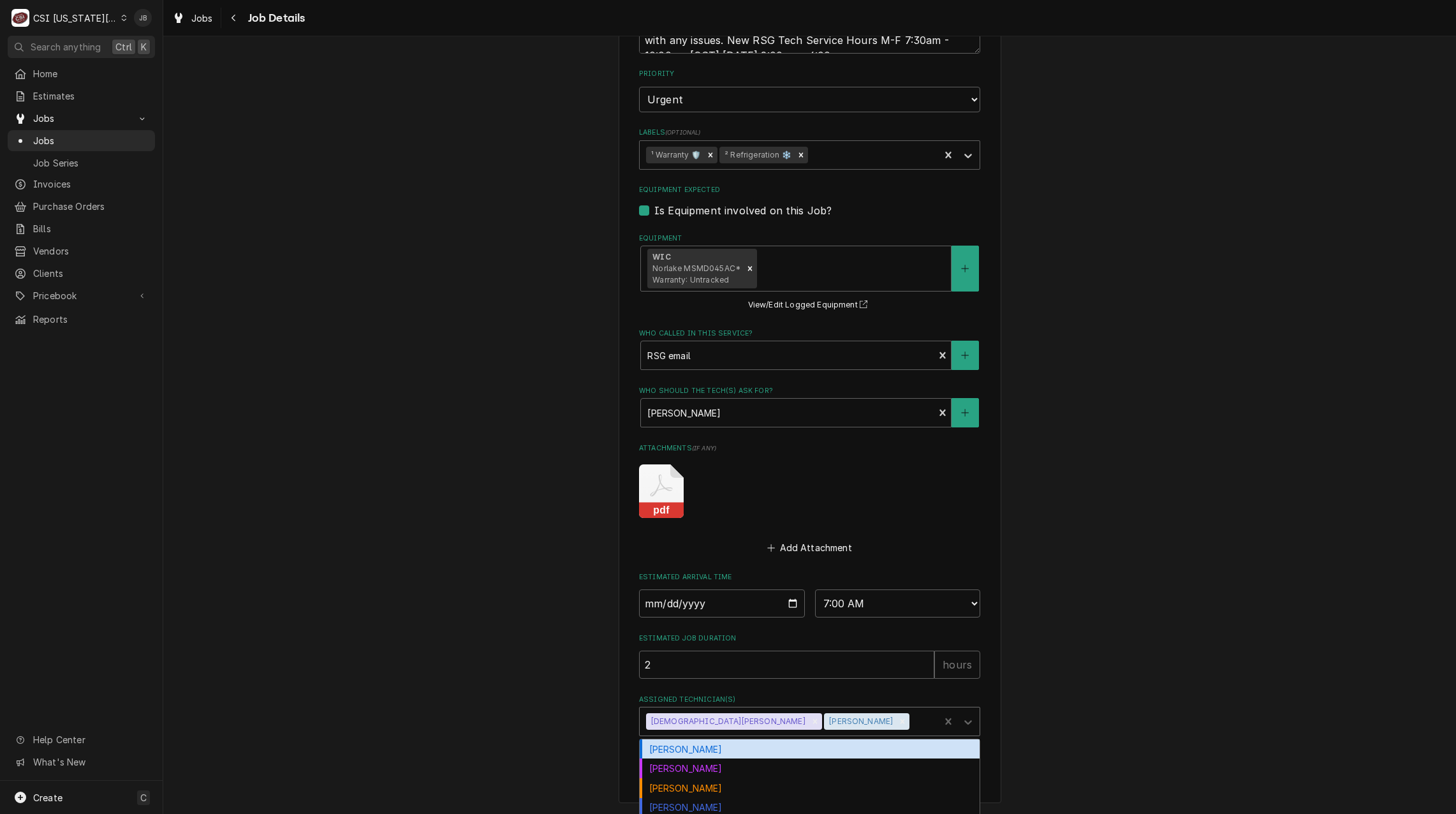
click at [898, 720] on icon "Remove Steve Ethridge" at bounding box center [902, 721] width 9 height 9
click at [570, 684] on div "REFRIGERATED SOLUTIONS GROUP (2) HTeaO - Independence / 1404 East 23rd St S, In…" at bounding box center [809, 99] width 1292 height 1428
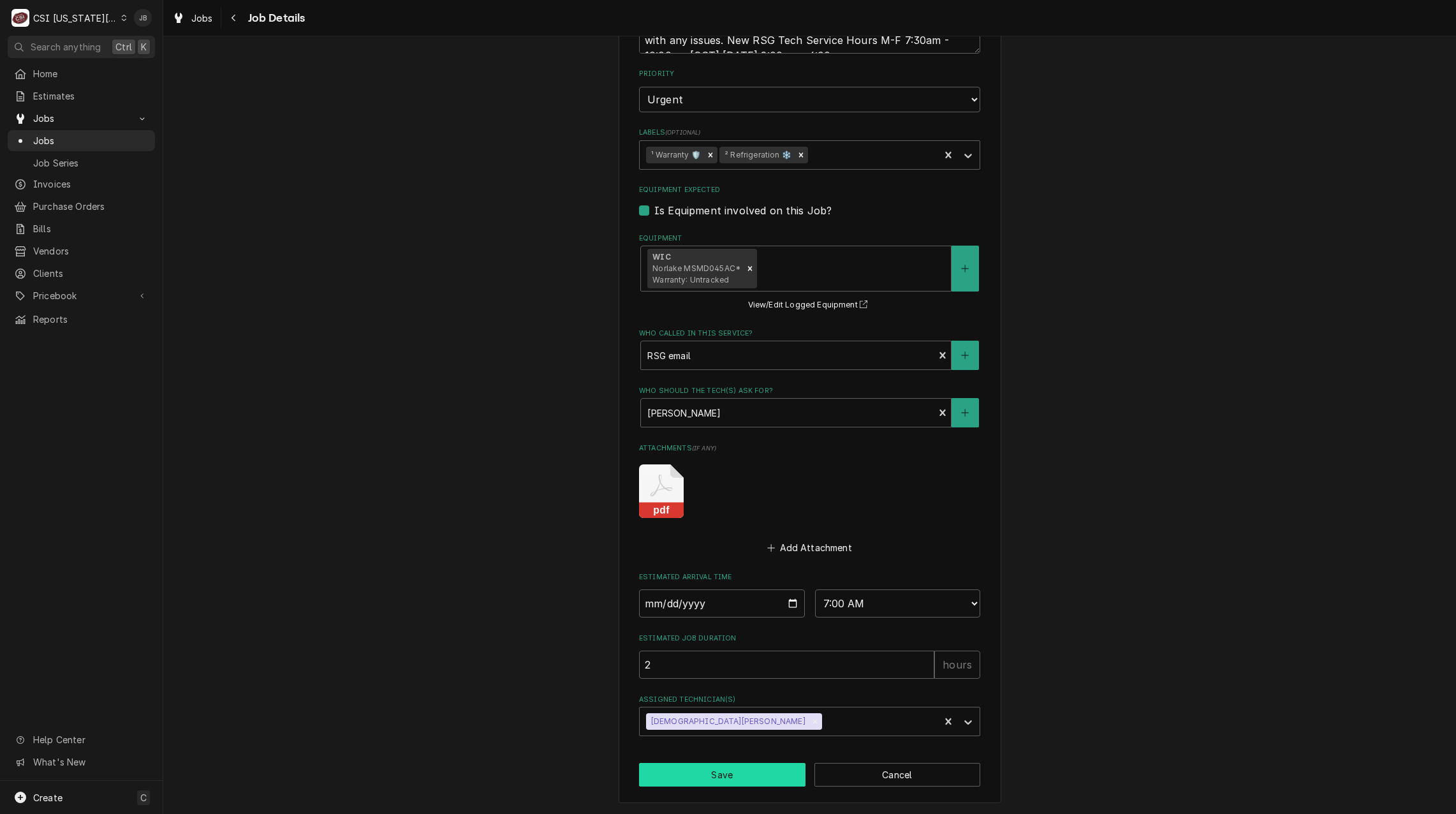
click at [703, 775] on button "Save" at bounding box center [722, 775] width 166 height 24
type textarea "x"
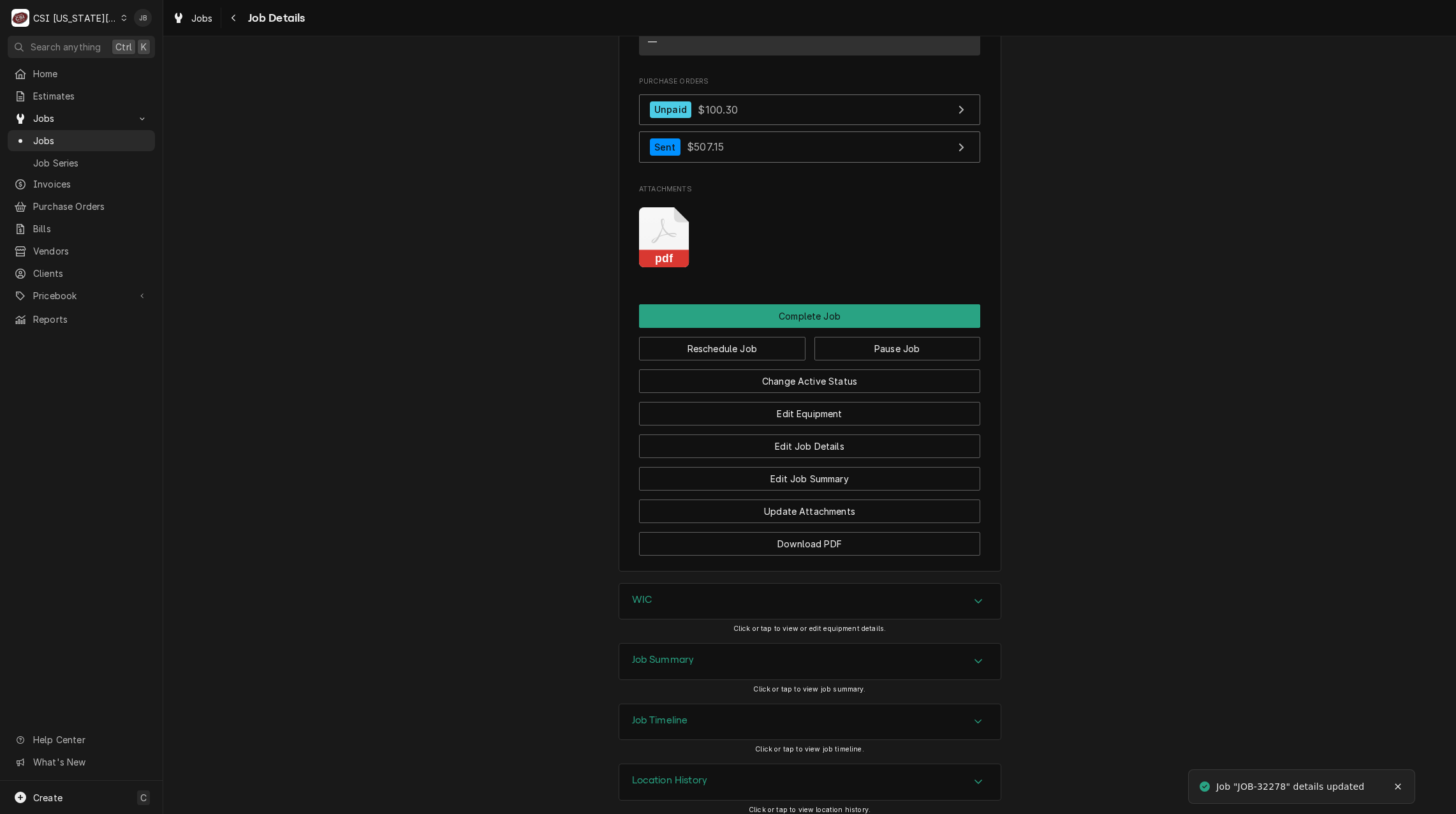
scroll to position [1639, 0]
